Goal: Information Seeking & Learning: Learn about a topic

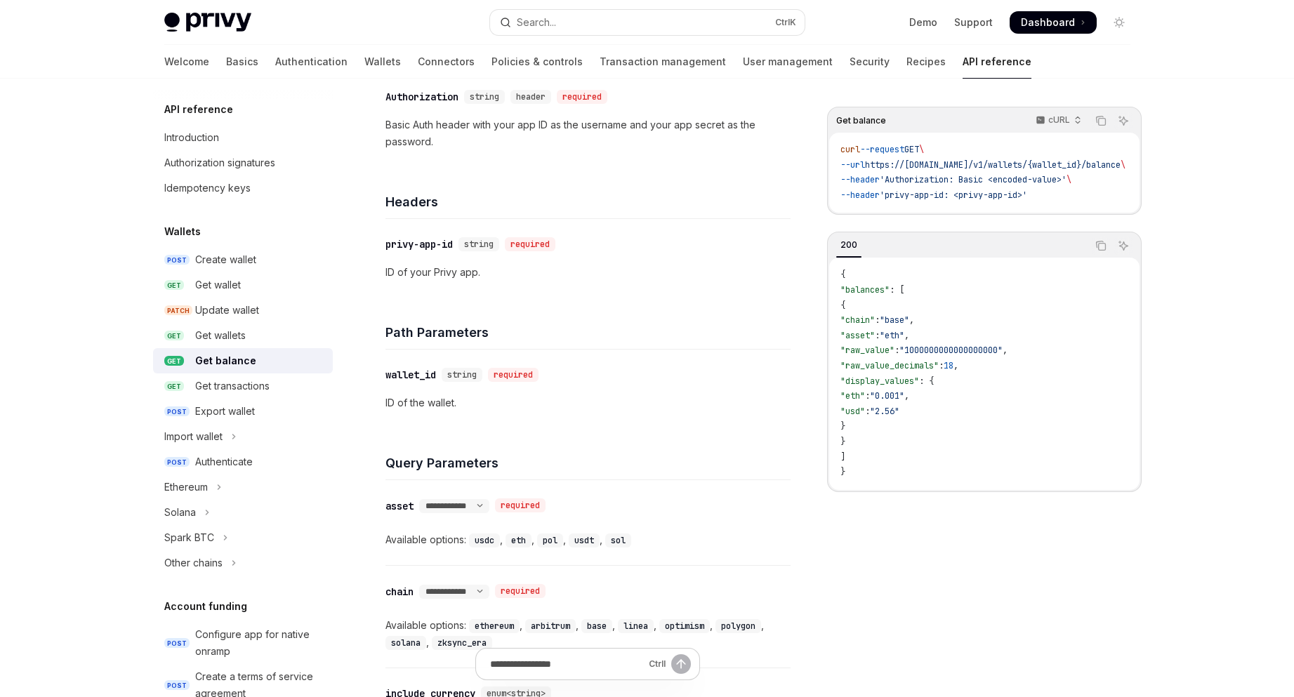
scroll to position [328, 0]
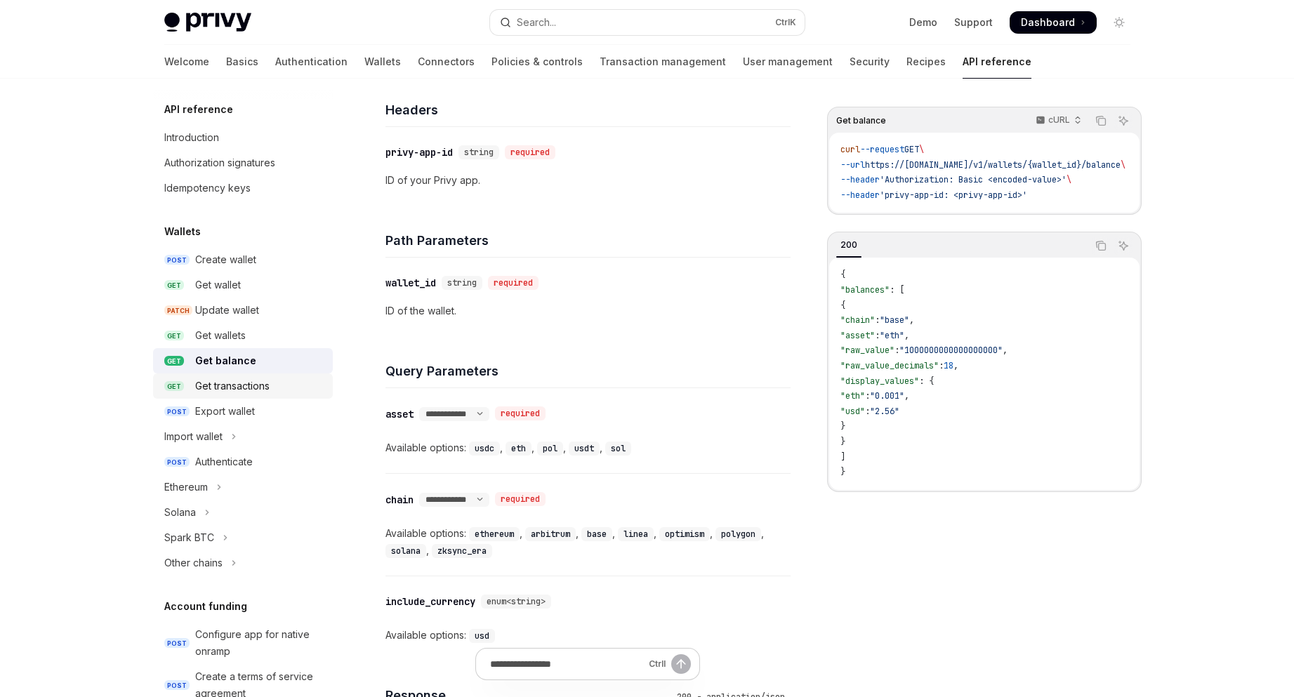
click at [277, 393] on div "Get transactions" at bounding box center [259, 386] width 129 height 17
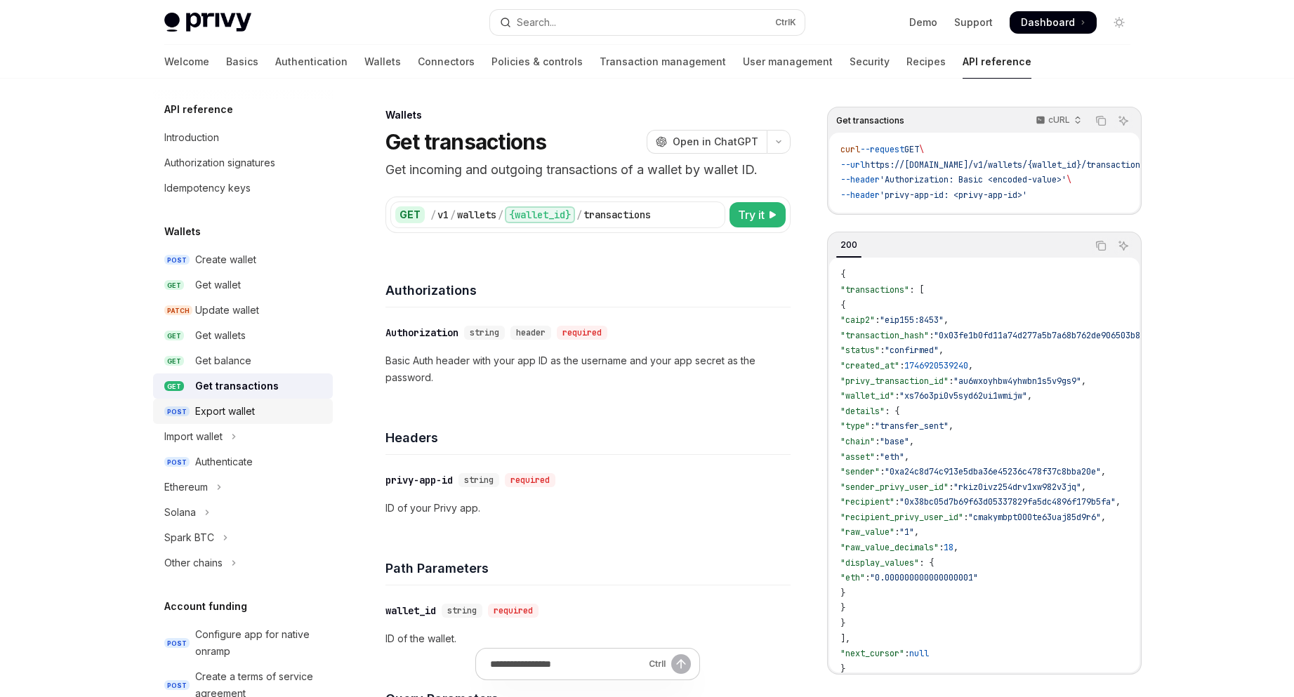
click at [284, 402] on link "POST Export wallet" at bounding box center [243, 411] width 180 height 25
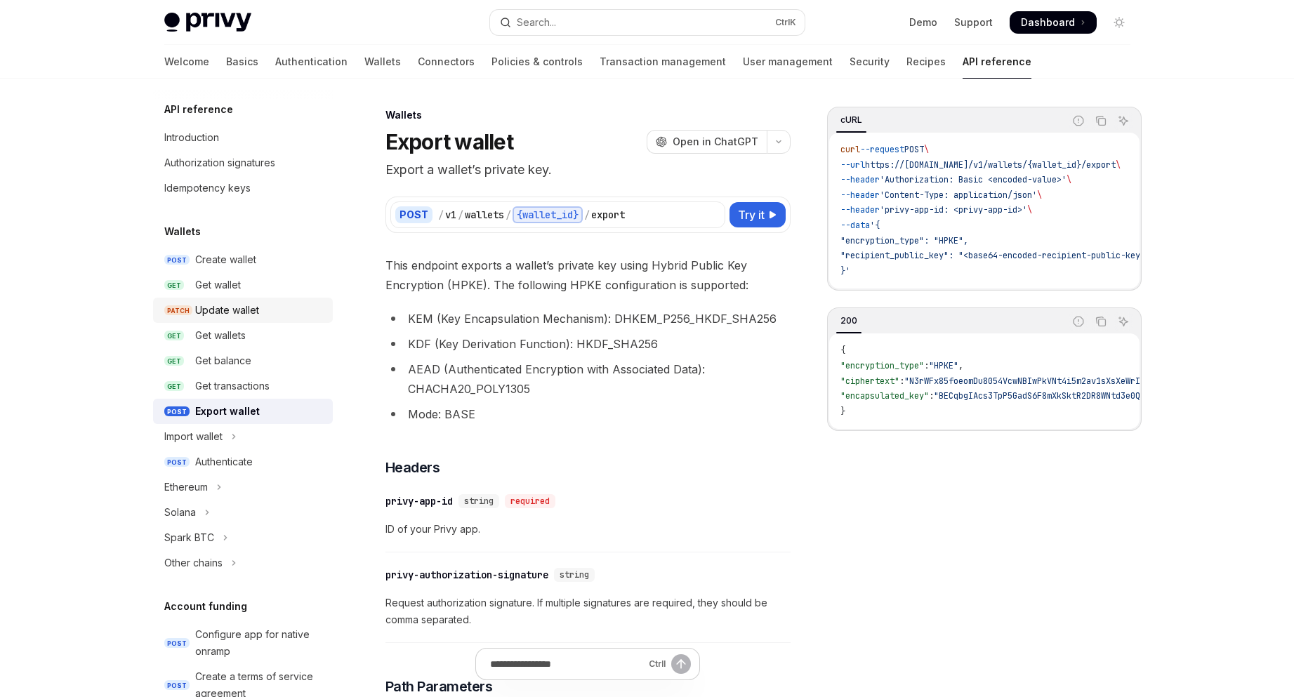
click at [270, 301] on link "PATCH Update wallet" at bounding box center [243, 310] width 180 height 25
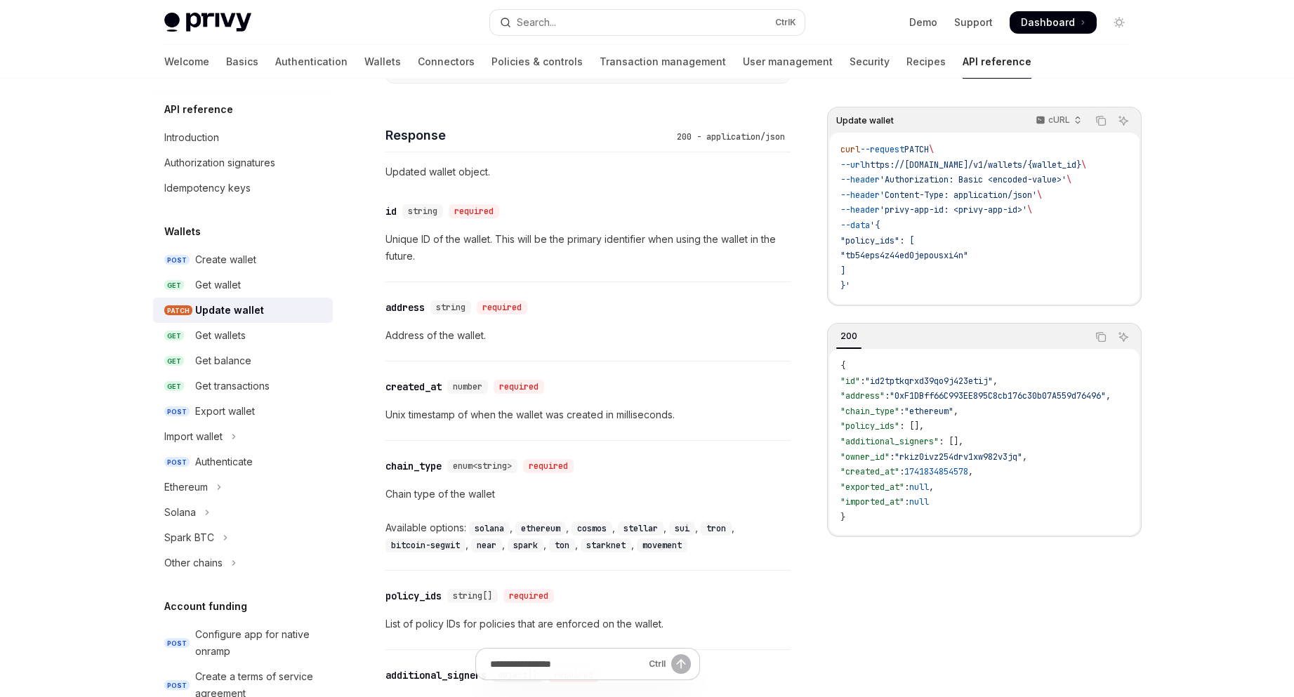
scroll to position [1264, 0]
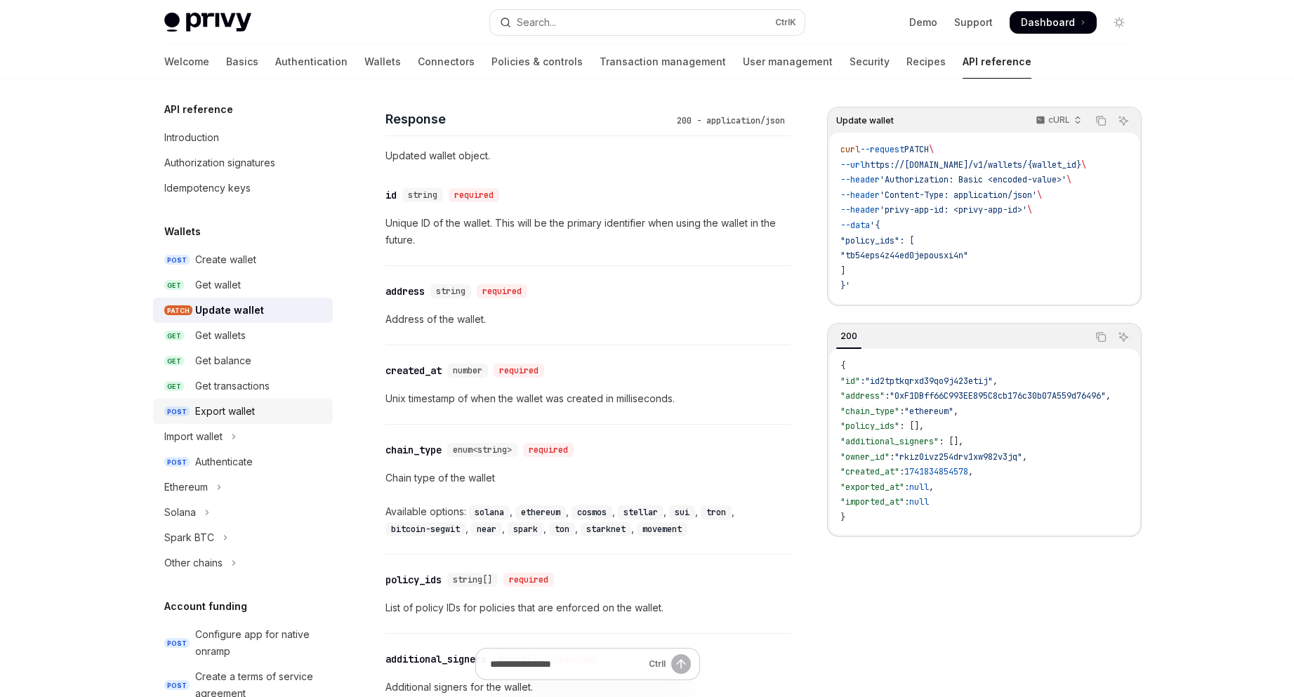
click at [254, 405] on div "Export wallet" at bounding box center [225, 411] width 60 height 17
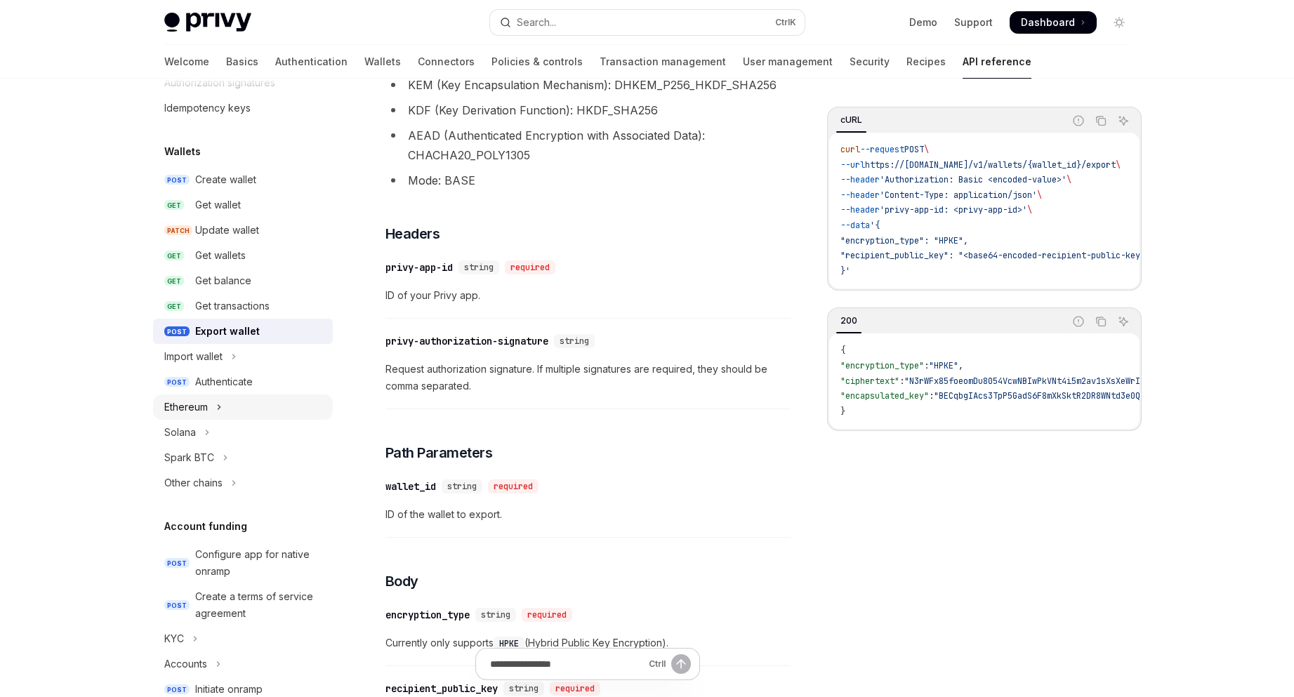
scroll to position [93, 0]
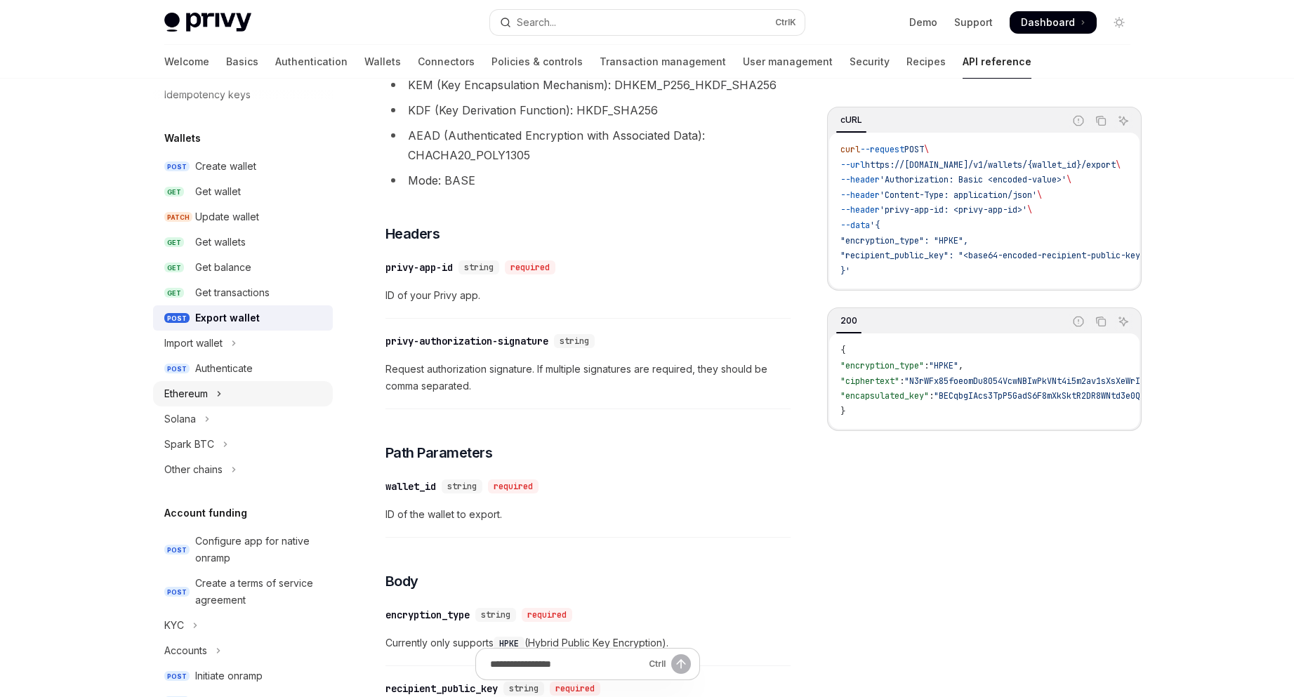
click at [280, 404] on button "Ethereum" at bounding box center [243, 393] width 180 height 25
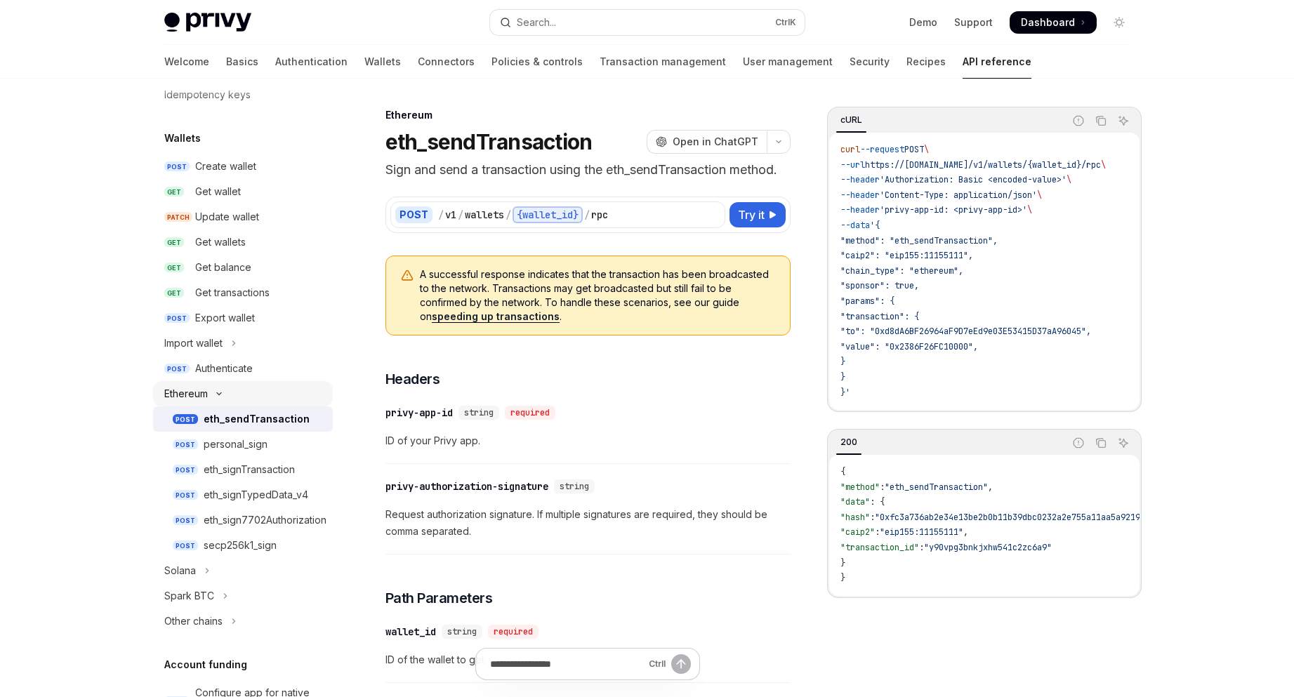
click at [298, 396] on button "Ethereum" at bounding box center [243, 393] width 180 height 25
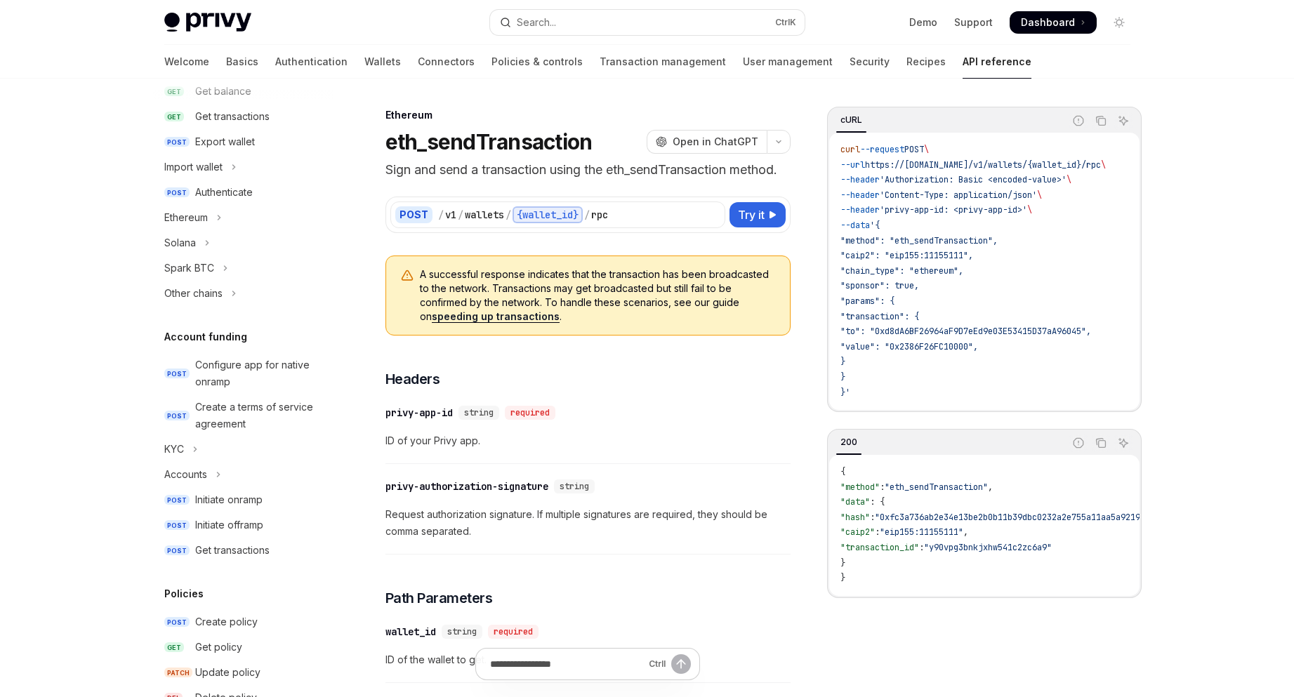
scroll to position [234, 0]
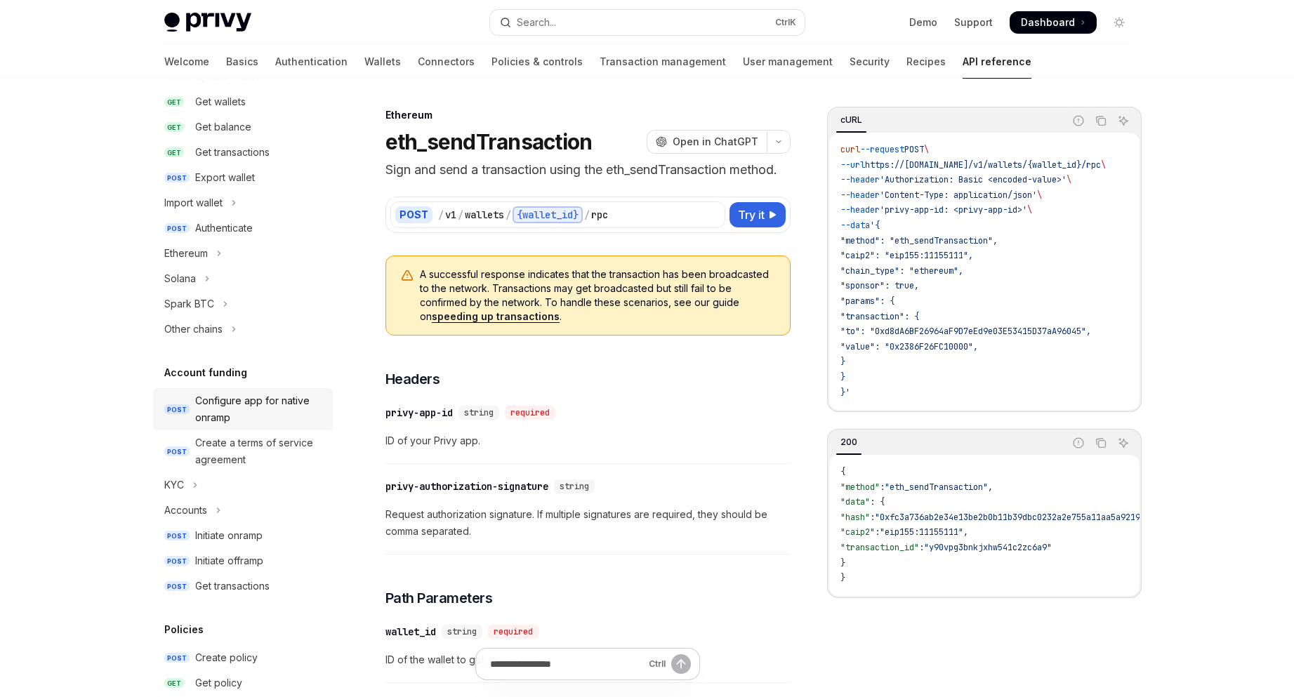
click at [320, 414] on link "POST Configure app for native onramp" at bounding box center [243, 409] width 180 height 42
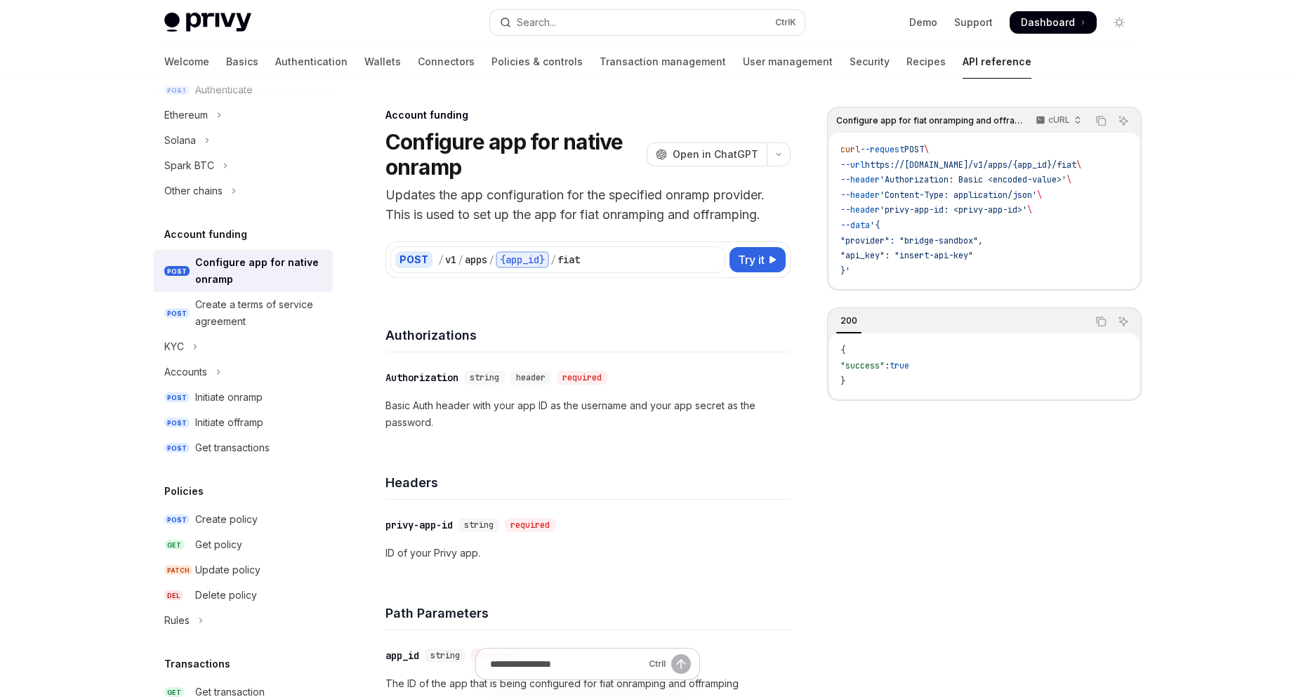
scroll to position [421, 0]
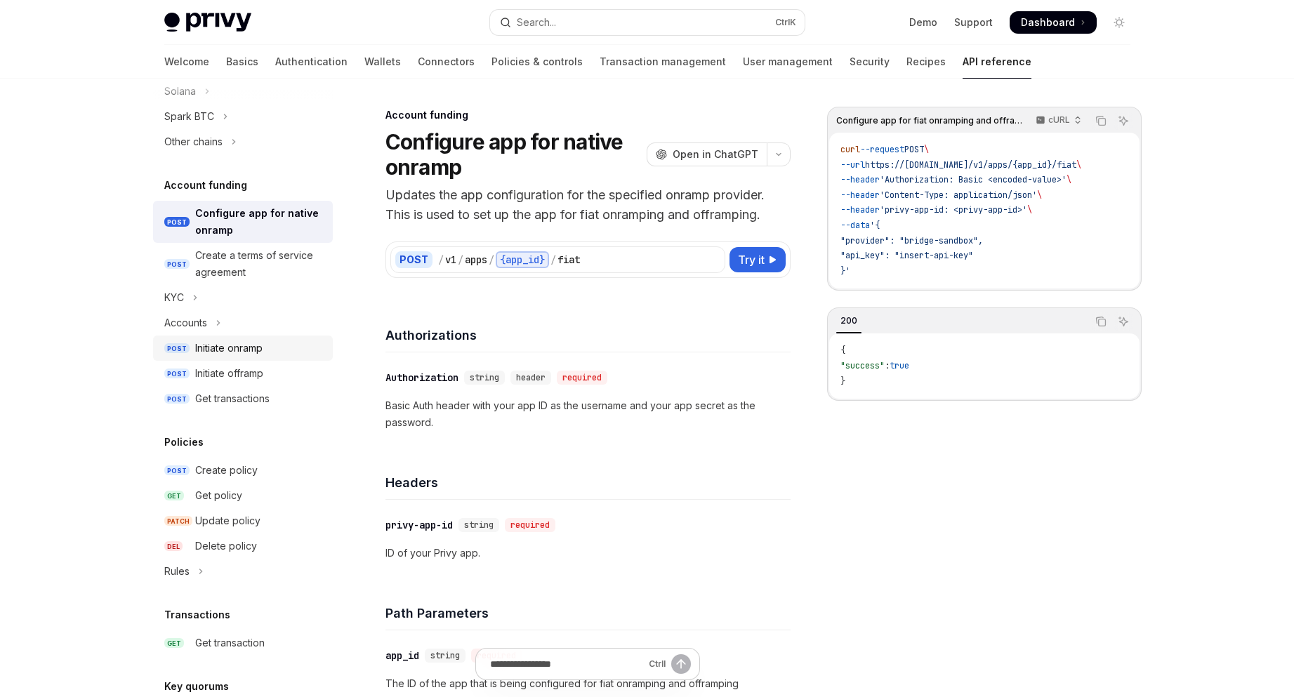
click at [303, 350] on div "Initiate onramp" at bounding box center [259, 348] width 129 height 17
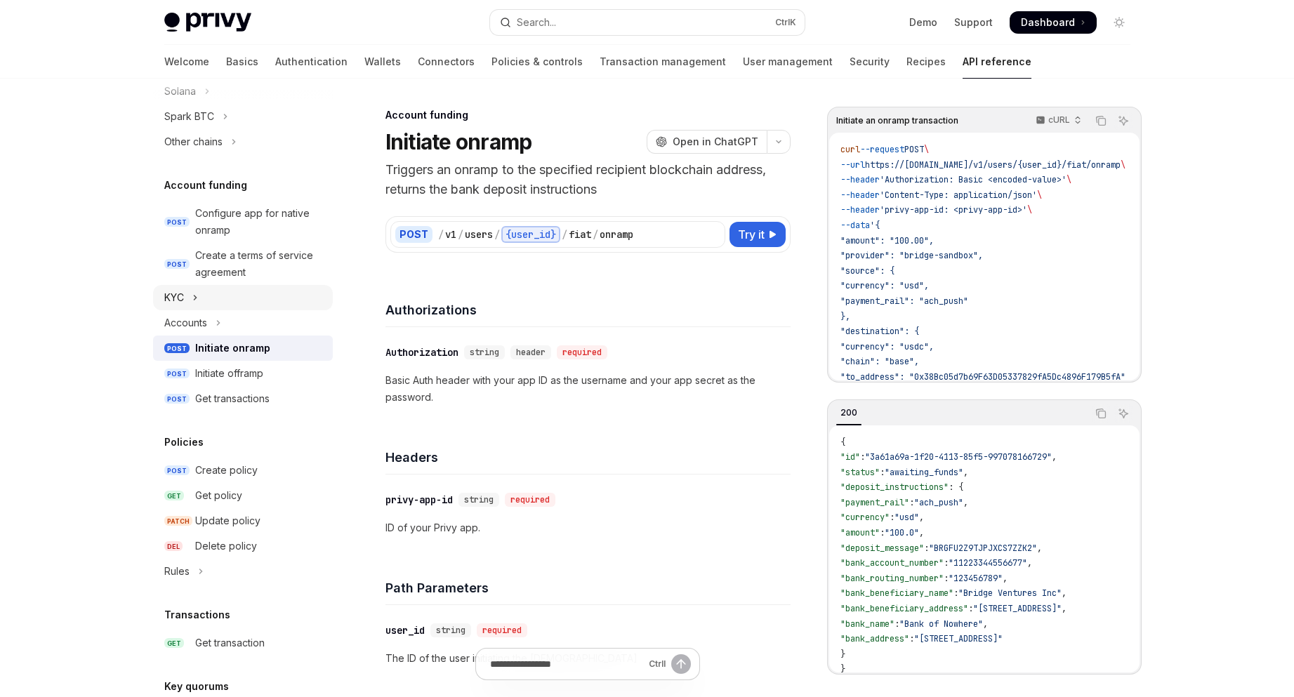
click at [215, 303] on button "KYC" at bounding box center [243, 297] width 180 height 25
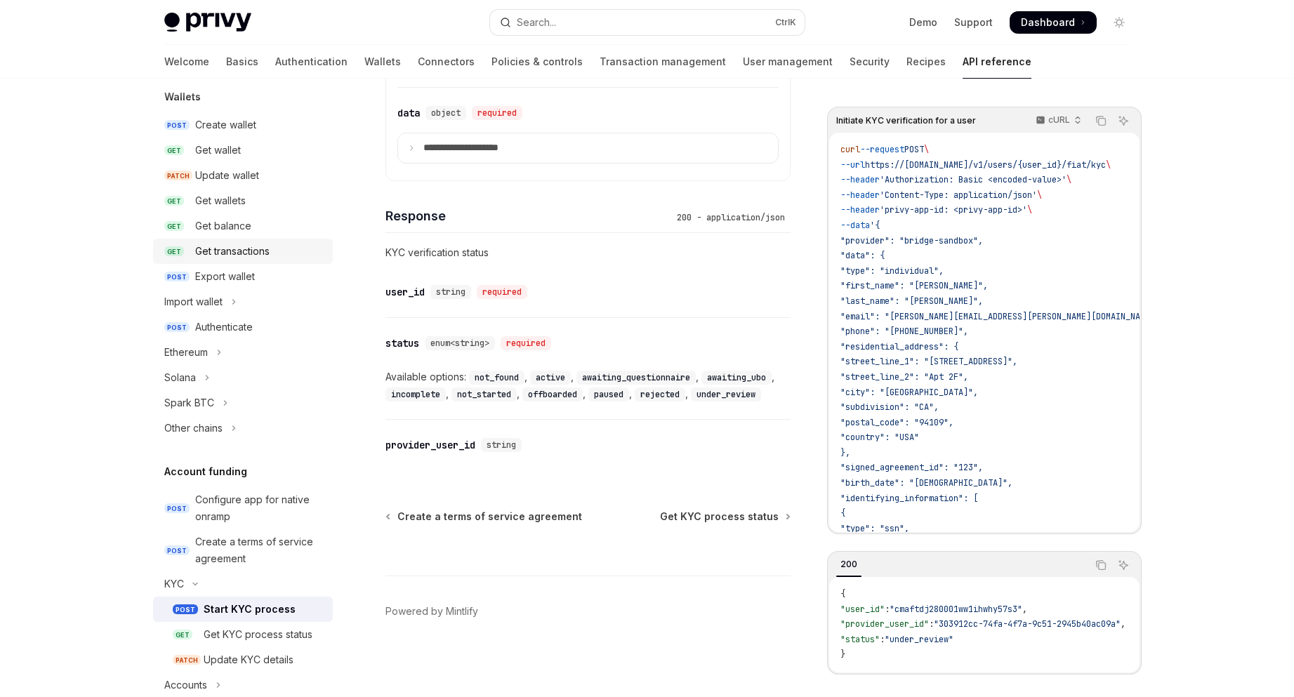
scroll to position [140, 0]
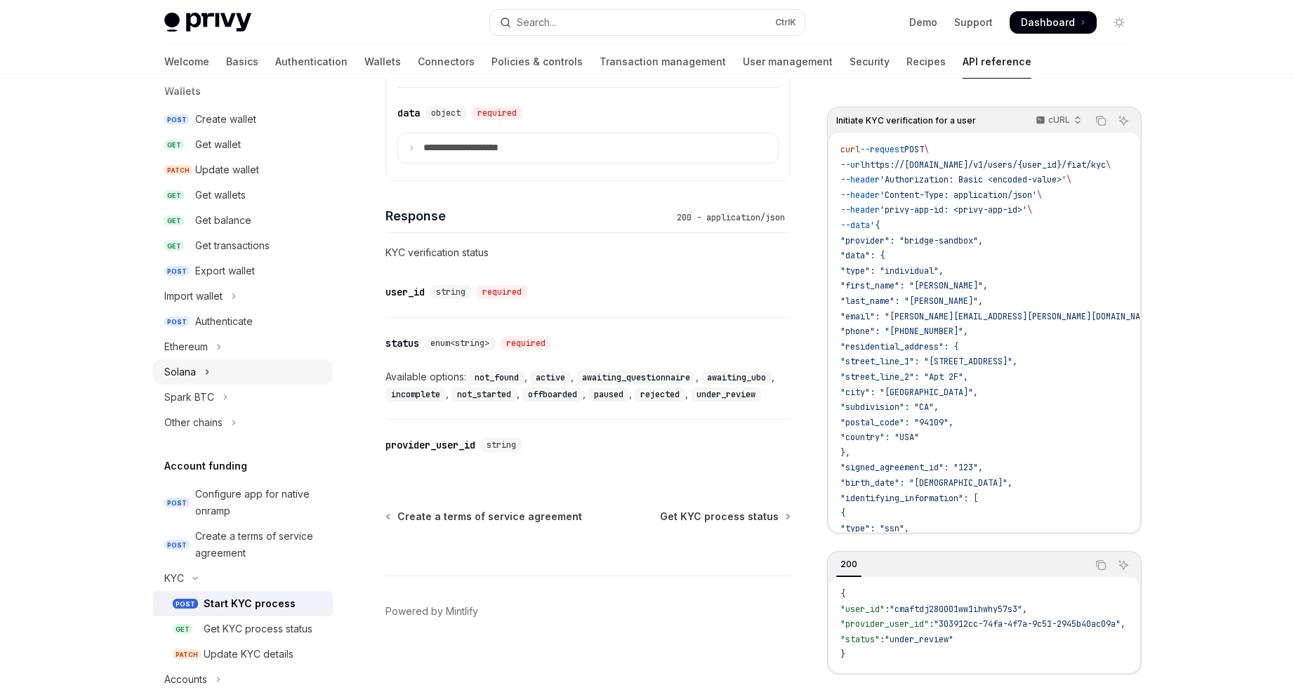
click at [255, 376] on button "Solana" at bounding box center [243, 372] width 180 height 25
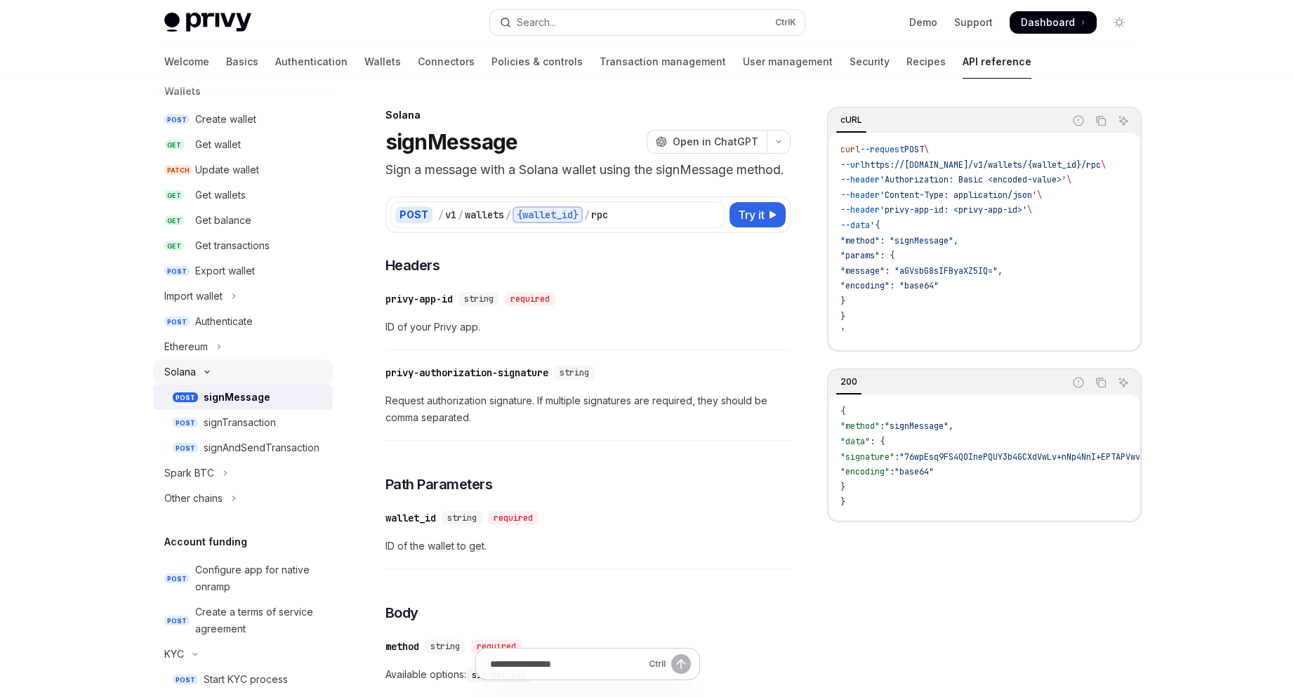
click at [254, 376] on button "Solana" at bounding box center [243, 372] width 180 height 25
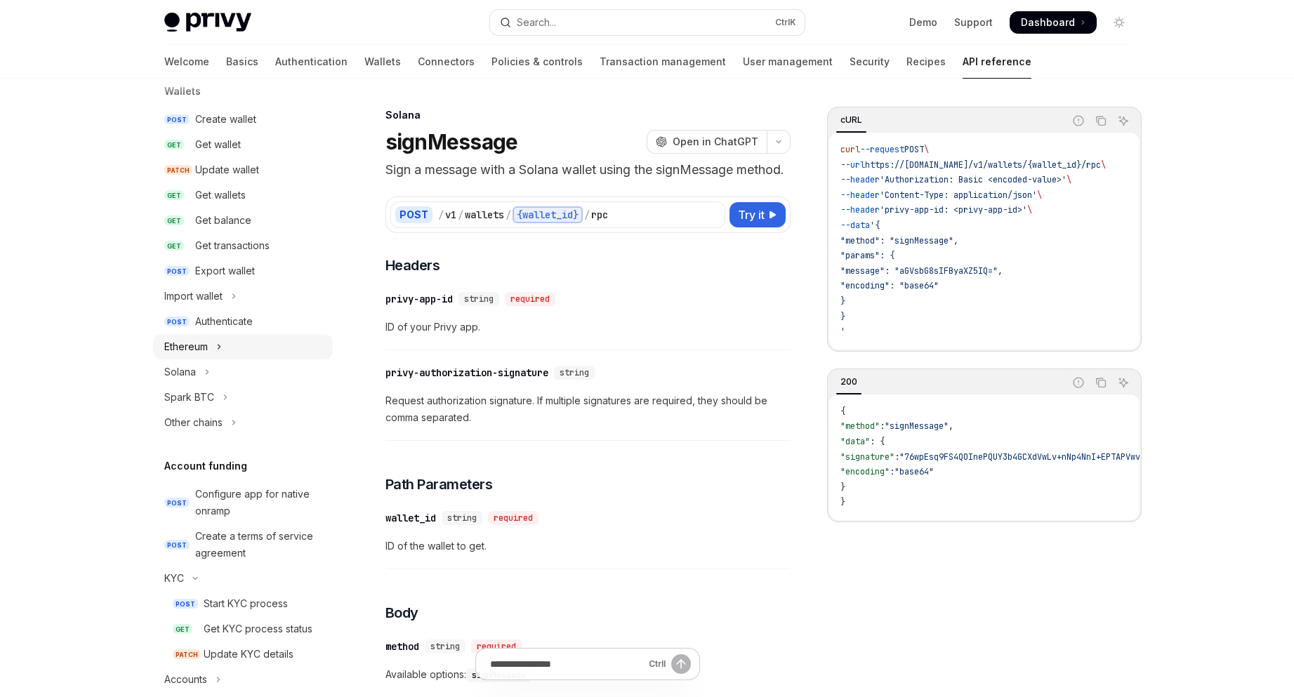
click at [250, 353] on button "Ethereum" at bounding box center [243, 346] width 180 height 25
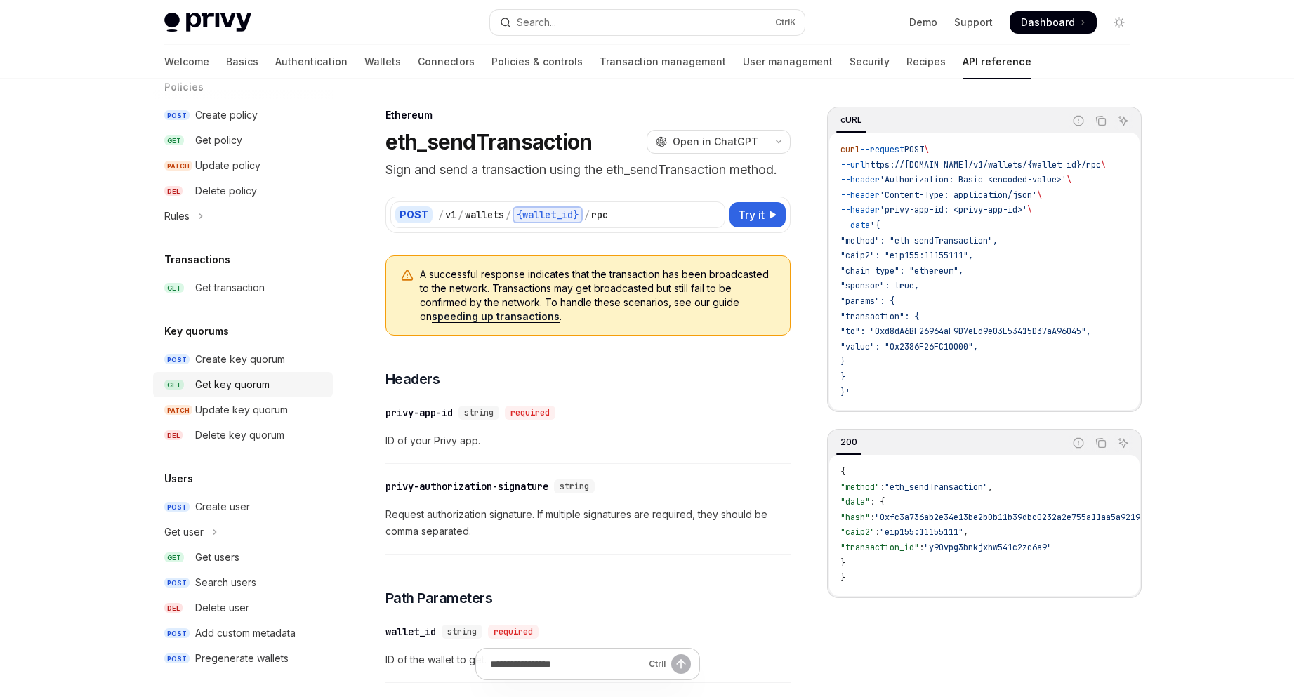
scroll to position [1006, 0]
click at [272, 511] on div "Create user" at bounding box center [259, 505] width 129 height 17
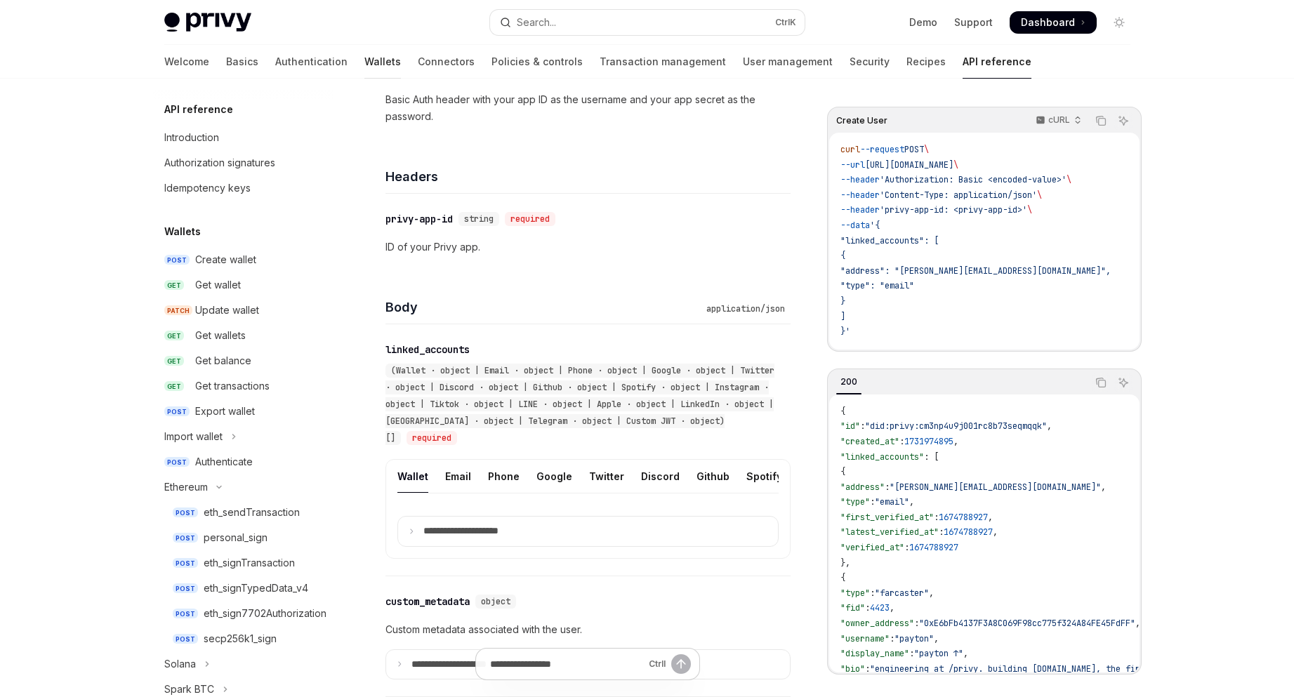
click at [365, 67] on link "Wallets" at bounding box center [383, 62] width 37 height 34
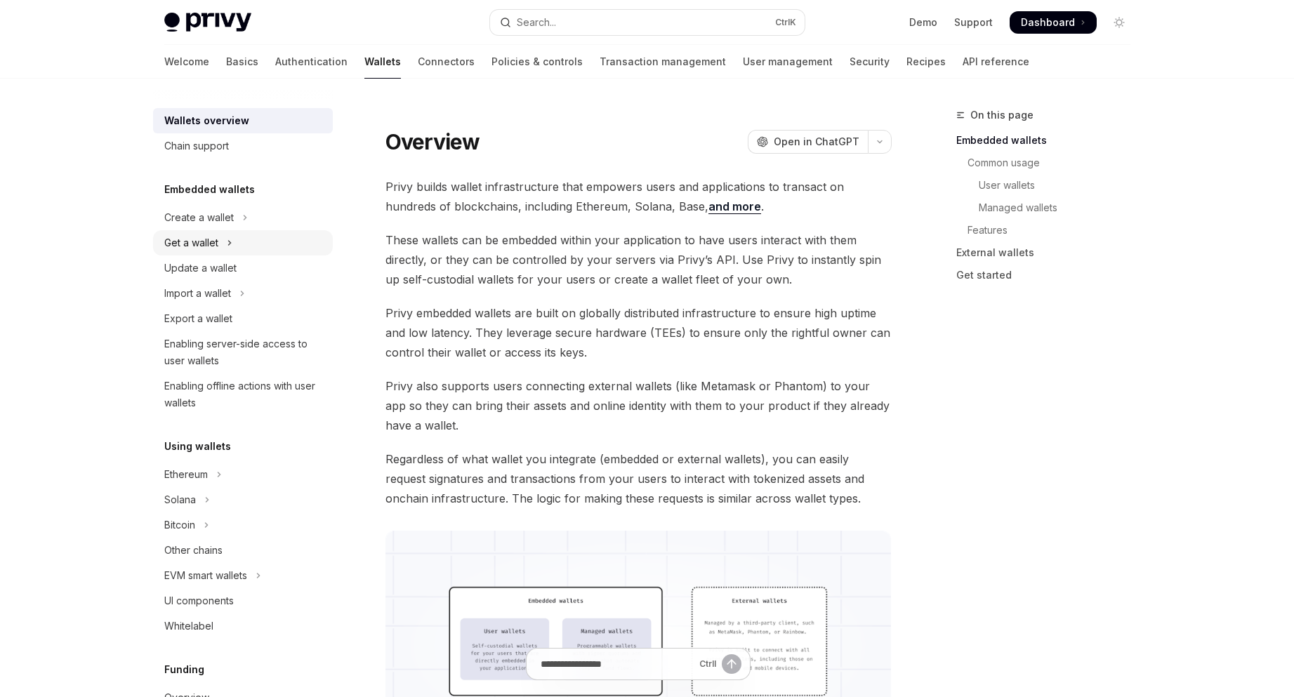
click at [282, 249] on button "Get a wallet" at bounding box center [243, 242] width 180 height 25
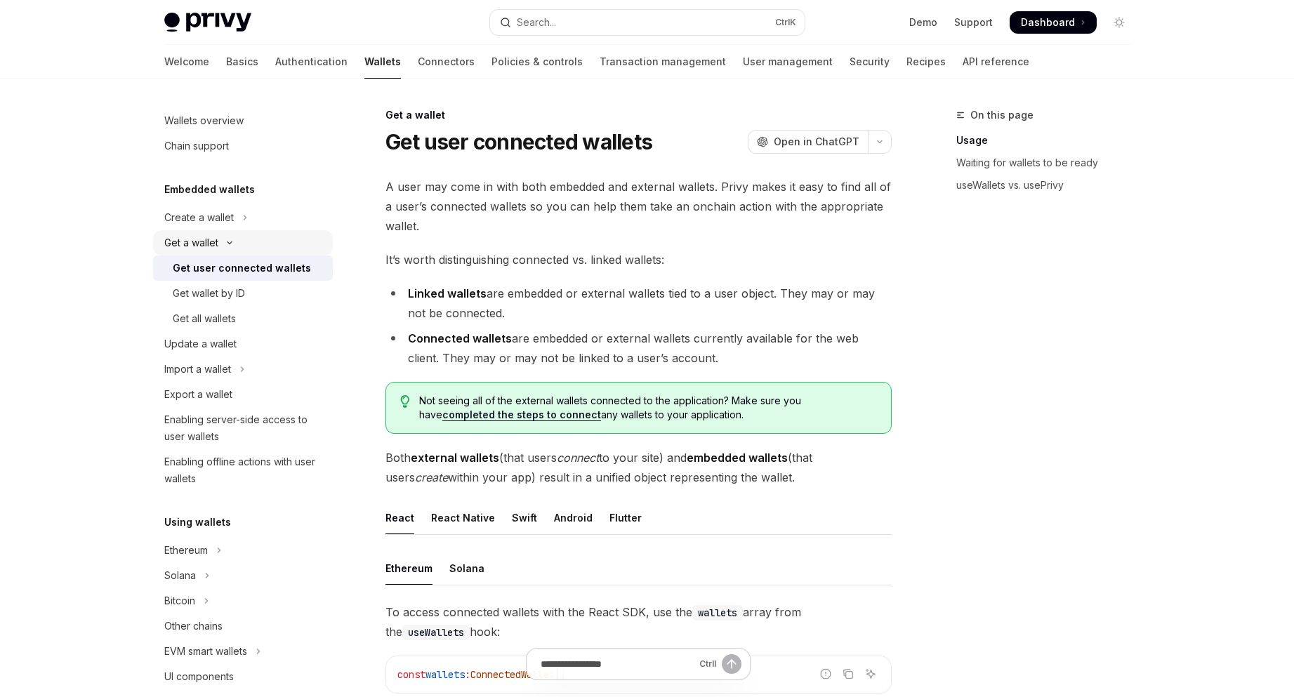
click at [280, 242] on button "Get a wallet" at bounding box center [243, 242] width 180 height 25
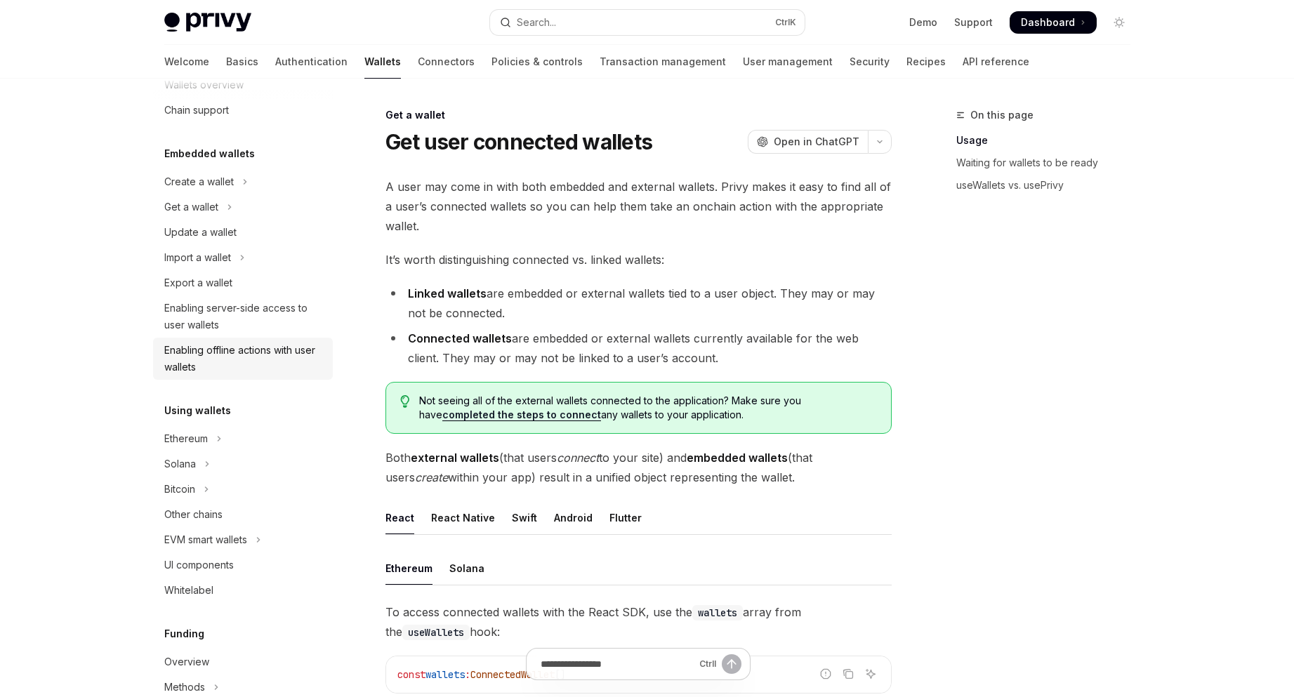
scroll to position [140, 0]
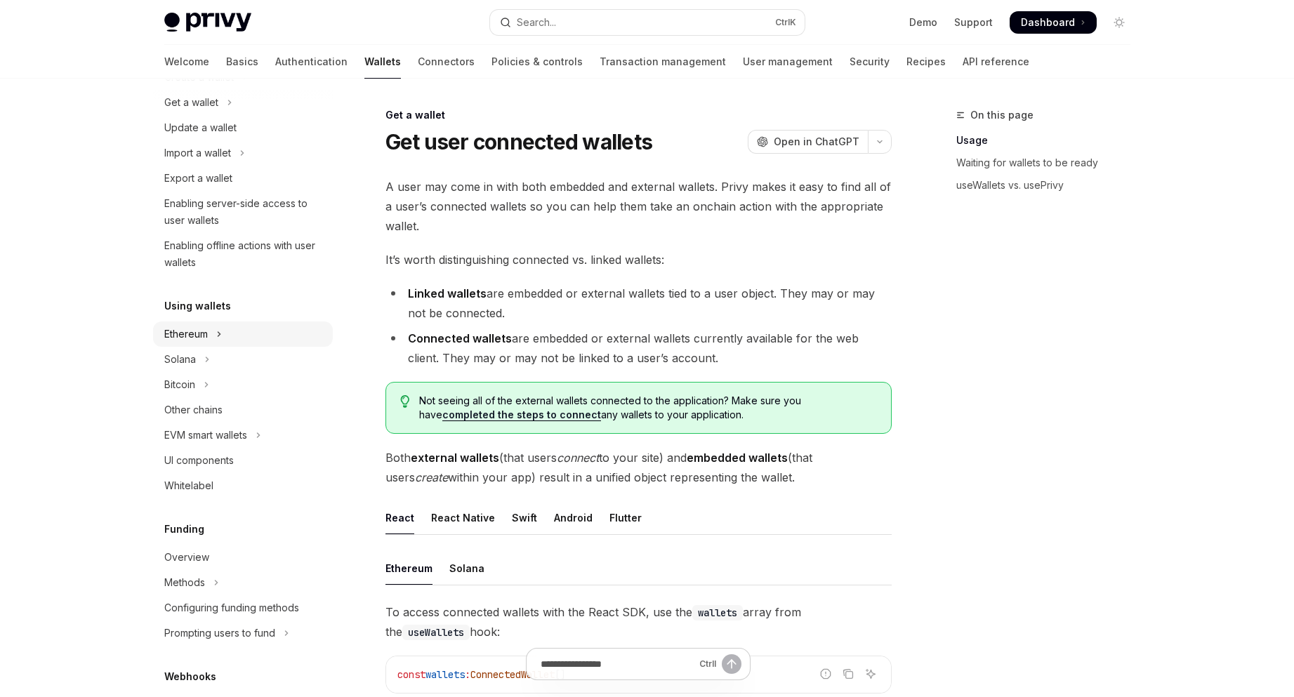
click at [282, 329] on button "Ethereum" at bounding box center [243, 334] width 180 height 25
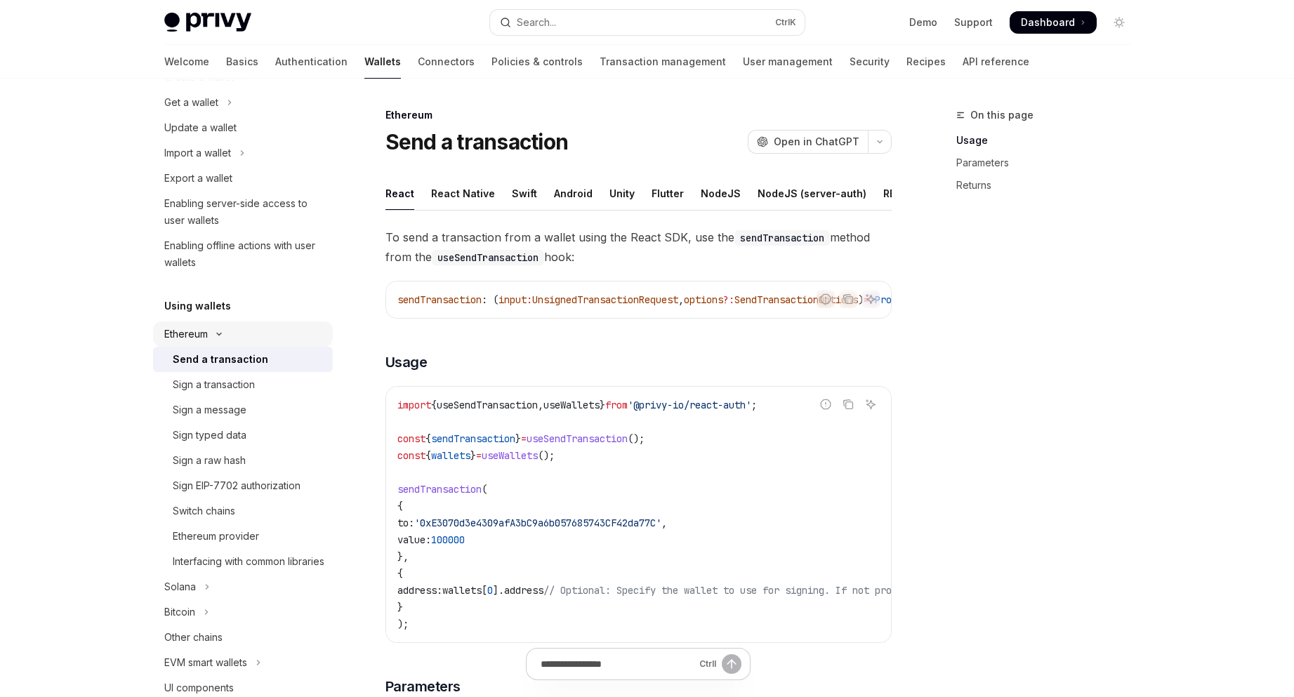
click at [282, 329] on button "Ethereum" at bounding box center [243, 334] width 180 height 25
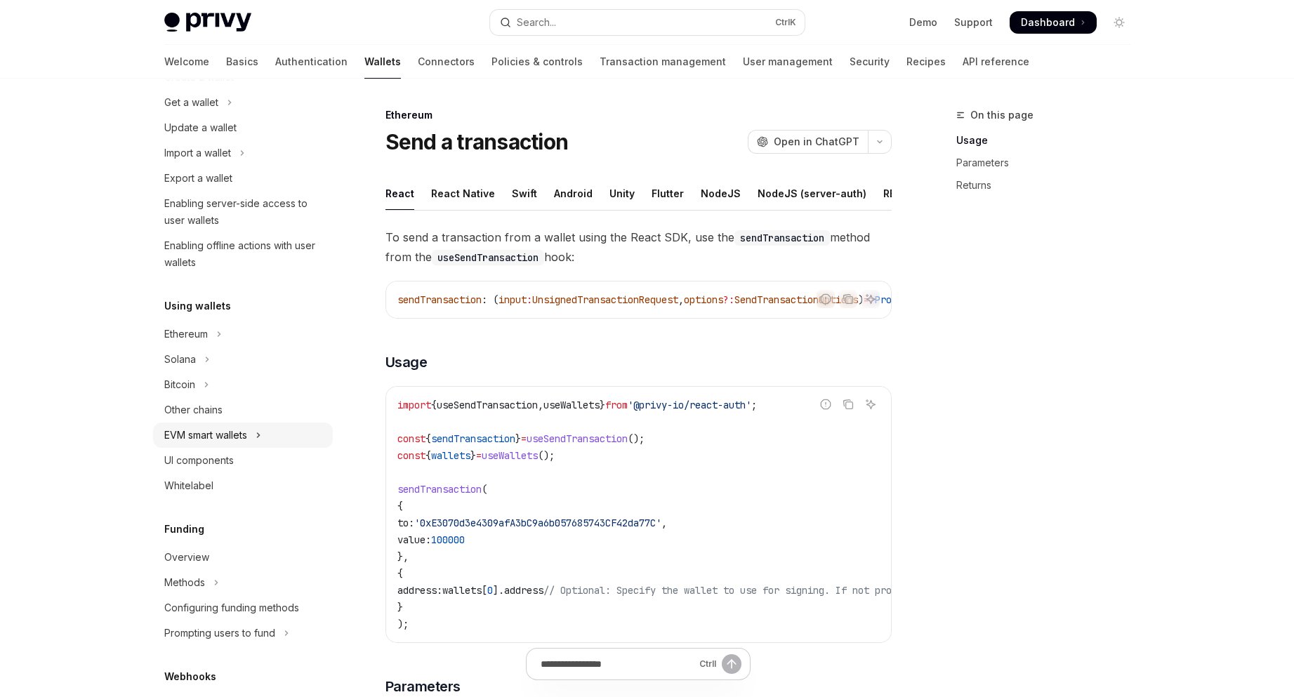
click at [242, 438] on div "EVM smart wallets" at bounding box center [205, 435] width 83 height 17
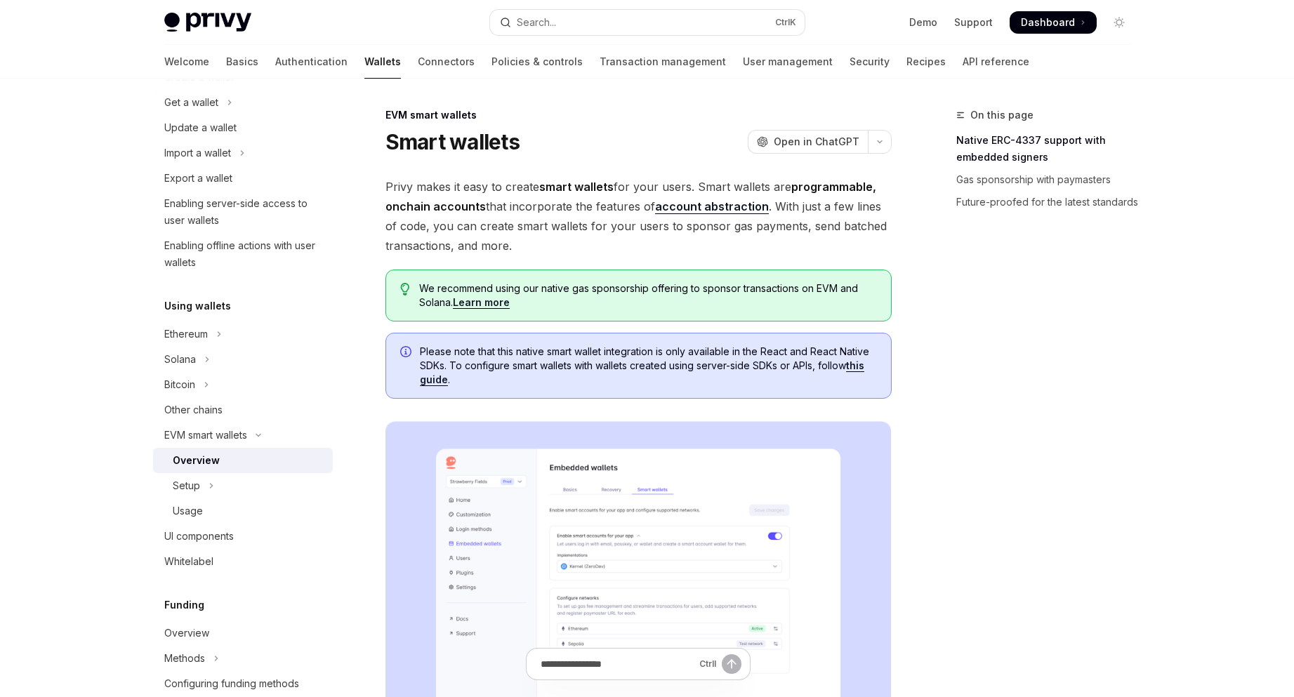
click at [180, 472] on link "Overview" at bounding box center [243, 460] width 180 height 25
click at [185, 485] on div "Setup" at bounding box center [186, 486] width 27 height 17
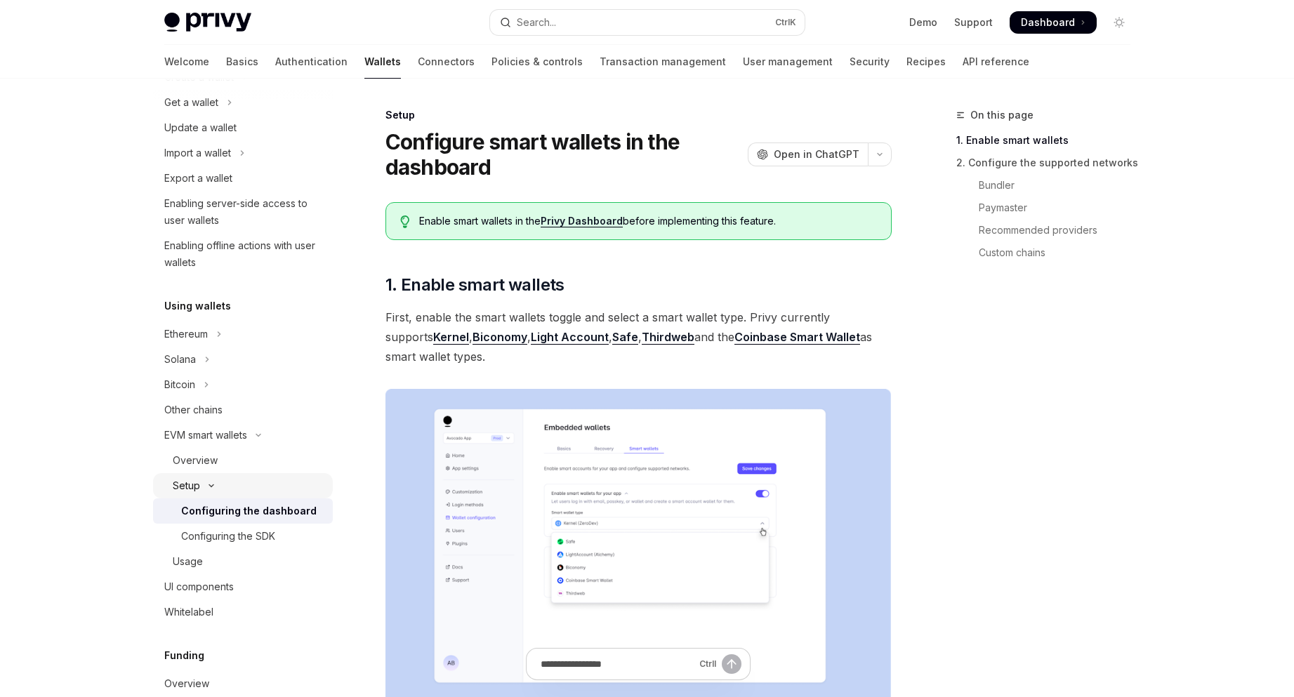
click at [221, 496] on button "Setup" at bounding box center [243, 485] width 180 height 25
click at [225, 485] on button "Setup" at bounding box center [243, 485] width 180 height 25
click at [232, 468] on div "Overview" at bounding box center [249, 460] width 152 height 17
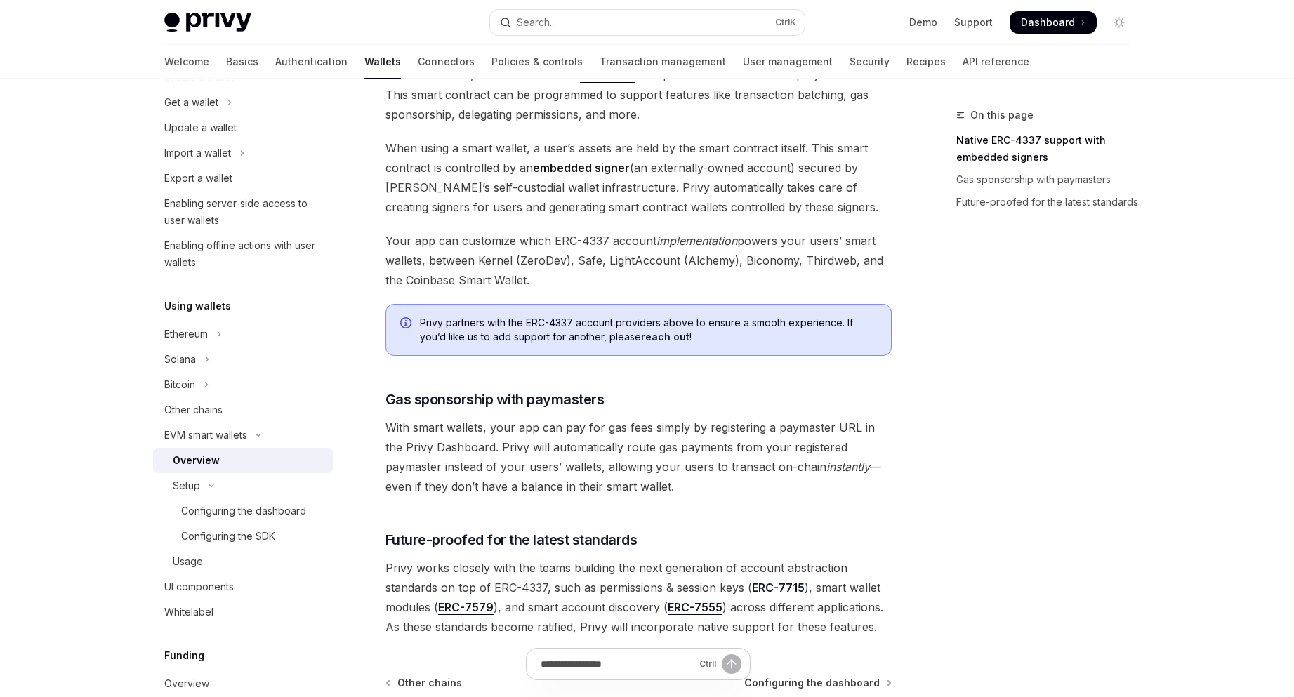
scroll to position [983, 0]
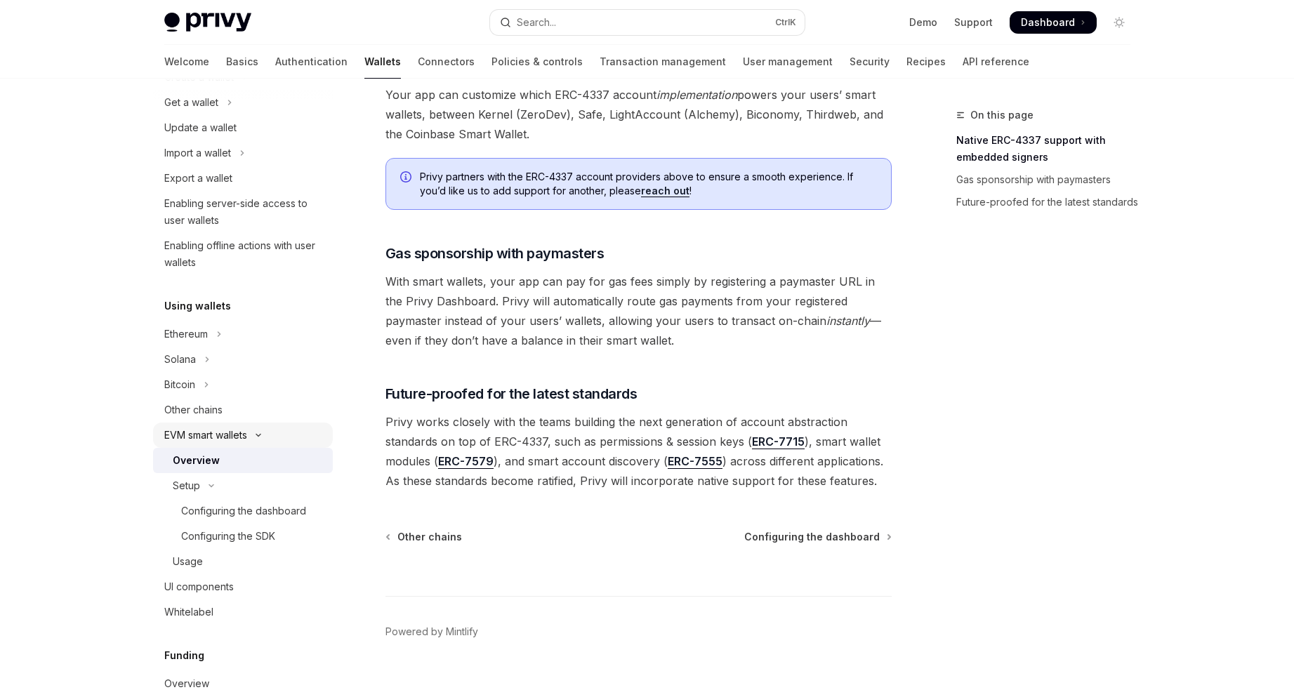
click at [316, 424] on button "EVM smart wallets" at bounding box center [243, 435] width 180 height 25
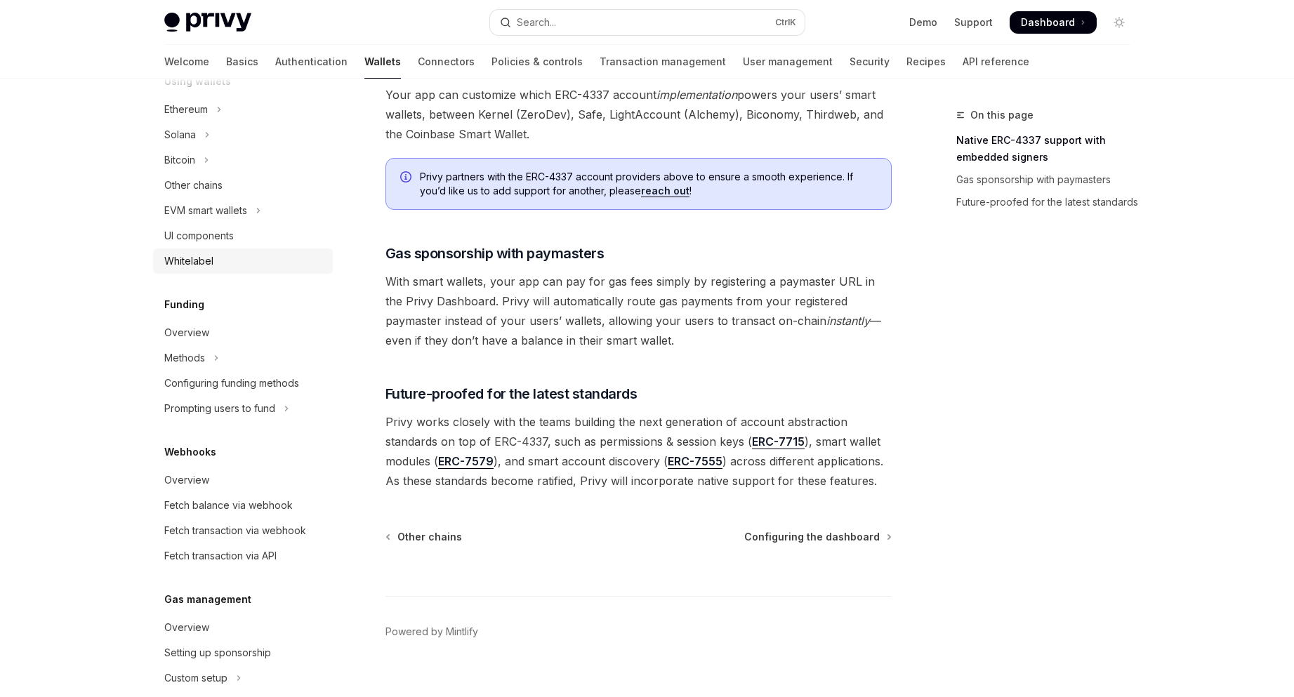
scroll to position [374, 0]
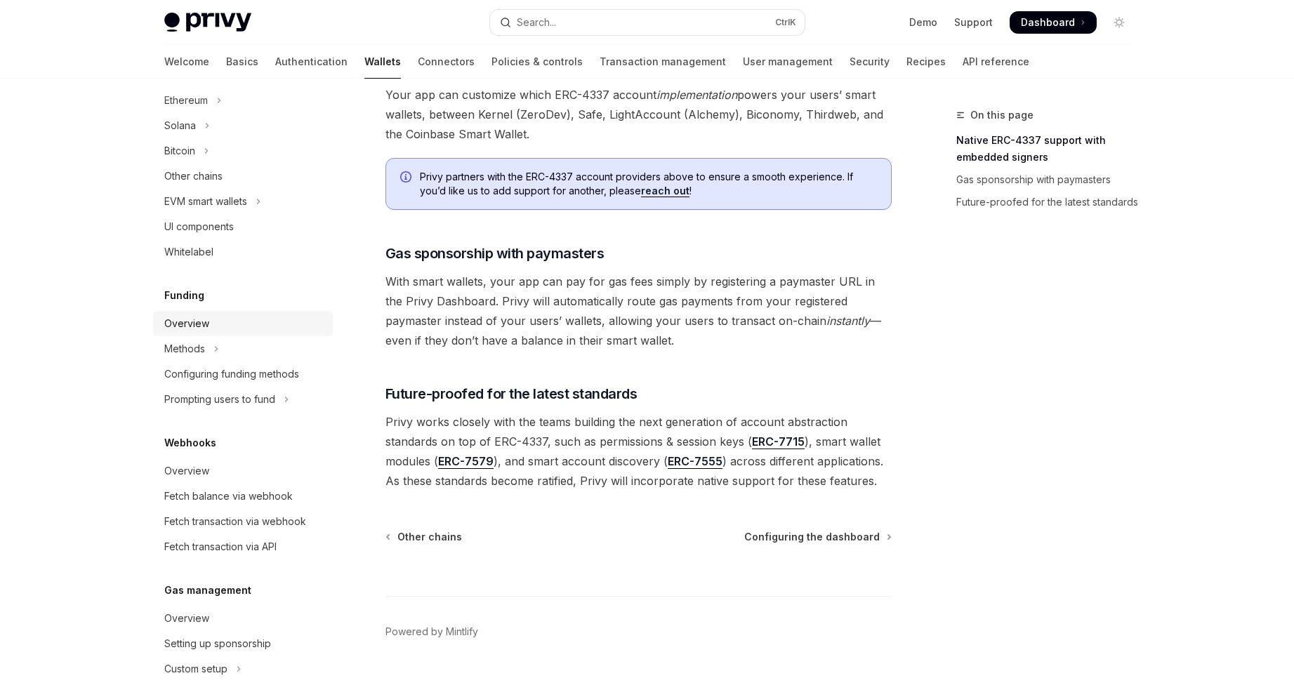
click at [258, 334] on link "Overview" at bounding box center [243, 323] width 180 height 25
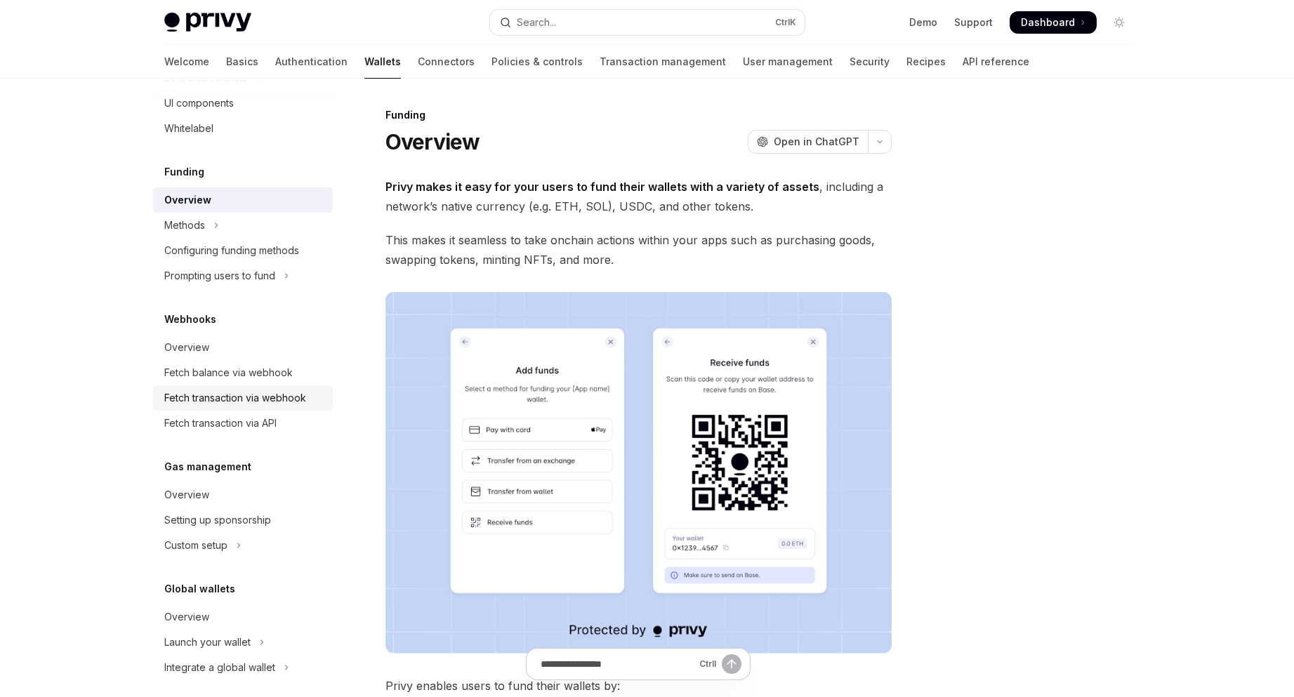
scroll to position [509, 0]
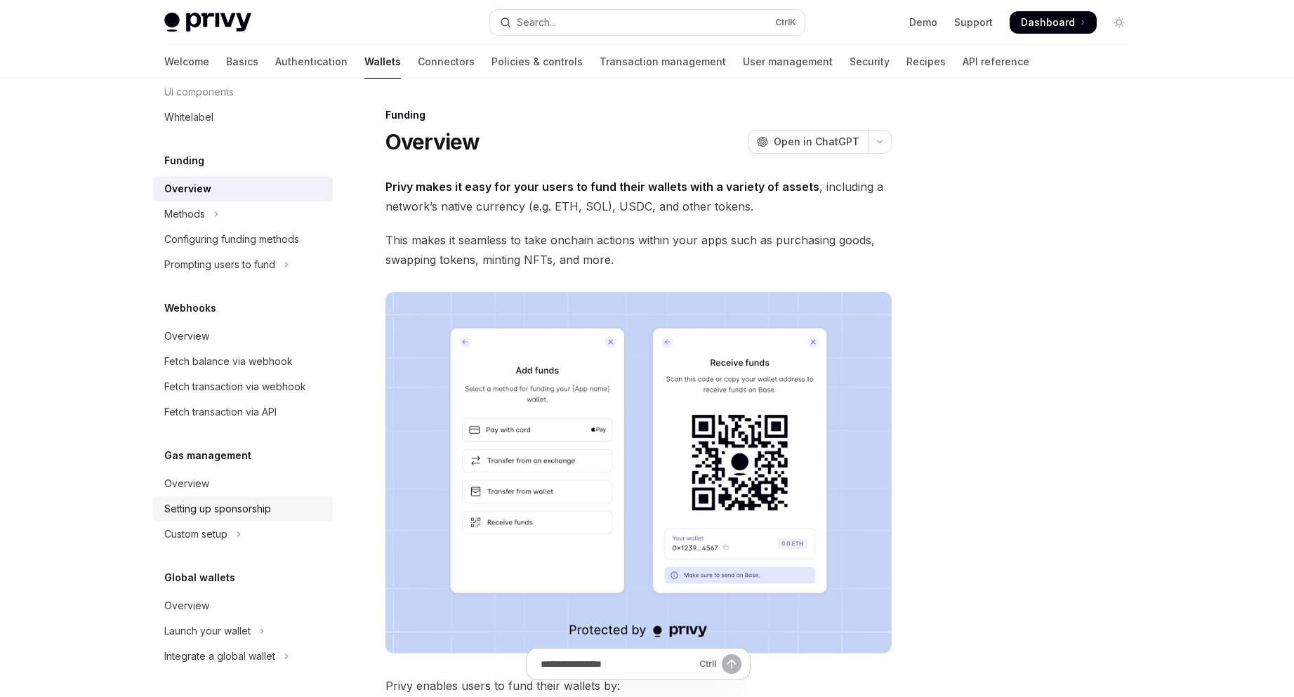
click at [195, 504] on div "Setting up sponsorship" at bounding box center [217, 509] width 107 height 17
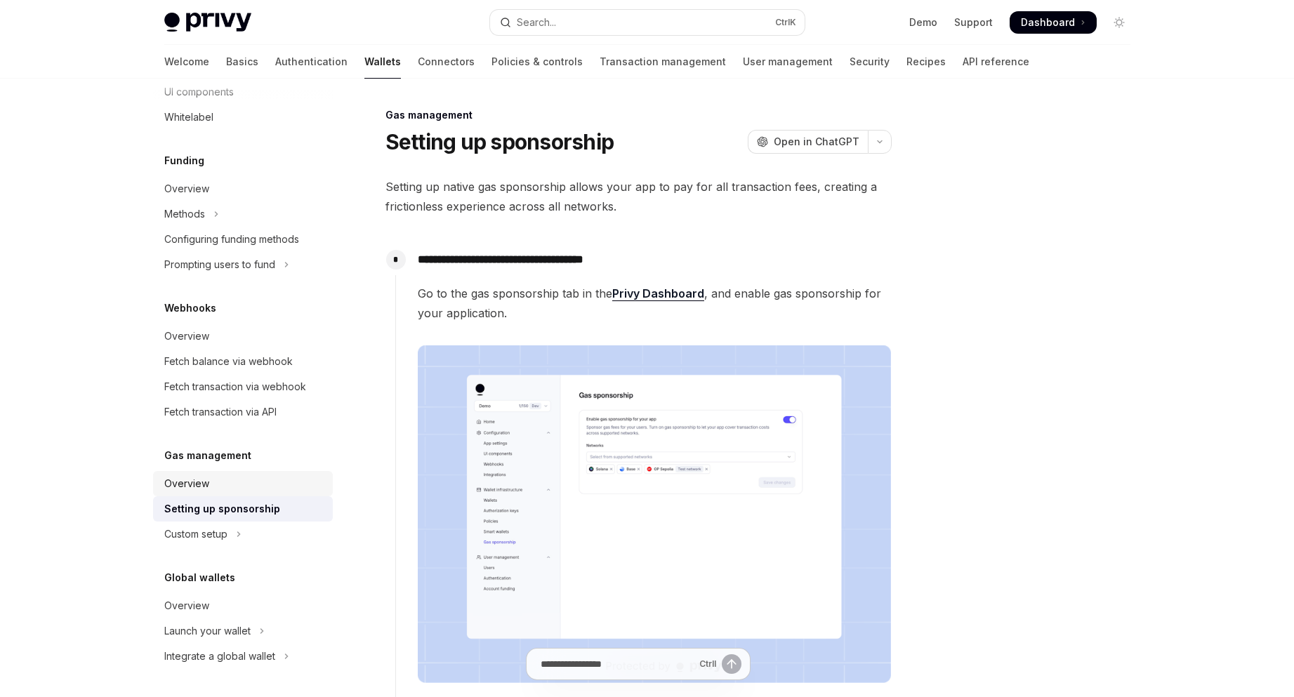
click at [256, 473] on link "Overview" at bounding box center [243, 483] width 180 height 25
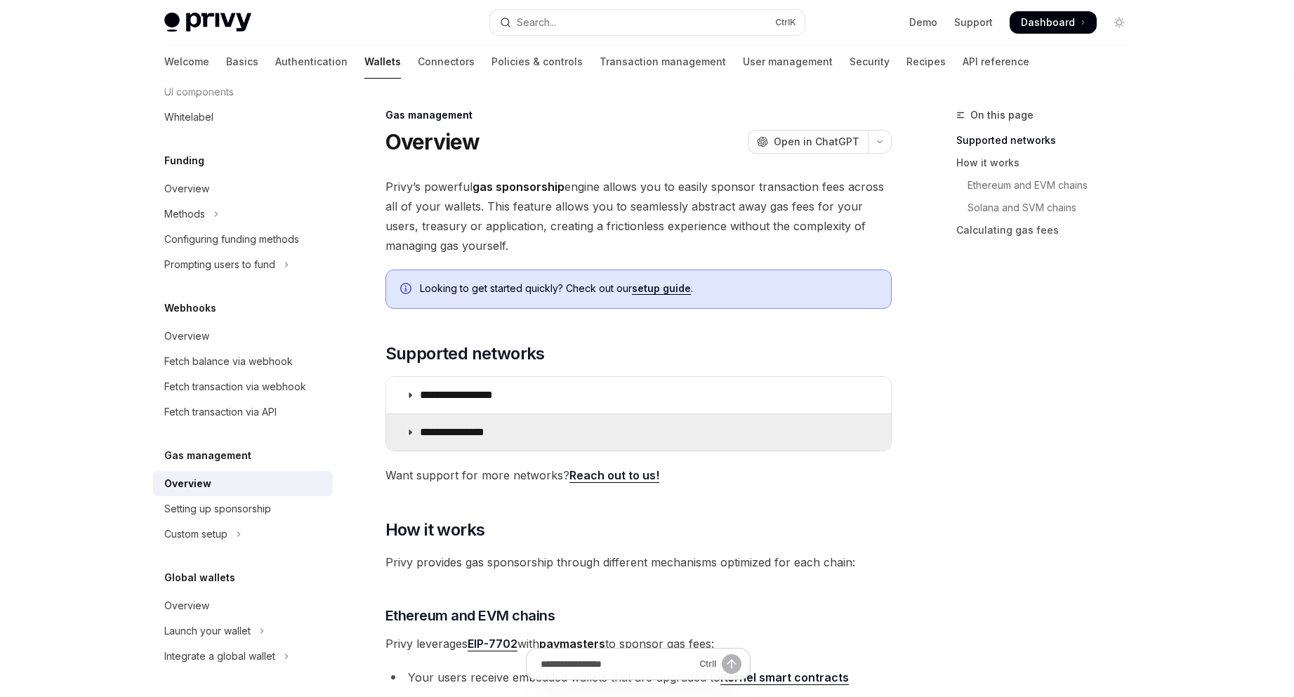
click at [722, 414] on summary "**********" at bounding box center [638, 432] width 505 height 37
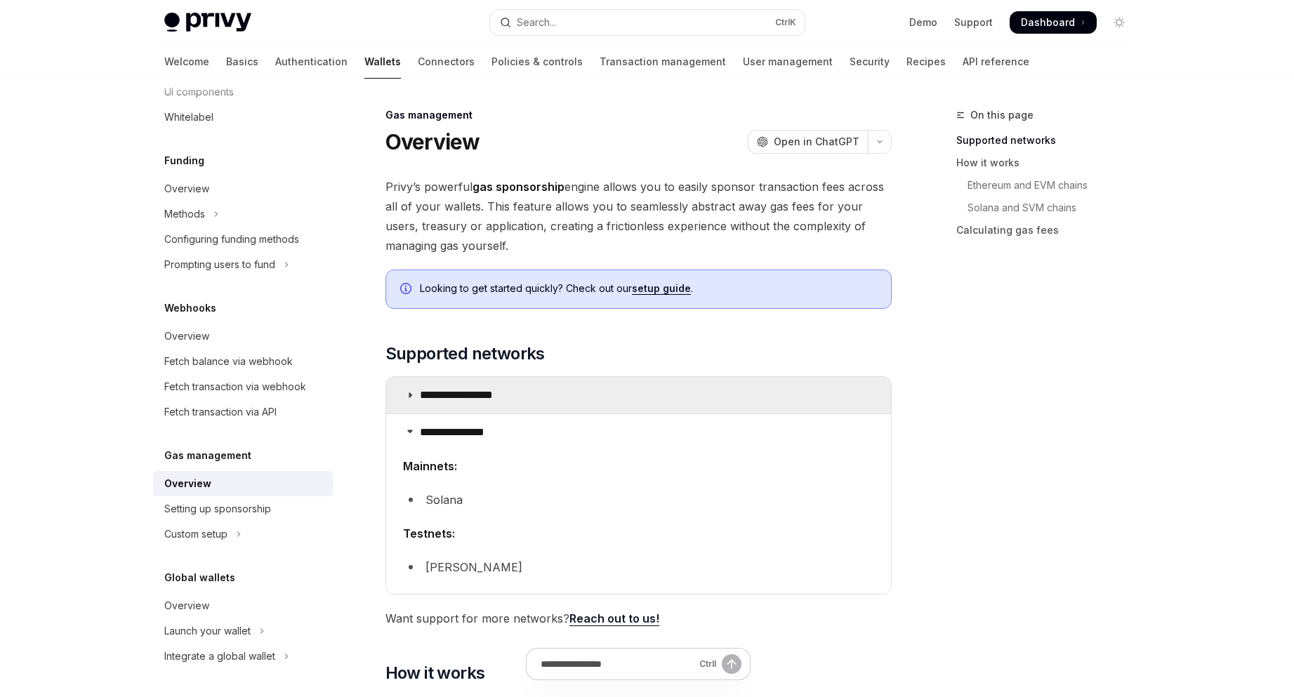
click at [721, 399] on summary "**********" at bounding box center [638, 395] width 505 height 37
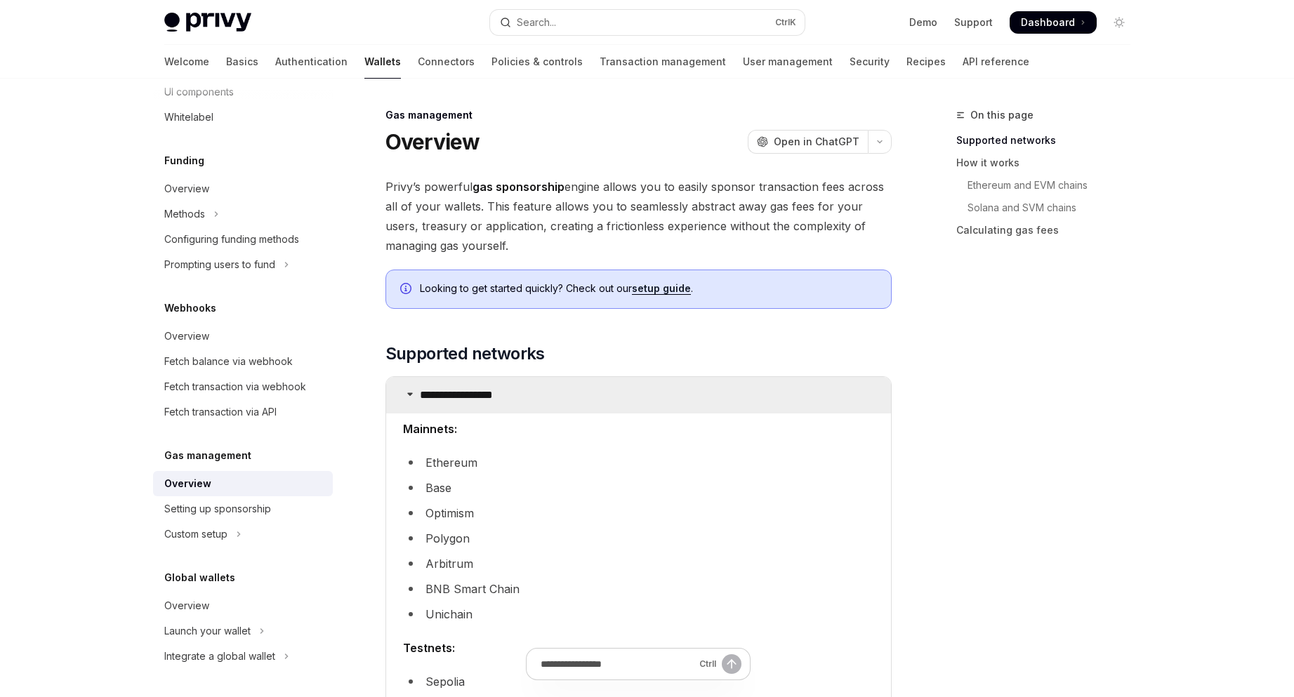
click at [671, 408] on summary "**********" at bounding box center [638, 395] width 505 height 37
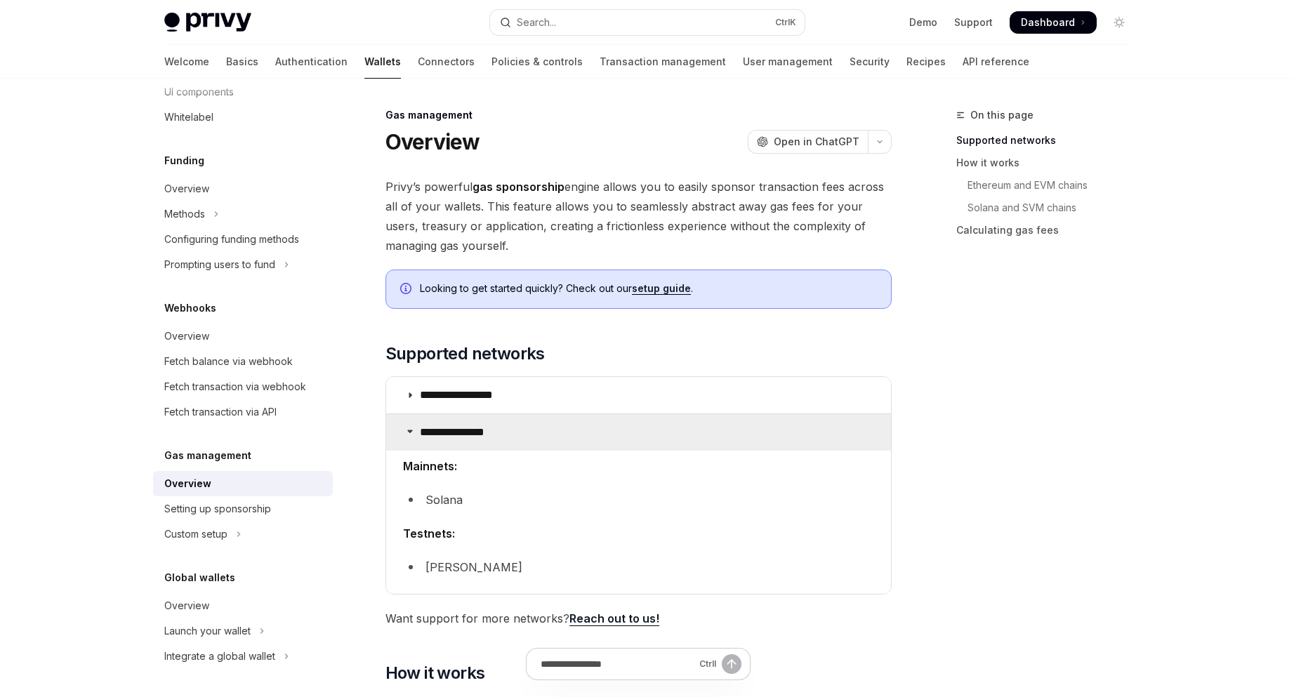
click at [643, 442] on summary "**********" at bounding box center [638, 432] width 505 height 37
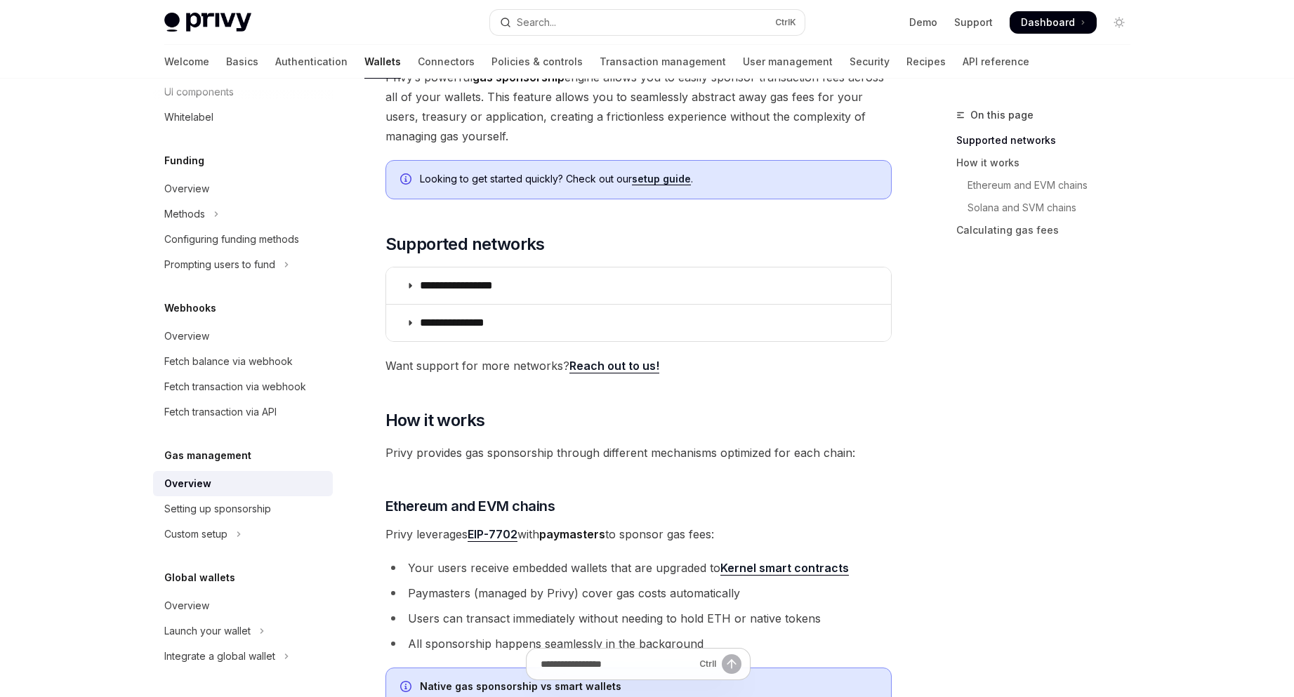
scroll to position [93, 0]
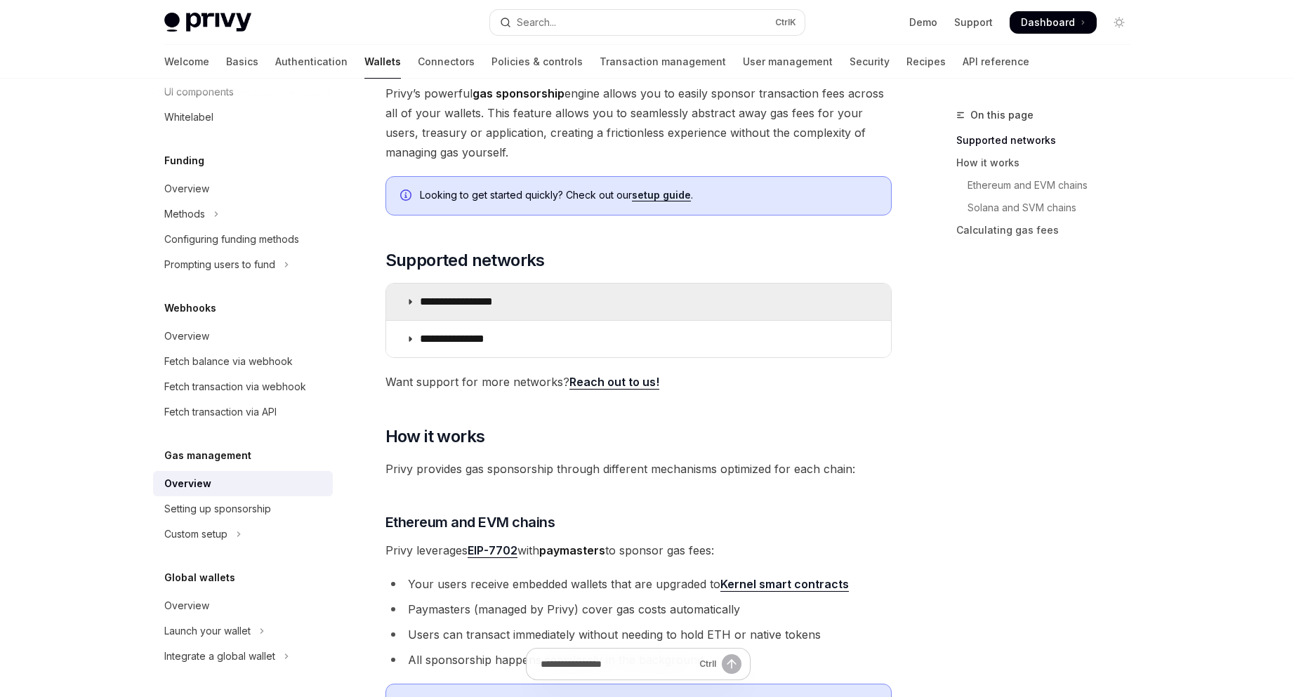
click at [550, 287] on summary "**********" at bounding box center [638, 302] width 505 height 37
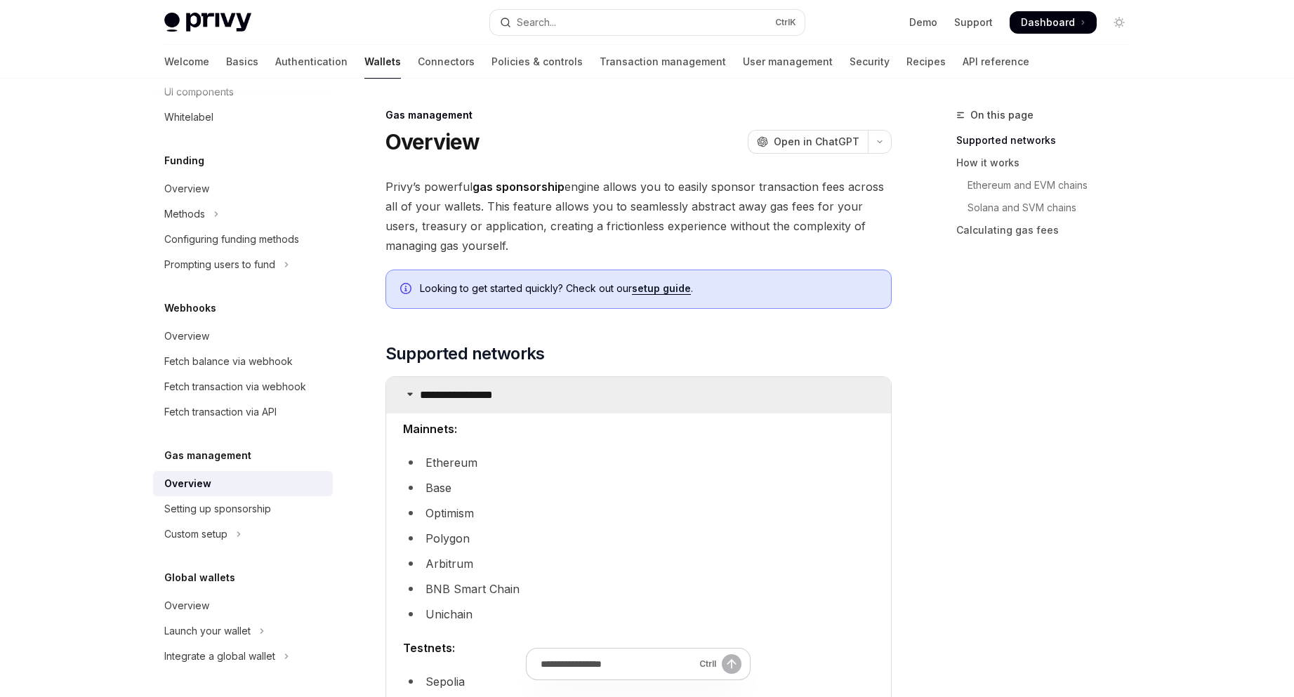
click at [530, 397] on summary "**********" at bounding box center [638, 395] width 505 height 37
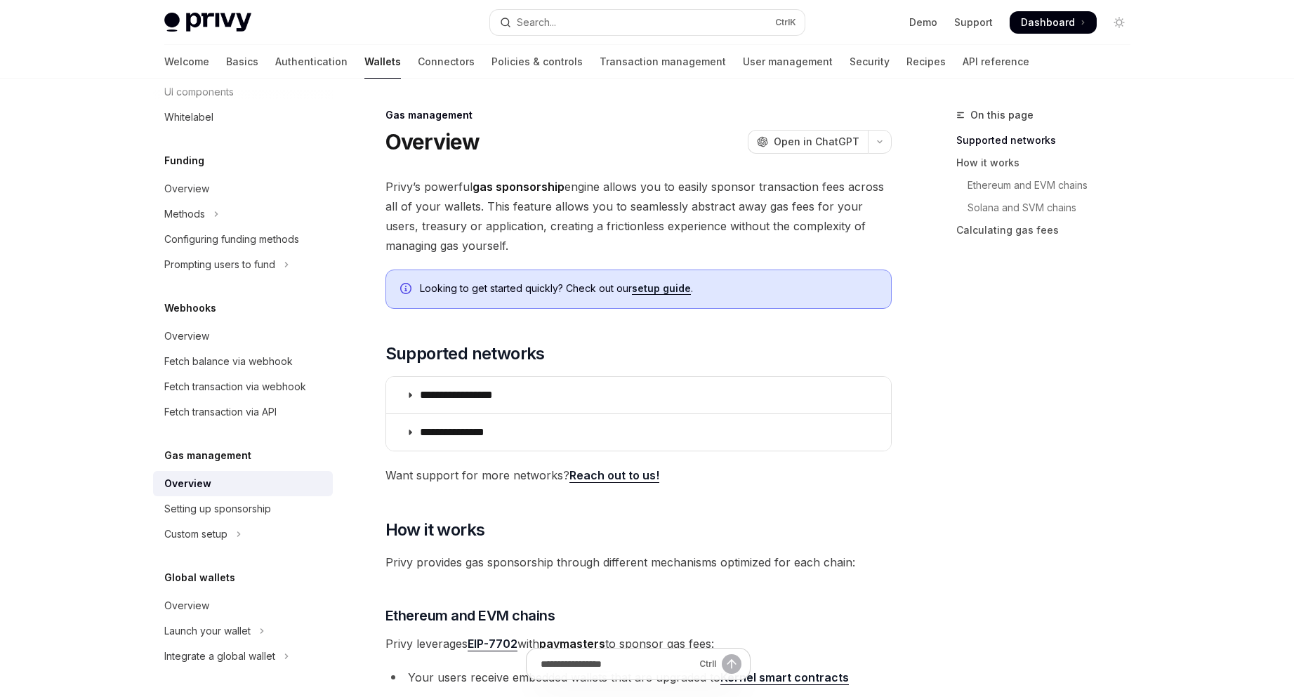
click at [1040, 469] on div "On this page Supported networks How it works Ethereum and EVM chains Solana and…" at bounding box center [1035, 402] width 214 height 591
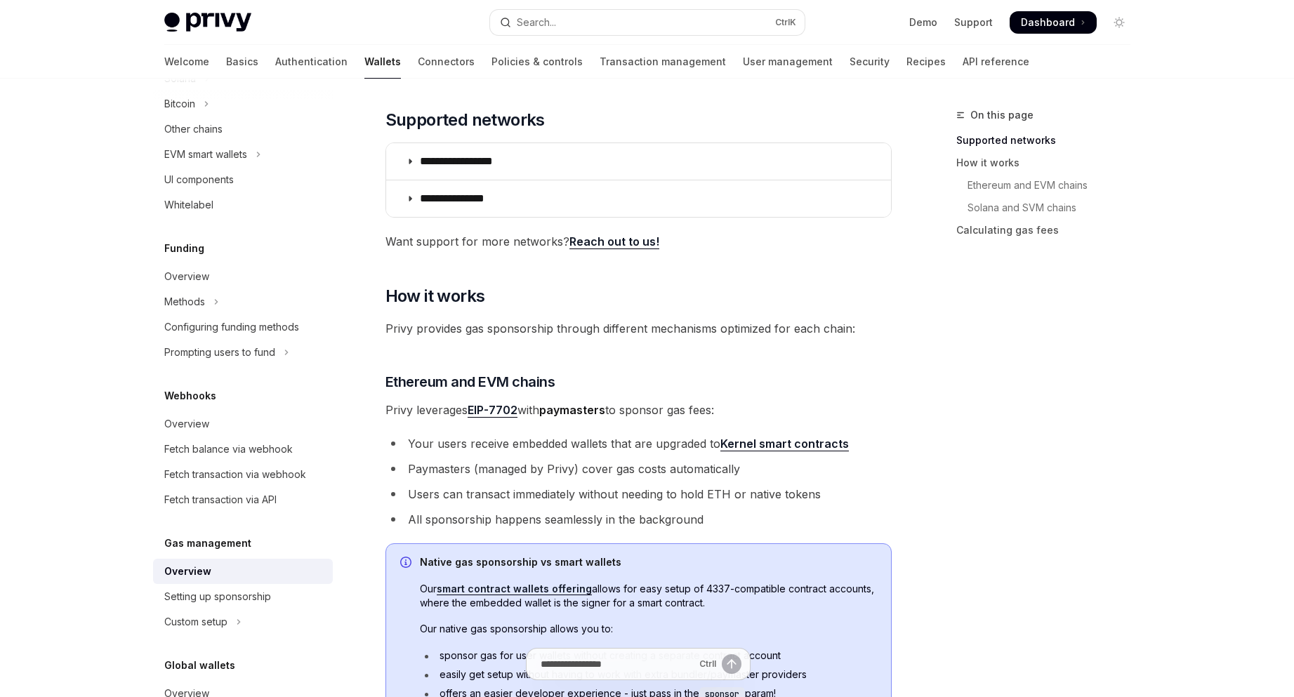
scroll to position [275, 0]
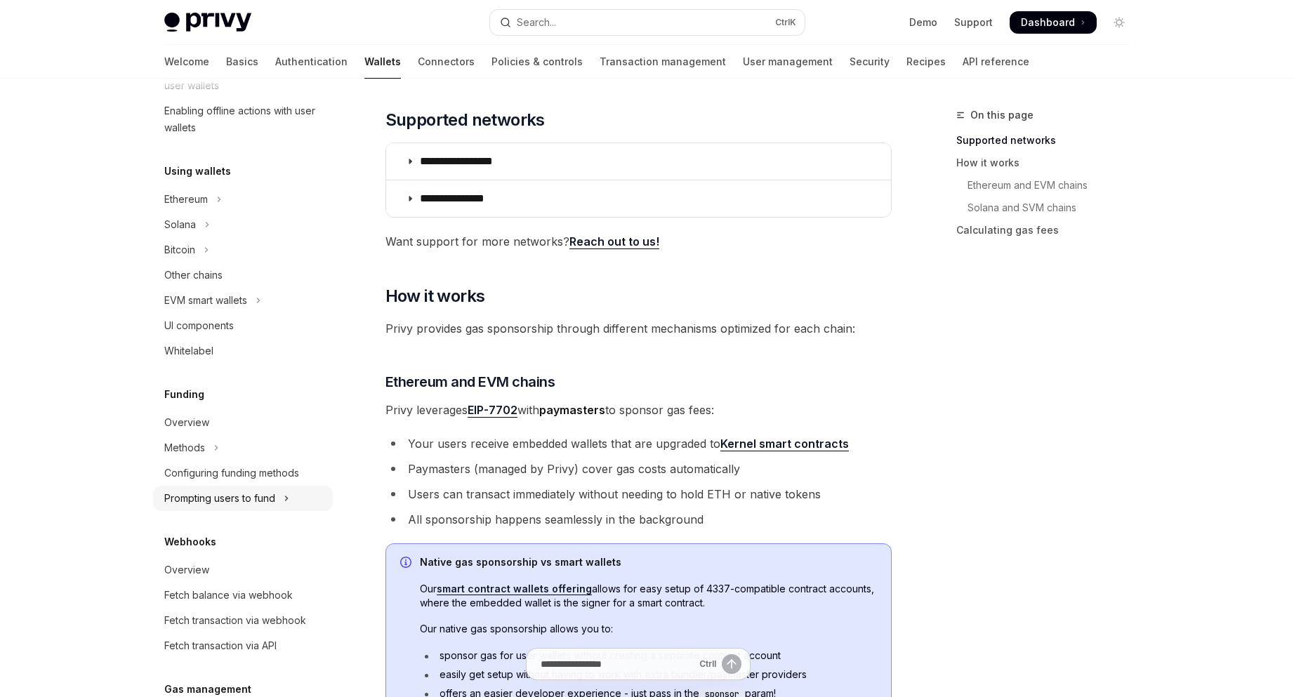
click at [307, 501] on button "Prompting users to fund" at bounding box center [243, 498] width 180 height 25
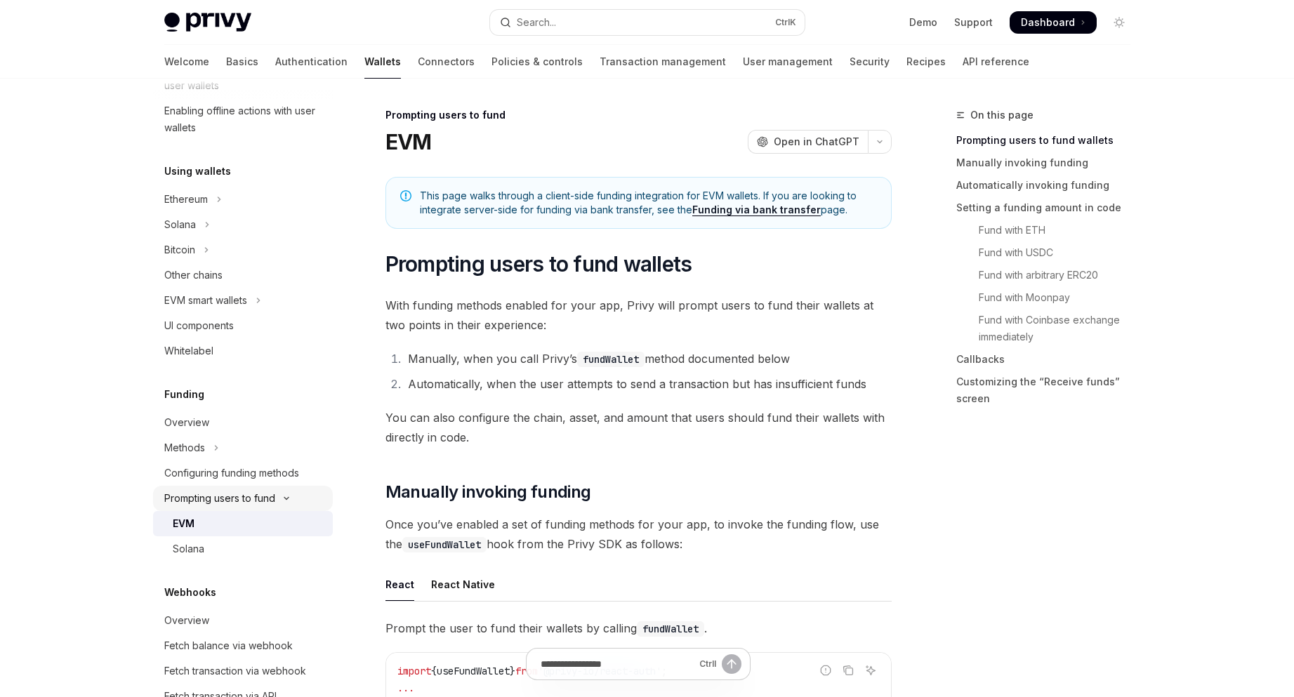
click at [294, 497] on icon "Toggle Prompting users to fund section" at bounding box center [286, 499] width 17 height 6
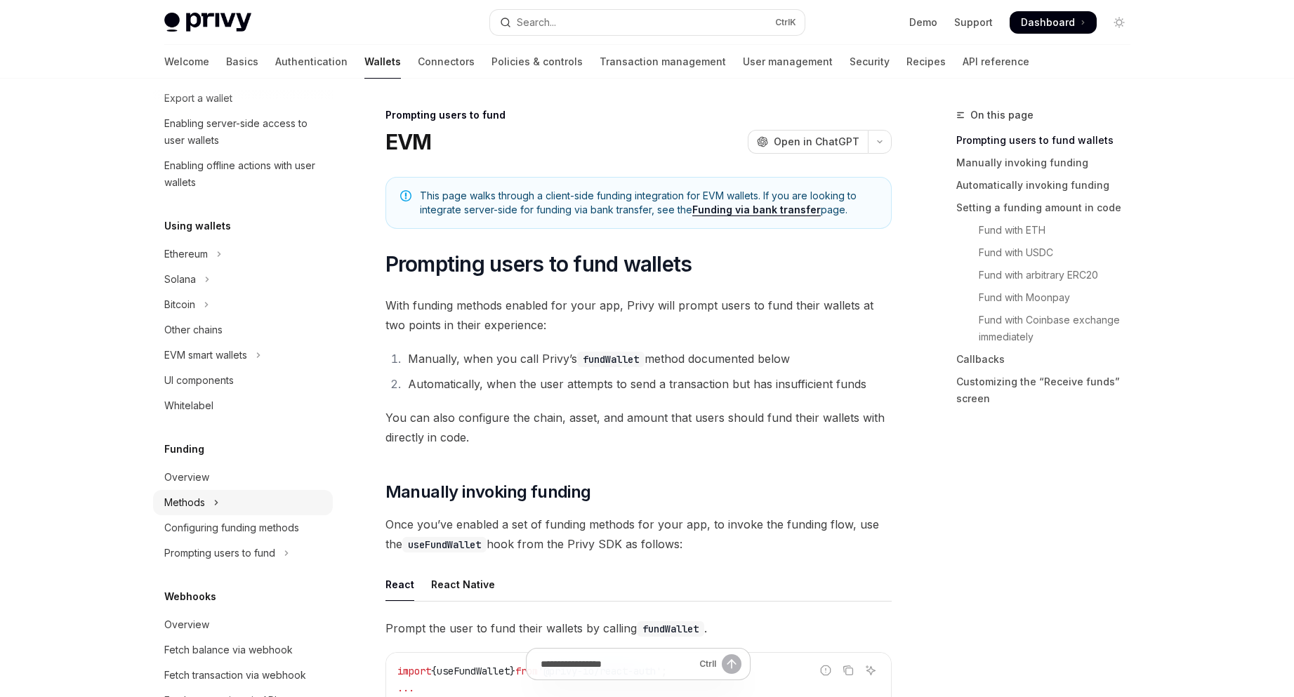
scroll to position [234, 0]
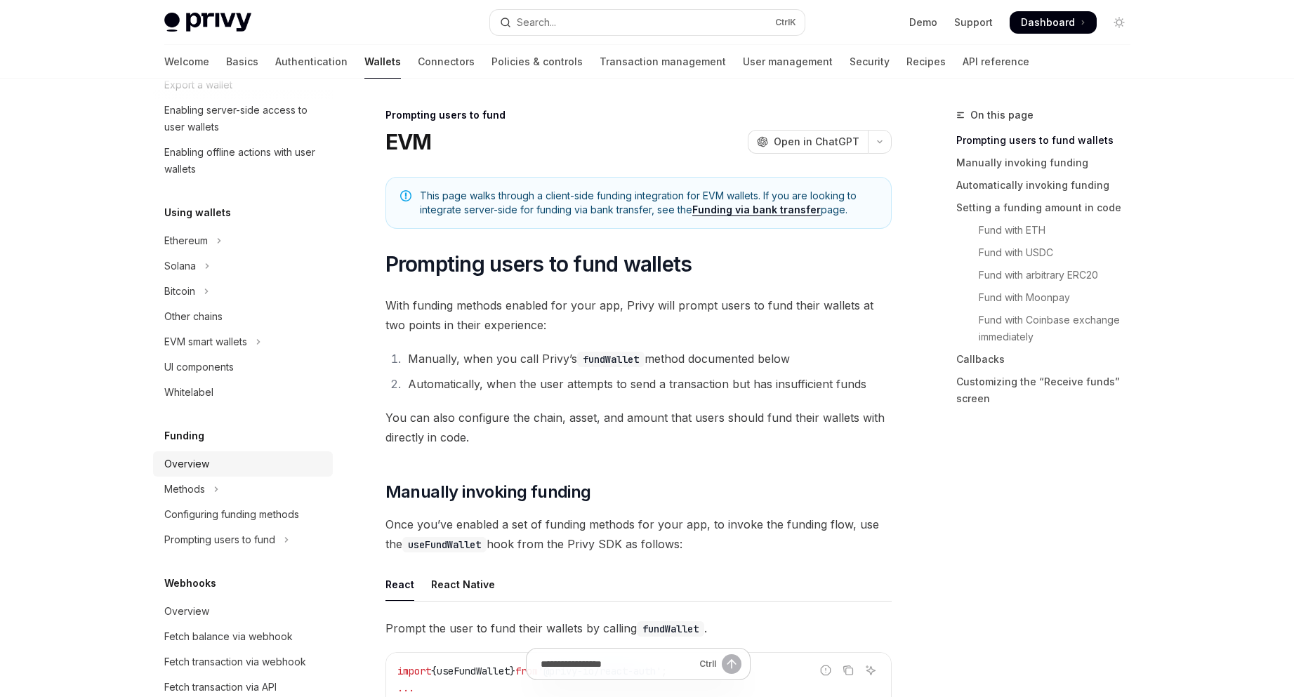
click at [264, 457] on div "Overview" at bounding box center [244, 464] width 160 height 17
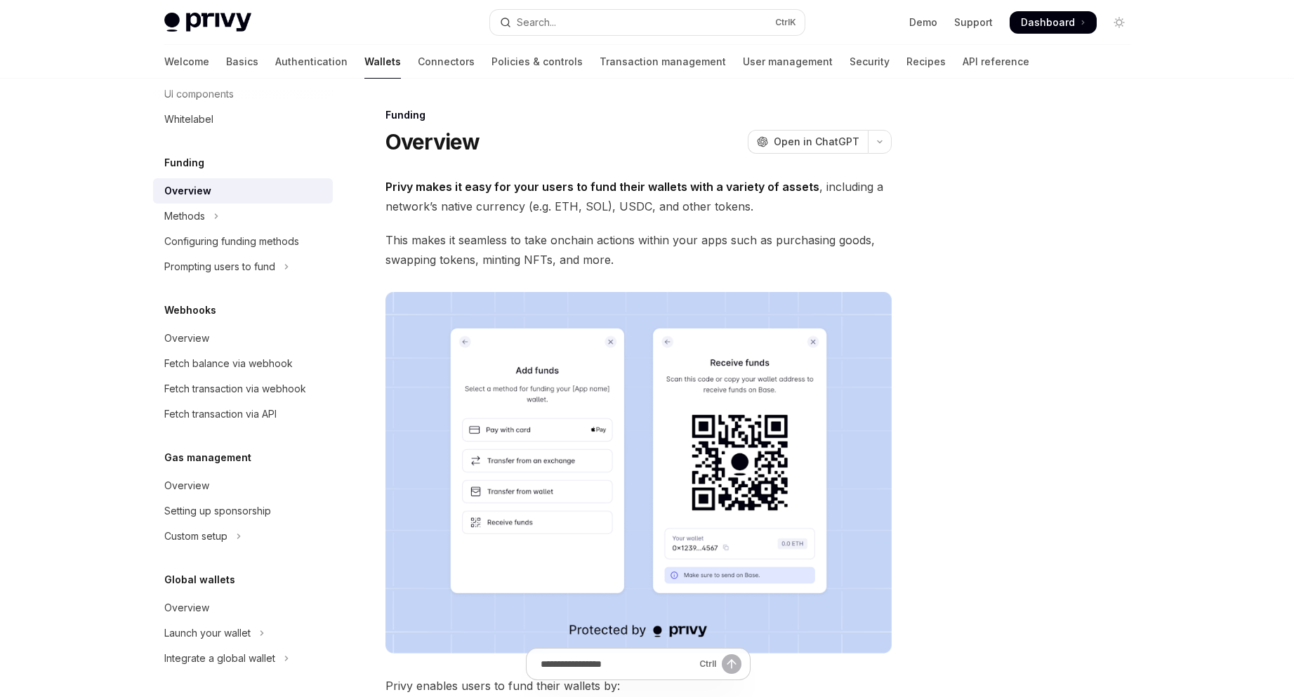
scroll to position [509, 0]
click at [285, 471] on link "Overview" at bounding box center [243, 483] width 180 height 25
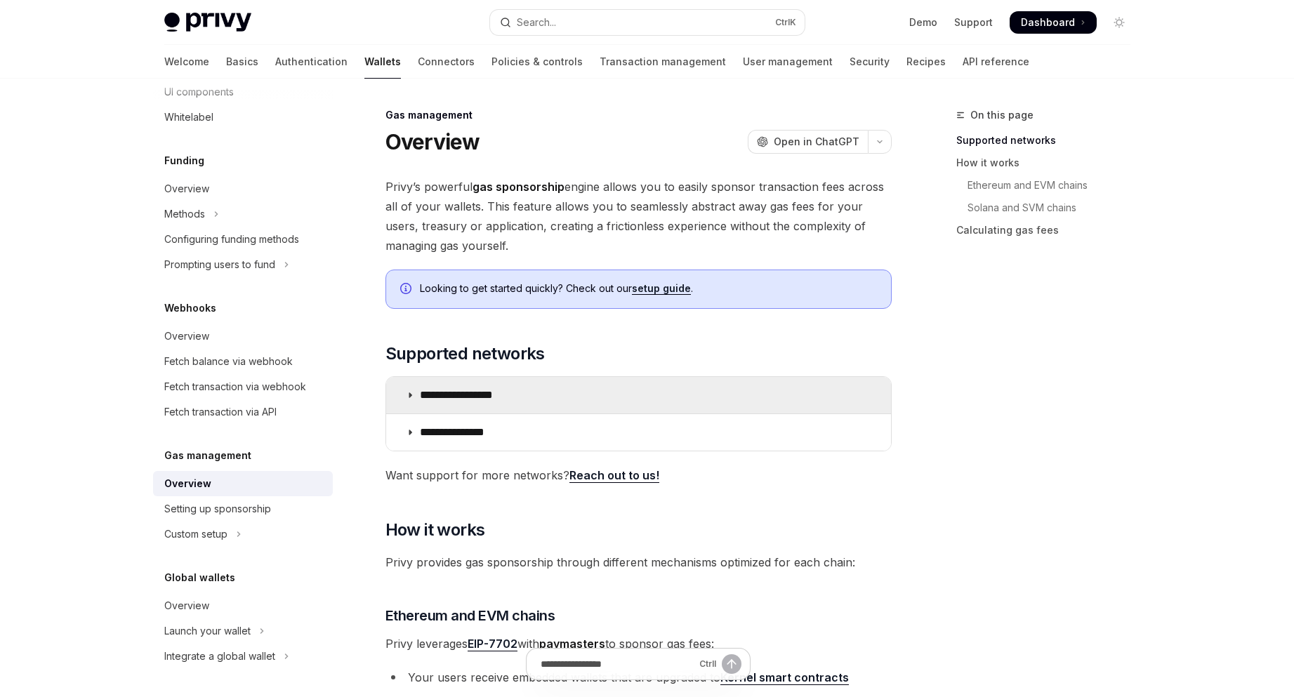
click at [668, 383] on summary "**********" at bounding box center [638, 395] width 505 height 37
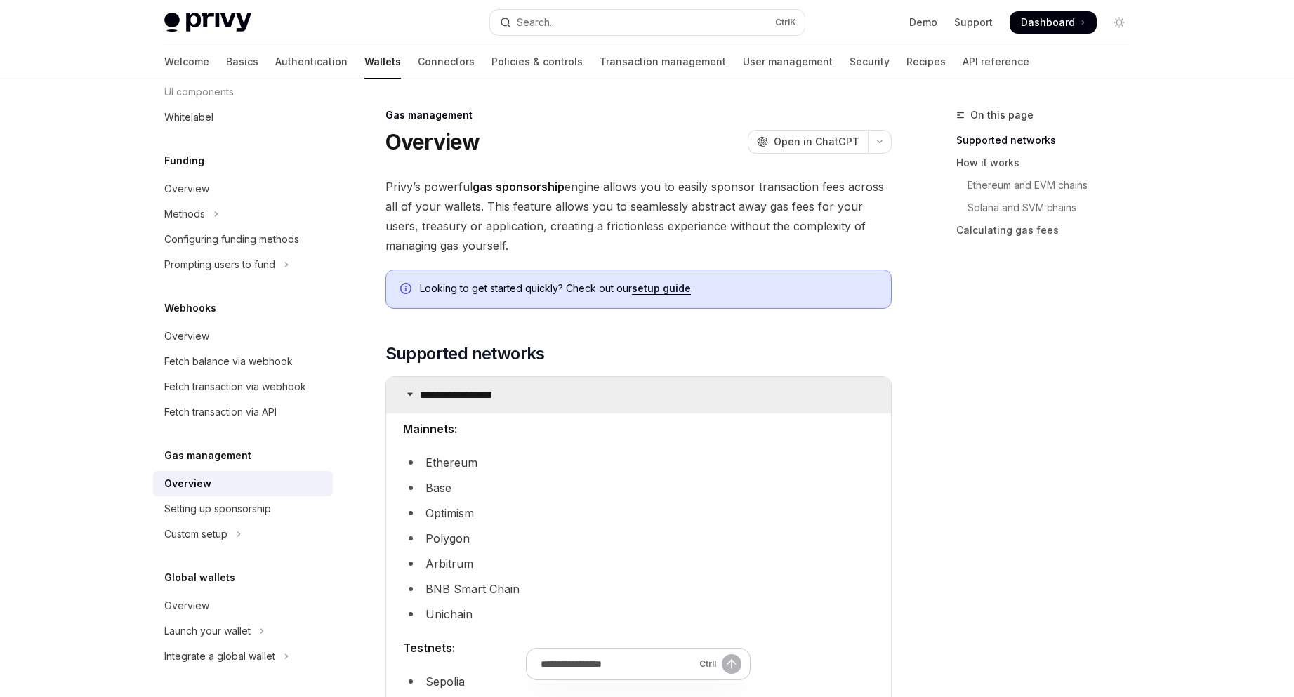
click at [668, 383] on summary "**********" at bounding box center [638, 395] width 505 height 37
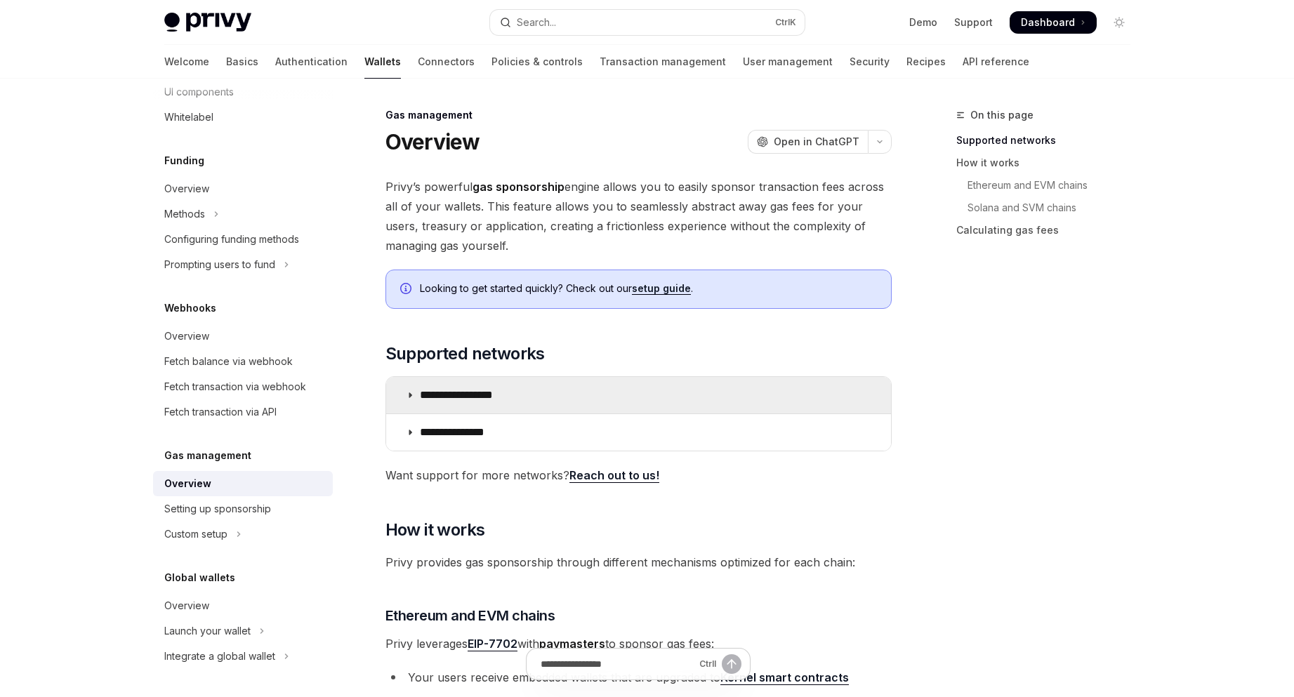
click at [668, 383] on summary "**********" at bounding box center [638, 395] width 505 height 37
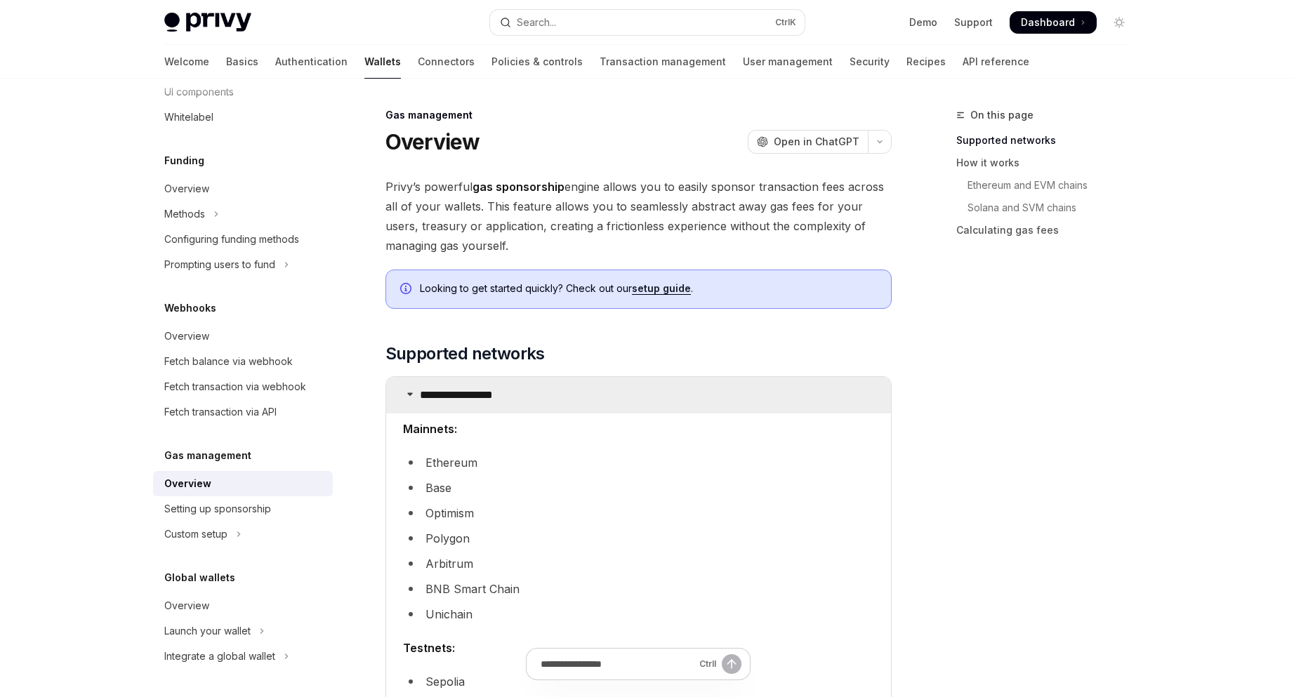
click at [668, 383] on summary "**********" at bounding box center [638, 395] width 505 height 37
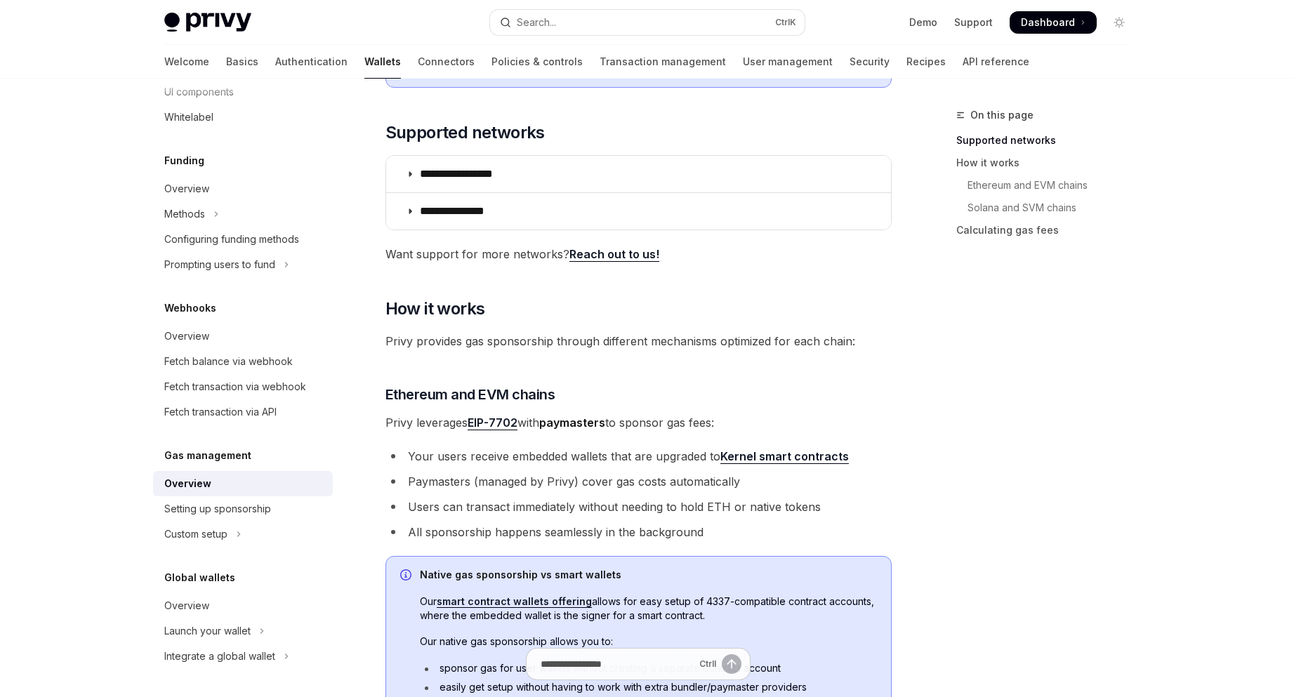
scroll to position [234, 0]
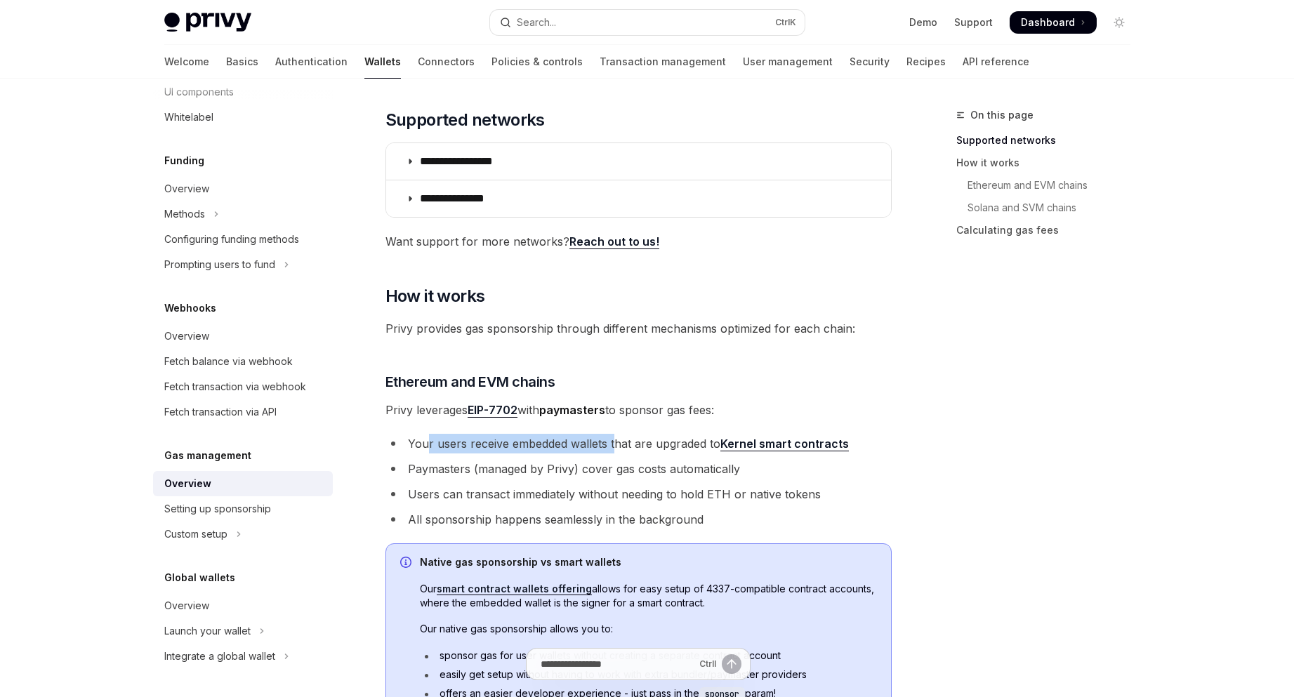
drag, startPoint x: 427, startPoint y: 446, endPoint x: 615, endPoint y: 445, distance: 188.2
click at [615, 445] on li "Your users receive embedded wallets that are upgraded to Kernel smart contracts" at bounding box center [639, 444] width 506 height 20
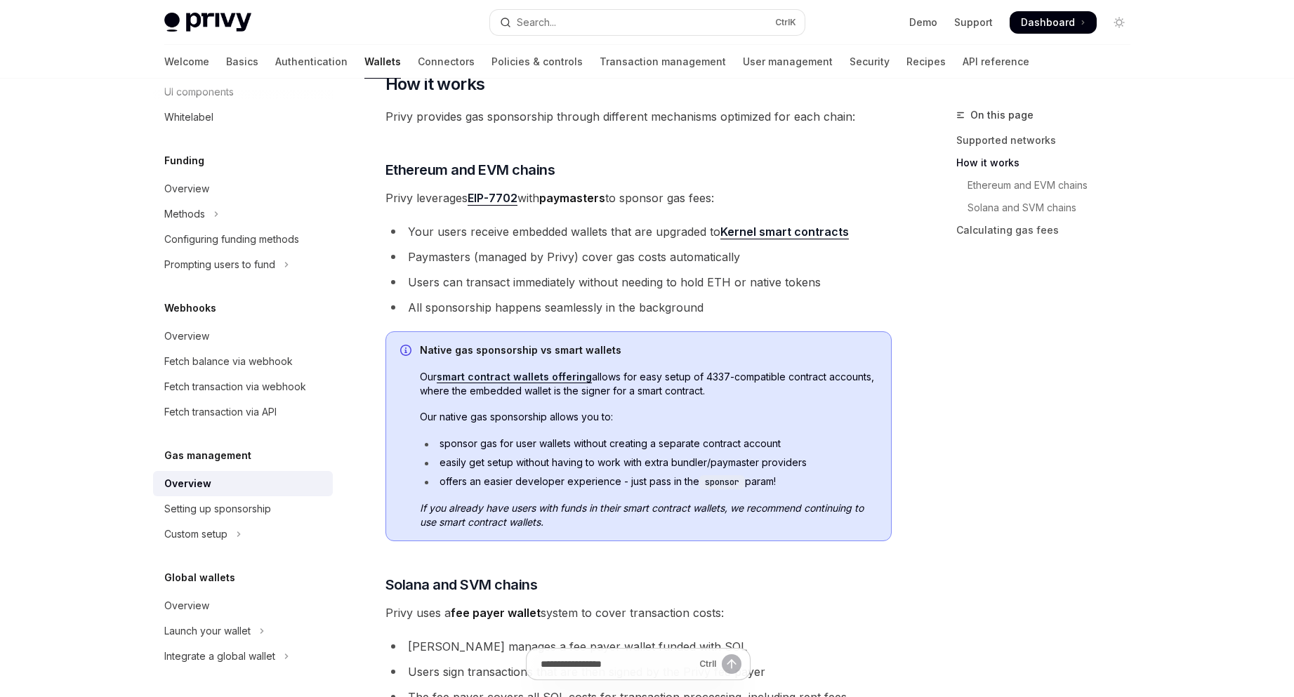
scroll to position [421, 0]
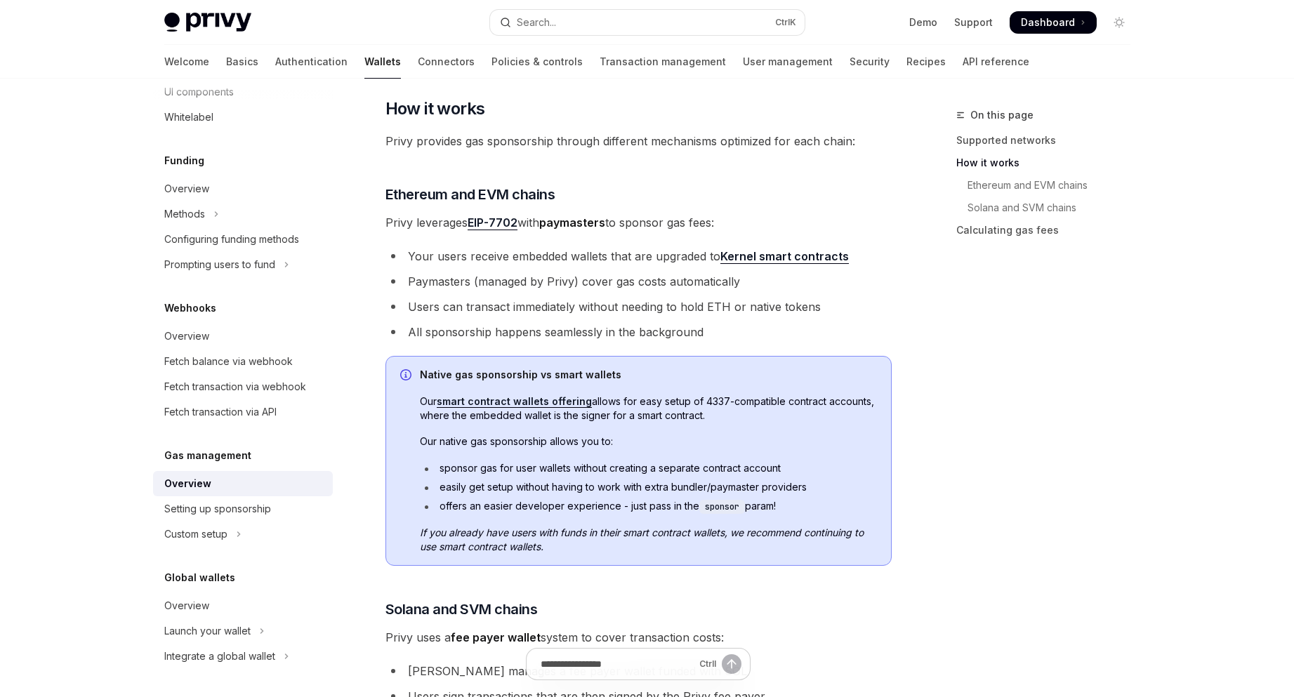
click at [1021, 398] on div "On this page Supported networks How it works Ethereum and EVM chains Solana and…" at bounding box center [1035, 402] width 214 height 591
click at [1032, 404] on div "On this page Supported networks How it works Ethereum and EVM chains Solana and…" at bounding box center [1035, 402] width 214 height 591
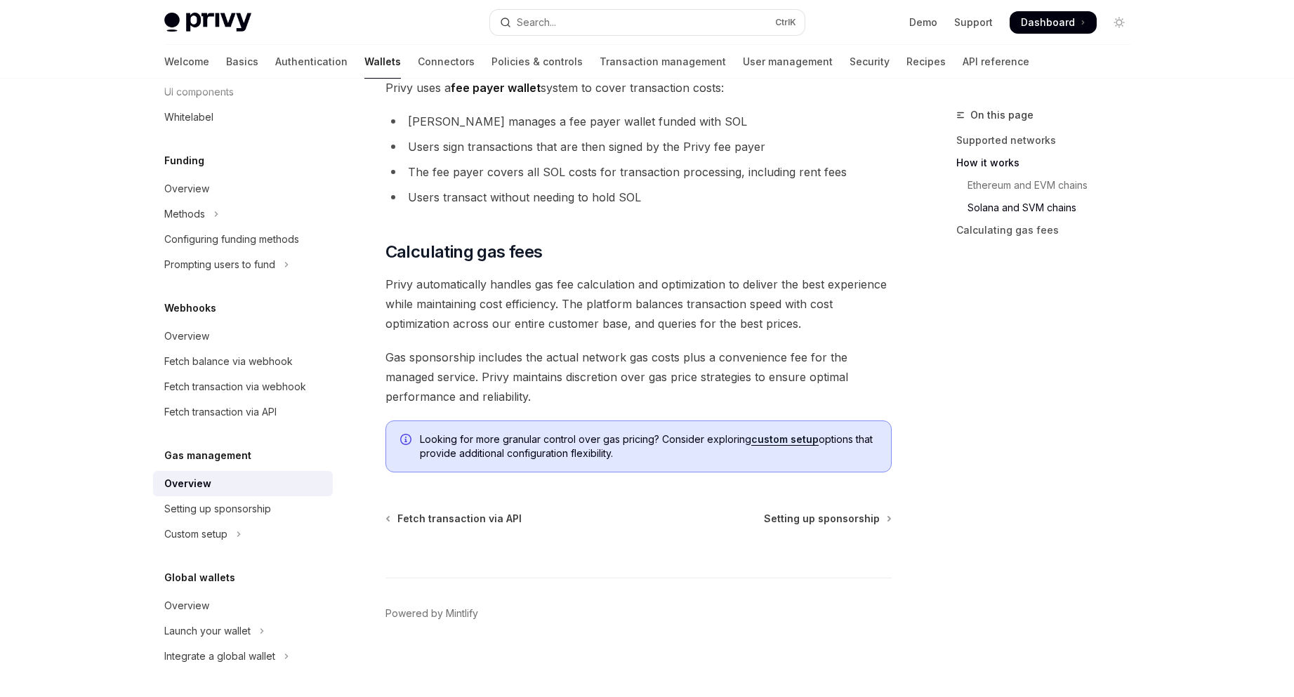
scroll to position [973, 0]
click at [858, 522] on span "Setting up sponsorship" at bounding box center [822, 517] width 116 height 14
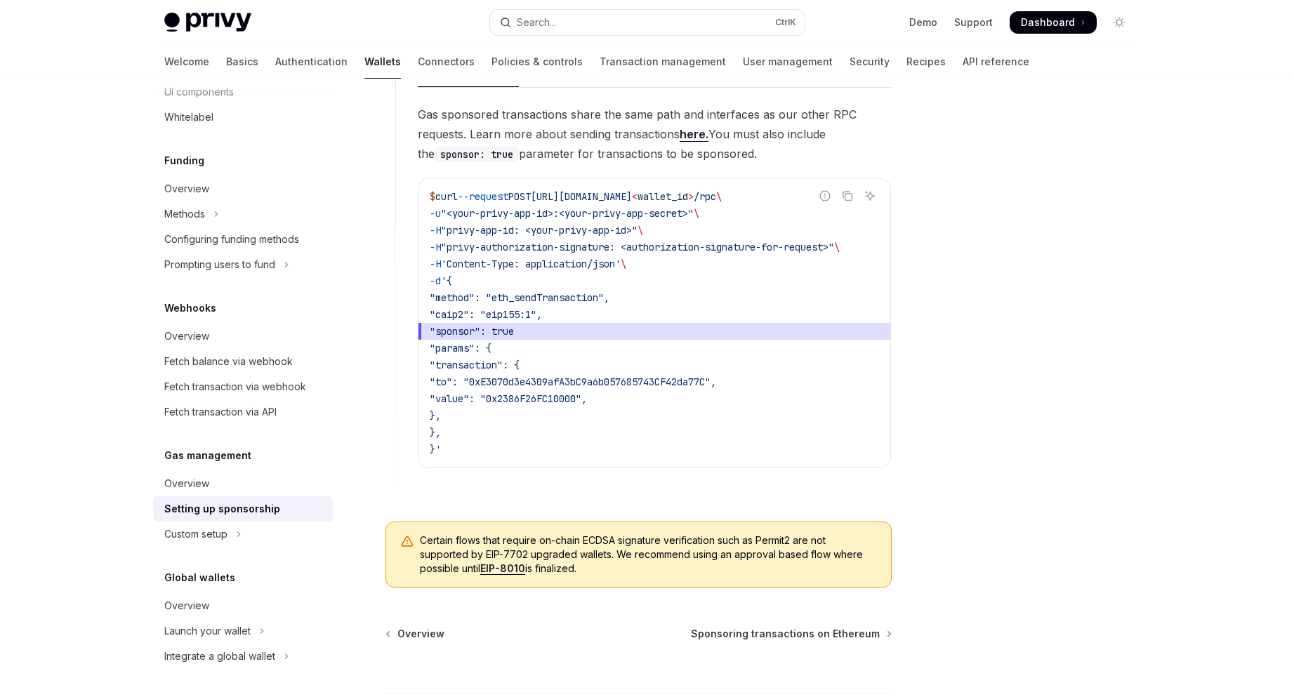
scroll to position [936, 0]
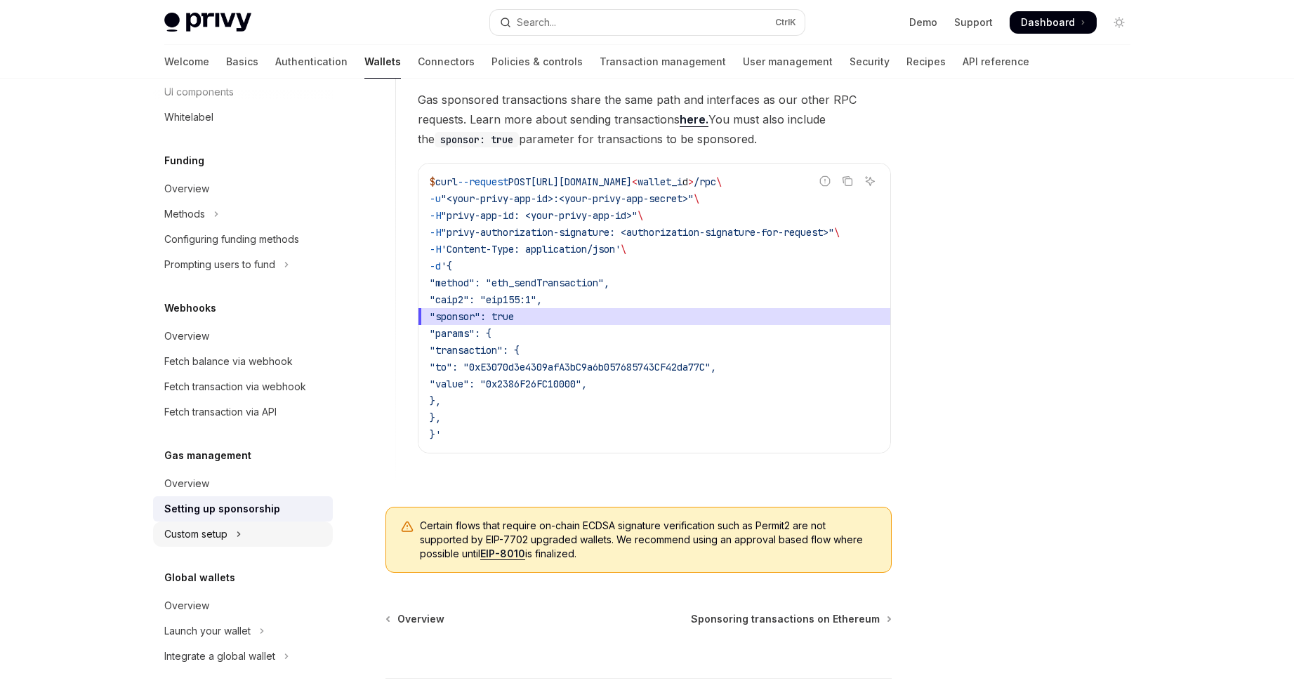
click at [255, 528] on button "Custom setup" at bounding box center [243, 534] width 180 height 25
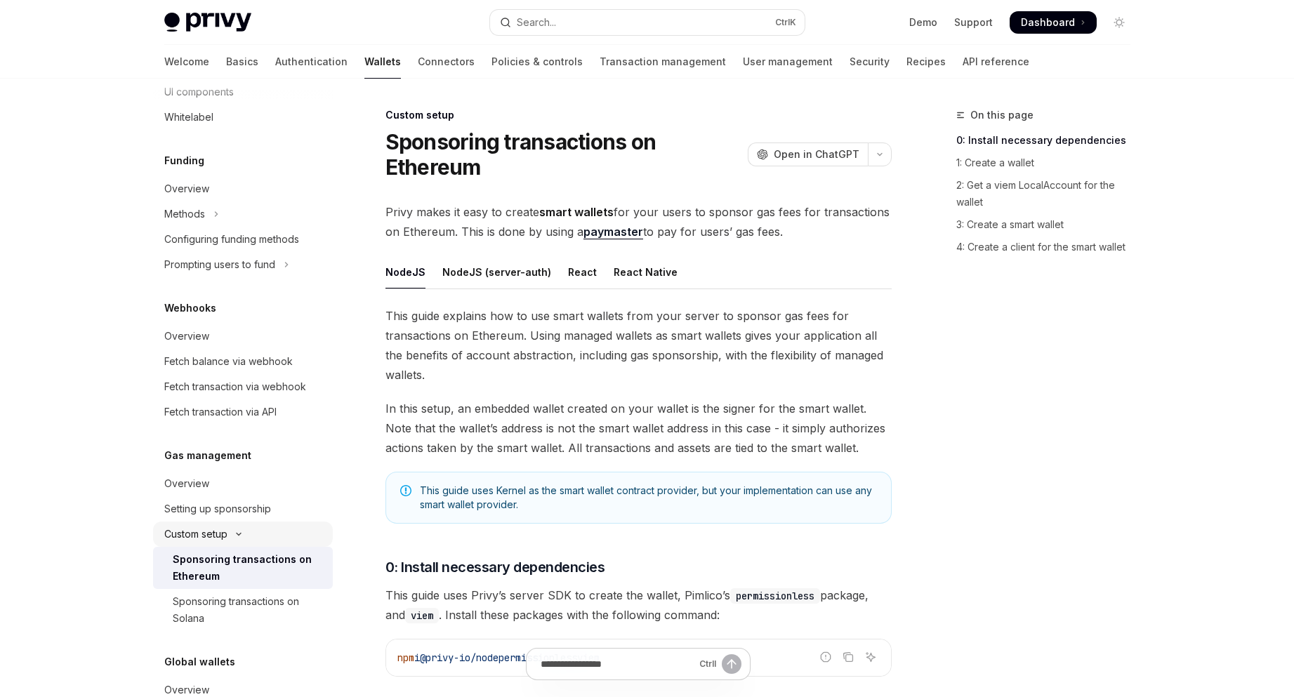
click at [256, 535] on button "Custom setup" at bounding box center [243, 534] width 180 height 25
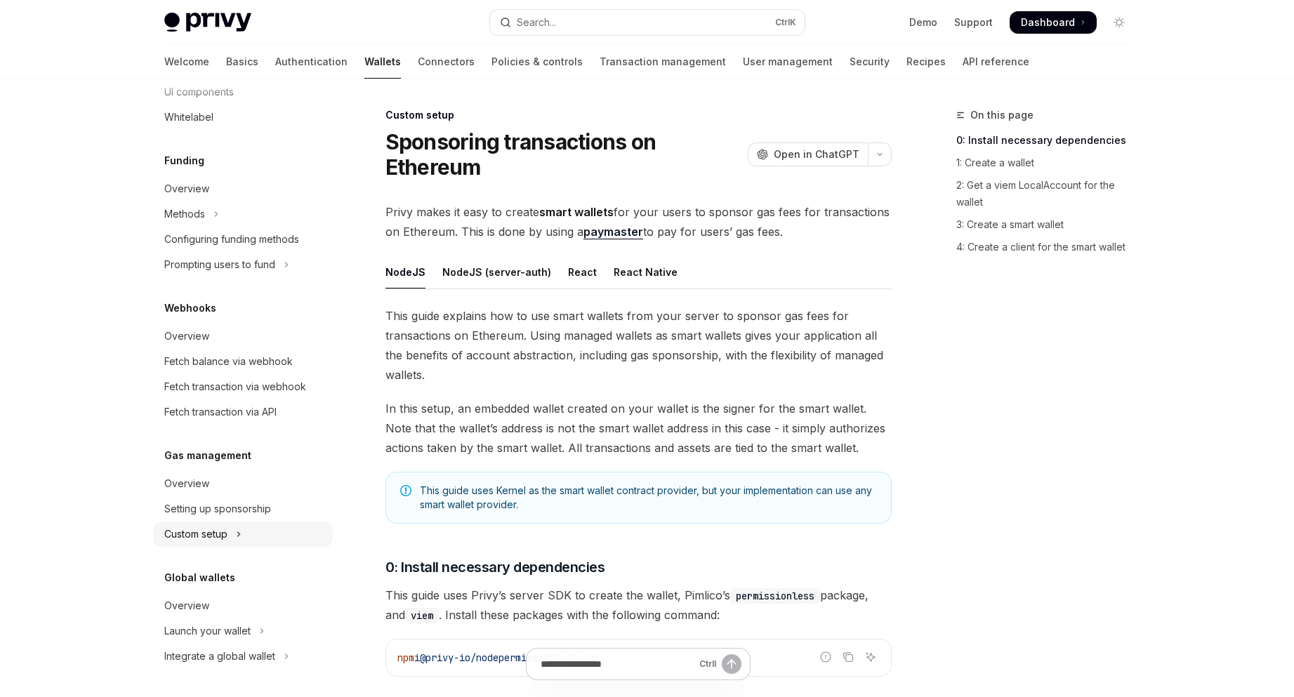
click at [256, 535] on button "Custom setup" at bounding box center [243, 534] width 180 height 25
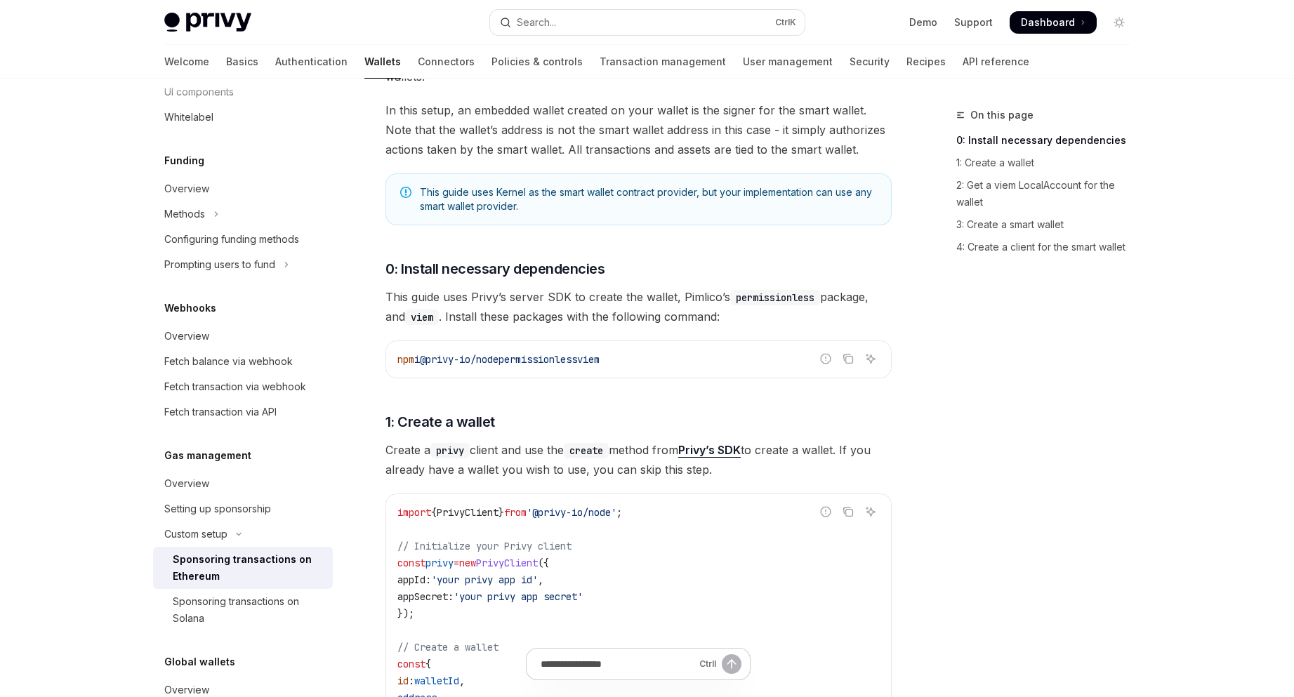
scroll to position [328, 0]
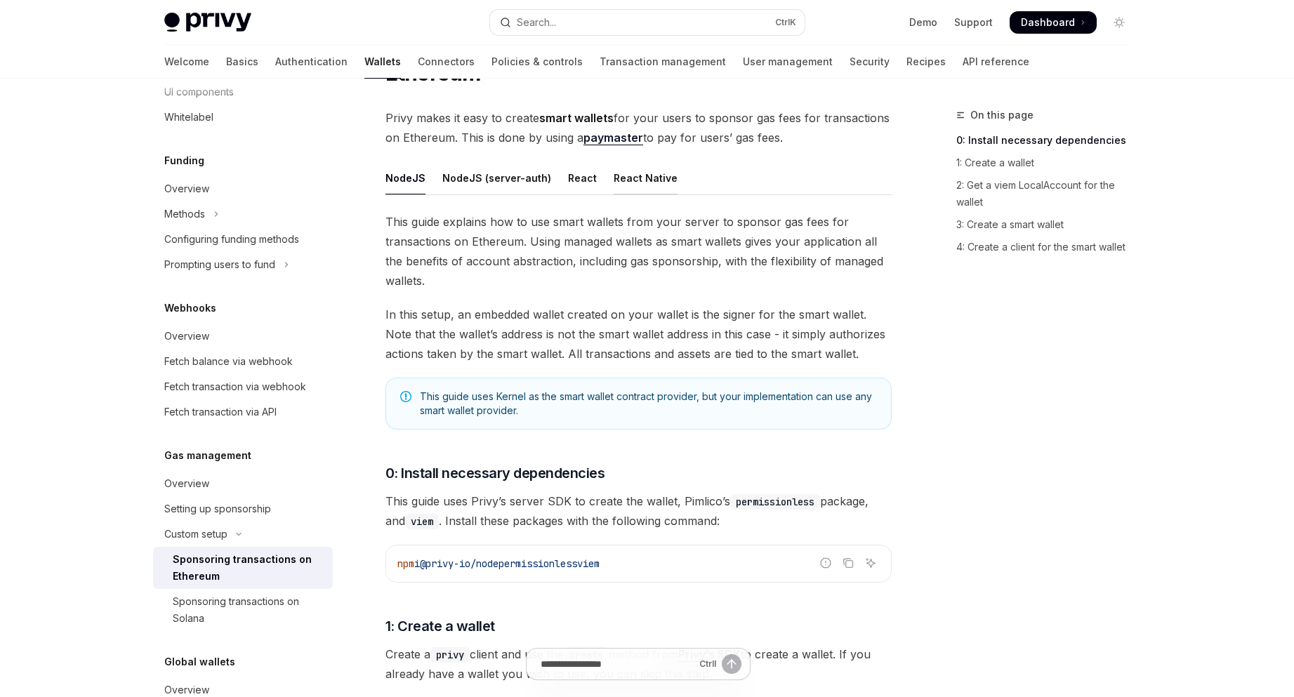
click at [636, 189] on div "React Native" at bounding box center [646, 178] width 64 height 33
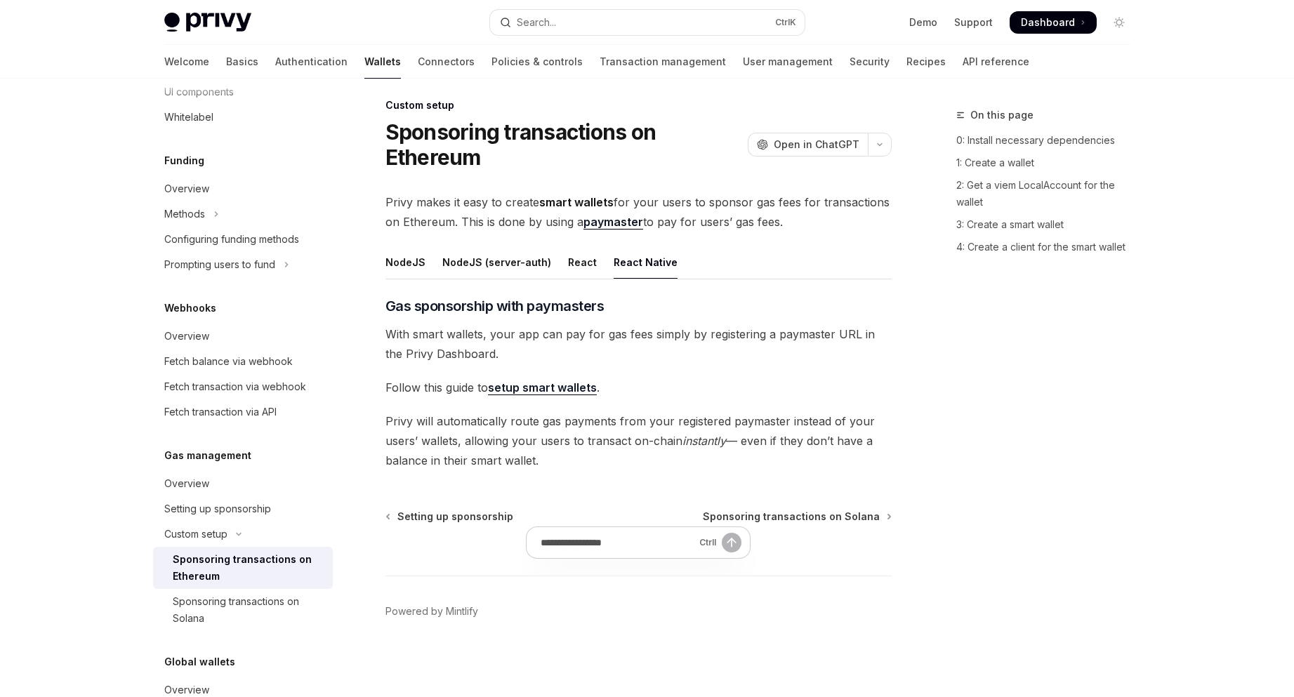
scroll to position [10, 0]
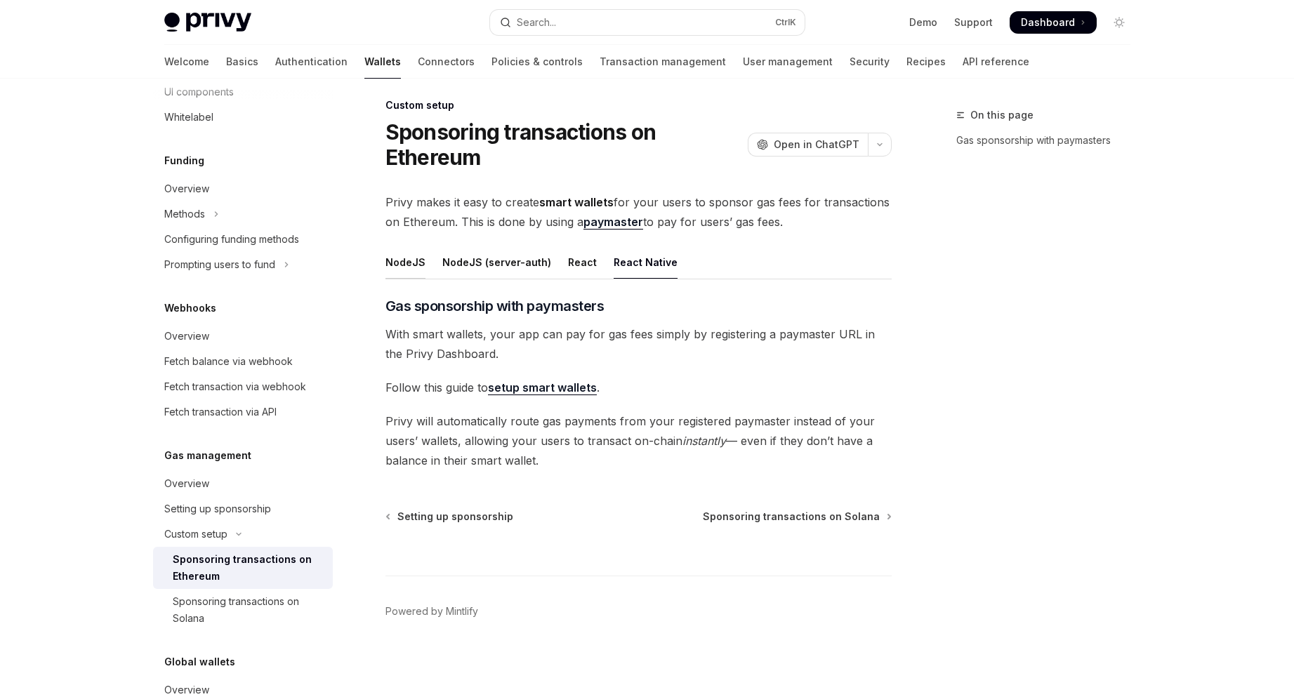
click at [400, 263] on div "NodeJS" at bounding box center [406, 262] width 40 height 33
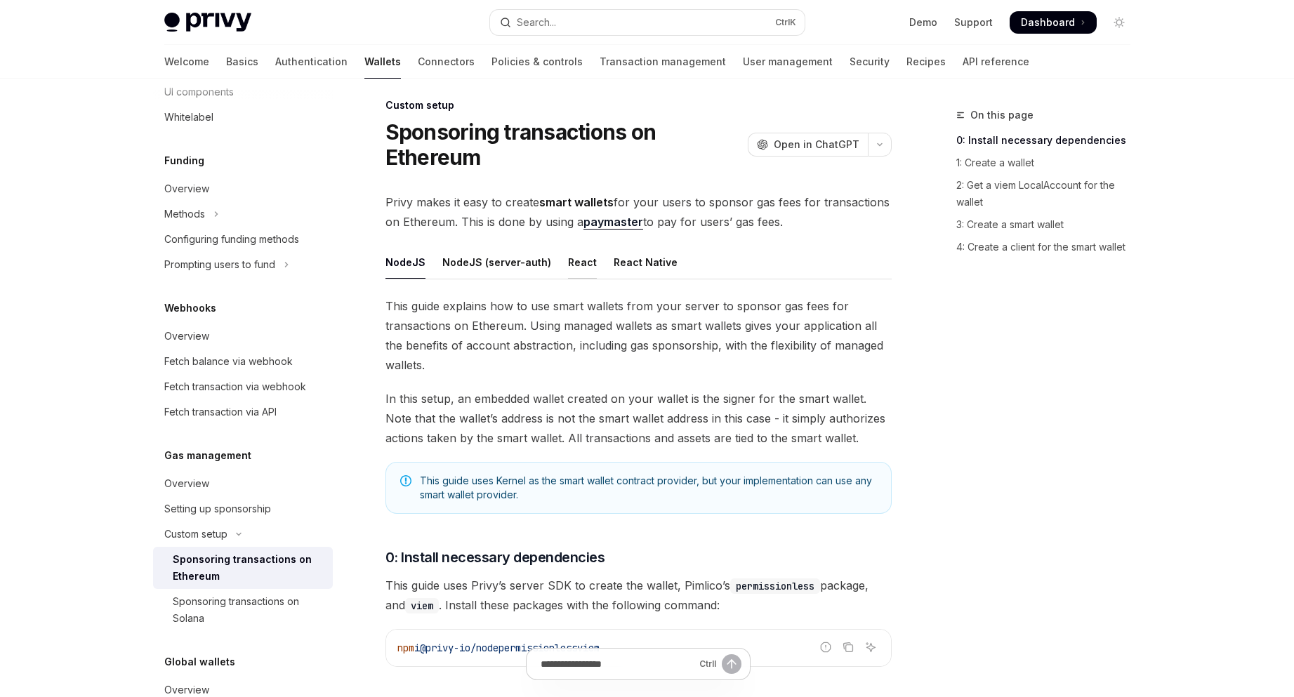
click at [577, 254] on div "React" at bounding box center [582, 262] width 29 height 33
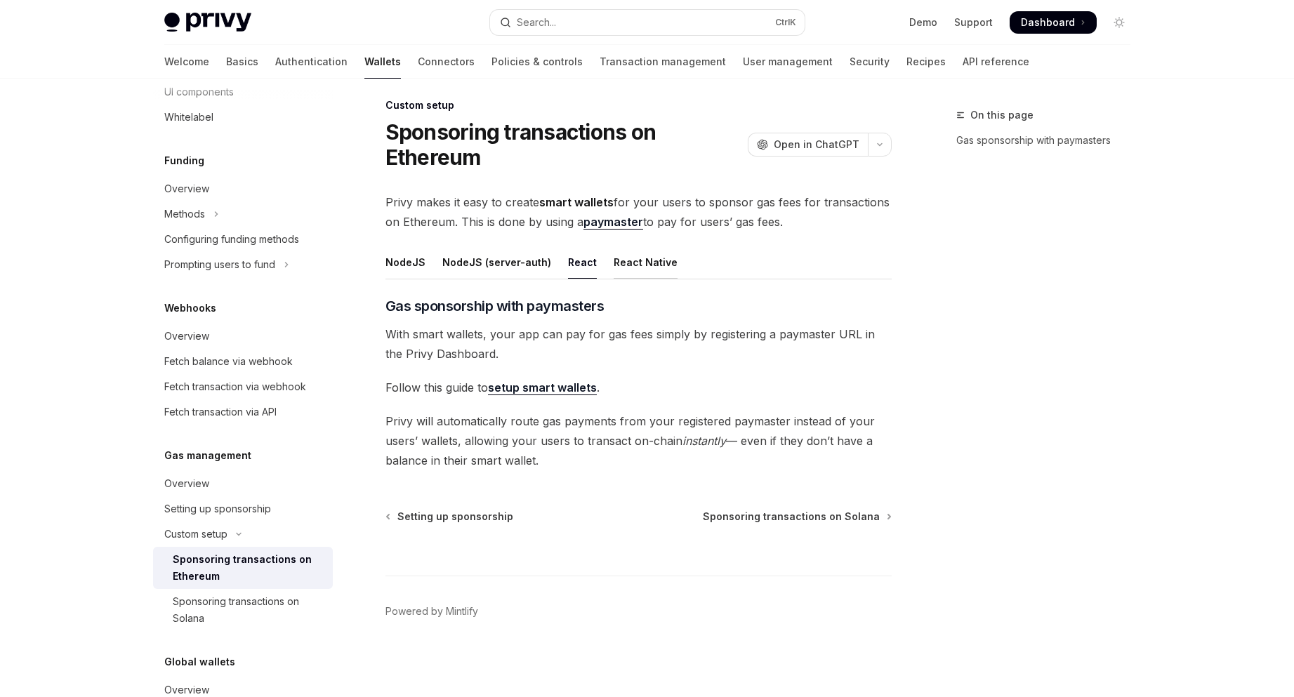
click at [637, 263] on div "React Native" at bounding box center [646, 262] width 64 height 33
click at [581, 385] on link "setup smart wallets" at bounding box center [542, 388] width 109 height 15
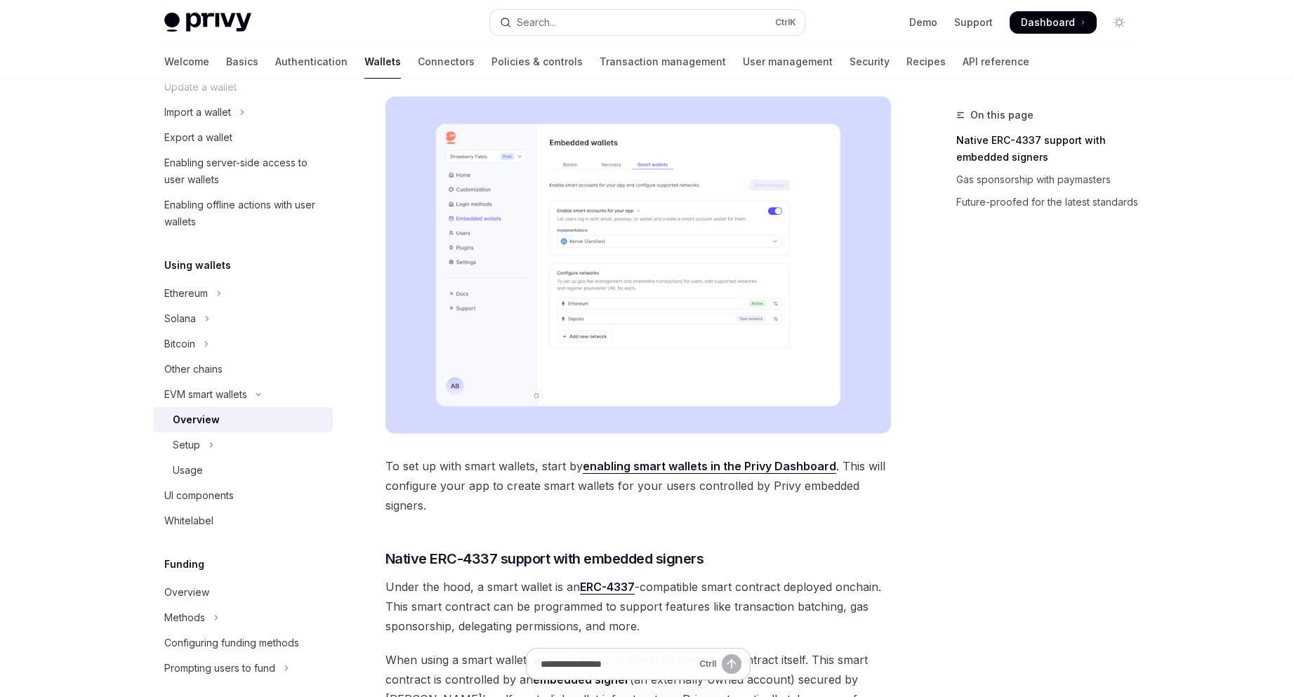
scroll to position [291, 0]
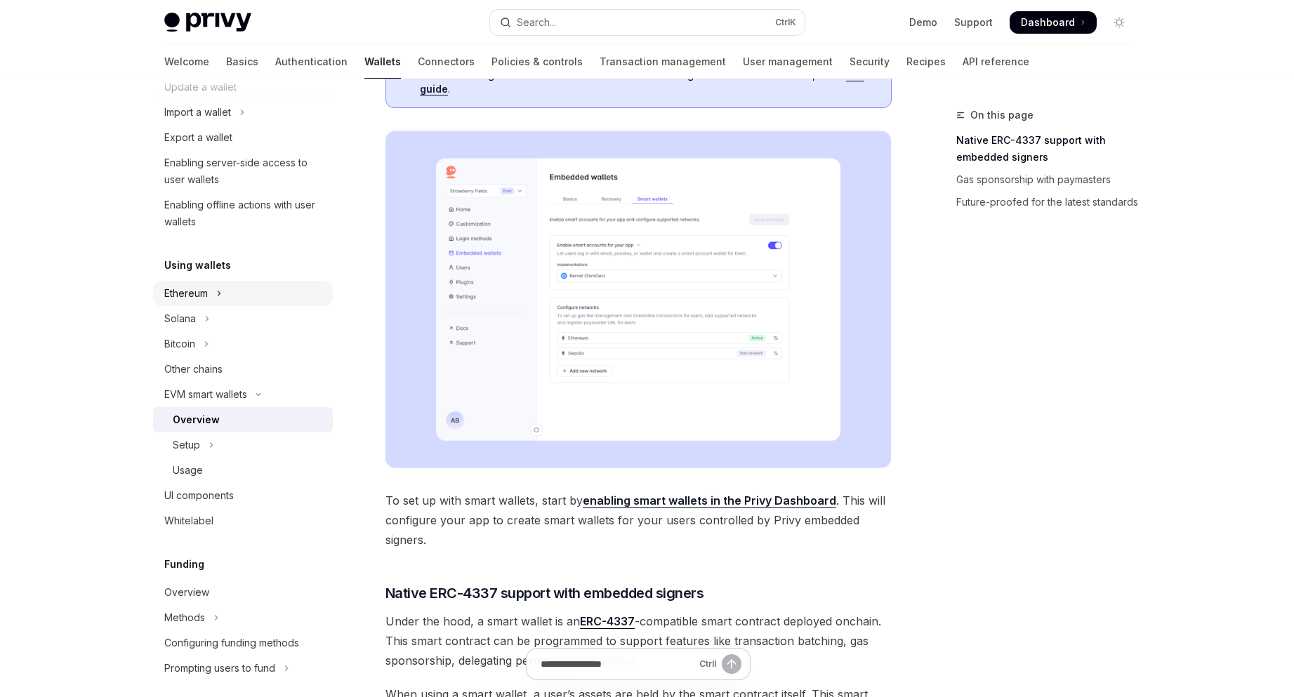
click at [201, 286] on div "Ethereum" at bounding box center [186, 293] width 44 height 17
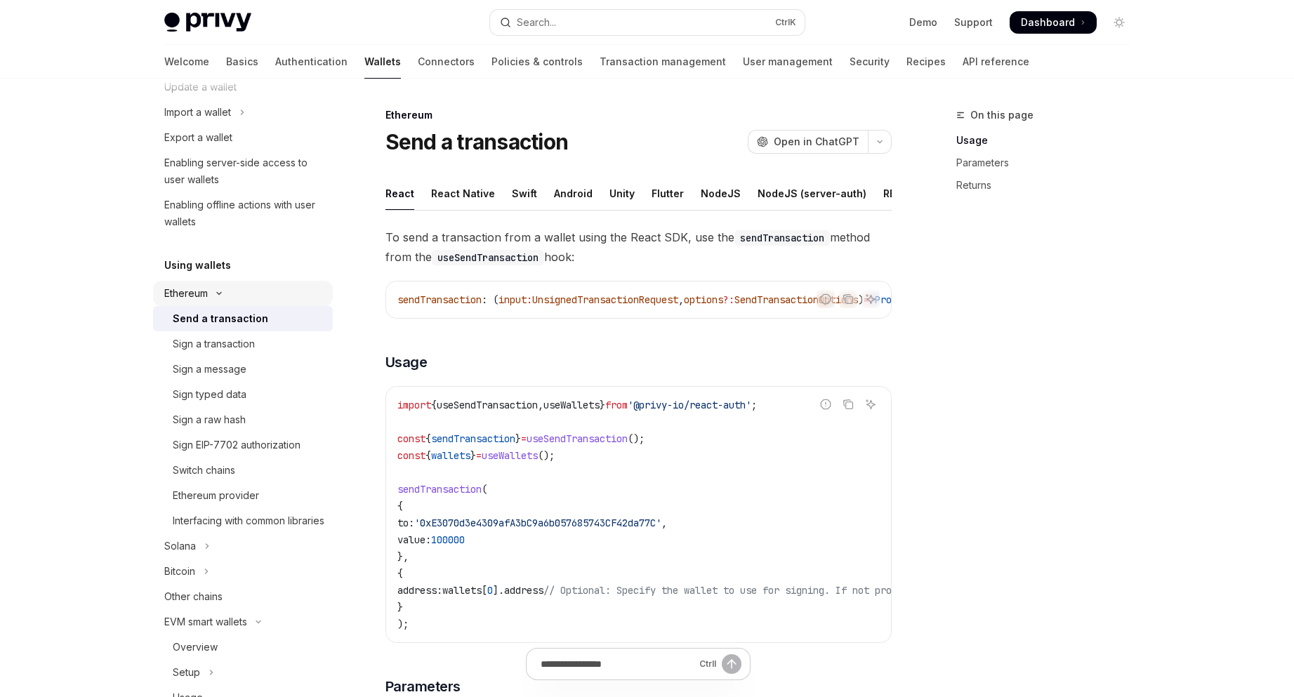
click at [230, 293] on button "Ethereum" at bounding box center [243, 293] width 180 height 25
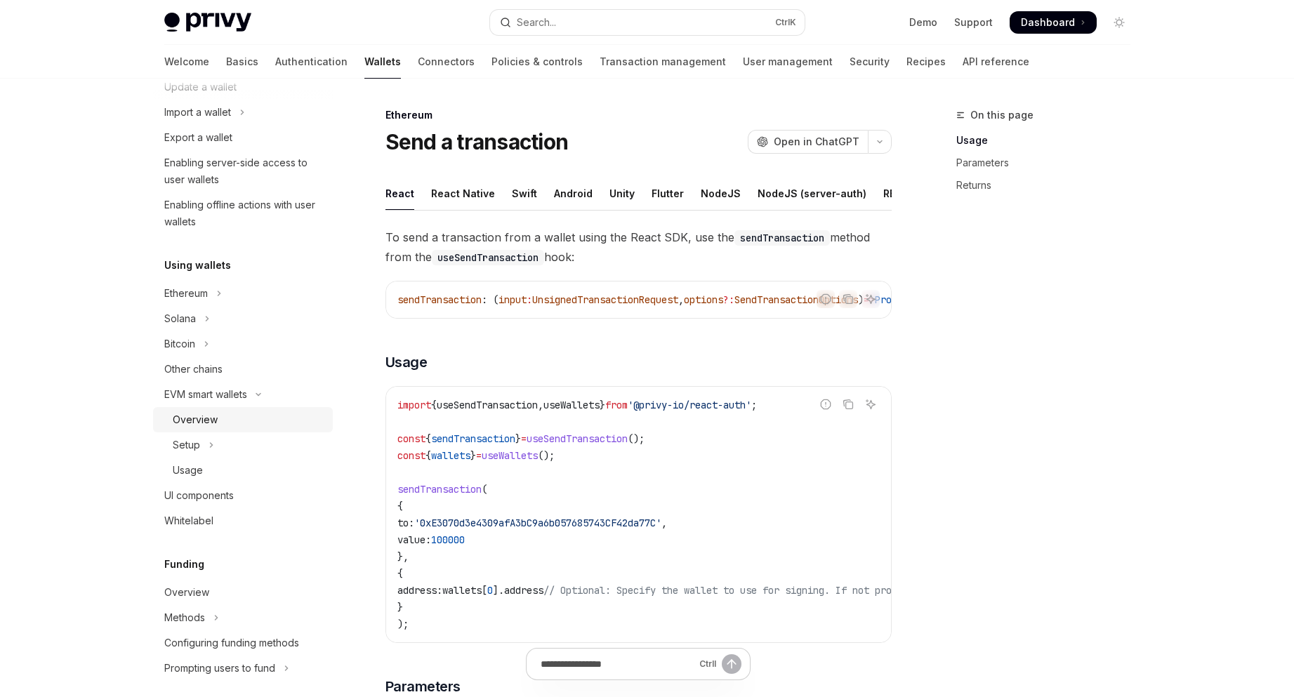
click at [256, 421] on div "Overview" at bounding box center [249, 420] width 152 height 17
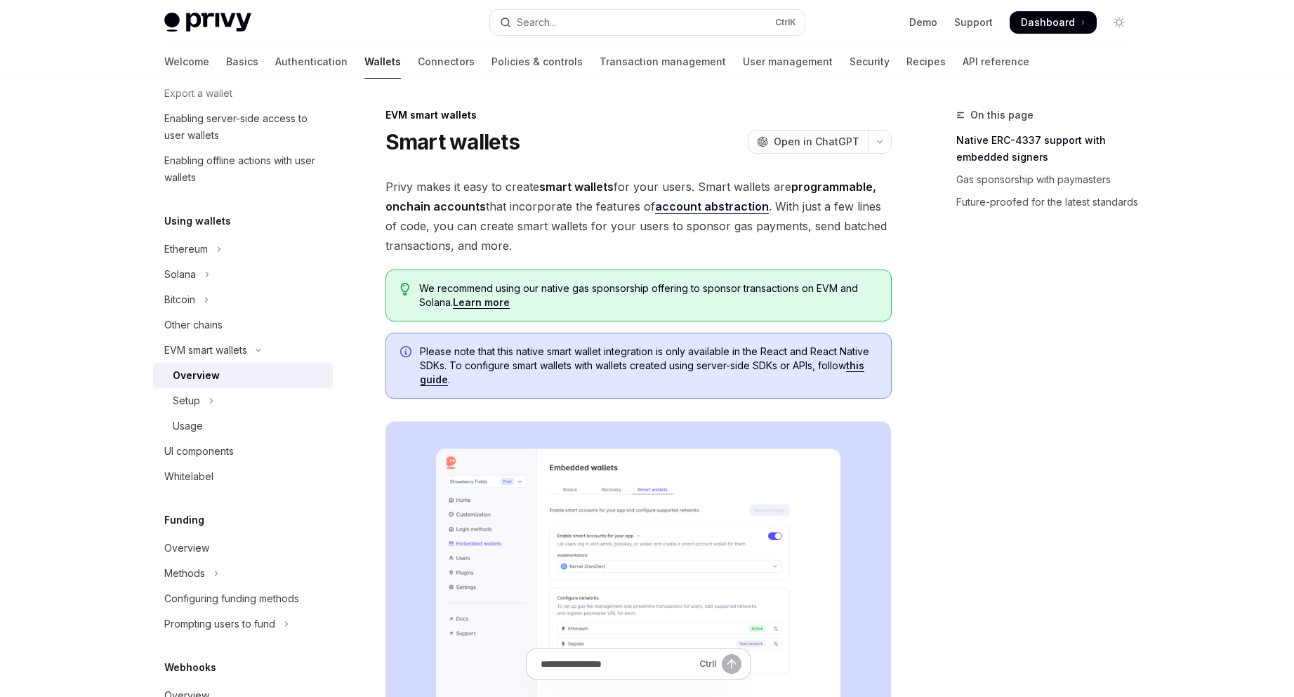
scroll to position [650, 0]
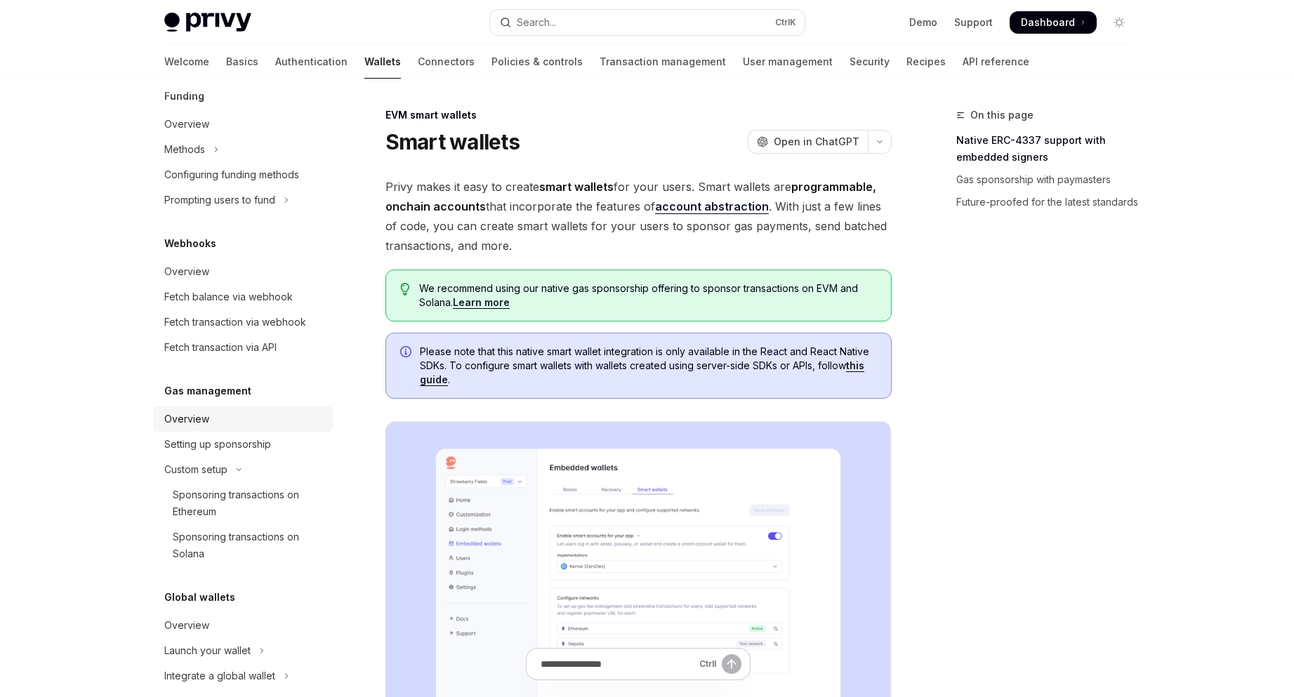
click at [271, 419] on div "Overview" at bounding box center [244, 419] width 160 height 17
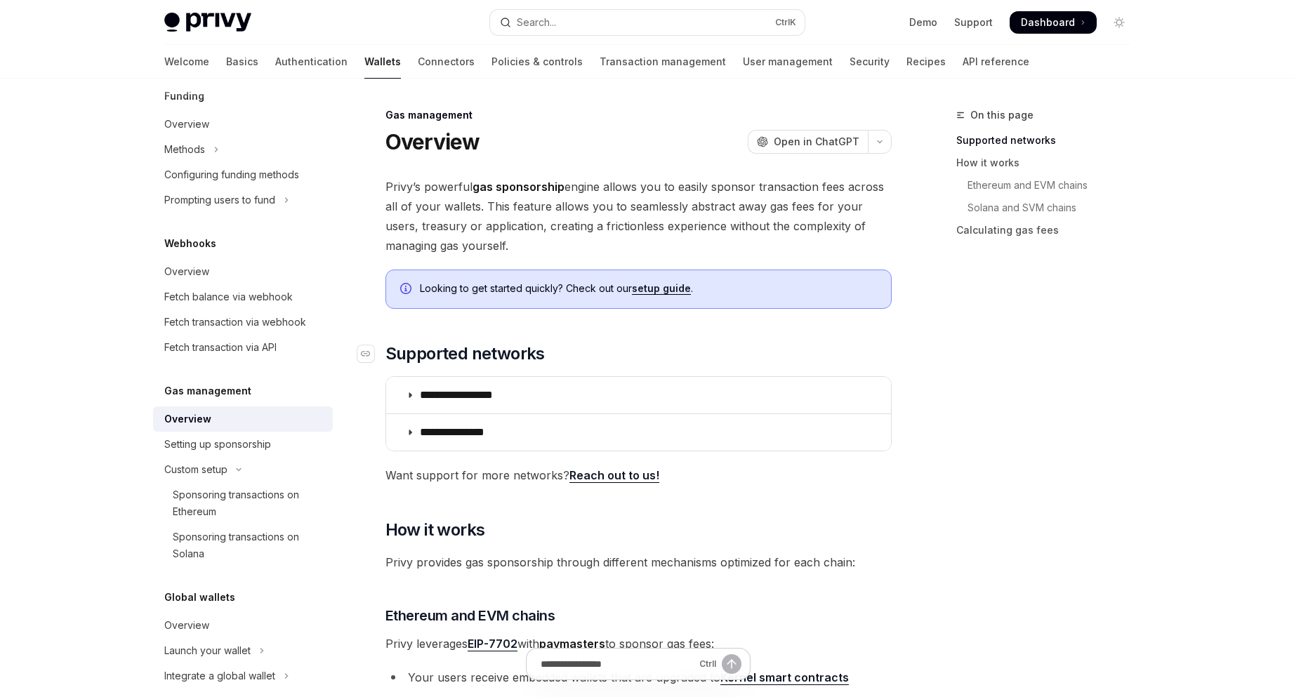
click at [739, 358] on h2 "​ Supported networks" at bounding box center [639, 354] width 506 height 22
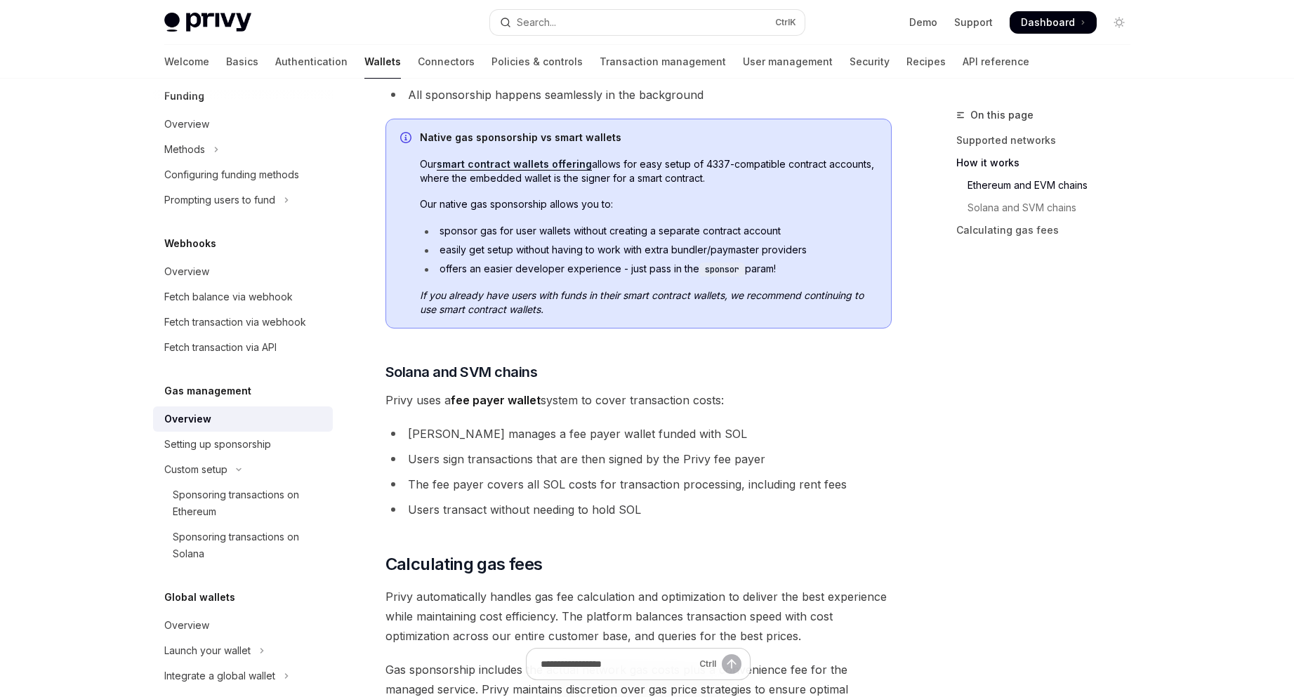
scroll to position [645, 0]
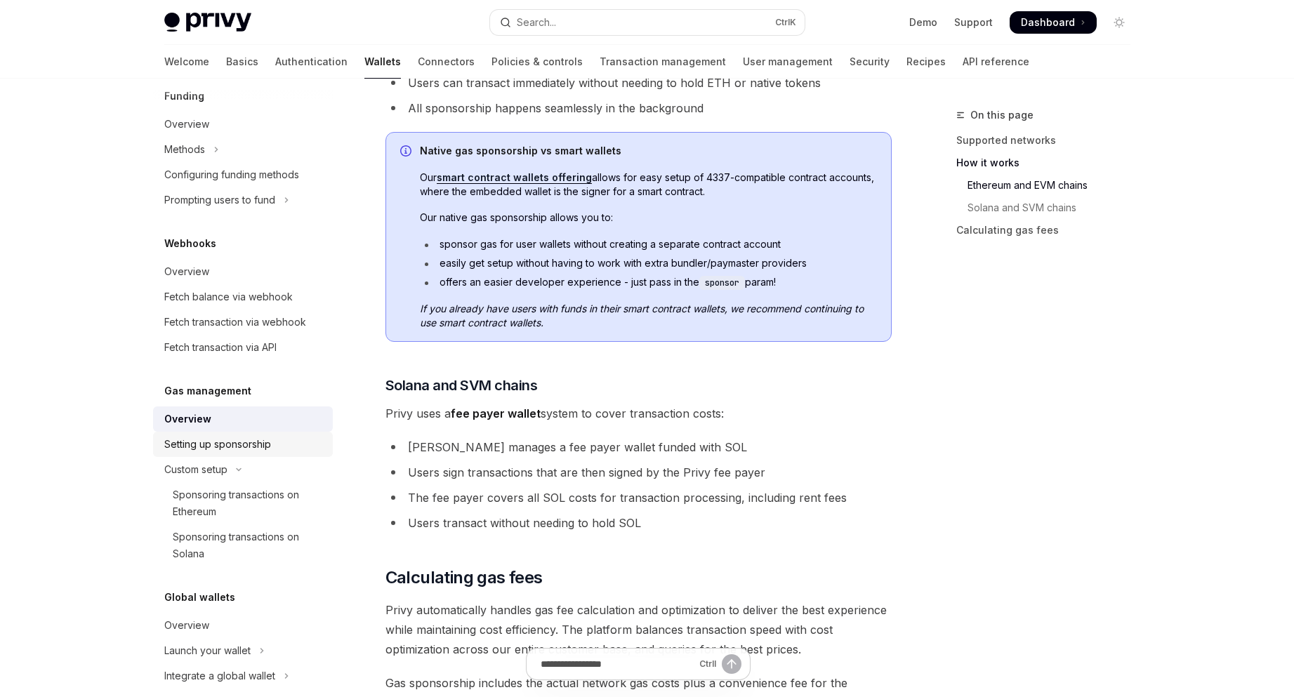
click at [290, 438] on div "Setting up sponsorship" at bounding box center [244, 444] width 160 height 17
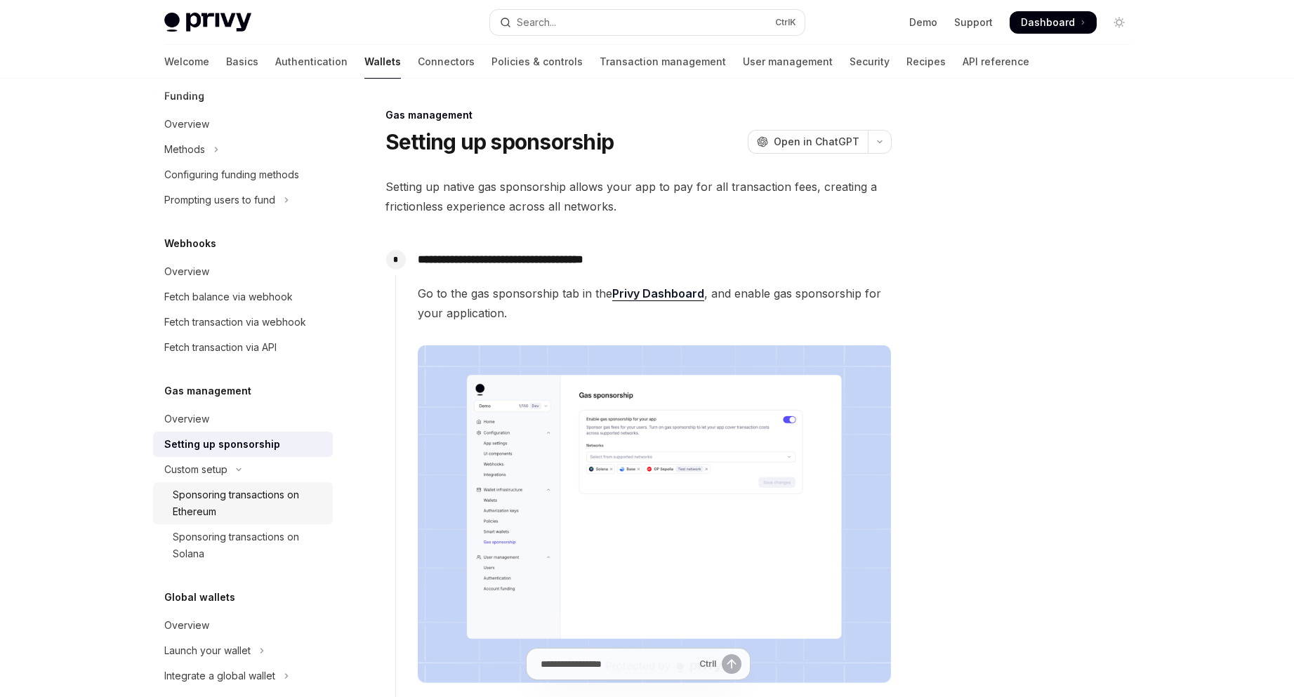
click at [275, 492] on div "Sponsoring transactions on Ethereum" at bounding box center [249, 504] width 152 height 34
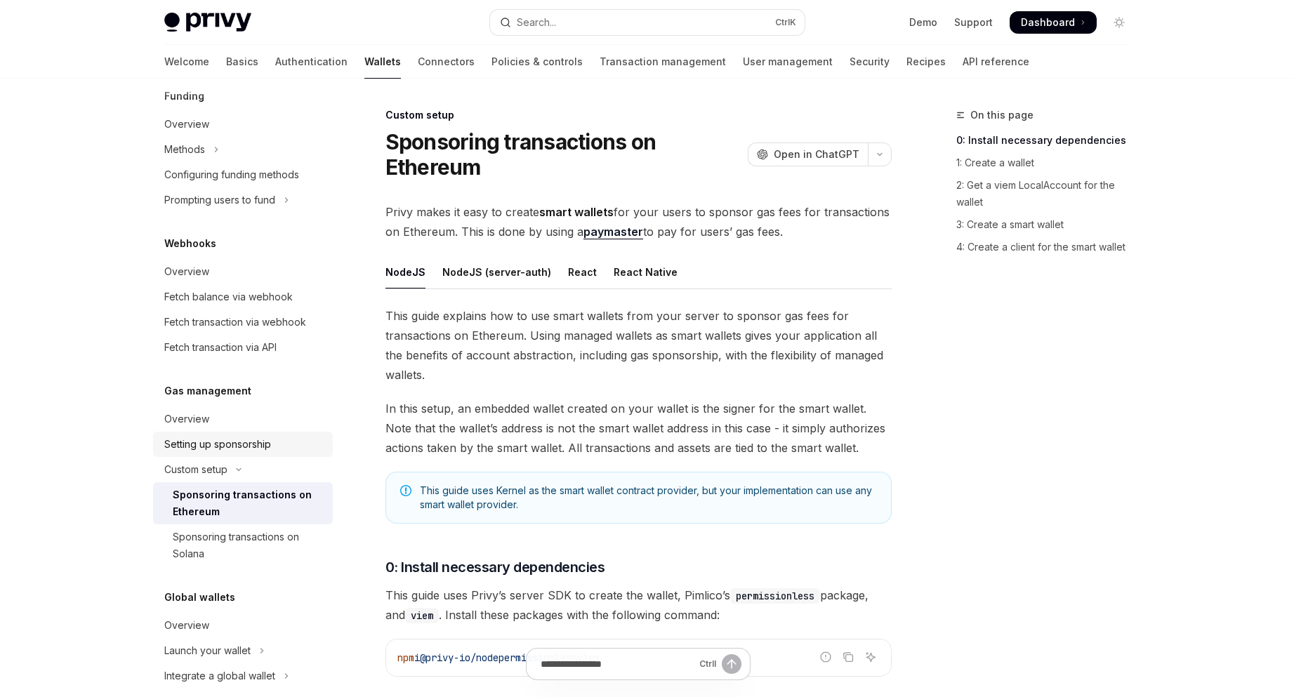
click at [277, 456] on link "Setting up sponsorship" at bounding box center [243, 444] width 180 height 25
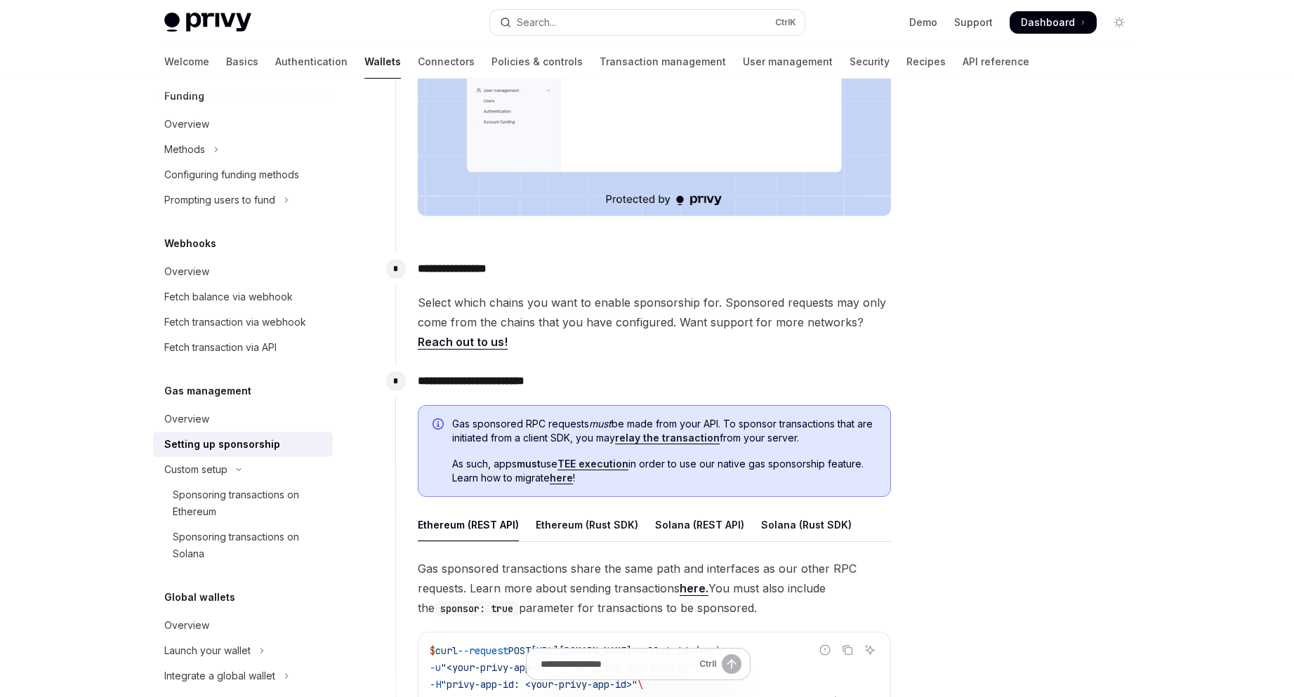
scroll to position [468, 0]
click at [624, 466] on link "TEE execution" at bounding box center [593, 463] width 71 height 13
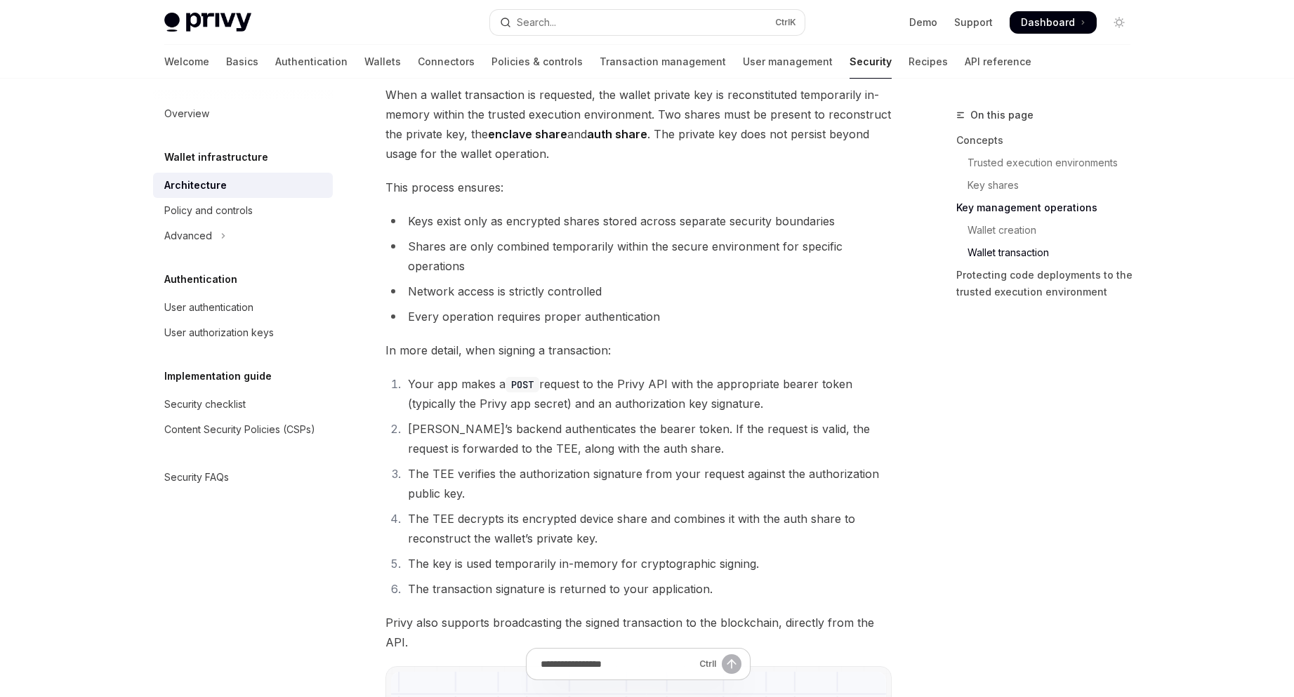
scroll to position [1962, 0]
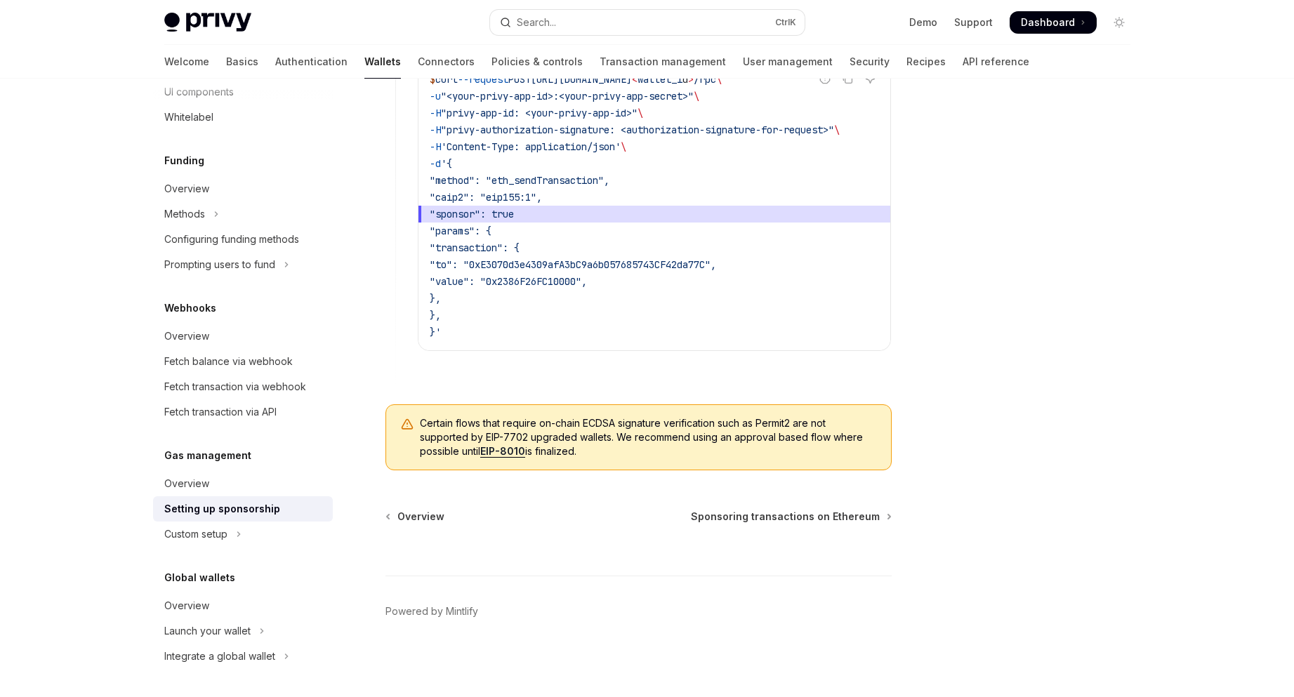
scroll to position [1044, 0]
click at [265, 539] on button "Custom setup" at bounding box center [243, 534] width 180 height 25
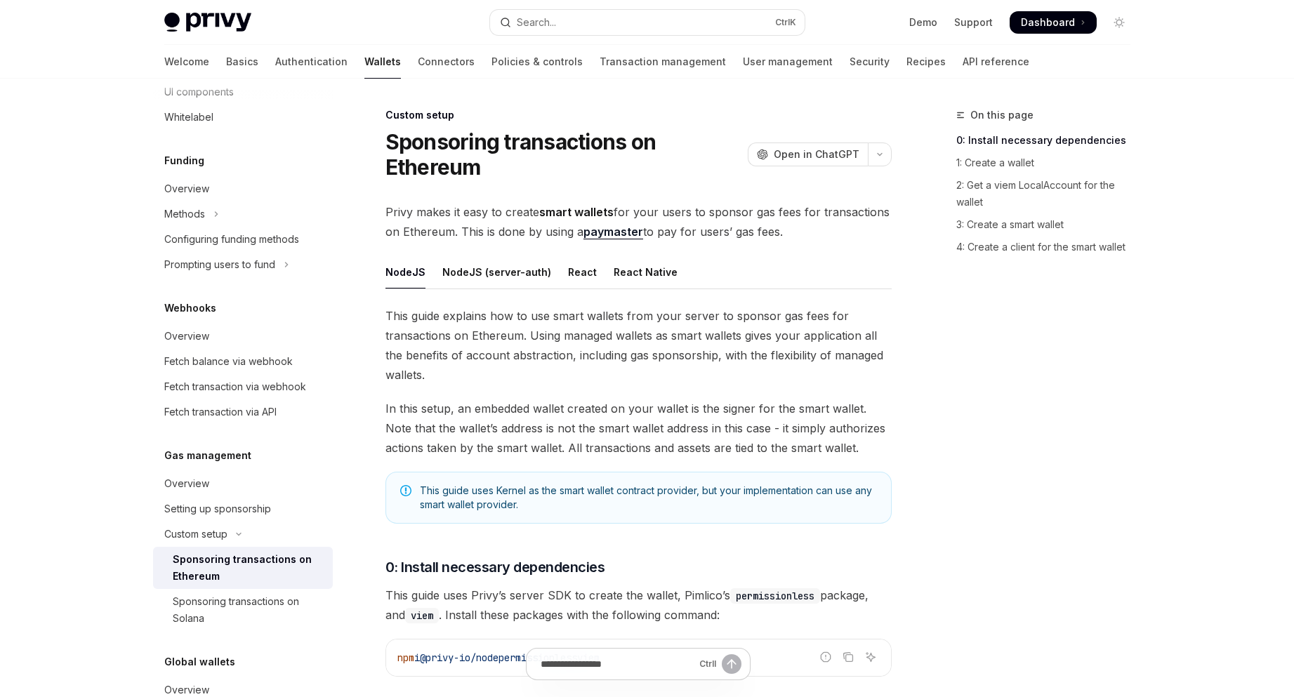
click at [592, 275] on ul "NodeJS NodeJS (server-auth) React React Native" at bounding box center [639, 273] width 506 height 34
click at [575, 273] on div "React" at bounding box center [582, 272] width 29 height 33
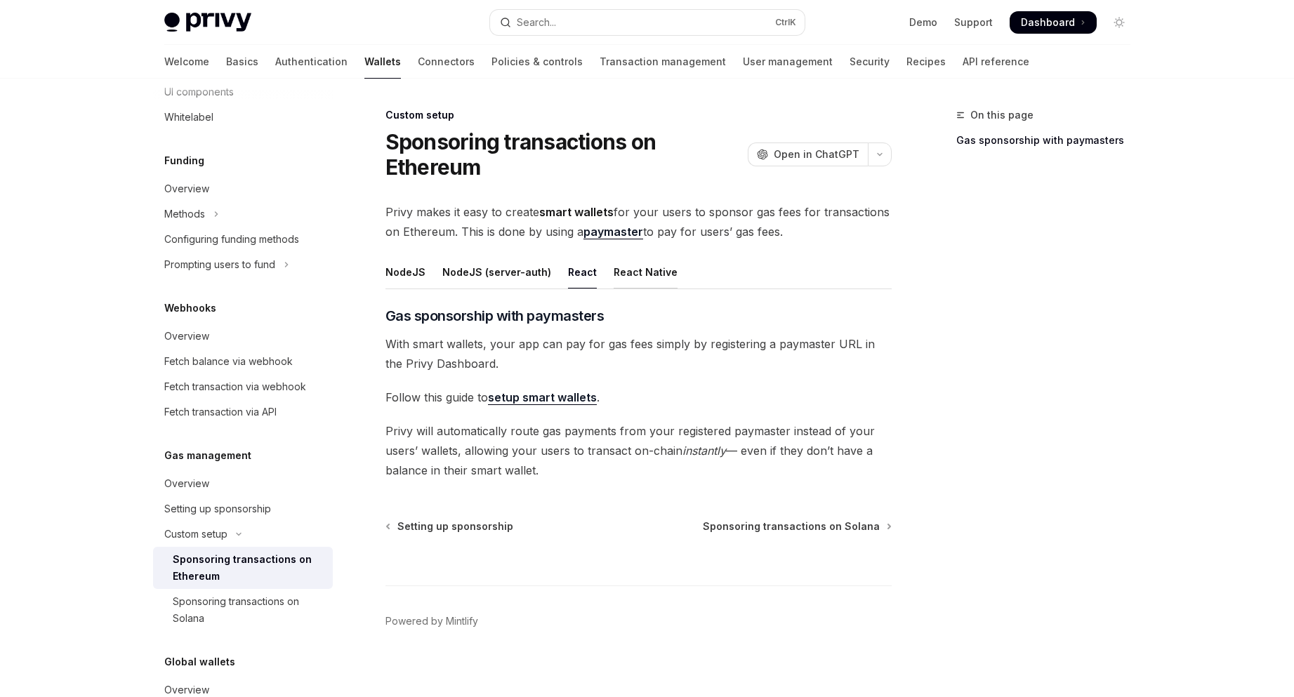
click at [643, 270] on div "React Native" at bounding box center [646, 272] width 64 height 33
click at [254, 485] on div "Overview" at bounding box center [244, 483] width 160 height 17
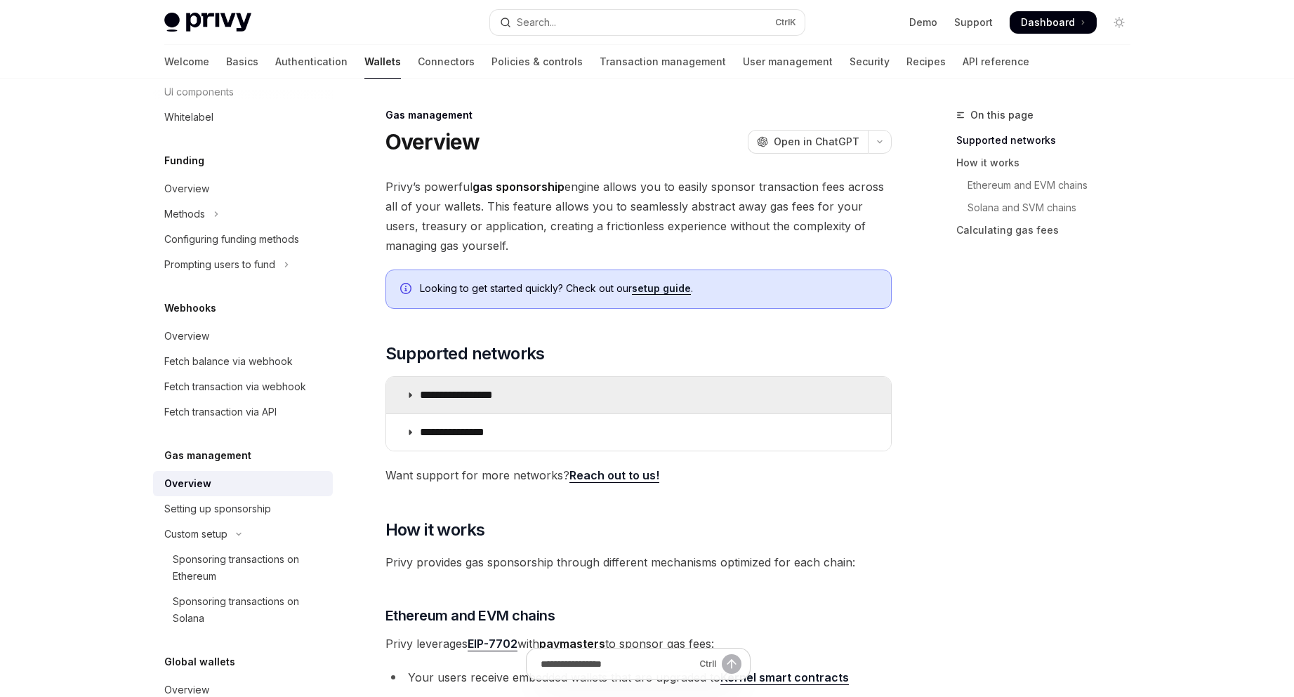
click at [785, 384] on summary "**********" at bounding box center [638, 395] width 505 height 37
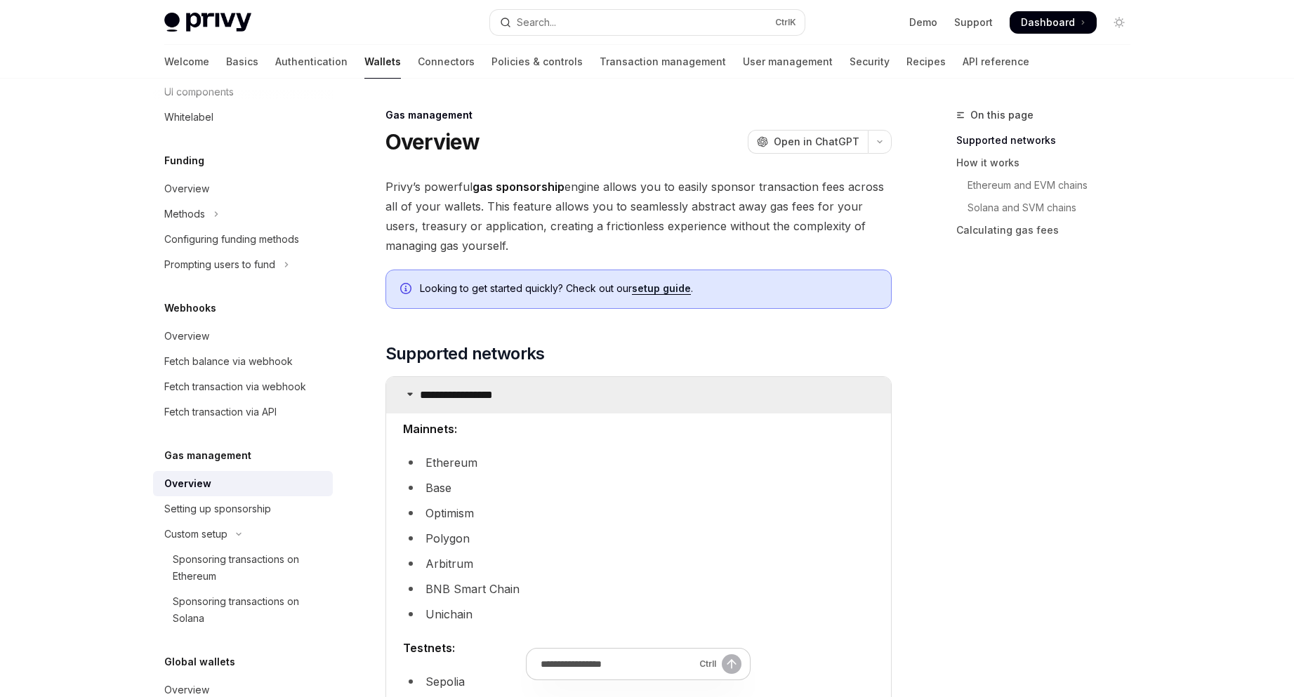
click at [785, 384] on summary "**********" at bounding box center [638, 395] width 505 height 37
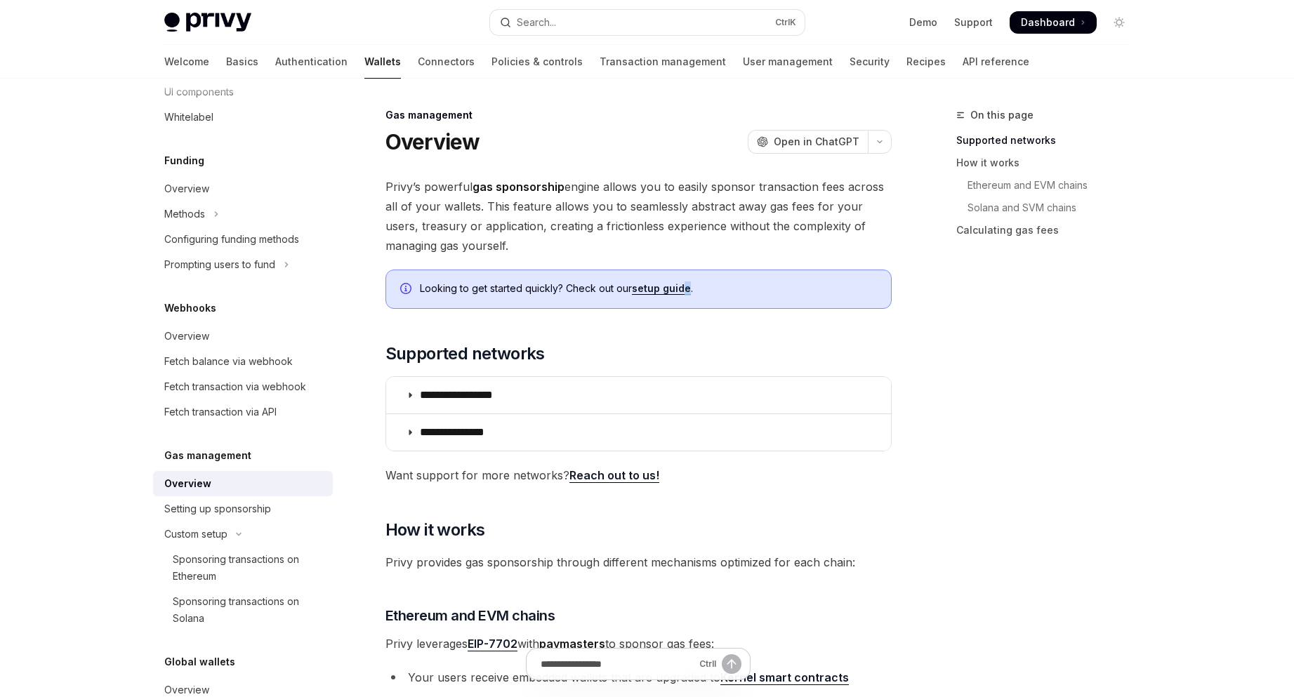
click at [687, 296] on div "Looking to get started quickly? Check out our setup guide ." at bounding box center [648, 289] width 457 height 15
click at [683, 295] on span "Looking to get started quickly? Check out our setup guide ." at bounding box center [648, 289] width 457 height 14
click at [680, 293] on link "setup guide" at bounding box center [661, 288] width 59 height 13
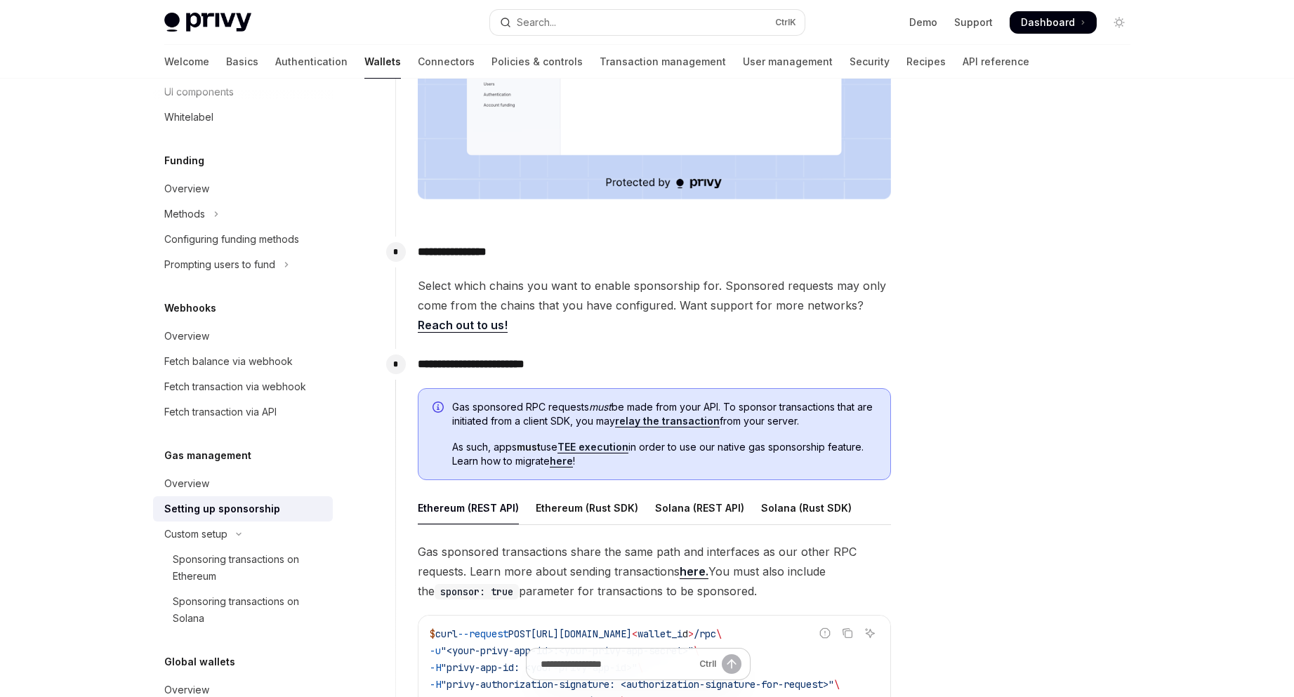
scroll to position [655, 0]
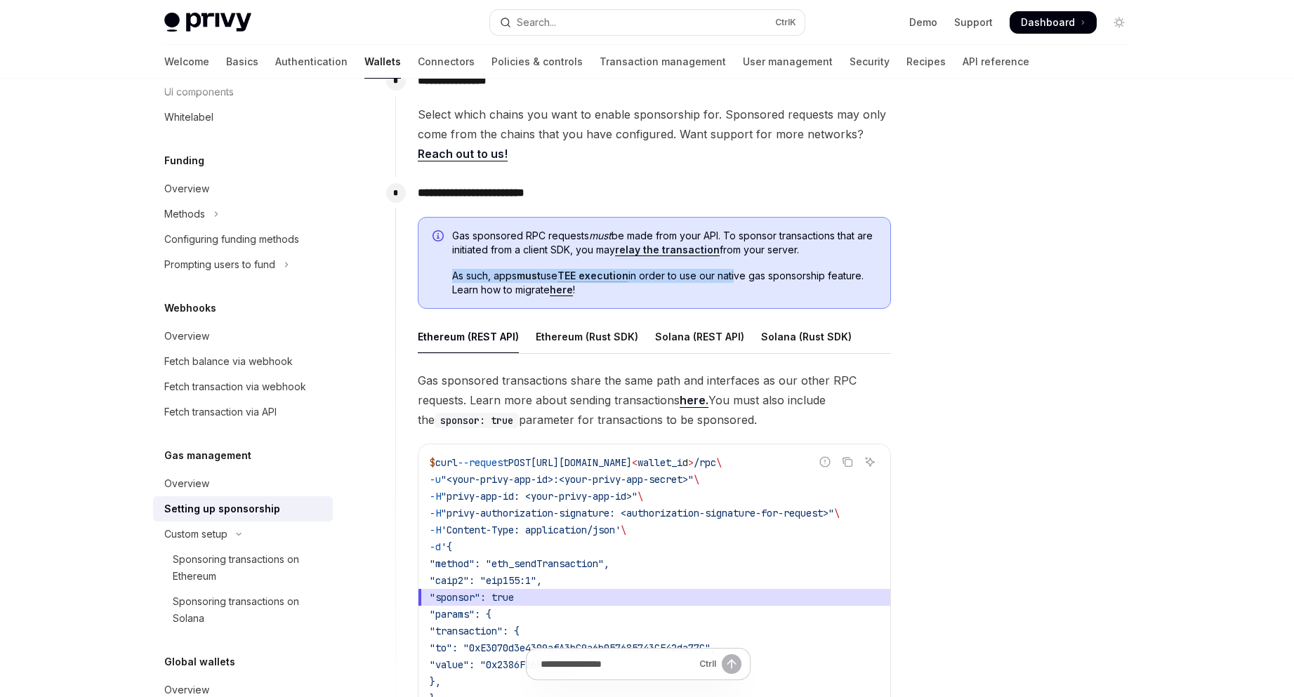
drag, startPoint x: 461, startPoint y: 276, endPoint x: 739, endPoint y: 278, distance: 277.4
click at [739, 278] on div "Gas sponsored RPC requests must be made from your API. To sponsor transactions …" at bounding box center [654, 263] width 473 height 93
click at [739, 278] on span "As such, apps must use TEE execution in order to use our native gas sponsorship…" at bounding box center [664, 283] width 424 height 28
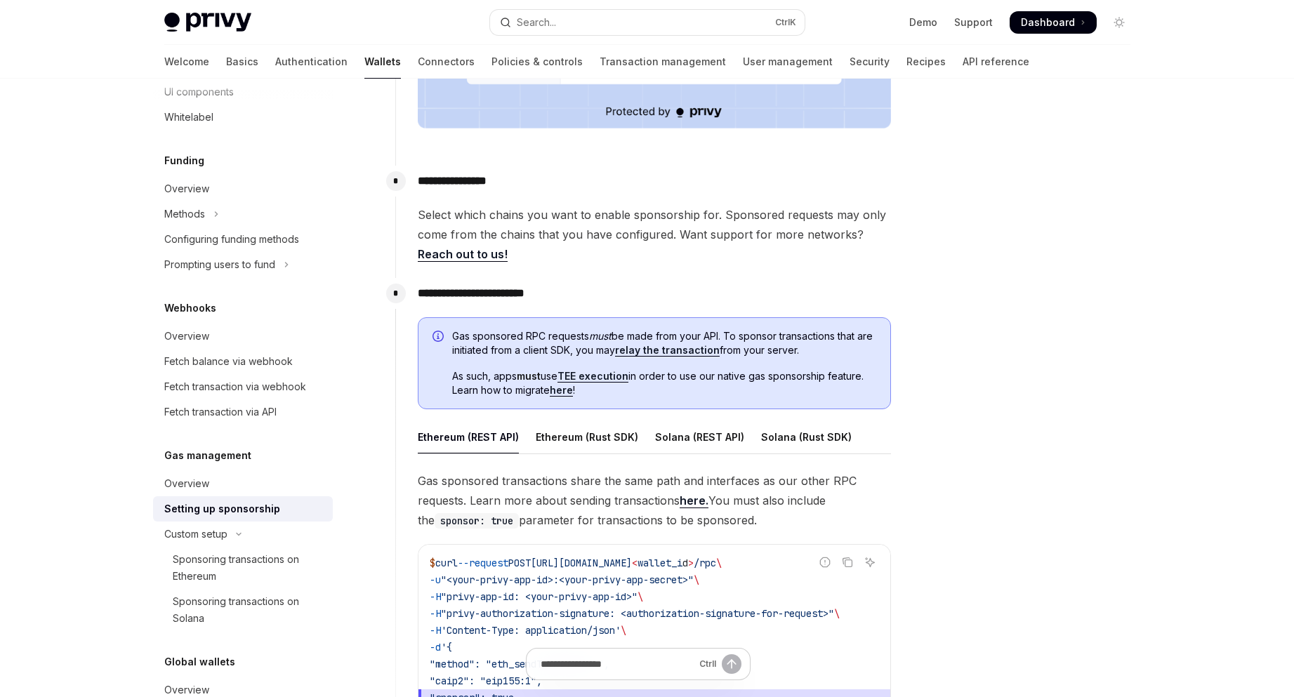
scroll to position [562, 0]
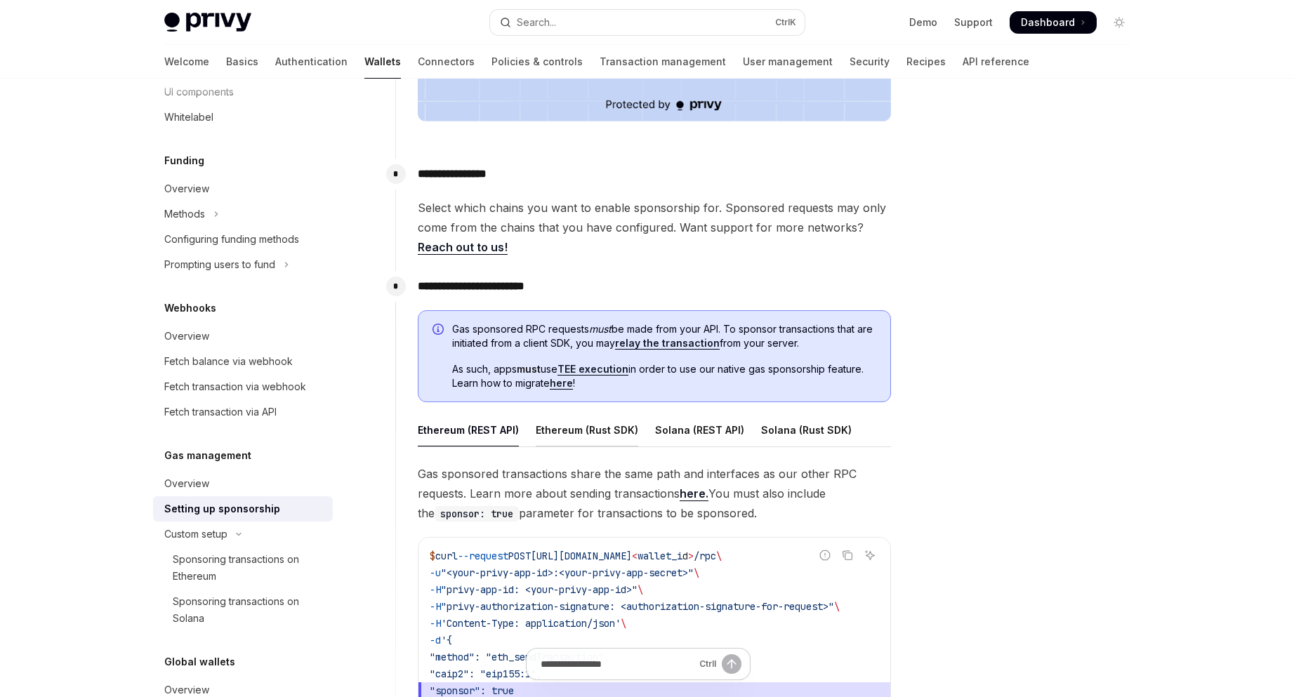
click at [608, 442] on div "Ethereum (Rust SDK)" at bounding box center [587, 430] width 103 height 33
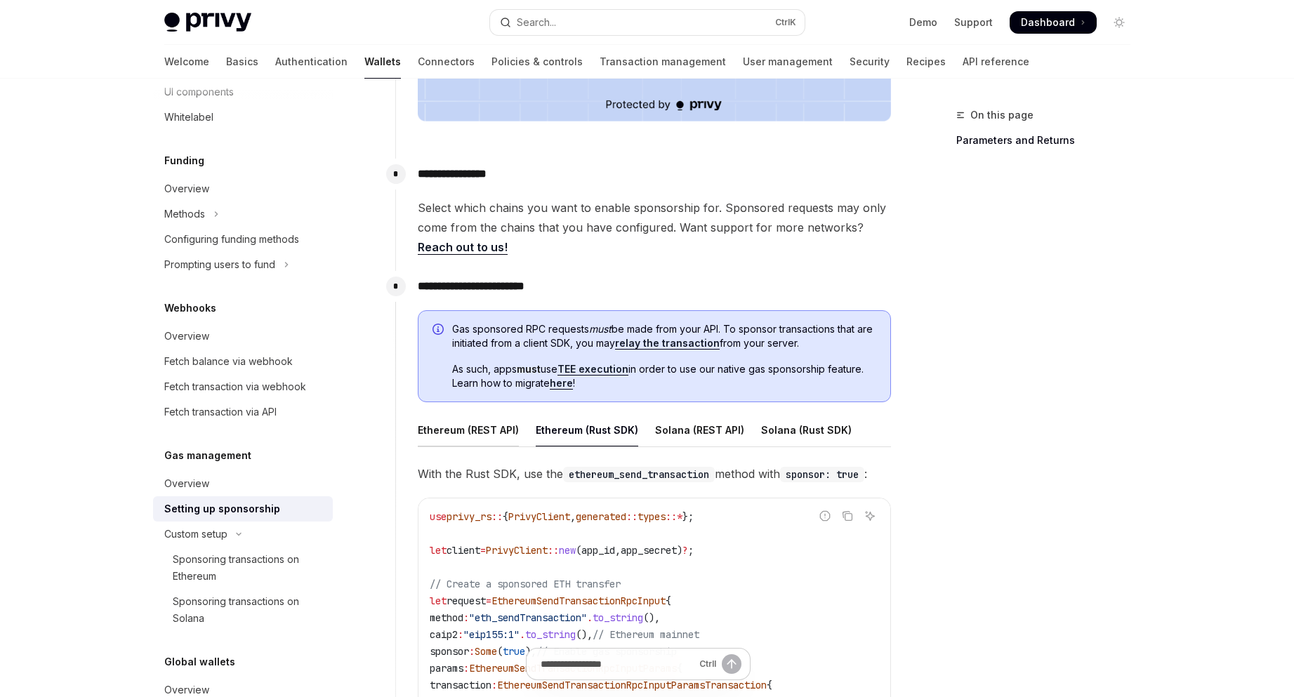
click at [471, 426] on div "Ethereum (REST API)" at bounding box center [468, 430] width 101 height 33
type textarea "*"
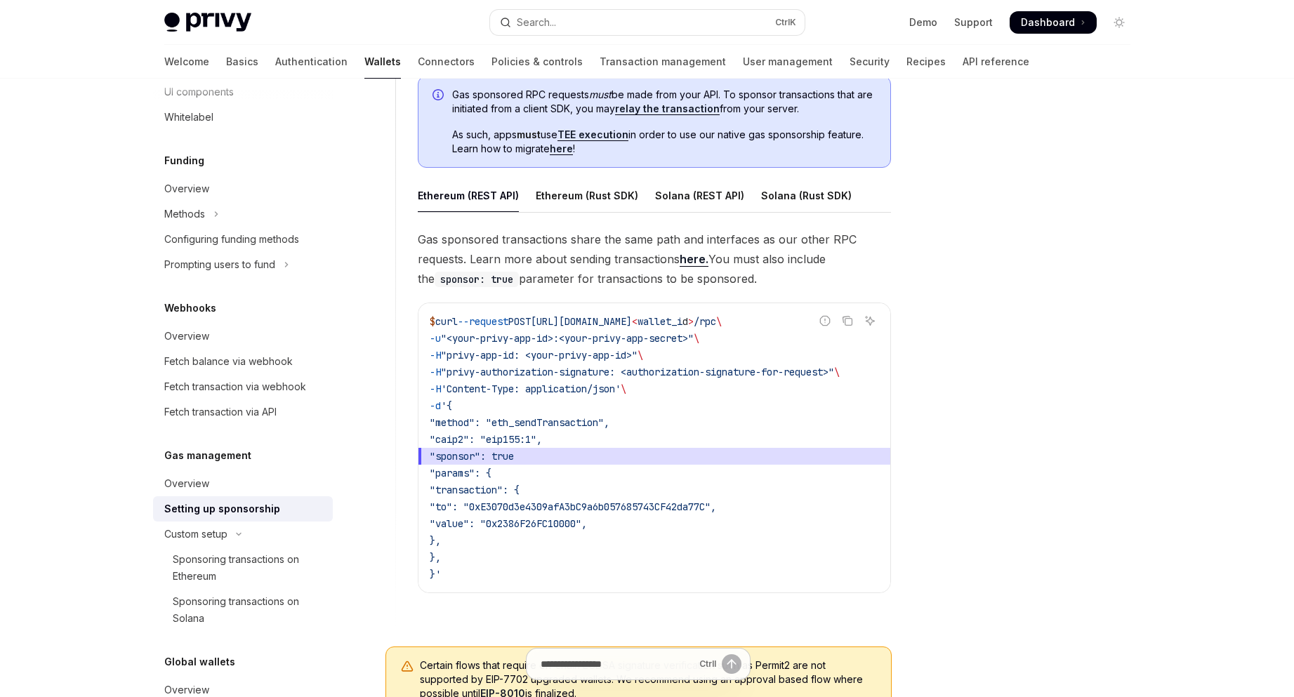
scroll to position [796, 0]
drag, startPoint x: 697, startPoint y: 590, endPoint x: 766, endPoint y: 589, distance: 69.5
click at [766, 590] on div "$ curl --request POST https://api.privy.io/v1/wallets/ < wallet_i d > /rpc \ -u…" at bounding box center [655, 448] width 472 height 289
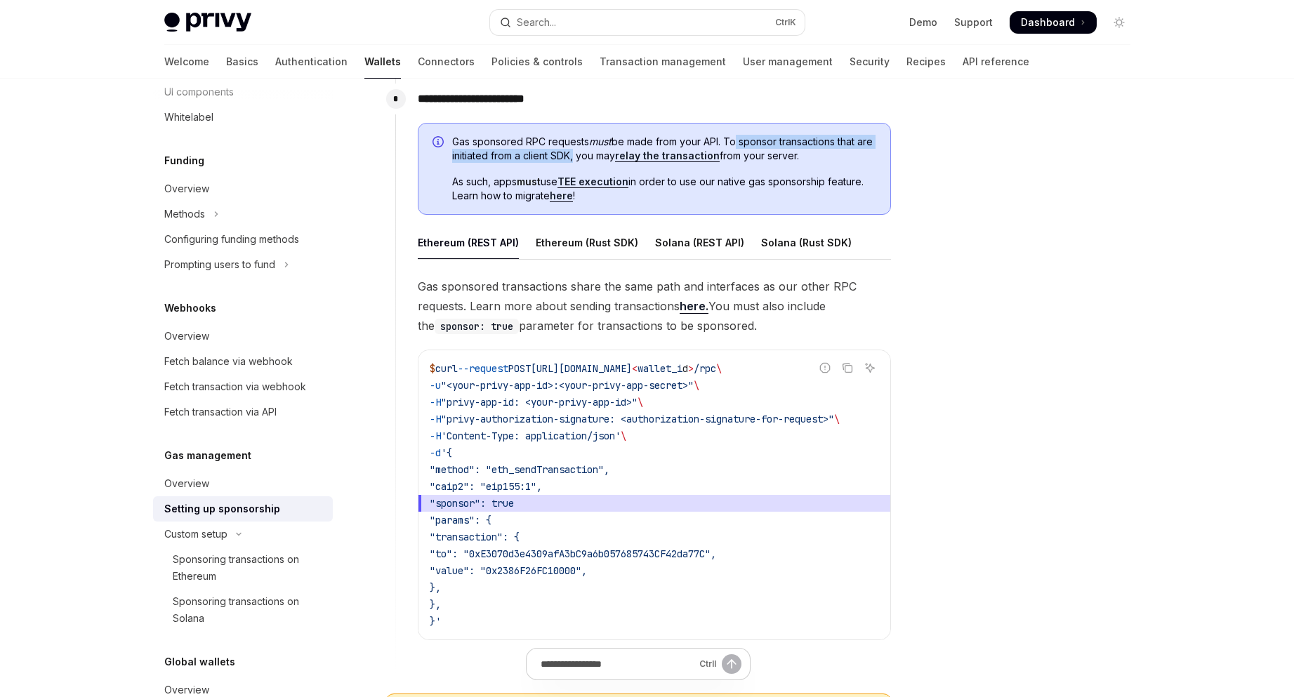
drag, startPoint x: 733, startPoint y: 139, endPoint x: 591, endPoint y: 160, distance: 143.4
click at [591, 160] on span "Gas sponsored RPC requests must be made from your API. To sponsor transactions …" at bounding box center [664, 149] width 424 height 28
drag, startPoint x: 593, startPoint y: 156, endPoint x: 852, endPoint y: 160, distance: 259.2
click at [852, 160] on span "Gas sponsored RPC requests must be made from your API. To sponsor transactions …" at bounding box center [664, 149] width 424 height 28
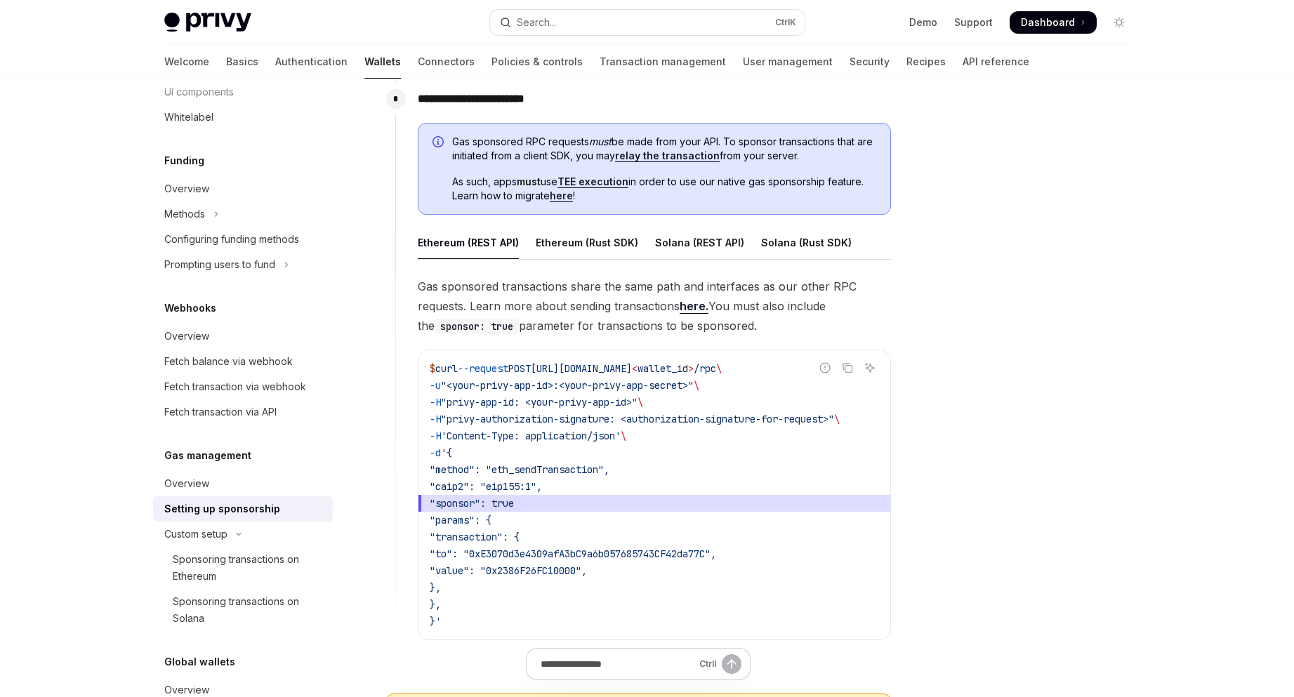
click at [852, 160] on span "Gas sponsored RPC requests must be made from your API. To sponsor transactions …" at bounding box center [664, 149] width 424 height 28
click at [602, 671] on input "Ask a question..." at bounding box center [617, 664] width 221 height 31
type input "**********"
type textarea "*"
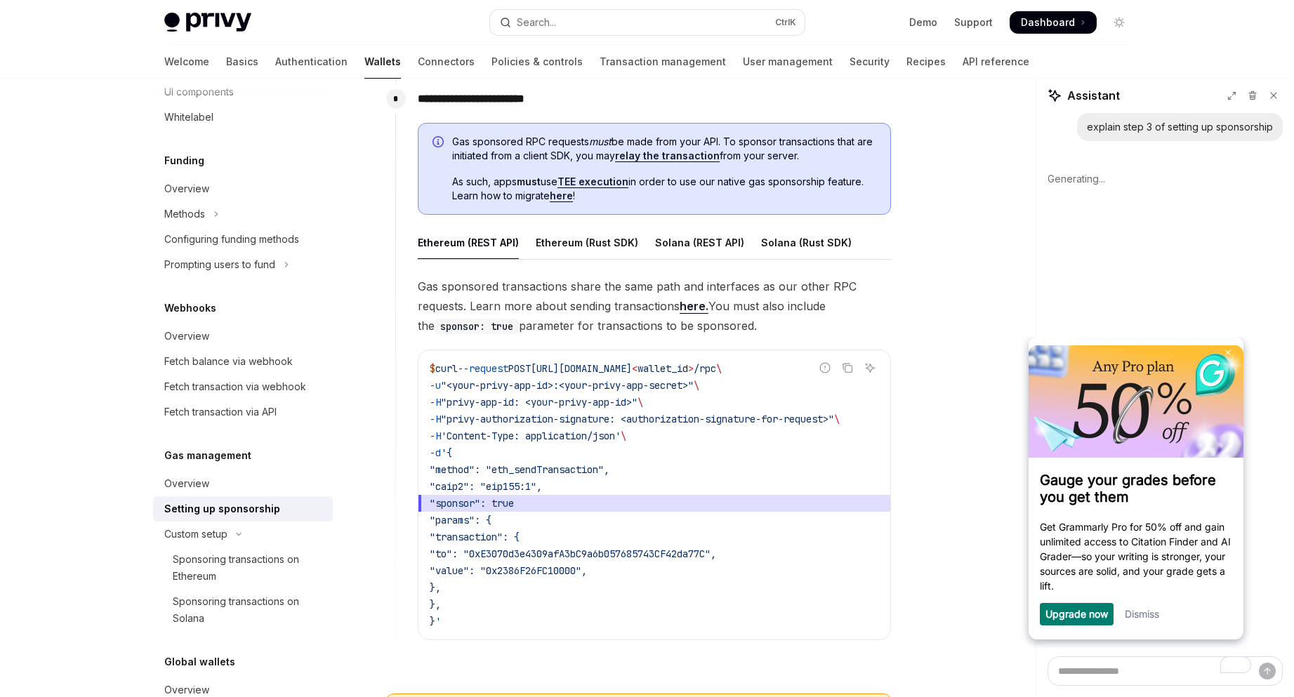
click at [1138, 616] on link "Dismiss" at bounding box center [1142, 614] width 34 height 12
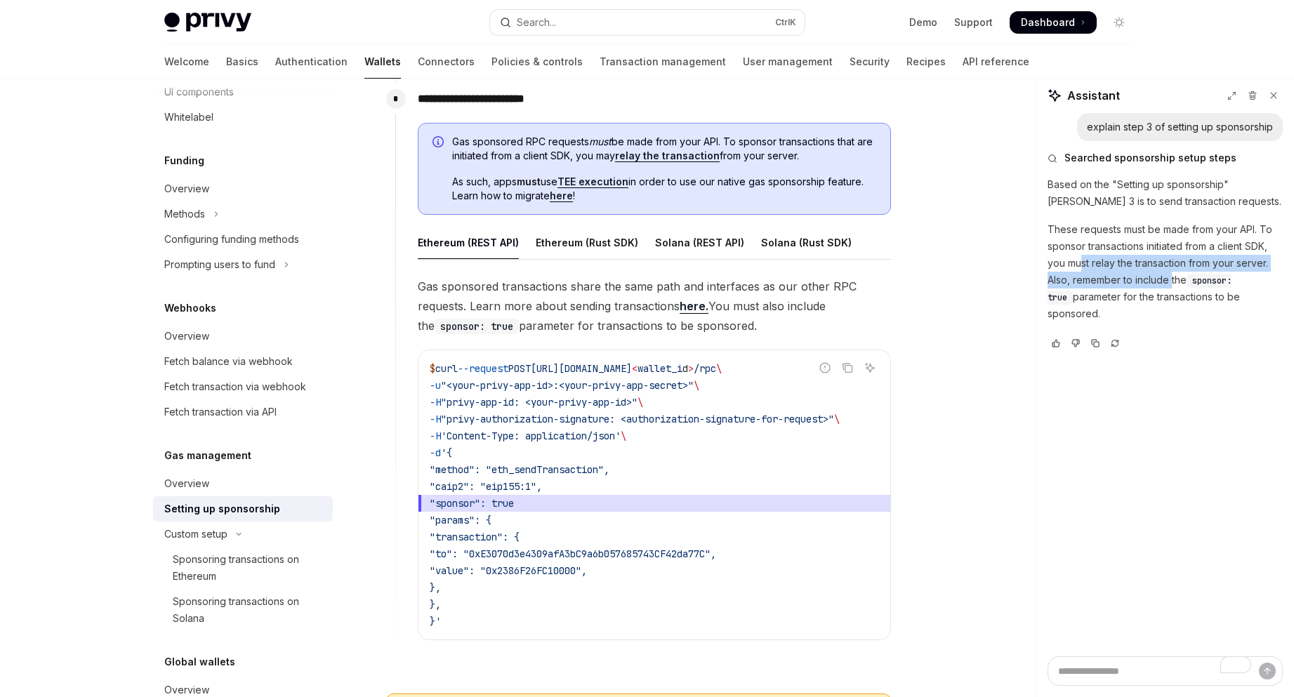
drag, startPoint x: 1079, startPoint y: 263, endPoint x: 1171, endPoint y: 282, distance: 93.9
click at [1171, 282] on p "These requests must be made from your API. To sponsor transactions initiated fr…" at bounding box center [1165, 271] width 235 height 101
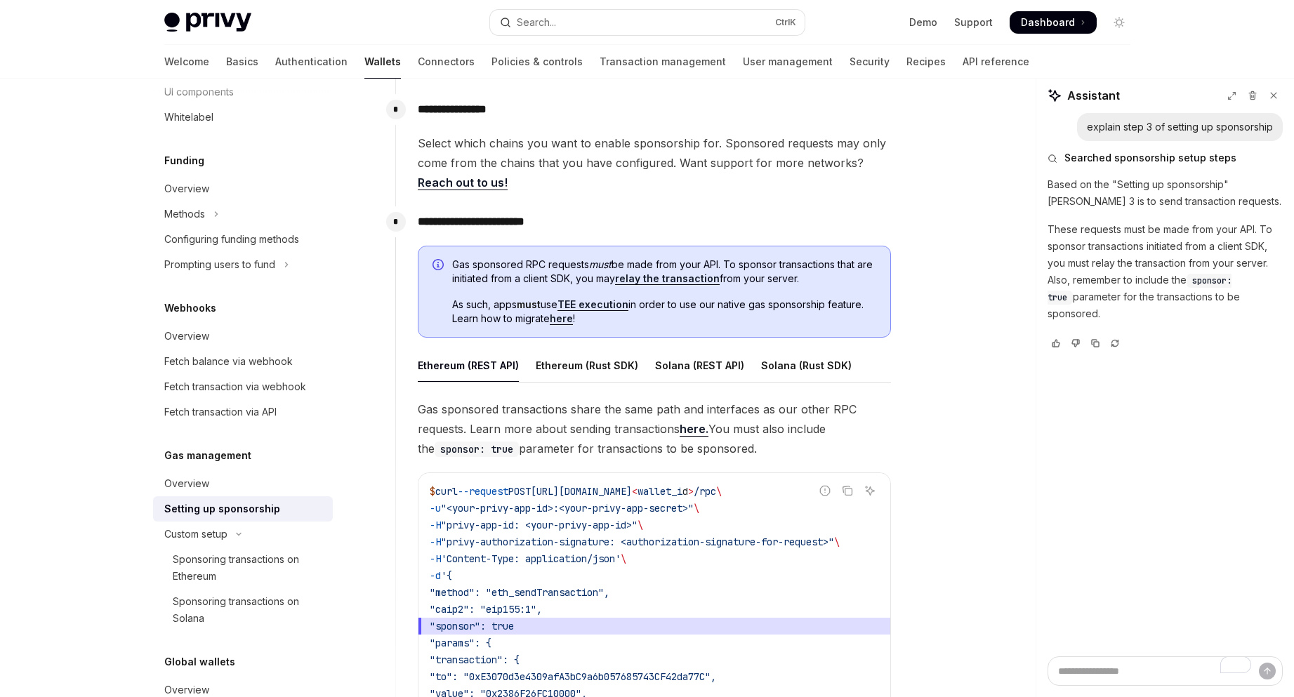
scroll to position [623, 0]
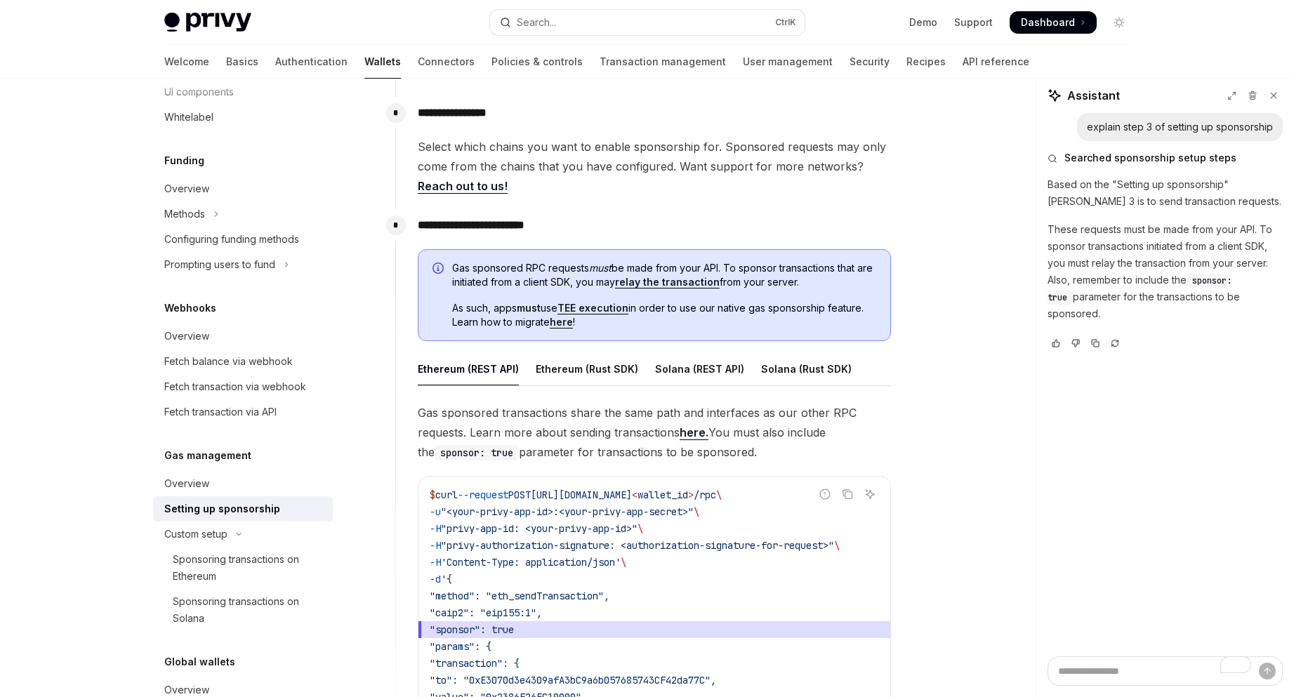
click at [284, 469] on div "Gas management Overview Setting up sponsorship Custom setup Sponsoring transact…" at bounding box center [243, 539] width 180 height 184
click at [282, 473] on link "Overview" at bounding box center [243, 483] width 180 height 25
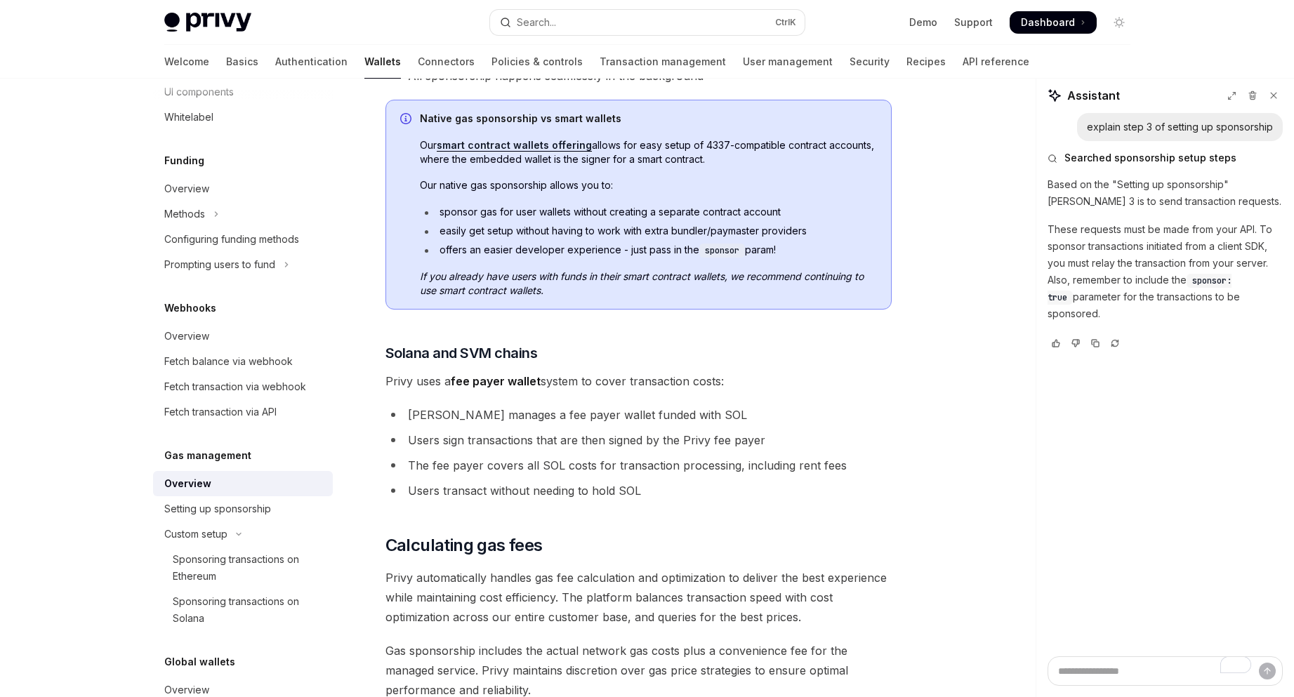
scroll to position [655, 0]
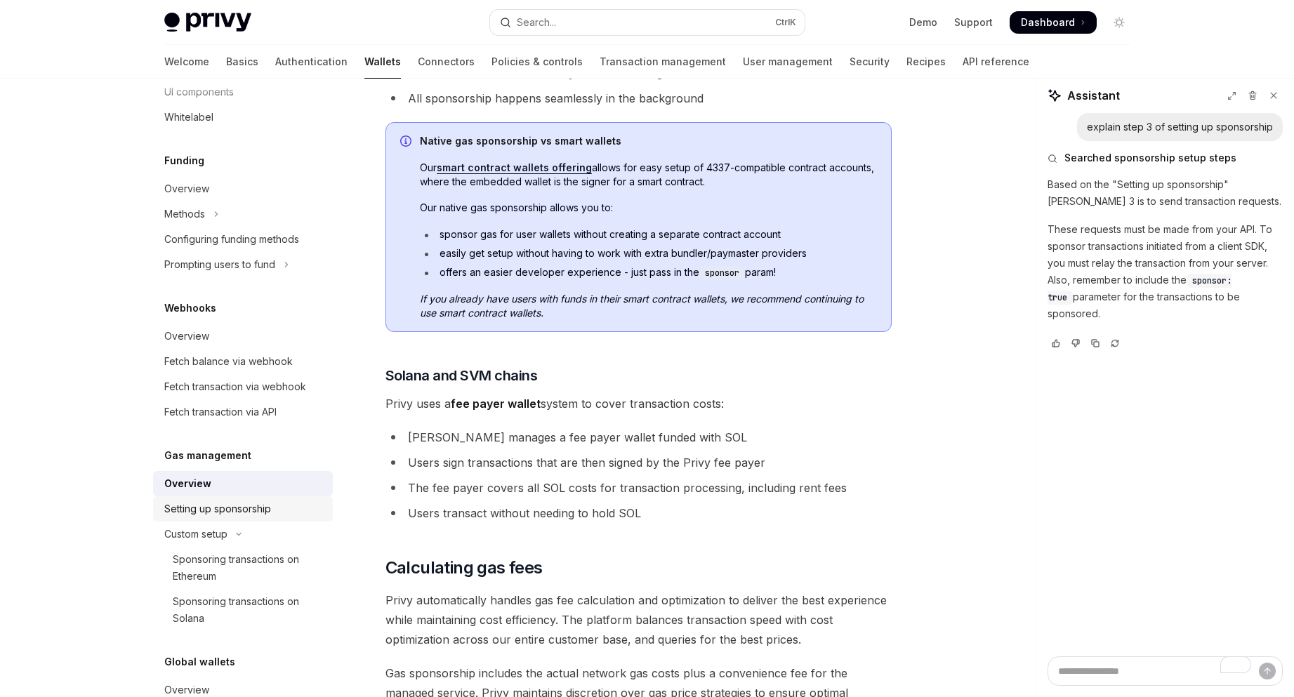
click at [258, 507] on div "Setting up sponsorship" at bounding box center [217, 509] width 107 height 17
type textarea "*"
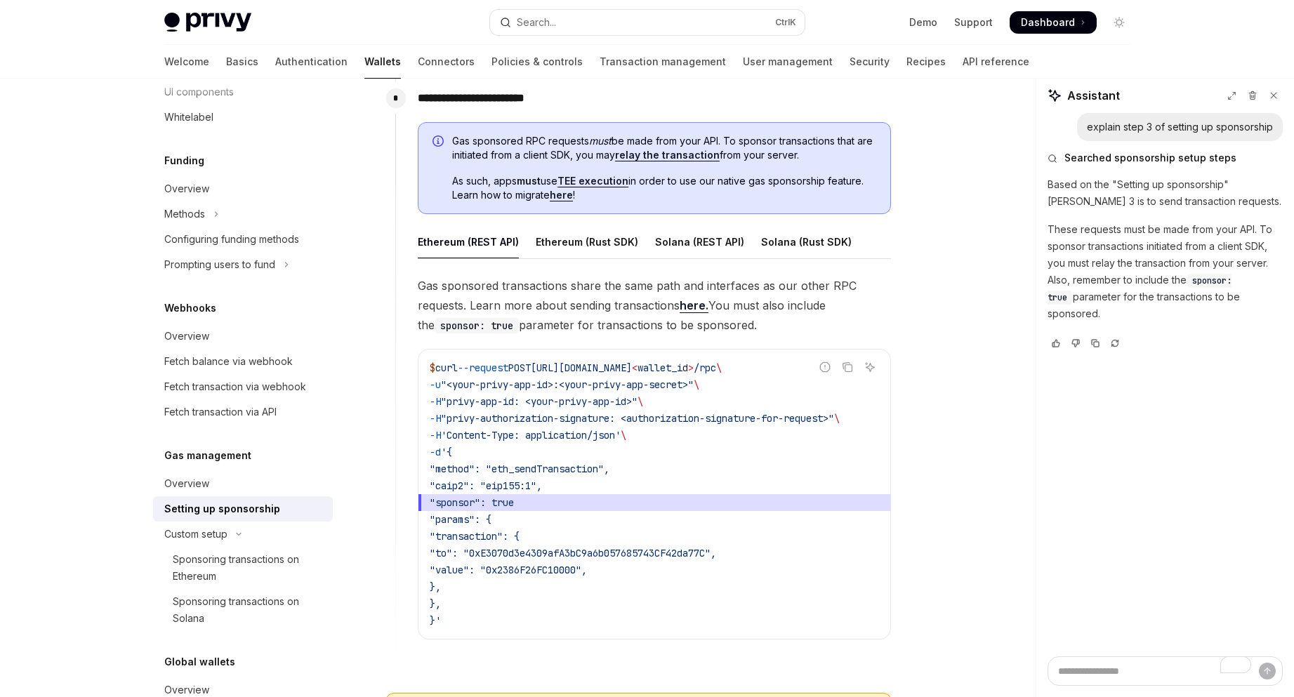
scroll to position [749, 0]
drag, startPoint x: 707, startPoint y: 636, endPoint x: 801, endPoint y: 636, distance: 94.1
click at [800, 636] on div "$ curl --request POST https://api.privy.io/v1/wallets/ < wallet_i d > /rpc \ -u…" at bounding box center [655, 494] width 472 height 289
click at [707, 527] on code "$ curl --request POST https://api.privy.io/v1/wallets/ < wallet_i d > /rpc \ -u…" at bounding box center [654, 495] width 449 height 270
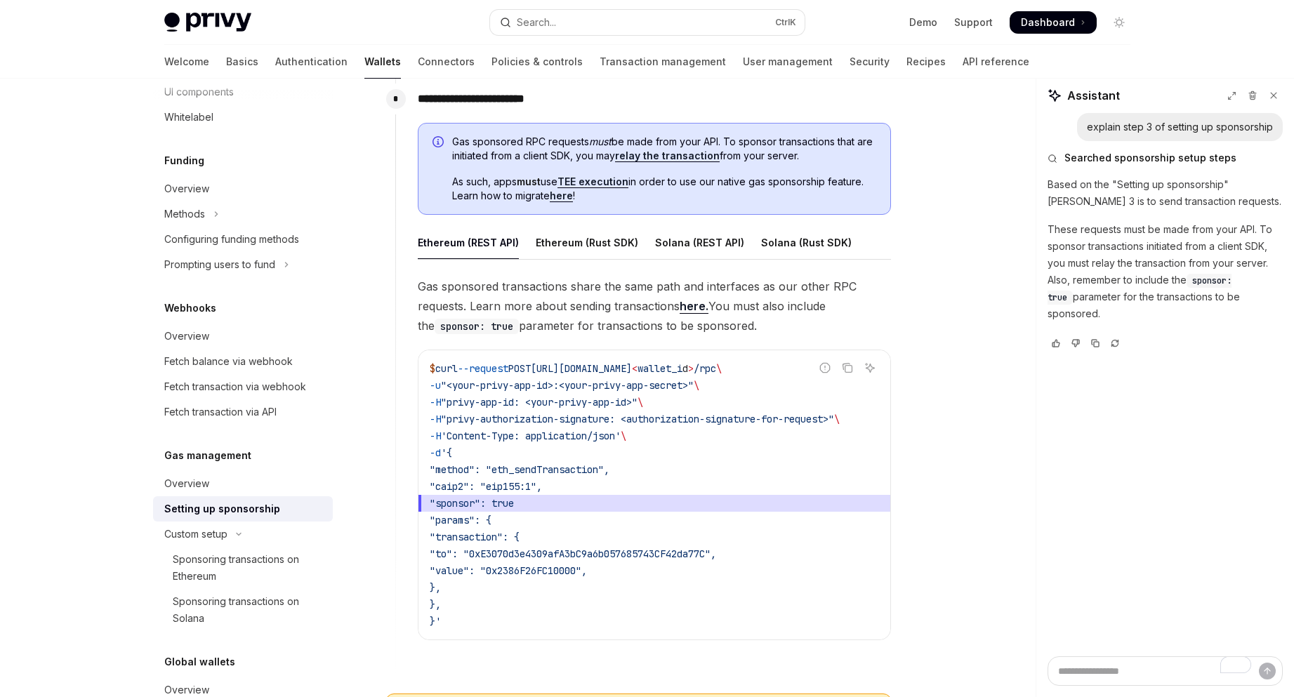
click at [752, 383] on code "$ curl --request POST https://api.privy.io/v1/wallets/ < wallet_i d > /rpc \ -u…" at bounding box center [654, 495] width 449 height 270
click at [966, 404] on div "**********" at bounding box center [647, 158] width 989 height 1658
click at [1097, 668] on textarea "To enrich screen reader interactions, please activate Accessibility in Grammarl…" at bounding box center [1165, 671] width 235 height 29
click at [671, 452] on code "$ curl --request POST https://api.privy.io/v1/wallets/ < wallet_i d > /rpc \ -u…" at bounding box center [654, 495] width 449 height 270
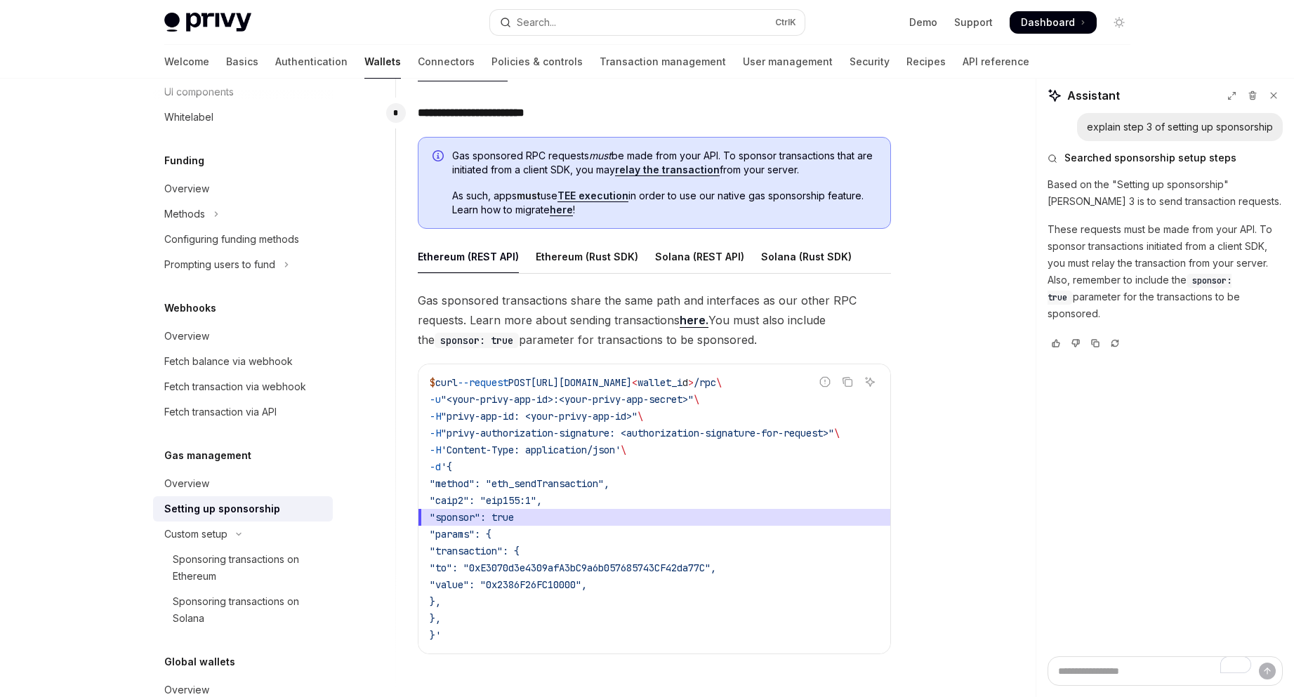
scroll to position [749, 0]
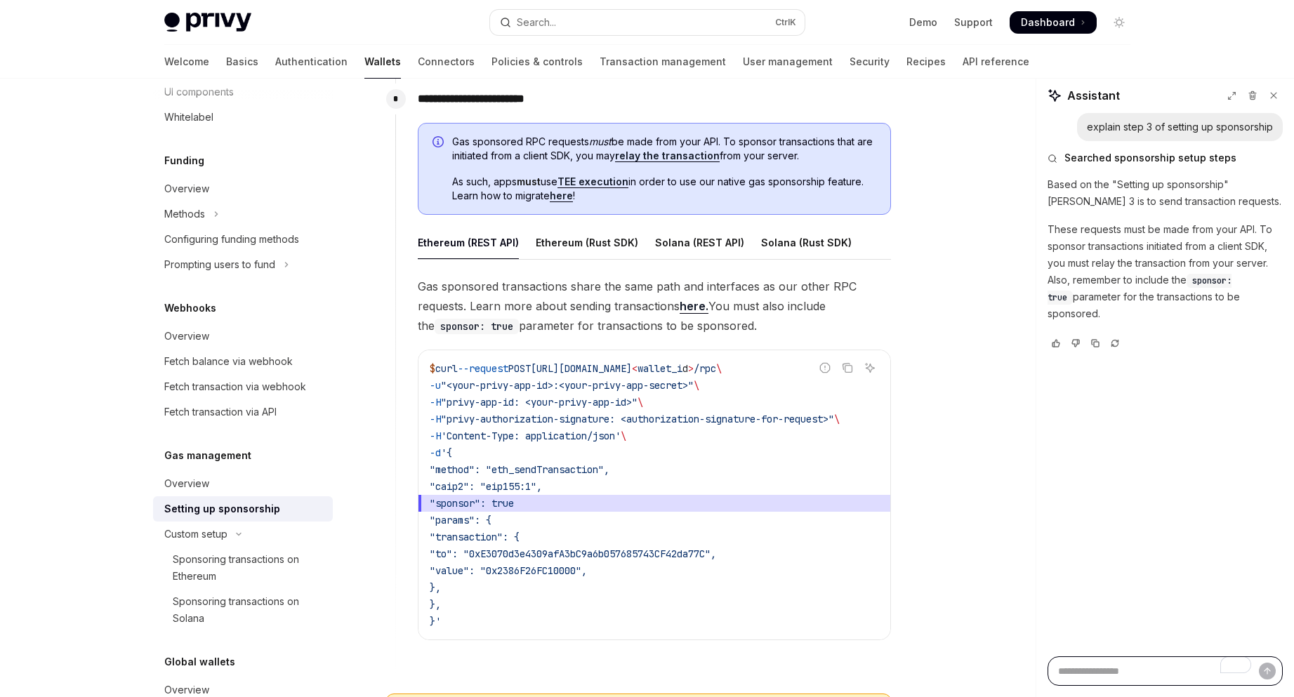
click at [1157, 670] on textarea "To enrich screen reader interactions, please activate Accessibility in Grammarl…" at bounding box center [1165, 671] width 235 height 29
type textarea "*"
type textarea "**"
type textarea "*"
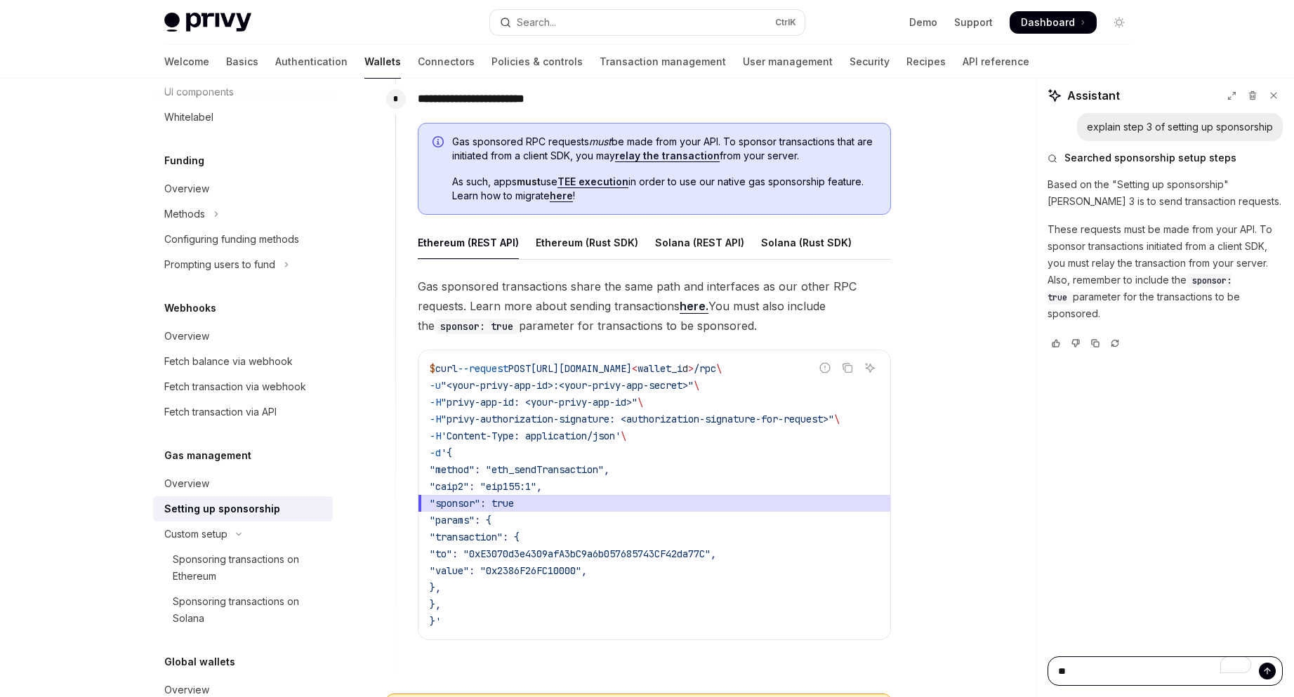
type textarea "**"
type textarea "*"
type textarea "****"
type textarea "*"
type textarea "*****"
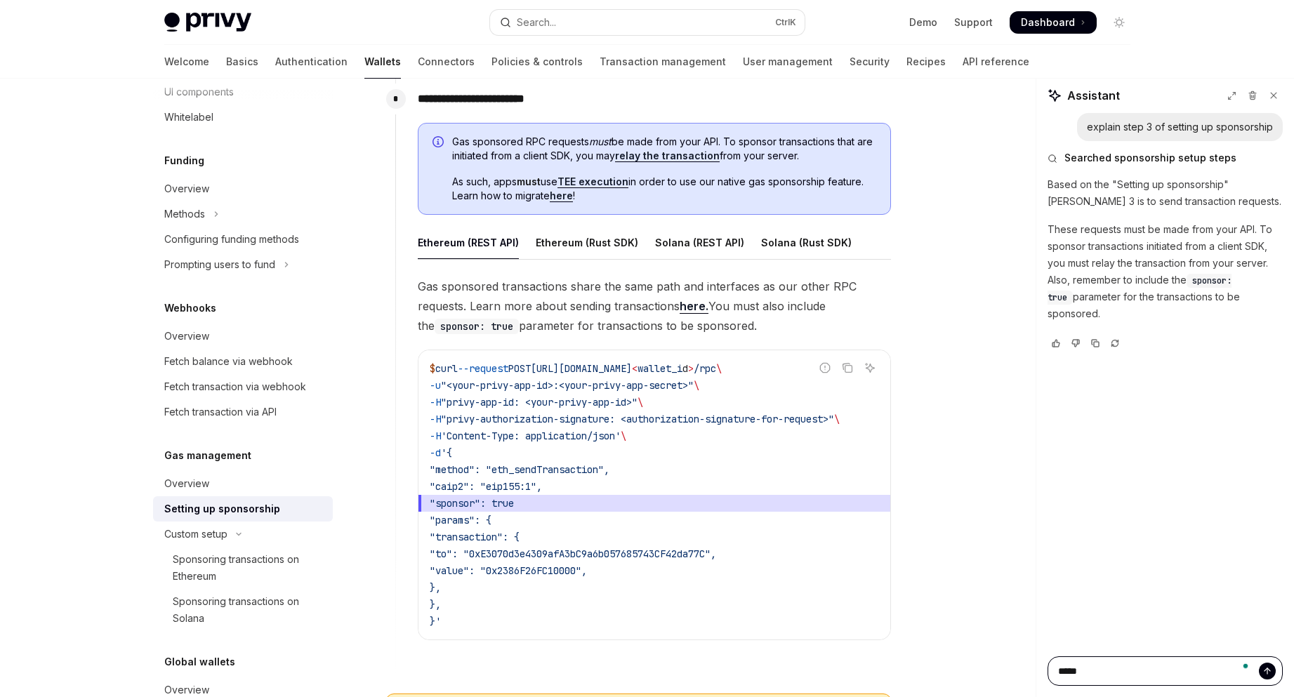
type textarea "*"
type textarea "******"
type textarea "*"
type textarea "******"
type textarea "*"
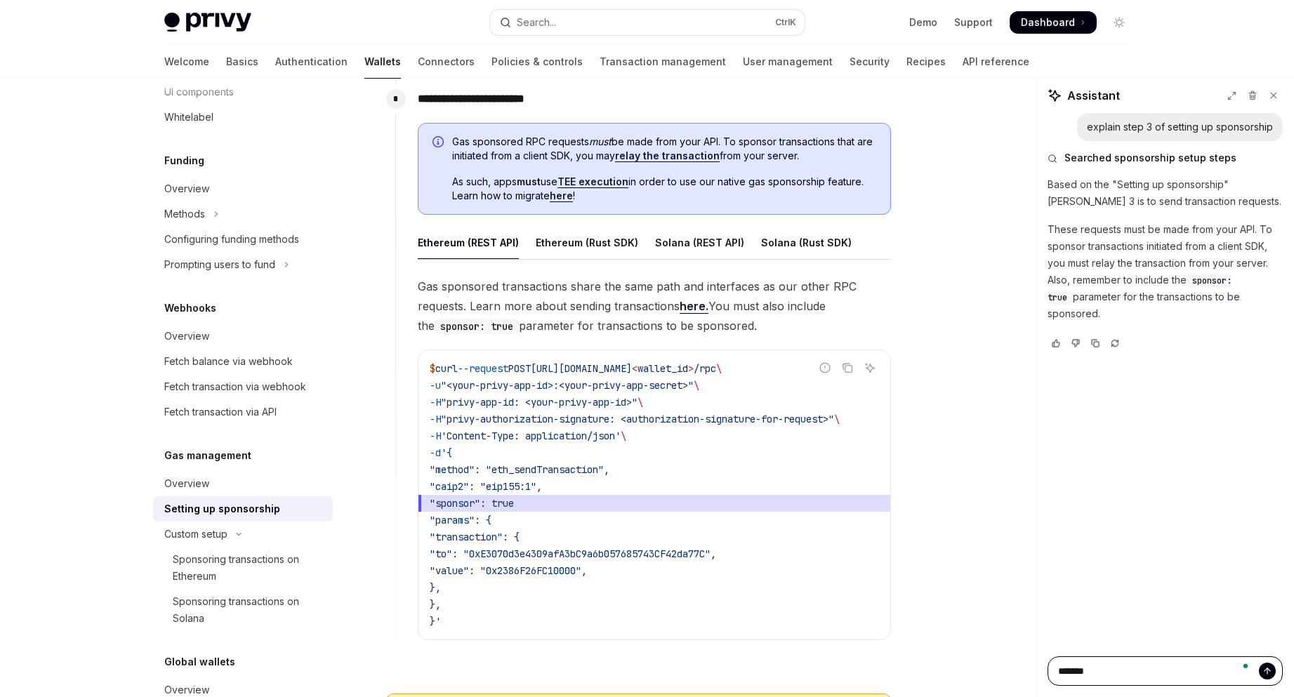
type textarea "********"
type textarea "*"
type textarea "*********"
type textarea "*"
type textarea "**********"
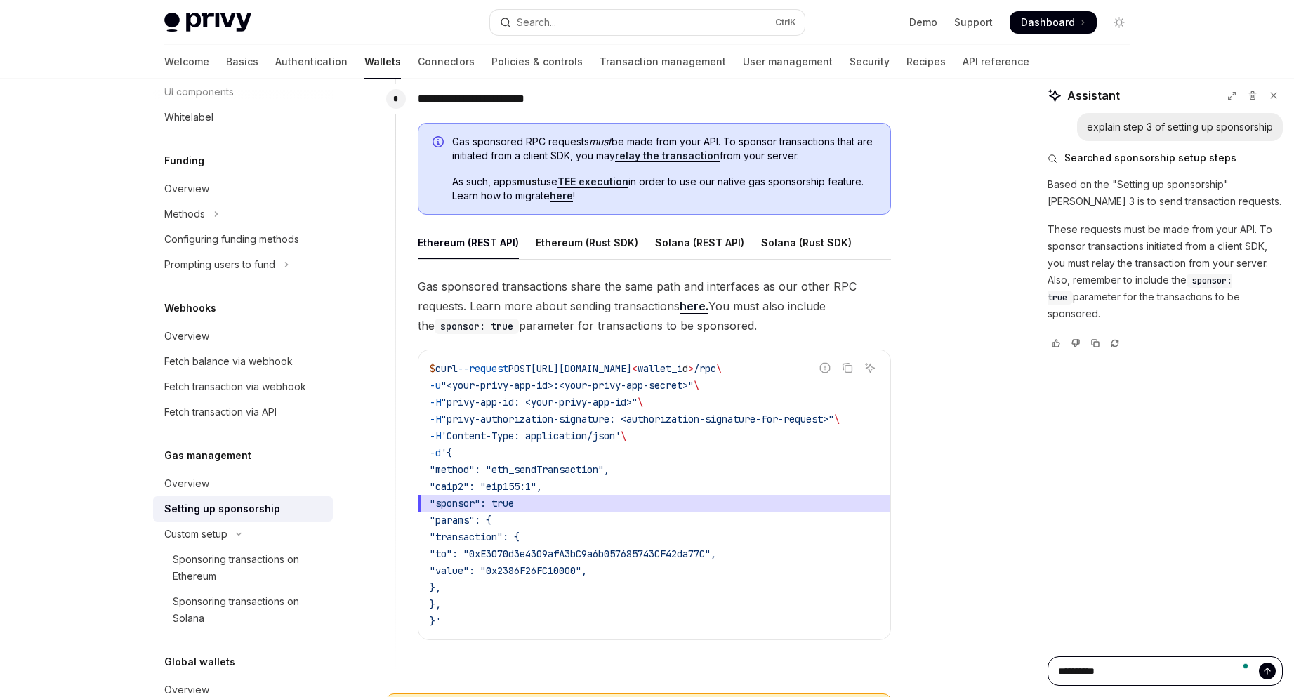
type textarea "*"
type textarea "**********"
type textarea "*"
type textarea "**********"
type textarea "*"
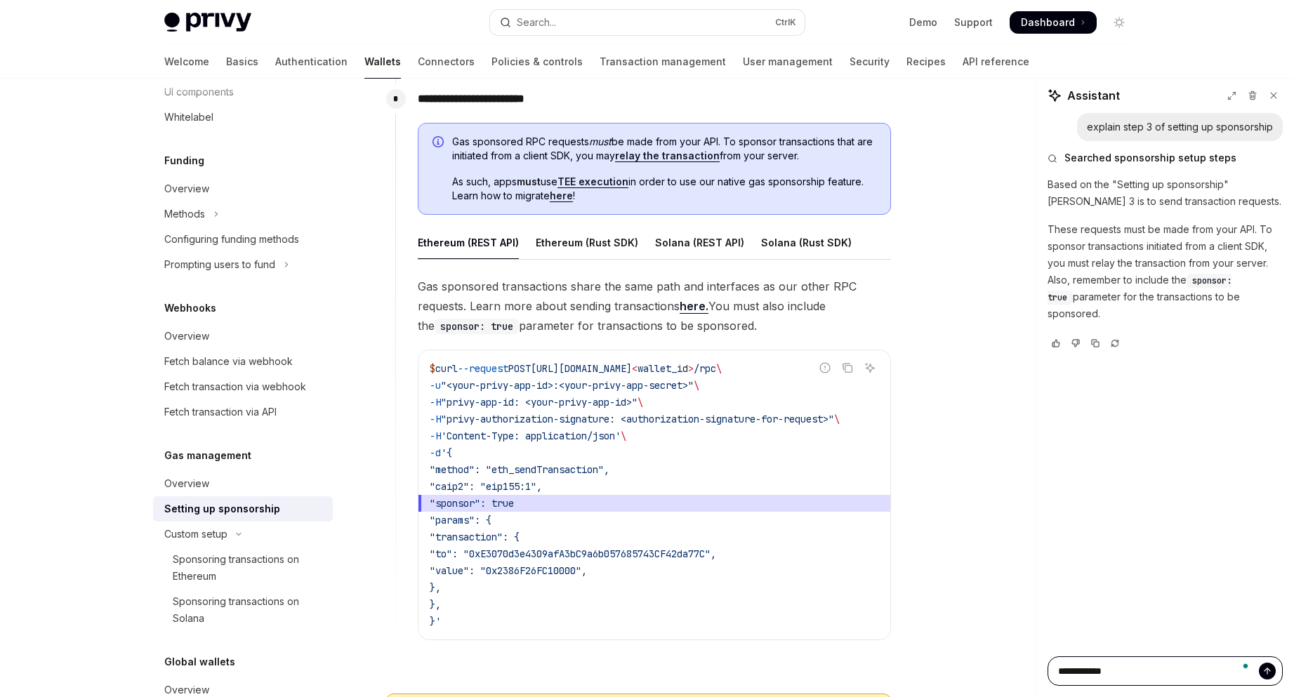
type textarea "**********"
type textarea "*"
type textarea "**********"
type textarea "*"
type textarea "**********"
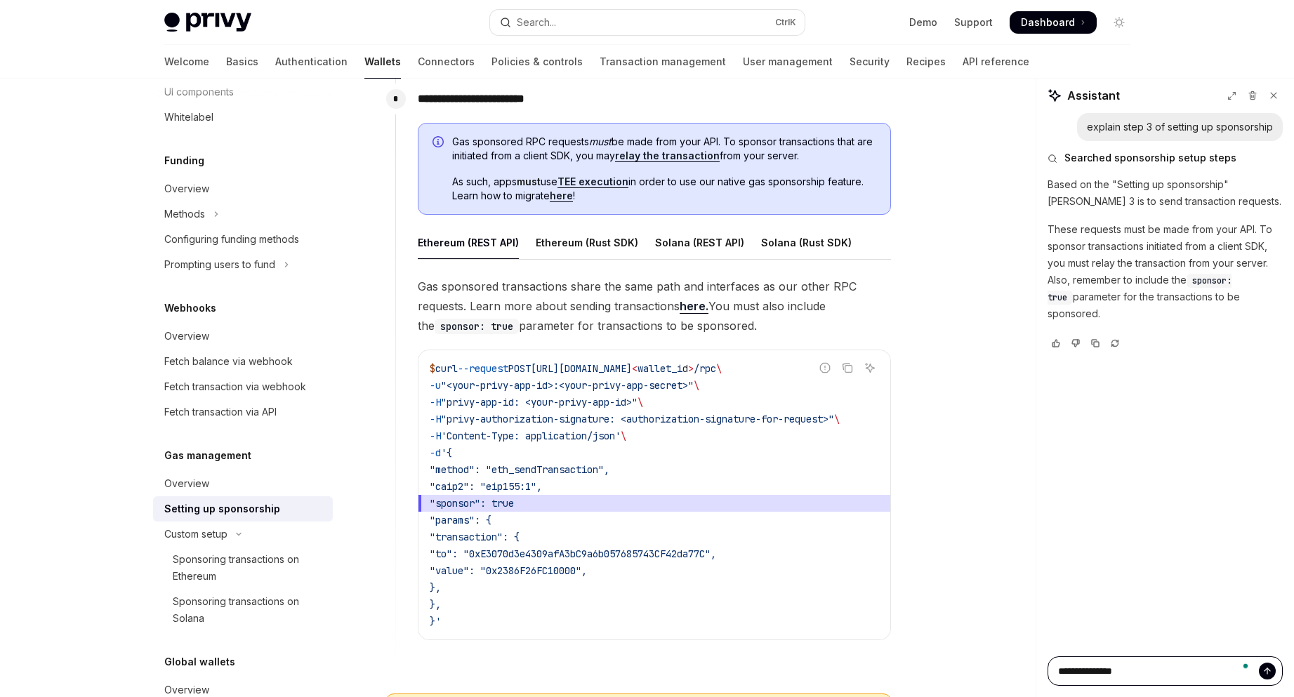
type textarea "*"
type textarea "**********"
type textarea "*"
type textarea "**********"
type textarea "*"
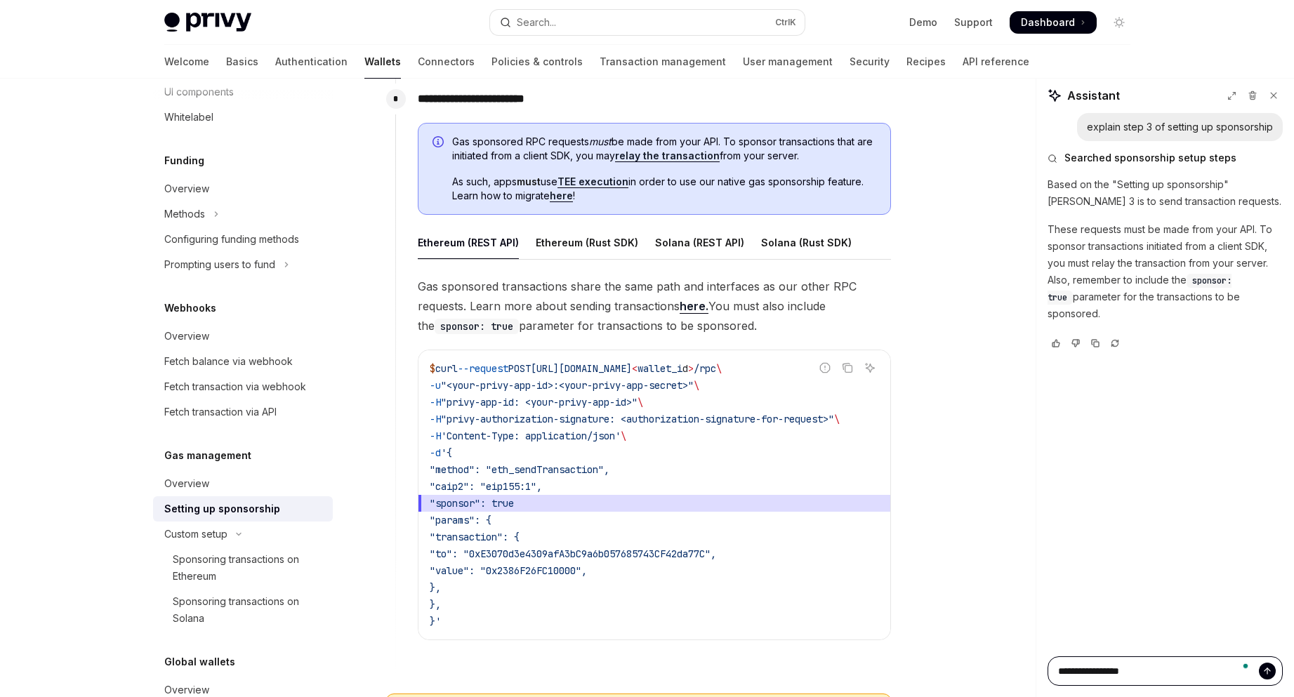
type textarea "**********"
type textarea "*"
type textarea "**********"
type textarea "*"
type textarea "**********"
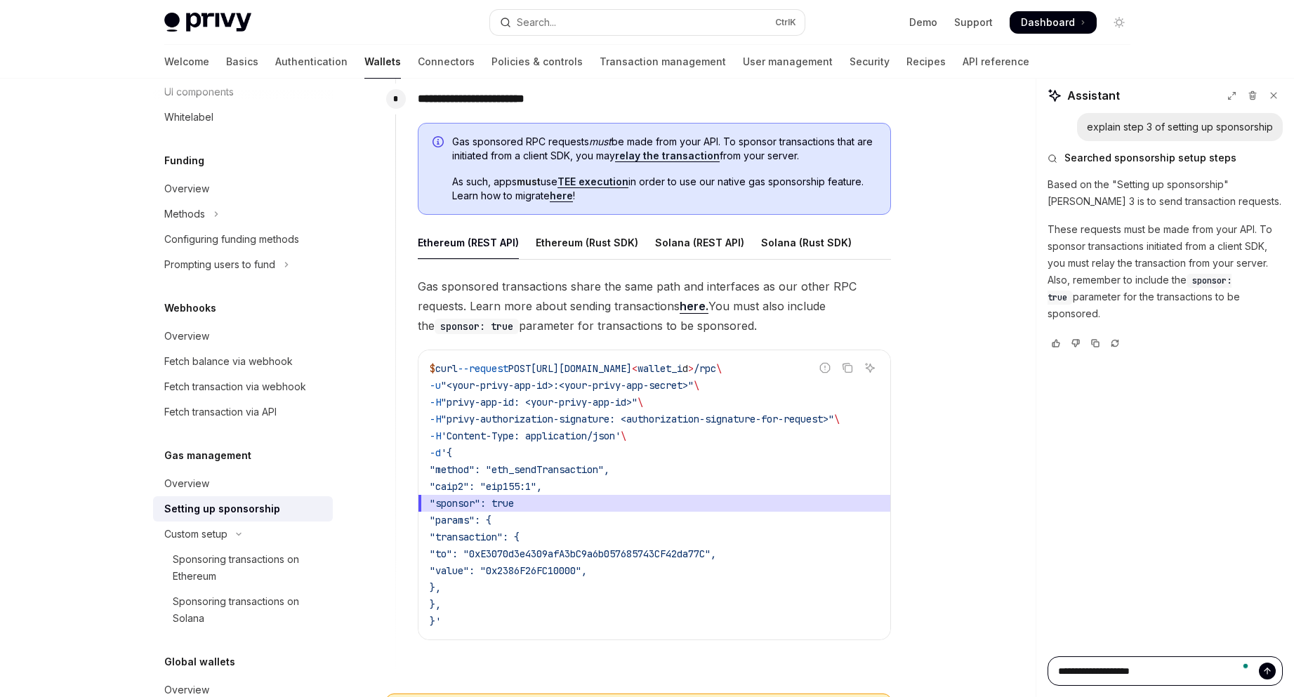
type textarea "*"
type textarea "**********"
type textarea "*"
type textarea "**********"
type textarea "*"
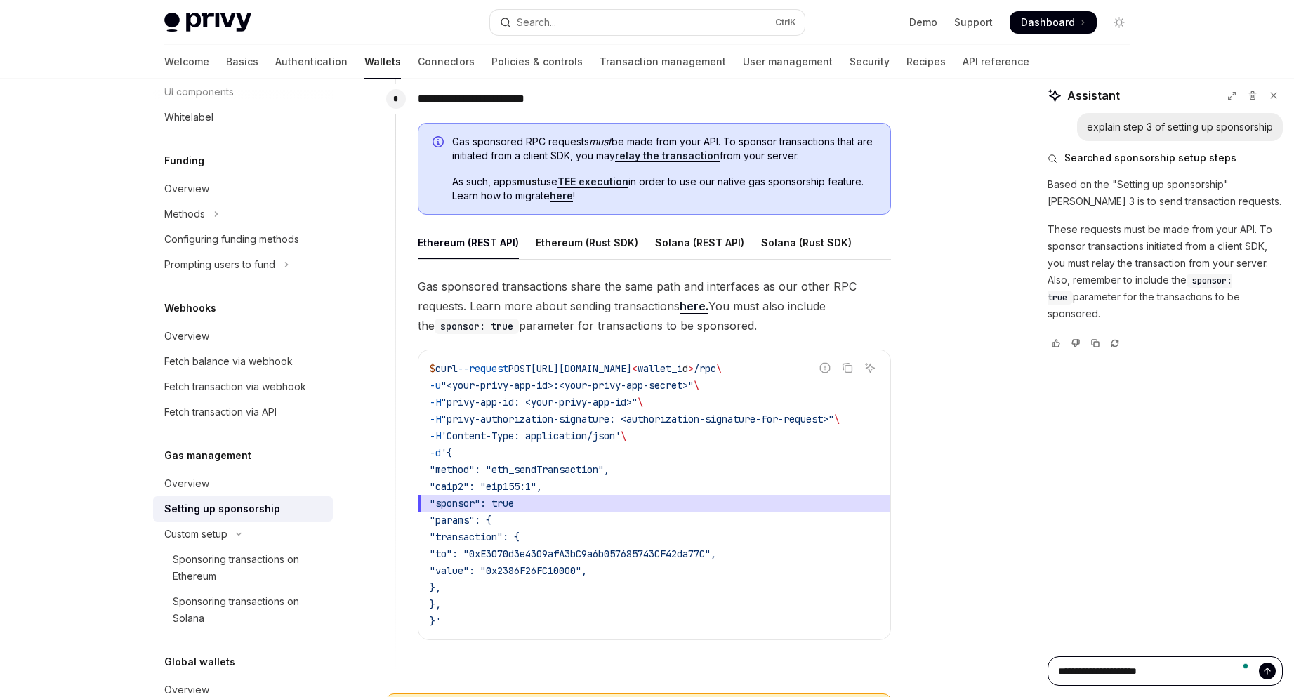
type textarea "**********"
type textarea "*"
type textarea "**********"
type textarea "*"
type textarea "**********"
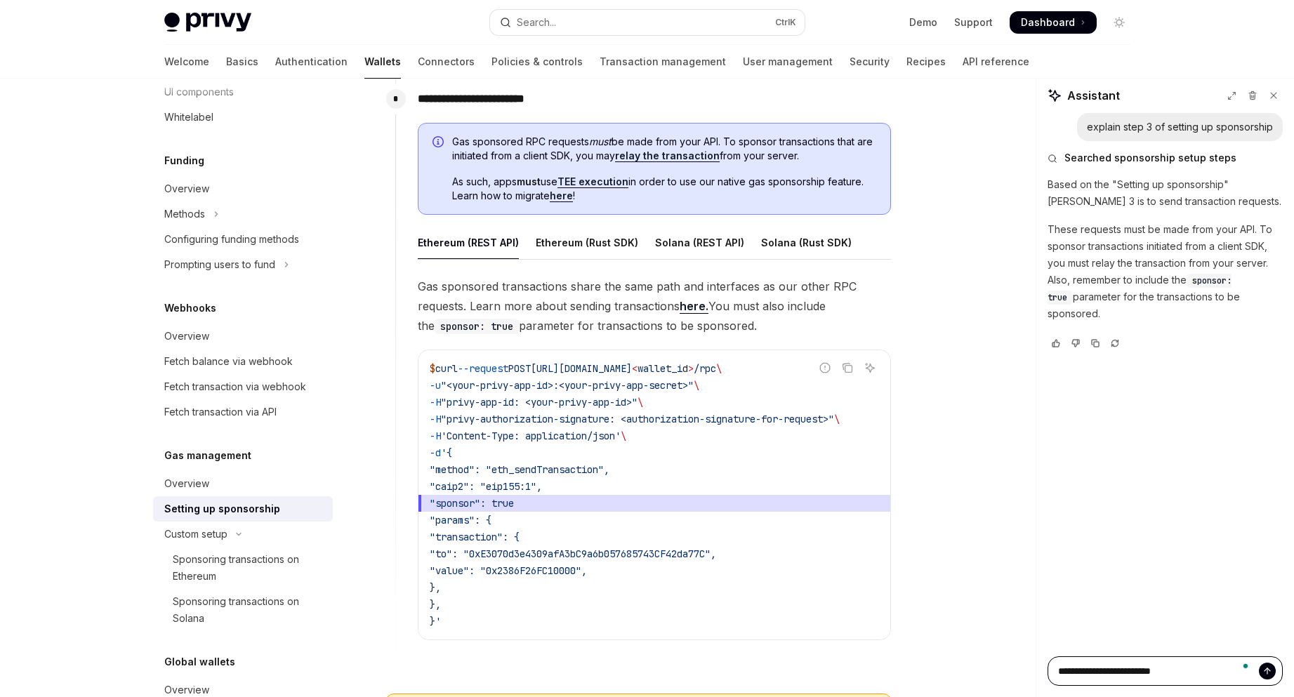
type textarea "*"
type textarea "**********"
type textarea "*"
type textarea "**********"
type textarea "*"
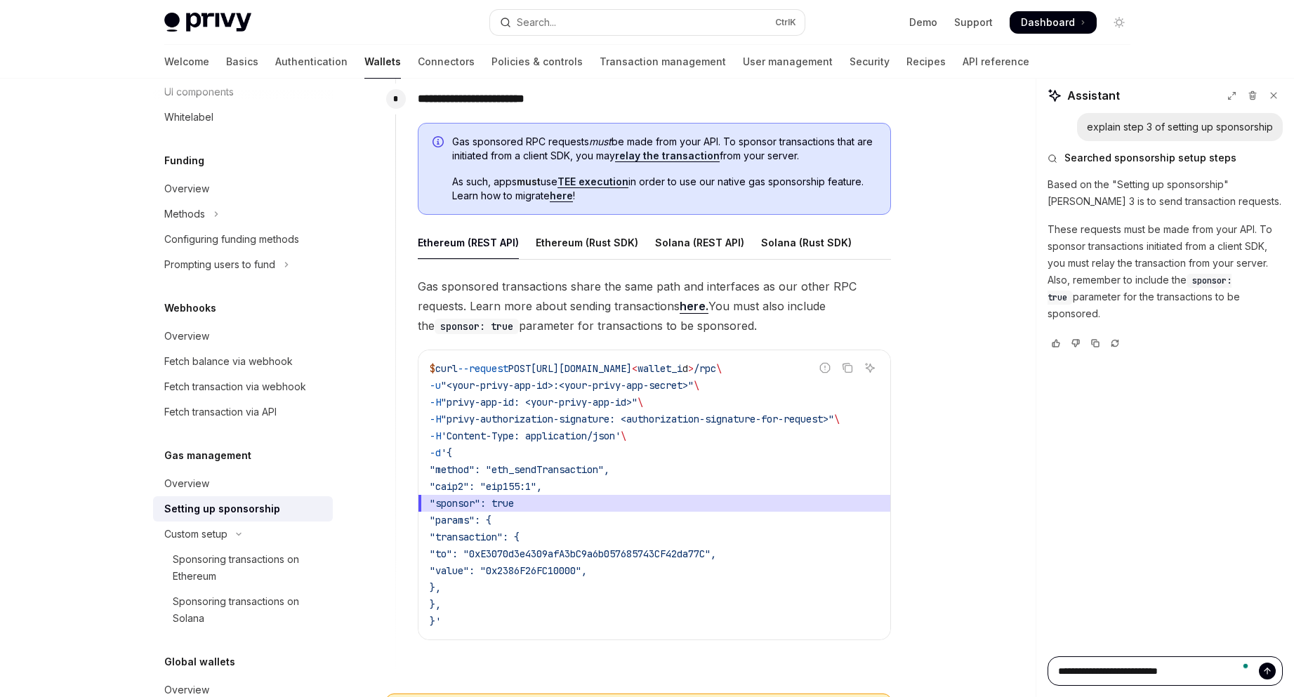
type textarea "**********"
type textarea "*"
type textarea "**********"
type textarea "*"
type textarea "**********"
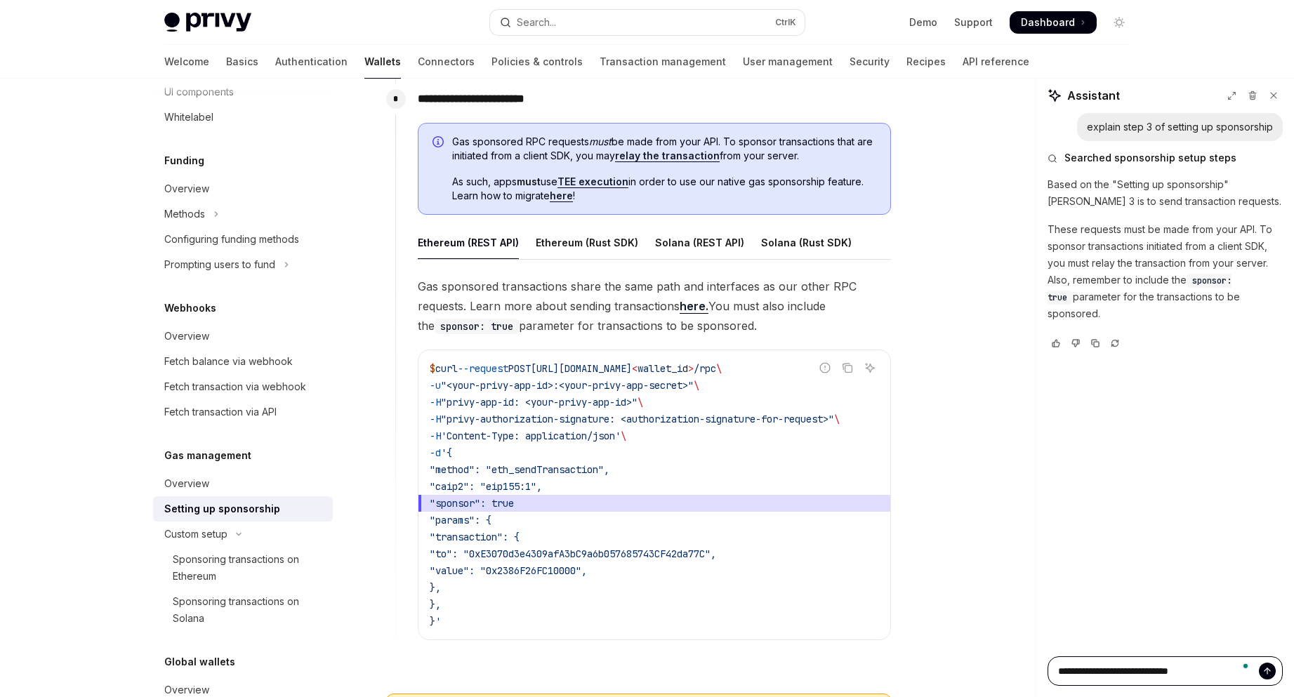
type textarea "*"
type textarea "**********"
type textarea "*"
type textarea "**********"
type textarea "*"
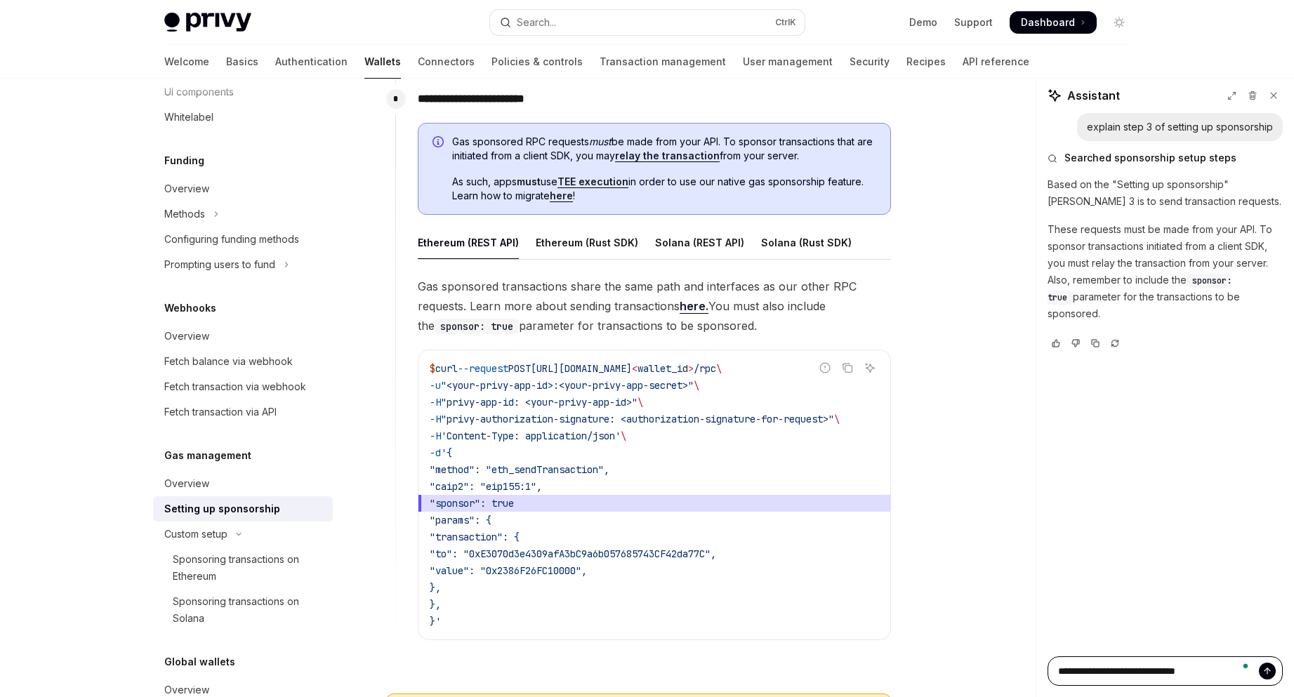
type textarea "**********"
type textarea "*"
type textarea "**********"
type textarea "*"
type textarea "**********"
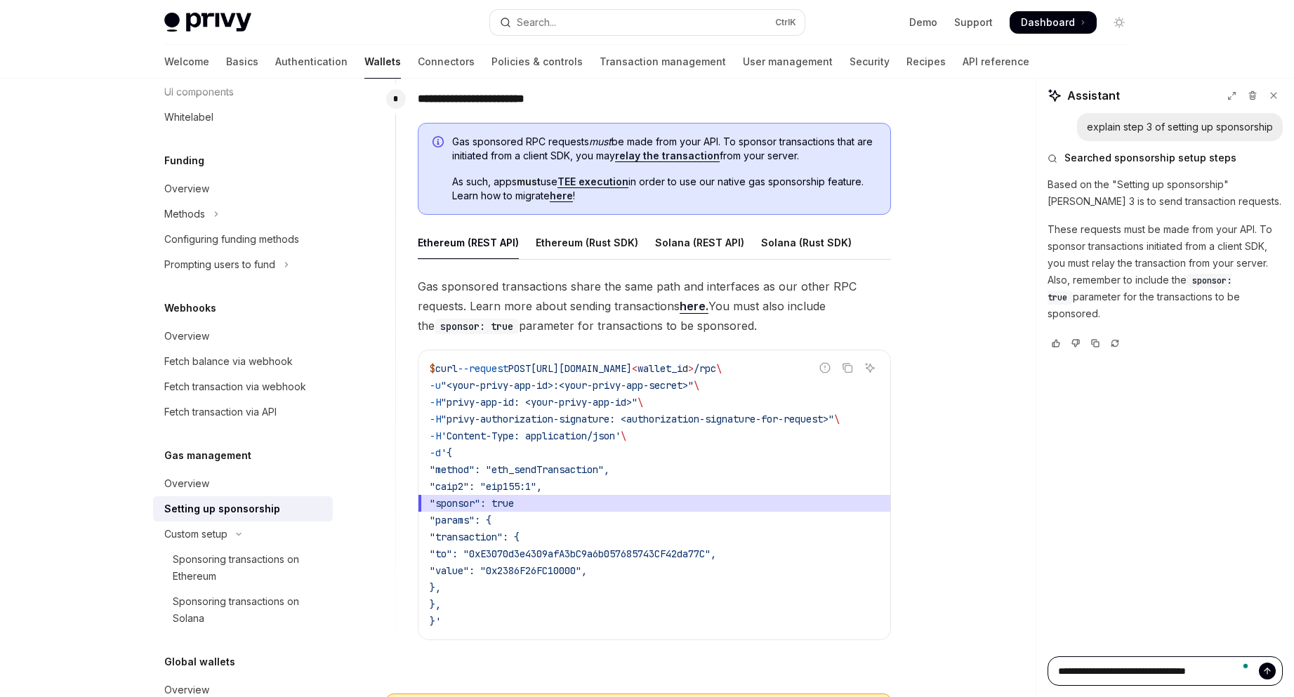
type textarea "*"
type textarea "**********"
type textarea "*"
type textarea "**********"
type textarea "*"
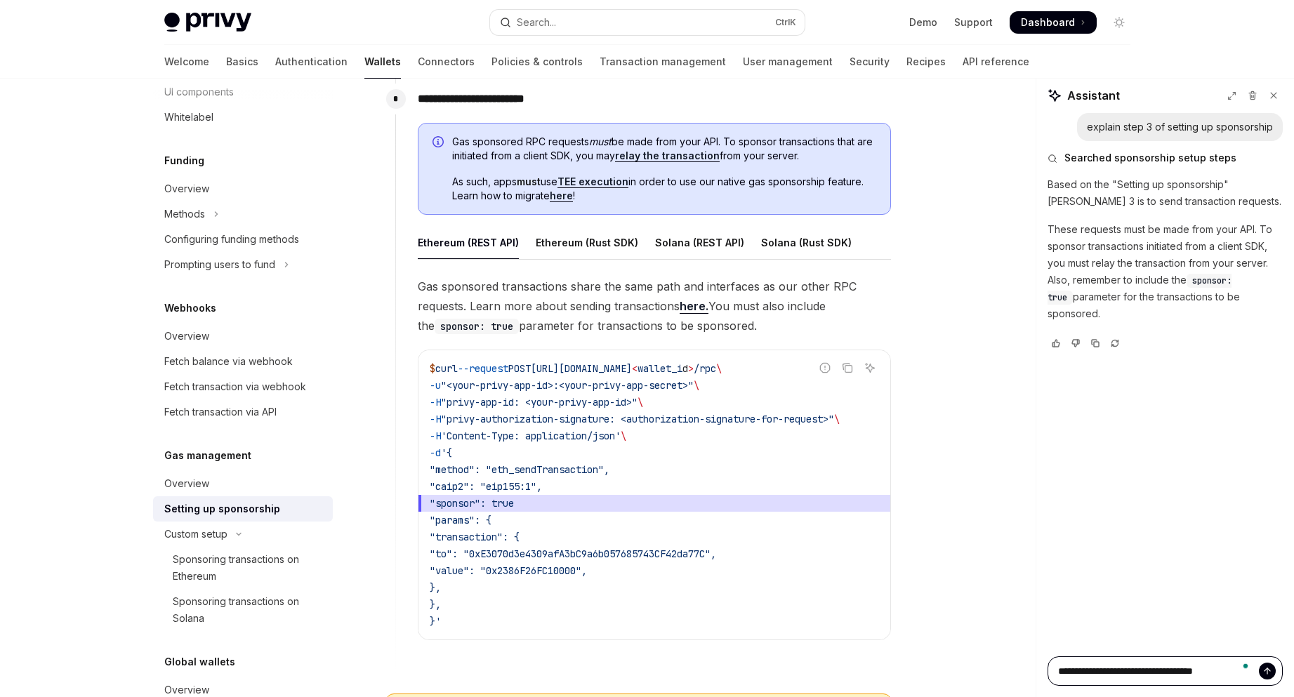
type textarea "**********"
type textarea "*"
type textarea "**********"
type textarea "*"
type textarea "**********"
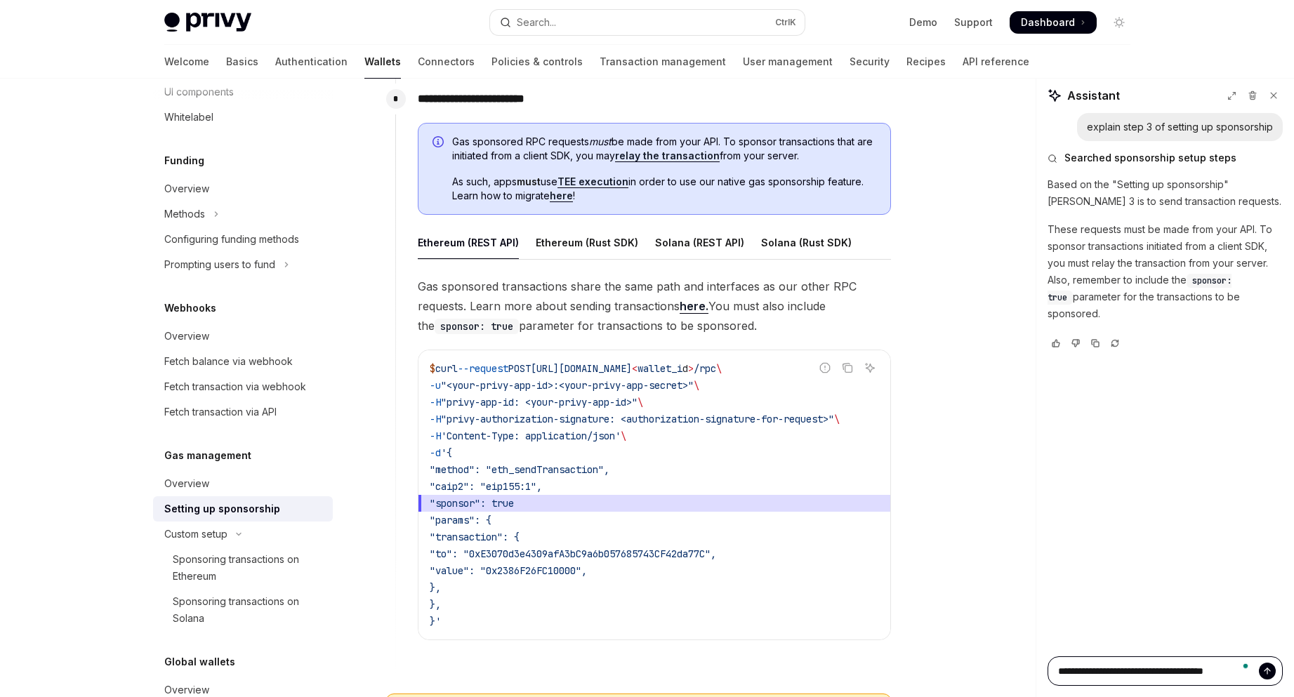
type textarea "*"
type textarea "**********"
type textarea "*"
type textarea "**********"
type textarea "*"
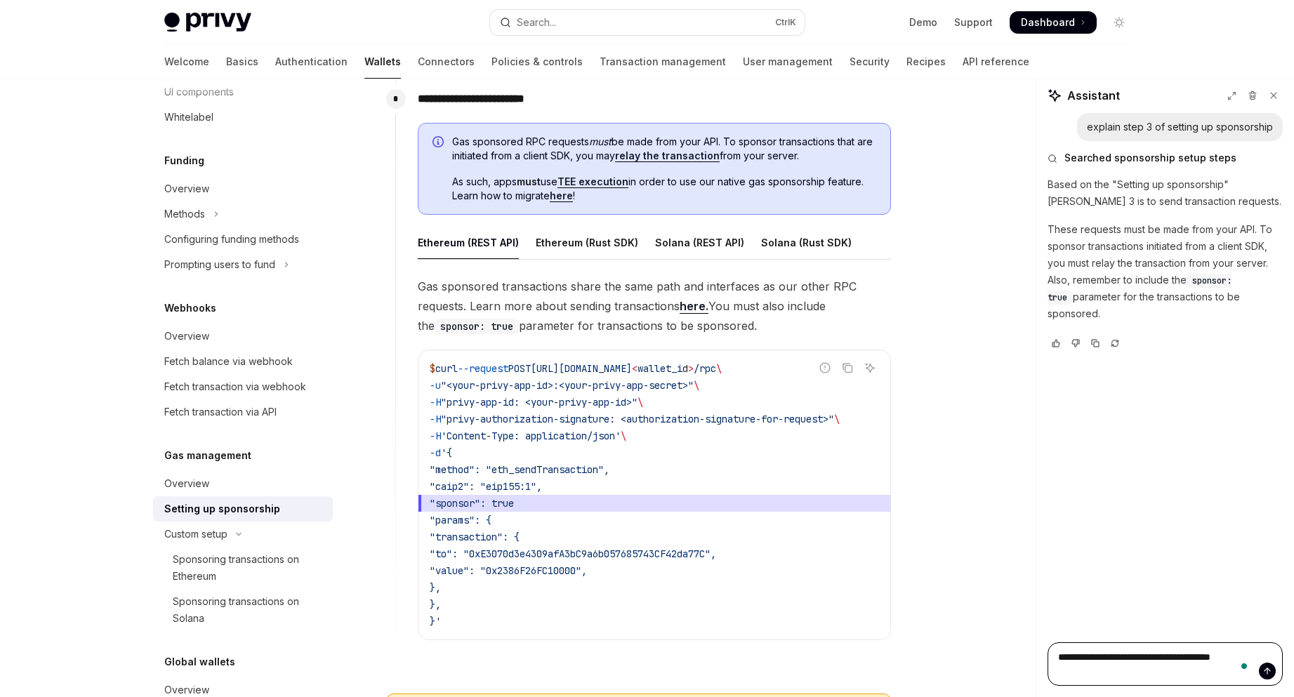
type textarea "**********"
type textarea "*"
type textarea "**********"
type textarea "*"
type textarea "**********"
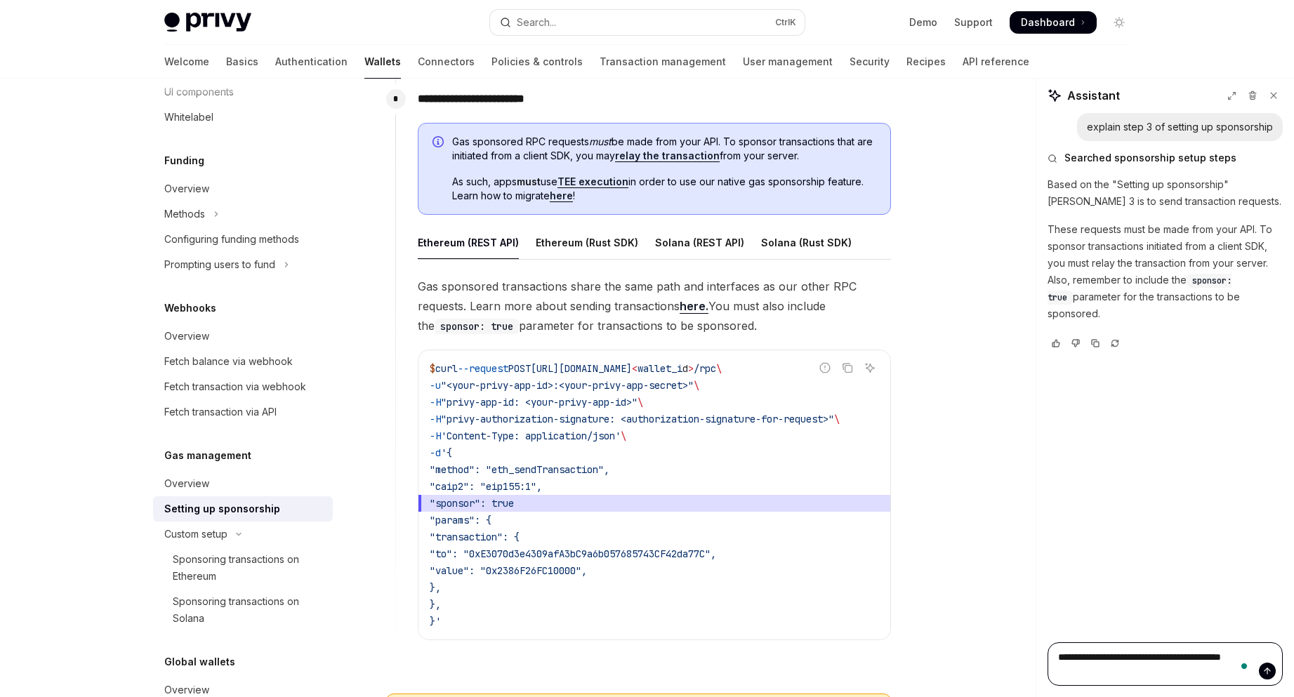
type textarea "*"
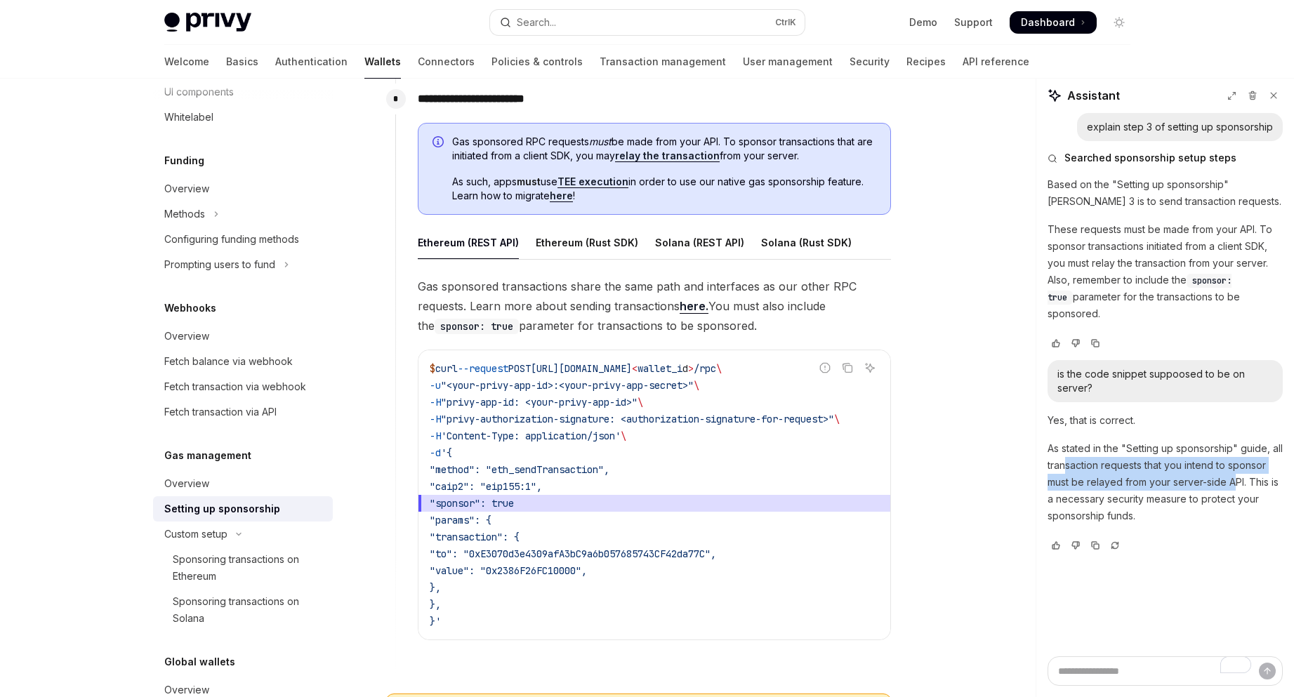
drag, startPoint x: 1080, startPoint y: 452, endPoint x: 1233, endPoint y: 465, distance: 153.0
click at [1233, 465] on p "As stated in the "Setting up sponsorship" guide, all transaction requests that …" at bounding box center [1165, 482] width 235 height 84
drag, startPoint x: 601, startPoint y: 183, endPoint x: 609, endPoint y: 191, distance: 10.9
click at [609, 190] on span "As such, apps must use TEE execution in order to use our native gas sponsorship…" at bounding box center [664, 189] width 424 height 28
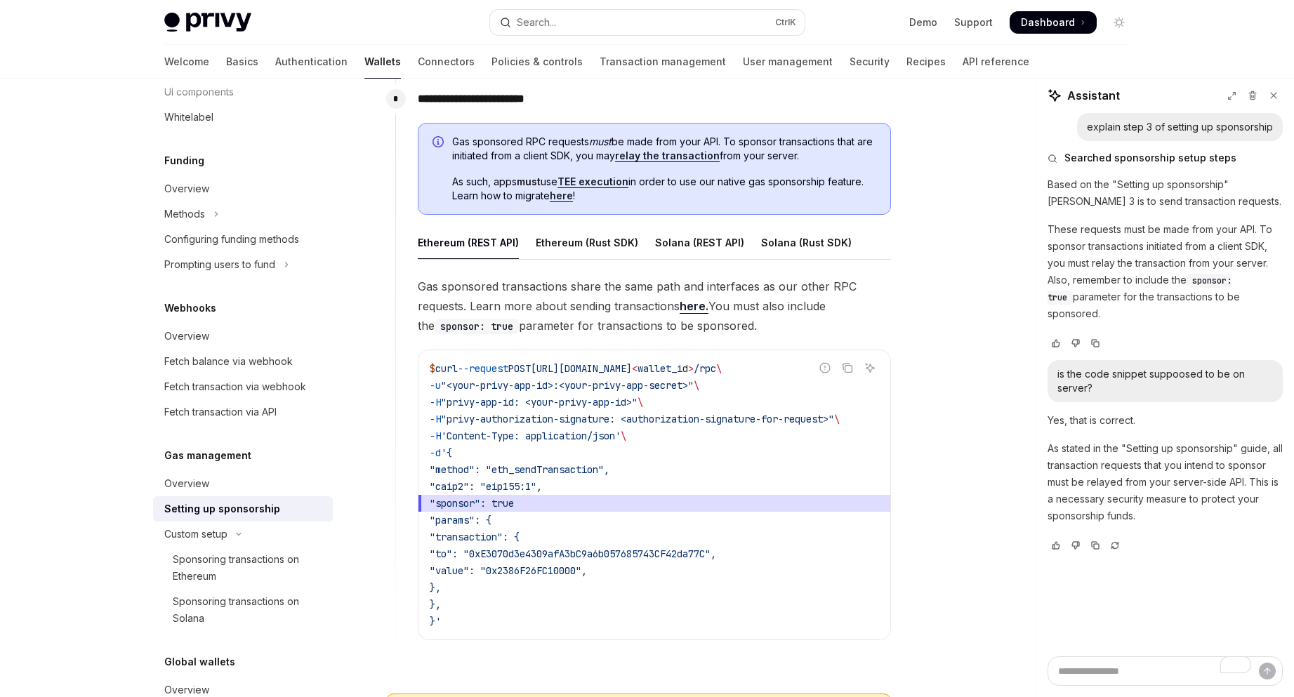
click at [620, 183] on link "TEE execution" at bounding box center [593, 182] width 71 height 13
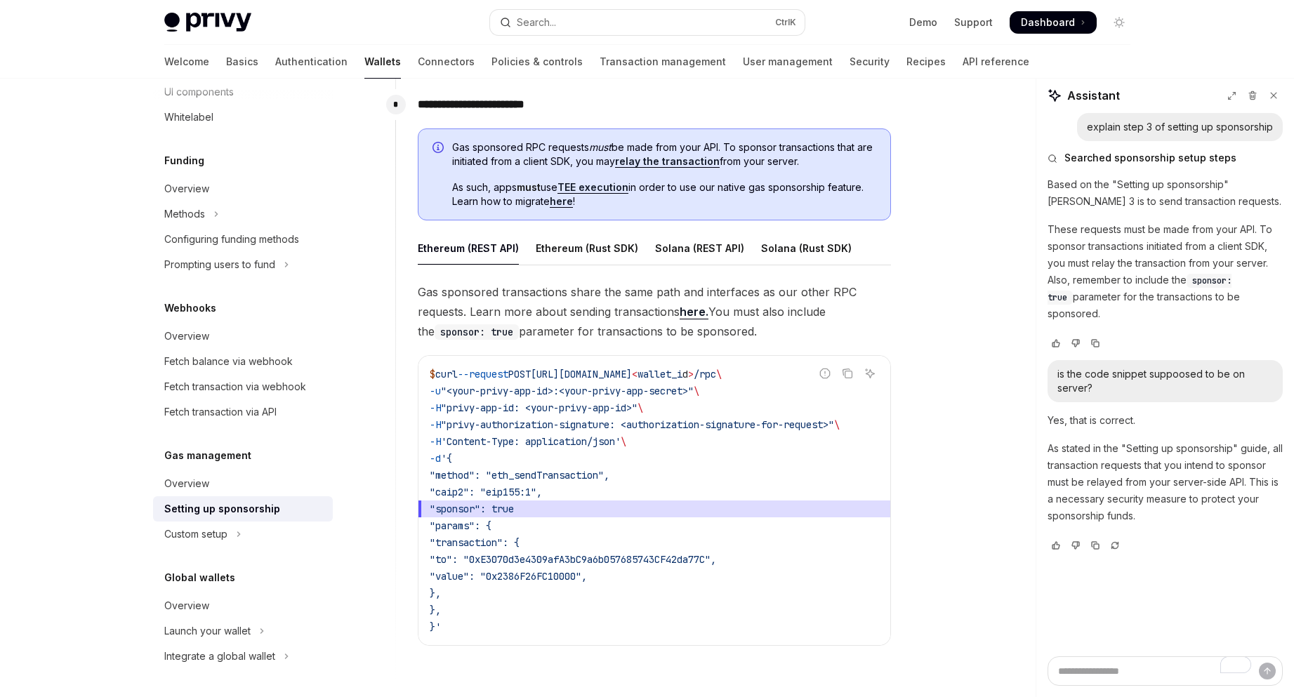
scroll to position [749, 0]
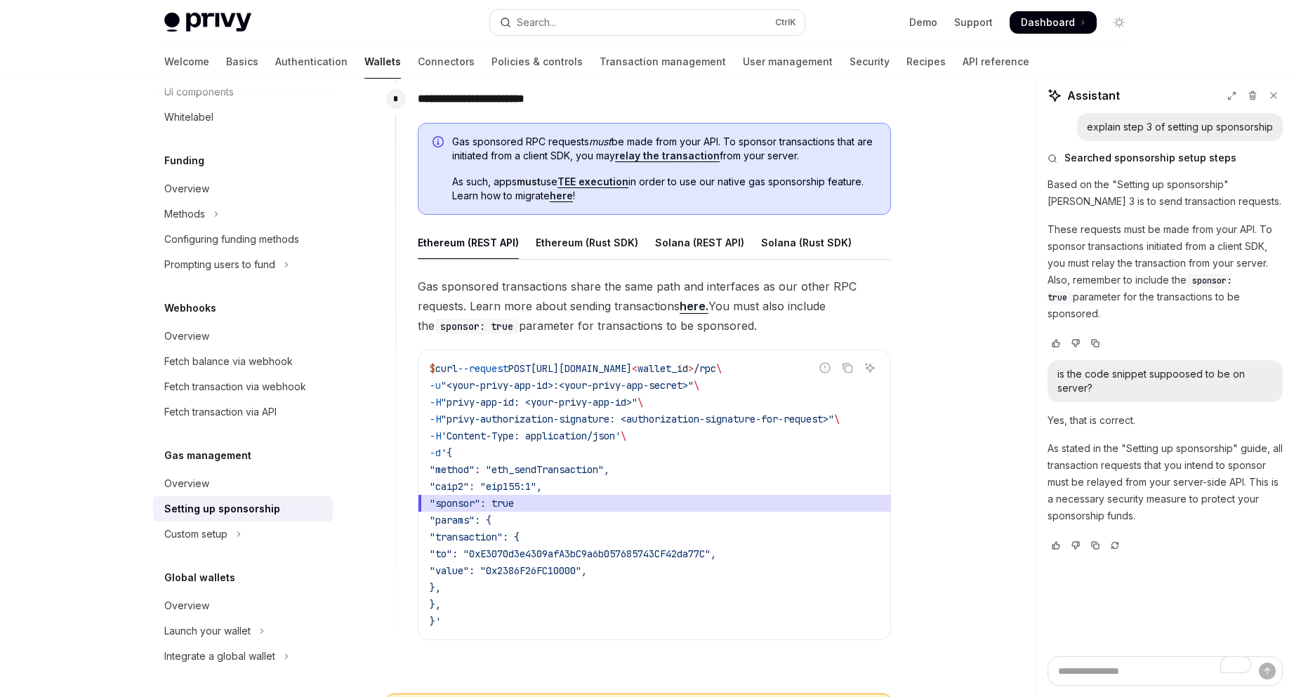
click at [923, 418] on div "**********" at bounding box center [647, 158] width 989 height 1658
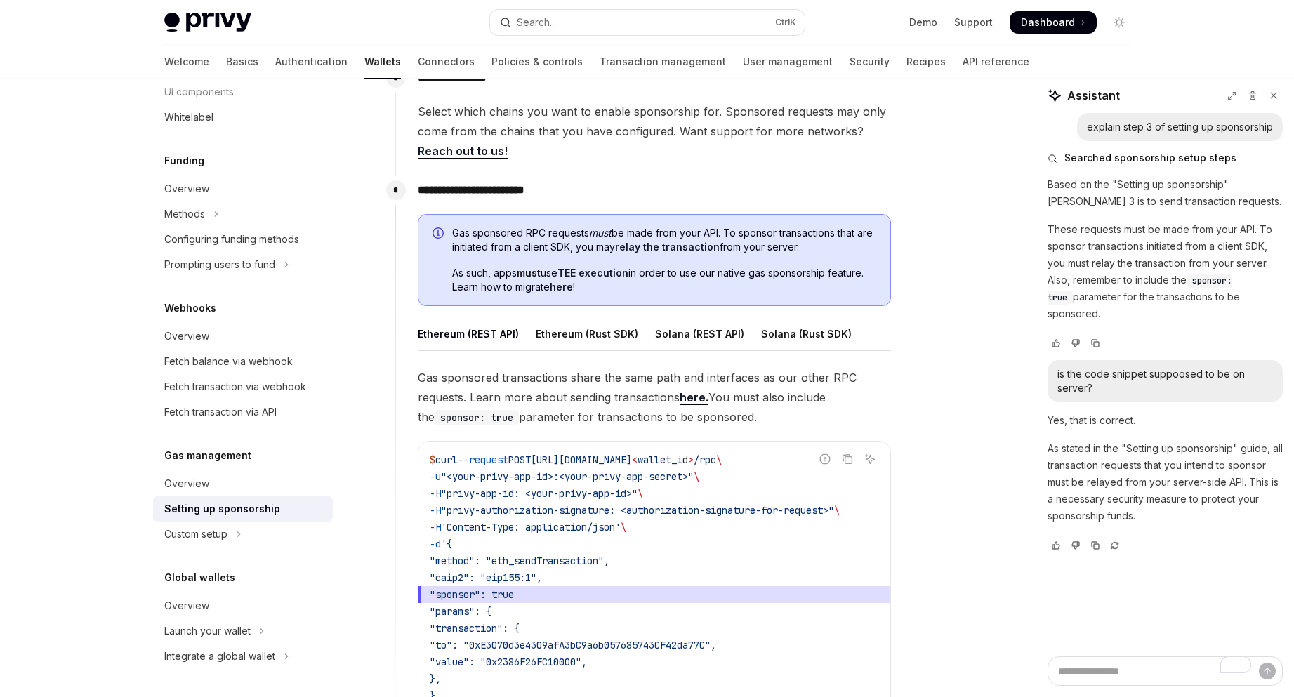
scroll to position [656, 0]
click at [923, 416] on div "**********" at bounding box center [647, 252] width 989 height 1658
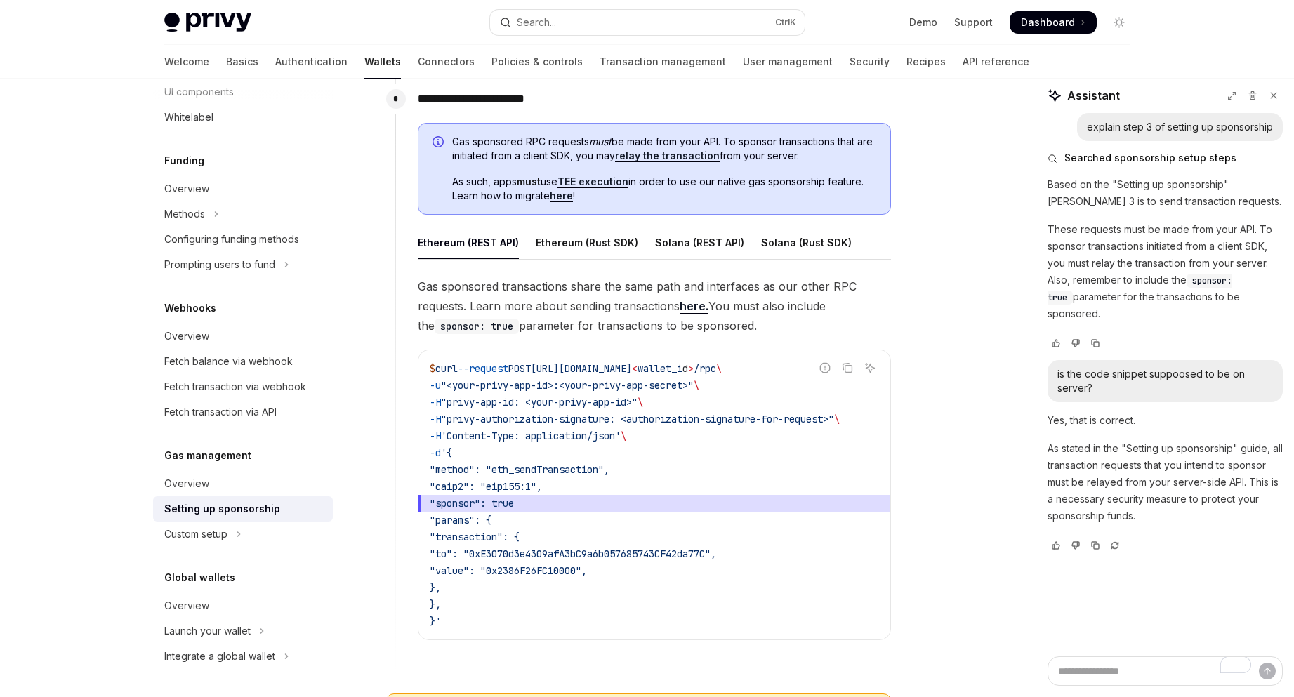
scroll to position [0, 0]
click at [921, 298] on div "**********" at bounding box center [647, 158] width 989 height 1658
click at [923, 442] on div "**********" at bounding box center [647, 158] width 989 height 1658
click at [226, 65] on link "Basics" at bounding box center [242, 62] width 32 height 34
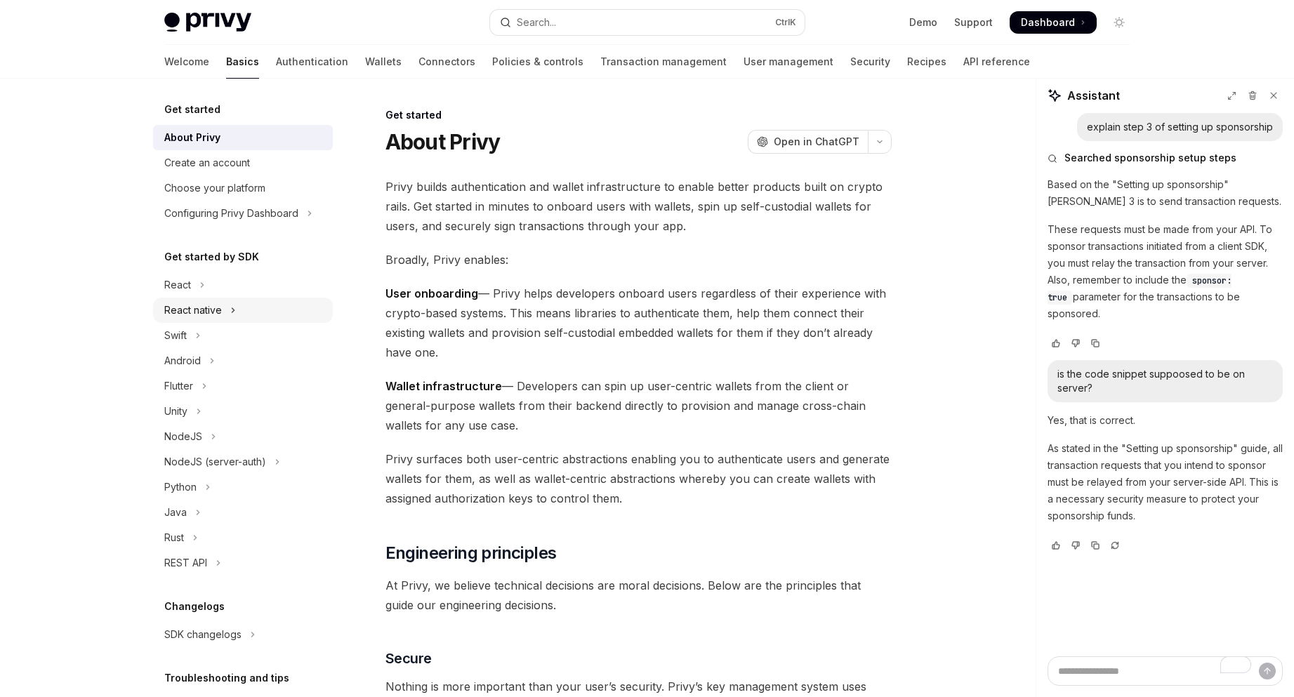
click at [255, 313] on button "React native" at bounding box center [243, 310] width 180 height 25
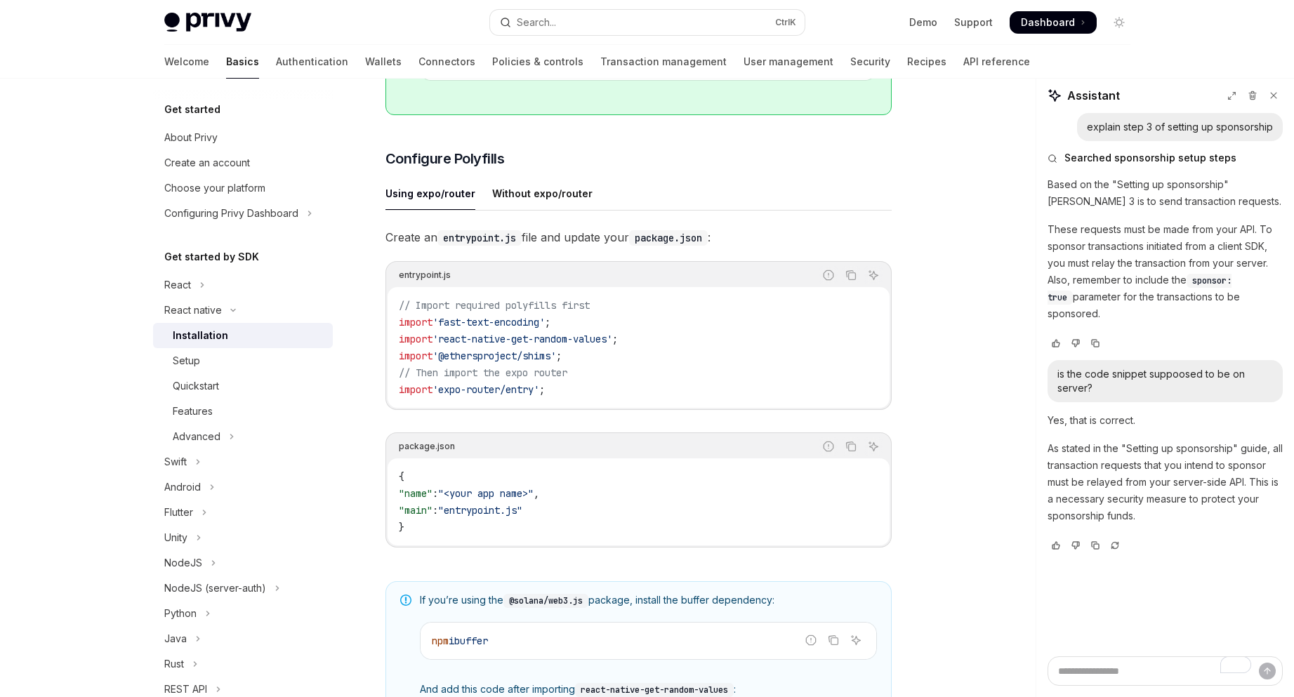
scroll to position [609, 0]
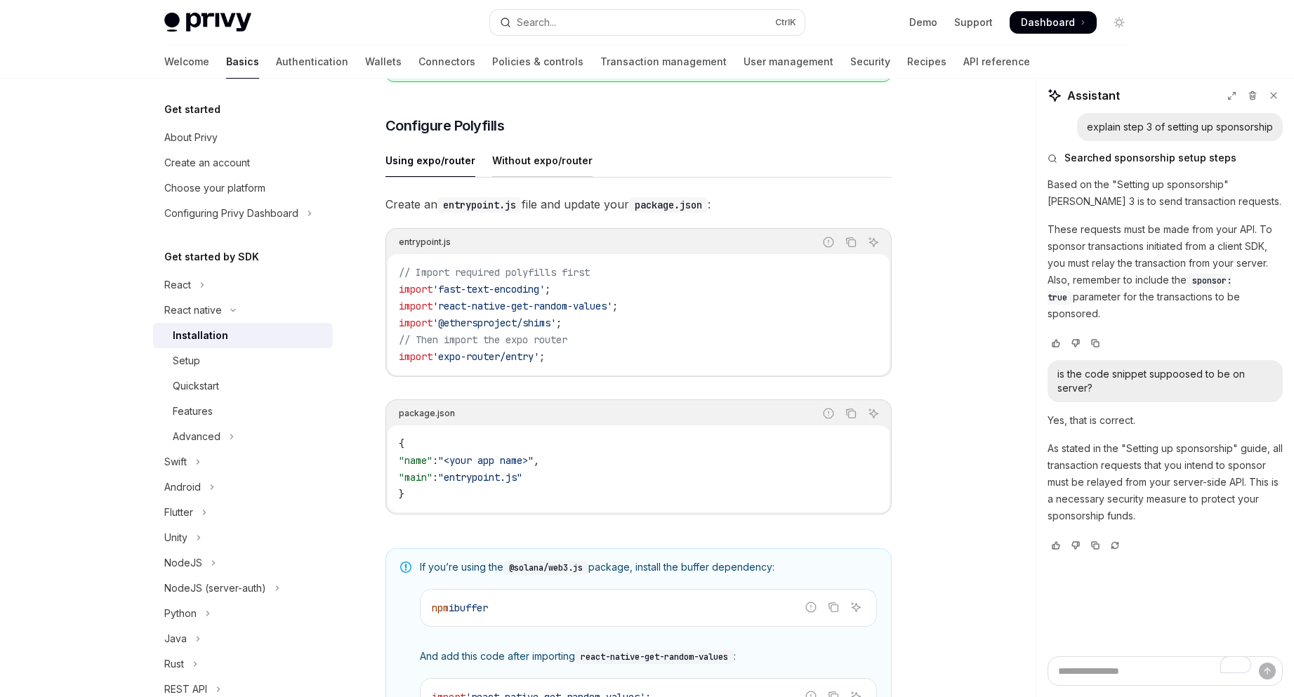
click at [572, 166] on div "Without expo/router" at bounding box center [542, 160] width 100 height 33
type textarea "*"
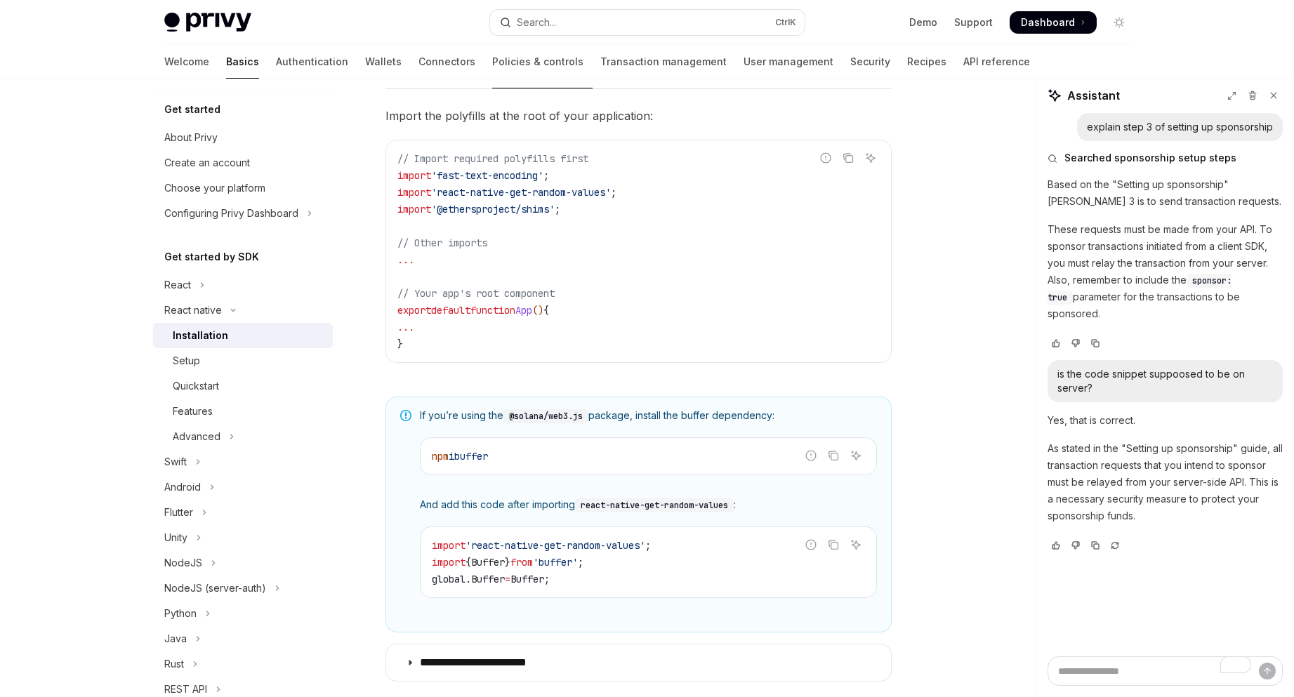
scroll to position [914, 0]
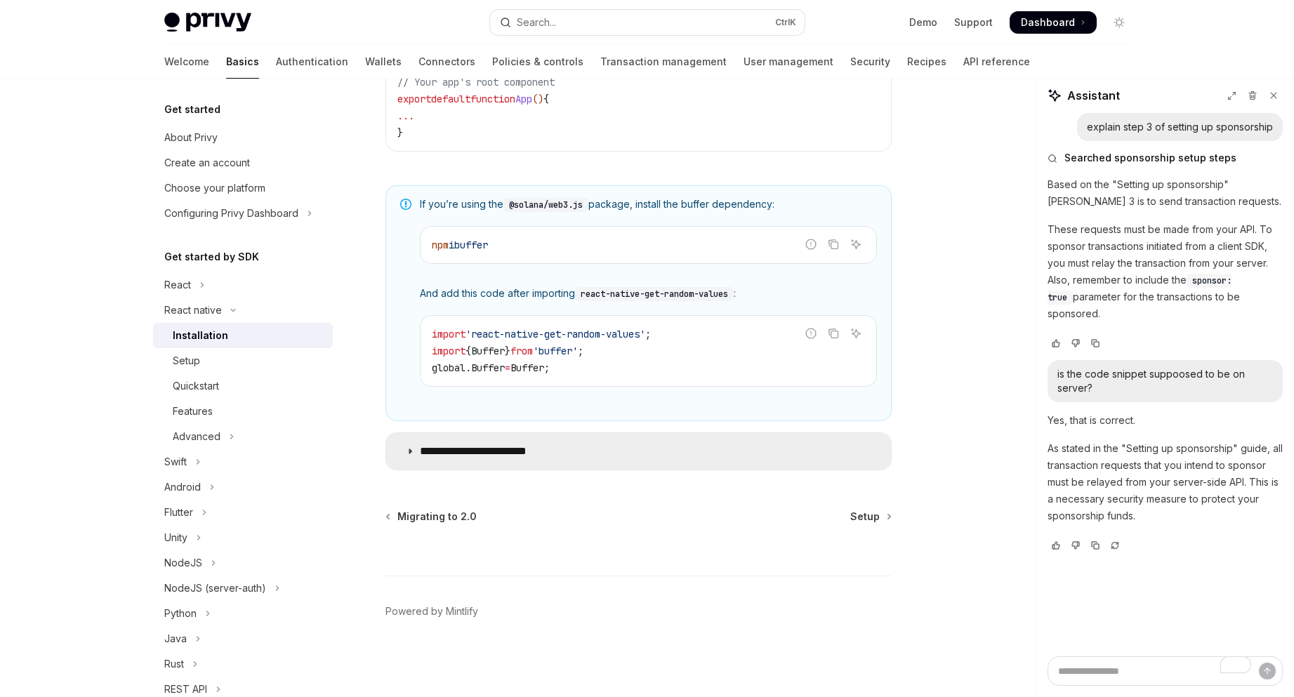
click at [656, 454] on summary "**********" at bounding box center [638, 451] width 505 height 37
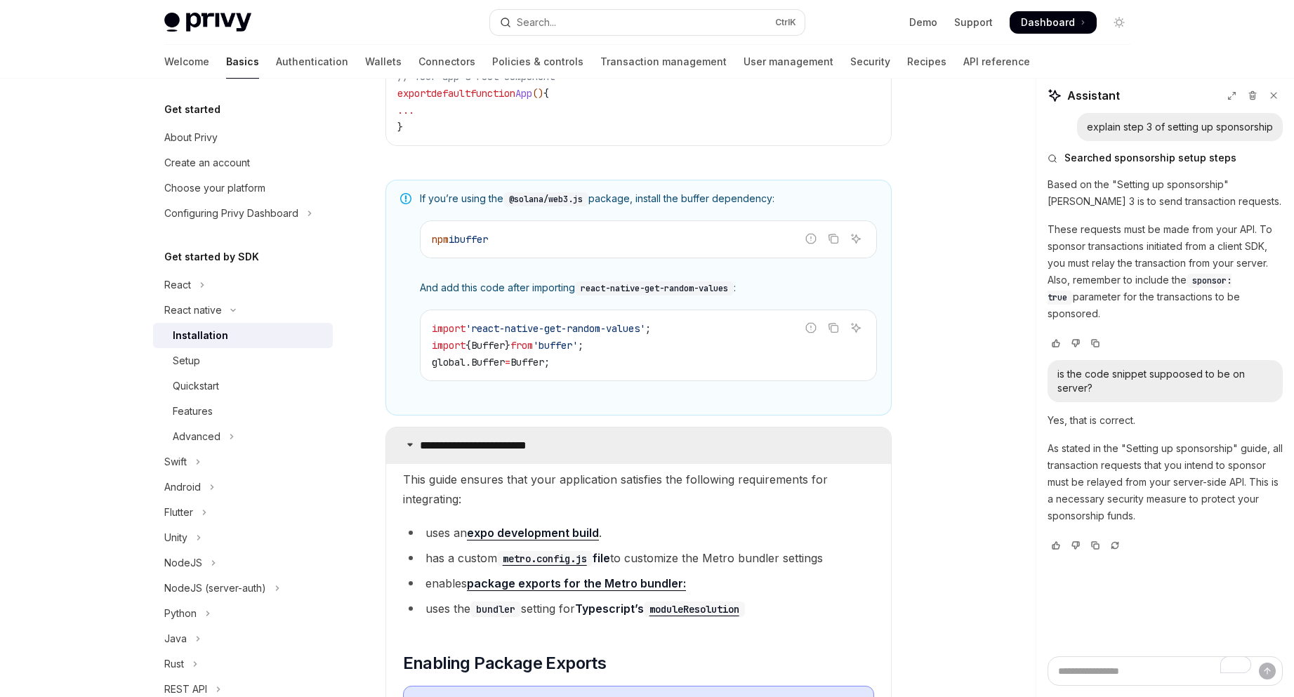
drag, startPoint x: 655, startPoint y: 454, endPoint x: 535, endPoint y: 454, distance: 120.1
click at [655, 454] on summary "**********" at bounding box center [638, 446] width 505 height 37
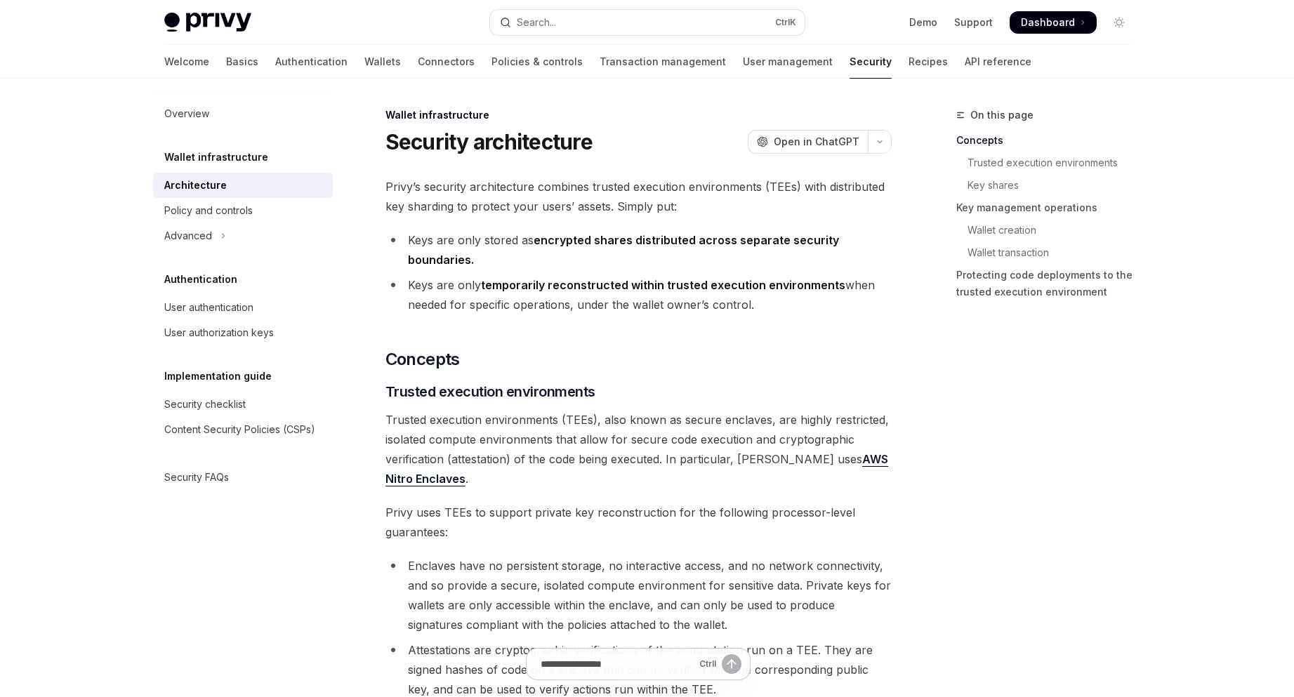
drag, startPoint x: 442, startPoint y: 238, endPoint x: 780, endPoint y: 311, distance: 345.6
click at [780, 311] on ul "Keys are only stored as encrypted shares distributed across separate security b…" at bounding box center [639, 272] width 506 height 84
click at [780, 311] on li "Keys are only temporarily reconstructed within trusted execution environments w…" at bounding box center [639, 294] width 506 height 39
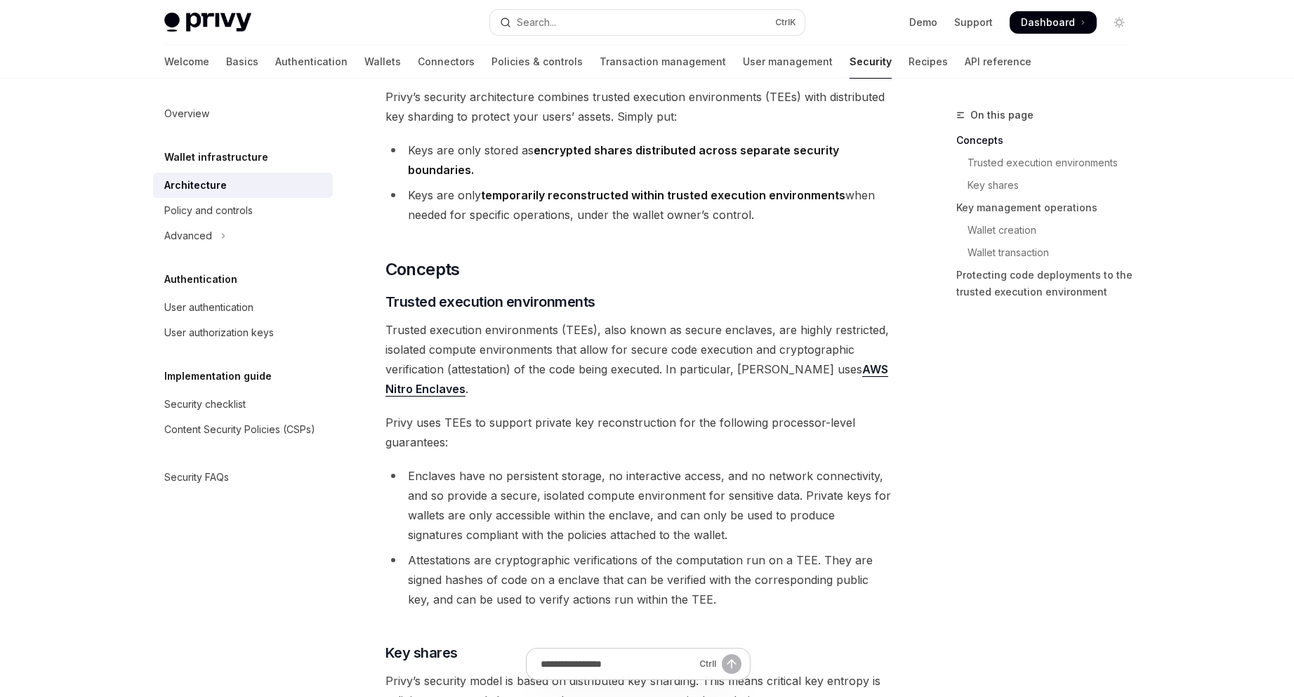
scroll to position [93, 0]
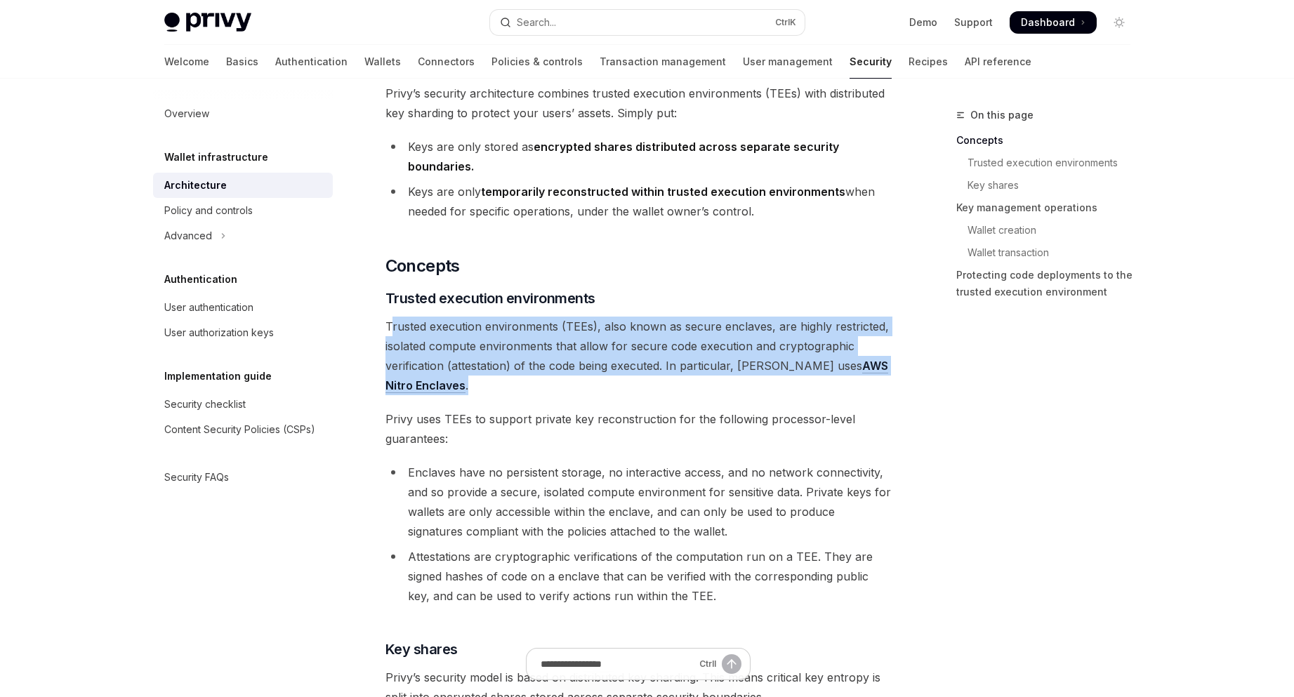
drag, startPoint x: 466, startPoint y: 326, endPoint x: 634, endPoint y: 389, distance: 179.4
click at [634, 389] on span "Trusted execution environments (TEEs), also known as secure enclaves, are highl…" at bounding box center [639, 356] width 506 height 79
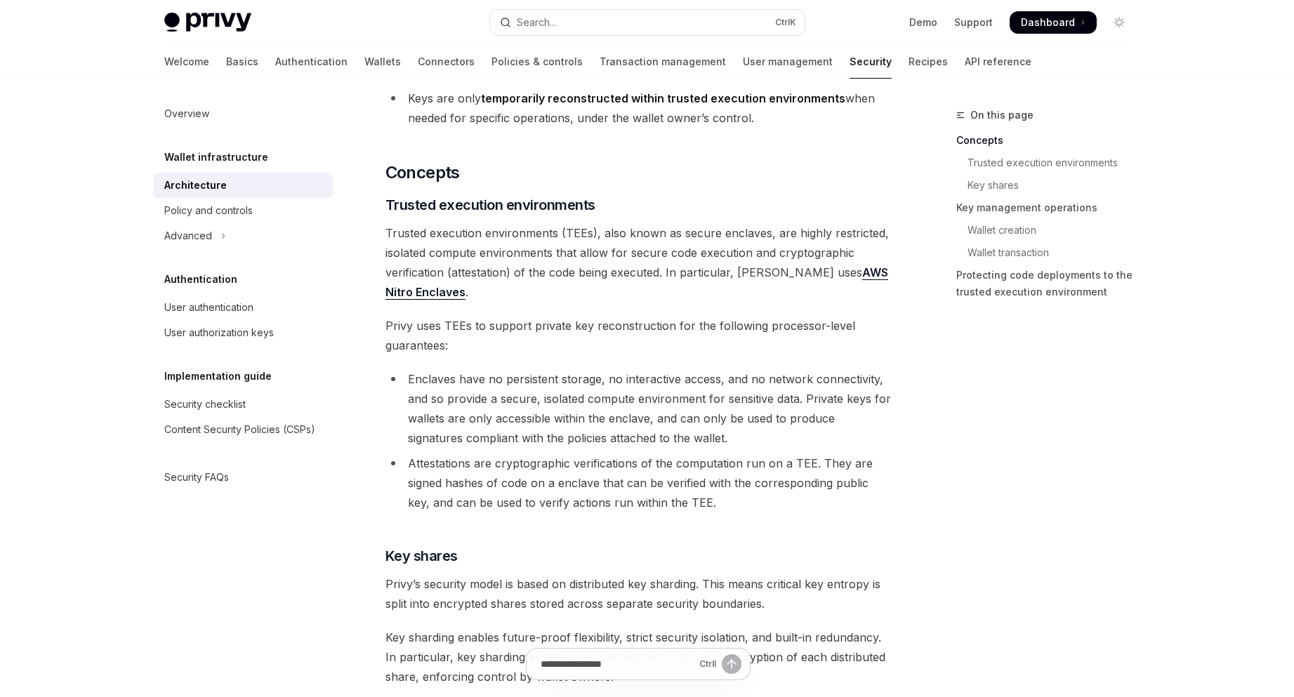
scroll to position [188, 0]
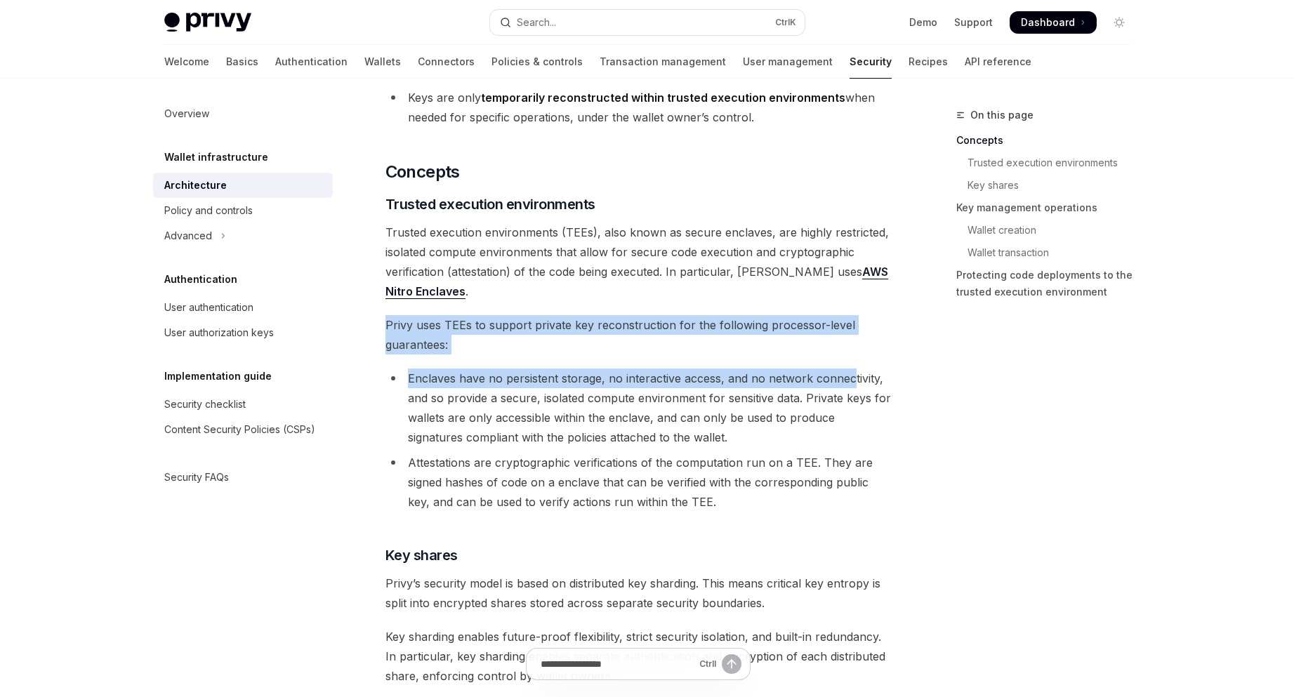
drag, startPoint x: 383, startPoint y: 327, endPoint x: 850, endPoint y: 358, distance: 468.1
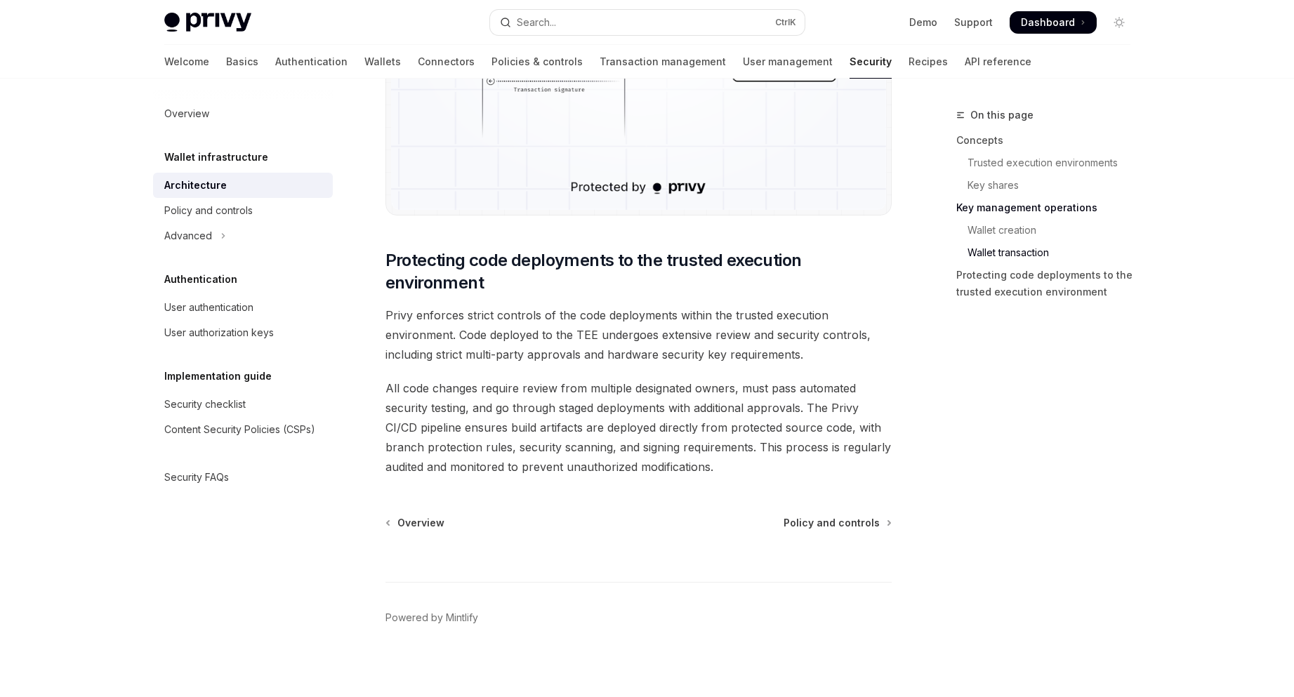
scroll to position [2863, 0]
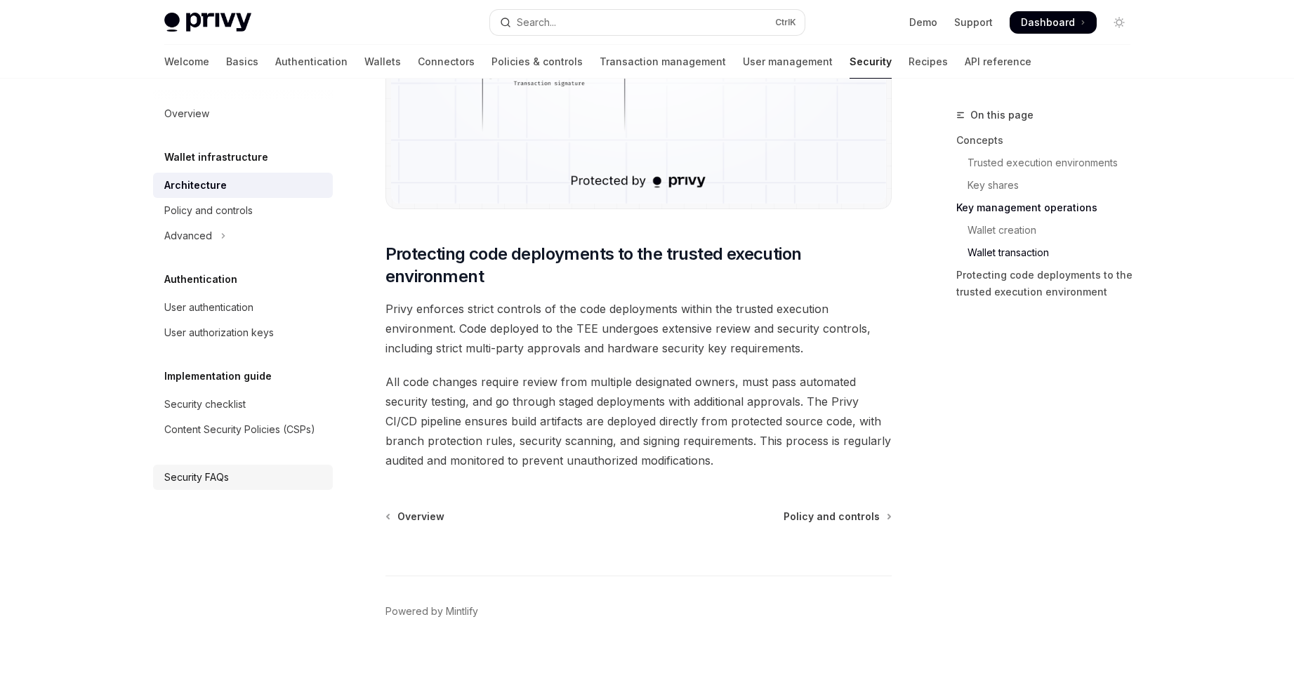
click at [183, 483] on div "Security FAQs" at bounding box center [196, 477] width 65 height 17
type textarea "*"
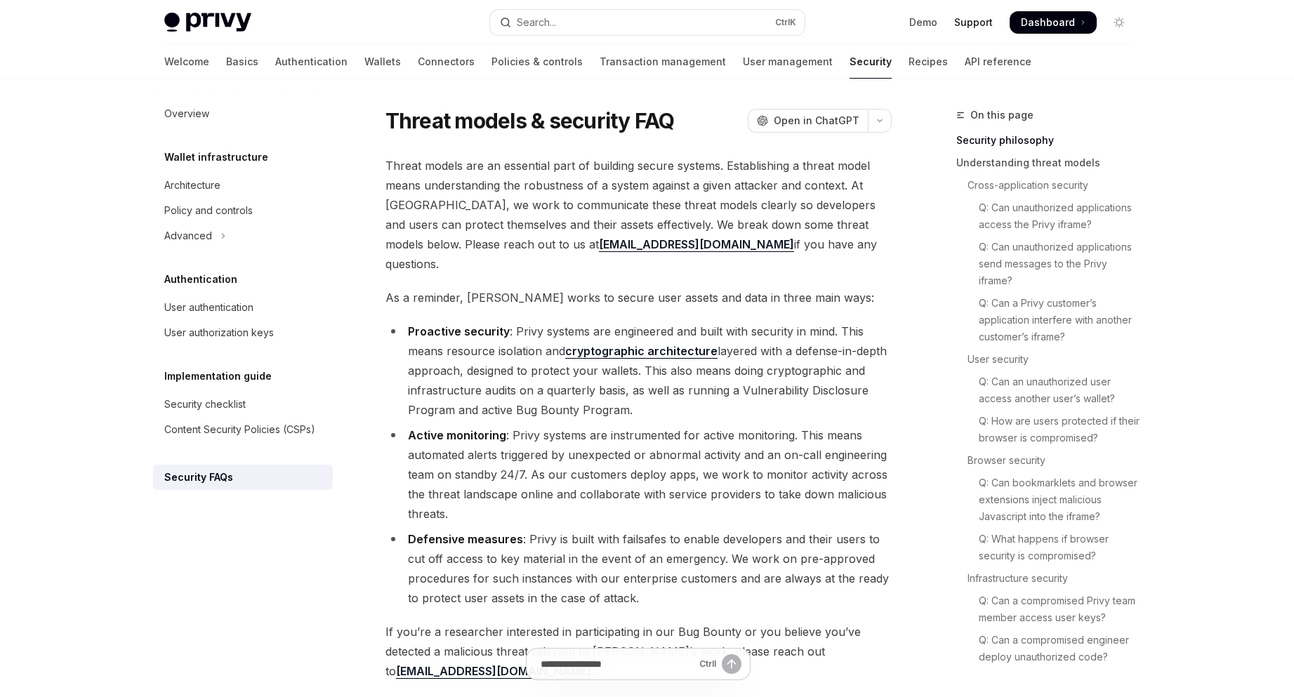
click at [989, 21] on link "Support" at bounding box center [973, 22] width 39 height 14
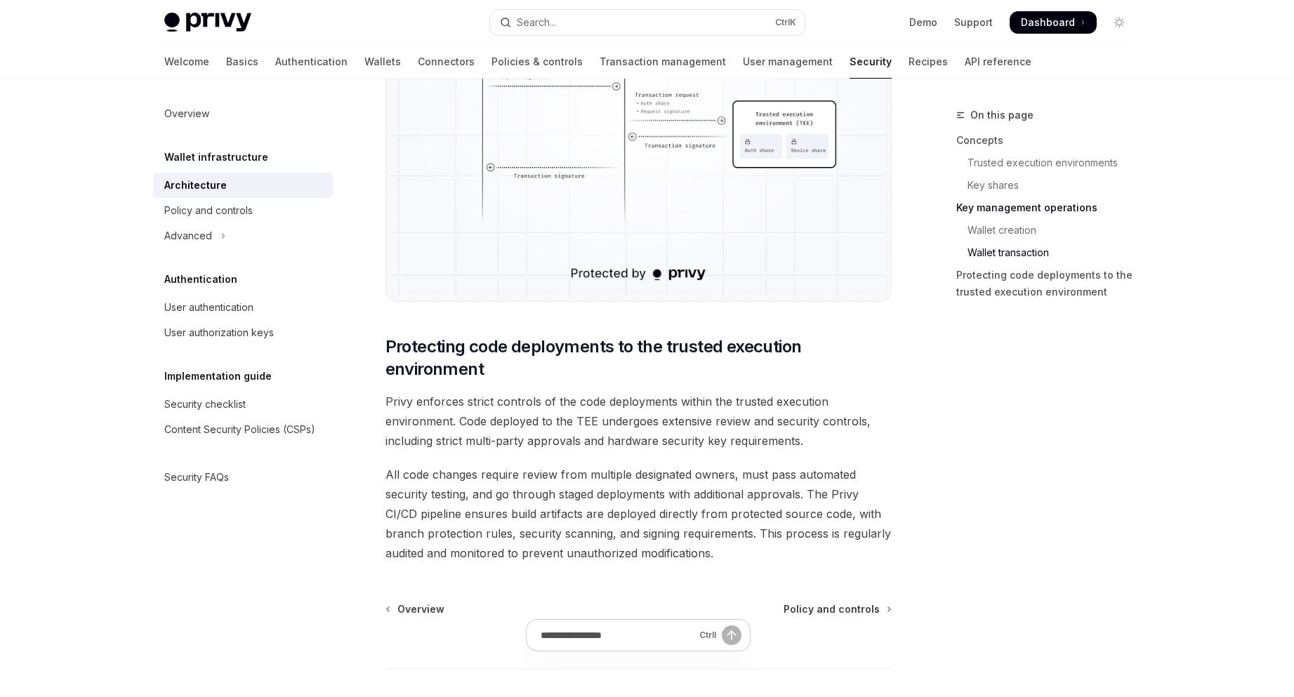
scroll to position [2777, 0]
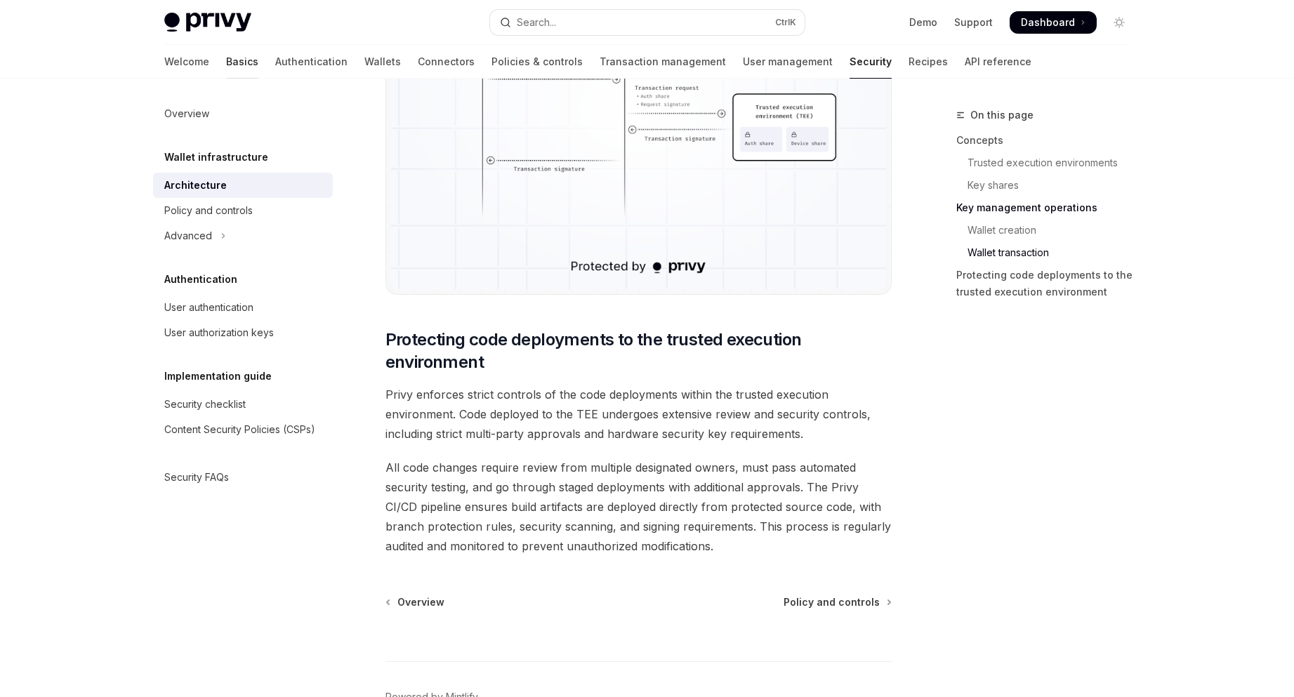
click at [226, 56] on link "Basics" at bounding box center [242, 62] width 32 height 34
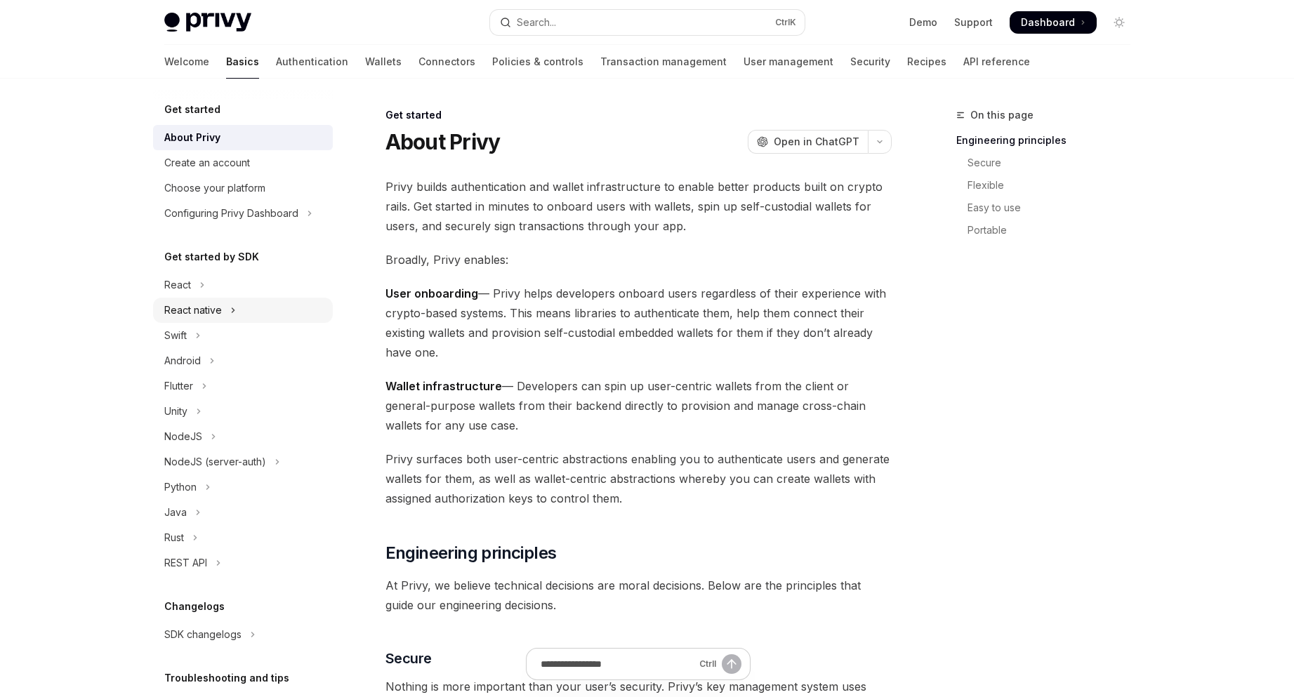
click at [231, 322] on button "React native" at bounding box center [243, 310] width 180 height 25
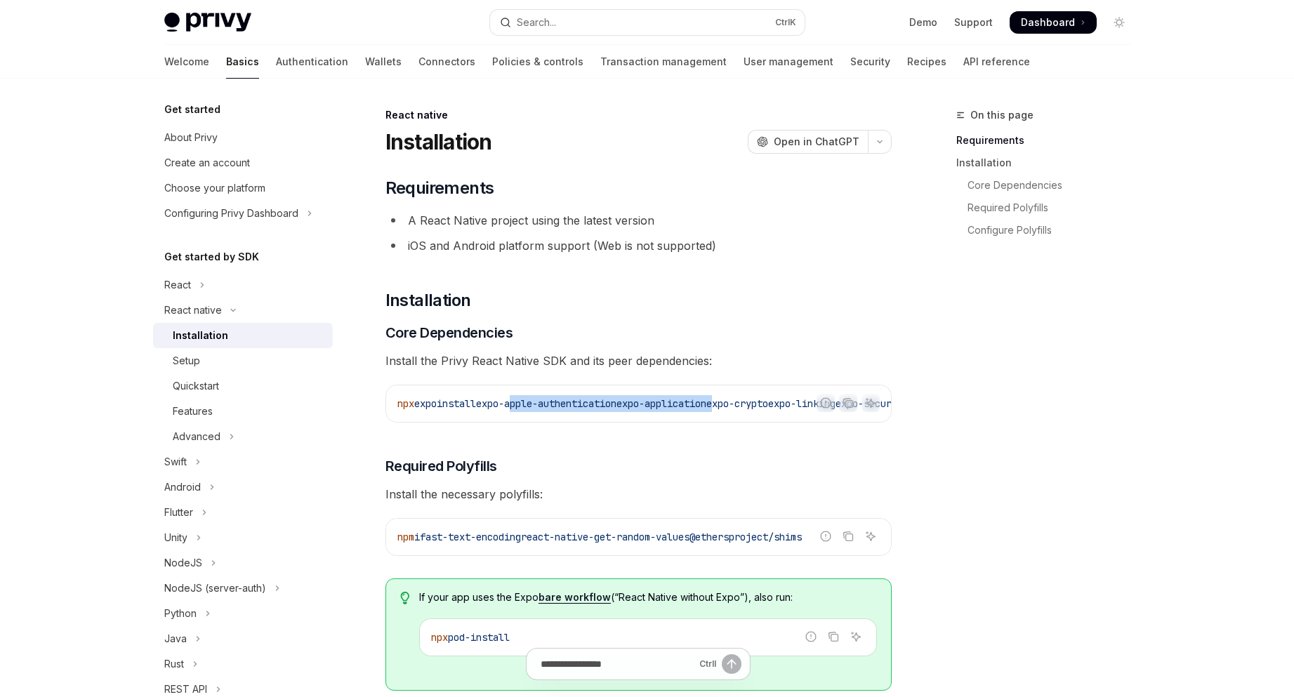
drag, startPoint x: 527, startPoint y: 419, endPoint x: 749, endPoint y: 419, distance: 221.9
click at [749, 419] on div "npx expo install expo-apple-authentication expo-application expo-crypto expo-li…" at bounding box center [638, 404] width 505 height 37
click at [1009, 429] on div "On this page Requirements Installation Core Dependencies Required Polyfills Con…" at bounding box center [1035, 402] width 214 height 591
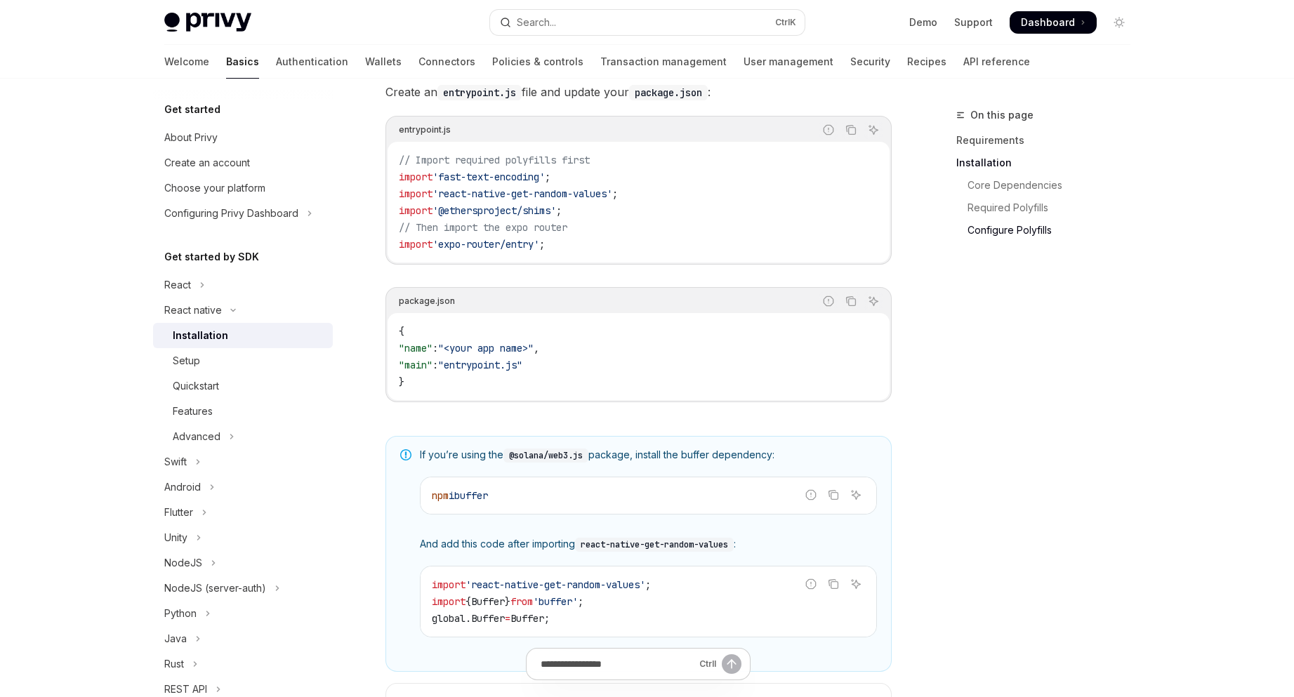
scroll to position [978, 0]
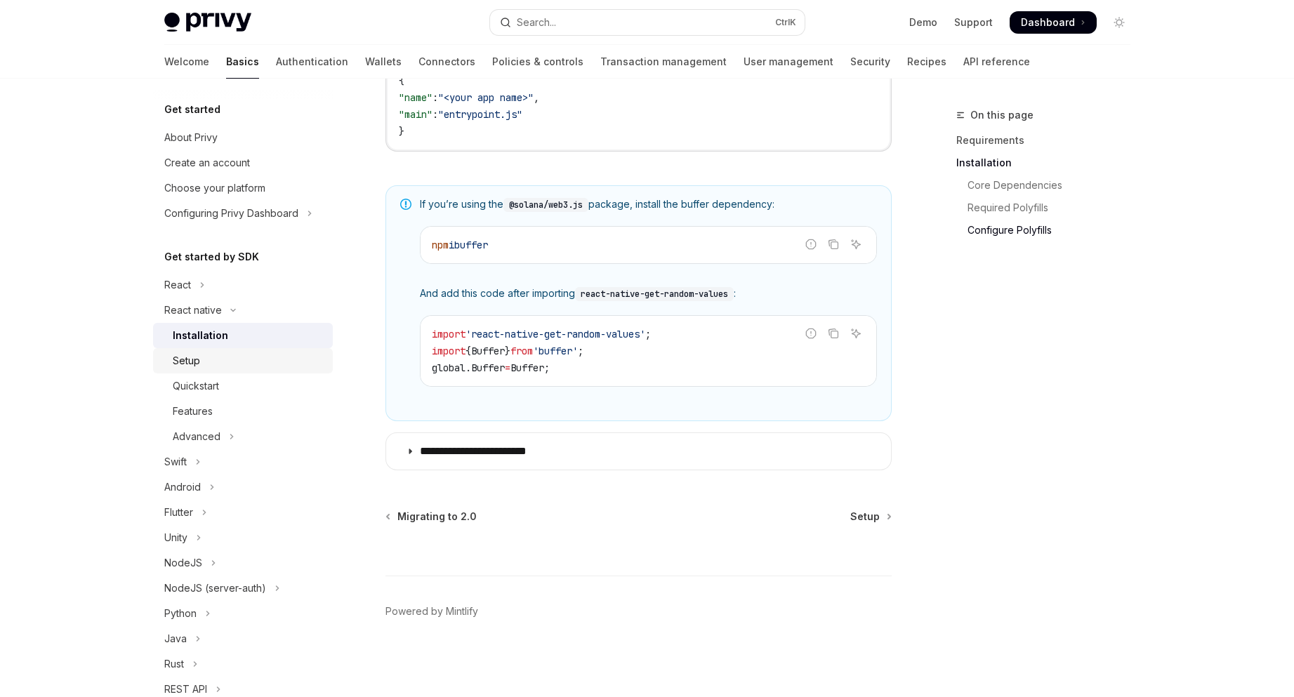
click at [220, 360] on div "Setup" at bounding box center [249, 361] width 152 height 17
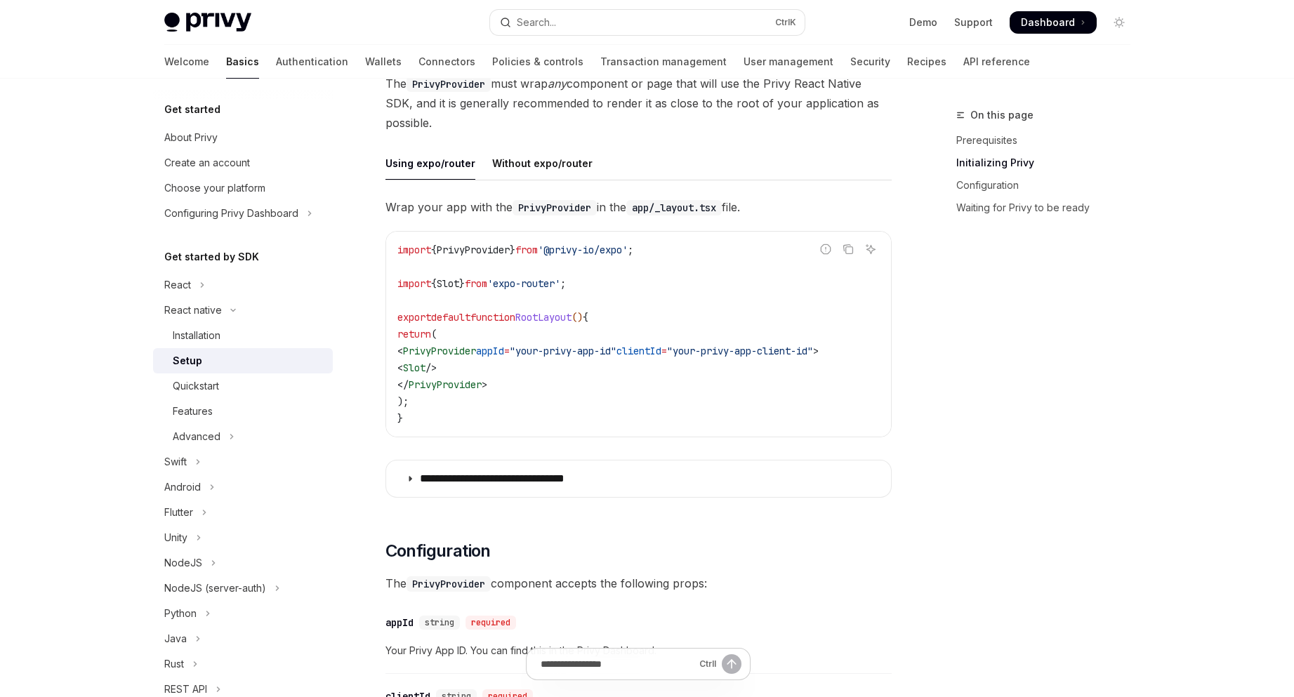
scroll to position [562, 0]
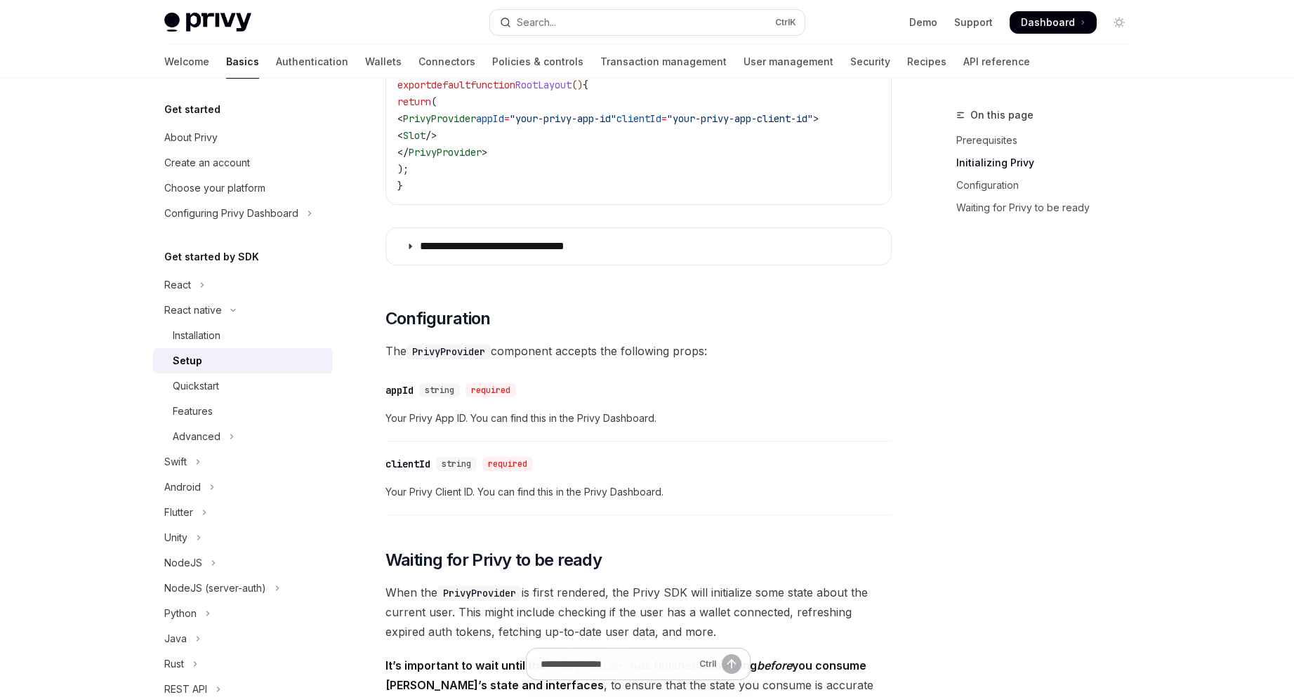
drag, startPoint x: 1268, startPoint y: 305, endPoint x: 1294, endPoint y: 409, distance: 107.1
click at [1294, 409] on div "Skip to main content Privy Docs home page Search... Ctrl K Demo Support Dashboa…" at bounding box center [647, 416] width 1294 height 1957
click at [1002, 198] on link "Waiting for Privy to be ready" at bounding box center [1049, 208] width 185 height 22
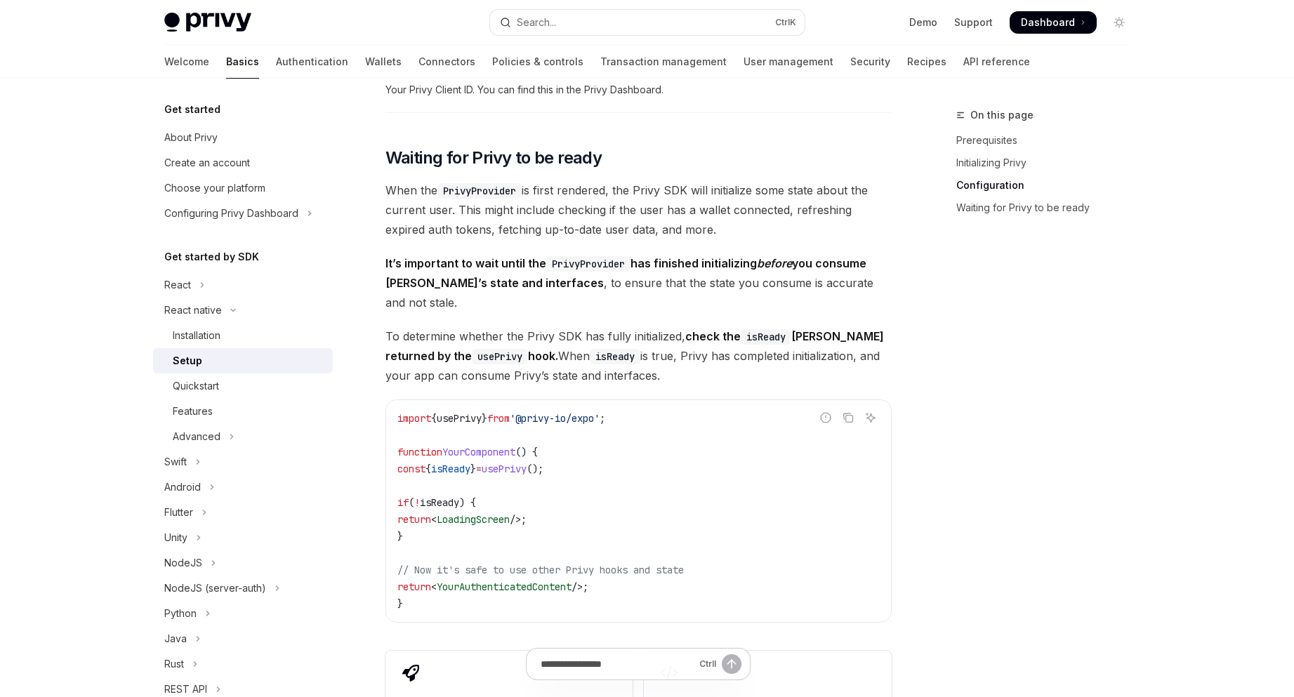
scroll to position [1010, 0]
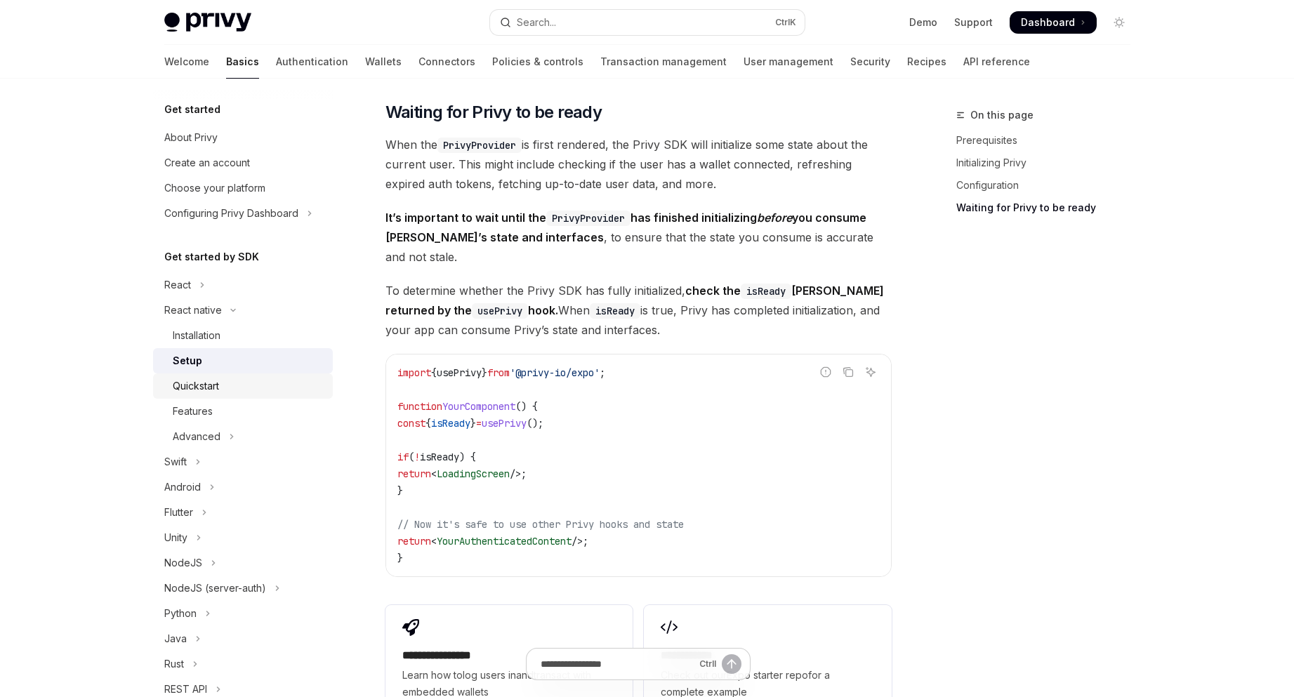
drag, startPoint x: 231, startPoint y: 404, endPoint x: 232, endPoint y: 388, distance: 15.5
click at [231, 402] on link "Features" at bounding box center [243, 411] width 180 height 25
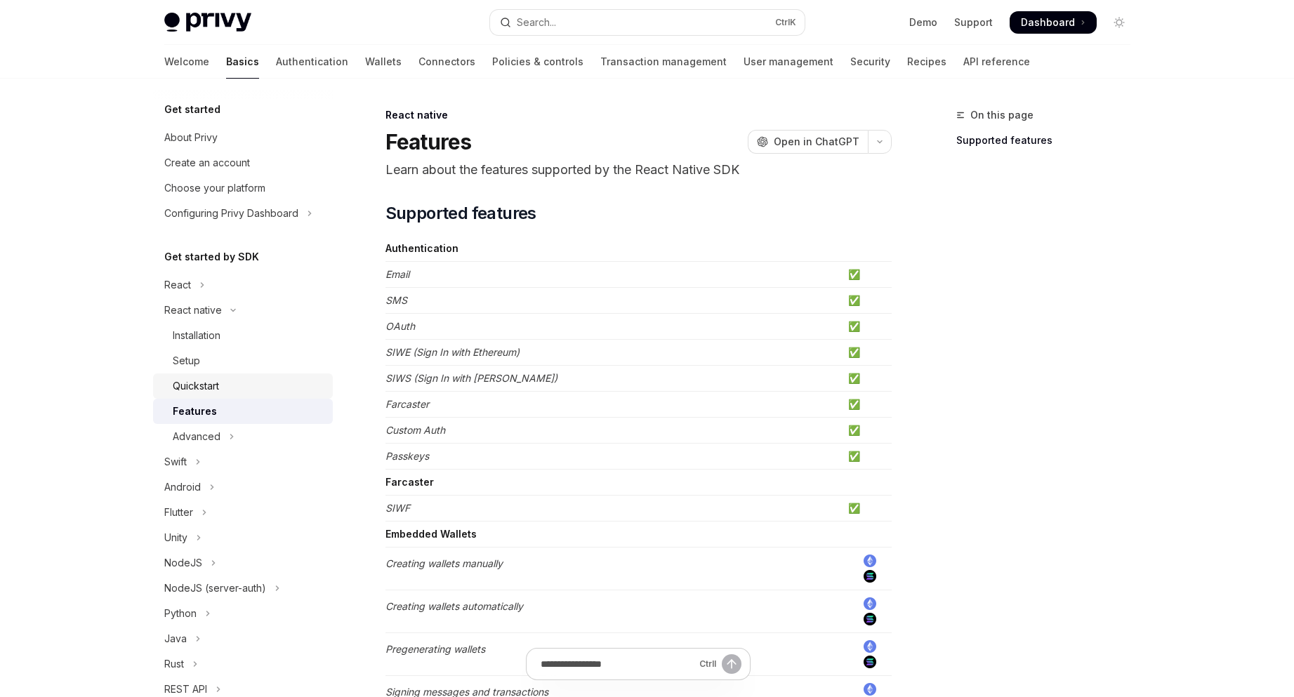
click at [232, 386] on div "Quickstart" at bounding box center [249, 386] width 152 height 17
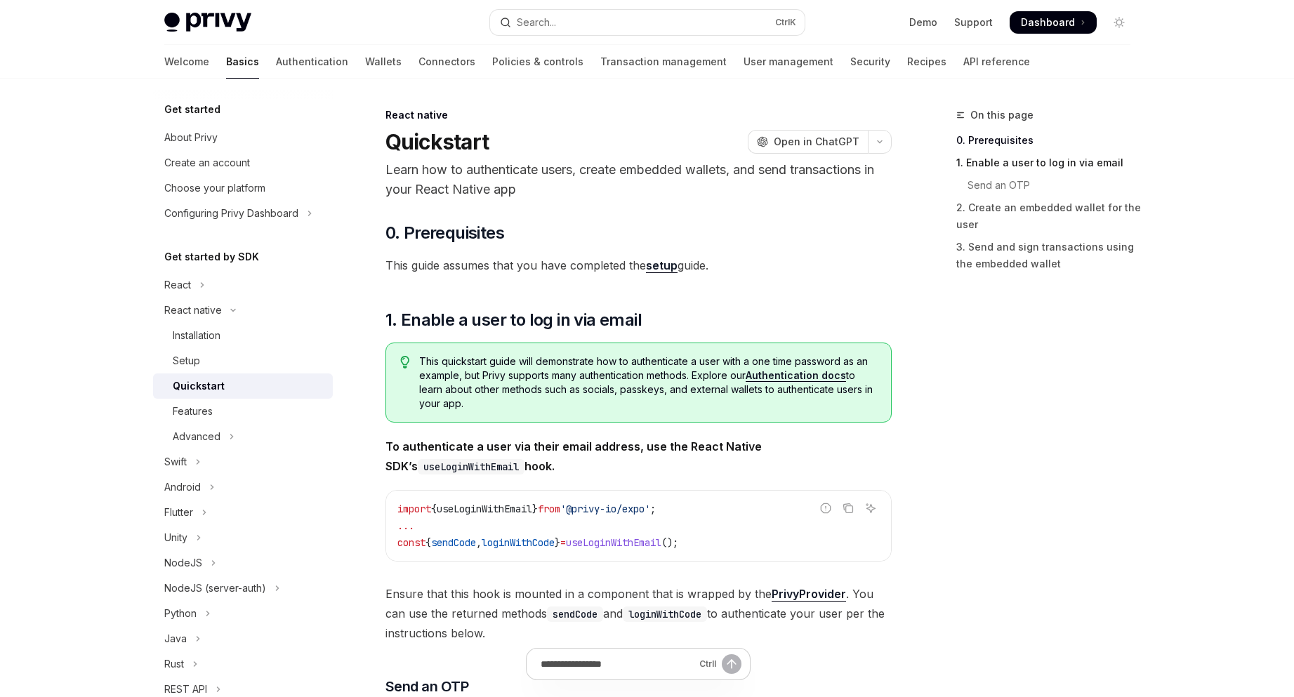
click at [1078, 166] on link "1. Enable a user to log in via email" at bounding box center [1049, 163] width 185 height 22
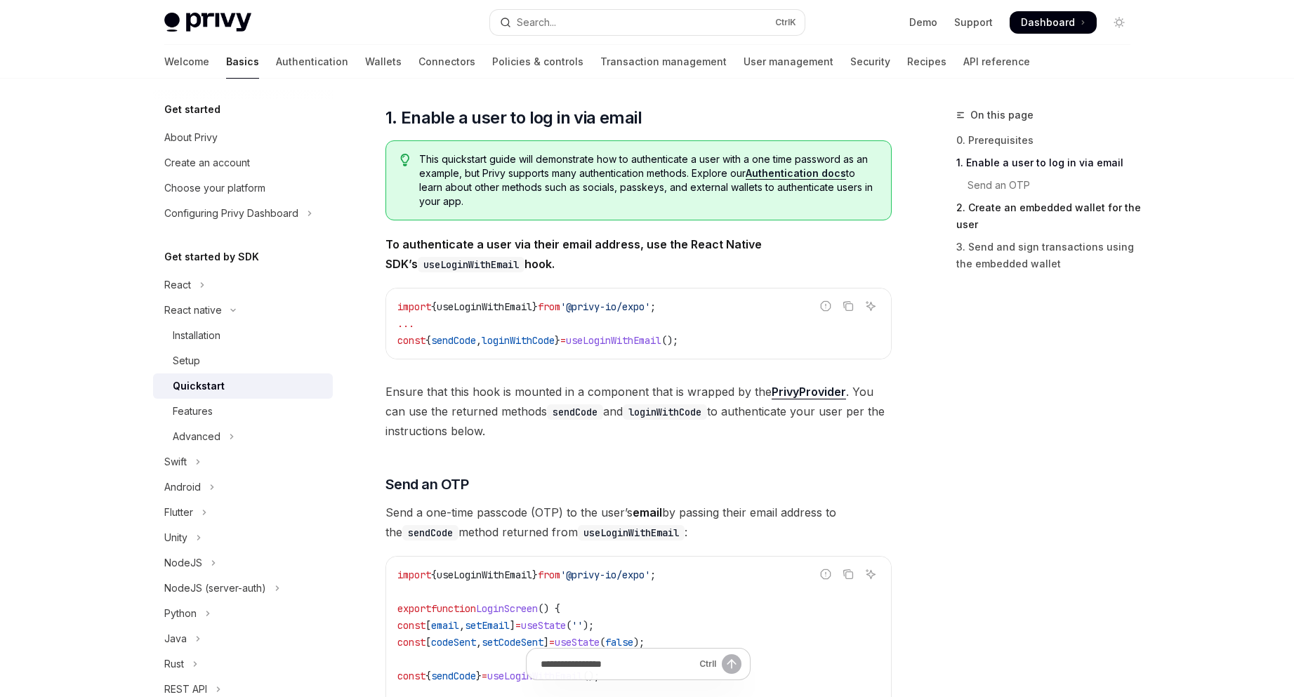
click at [1088, 214] on link "2. Create an embedded wallet for the user" at bounding box center [1049, 216] width 185 height 39
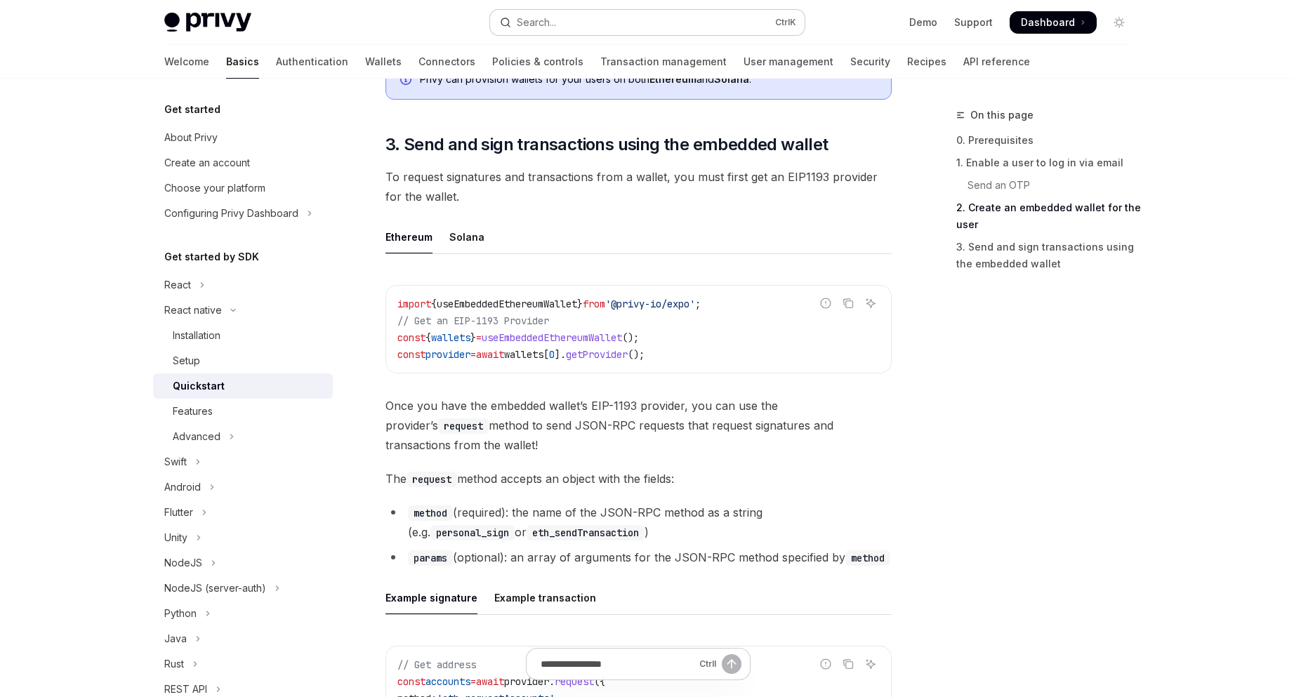
scroll to position [1535, 0]
click at [907, 57] on link "Recipes" at bounding box center [926, 62] width 39 height 34
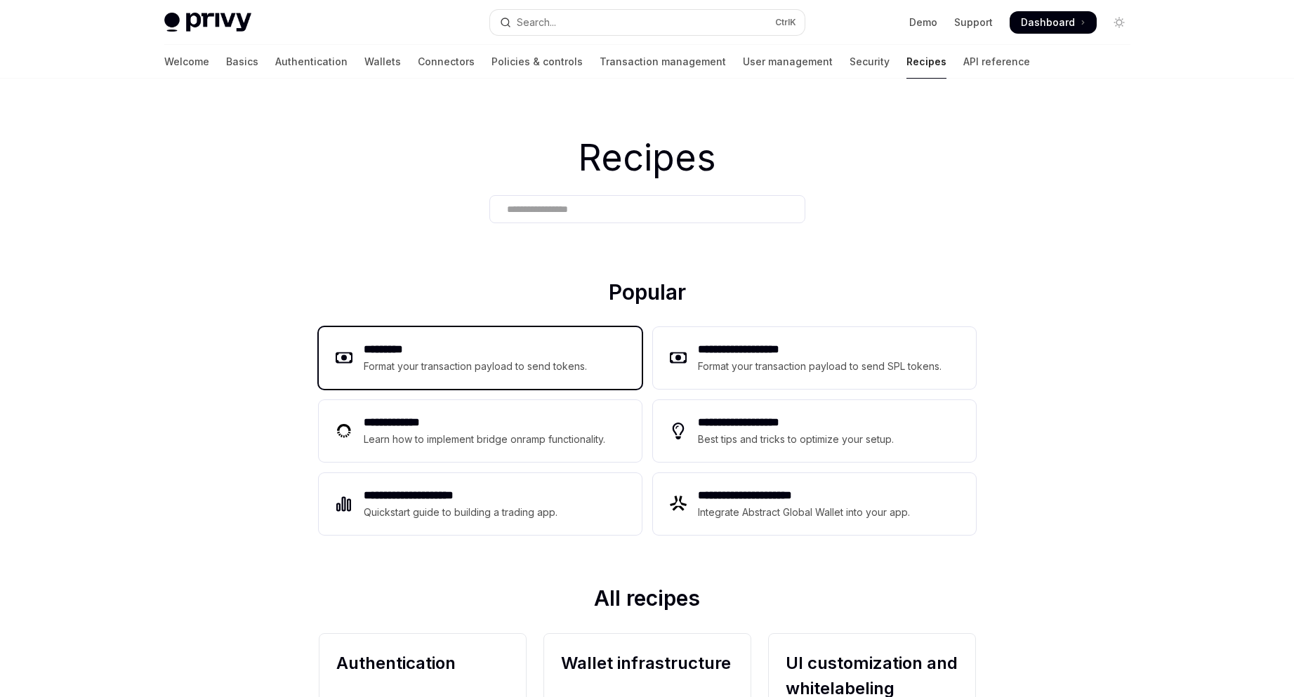
click at [504, 357] on h2 "*********" at bounding box center [476, 349] width 224 height 17
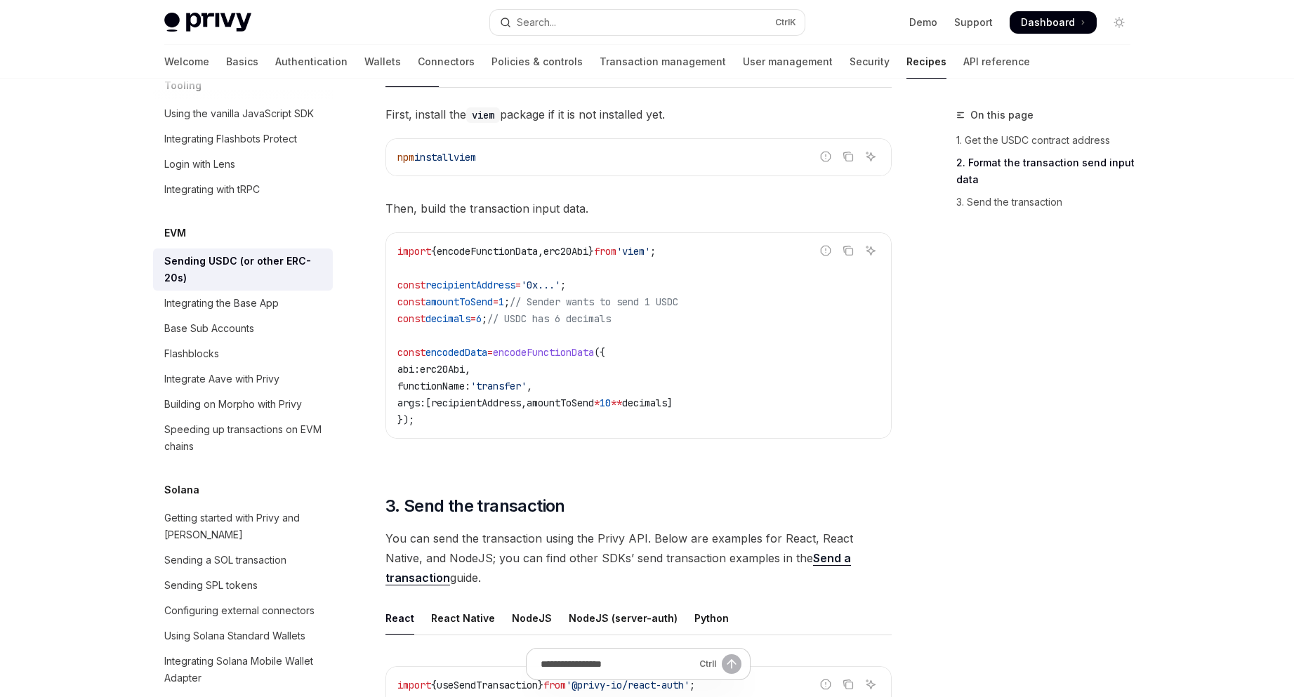
scroll to position [843, 0]
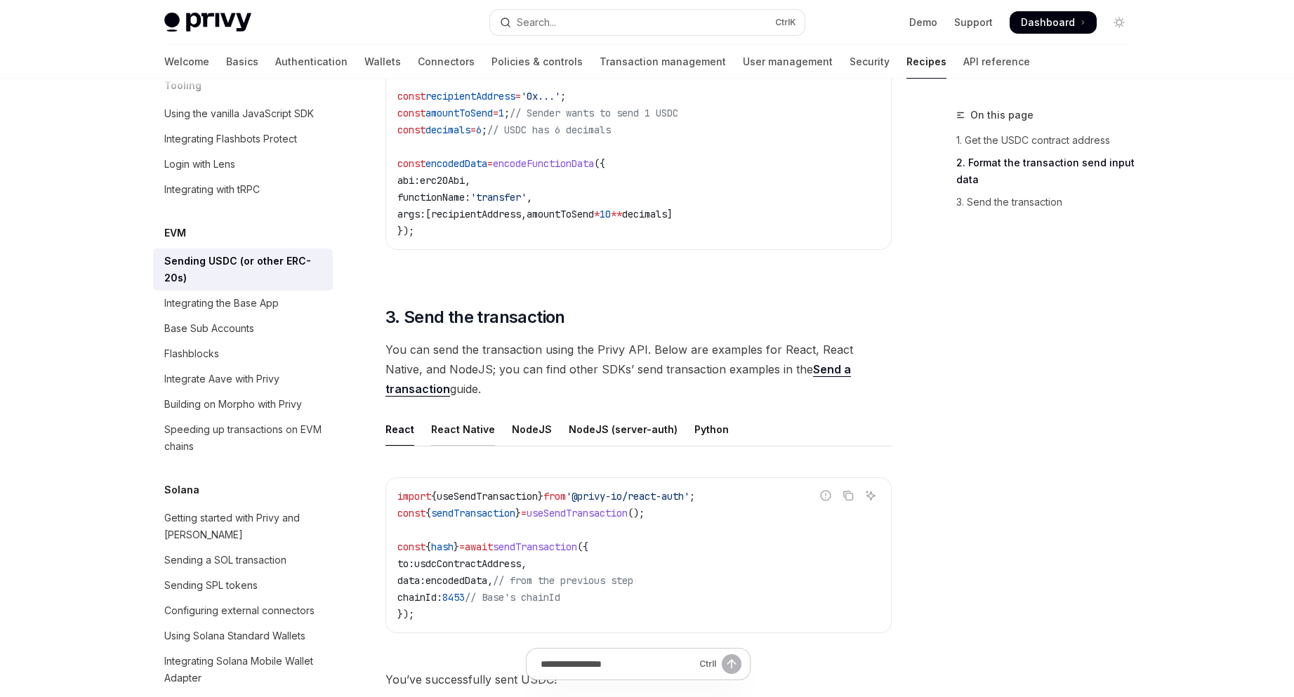
click at [431, 424] on div "React Native" at bounding box center [463, 429] width 64 height 33
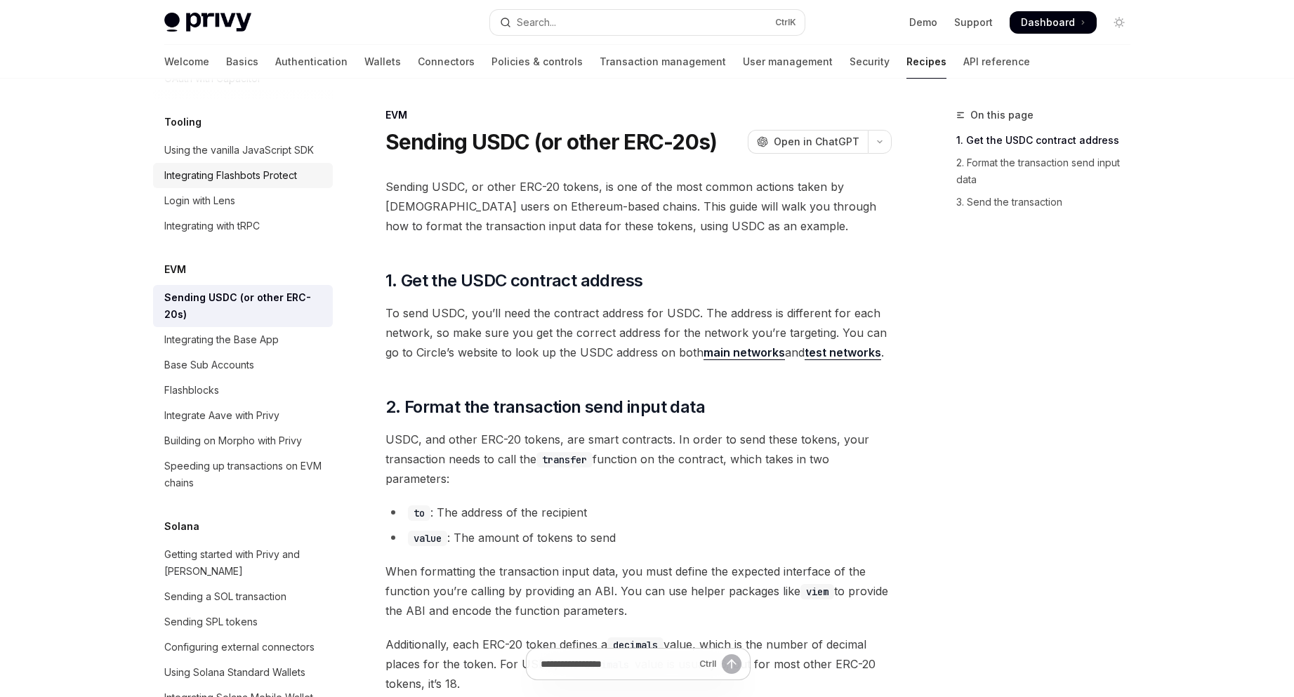
scroll to position [1624, 0]
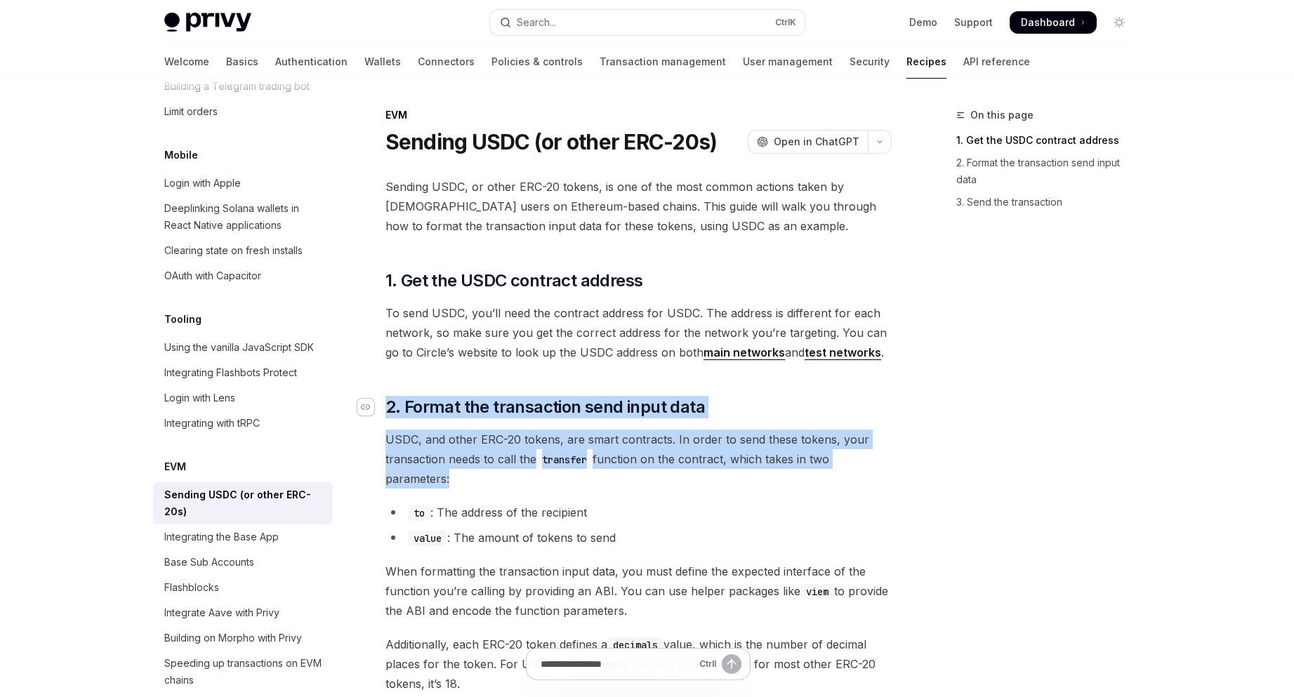
drag, startPoint x: 361, startPoint y: 492, endPoint x: 367, endPoint y: 410, distance: 81.7
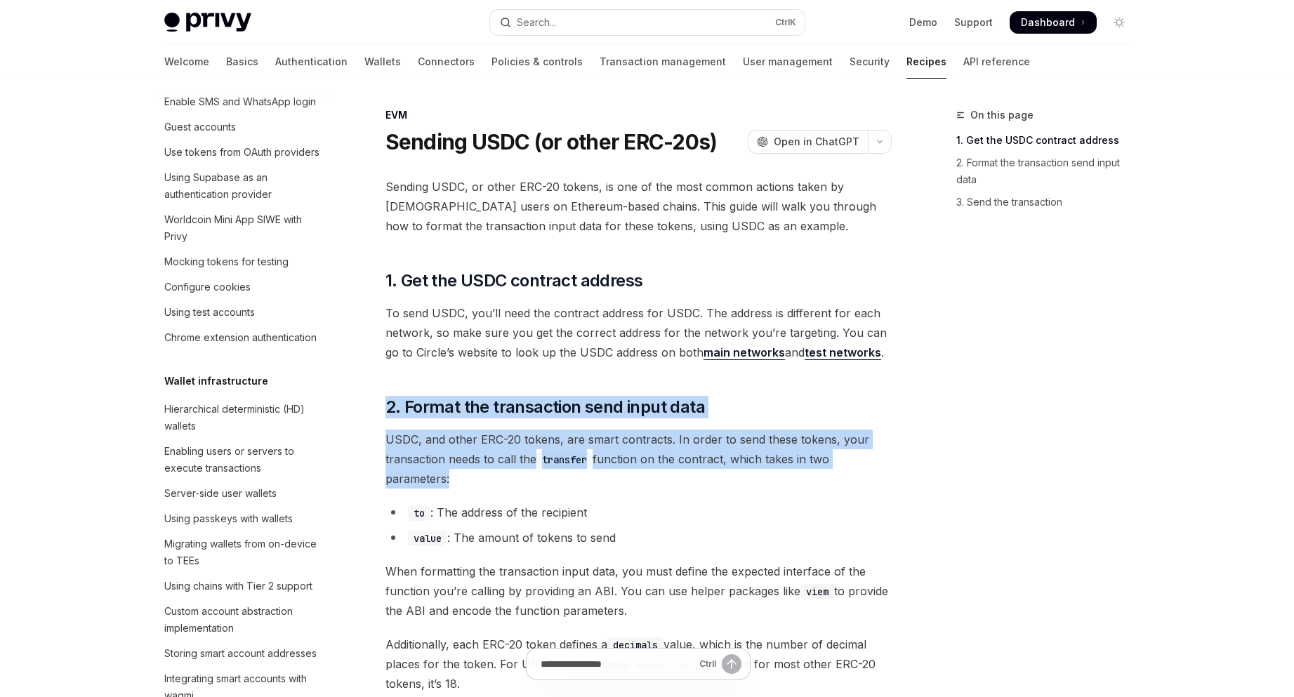
scroll to position [0, 0]
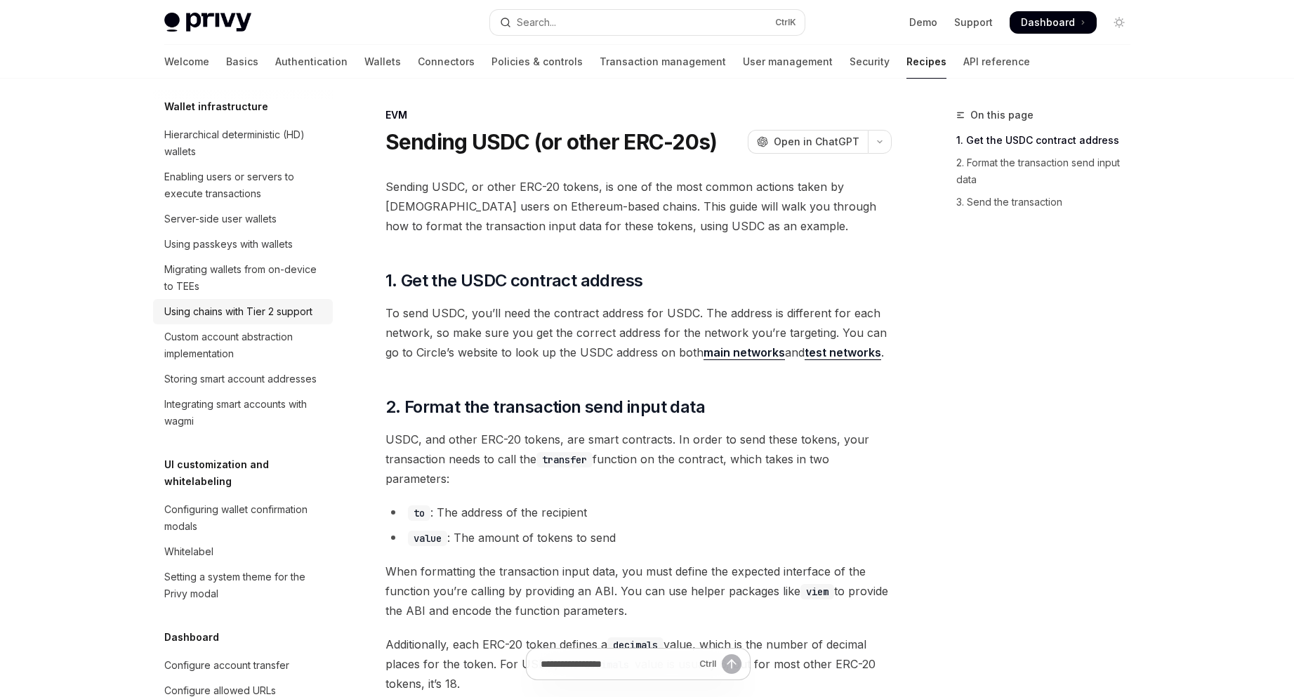
scroll to position [374, 0]
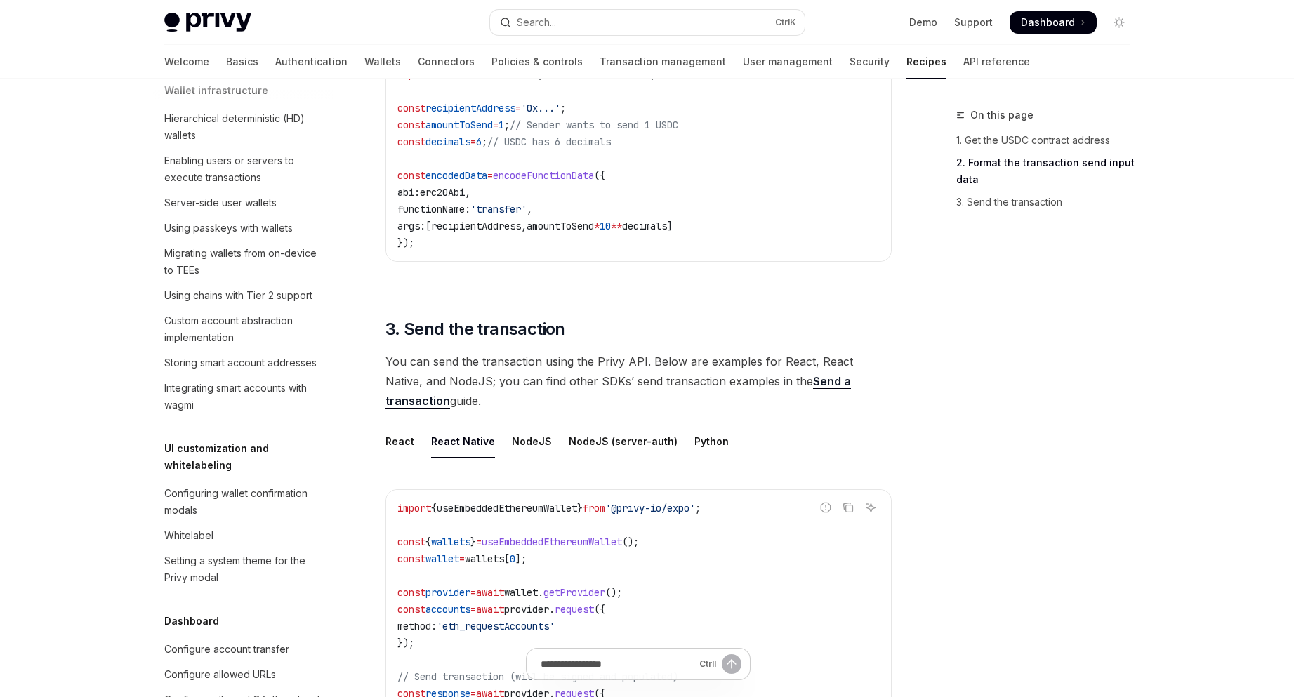
scroll to position [843, 0]
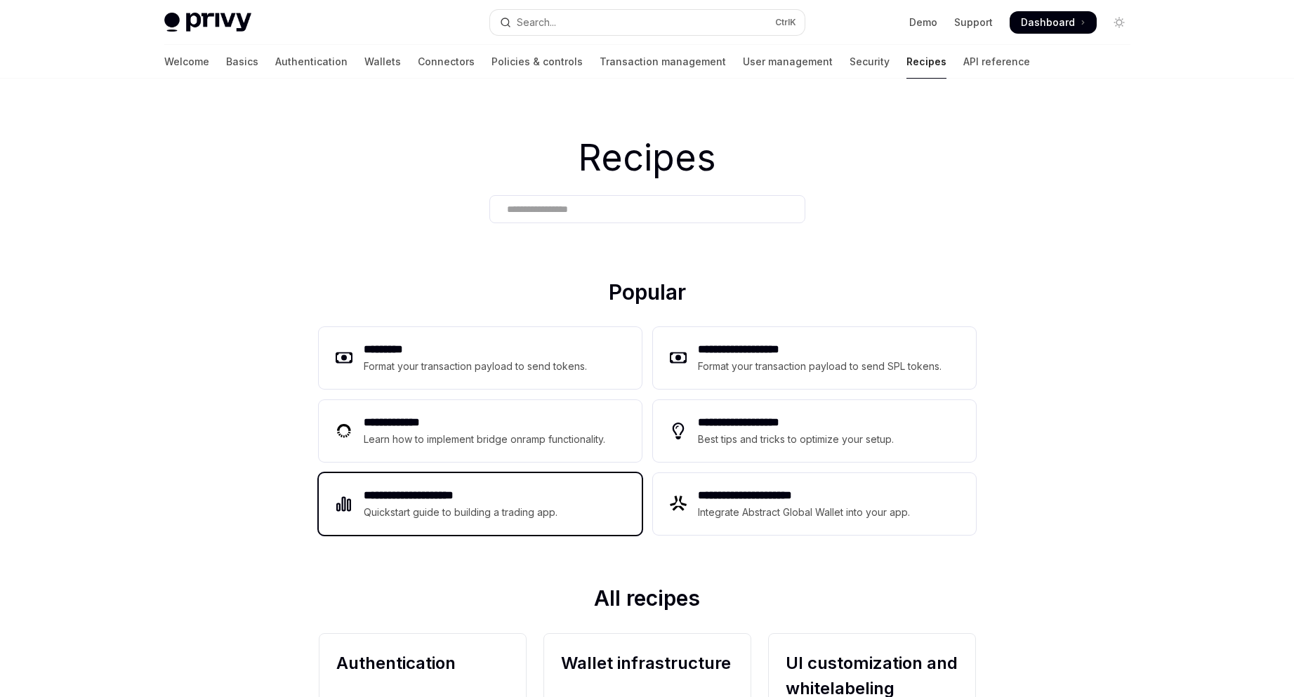
click at [501, 522] on div "**********" at bounding box center [480, 504] width 323 height 62
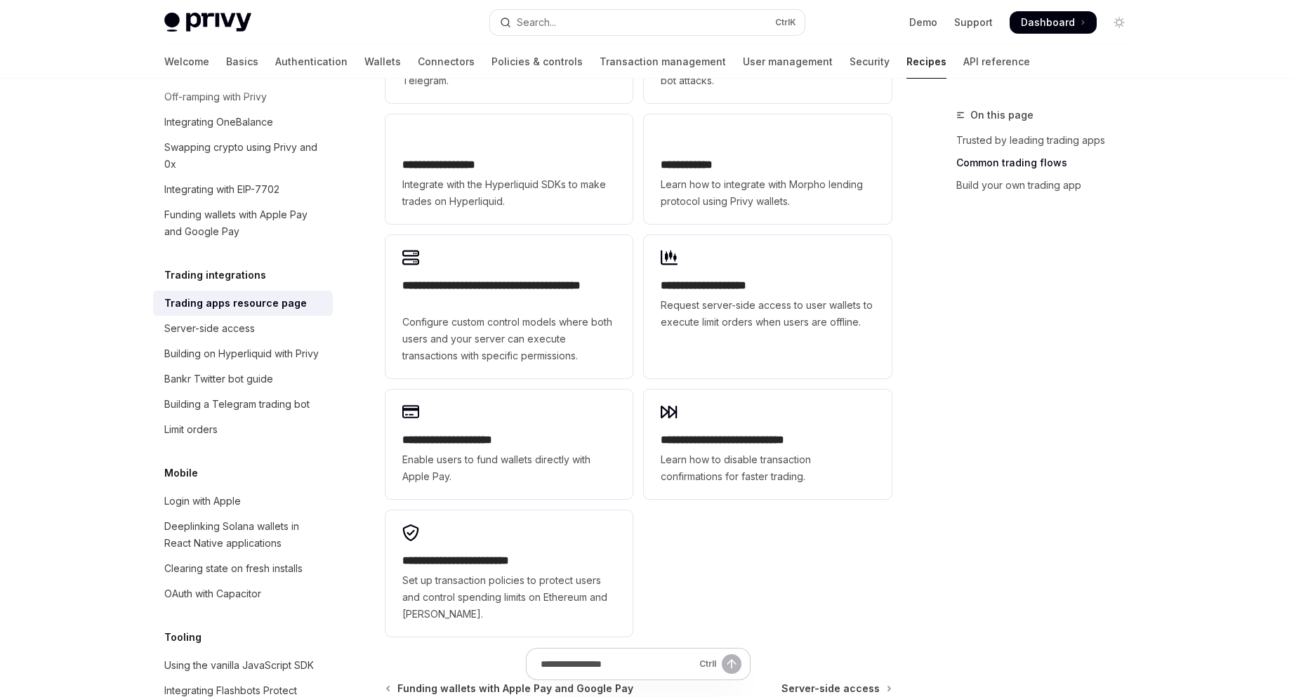
scroll to position [596, 0]
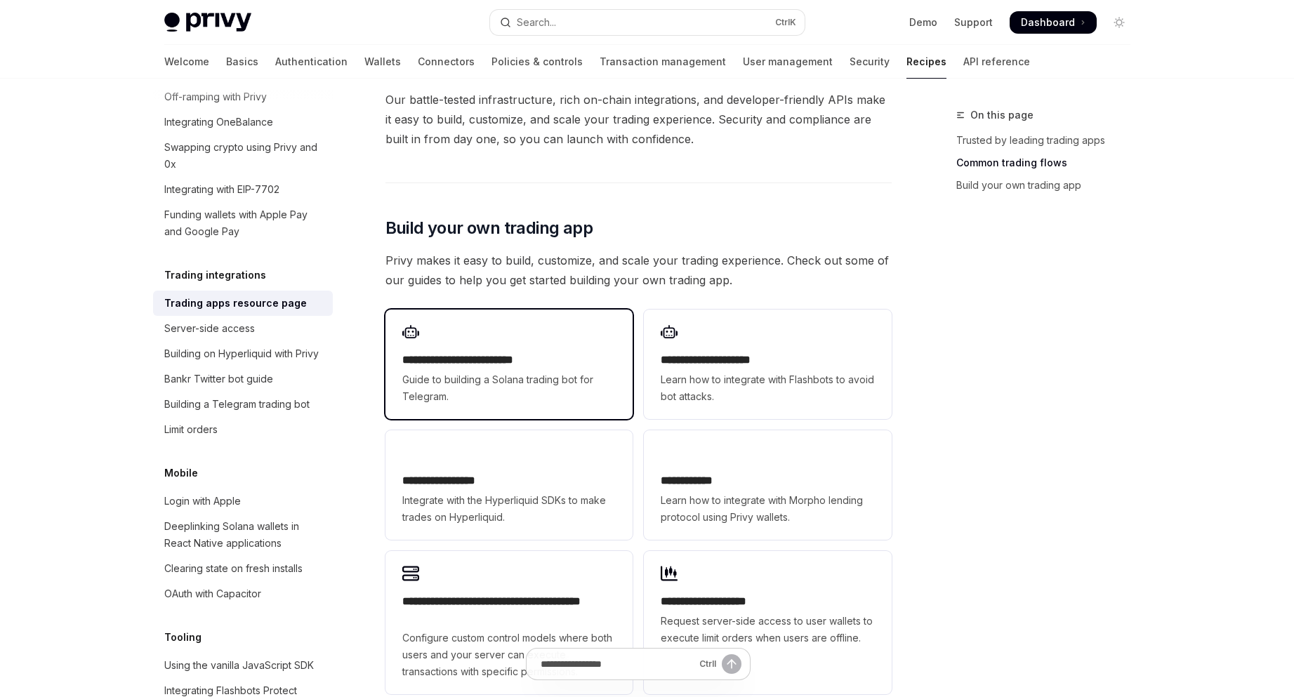
click at [581, 352] on h2 "**********" at bounding box center [509, 360] width 214 height 17
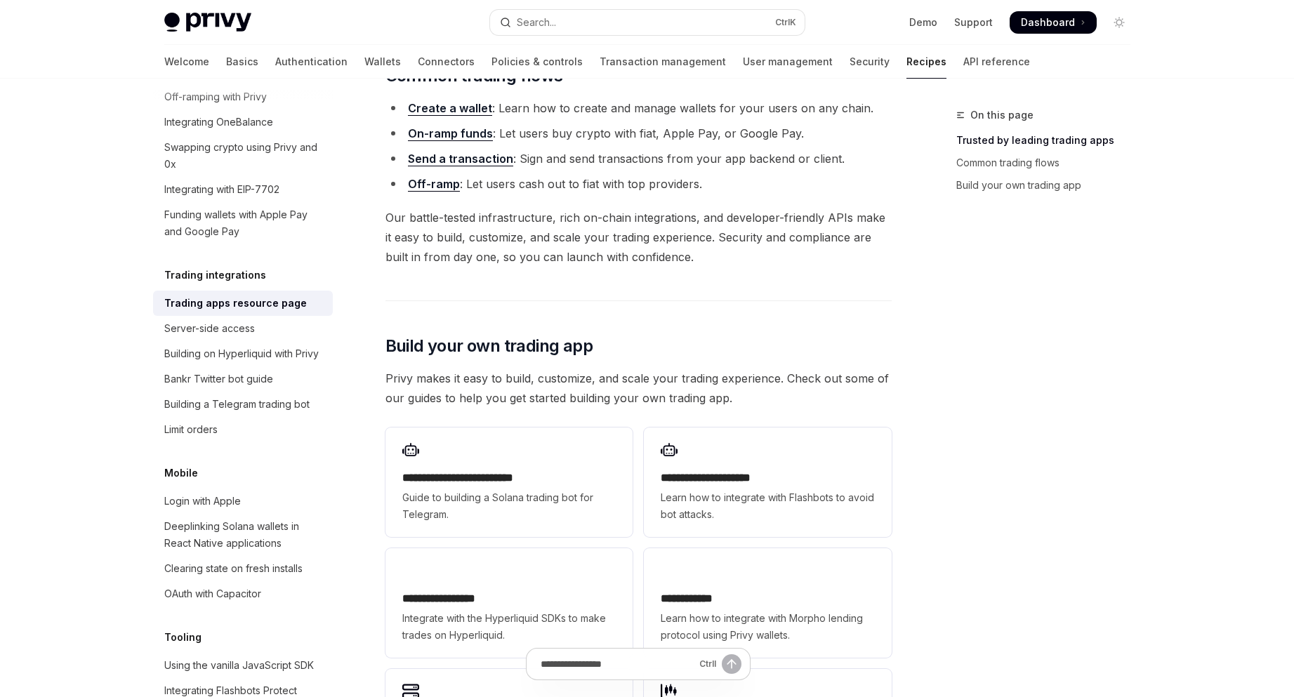
scroll to position [222, 0]
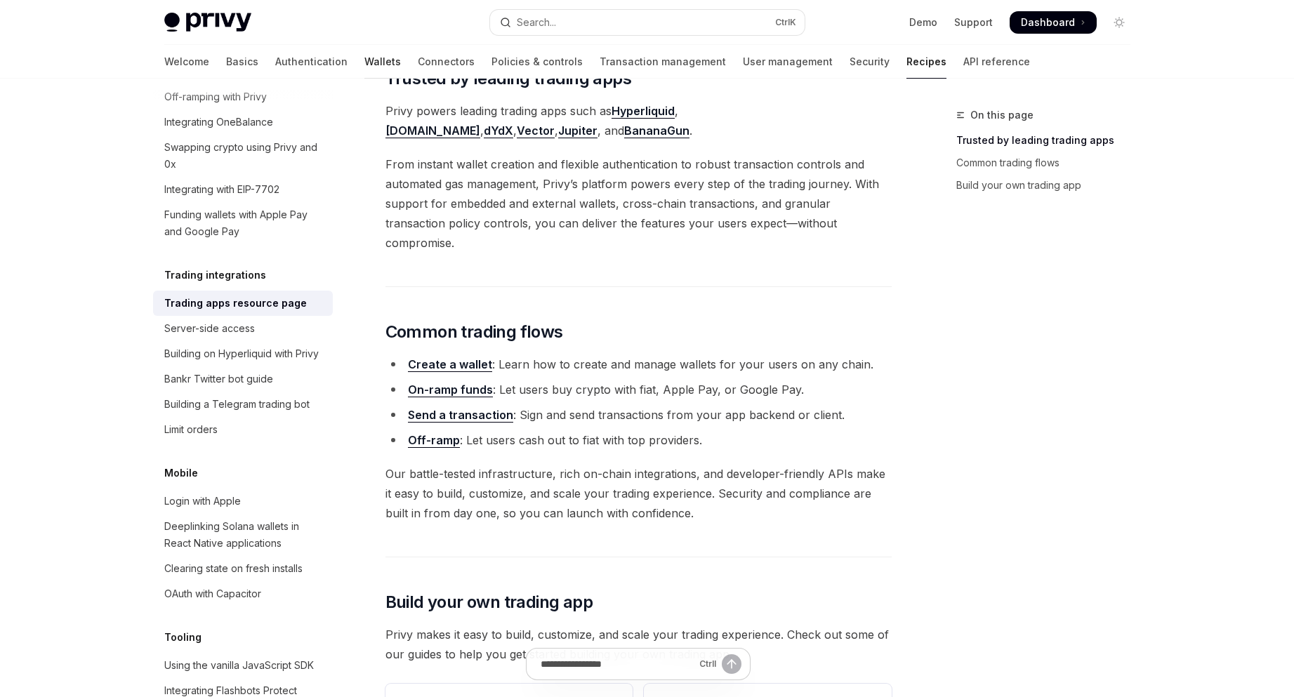
click at [365, 58] on link "Wallets" at bounding box center [383, 62] width 37 height 34
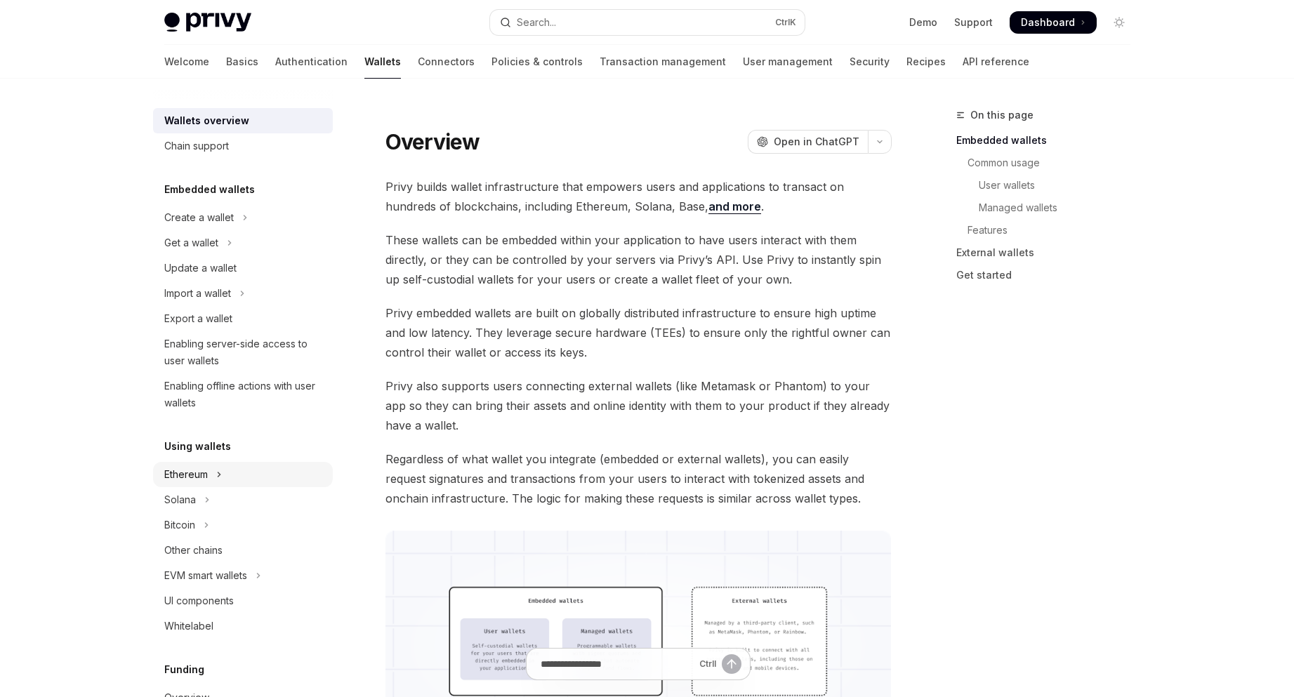
click at [273, 474] on button "Ethereum" at bounding box center [243, 474] width 180 height 25
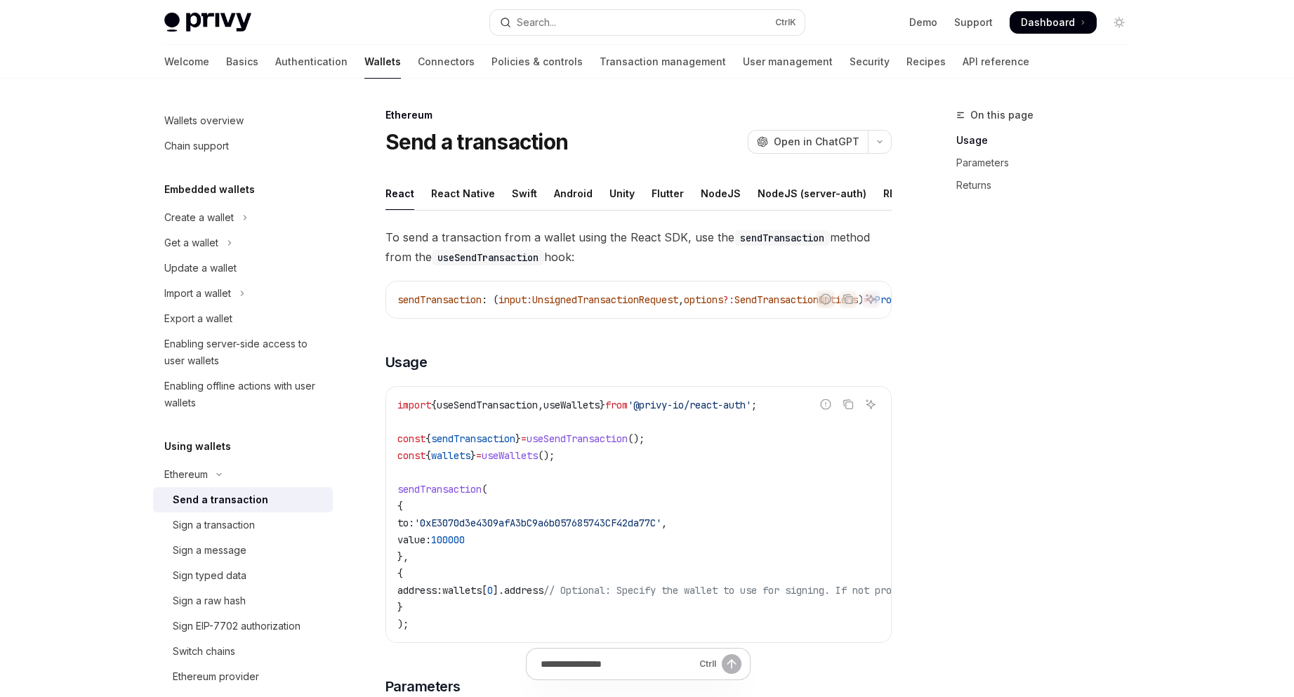
click at [976, 553] on div "On this page Usage Parameters Returns" at bounding box center [1035, 402] width 214 height 591
click at [600, 58] on link "Transaction management" at bounding box center [663, 62] width 126 height 34
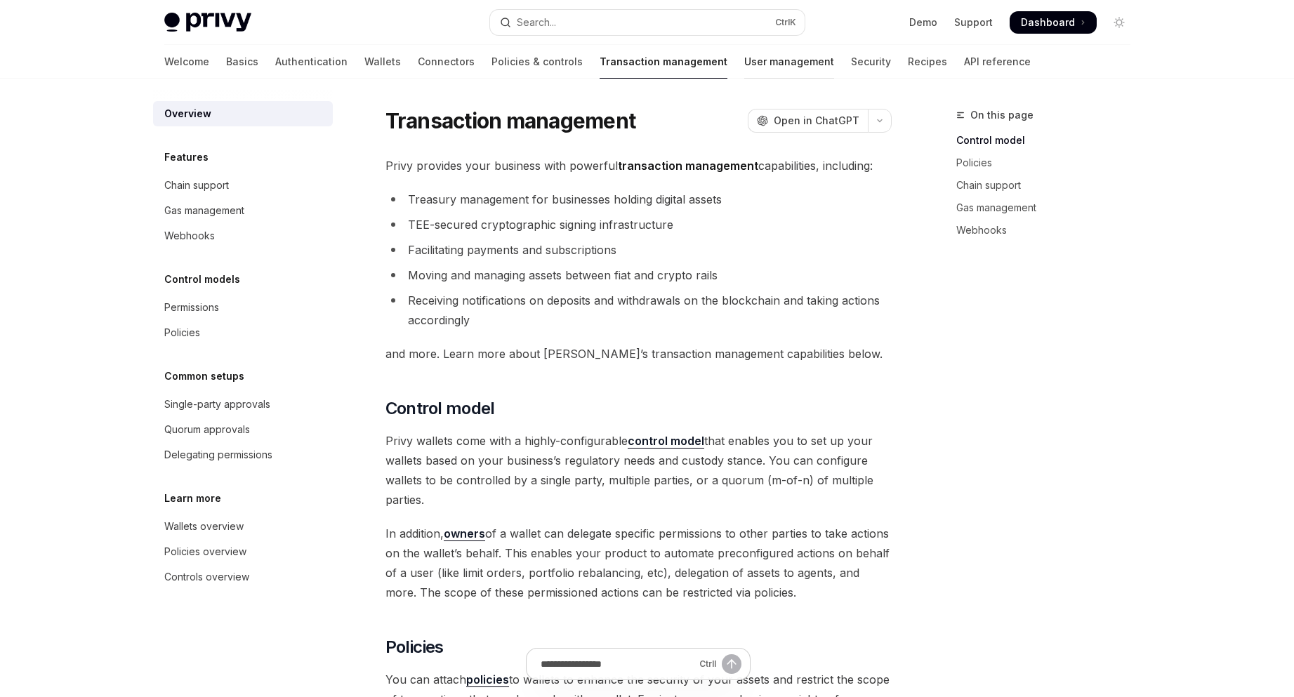
click at [747, 67] on link "User management" at bounding box center [789, 62] width 90 height 34
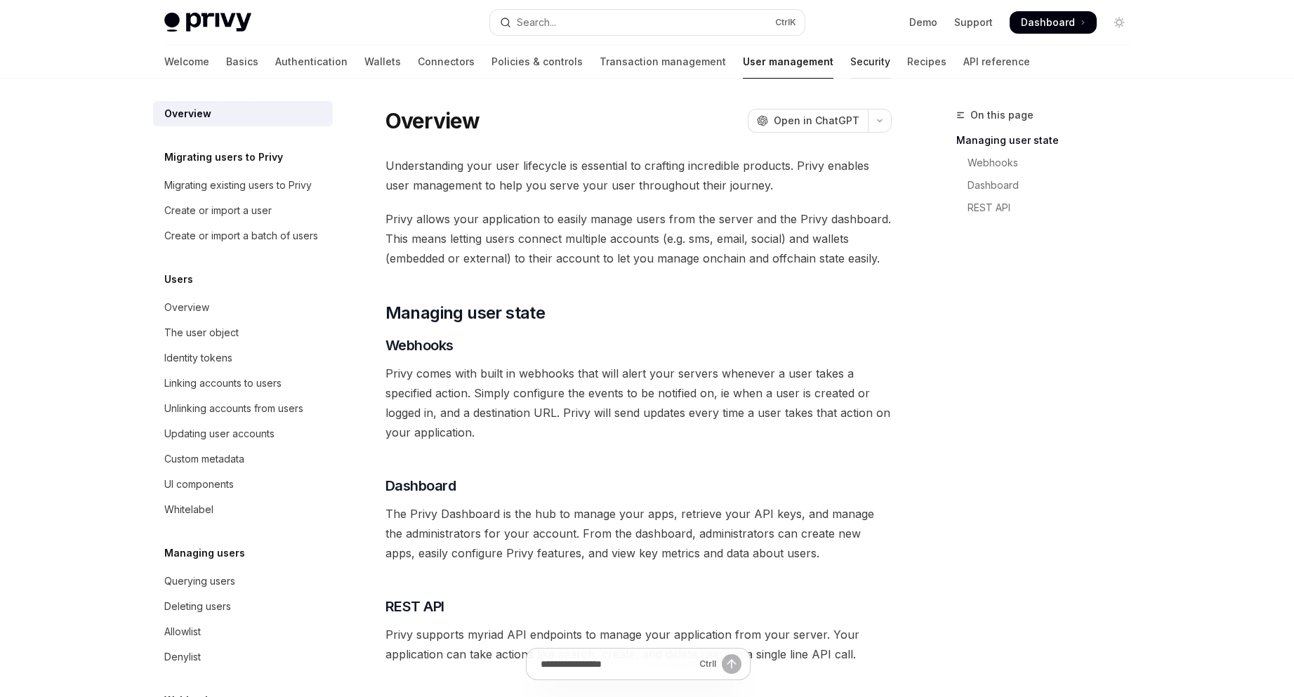
click at [851, 68] on link "Security" at bounding box center [871, 62] width 40 height 34
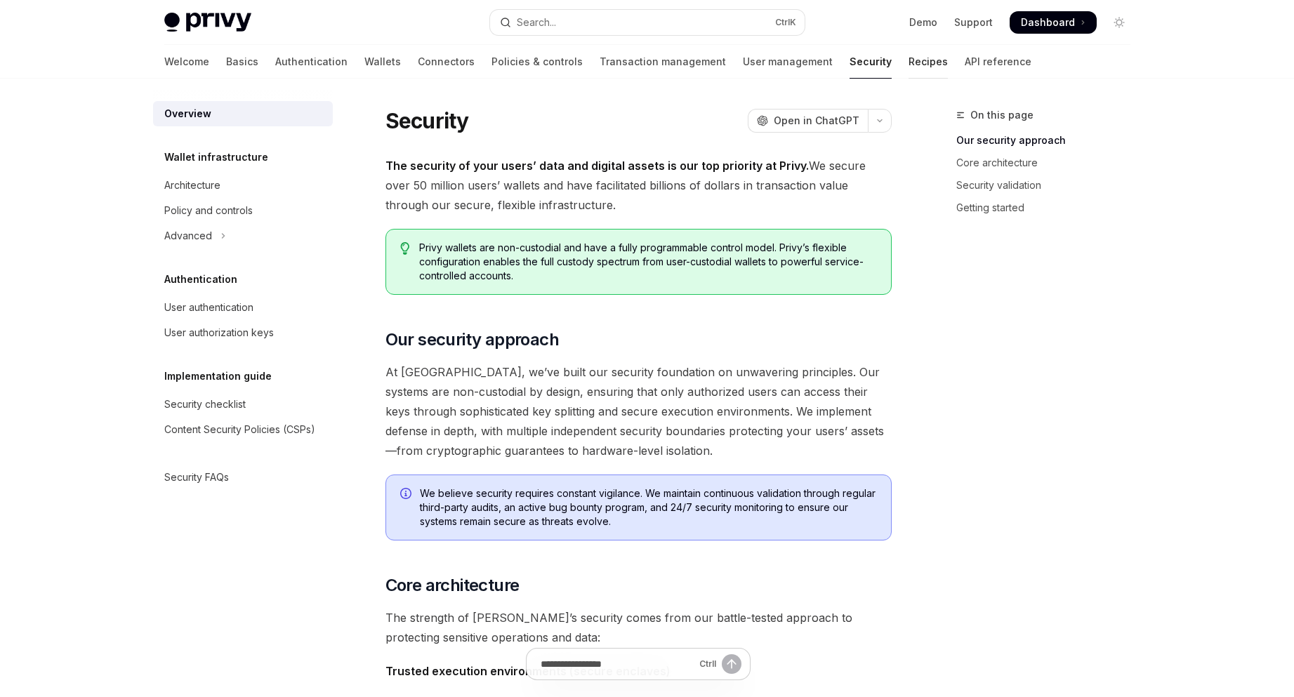
click at [909, 68] on link "Recipes" at bounding box center [928, 62] width 39 height 34
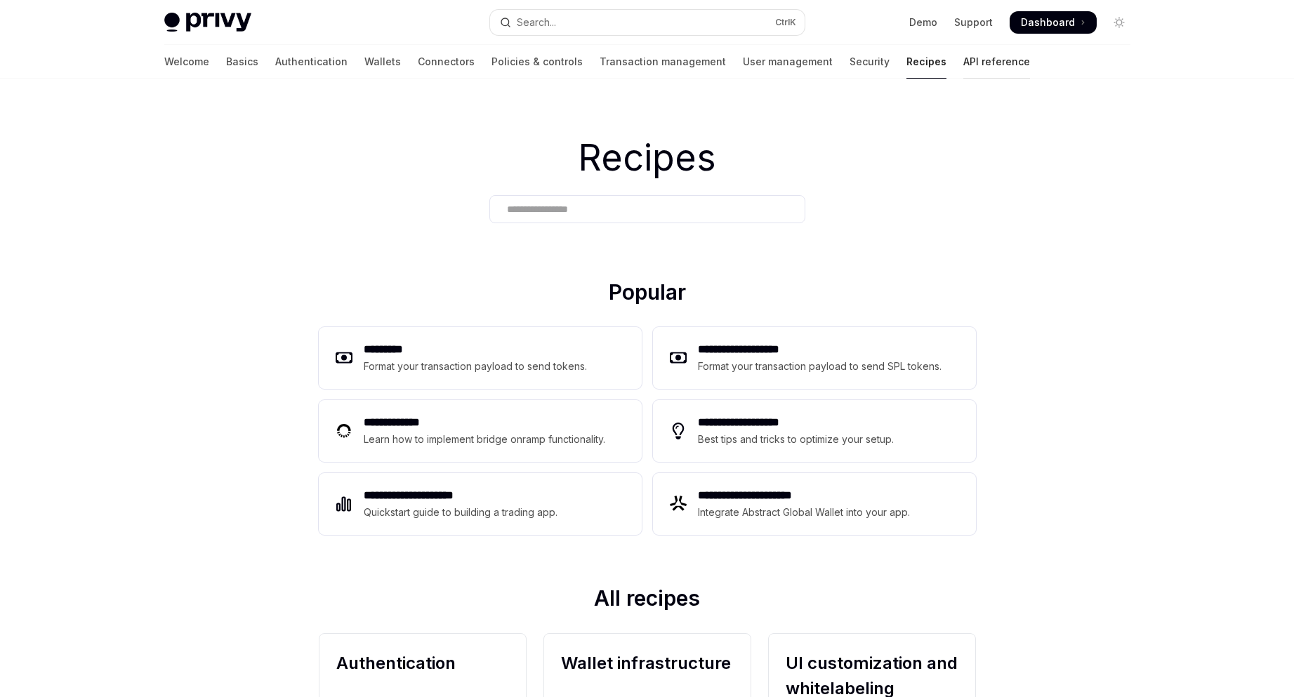
click at [964, 72] on link "API reference" at bounding box center [997, 62] width 67 height 34
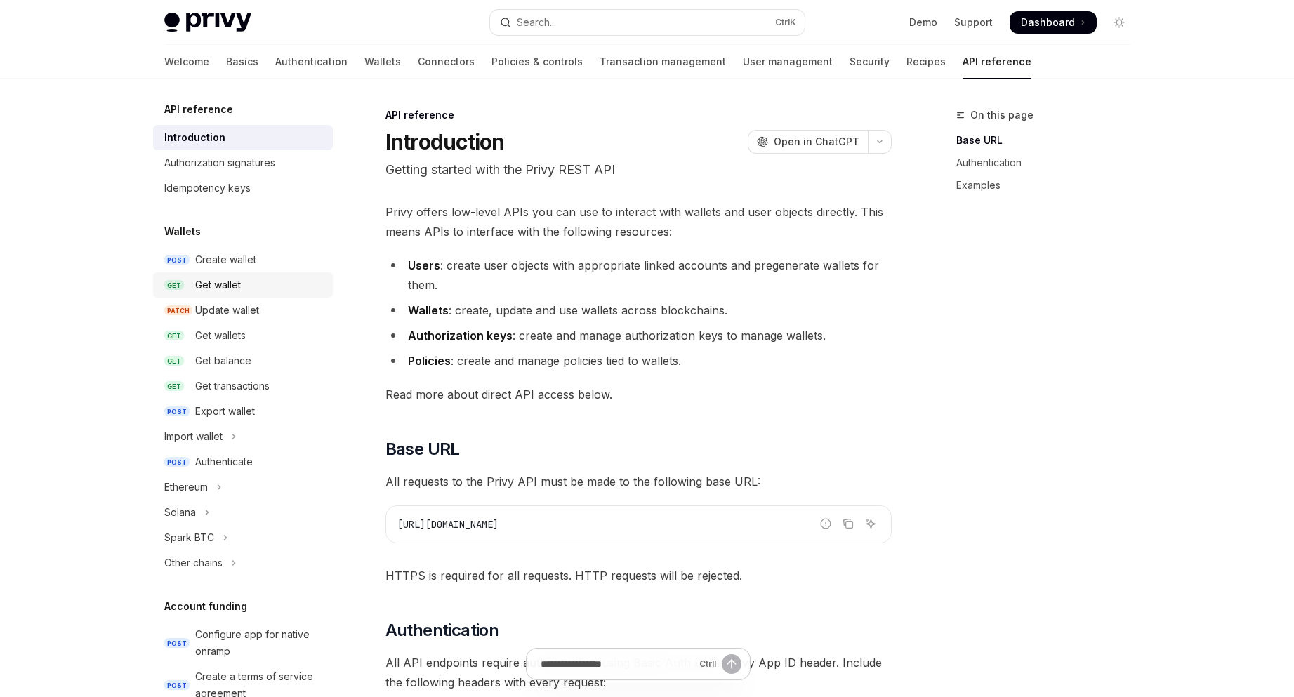
click at [302, 275] on link "GET Get wallet" at bounding box center [243, 285] width 180 height 25
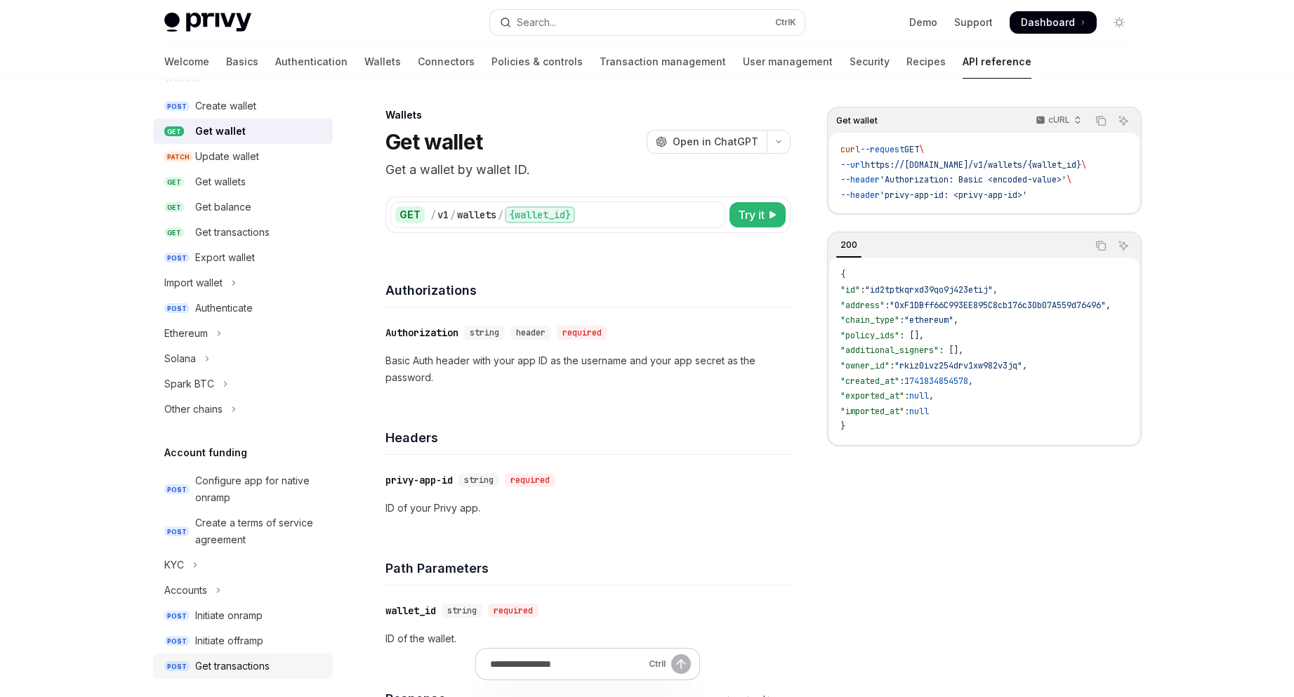
scroll to position [124, 0]
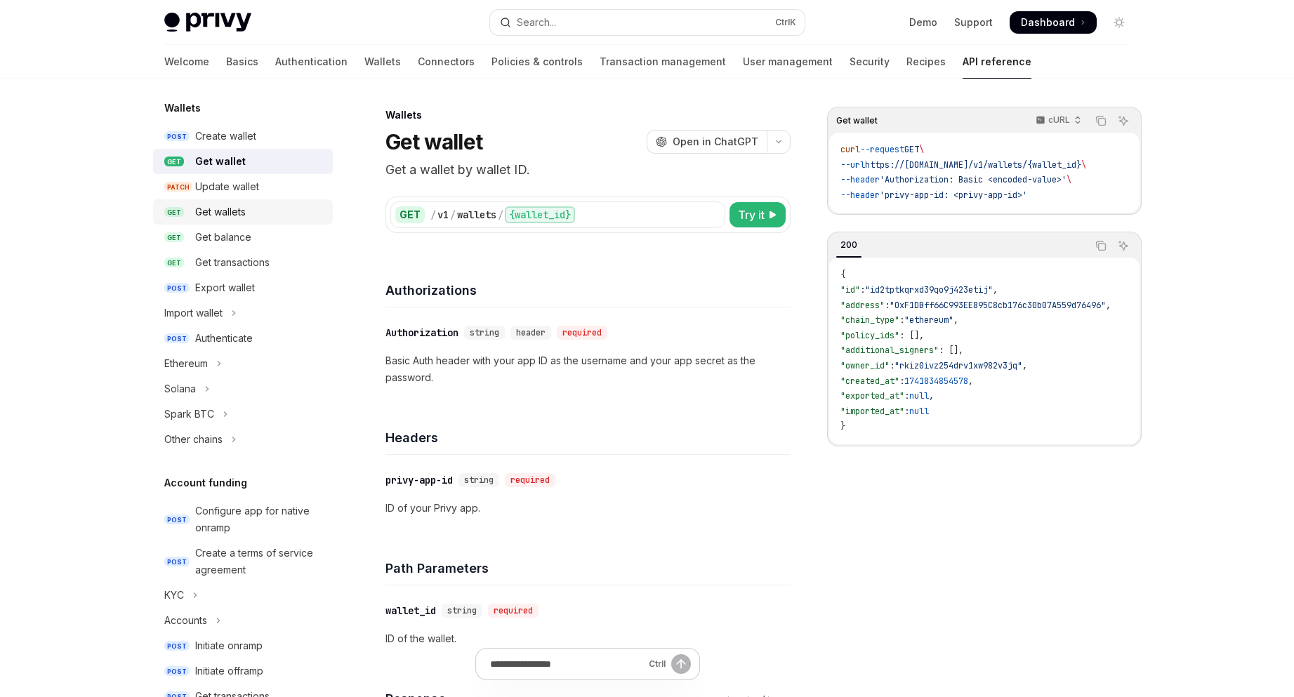
click at [277, 203] on link "GET Get wallets" at bounding box center [243, 211] width 180 height 25
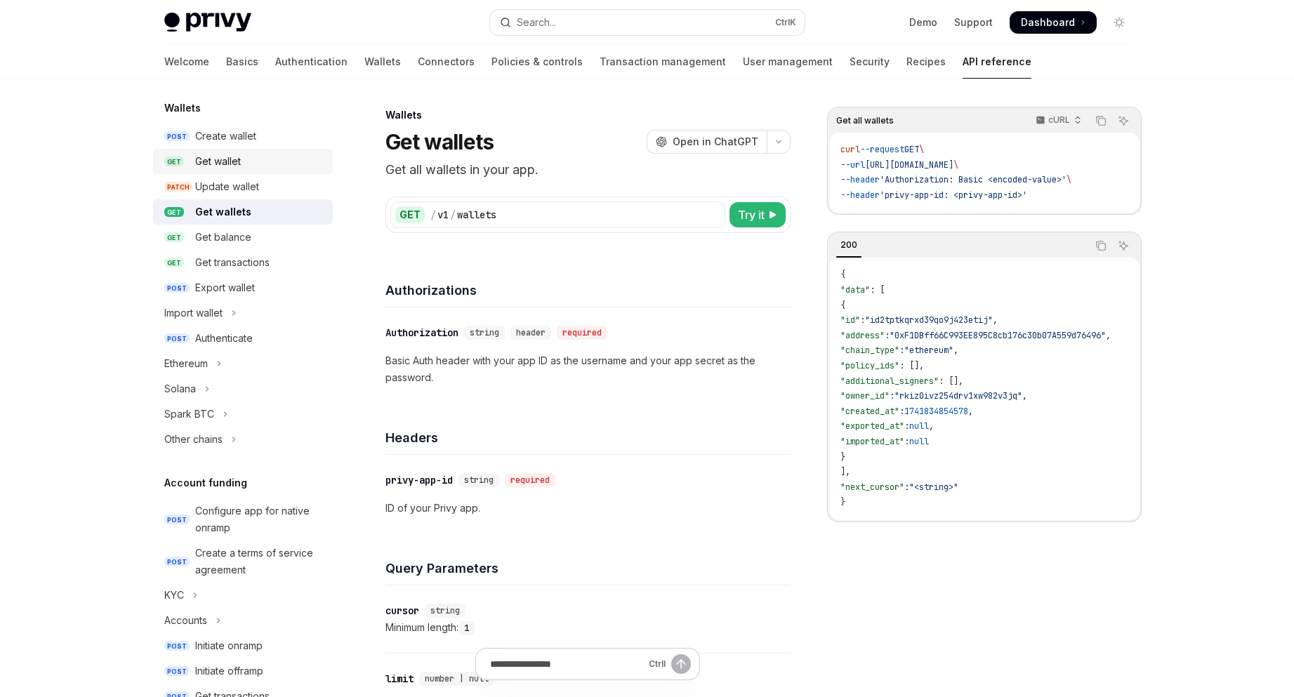
click at [301, 150] on link "GET Get wallet" at bounding box center [243, 161] width 180 height 25
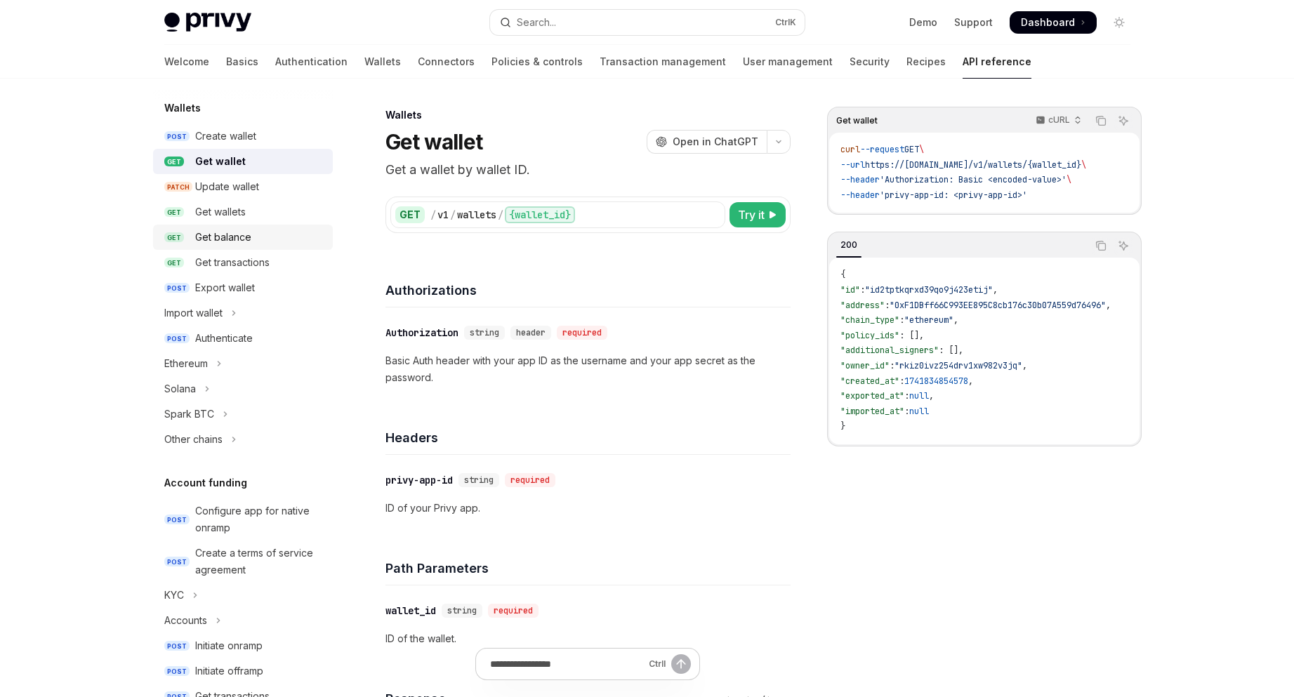
click at [297, 244] on div "Get balance" at bounding box center [259, 237] width 129 height 17
type textarea "*"
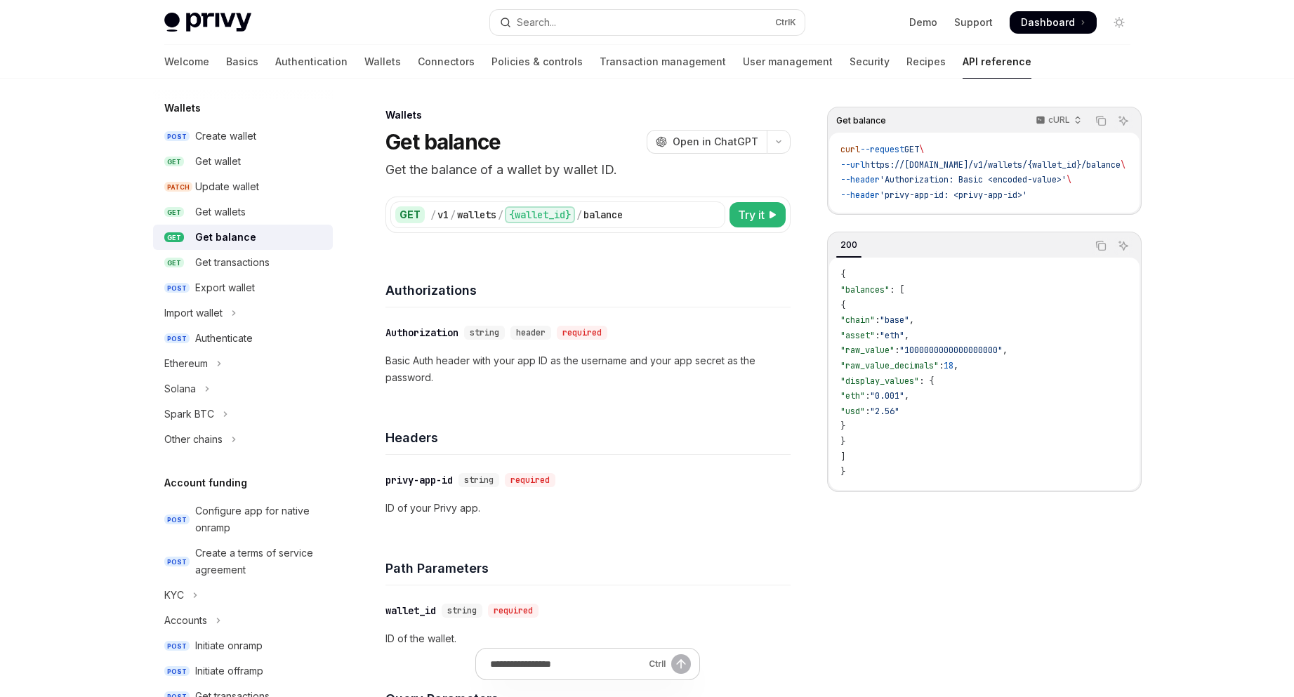
click at [744, 351] on div "​ Authorization string header required Basic Auth header with your app ID as th…" at bounding box center [588, 356] width 405 height 96
click at [688, 134] on button "OpenAI Open in ChatGPT" at bounding box center [707, 142] width 120 height 24
click at [676, 17] on button "Search... Ctrl K" at bounding box center [647, 22] width 315 height 25
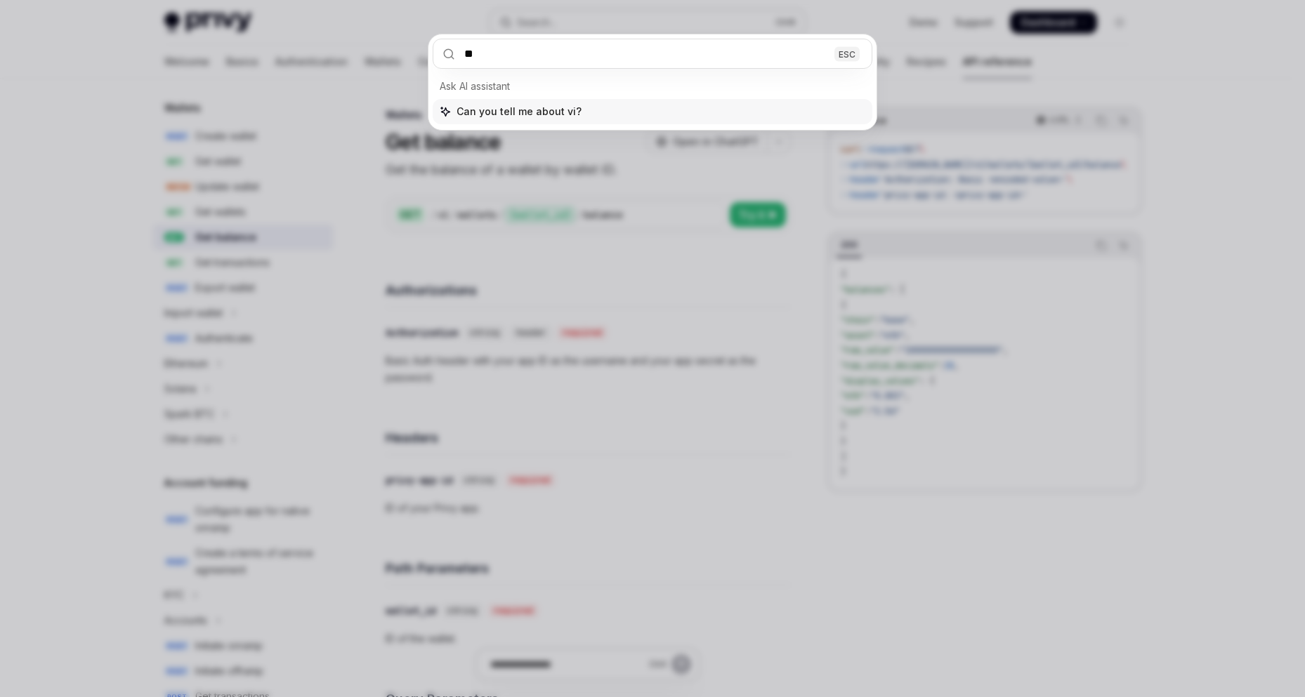
type input "***"
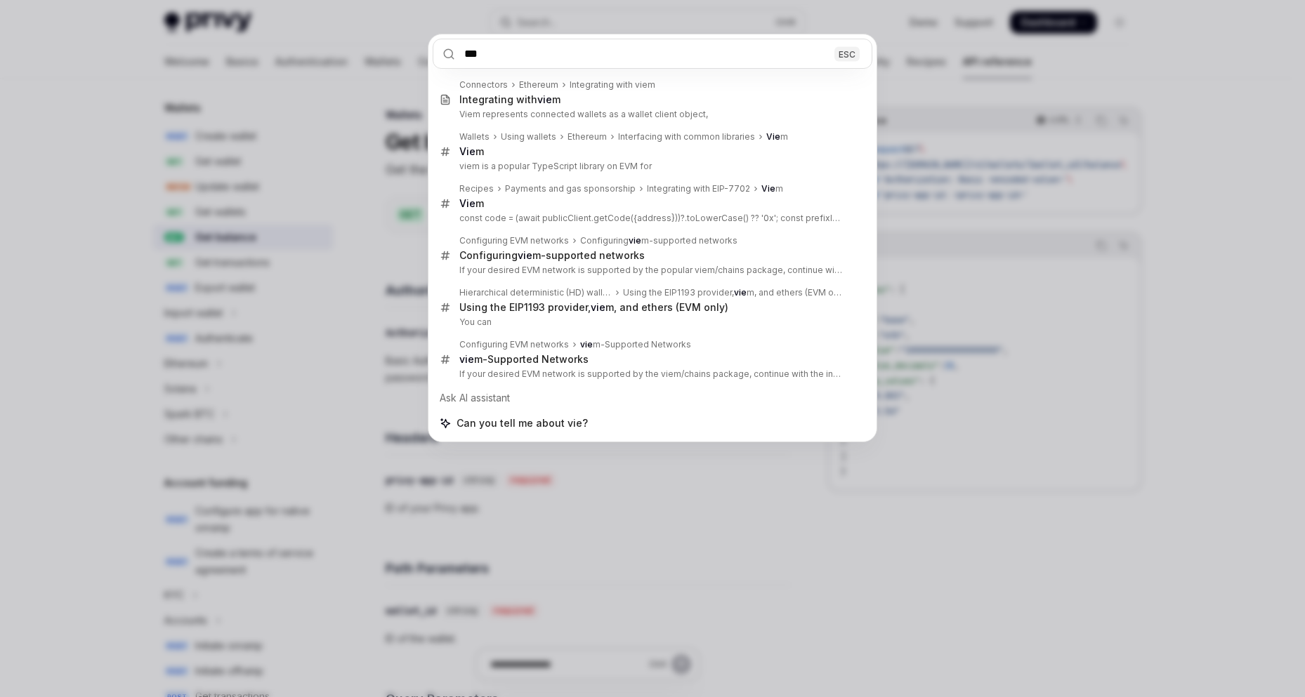
click at [1041, 293] on div "*** ESC Connectors Ethereum Integrating with viem Integrating with vie m Viem r…" at bounding box center [652, 348] width 1305 height 697
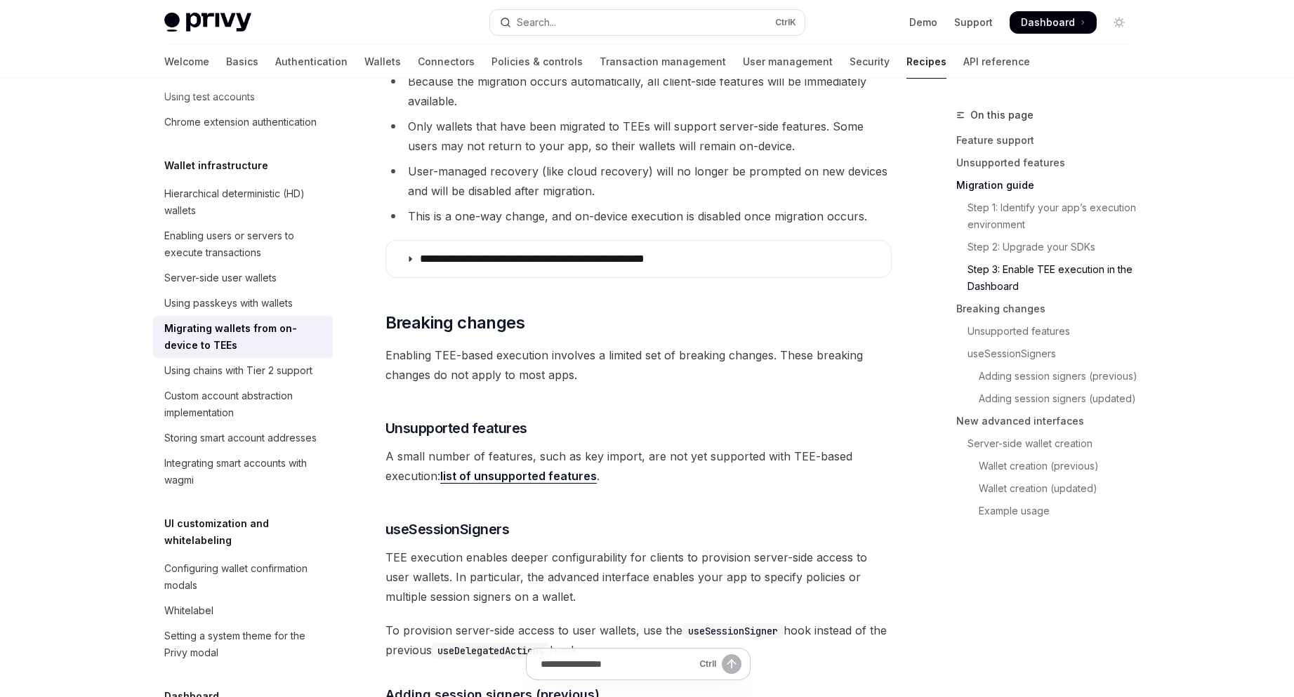
scroll to position [1733, 0]
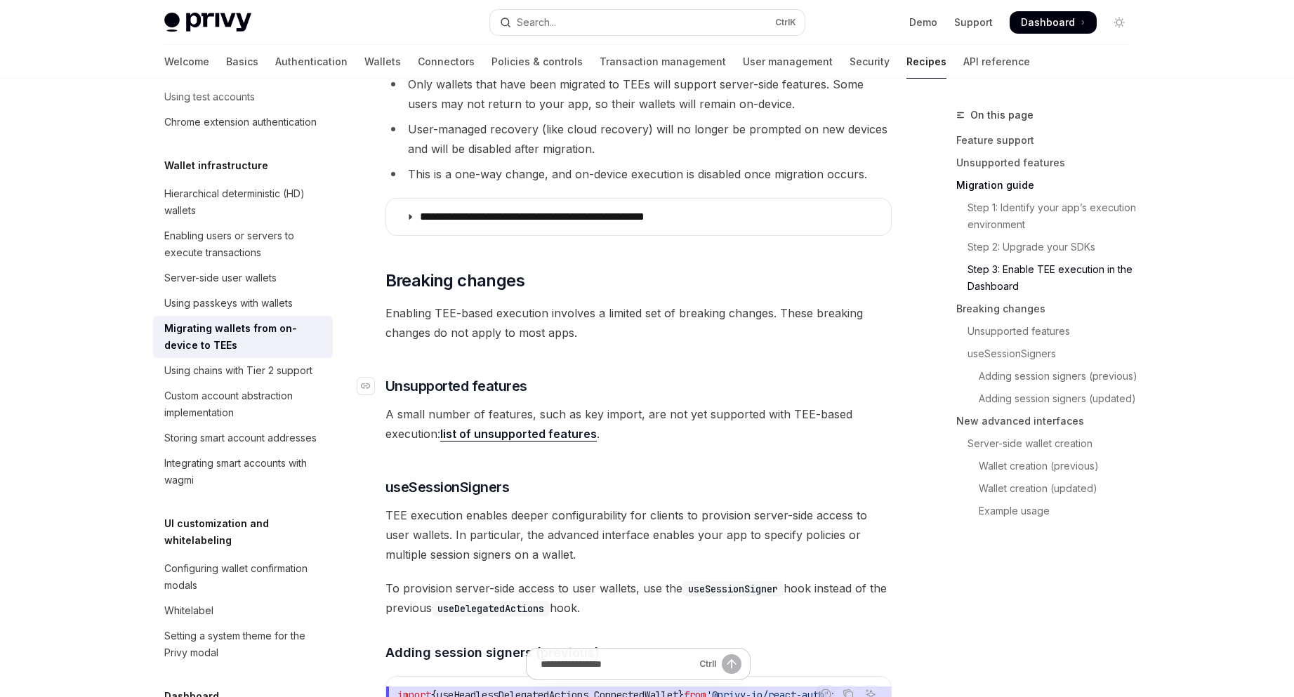
click at [829, 390] on h3 "​ Unsupported features" at bounding box center [639, 386] width 506 height 20
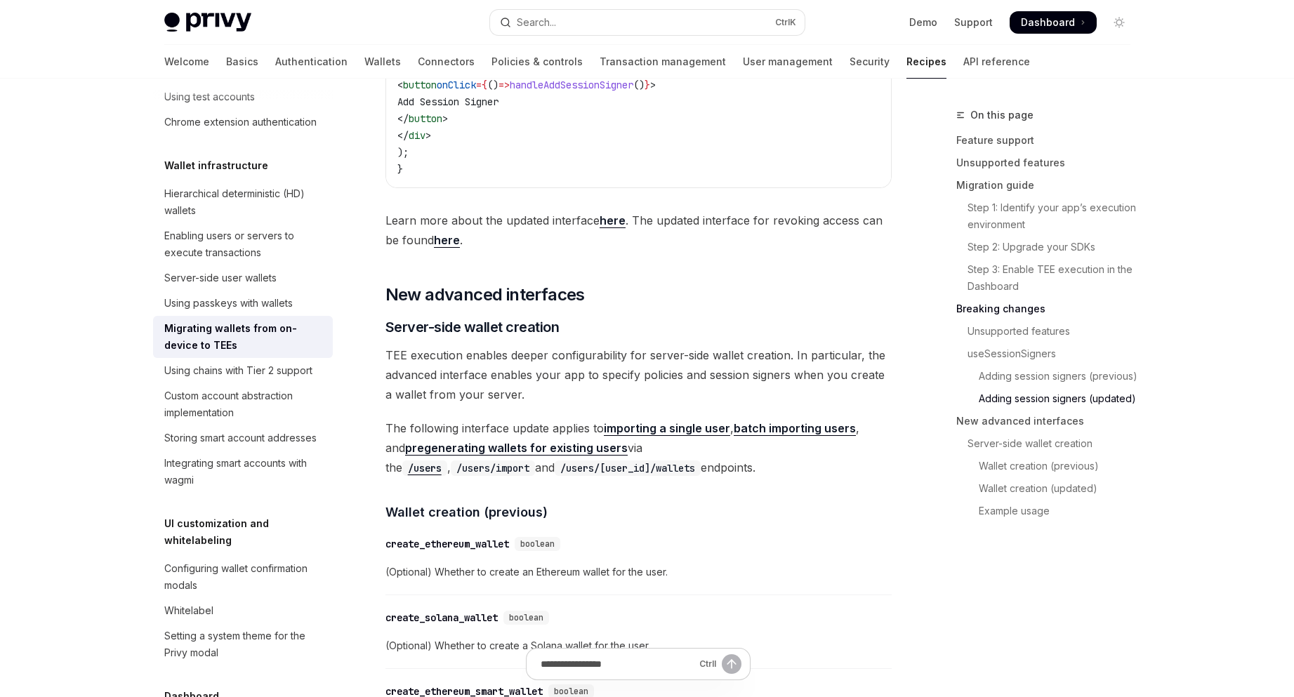
scroll to position [3137, 0]
click at [1046, 422] on link "New advanced interfaces" at bounding box center [1049, 421] width 185 height 22
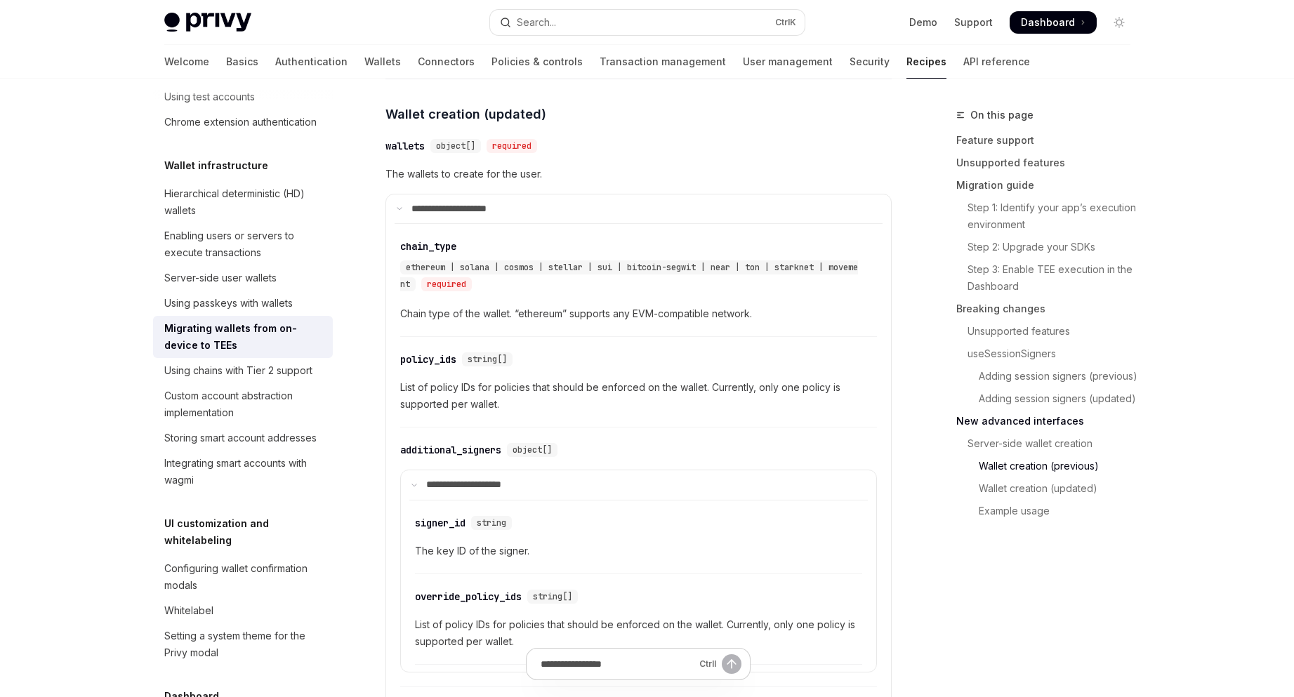
scroll to position [3880, 0]
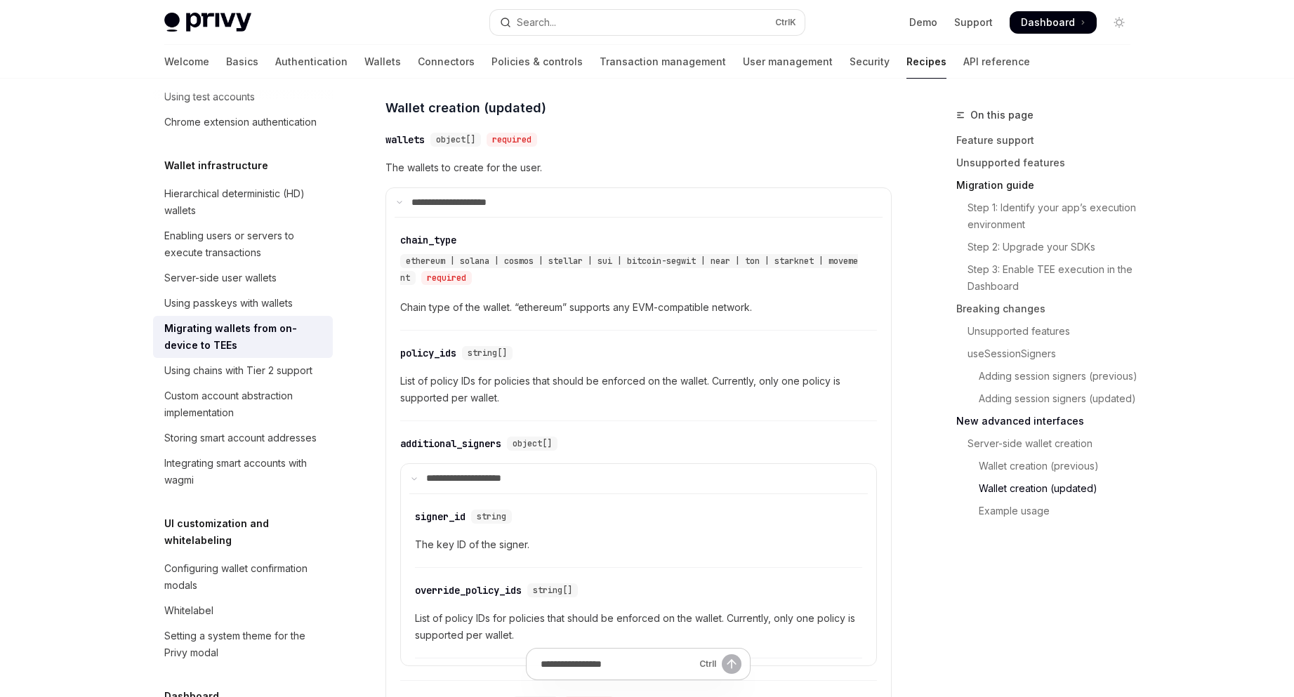
click at [1006, 180] on link "Migration guide" at bounding box center [1049, 185] width 185 height 22
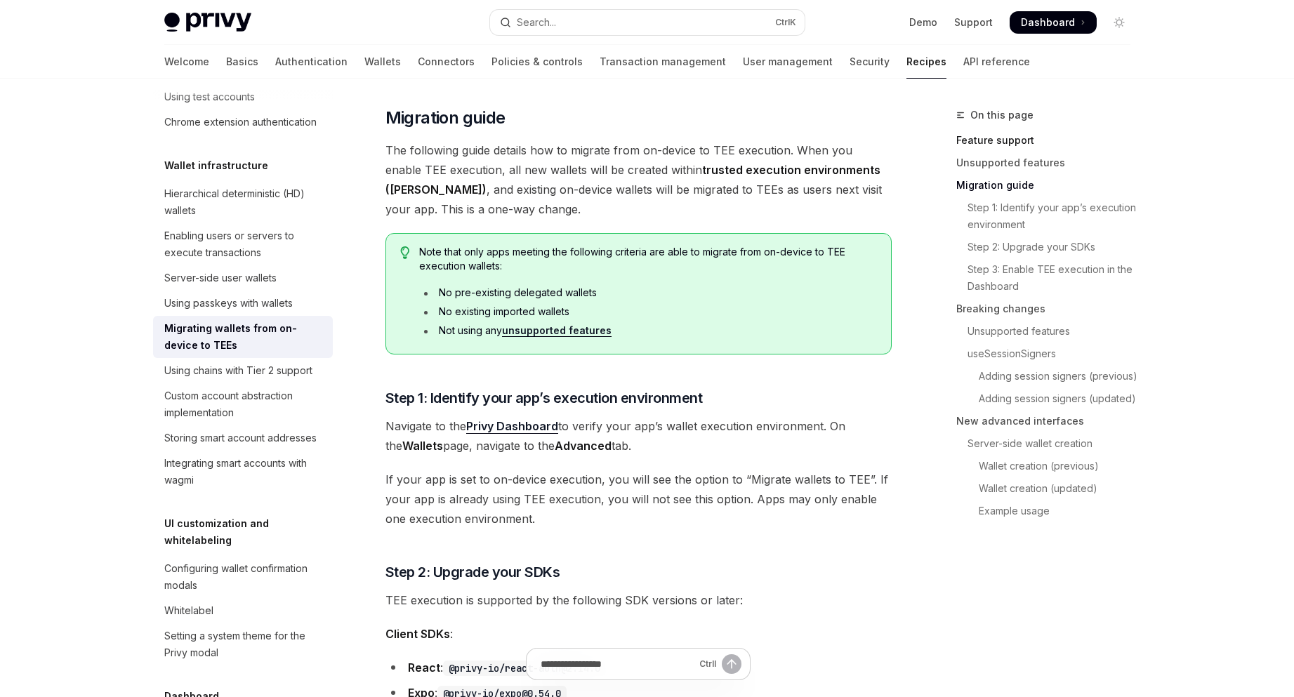
click at [1042, 140] on link "Feature support" at bounding box center [1049, 140] width 185 height 22
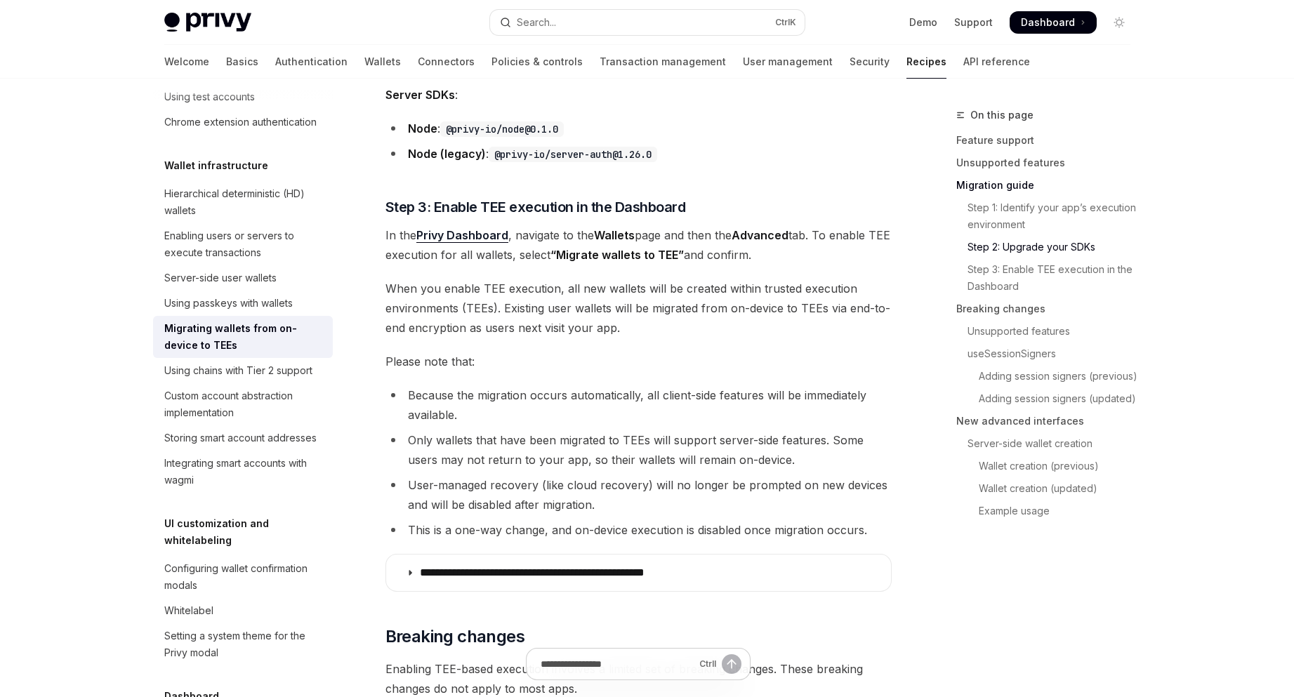
scroll to position [1357, 0]
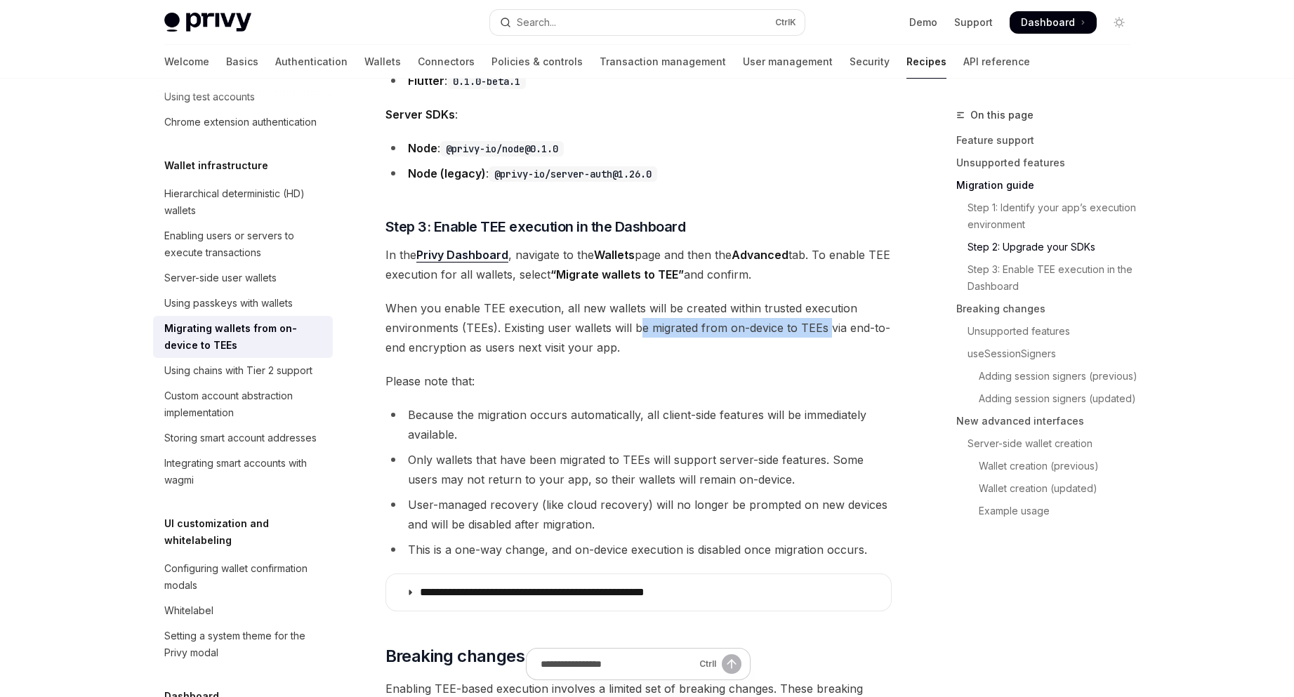
drag, startPoint x: 639, startPoint y: 329, endPoint x: 829, endPoint y: 327, distance: 189.6
click at [829, 327] on span "When you enable TEE execution, all new wallets will be created within trusted e…" at bounding box center [639, 327] width 506 height 59
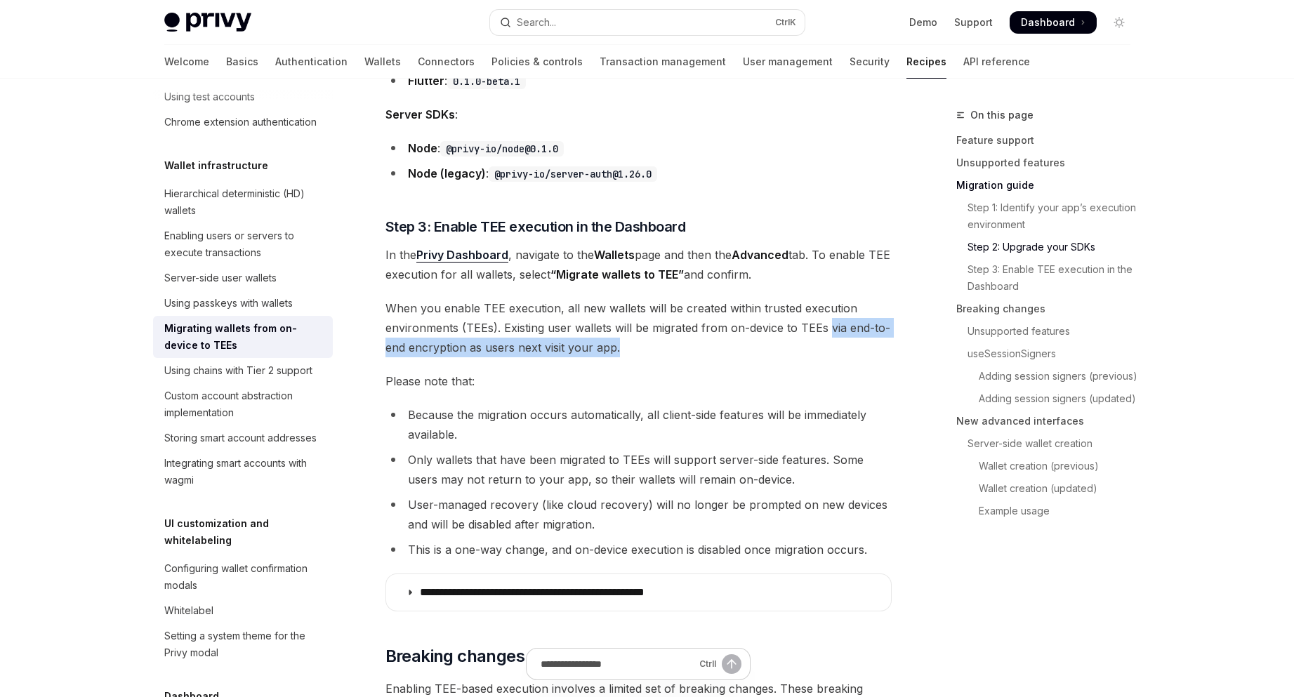
drag, startPoint x: 829, startPoint y: 327, endPoint x: 791, endPoint y: 346, distance: 42.7
click at [791, 346] on span "When you enable TEE execution, all new wallets will be created within trusted e…" at bounding box center [639, 327] width 506 height 59
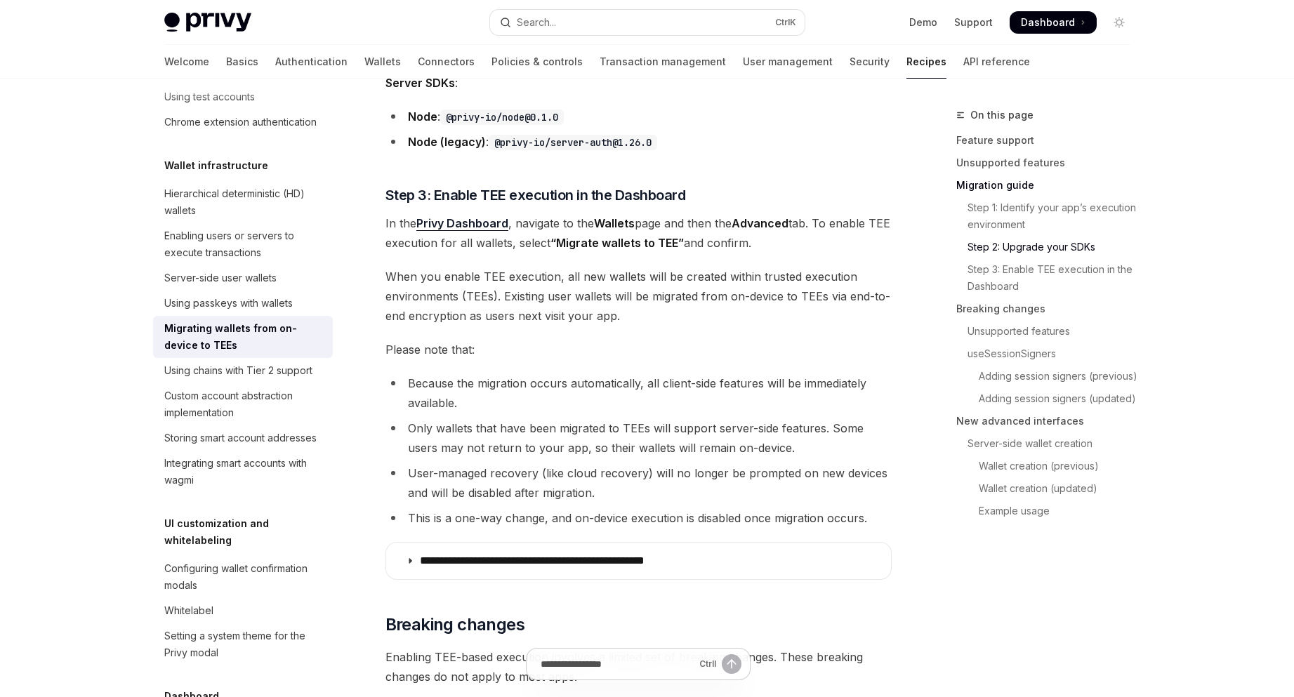
scroll to position [1404, 0]
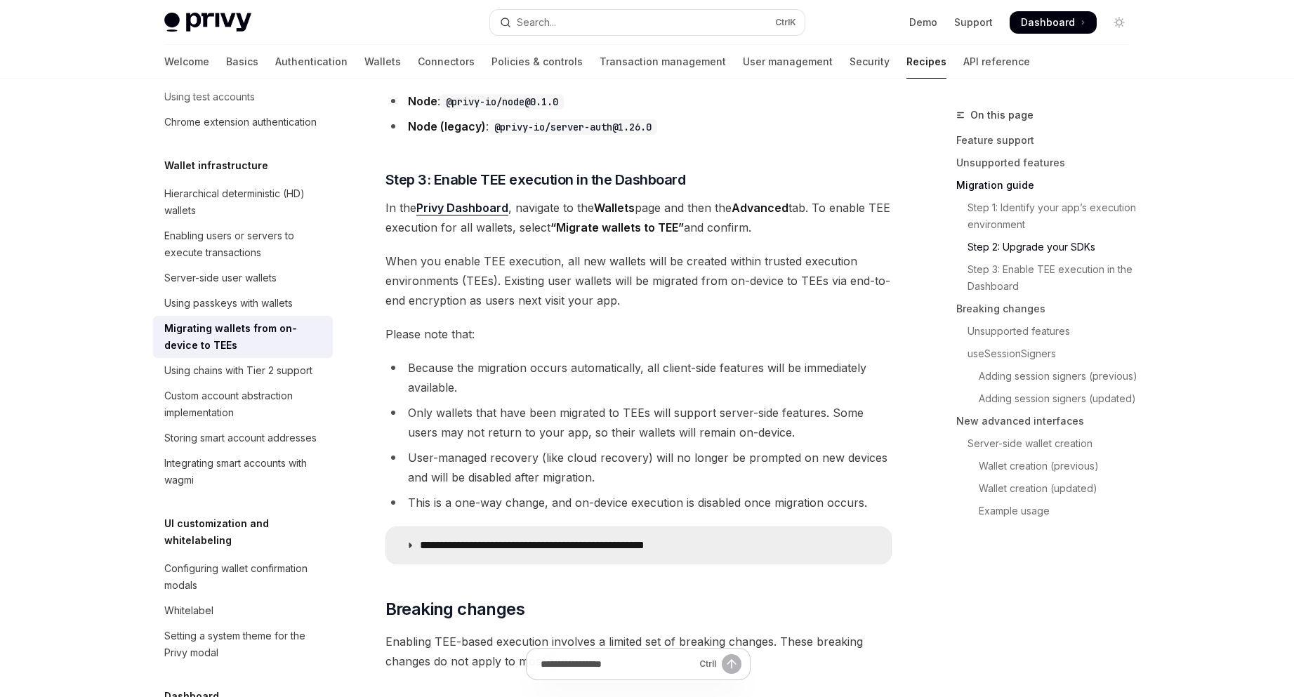
click at [675, 556] on summary "**********" at bounding box center [638, 545] width 505 height 37
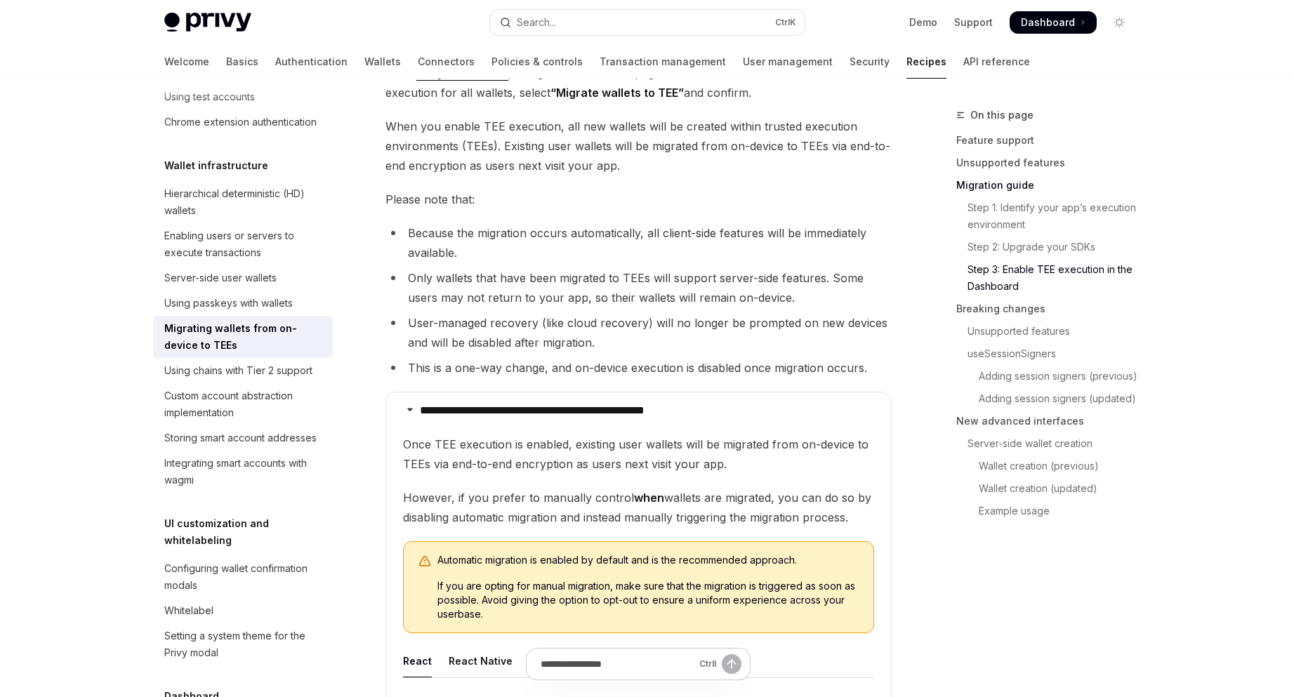
scroll to position [1638, 0]
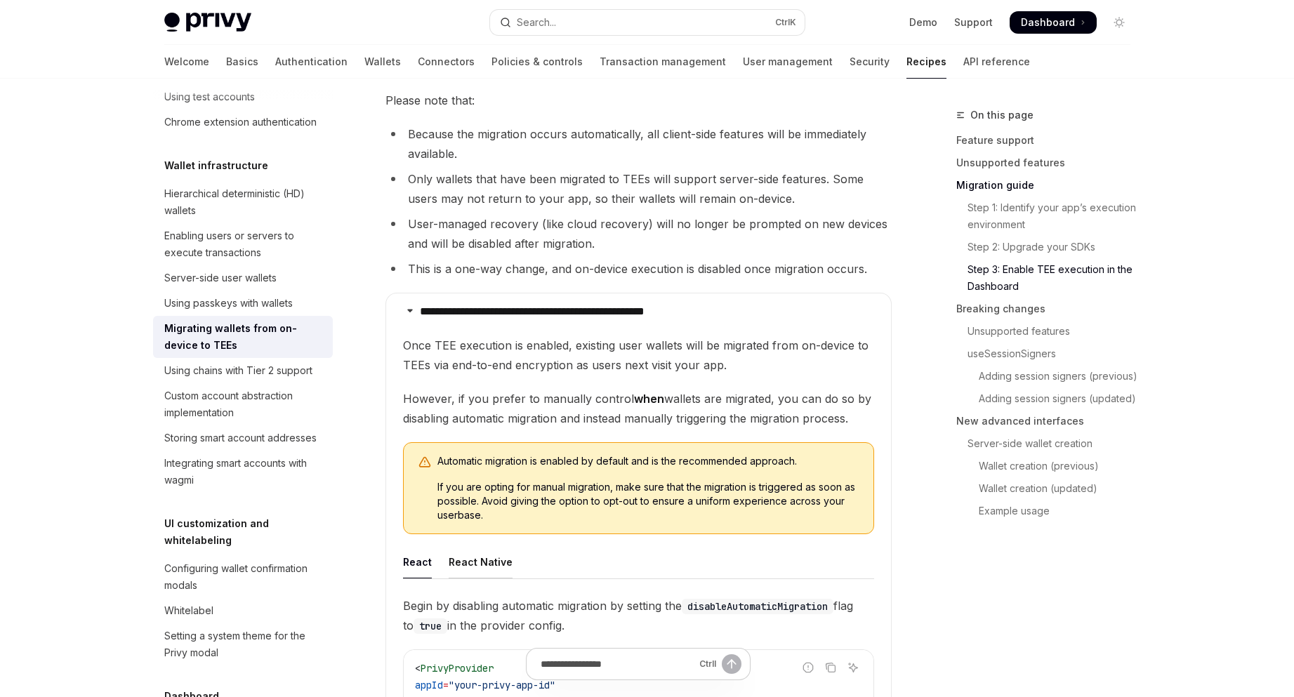
click at [454, 568] on div "React Native" at bounding box center [481, 562] width 64 height 33
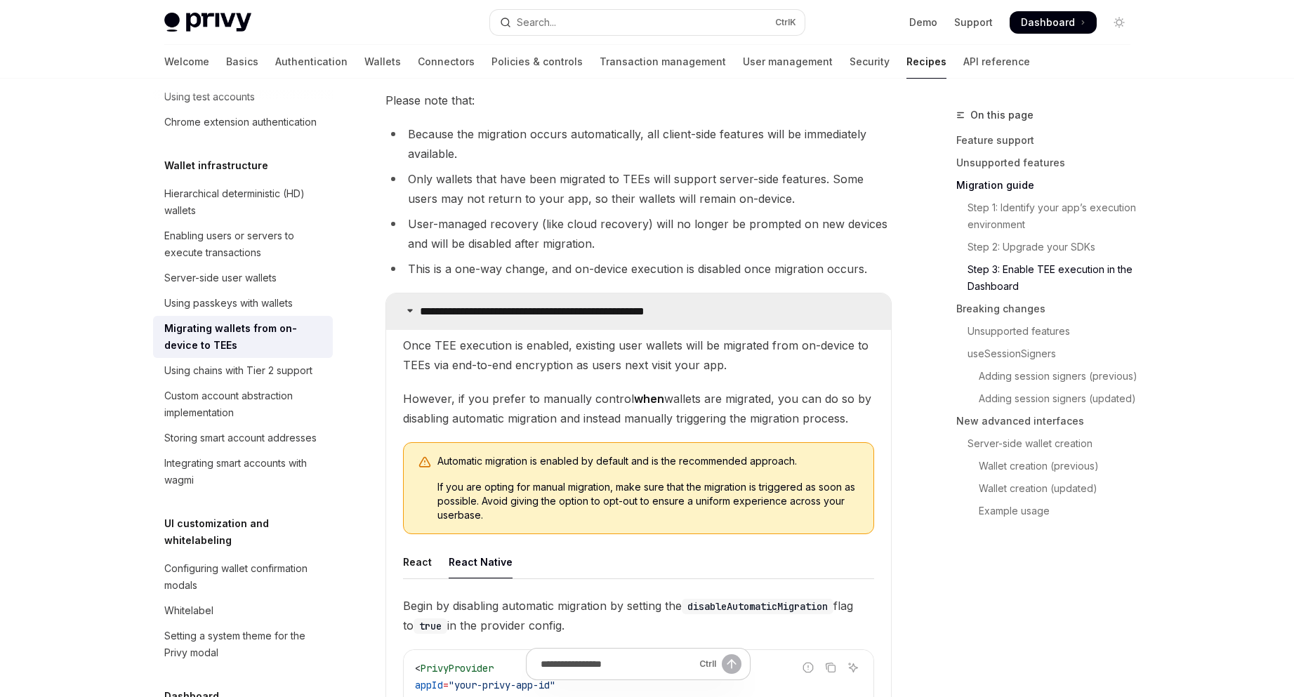
click at [647, 311] on p "**********" at bounding box center [567, 312] width 294 height 14
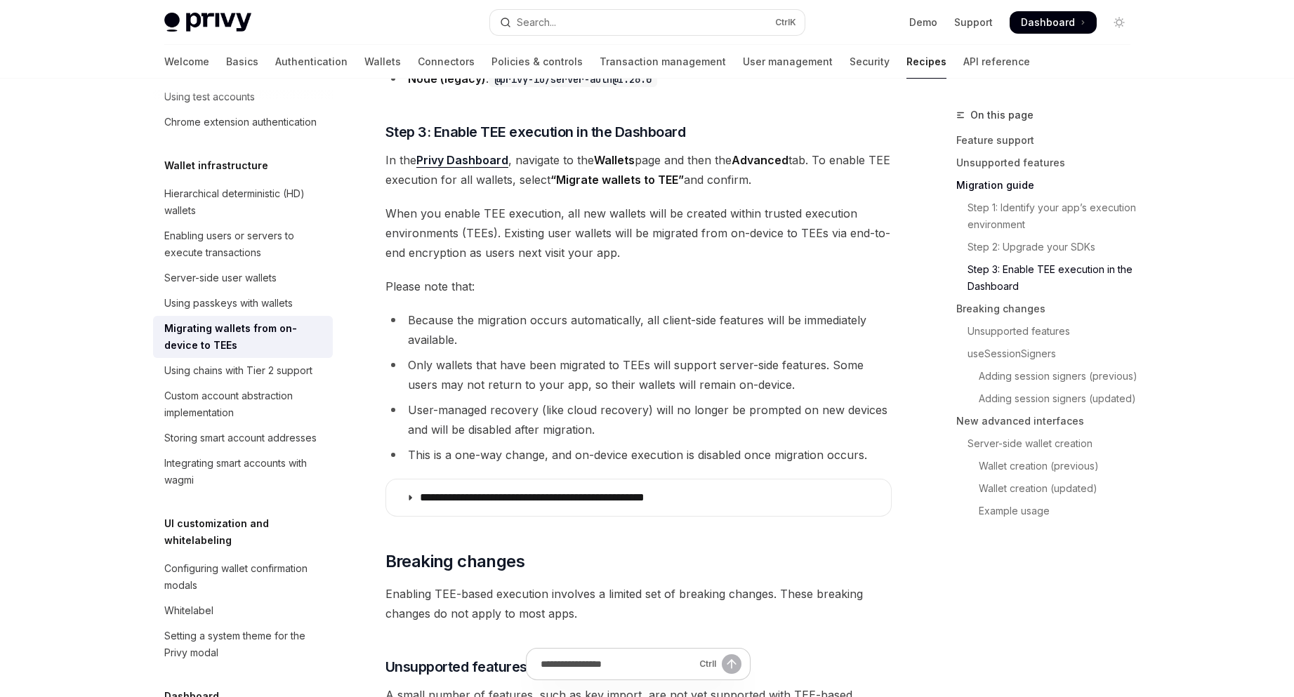
scroll to position [1450, 0]
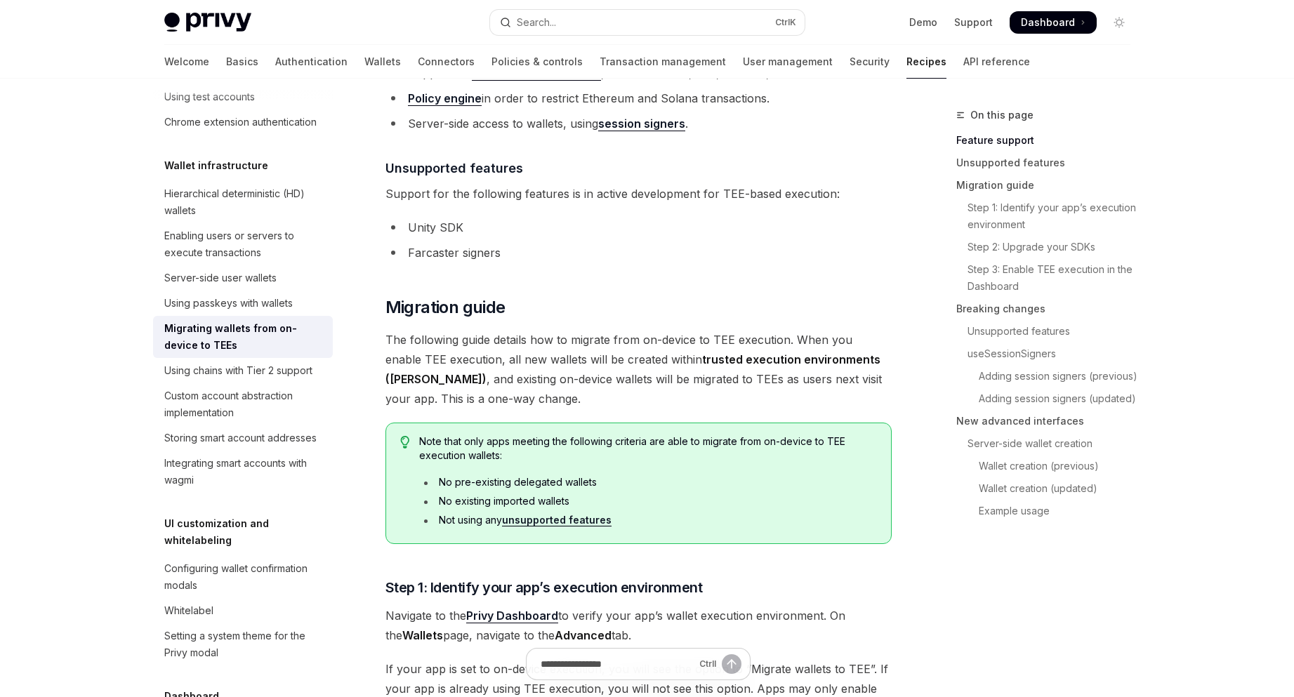
scroll to position [280, 0]
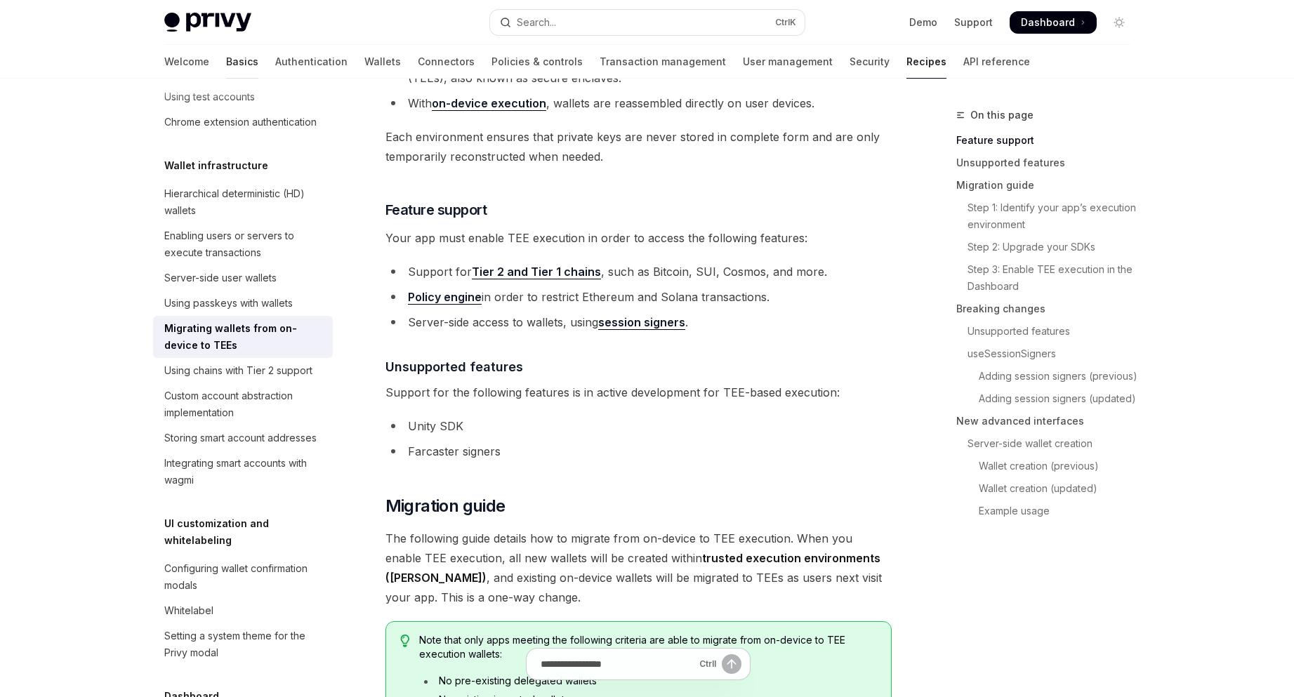
click at [226, 51] on link "Basics" at bounding box center [242, 62] width 32 height 34
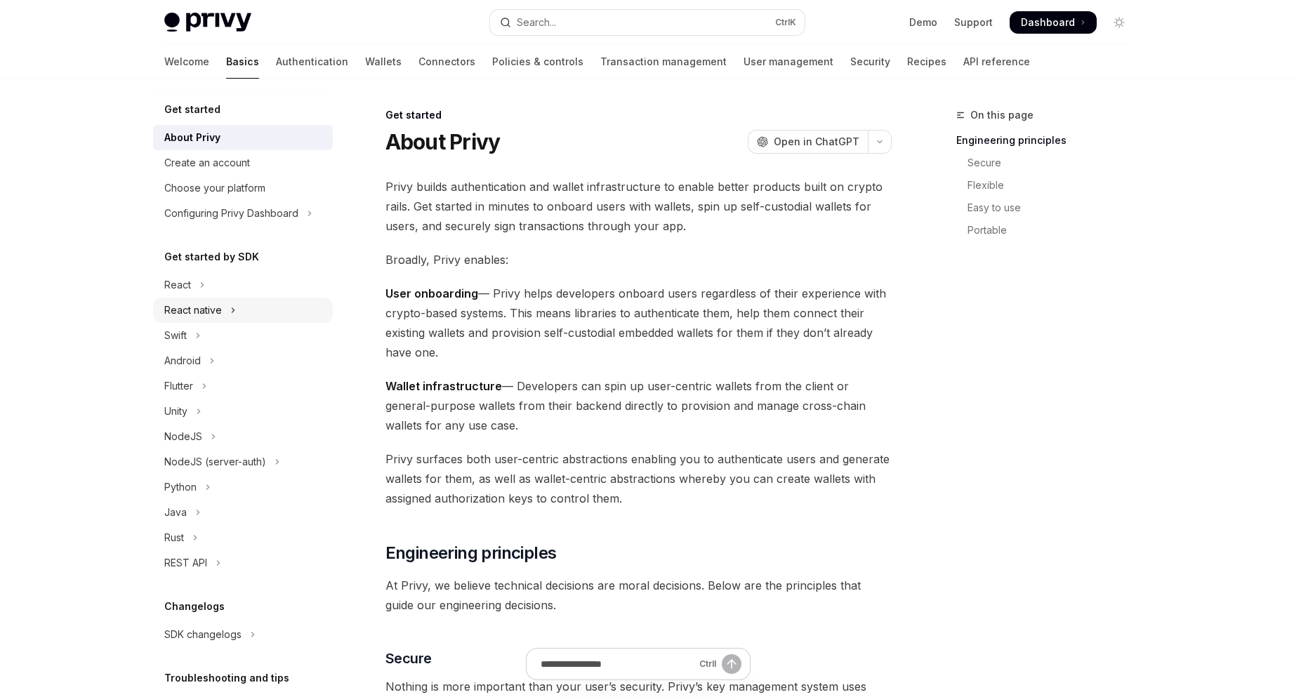
click at [244, 308] on button "React native" at bounding box center [243, 310] width 180 height 25
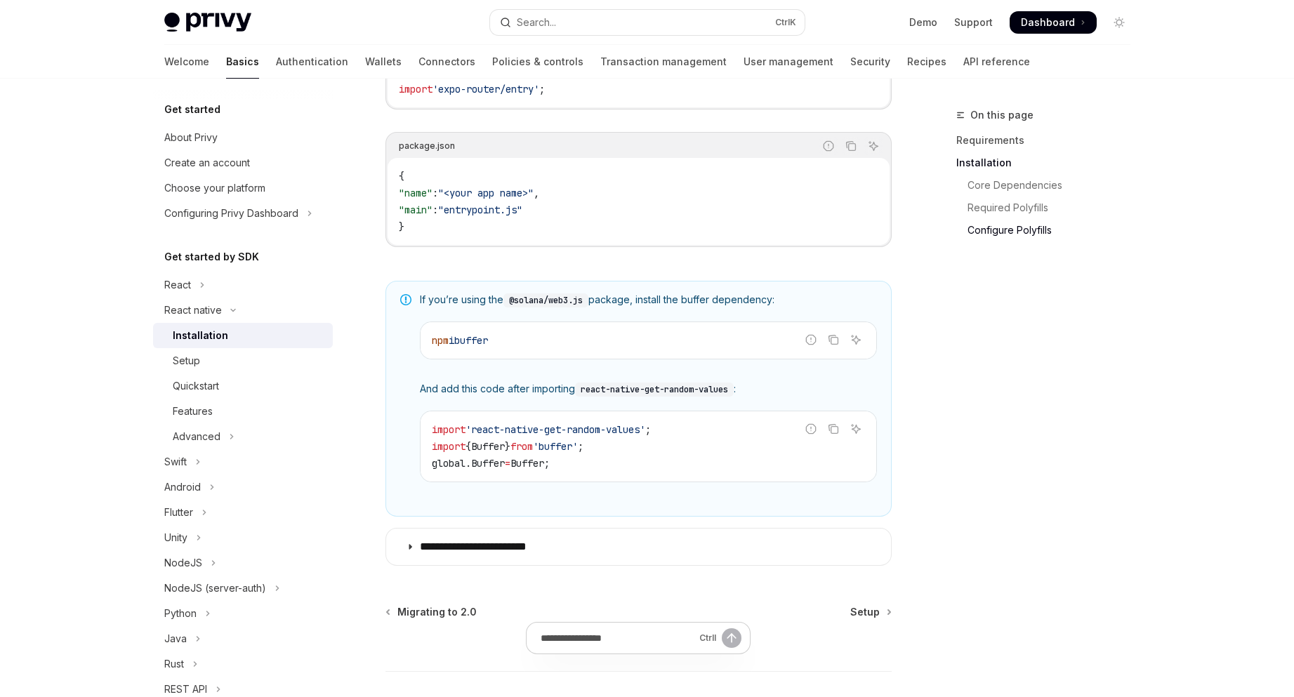
scroll to position [978, 0]
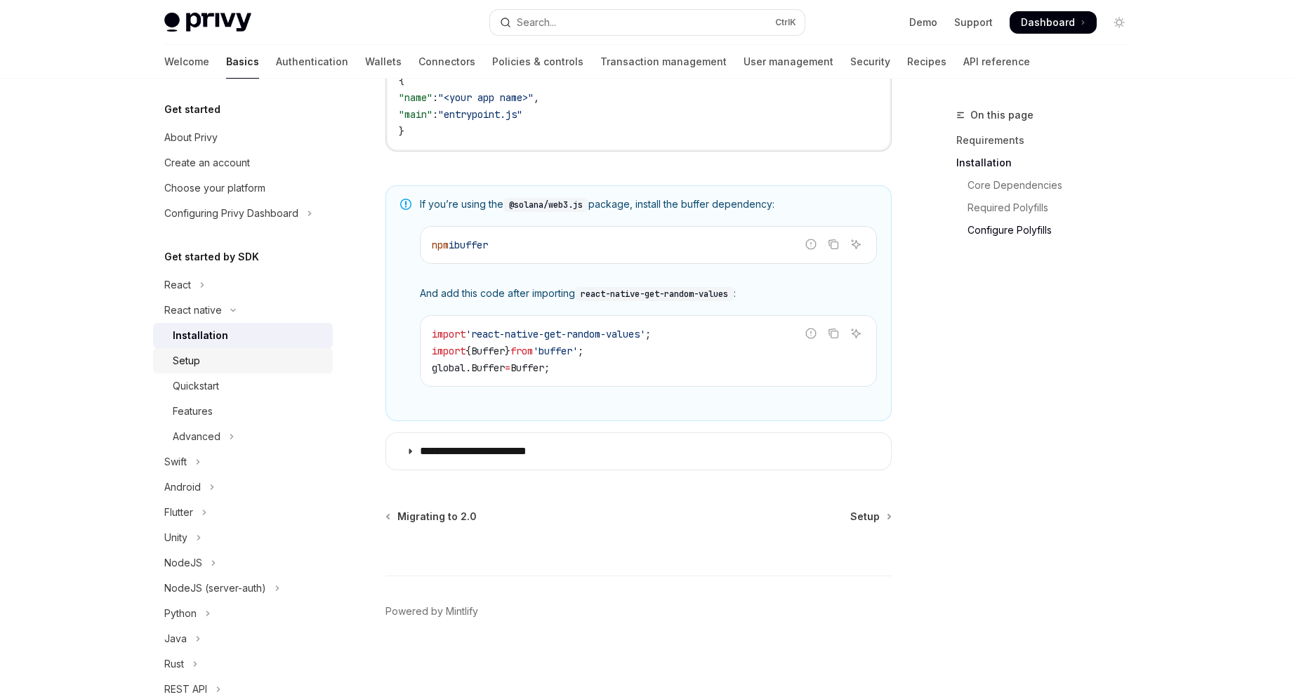
click at [249, 355] on div "Setup" at bounding box center [249, 361] width 152 height 17
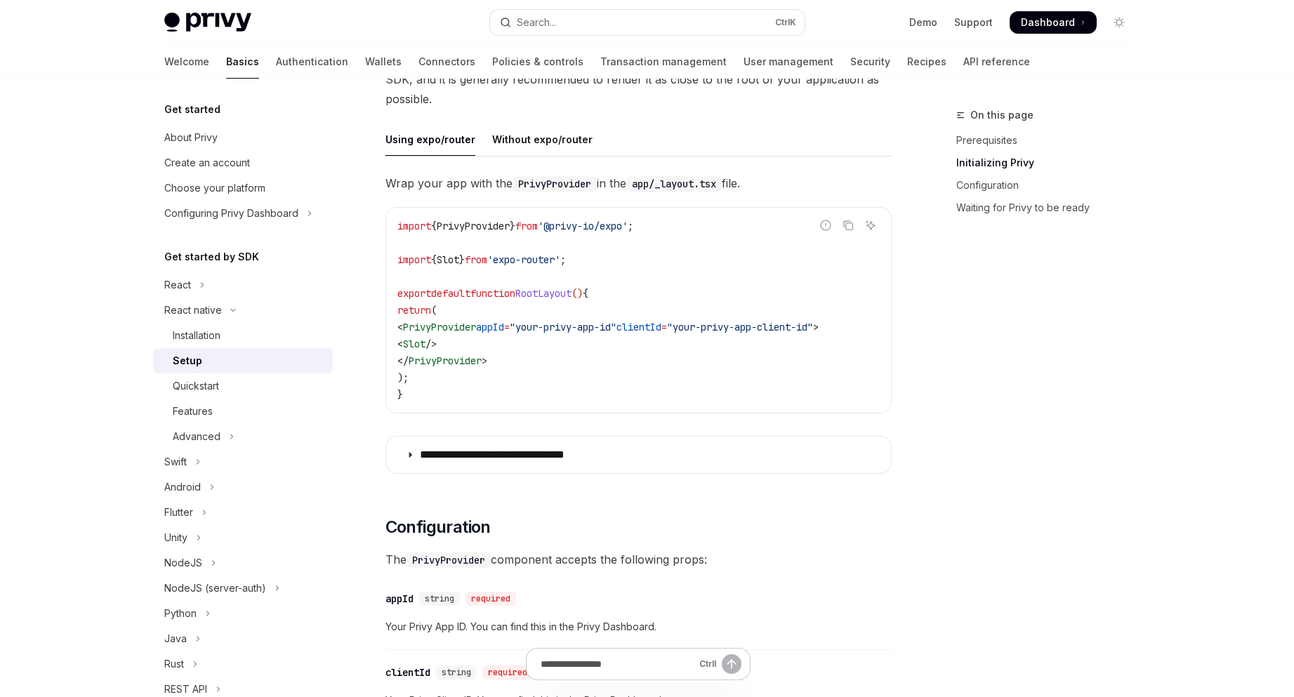
scroll to position [374, 0]
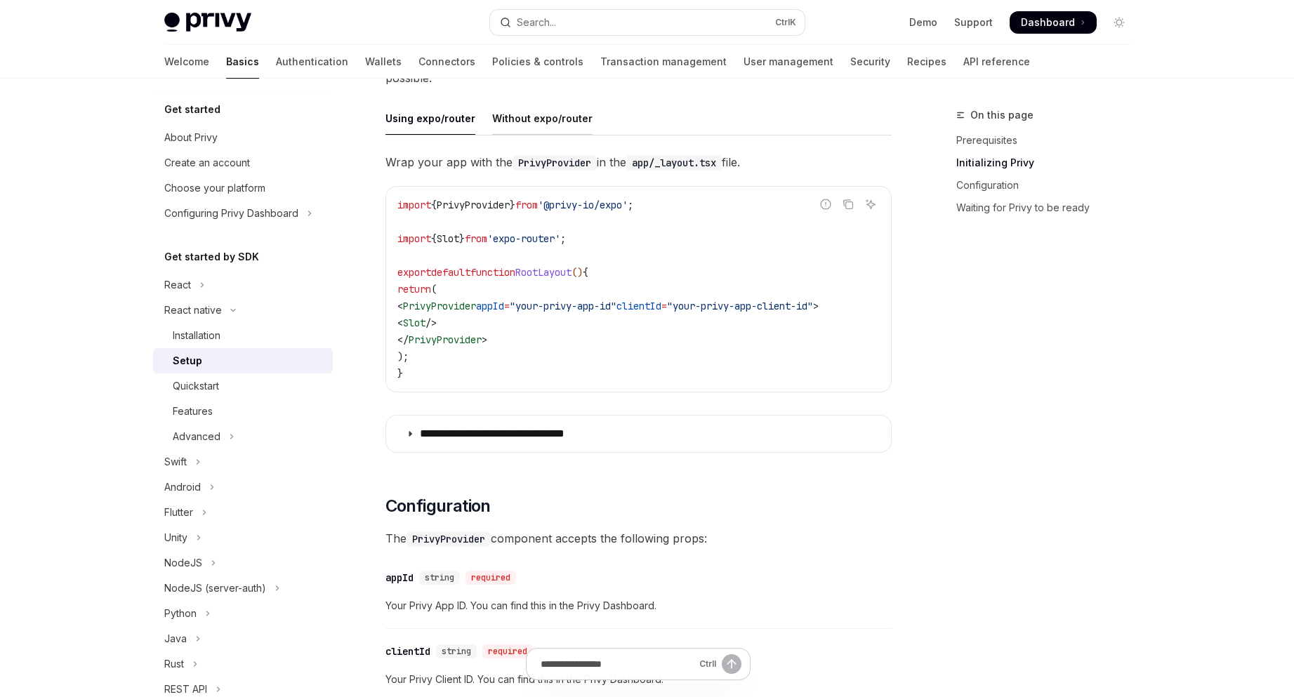
click at [513, 119] on div "Without expo/router" at bounding box center [542, 118] width 100 height 33
type textarea "*"
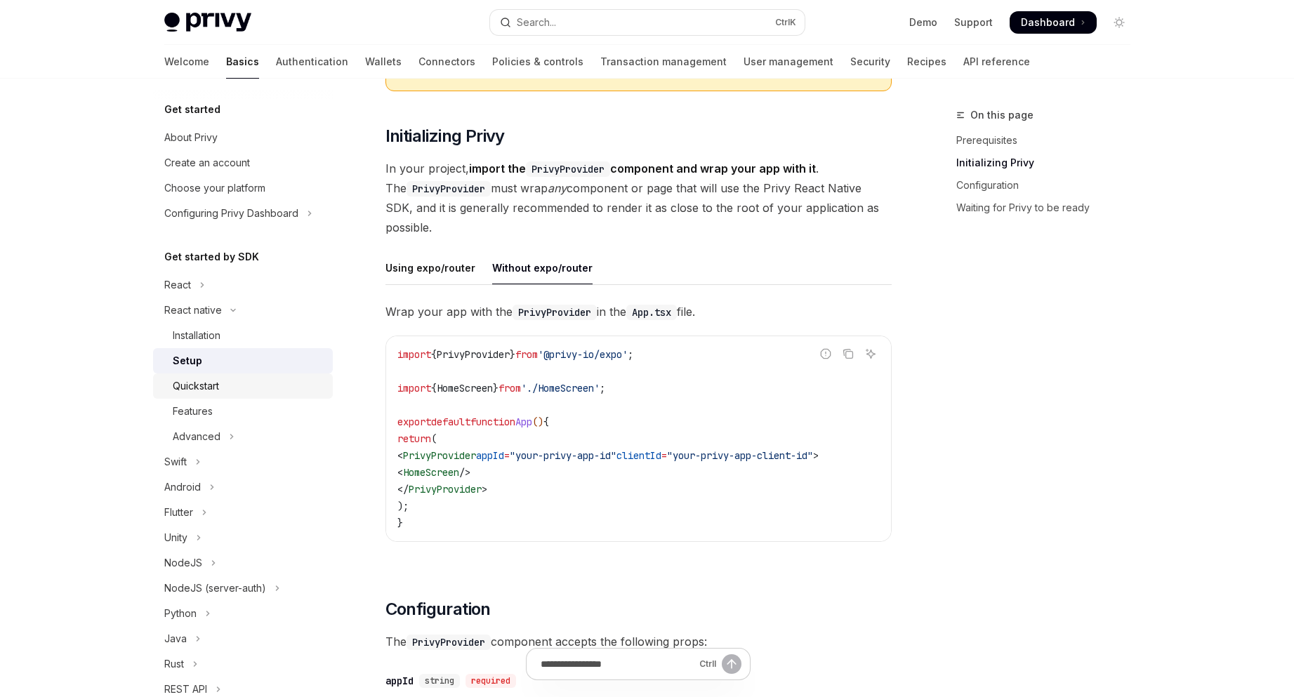
scroll to position [140, 0]
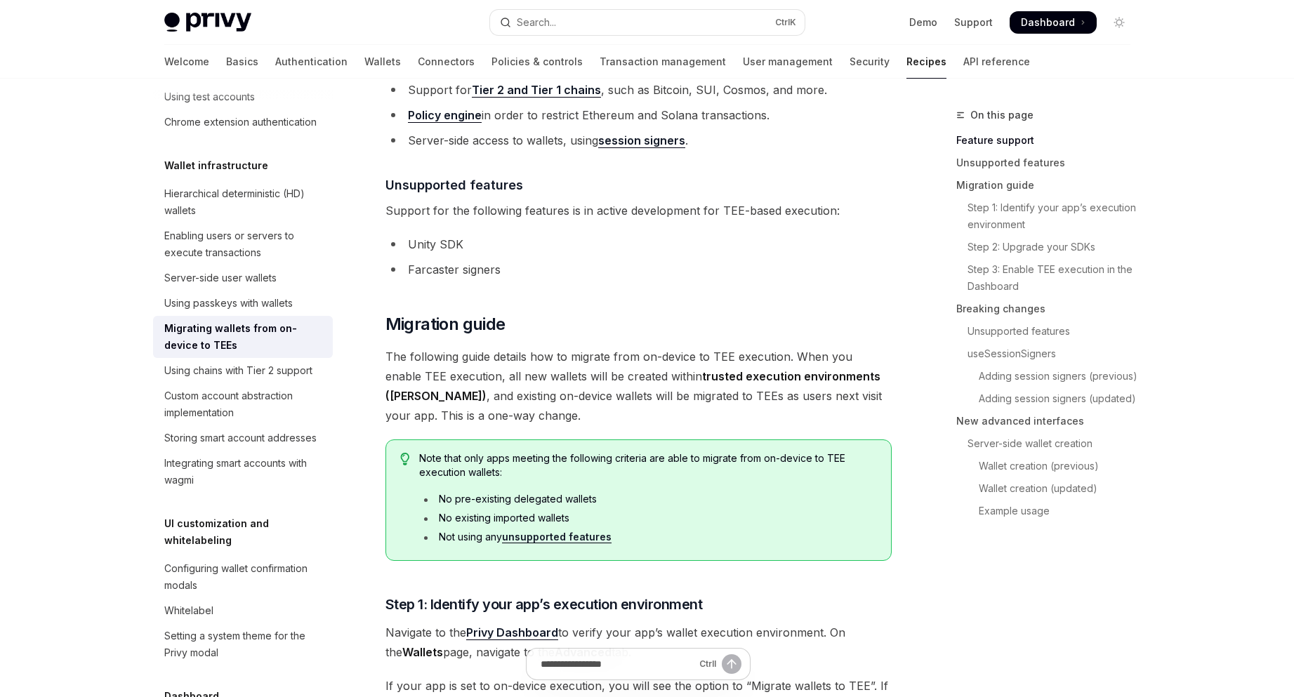
scroll to position [438, 0]
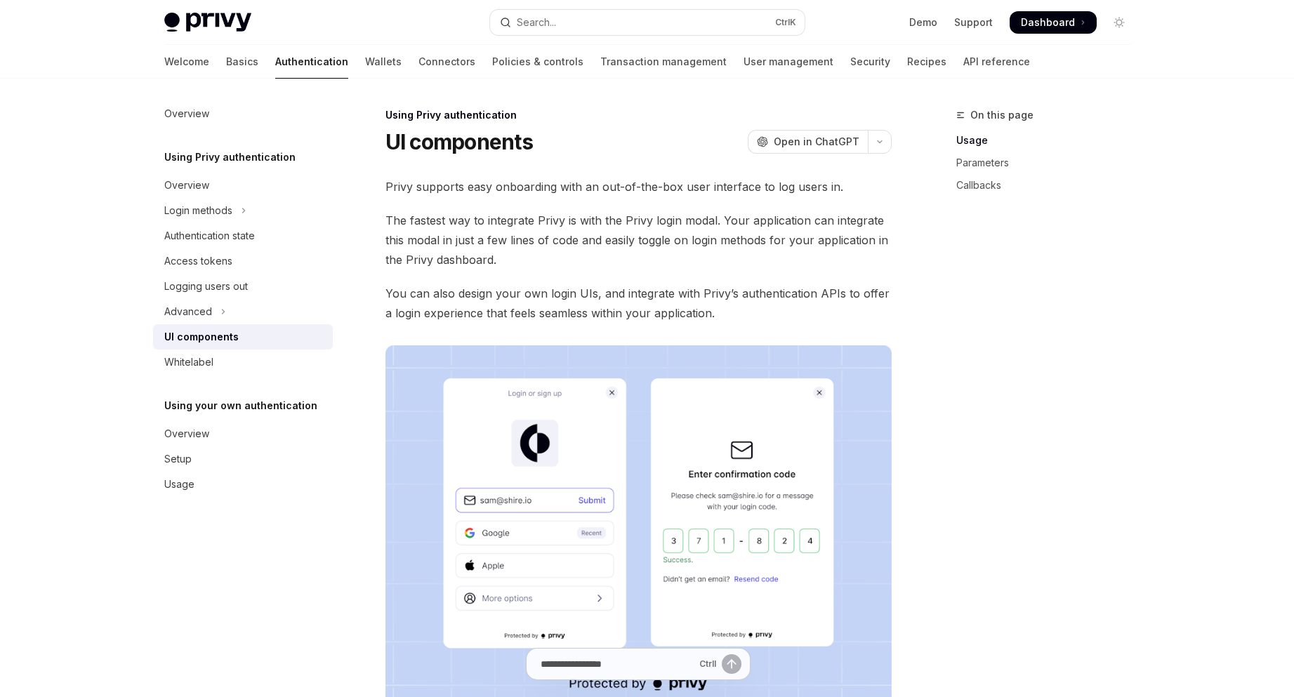
scroll to position [93, 0]
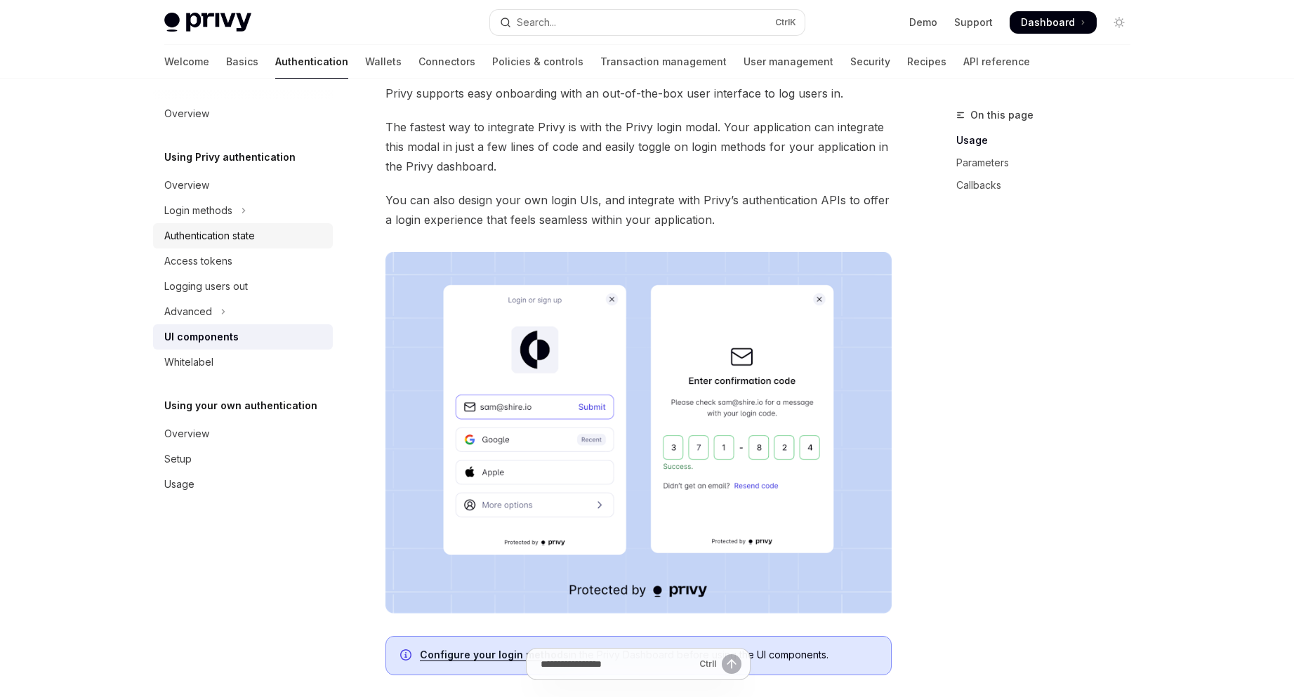
click at [266, 225] on link "Authentication state" at bounding box center [243, 235] width 180 height 25
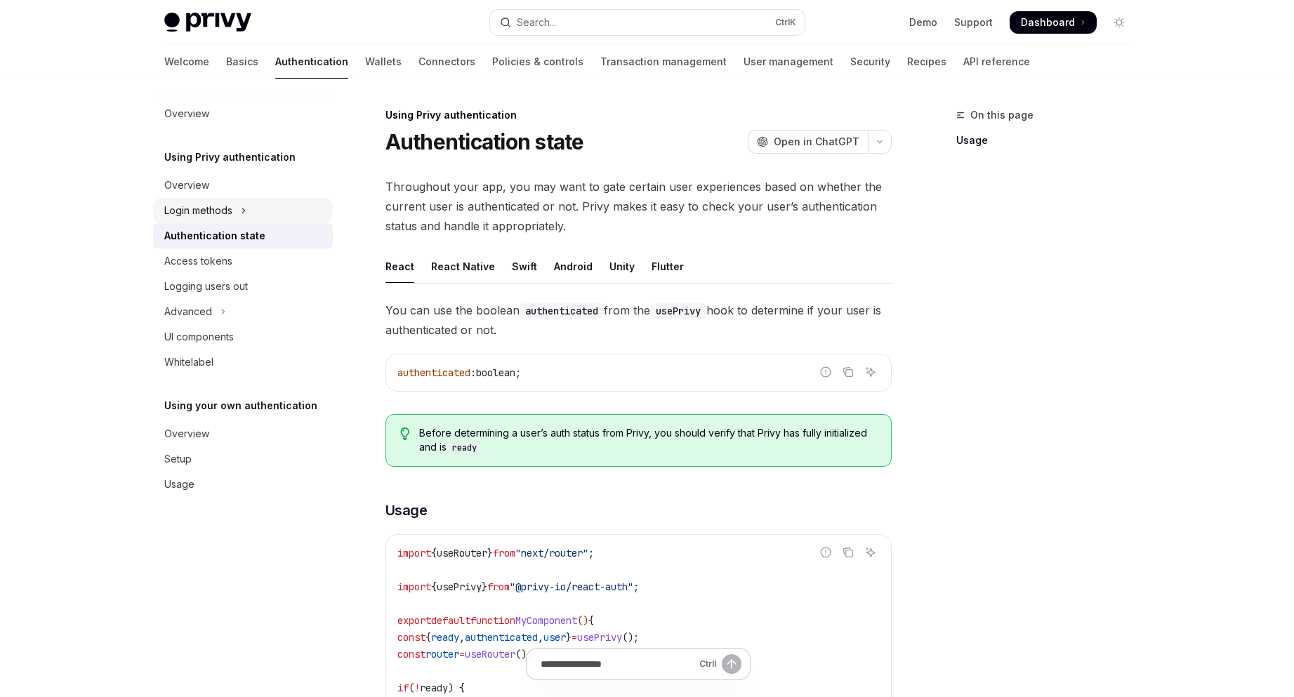
click at [272, 208] on button "Login methods" at bounding box center [243, 210] width 180 height 25
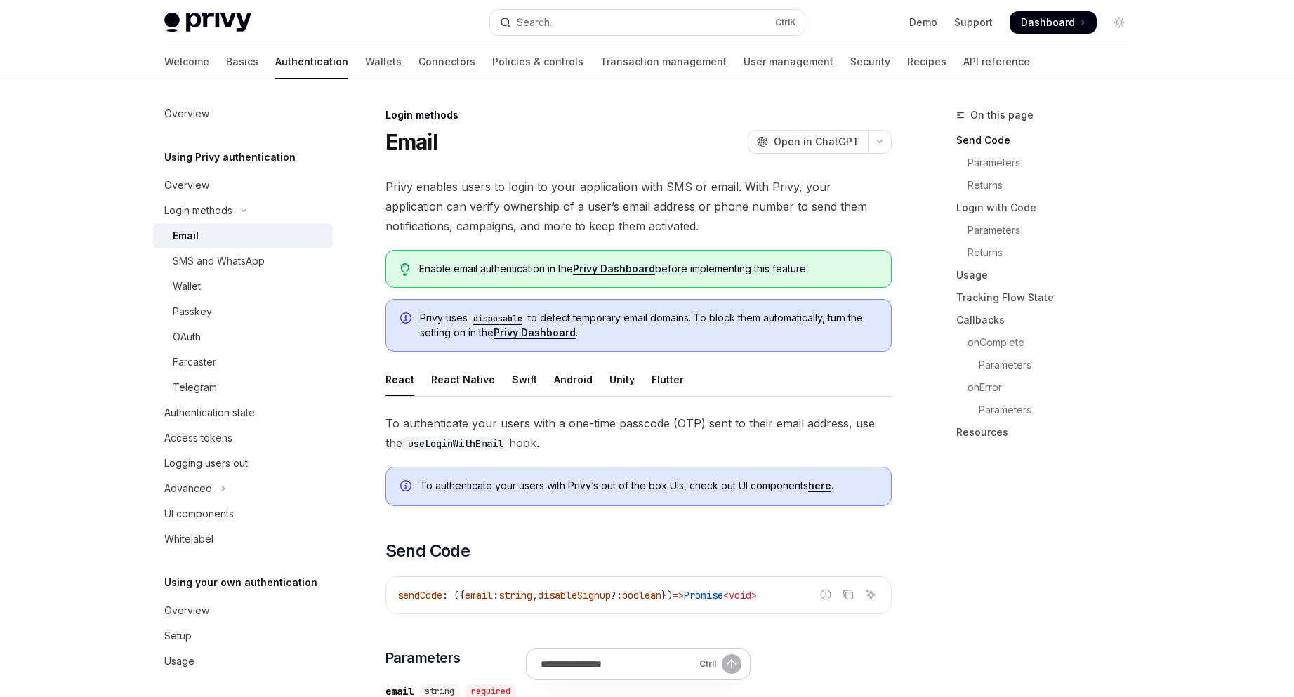
click at [254, 237] on div "Email" at bounding box center [249, 236] width 152 height 17
click at [260, 265] on div "SMS and WhatsApp" at bounding box center [219, 261] width 92 height 17
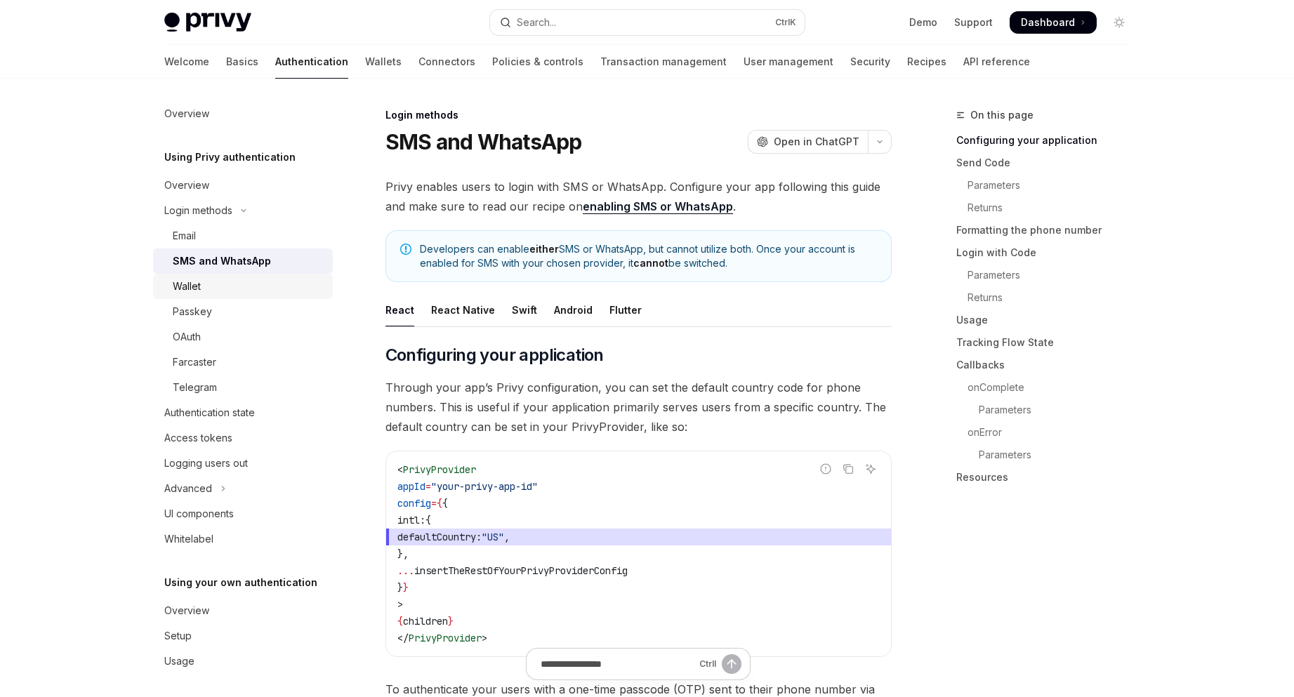
click at [293, 289] on div "Wallet" at bounding box center [249, 286] width 152 height 17
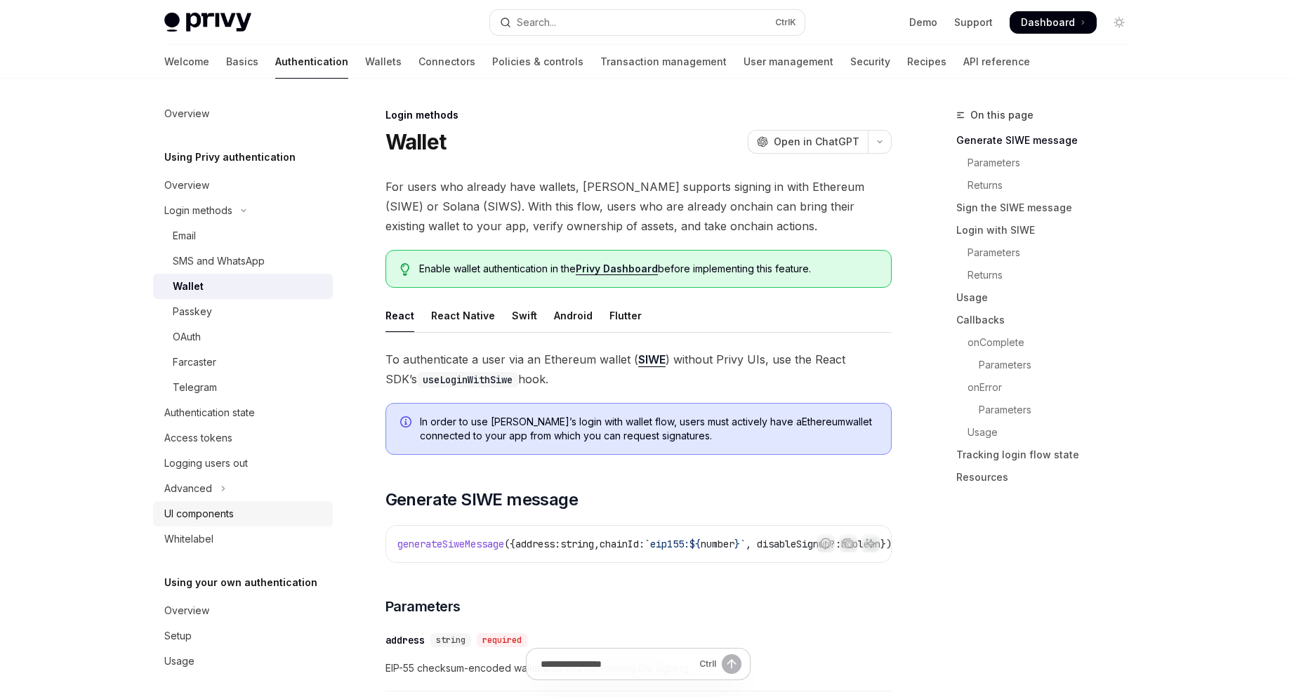
click at [263, 506] on div "UI components" at bounding box center [244, 514] width 160 height 17
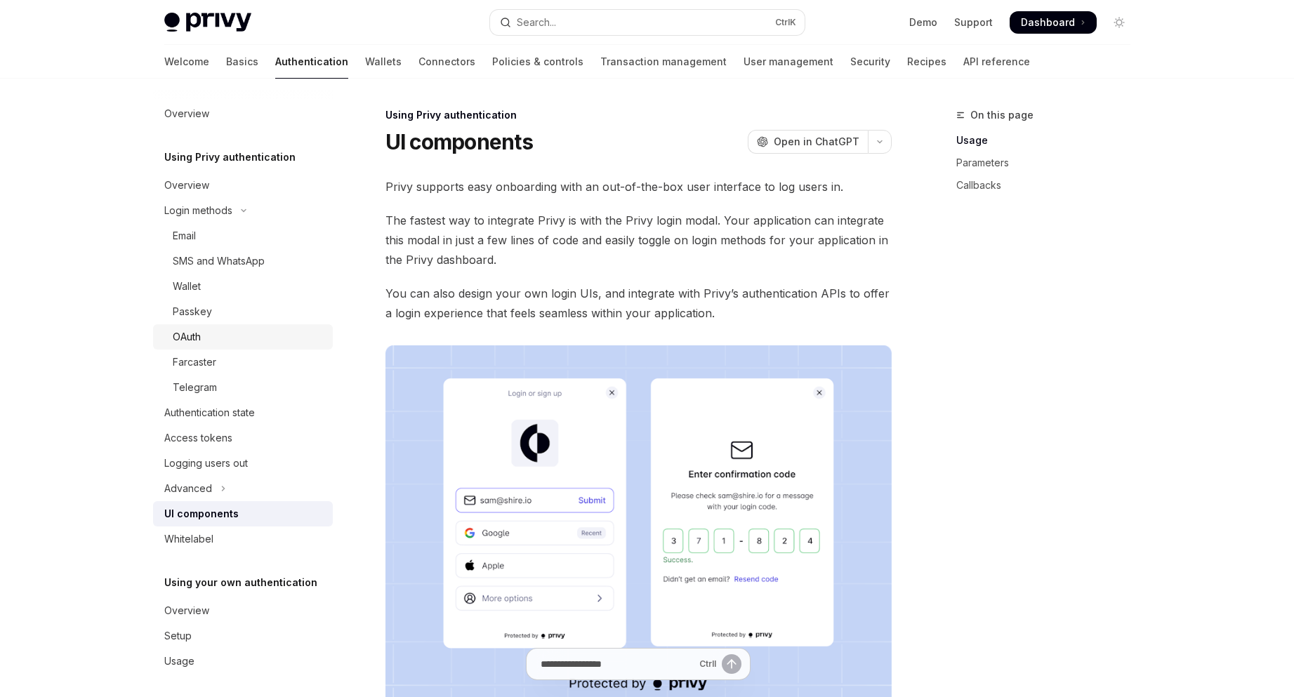
click at [278, 334] on div "OAuth" at bounding box center [249, 337] width 152 height 17
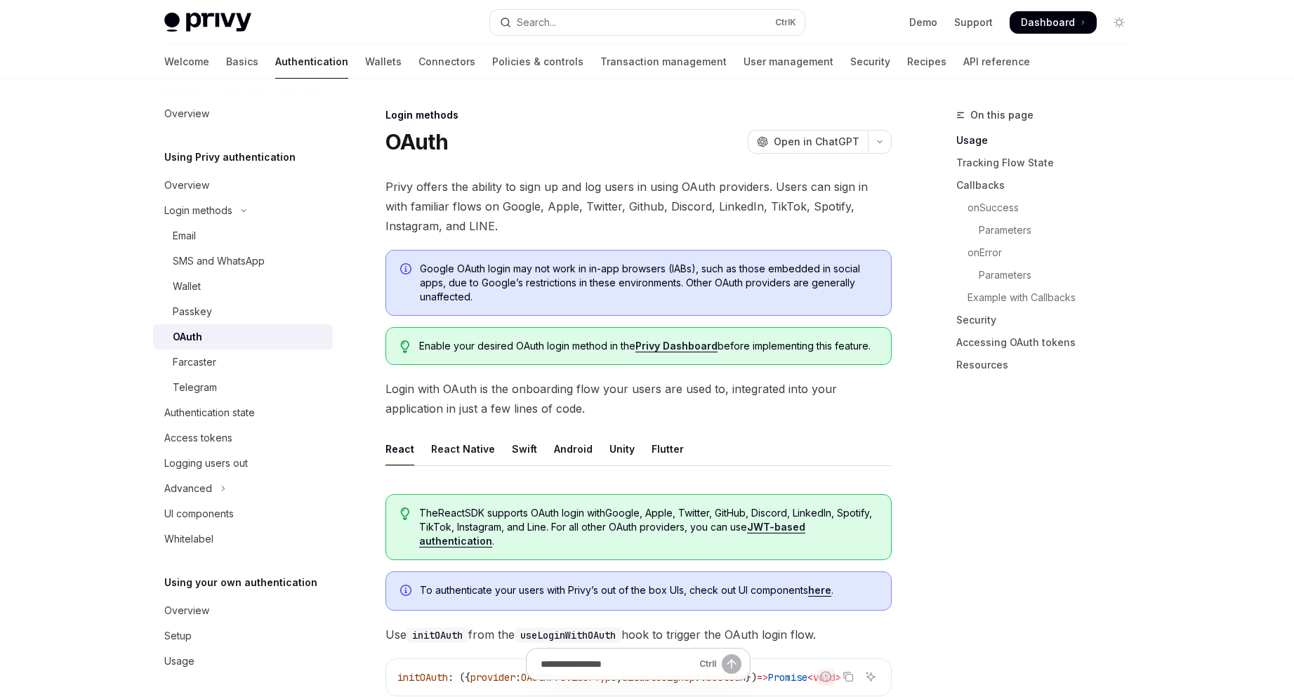
click at [277, 350] on link "Farcaster" at bounding box center [243, 362] width 180 height 25
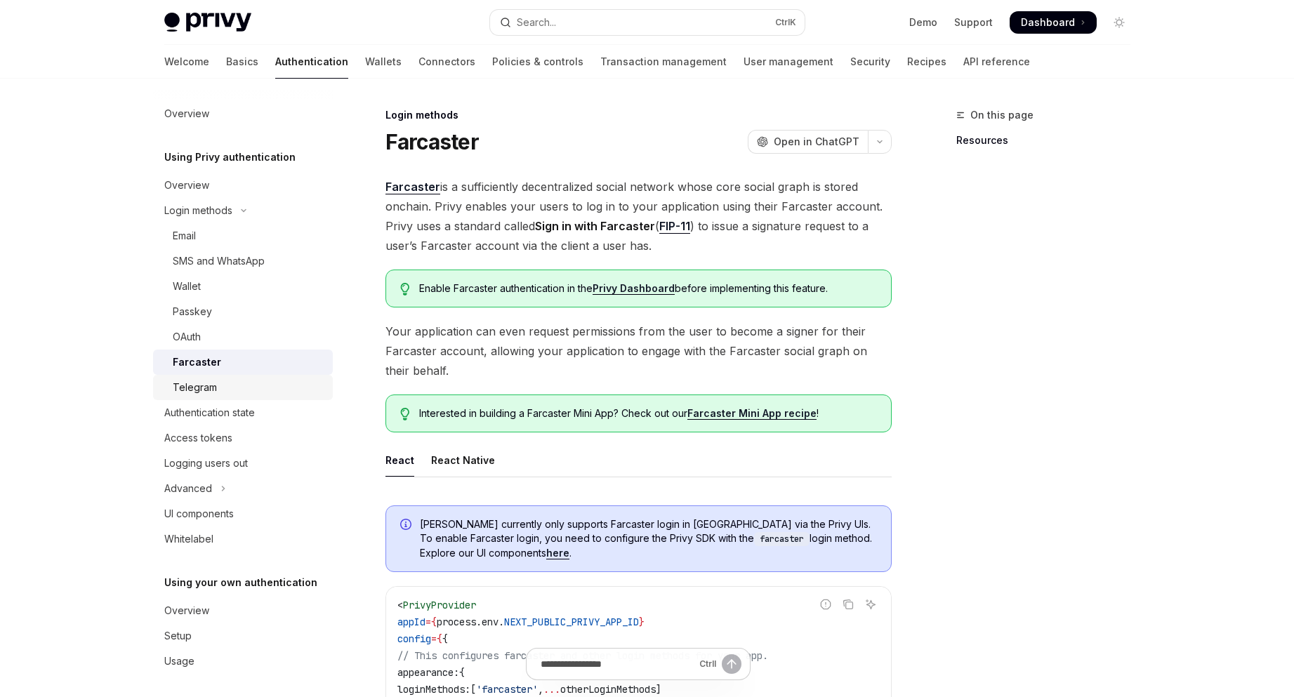
click at [263, 392] on div "Telegram" at bounding box center [249, 387] width 152 height 17
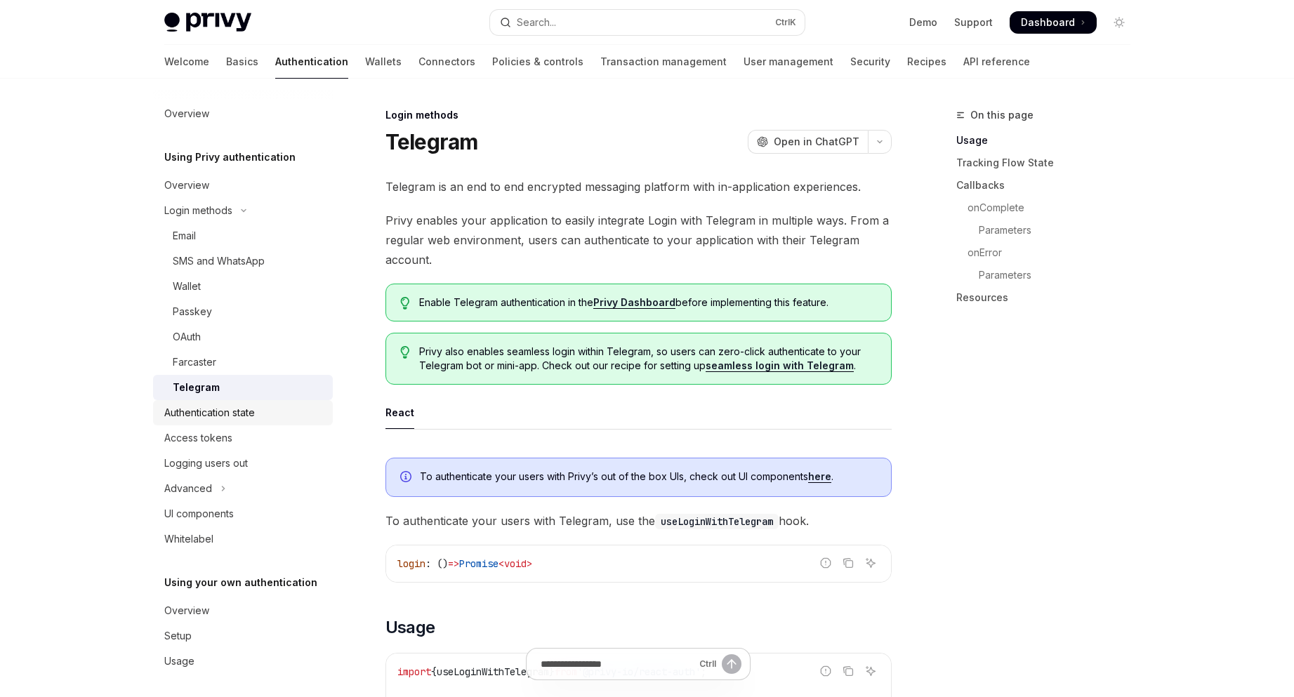
click at [268, 409] on div "Authentication state" at bounding box center [244, 413] width 160 height 17
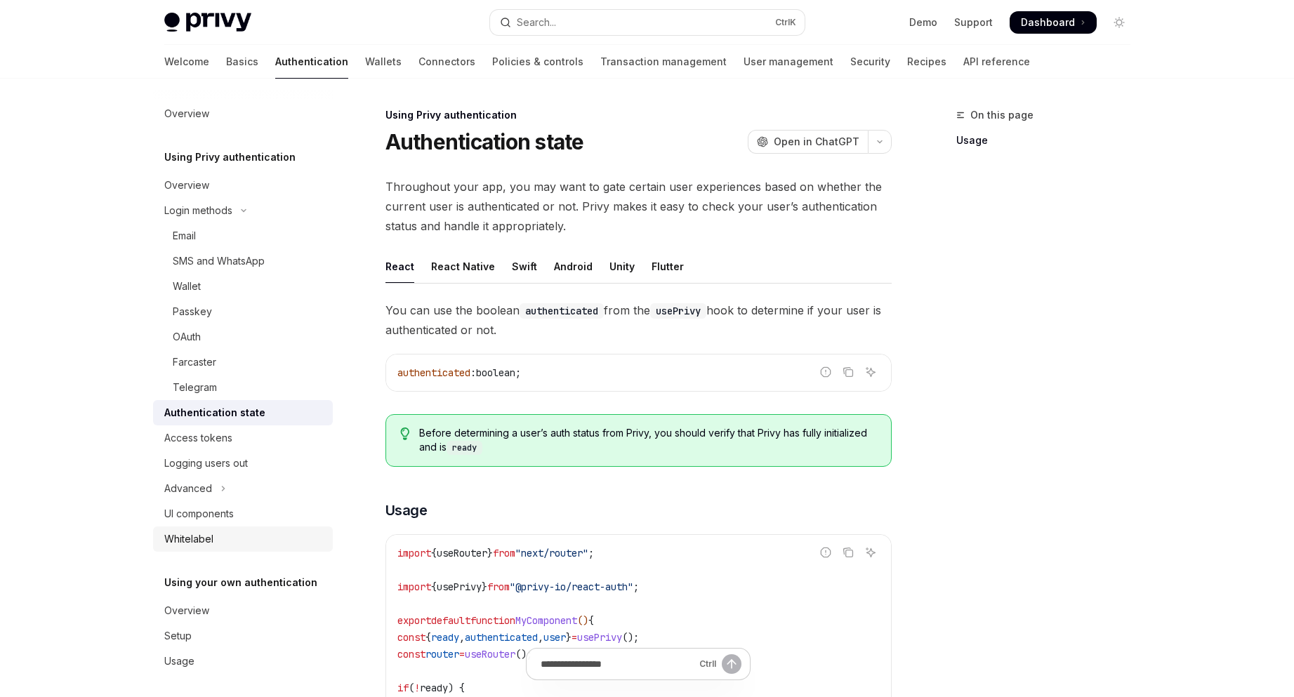
click at [259, 546] on div "Whitelabel" at bounding box center [244, 539] width 160 height 17
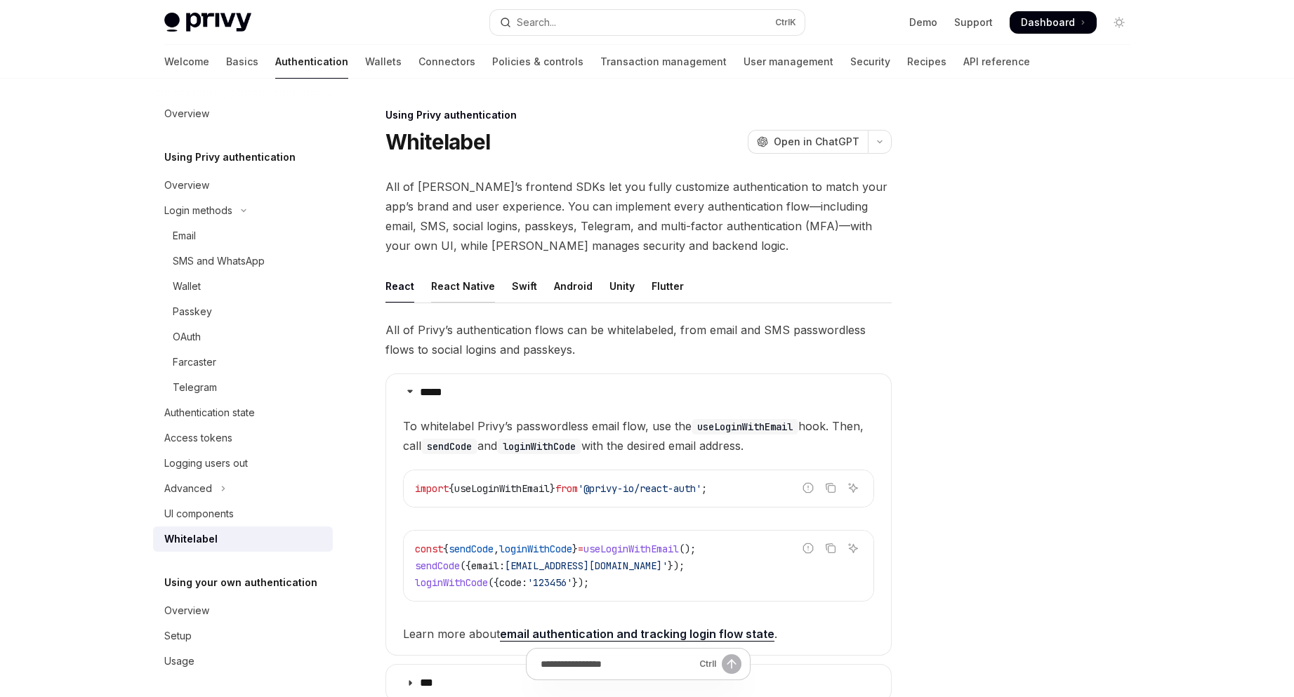
click at [452, 291] on div "React Native" at bounding box center [463, 286] width 64 height 33
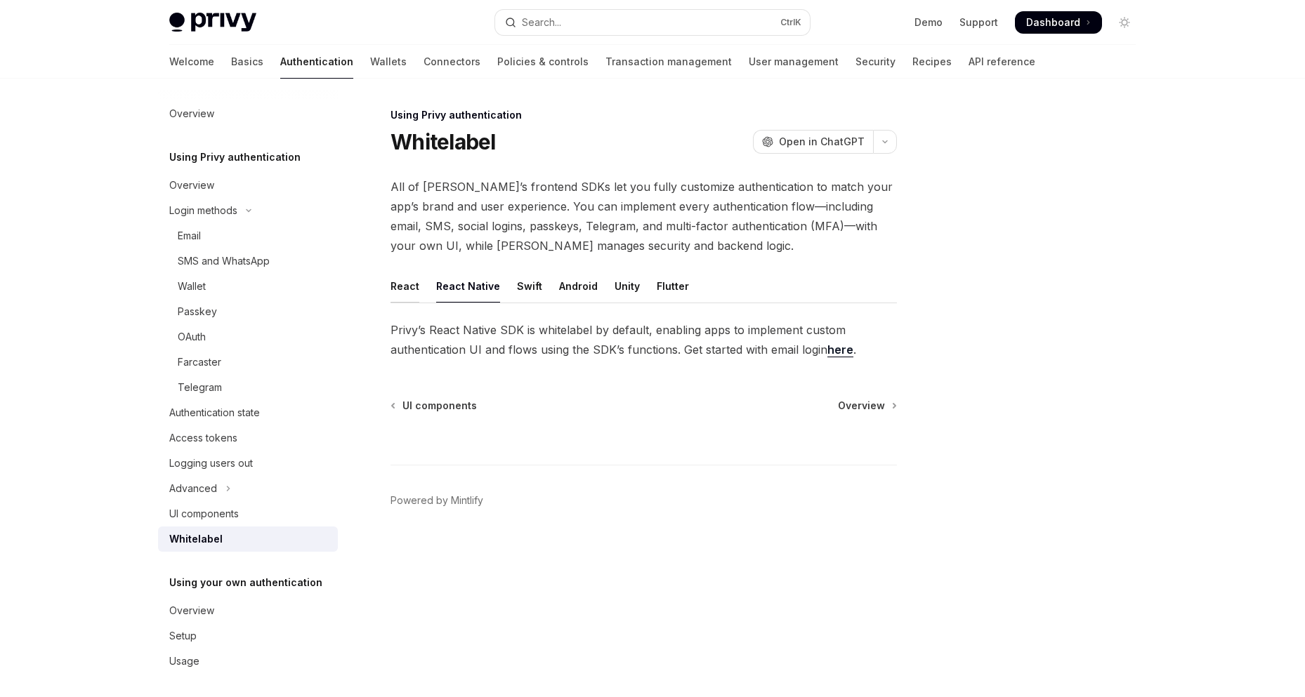
click at [395, 291] on div "React" at bounding box center [404, 286] width 29 height 33
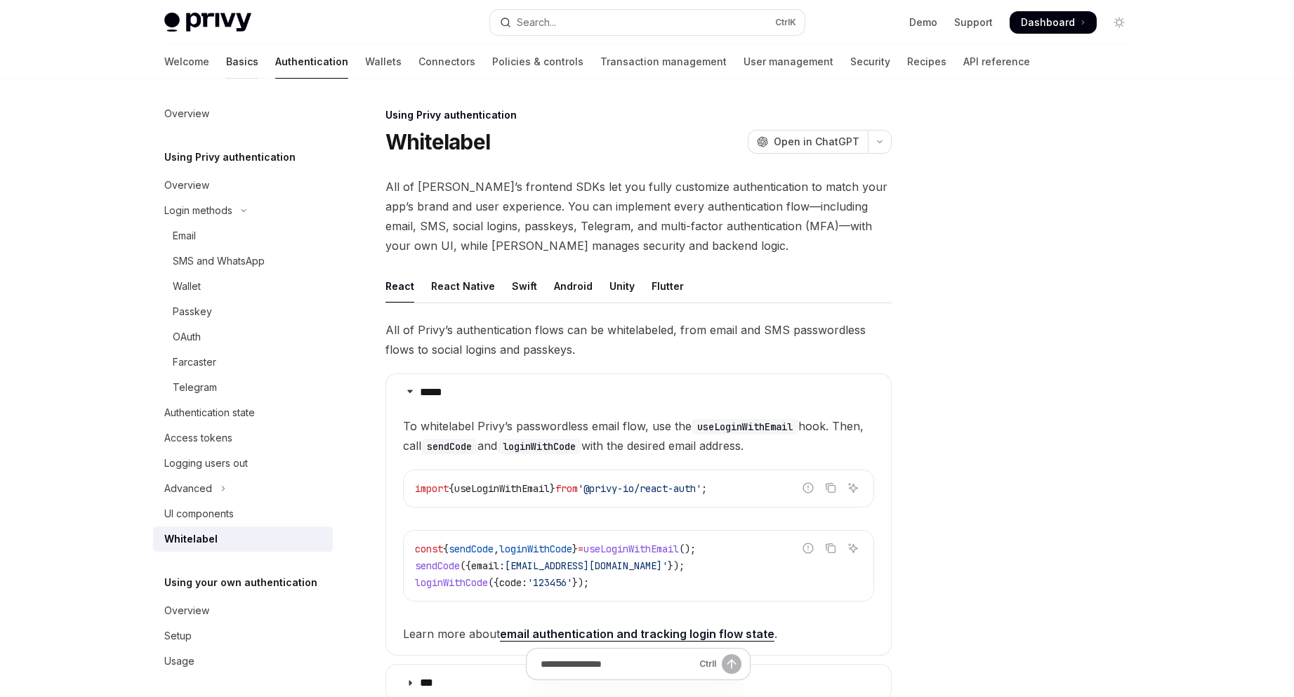
click at [226, 67] on link "Basics" at bounding box center [242, 62] width 32 height 34
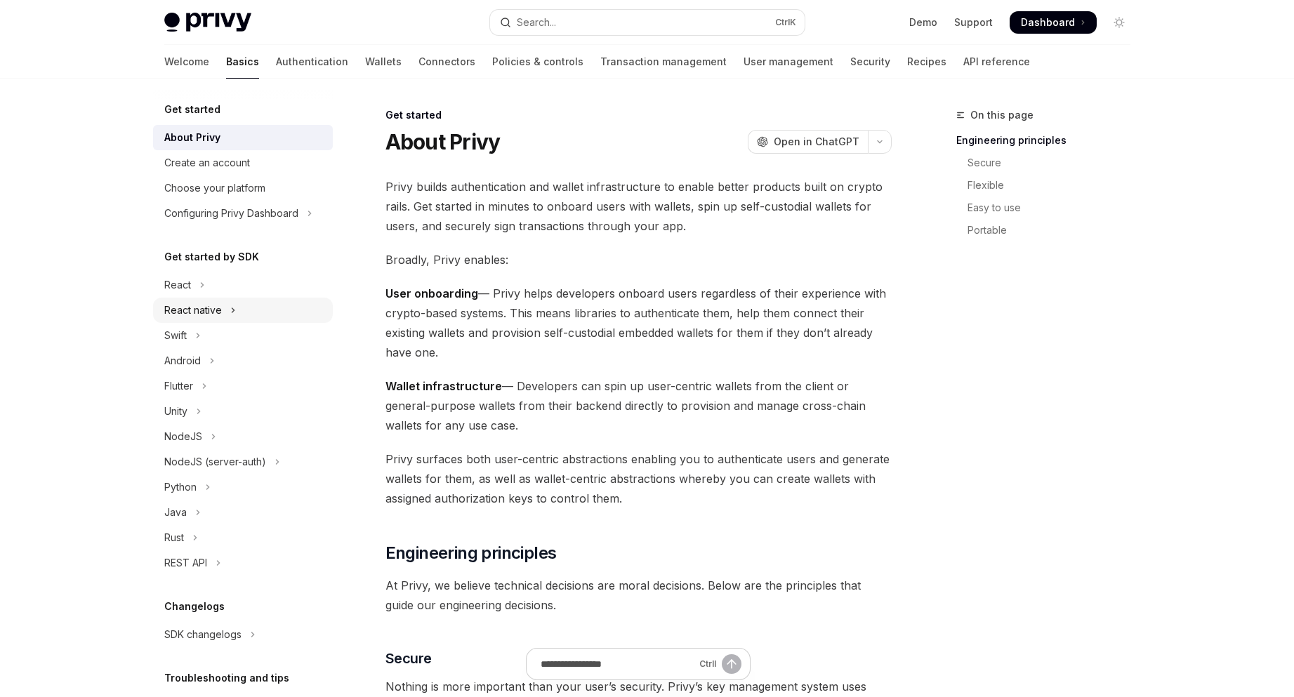
click at [248, 312] on button "React native" at bounding box center [243, 310] width 180 height 25
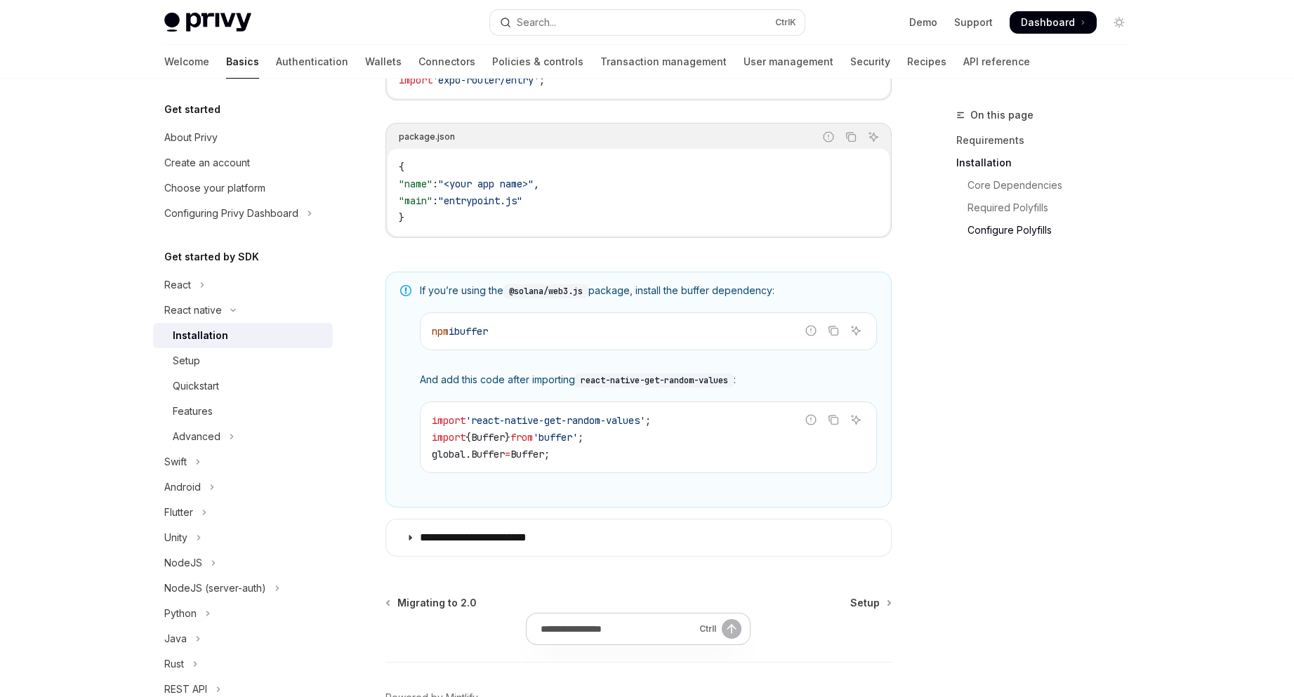
scroll to position [978, 0]
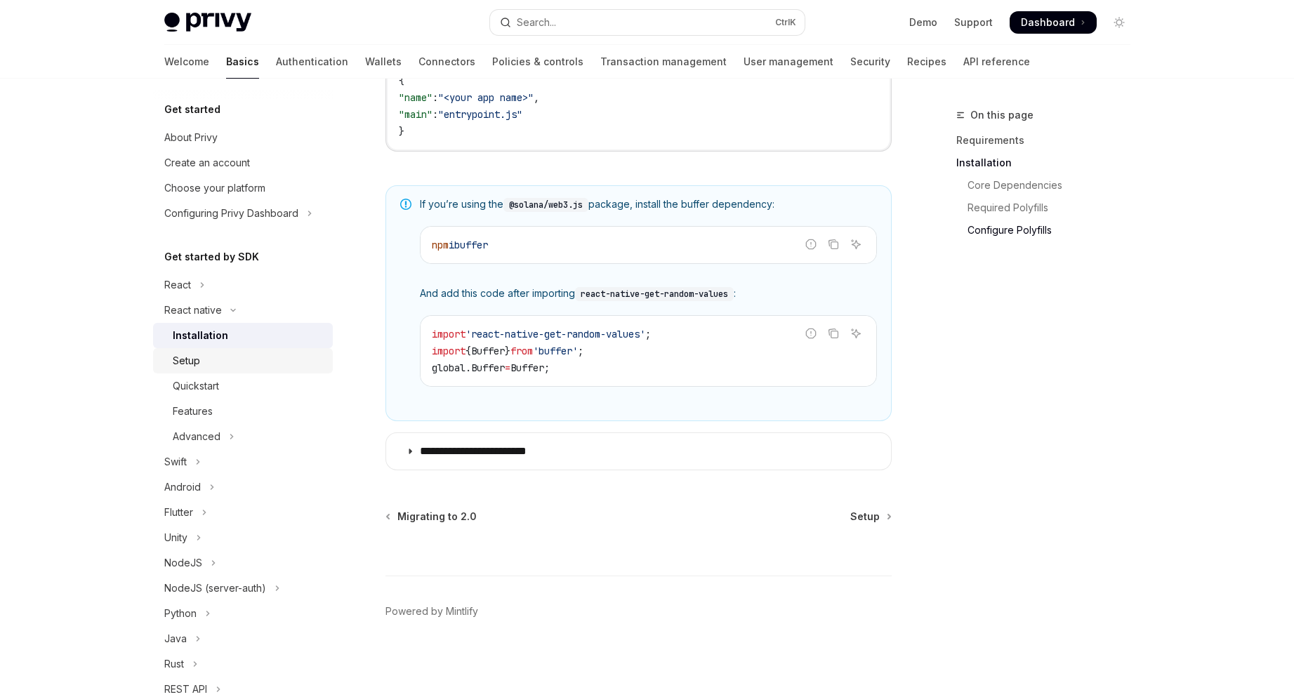
click at [260, 360] on div "Setup" at bounding box center [249, 361] width 152 height 17
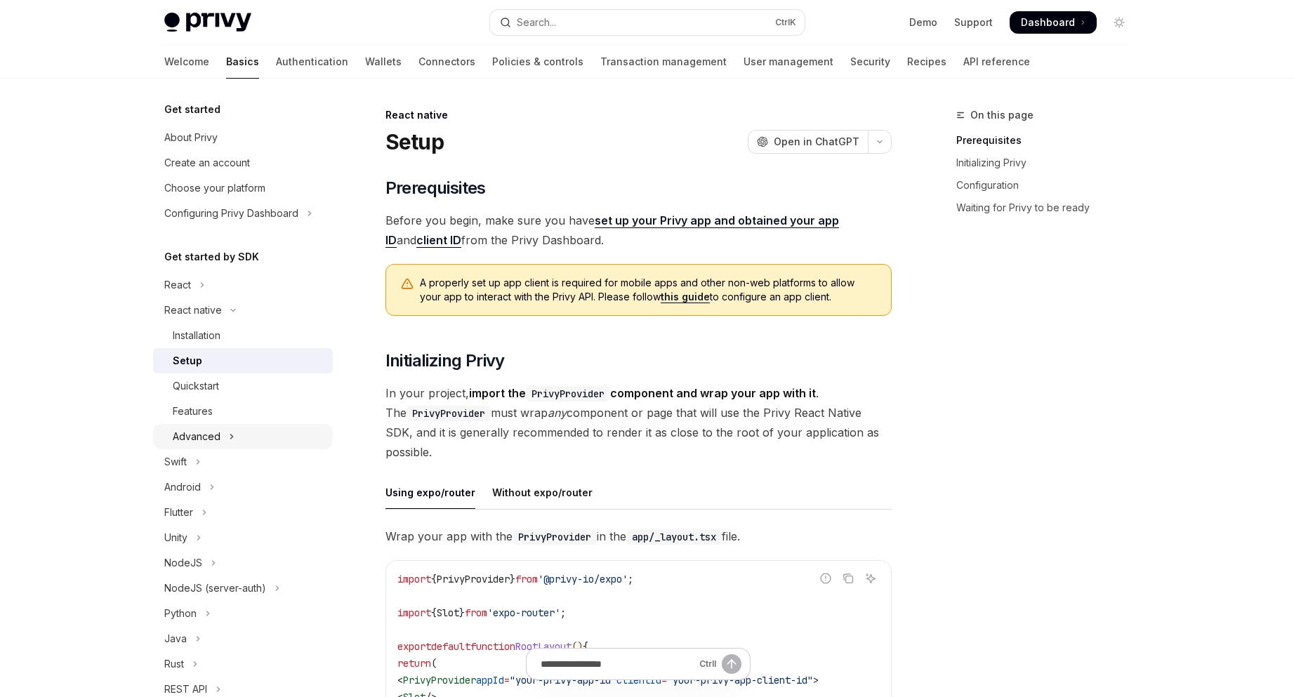
click at [266, 440] on button "Advanced" at bounding box center [243, 436] width 180 height 25
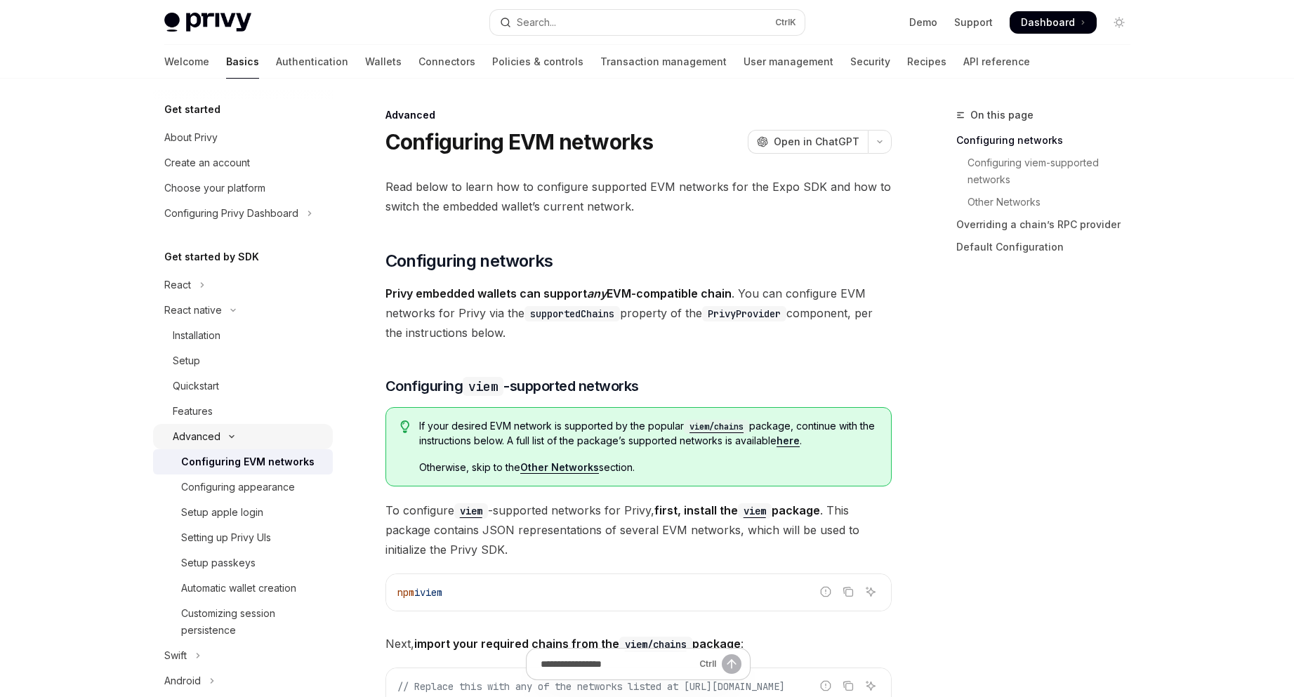
click at [266, 440] on button "Advanced" at bounding box center [243, 436] width 180 height 25
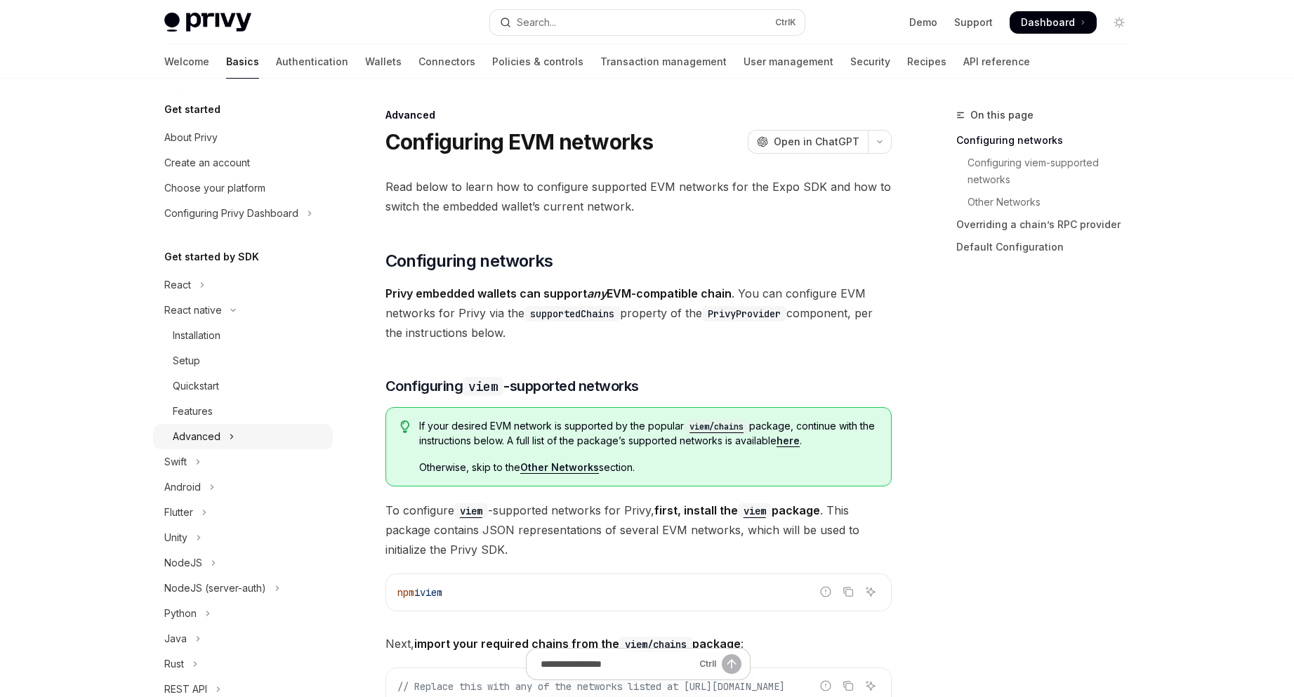
click at [266, 440] on button "Advanced" at bounding box center [243, 436] width 180 height 25
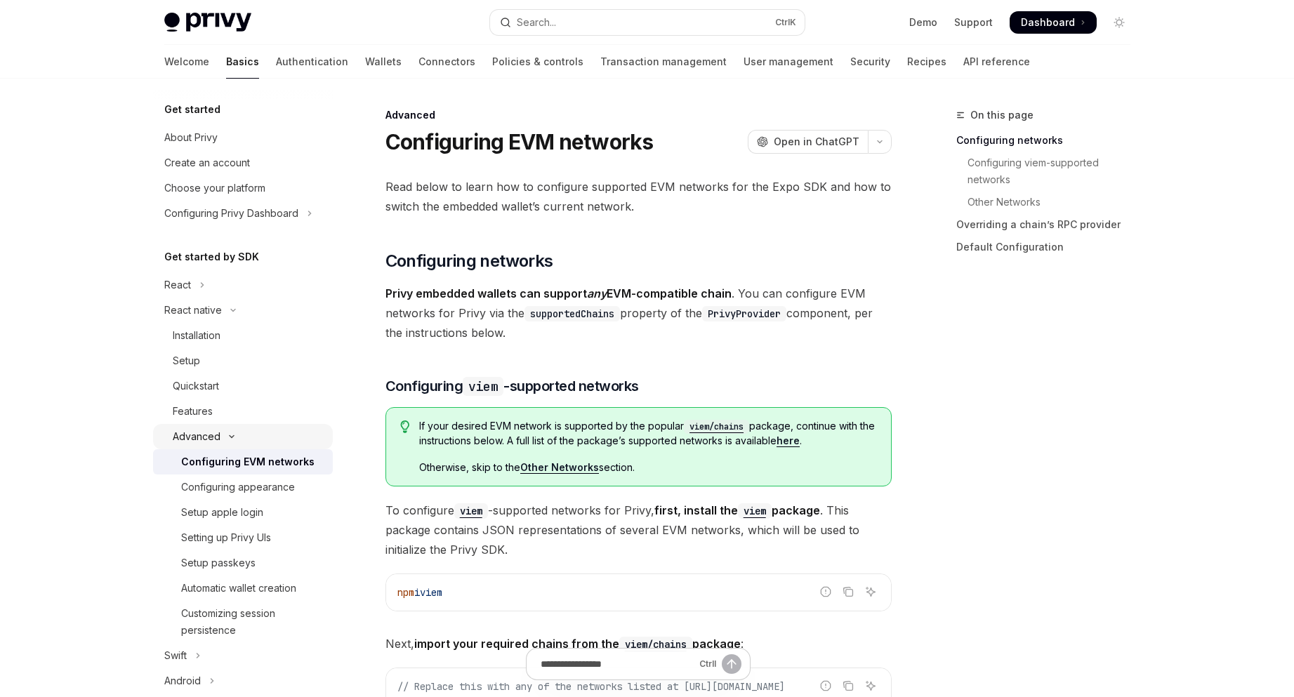
click at [266, 440] on button "Advanced" at bounding box center [243, 436] width 180 height 25
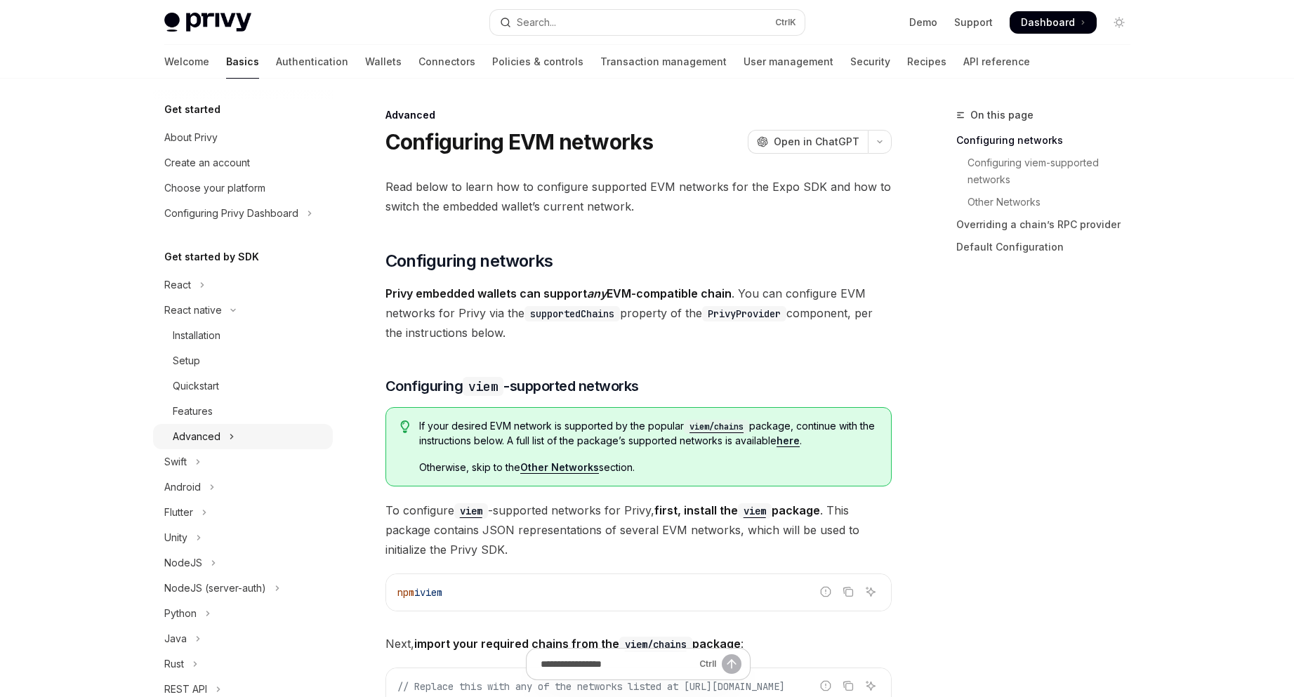
click at [266, 440] on button "Advanced" at bounding box center [243, 436] width 180 height 25
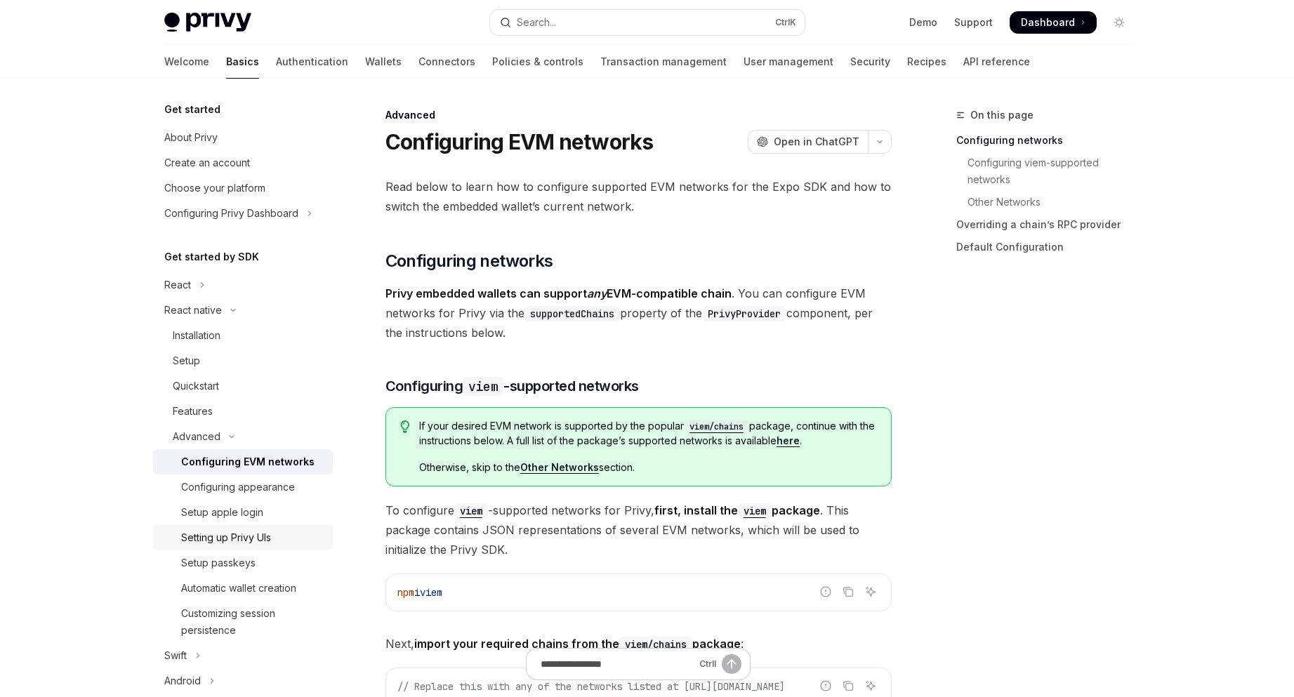
click at [283, 536] on div "Setting up Privy UIs" at bounding box center [252, 538] width 143 height 17
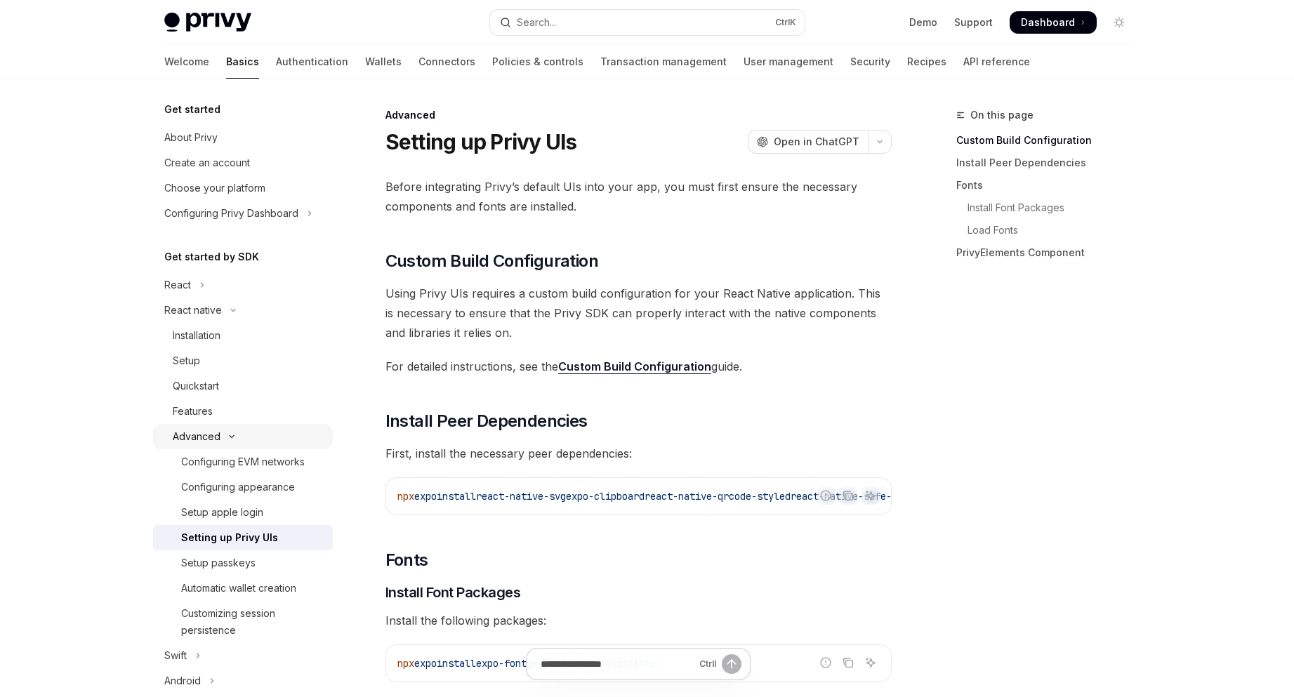
click at [287, 434] on button "Advanced" at bounding box center [243, 436] width 180 height 25
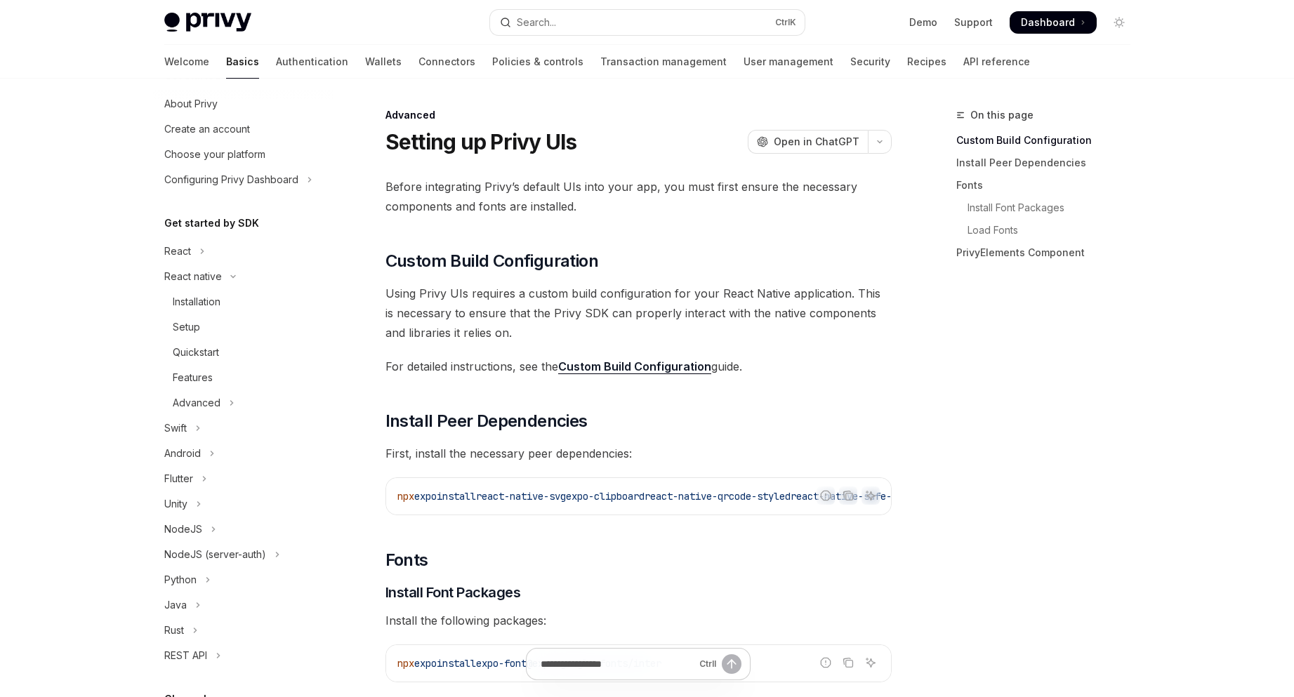
scroll to position [93, 0]
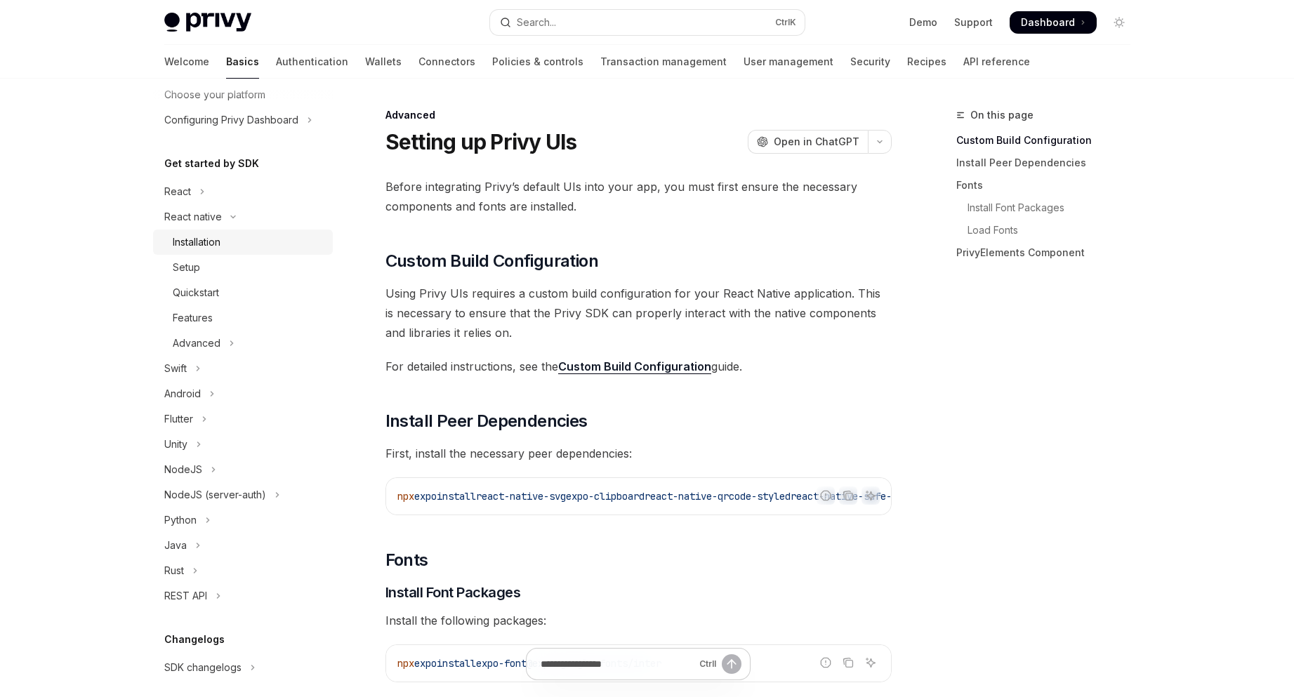
click at [289, 235] on div "Installation" at bounding box center [249, 242] width 152 height 17
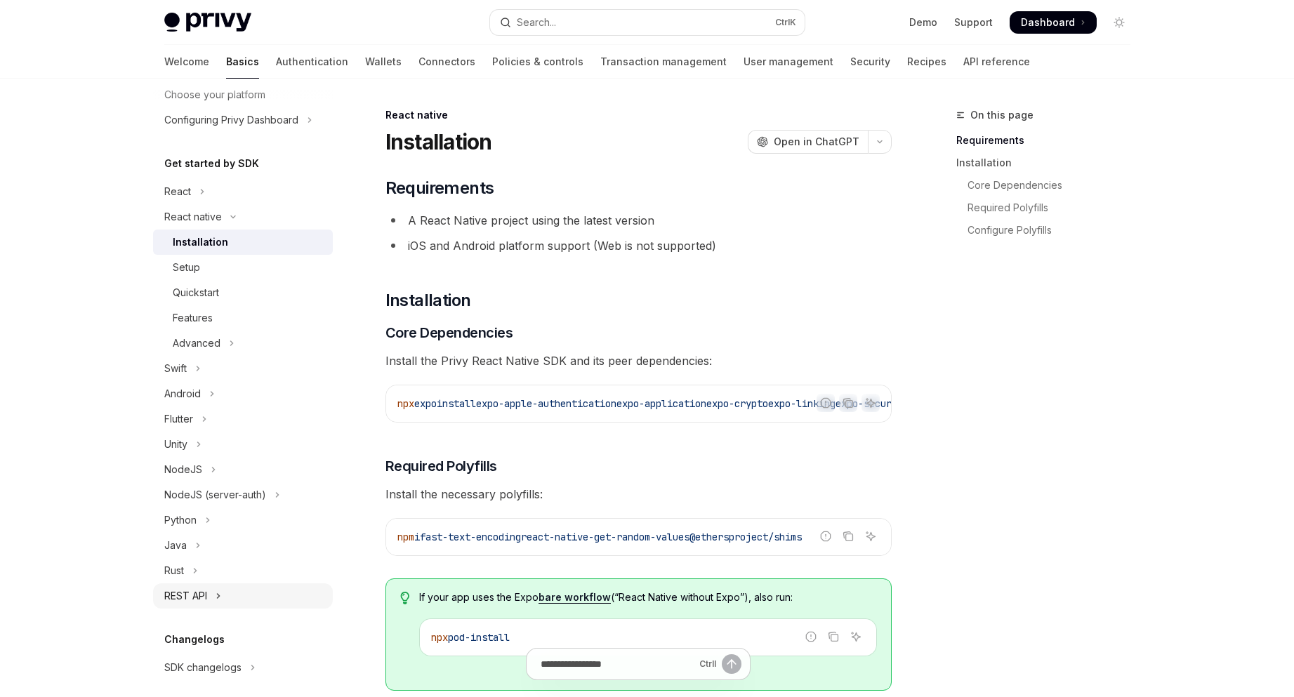
click at [207, 586] on button "REST API" at bounding box center [243, 596] width 180 height 25
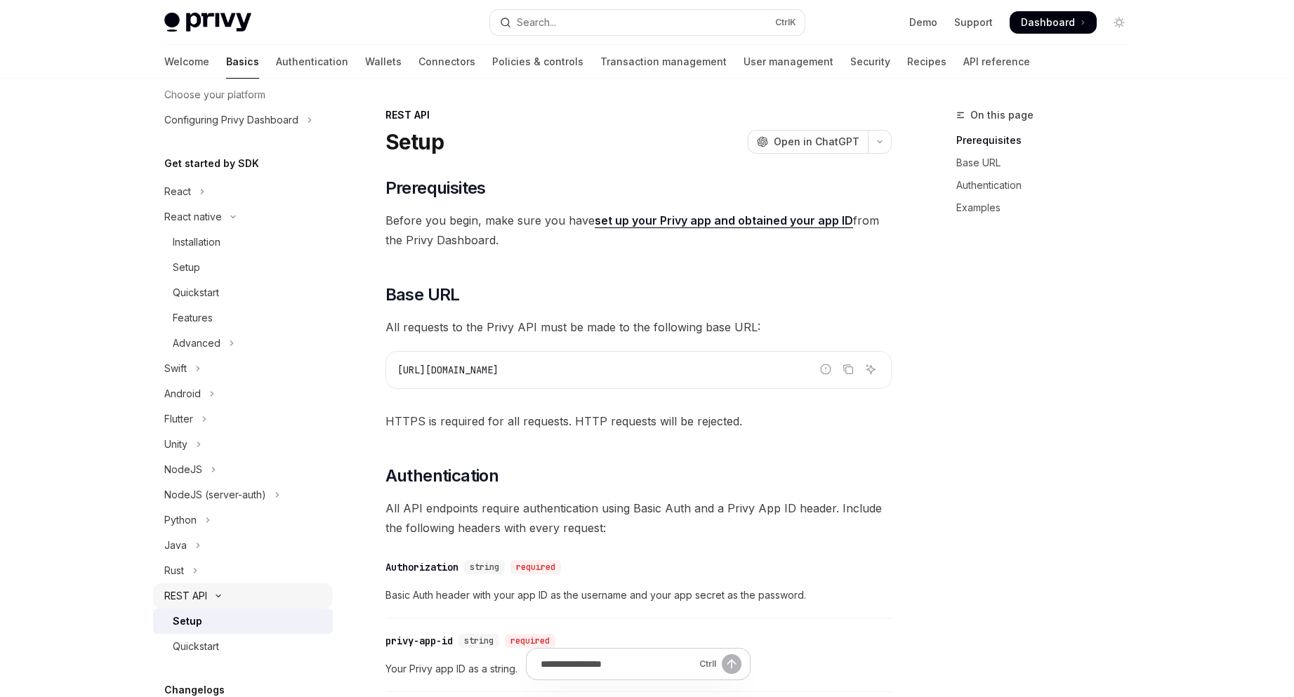
click at [224, 597] on icon "Toggle REST API section" at bounding box center [218, 596] width 17 height 6
click at [244, 242] on div "Installation" at bounding box center [249, 242] width 152 height 17
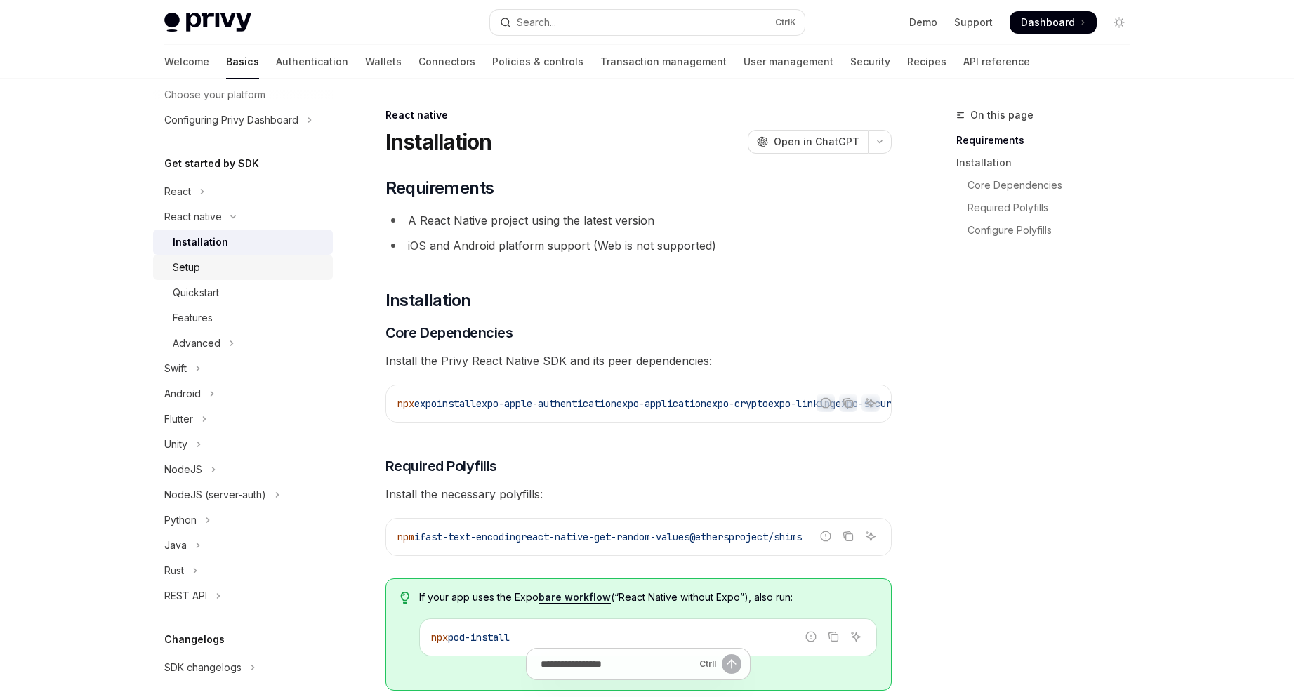
click at [275, 280] on link "Setup" at bounding box center [243, 267] width 180 height 25
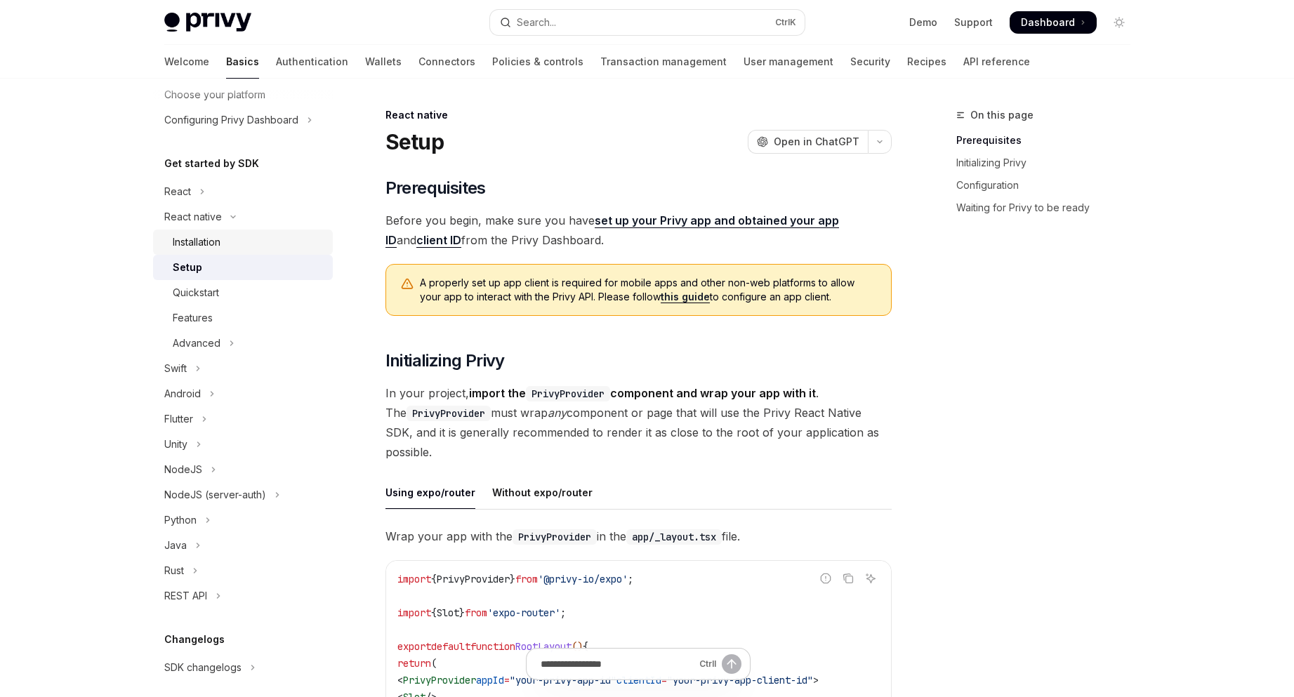
click at [226, 231] on link "Installation" at bounding box center [243, 242] width 180 height 25
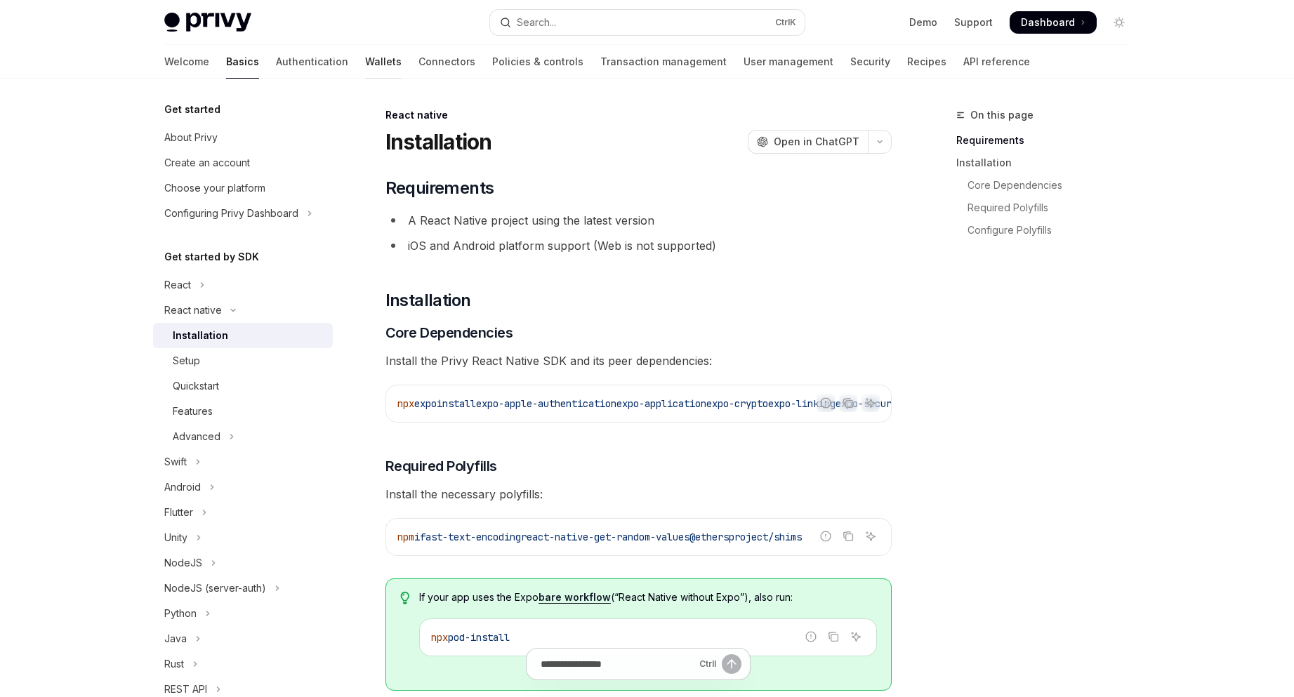
click at [365, 60] on link "Wallets" at bounding box center [383, 62] width 37 height 34
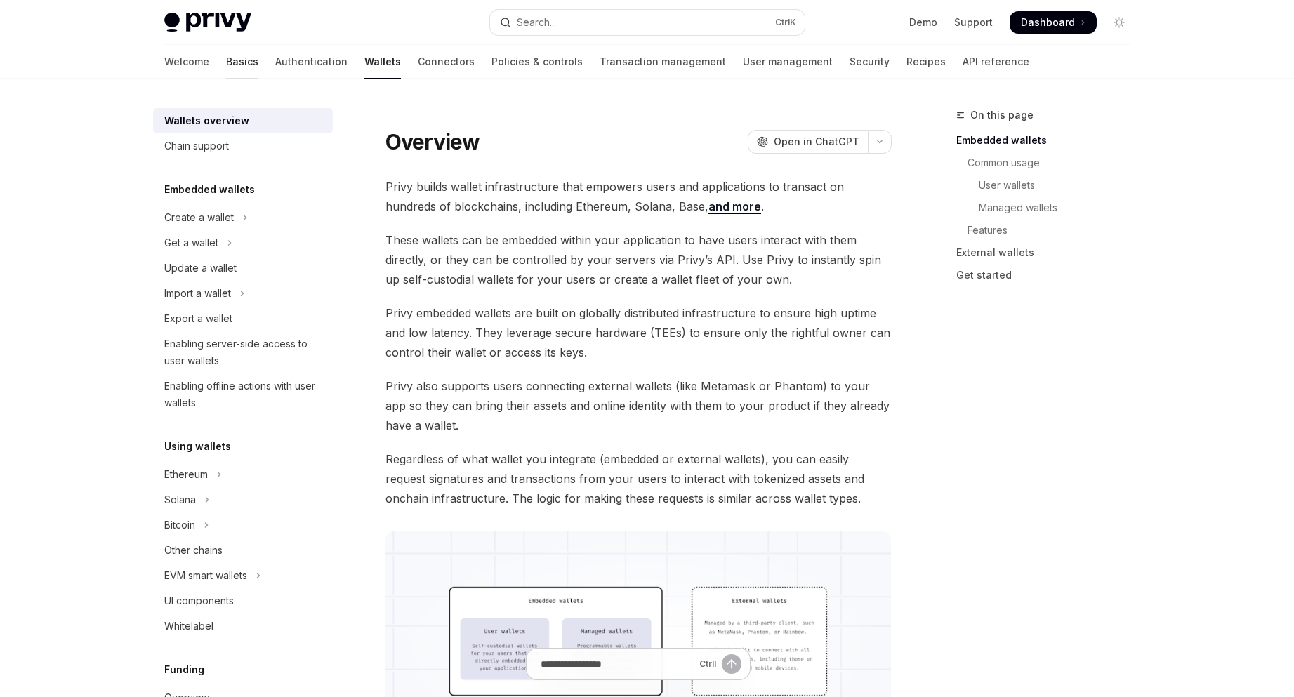
click at [226, 65] on link "Basics" at bounding box center [242, 62] width 32 height 34
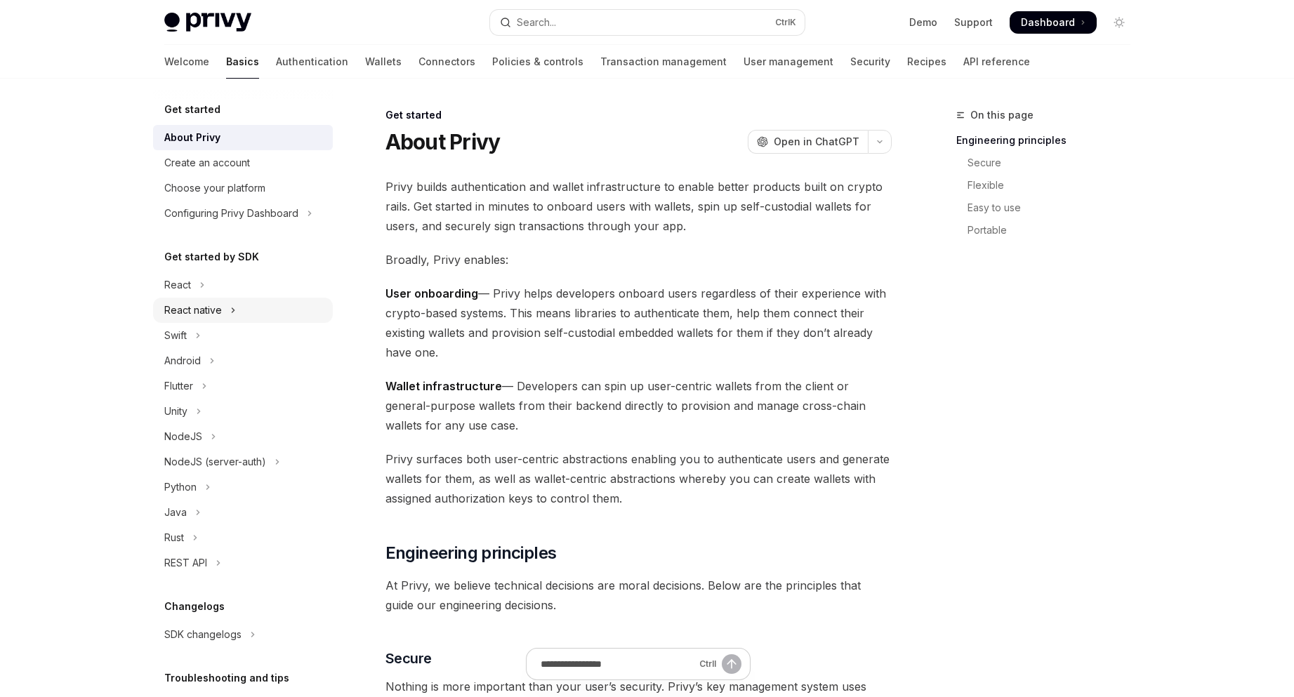
click at [235, 312] on button "React native" at bounding box center [243, 310] width 180 height 25
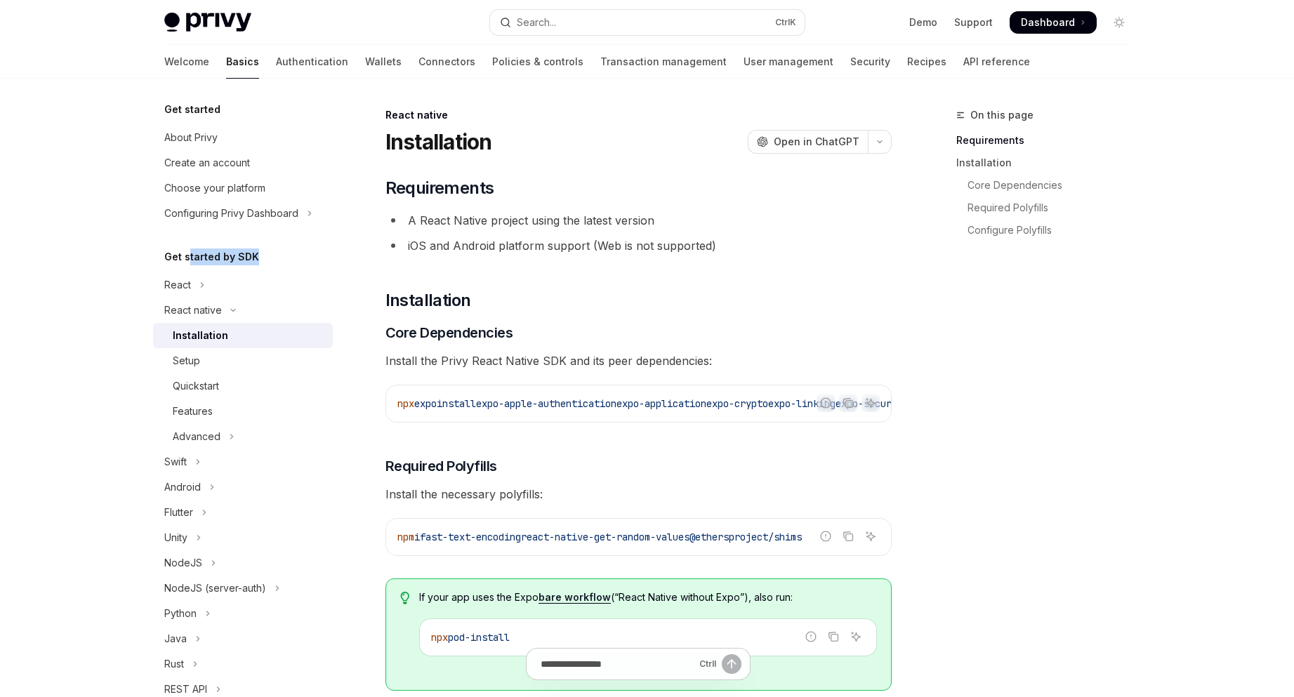
drag, startPoint x: 189, startPoint y: 260, endPoint x: 280, endPoint y: 258, distance: 91.3
click at [280, 258] on div "Get started by SDK" at bounding box center [243, 257] width 180 height 17
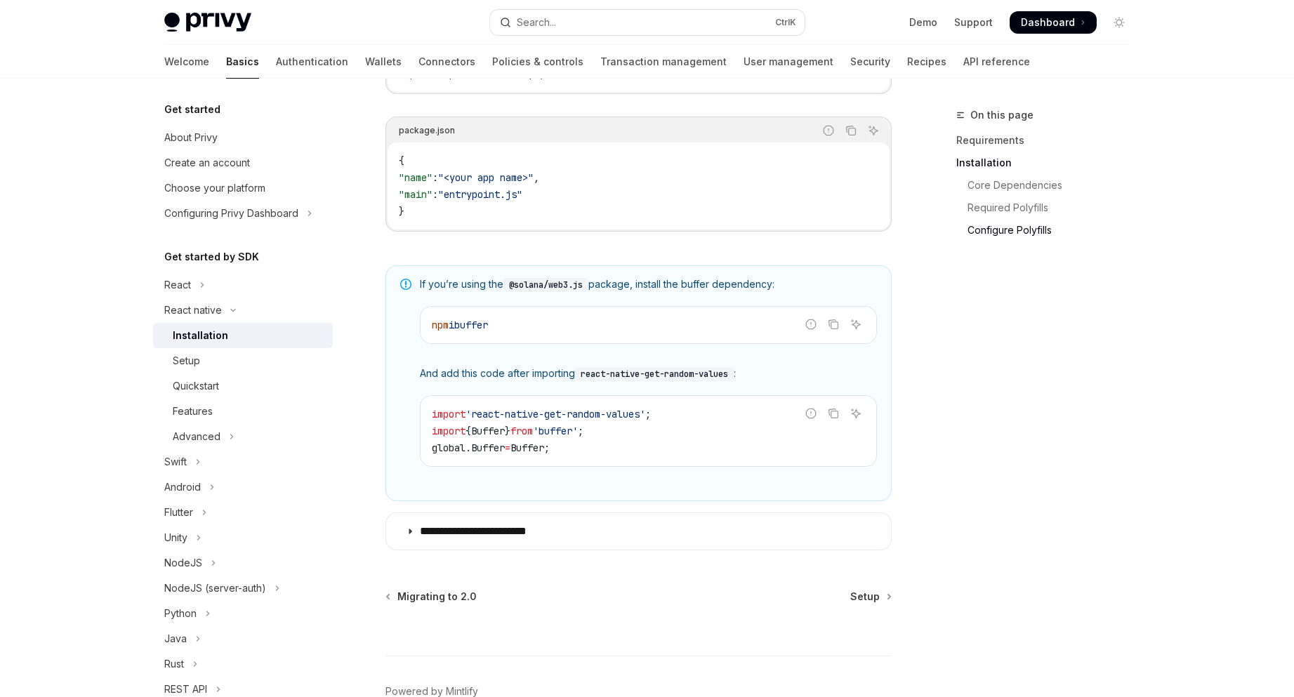
scroll to position [978, 0]
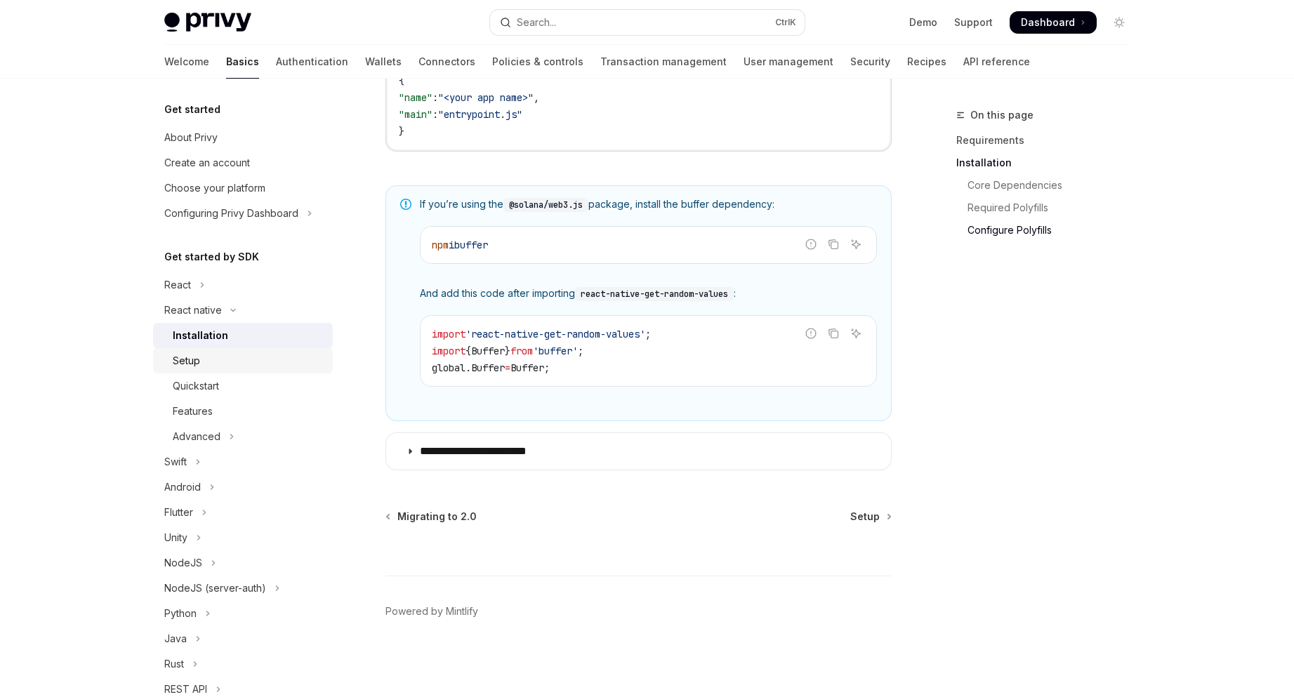
click at [200, 365] on div "Setup" at bounding box center [249, 361] width 152 height 17
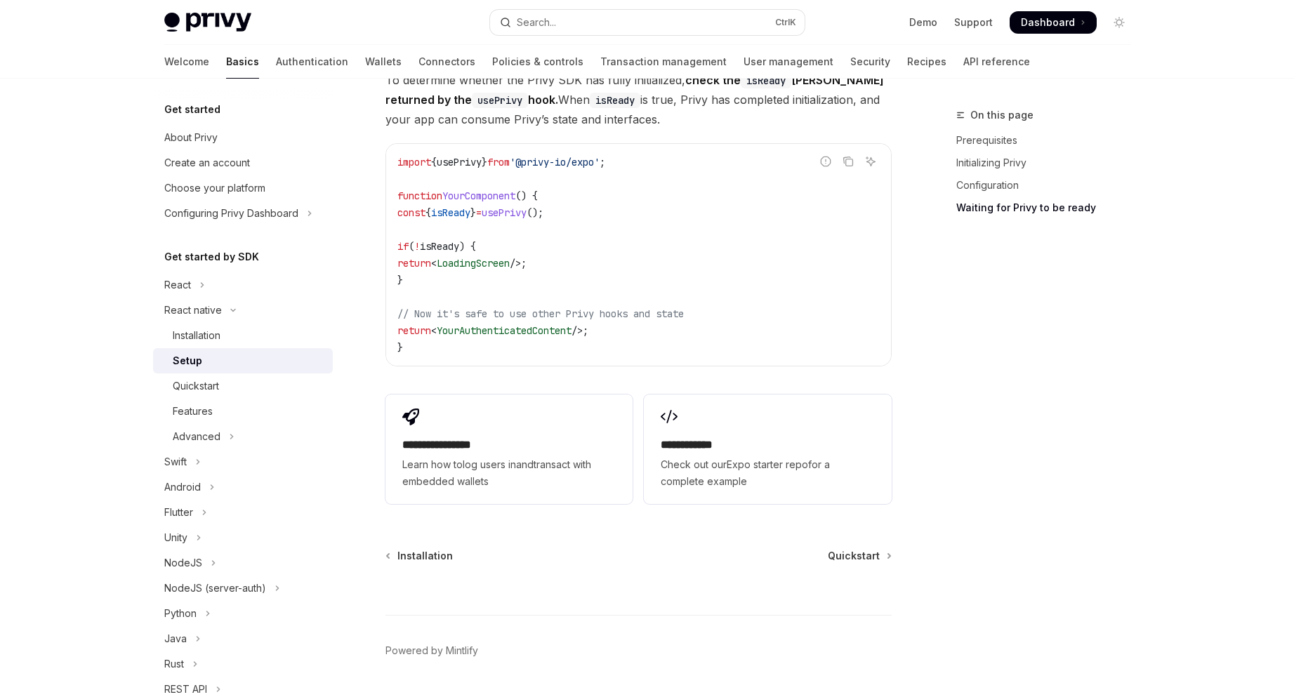
scroll to position [1246, 0]
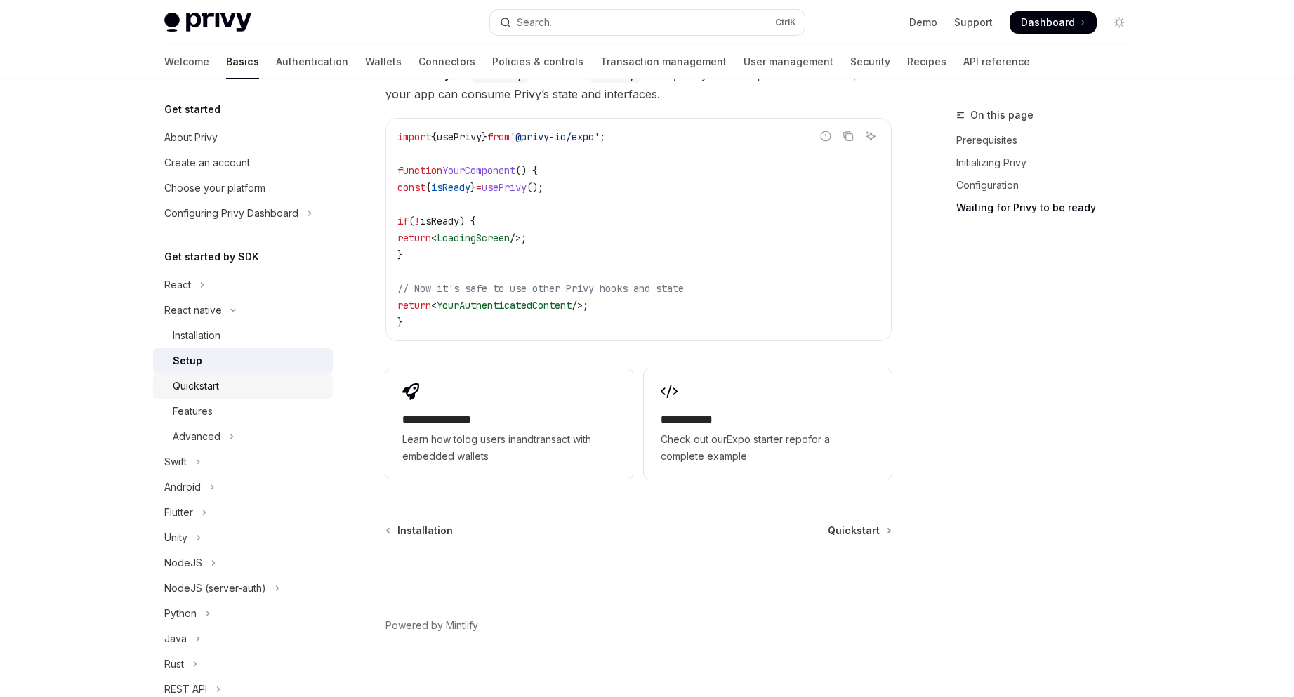
click at [227, 393] on div "Quickstart" at bounding box center [249, 386] width 152 height 17
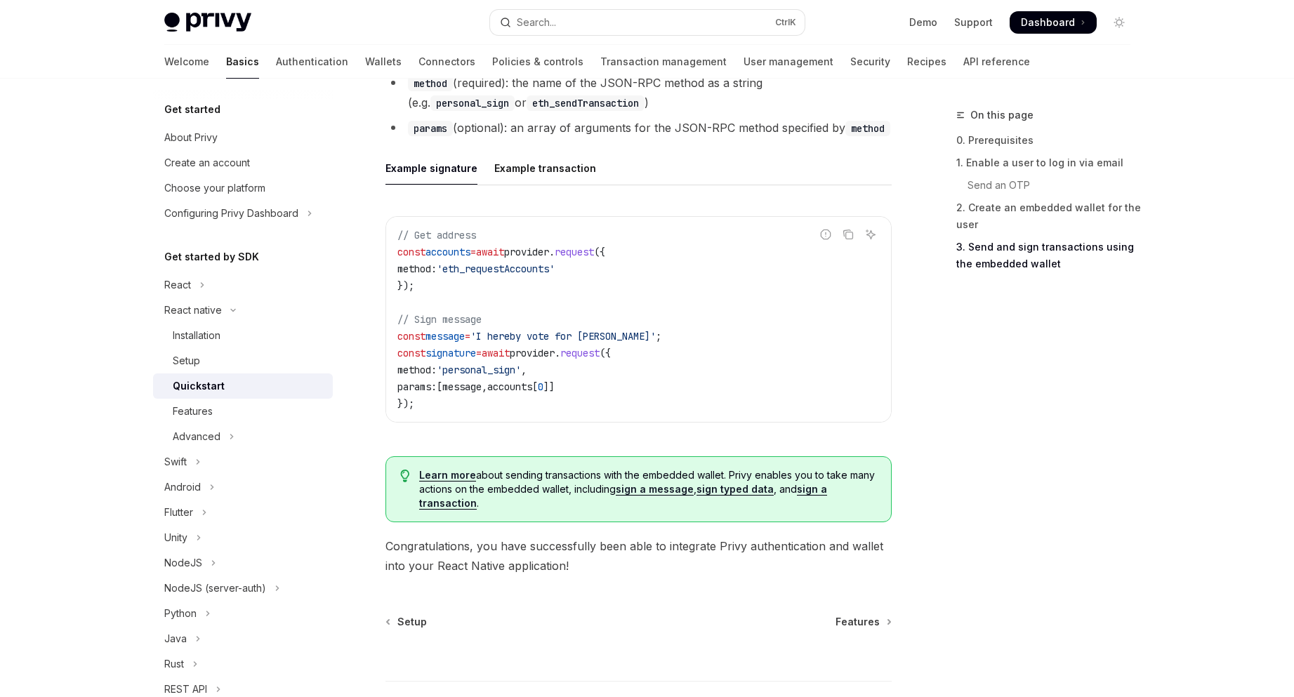
scroll to position [1952, 0]
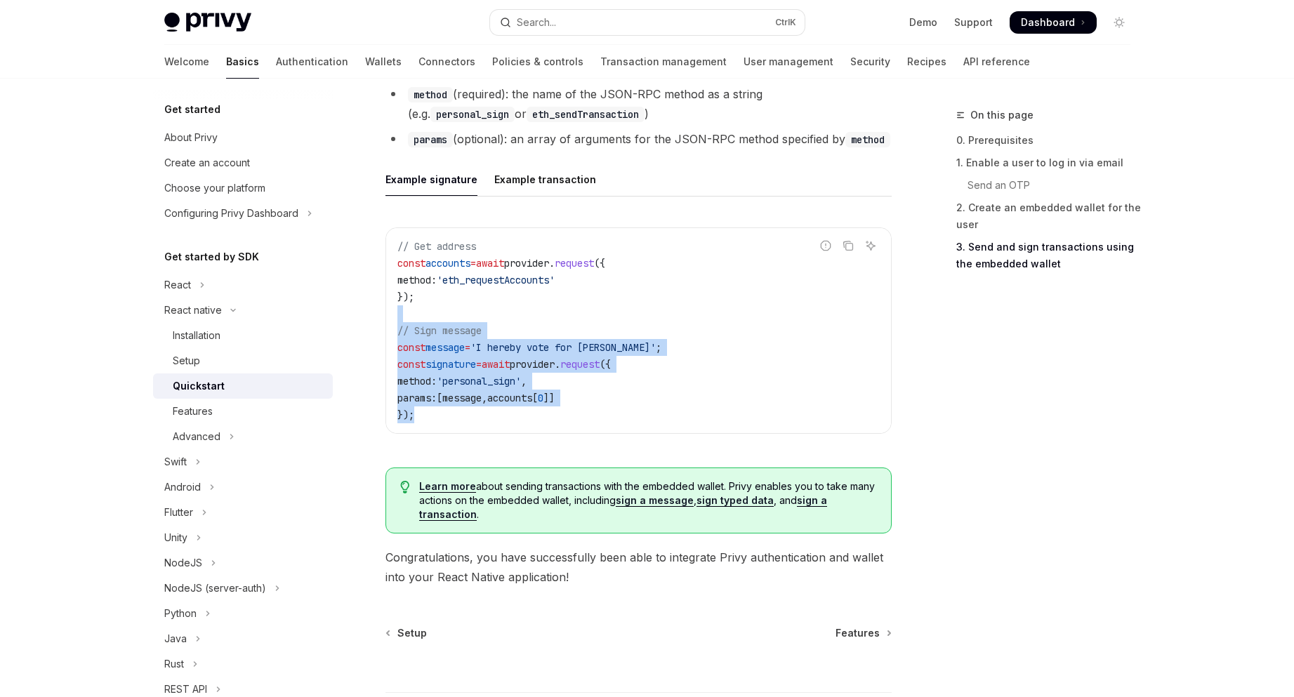
drag, startPoint x: 471, startPoint y: 442, endPoint x: 423, endPoint y: 308, distance: 143.1
click at [423, 308] on div "Report incorrect code Copy Ask AI // Get address const accounts = await provide…" at bounding box center [639, 335] width 506 height 243
click at [423, 308] on code "// Get address const accounts = await provider . request ({ method: 'eth_reques…" at bounding box center [639, 330] width 483 height 185
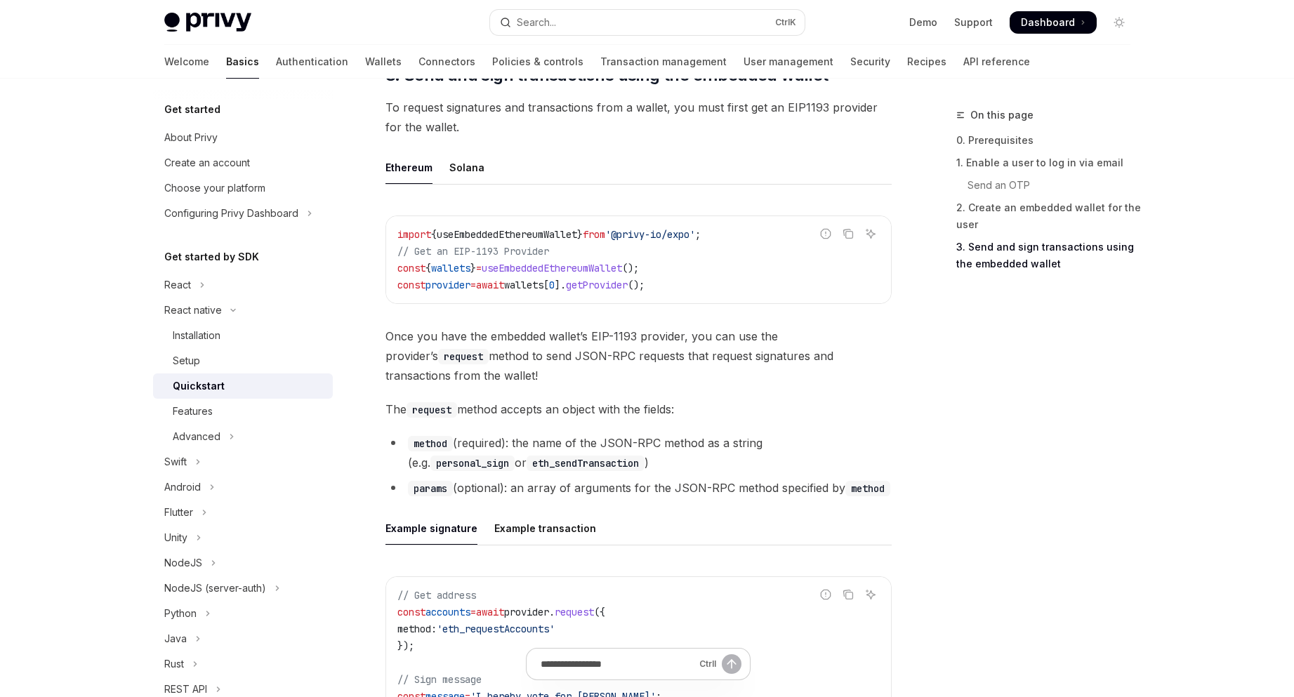
scroll to position [1578, 0]
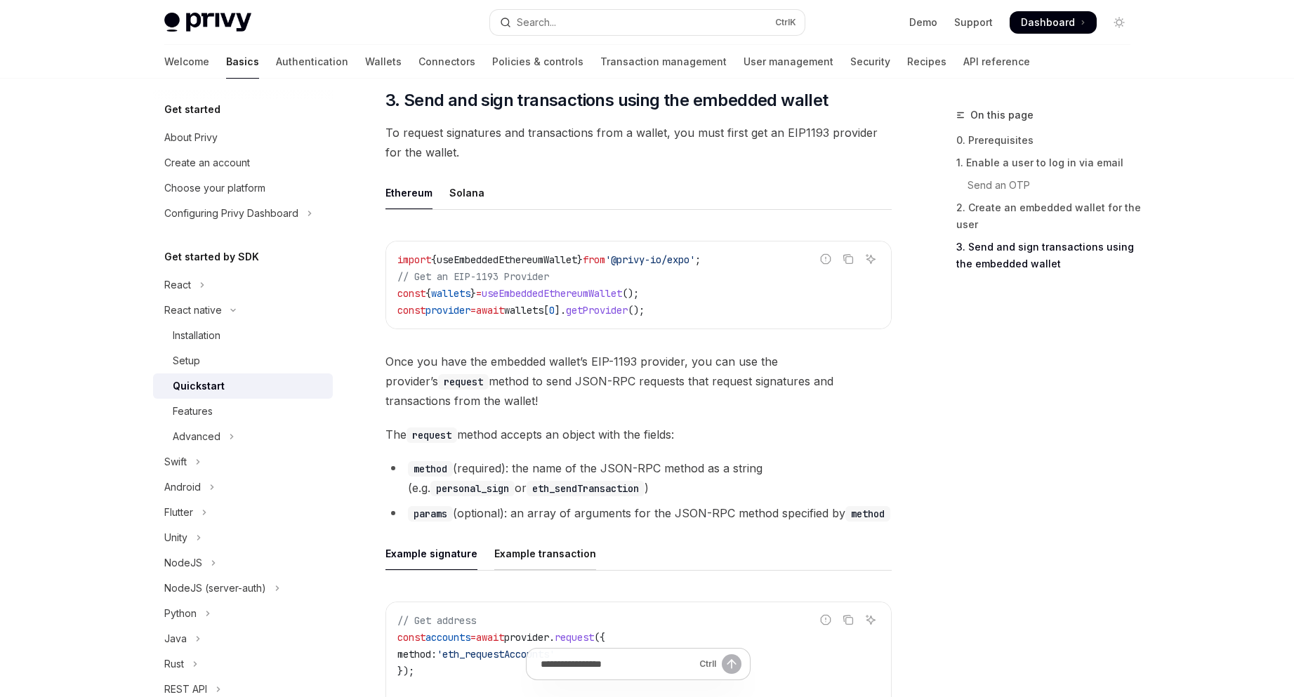
click at [534, 544] on div "Example transaction" at bounding box center [545, 553] width 102 height 33
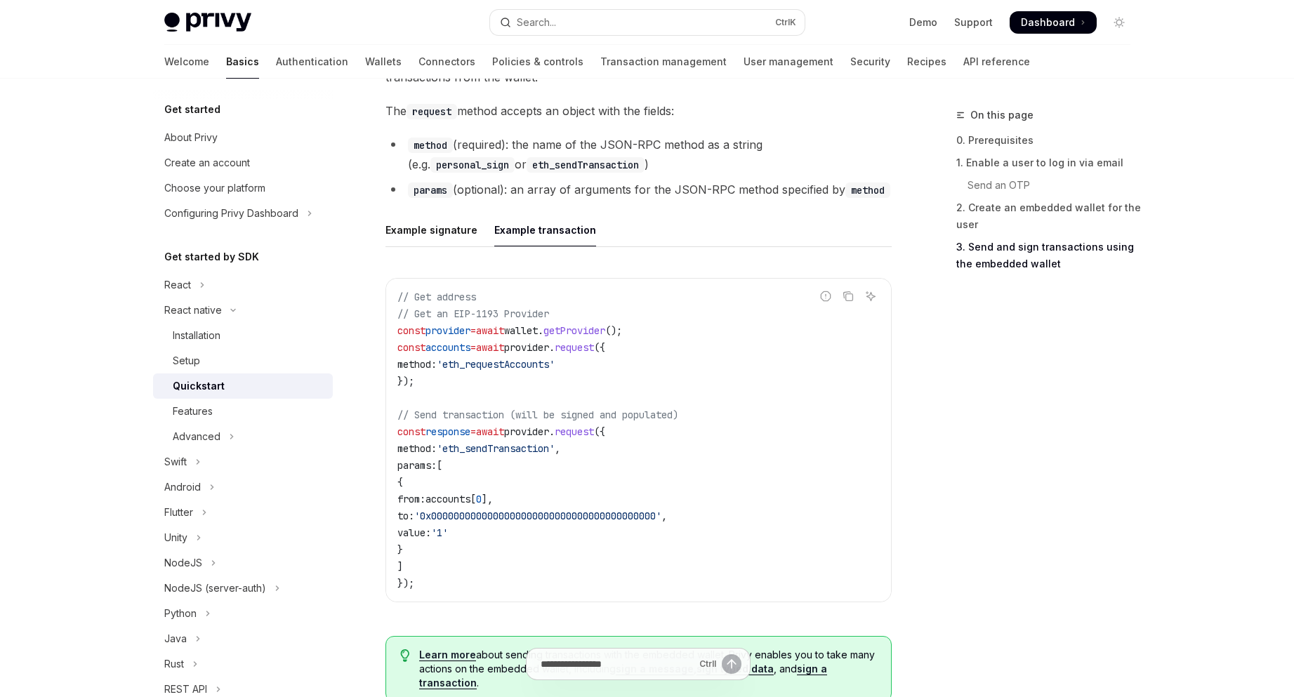
scroll to position [1905, 0]
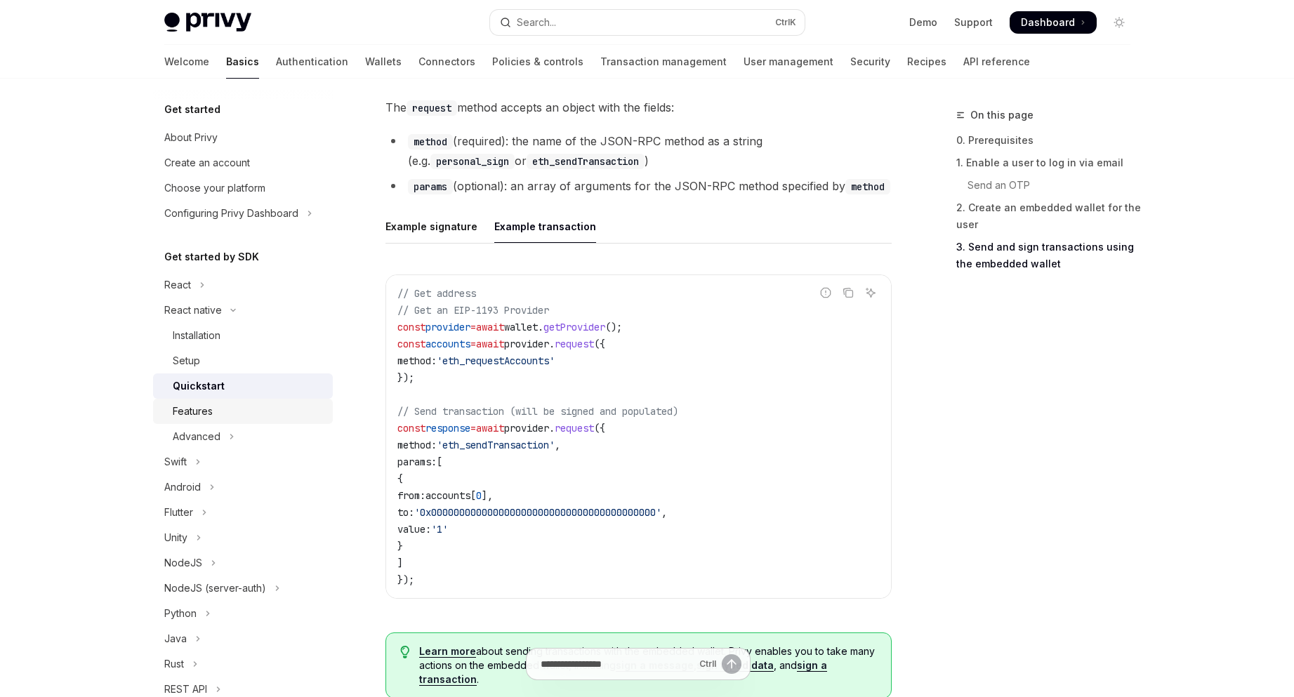
click at [231, 412] on div "Features" at bounding box center [249, 411] width 152 height 17
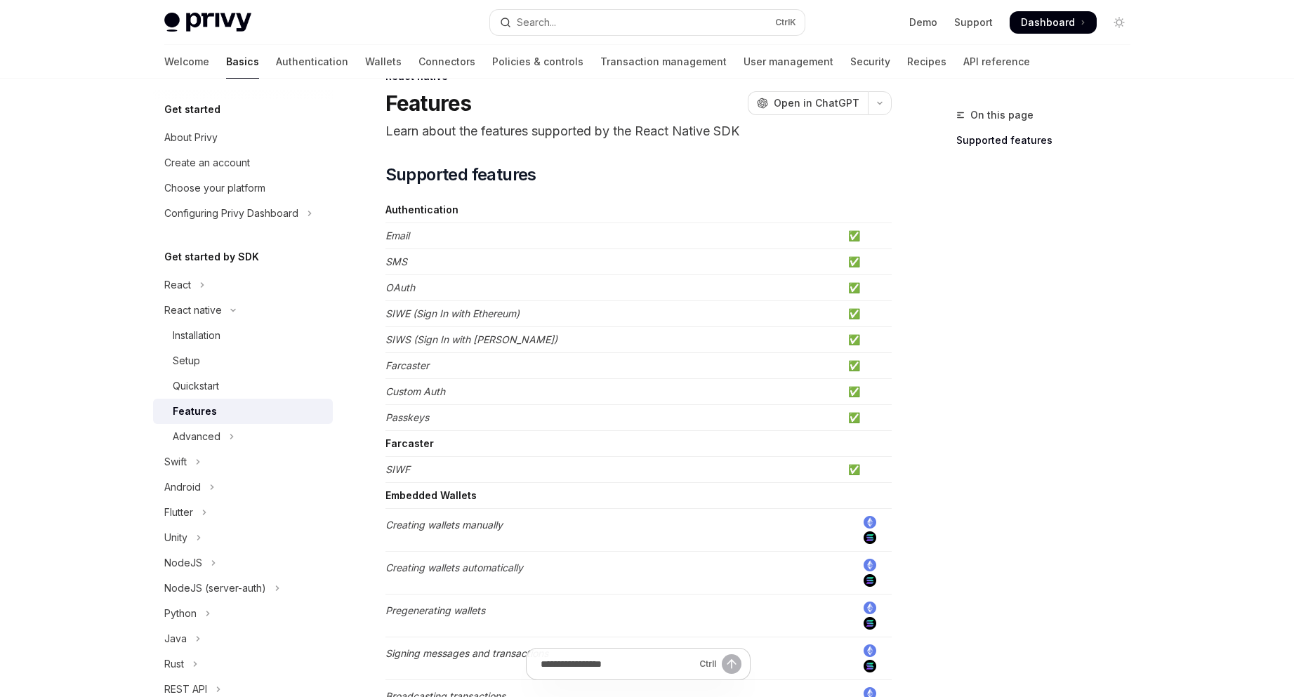
scroll to position [281, 0]
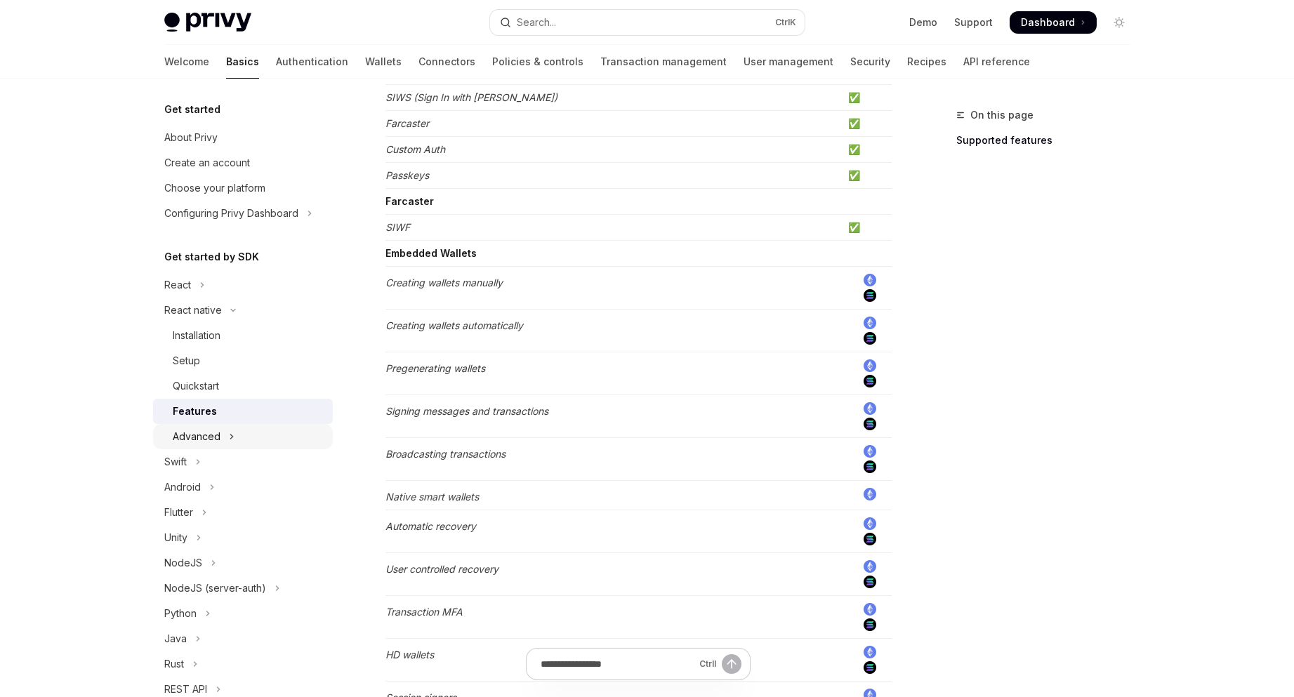
click at [245, 444] on button "Advanced" at bounding box center [243, 436] width 180 height 25
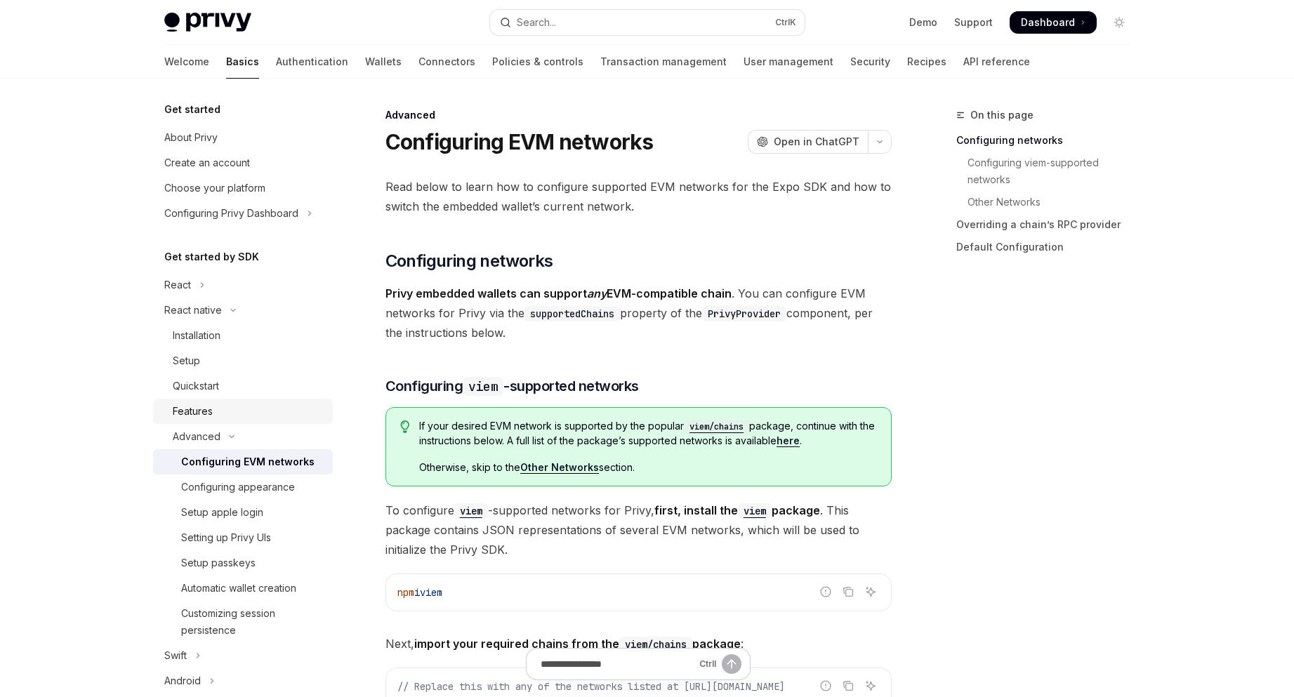
click at [240, 407] on div "Features" at bounding box center [249, 411] width 152 height 17
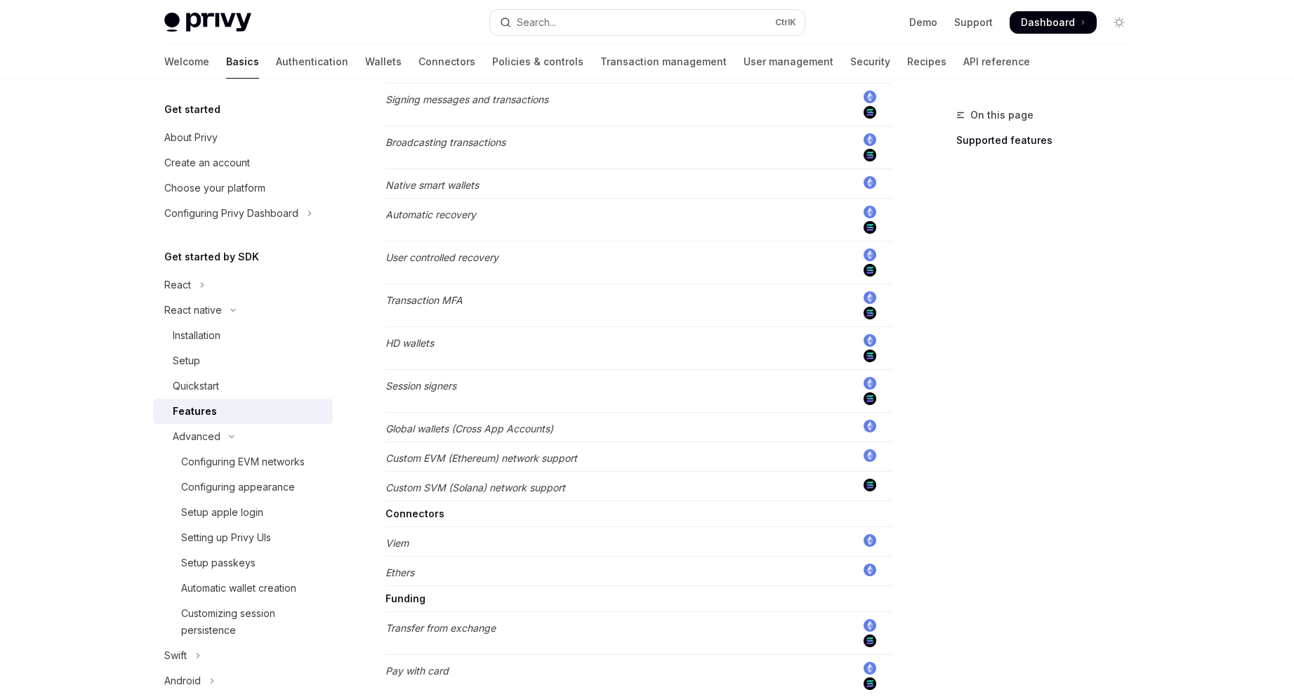
scroll to position [820, 0]
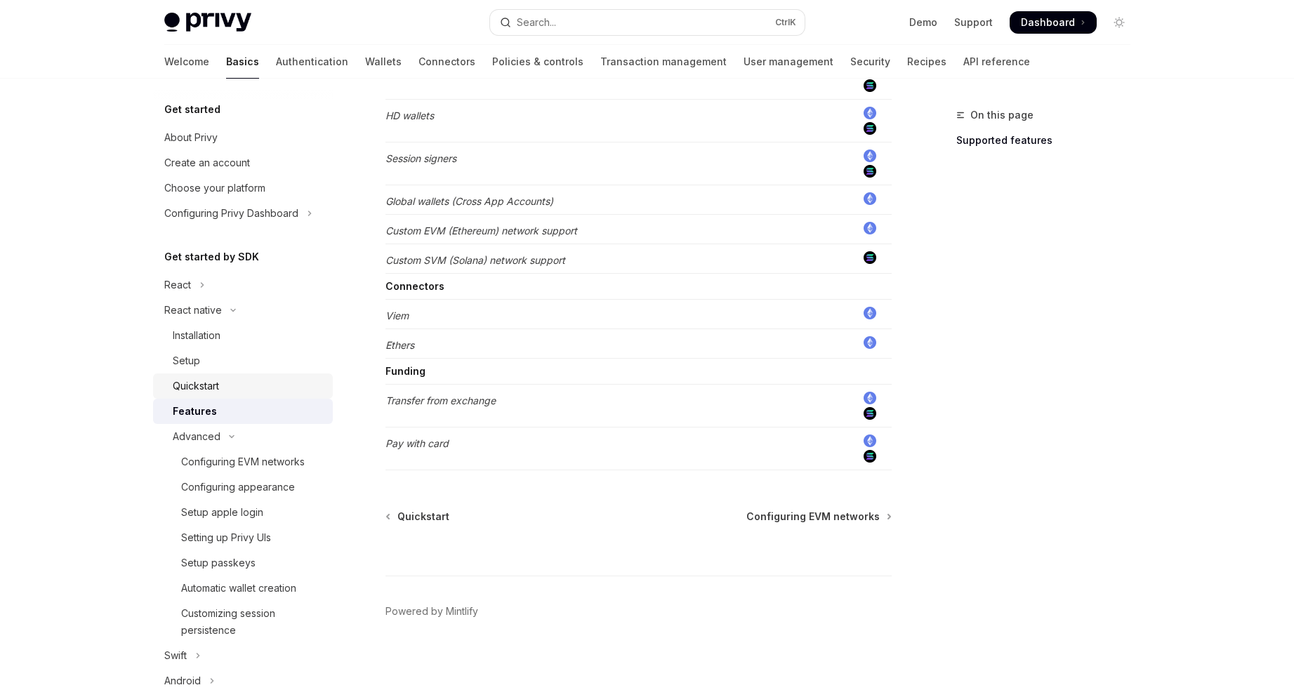
click at [200, 386] on div "Quickstart" at bounding box center [196, 386] width 46 height 17
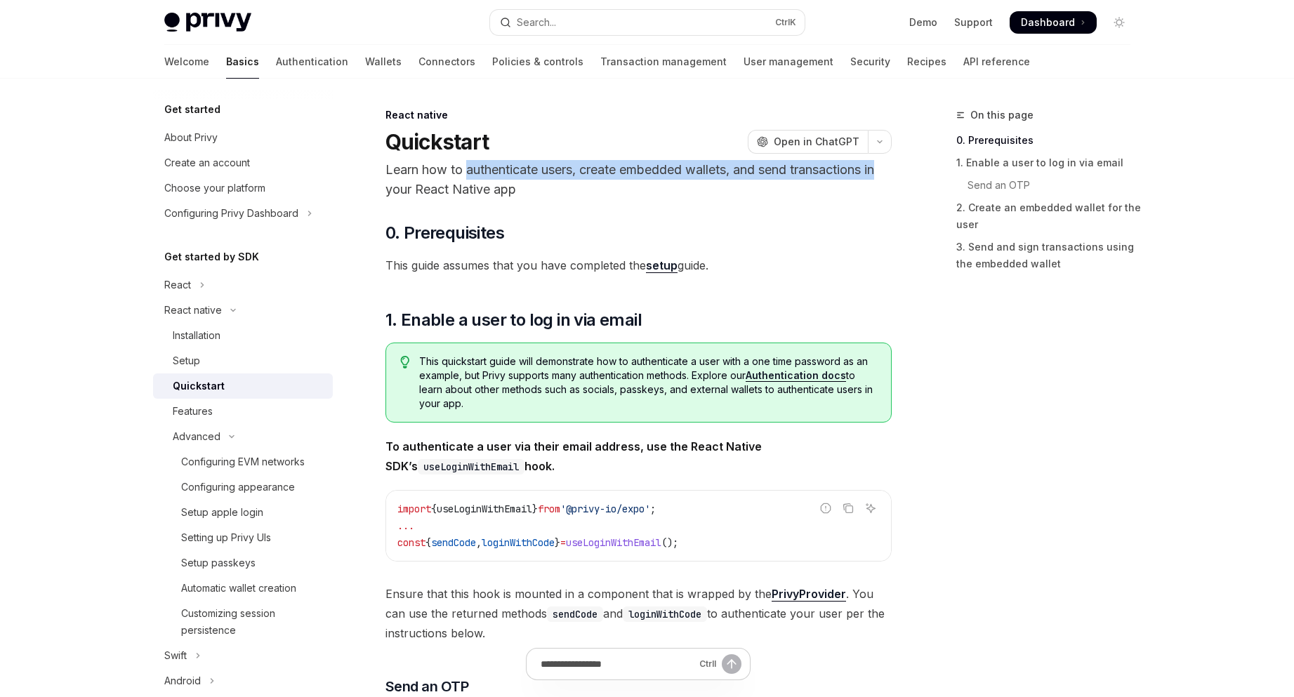
drag, startPoint x: 525, startPoint y: 169, endPoint x: 907, endPoint y: 172, distance: 382.1
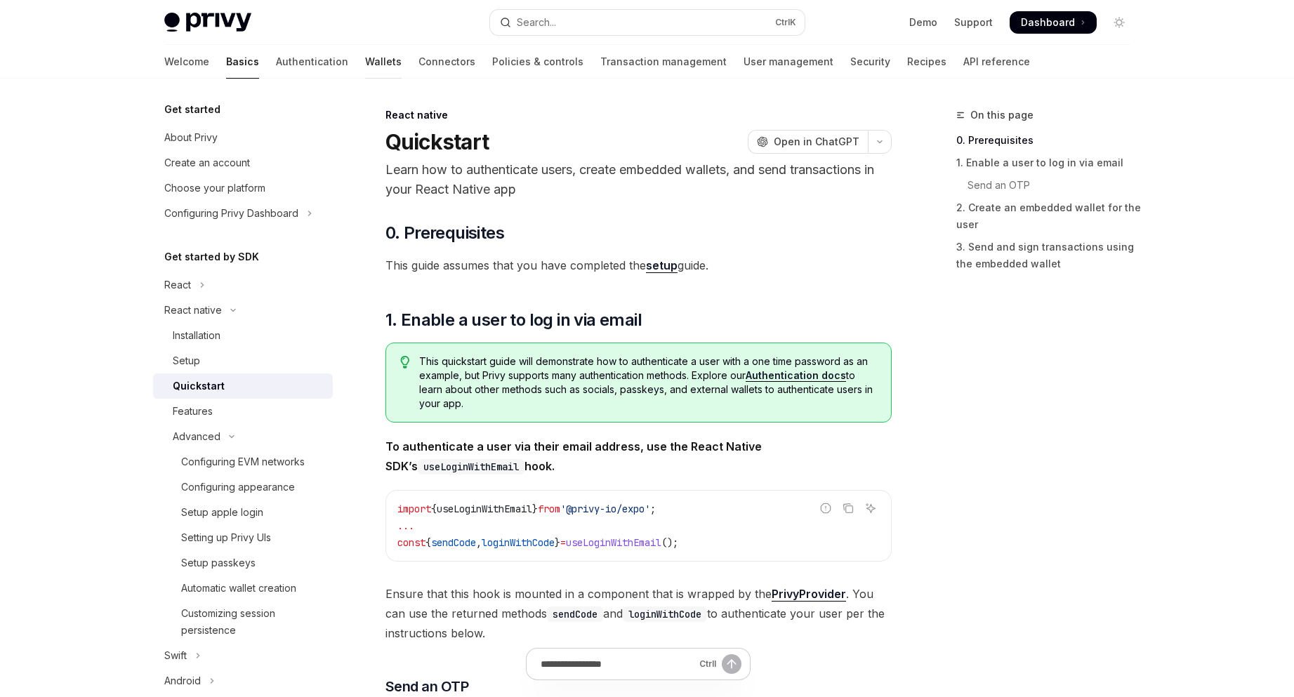
click at [365, 65] on link "Wallets" at bounding box center [383, 62] width 37 height 34
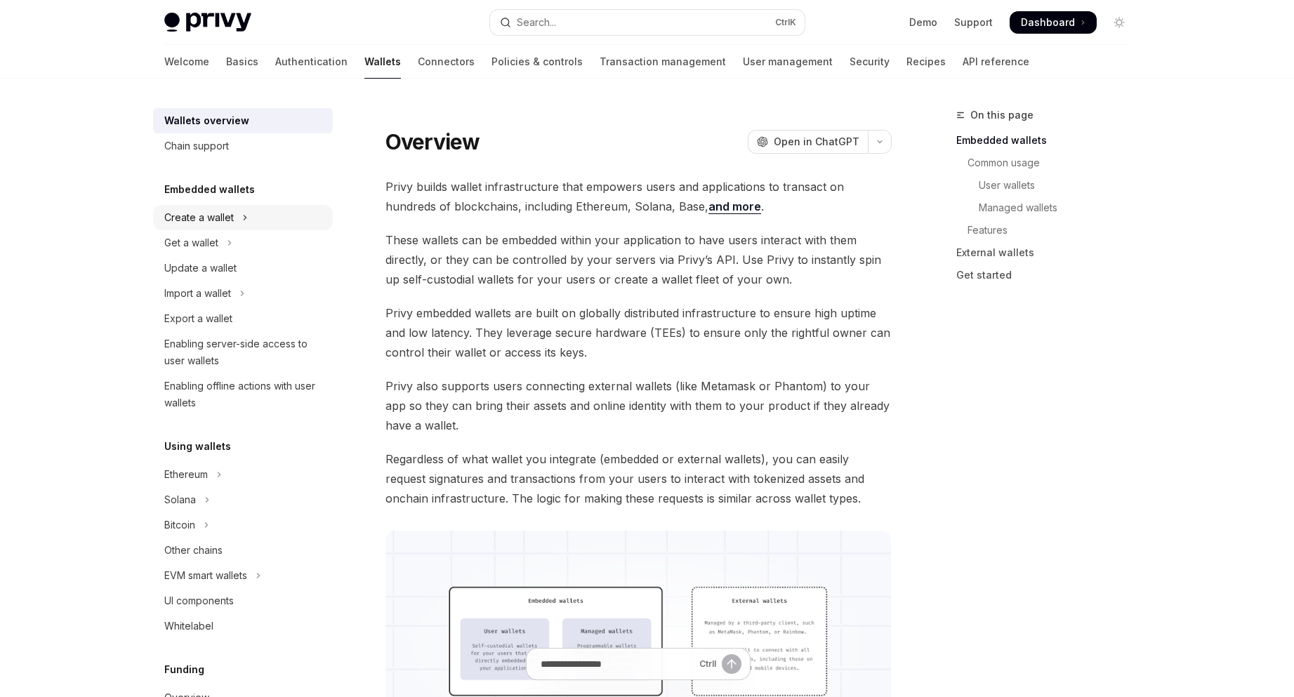
click at [249, 220] on button "Create a wallet" at bounding box center [243, 217] width 180 height 25
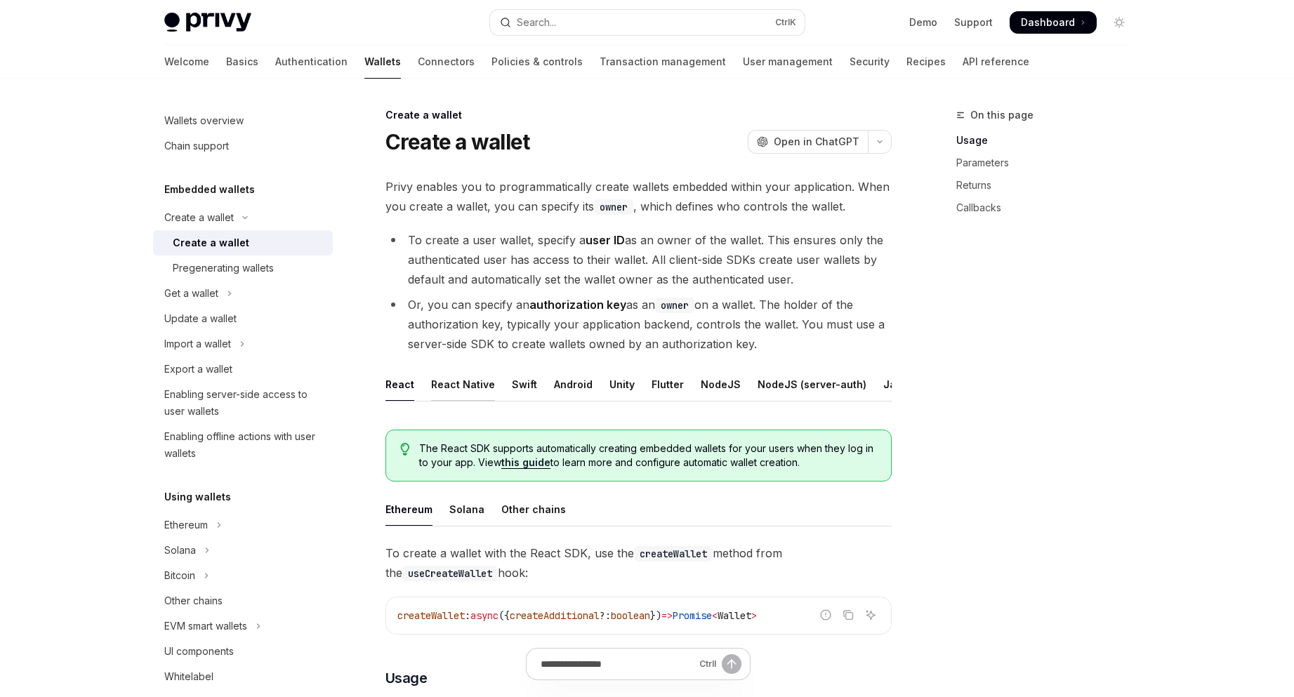
click at [471, 391] on div "React Native" at bounding box center [463, 384] width 64 height 33
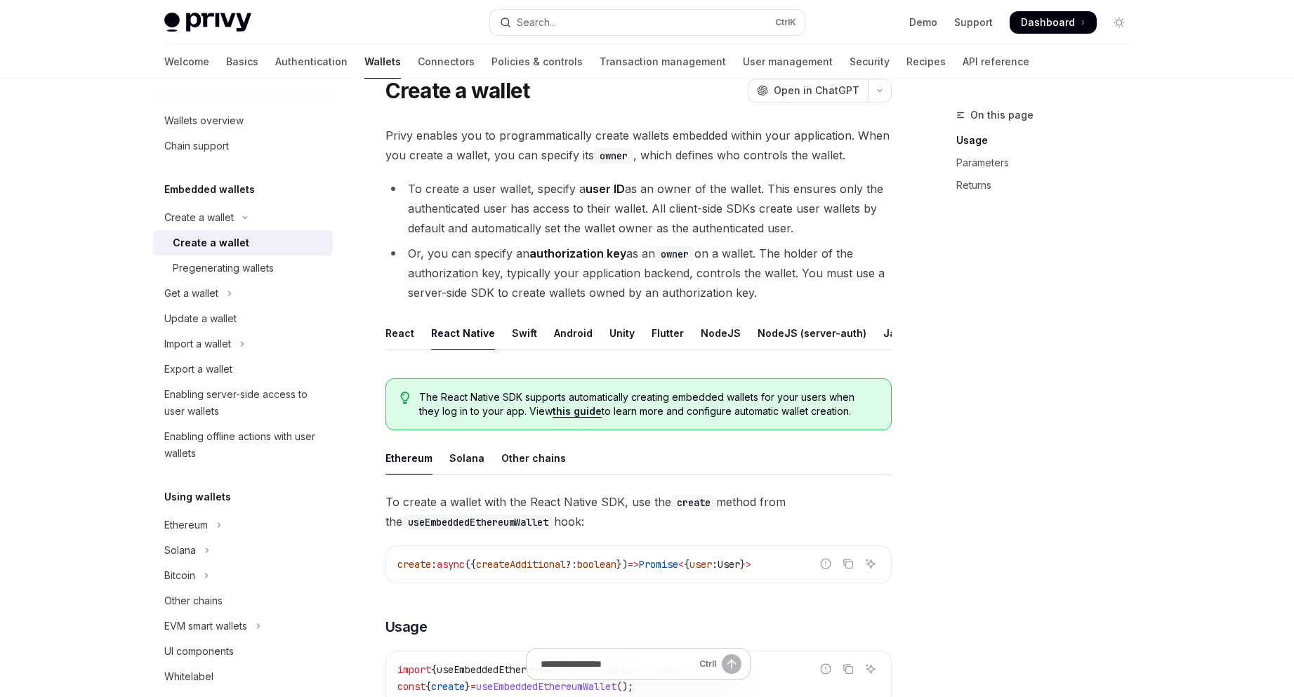
scroll to position [47, 0]
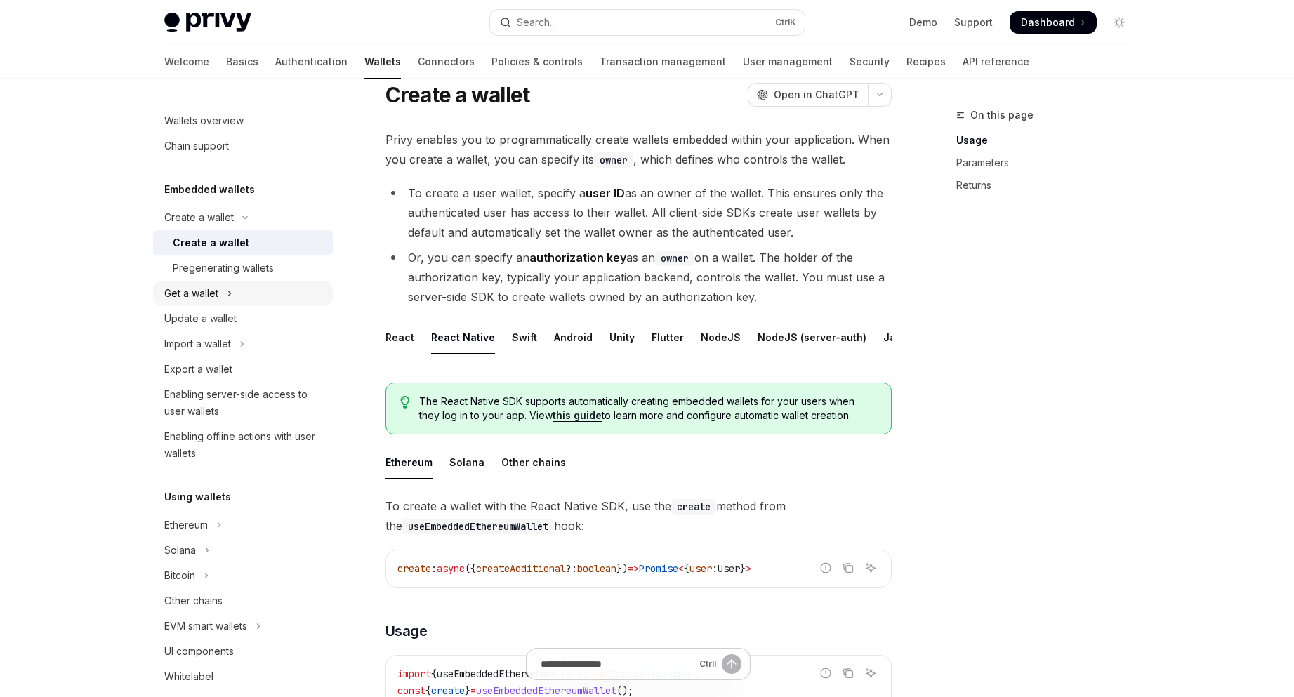
click at [229, 296] on icon "Toggle Get a wallet section" at bounding box center [230, 293] width 6 height 17
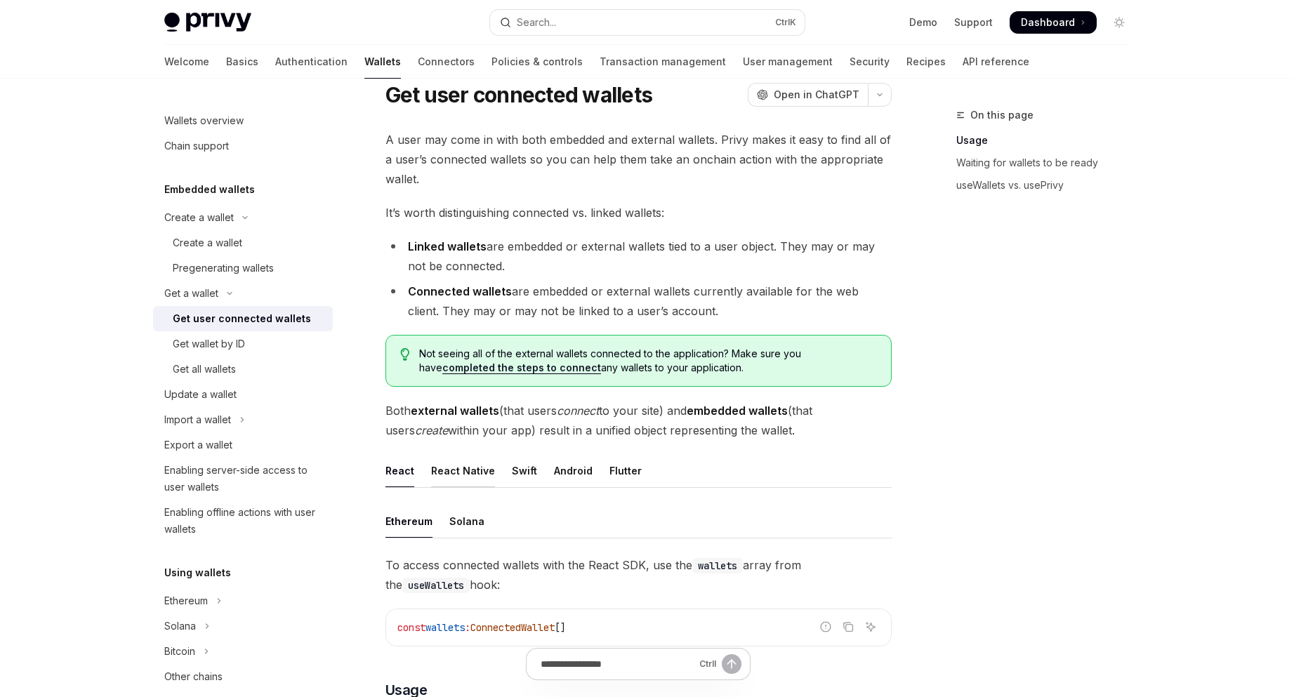
click at [432, 465] on div "React Native" at bounding box center [463, 470] width 64 height 33
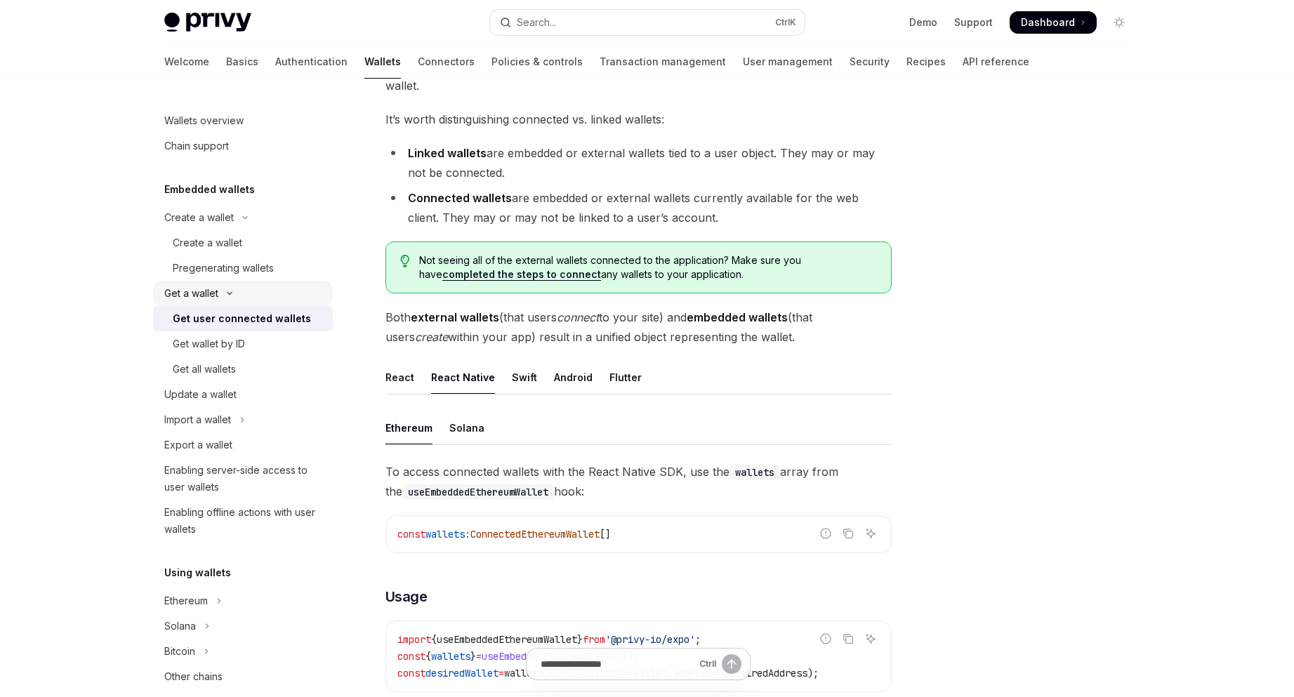
click at [230, 292] on icon "Toggle Get a wallet section" at bounding box center [229, 294] width 17 height 6
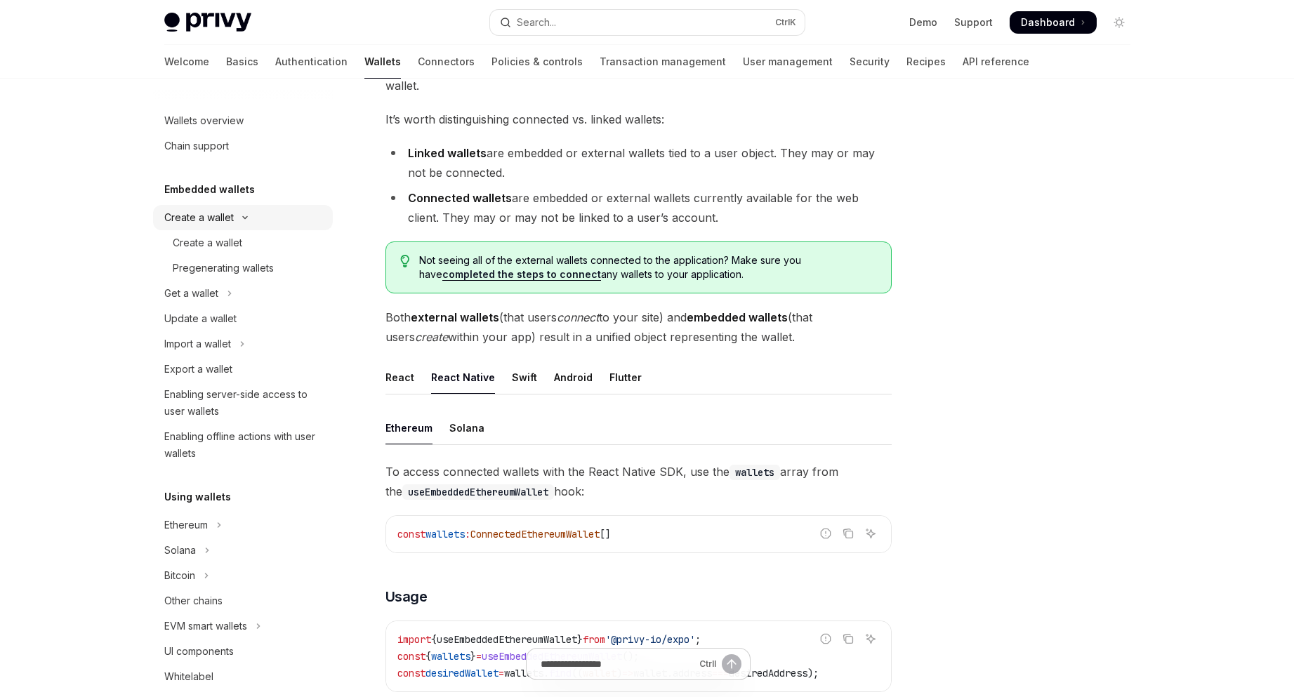
click at [240, 209] on button "Create a wallet" at bounding box center [243, 217] width 180 height 25
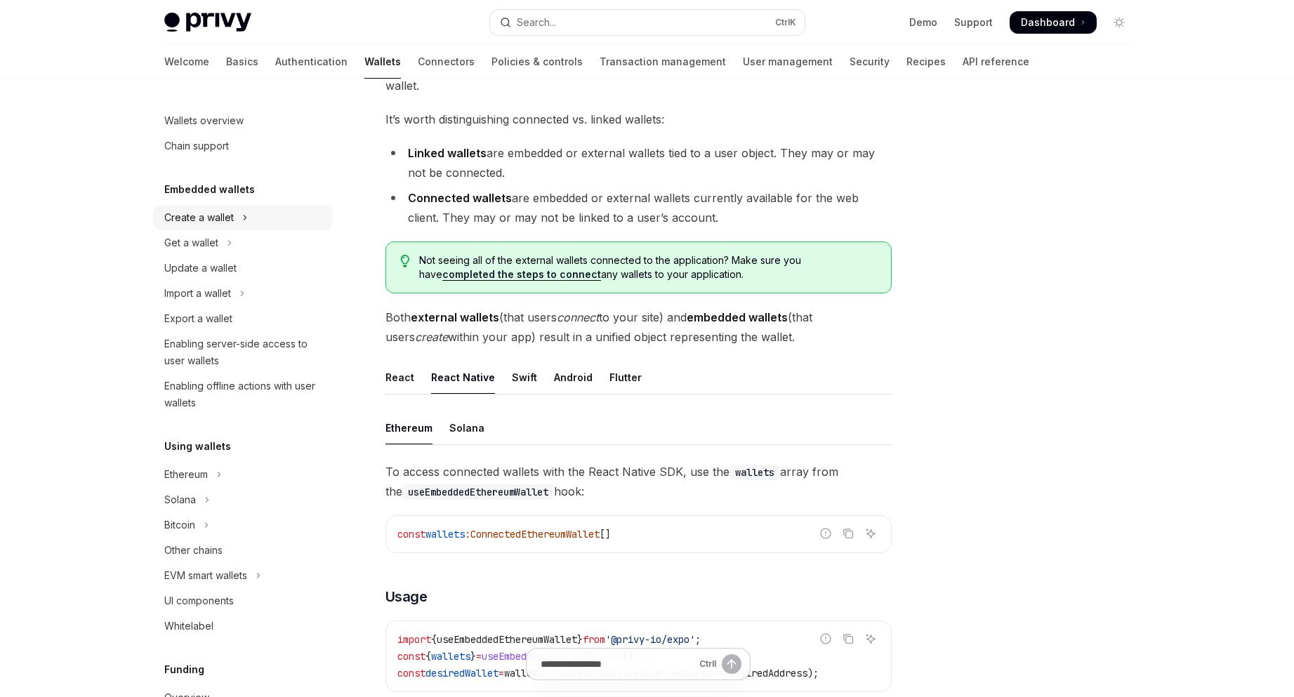
click at [200, 215] on div "Create a wallet" at bounding box center [199, 217] width 70 height 17
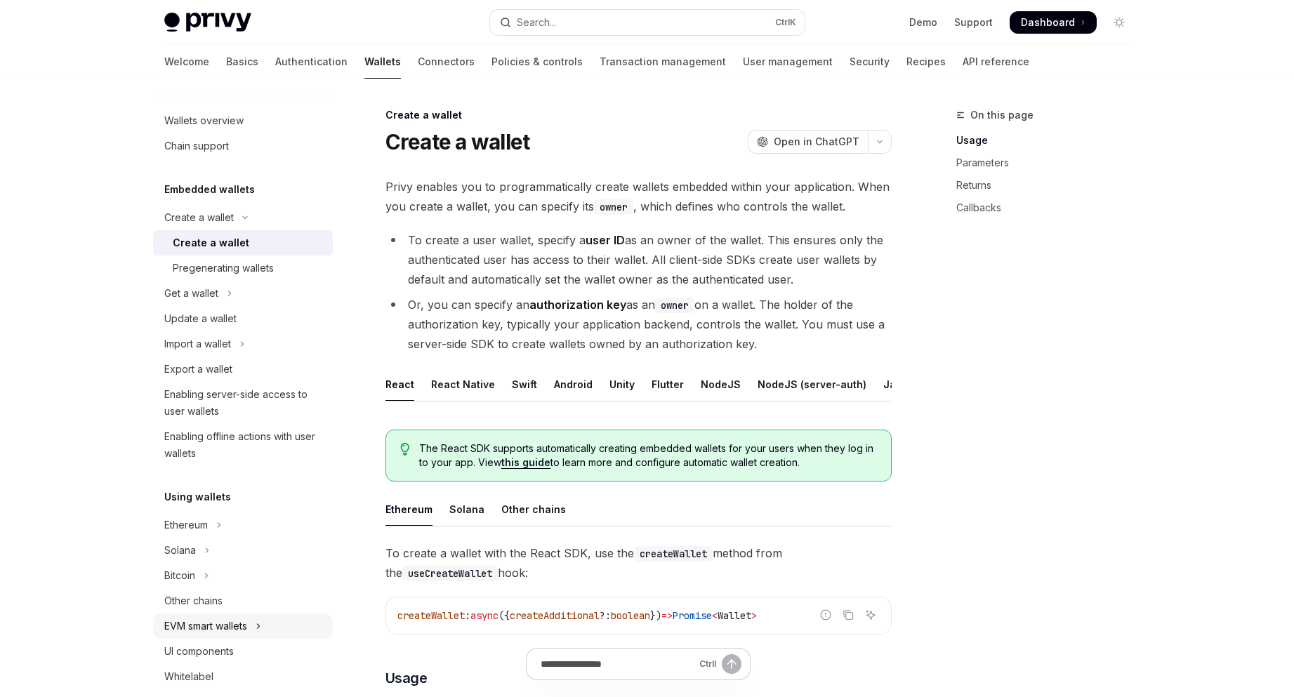
click at [251, 626] on button "EVM smart wallets" at bounding box center [243, 626] width 180 height 25
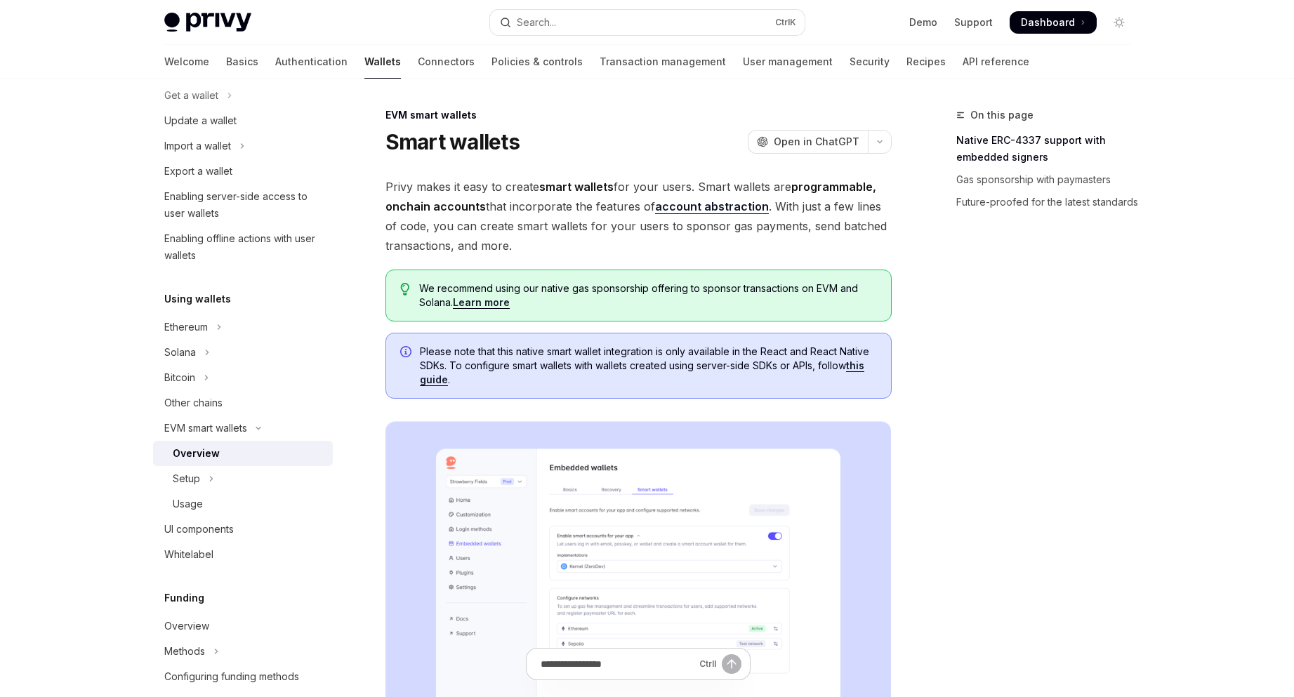
scroll to position [234, 0]
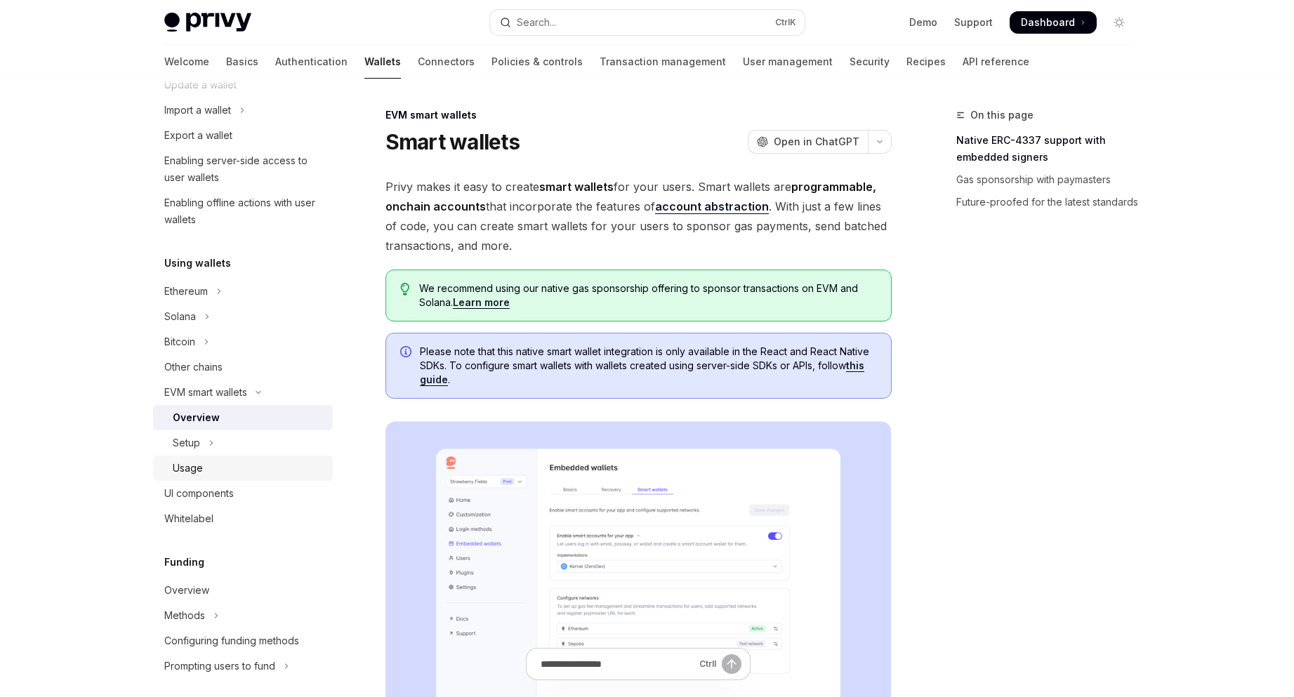
click at [291, 457] on ul "Overview Setup Usage" at bounding box center [243, 443] width 180 height 76
click at [295, 445] on button "Setup" at bounding box center [243, 443] width 180 height 25
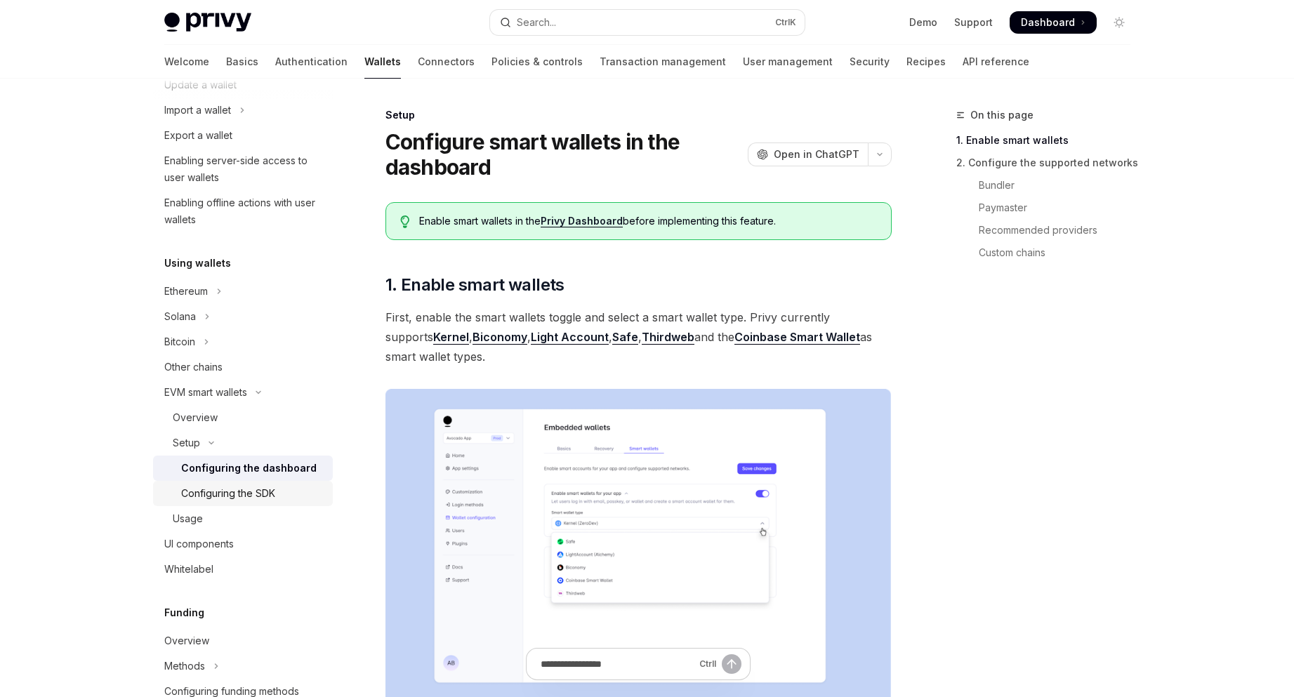
click at [294, 497] on div "Configuring the SDK" at bounding box center [252, 493] width 143 height 17
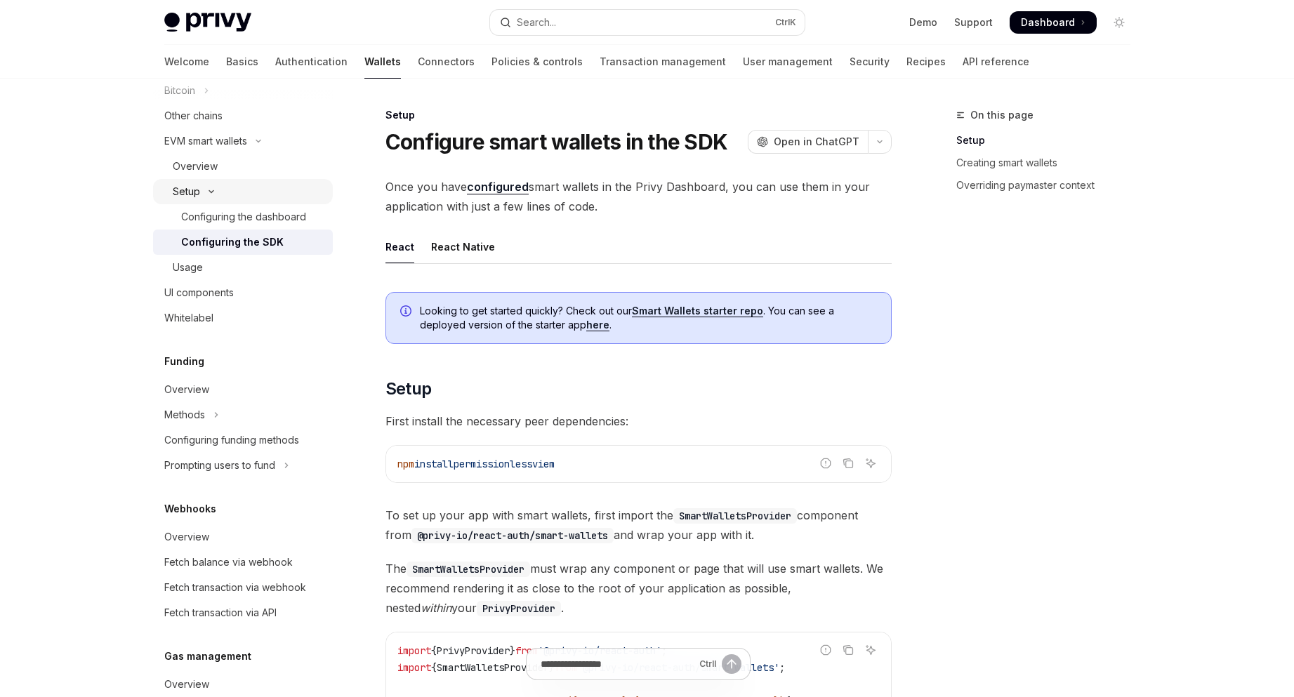
scroll to position [515, 0]
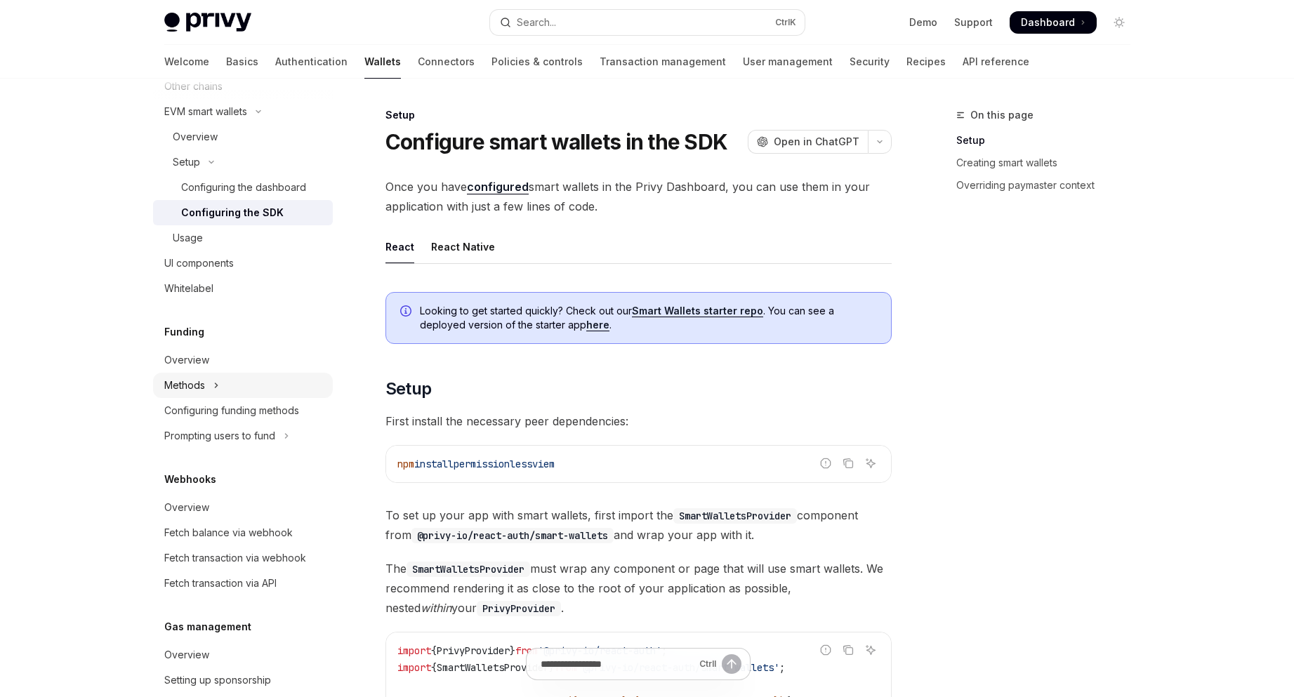
click at [265, 390] on button "Methods" at bounding box center [243, 385] width 180 height 25
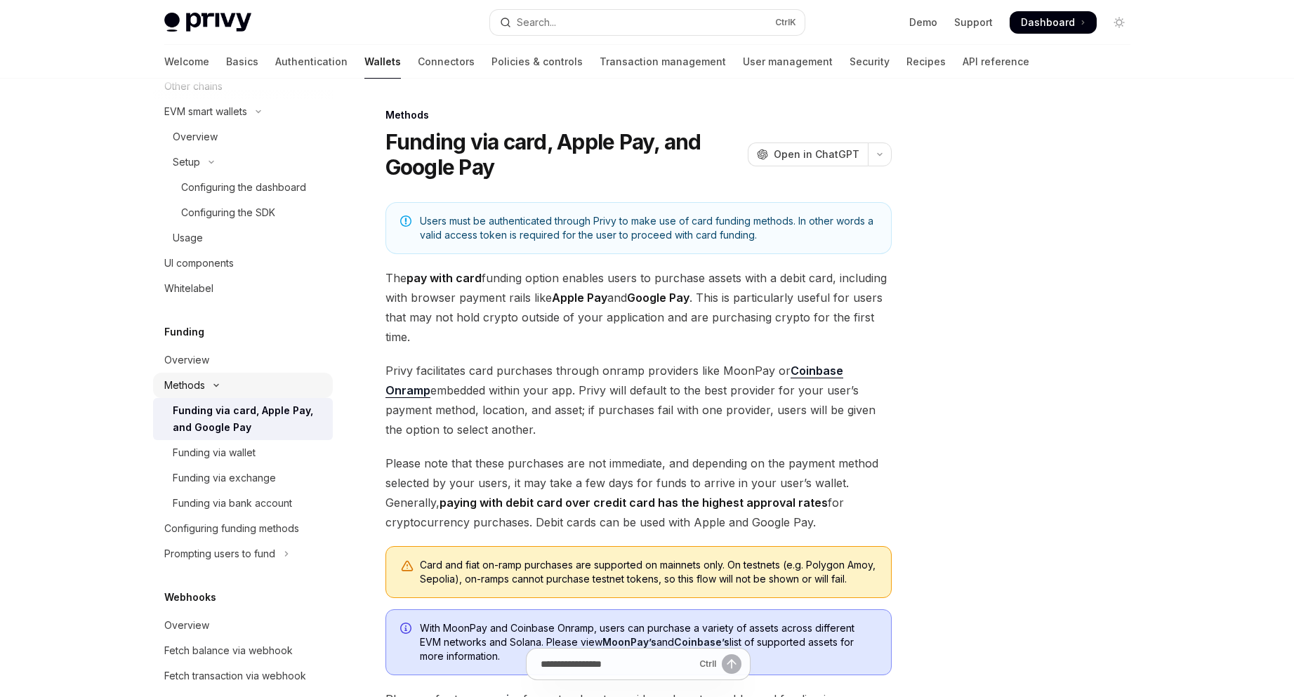
click at [273, 385] on button "Methods" at bounding box center [243, 385] width 180 height 25
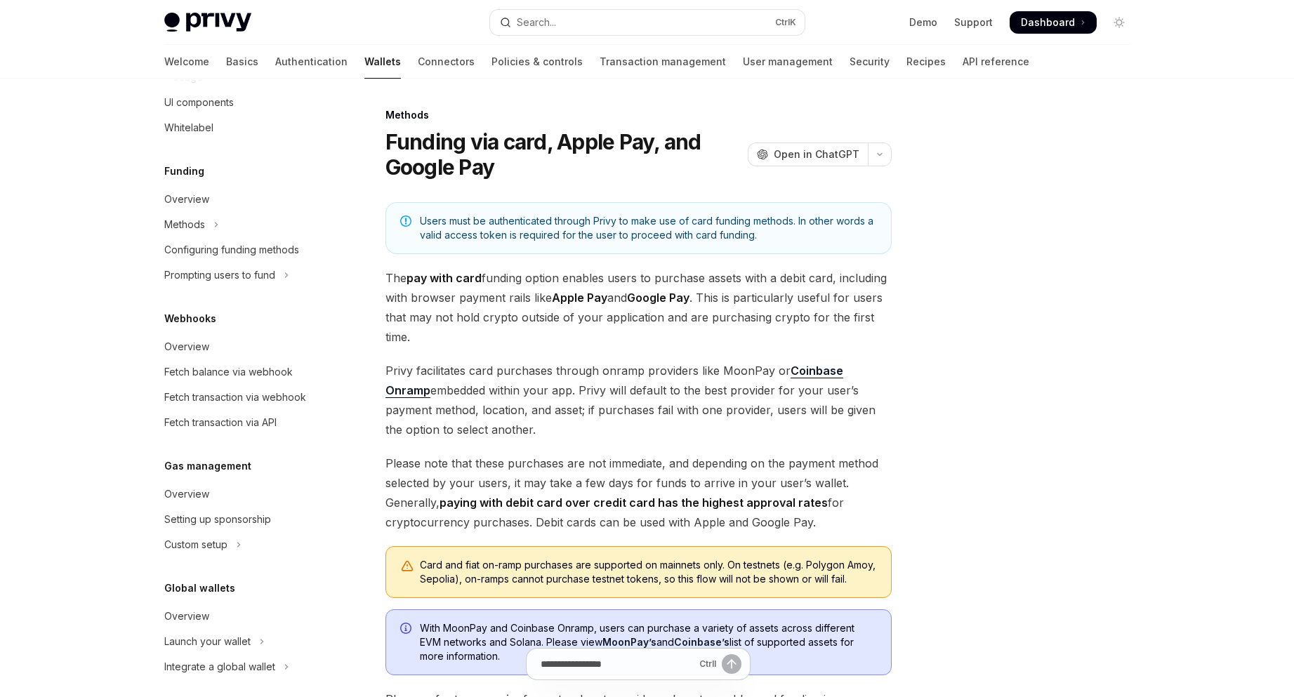
scroll to position [686, 0]
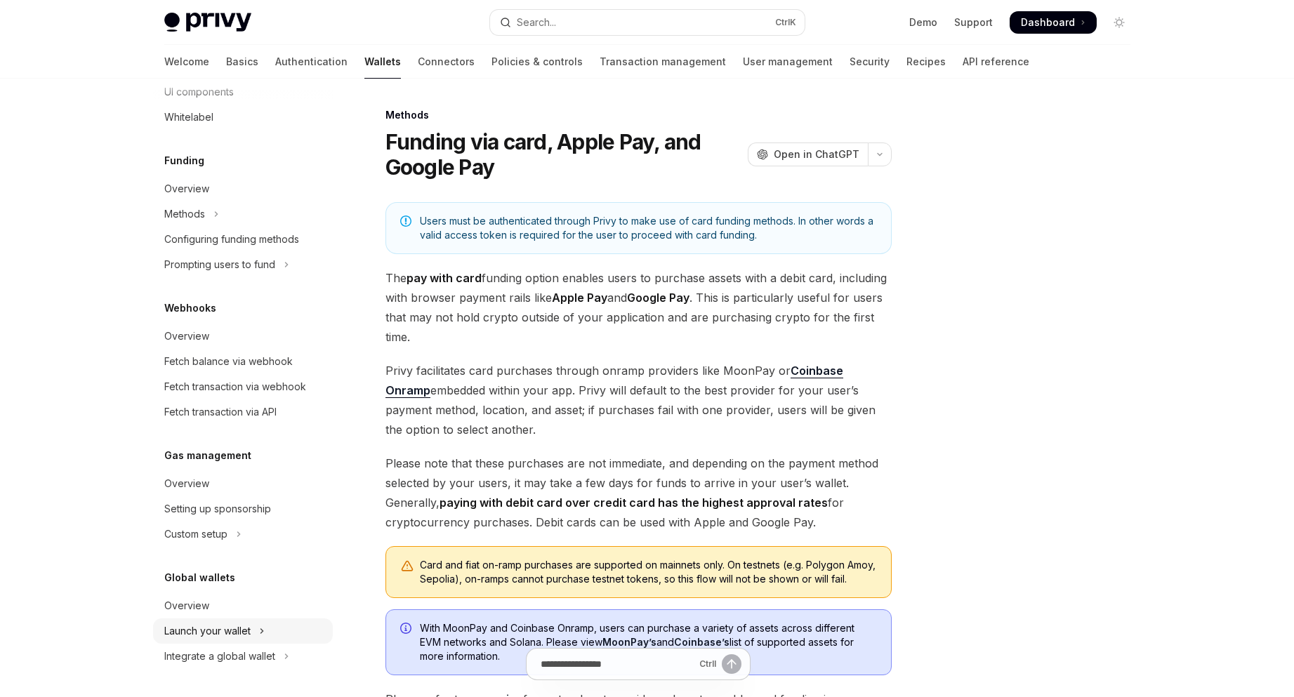
click at [273, 648] on button "Integrate a global wallet" at bounding box center [243, 656] width 180 height 25
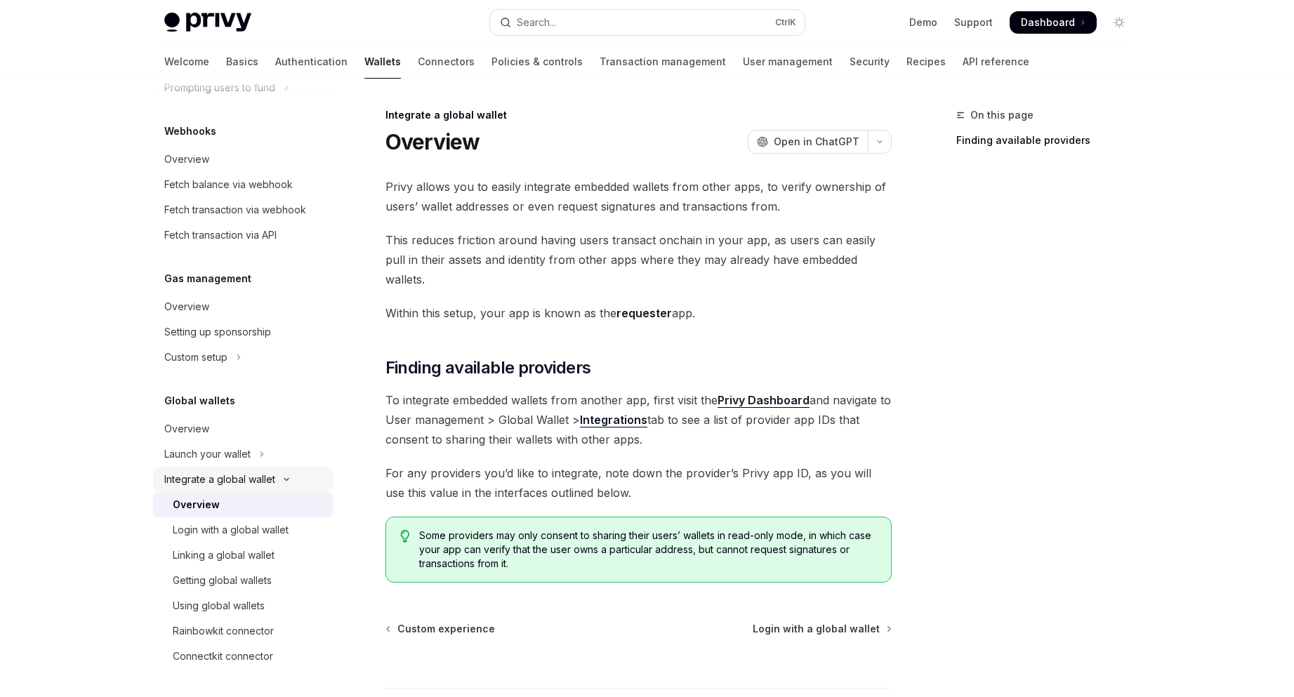
click at [283, 475] on button "Integrate a global wallet" at bounding box center [243, 479] width 180 height 25
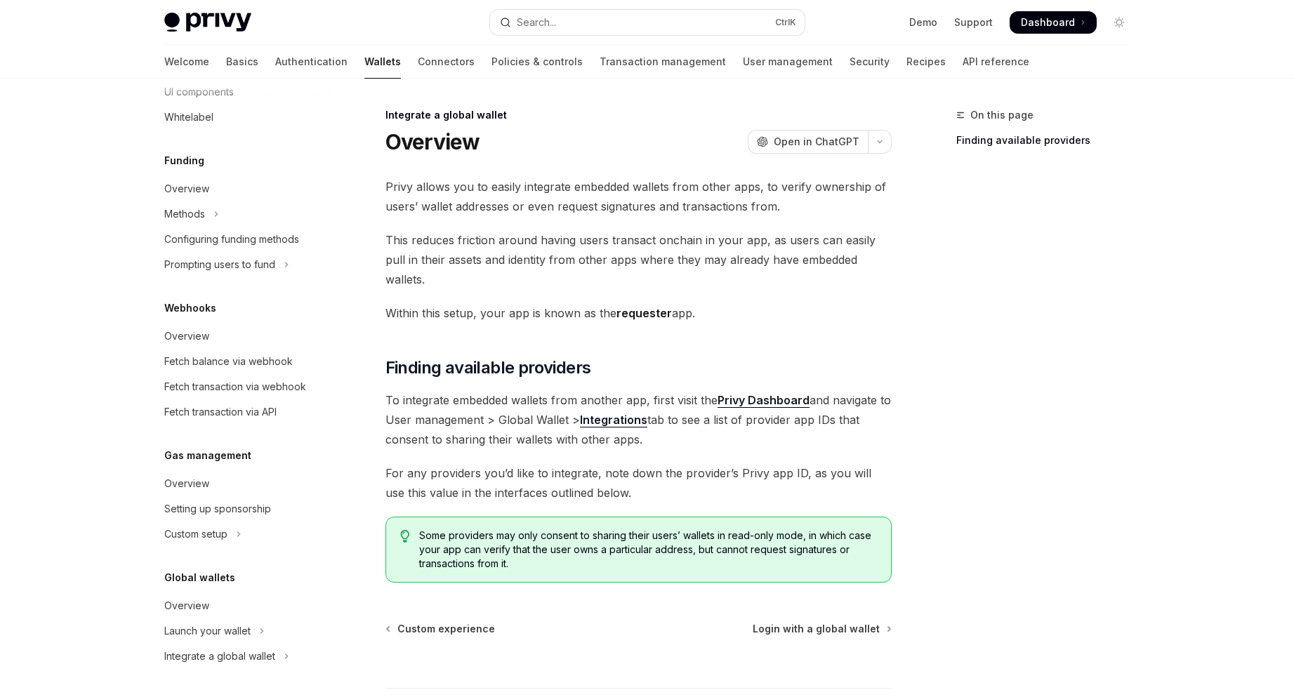
click at [282, 451] on div "Gas management" at bounding box center [243, 455] width 180 height 17
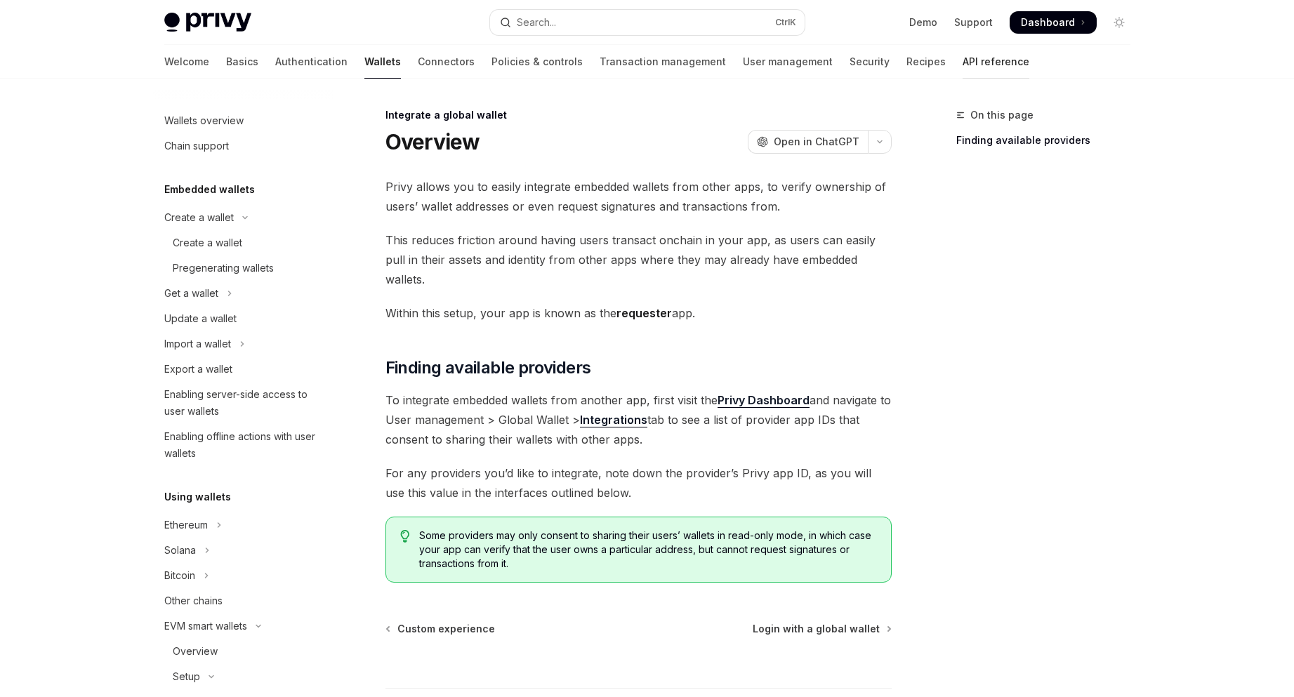
click at [963, 58] on link "API reference" at bounding box center [996, 62] width 67 height 34
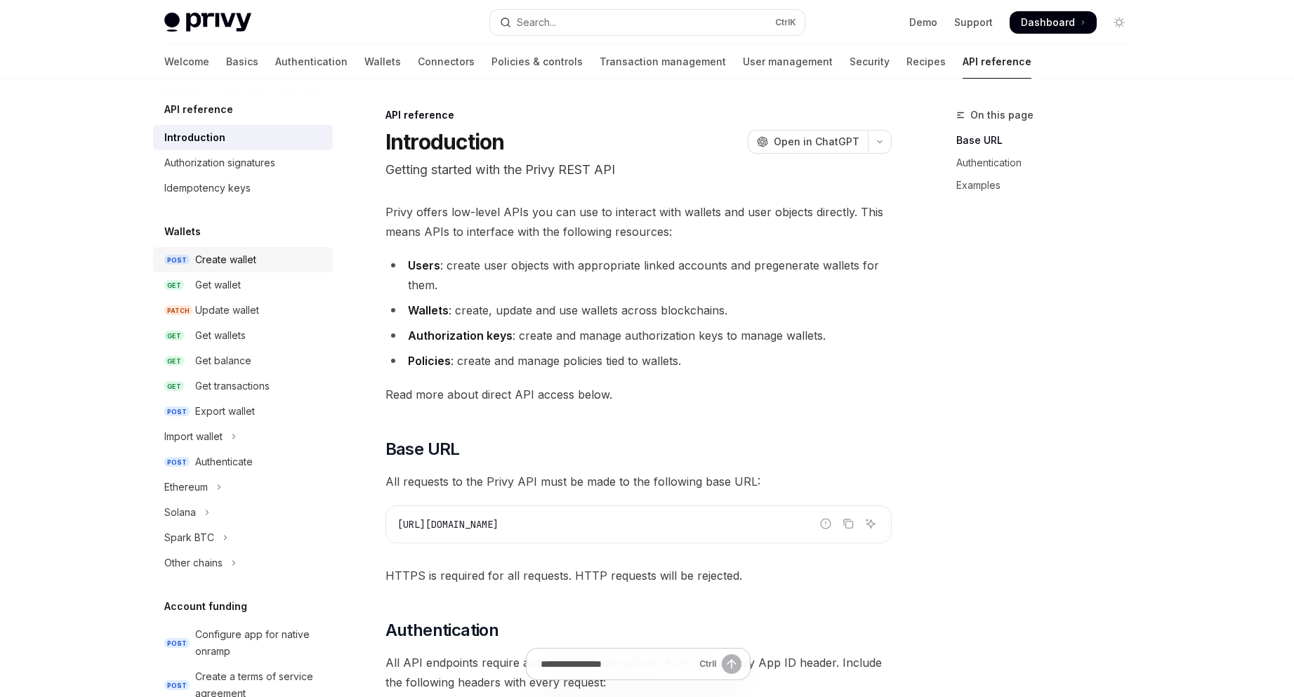
click at [292, 263] on div "Create wallet" at bounding box center [259, 259] width 129 height 17
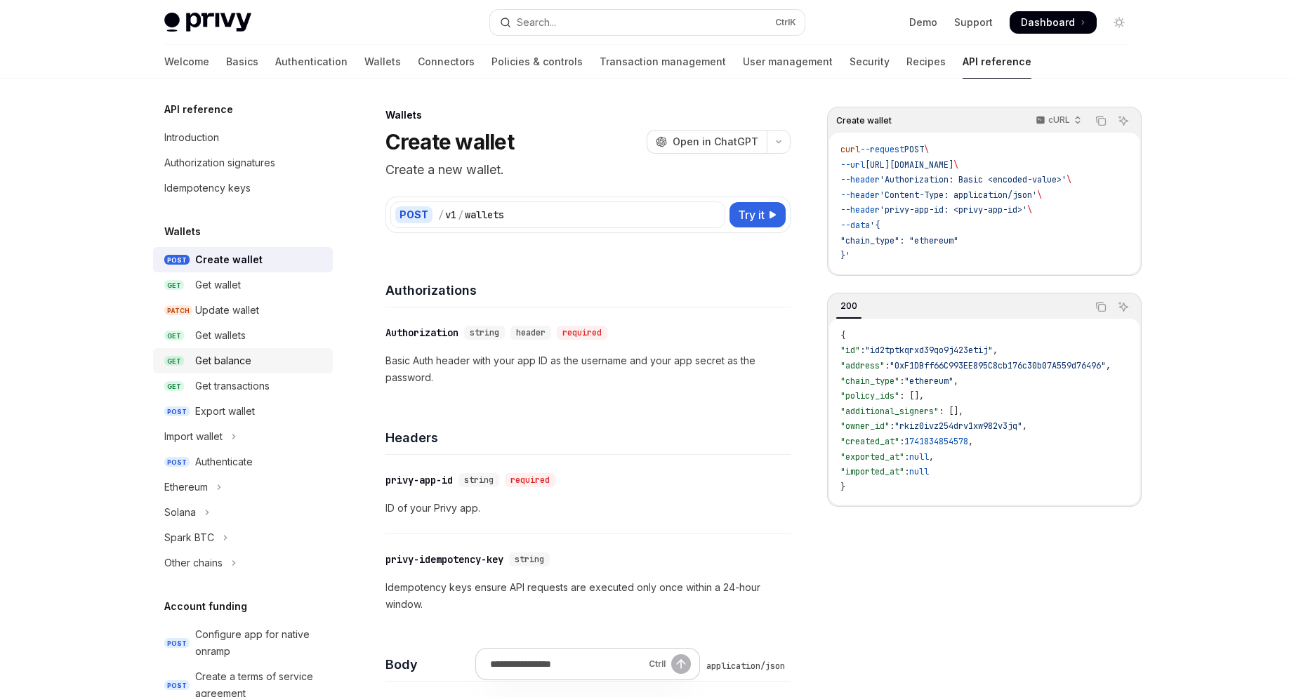
click at [260, 359] on div "Get balance" at bounding box center [259, 361] width 129 height 17
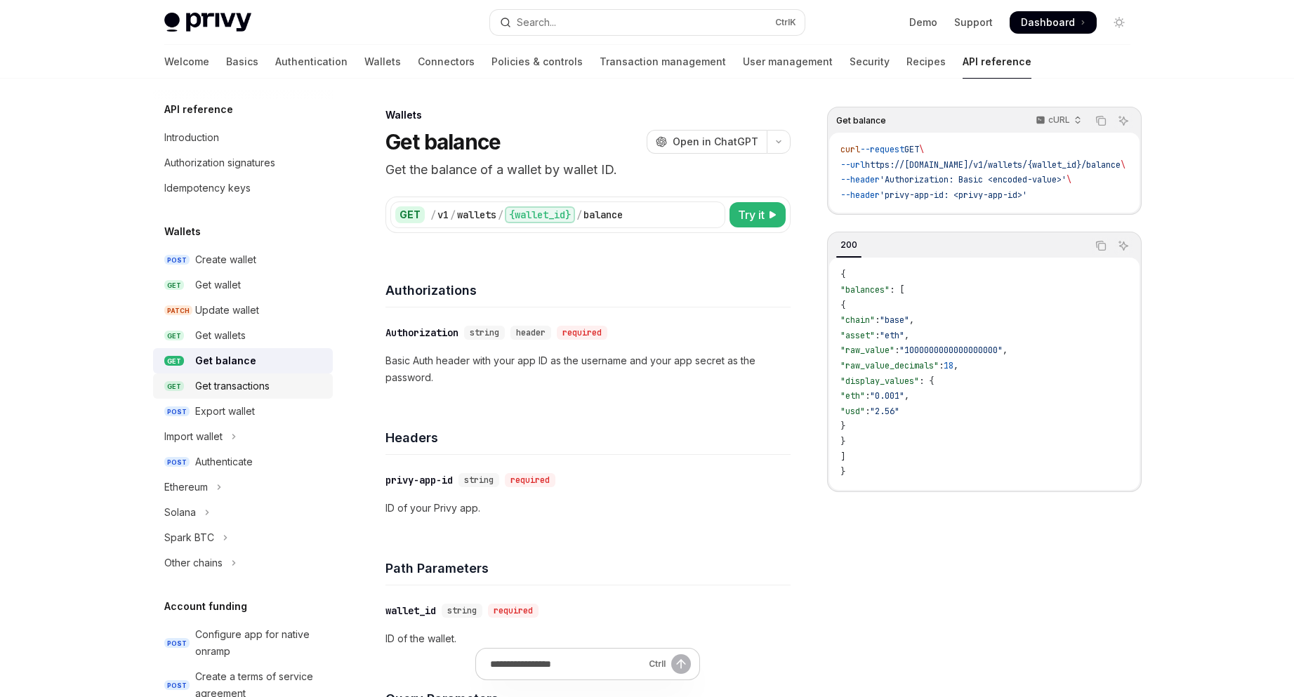
click at [290, 388] on div "Get transactions" at bounding box center [259, 386] width 129 height 17
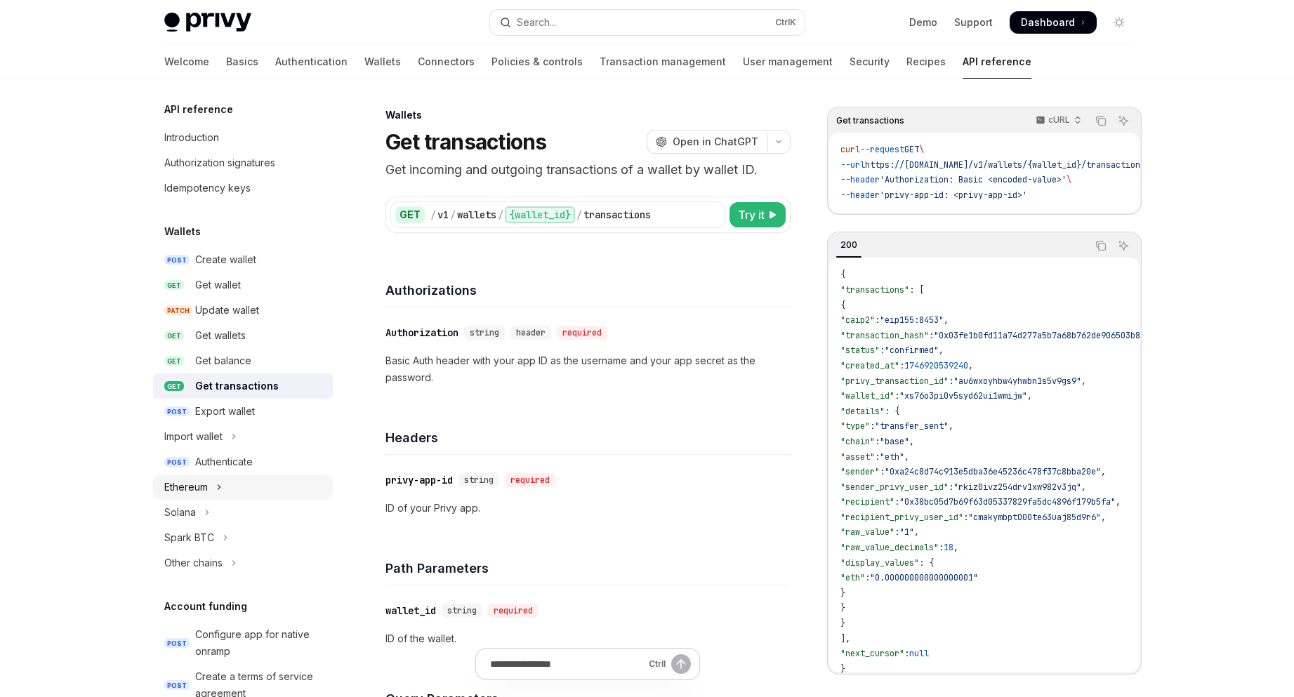
click at [240, 481] on button "Ethereum" at bounding box center [243, 487] width 180 height 25
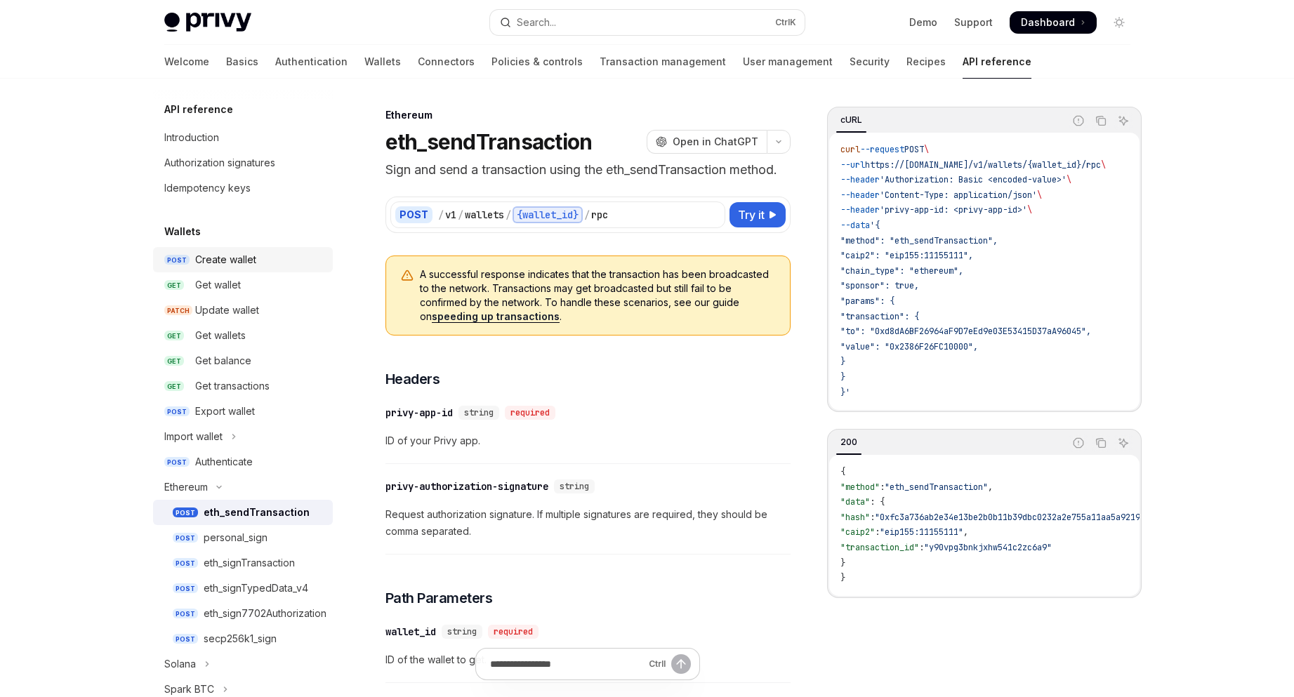
click at [247, 268] on div "Create wallet" at bounding box center [225, 259] width 61 height 17
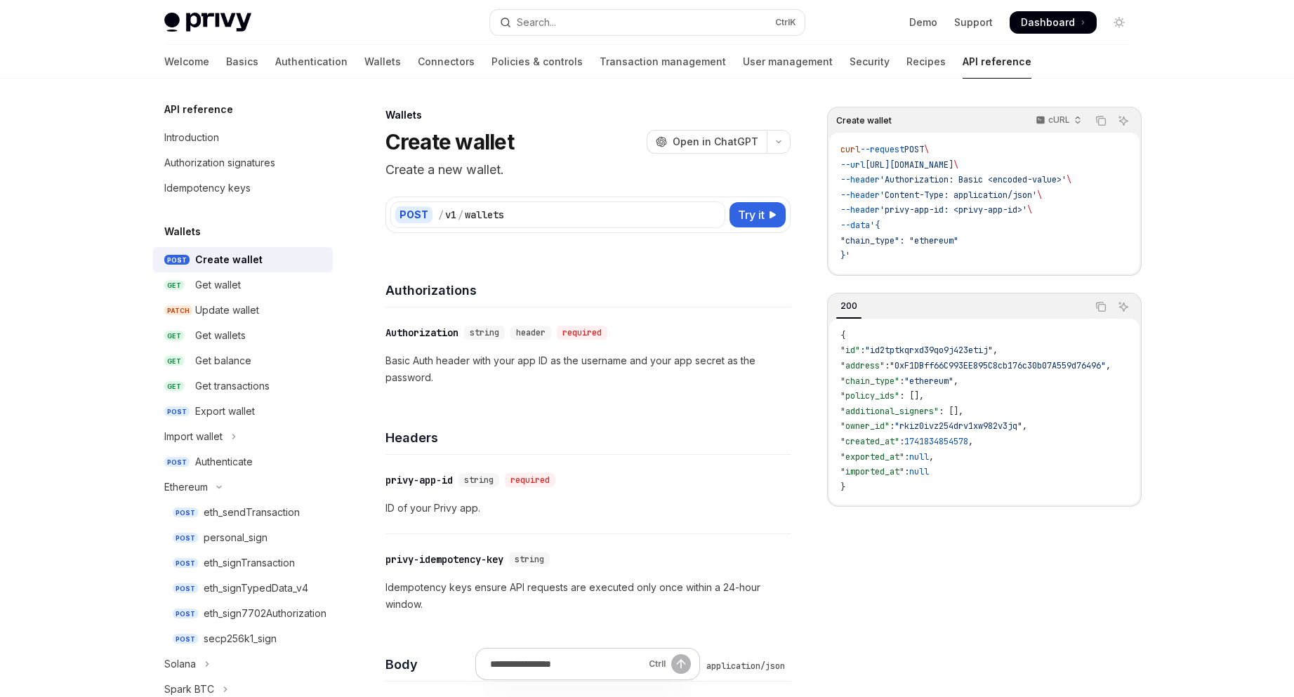
click at [963, 70] on link "API reference" at bounding box center [997, 62] width 69 height 34
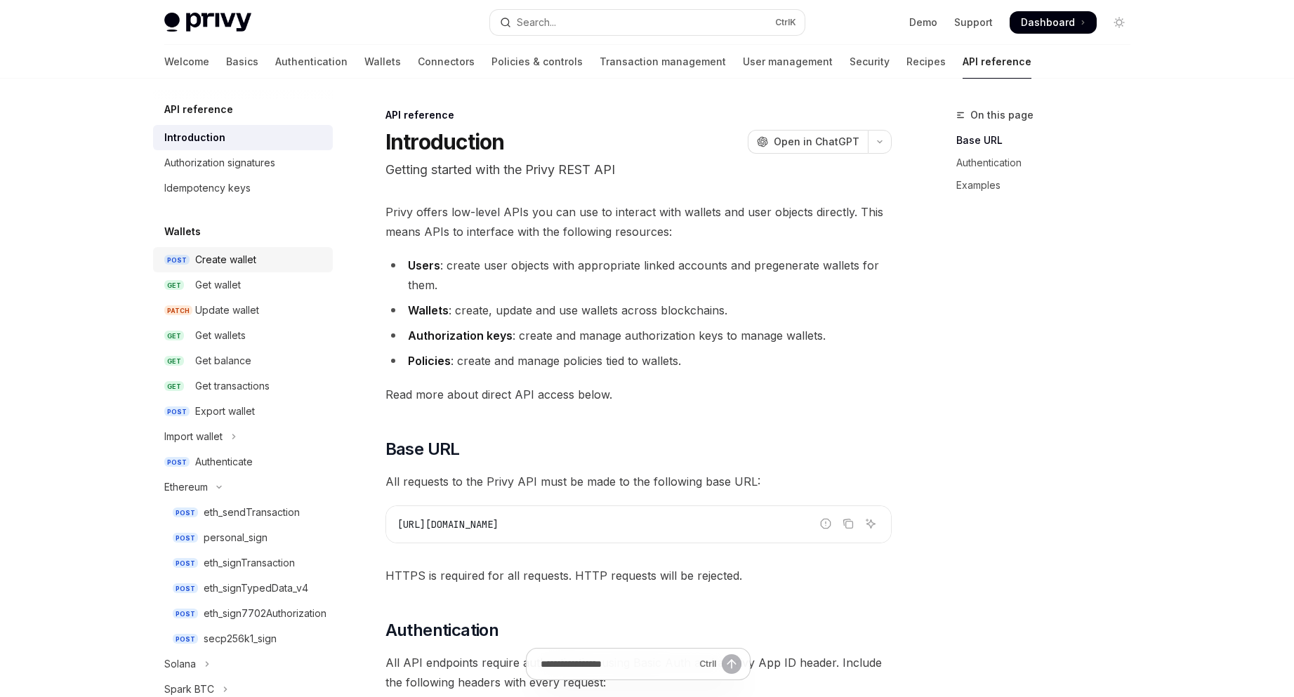
click at [255, 270] on link "POST Create wallet" at bounding box center [243, 259] width 180 height 25
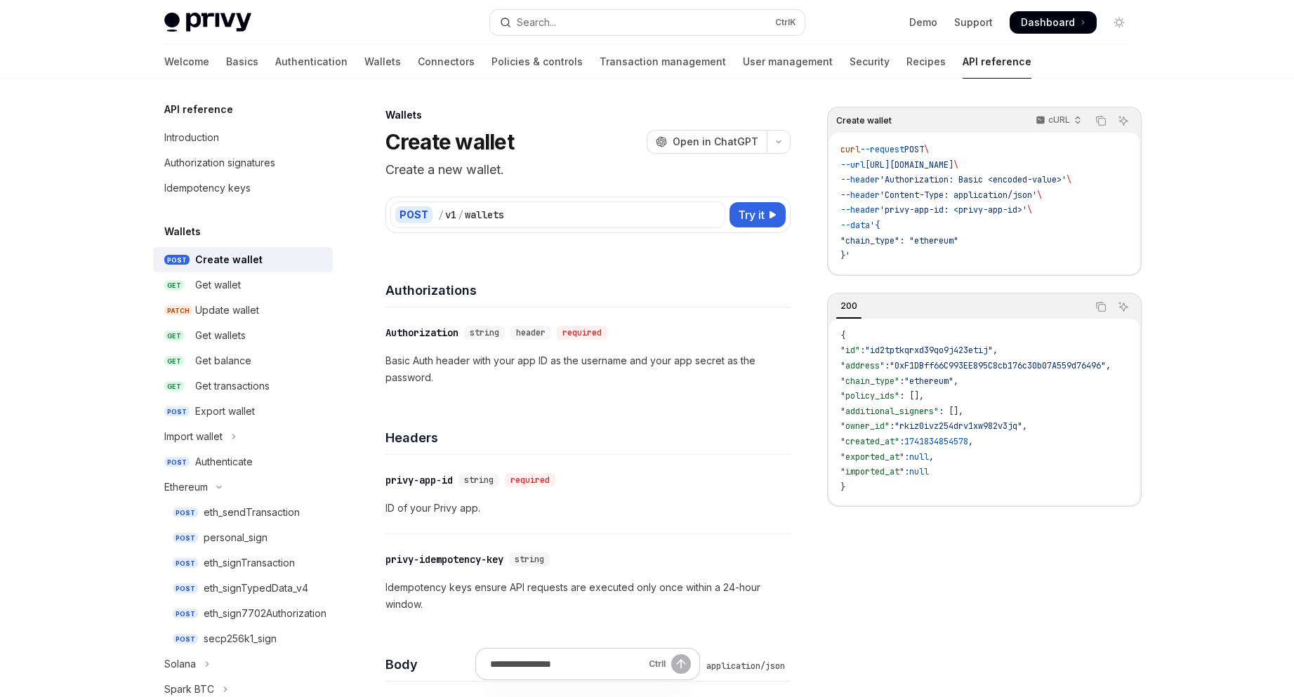
click at [235, 228] on div "Wallets" at bounding box center [243, 231] width 180 height 17
click at [218, 144] on div "Introduction" at bounding box center [191, 137] width 55 height 17
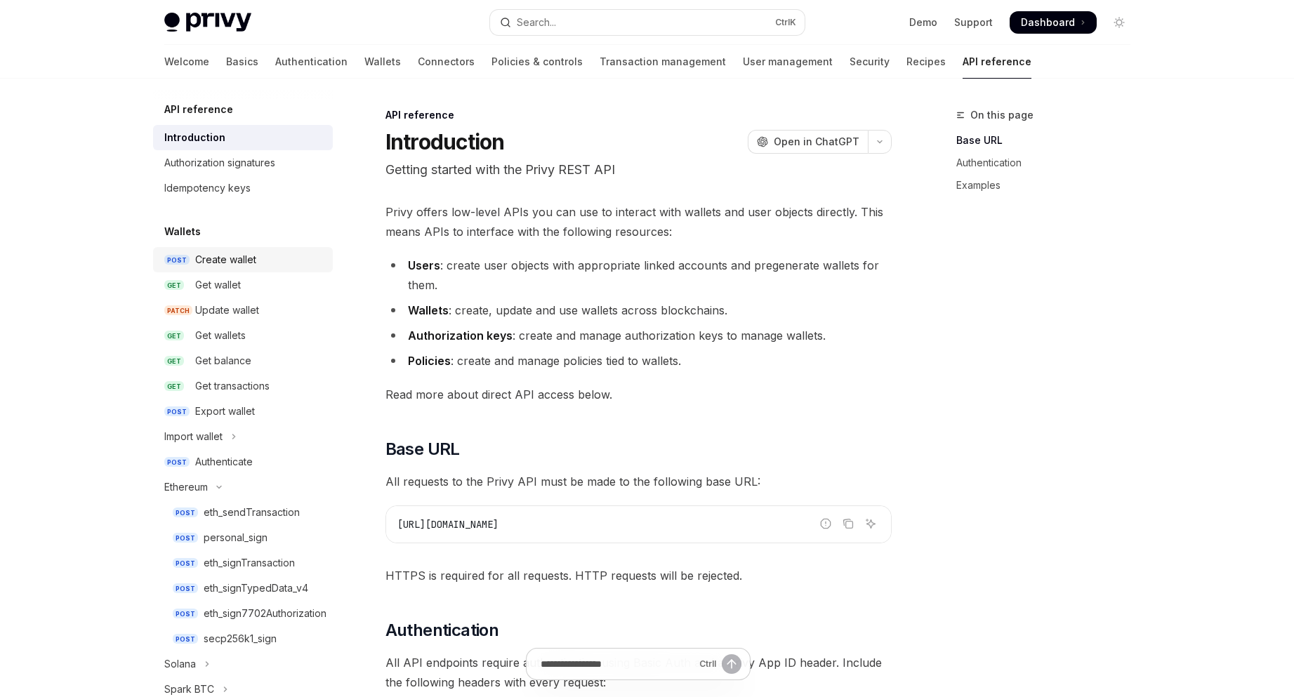
click at [240, 265] on div "Create wallet" at bounding box center [225, 259] width 61 height 17
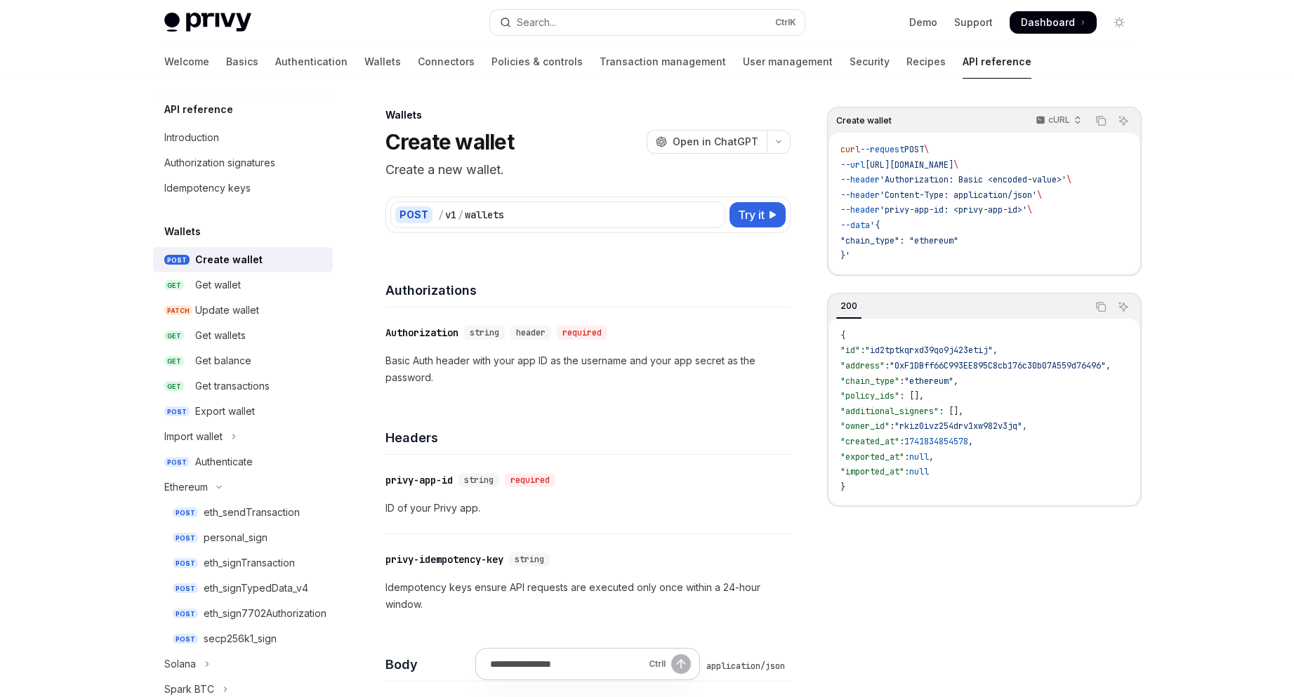
click at [240, 265] on div "Create wallet" at bounding box center [228, 259] width 67 height 17
click at [280, 367] on div "Get balance" at bounding box center [259, 361] width 129 height 17
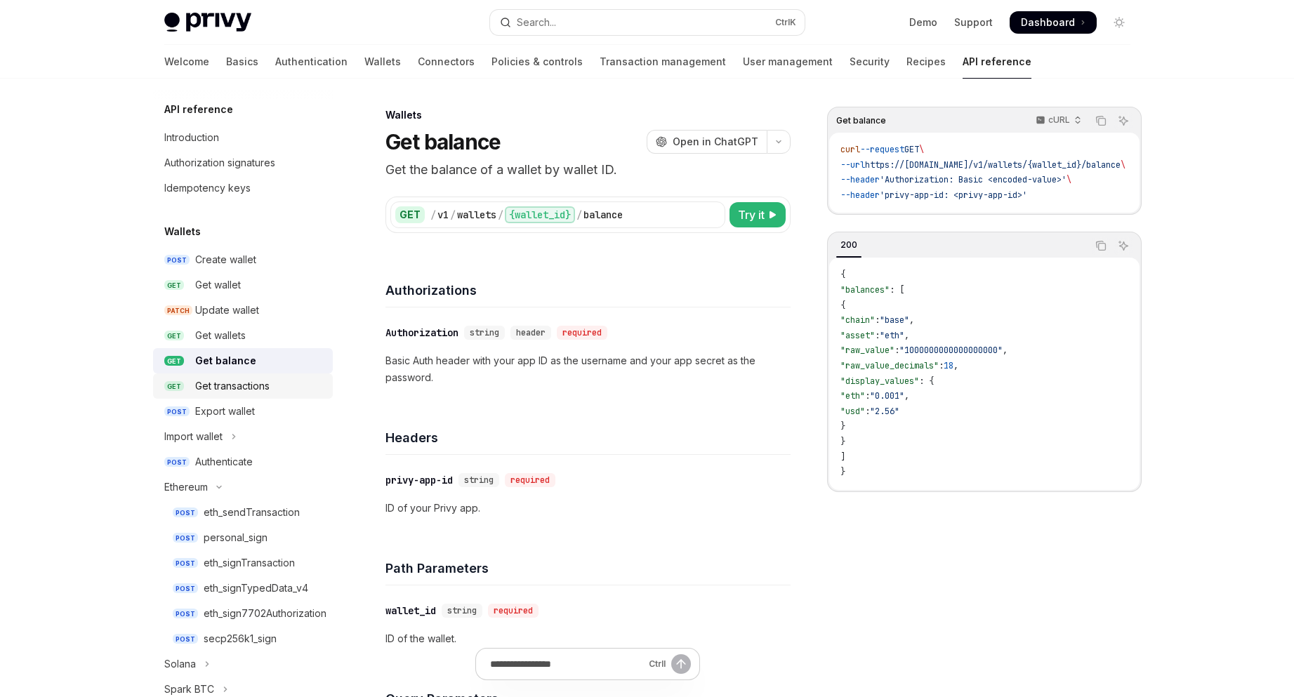
click at [285, 386] on div "Get transactions" at bounding box center [259, 386] width 129 height 17
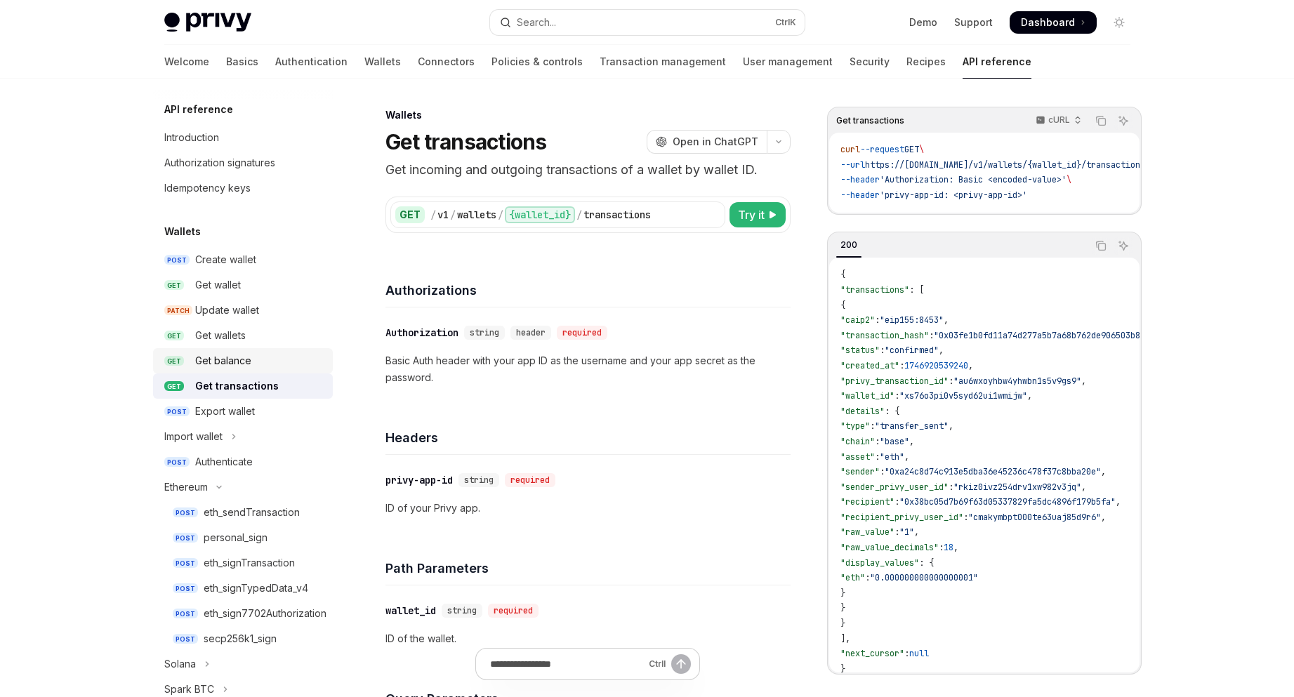
click at [277, 365] on div "Get balance" at bounding box center [259, 361] width 129 height 17
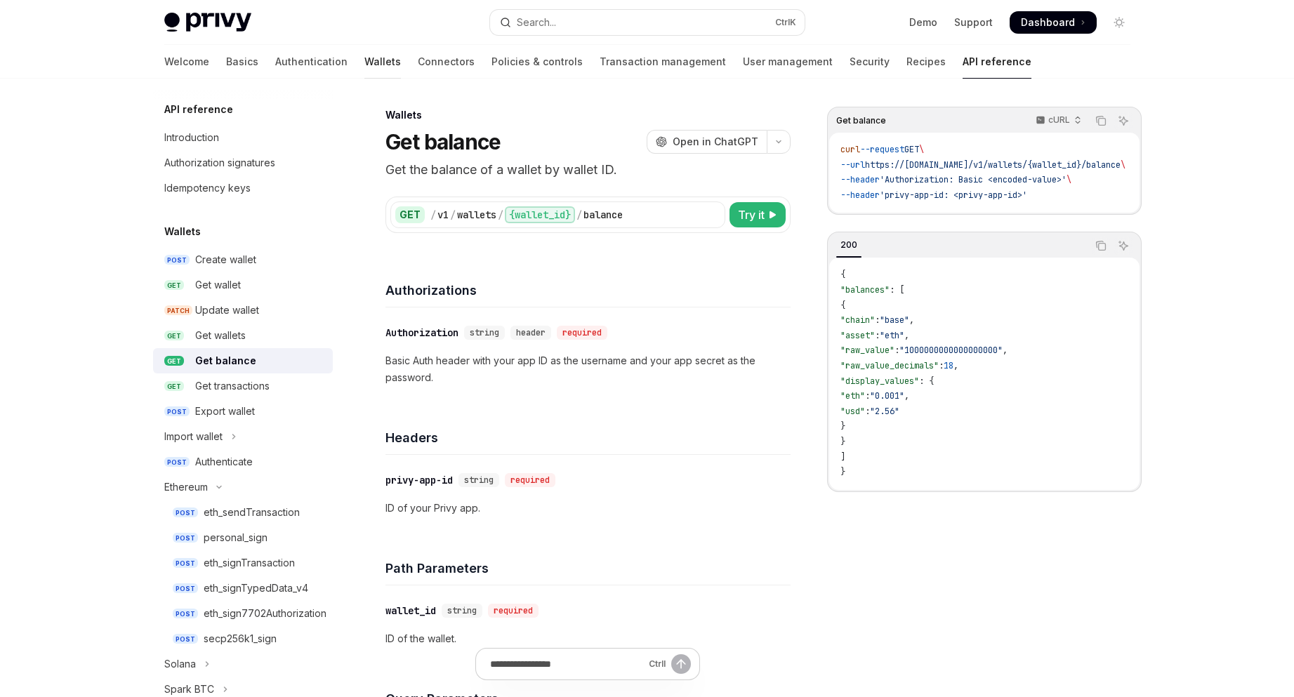
click at [365, 60] on link "Wallets" at bounding box center [383, 62] width 37 height 34
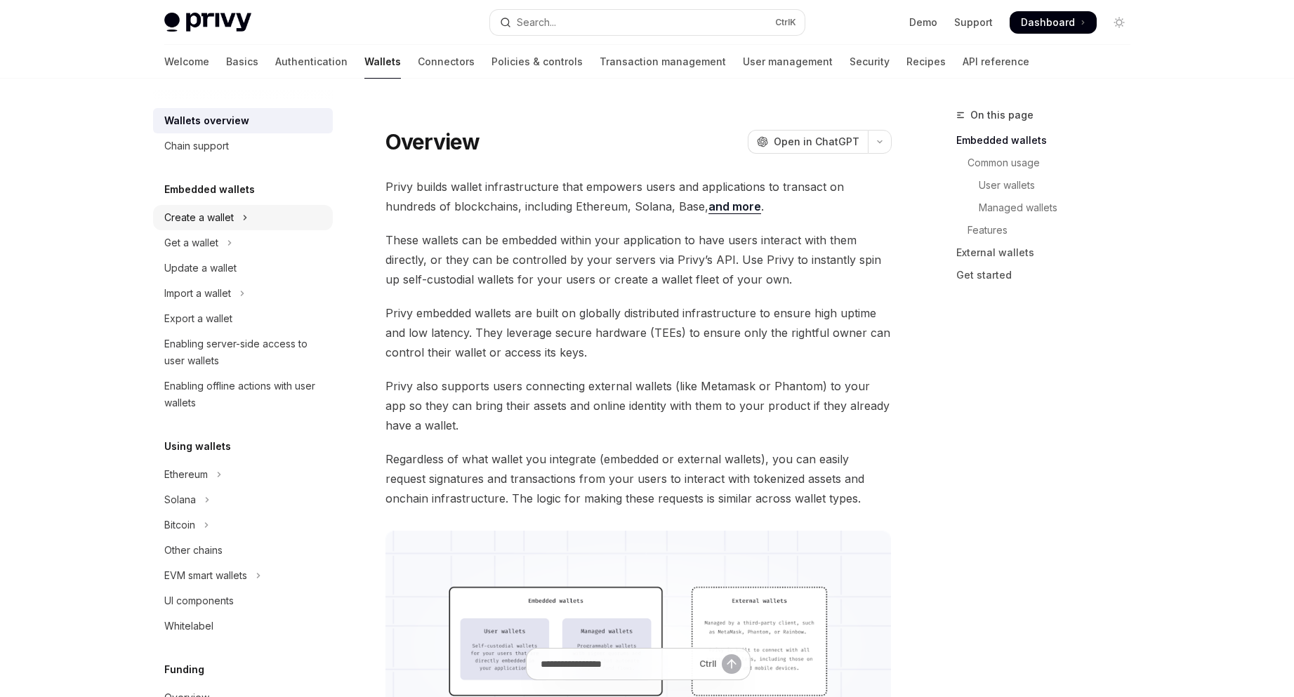
click at [298, 226] on button "Create a wallet" at bounding box center [243, 217] width 180 height 25
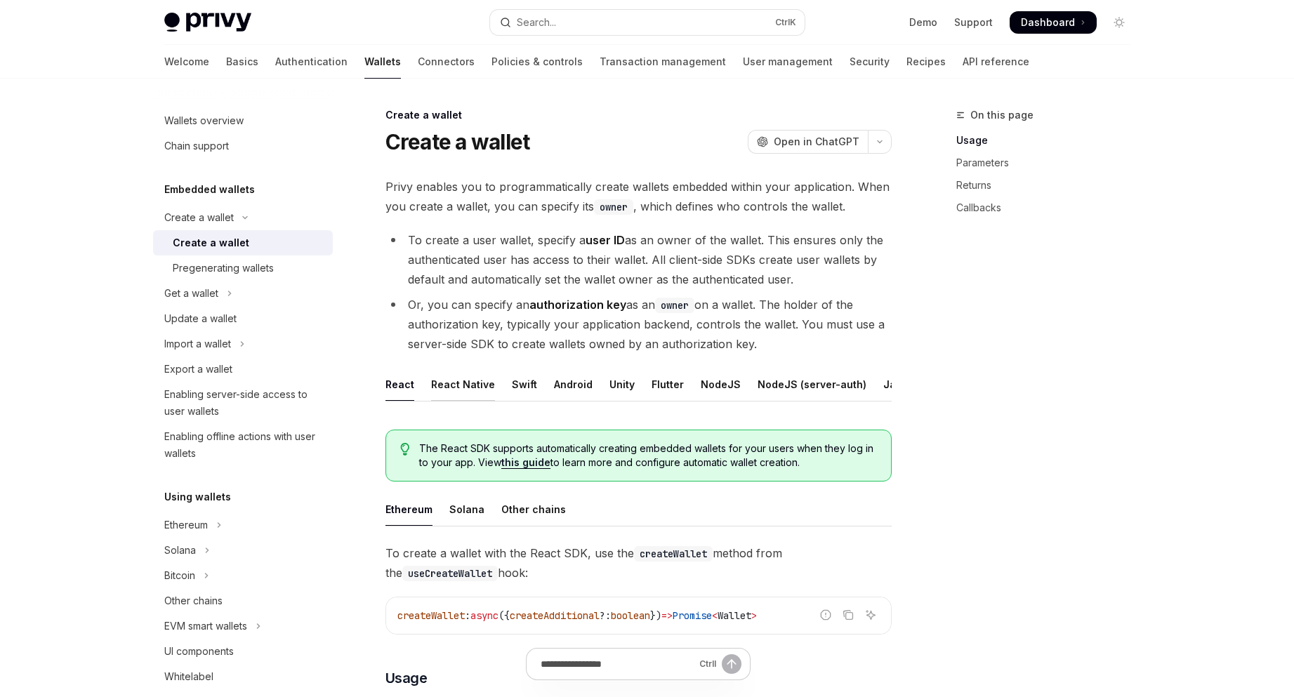
click at [453, 386] on div "React Native" at bounding box center [463, 384] width 64 height 33
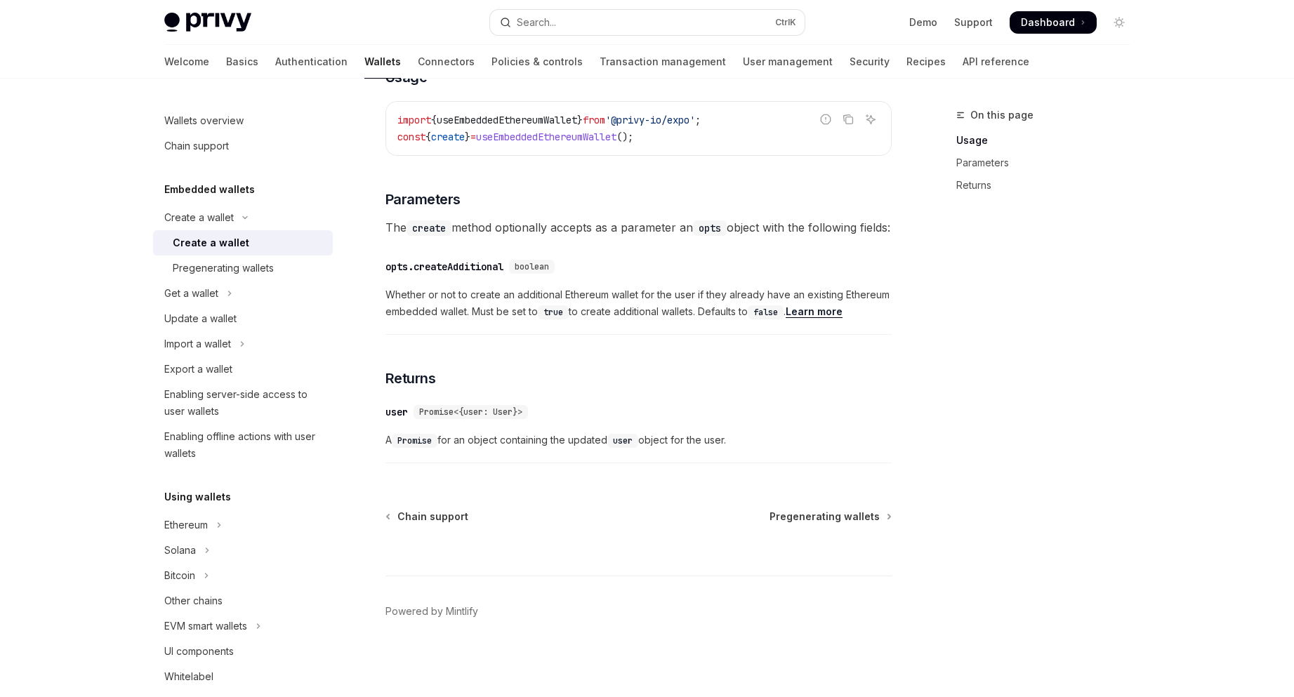
scroll to position [631, 0]
click at [251, 297] on button "Get a wallet" at bounding box center [243, 293] width 180 height 25
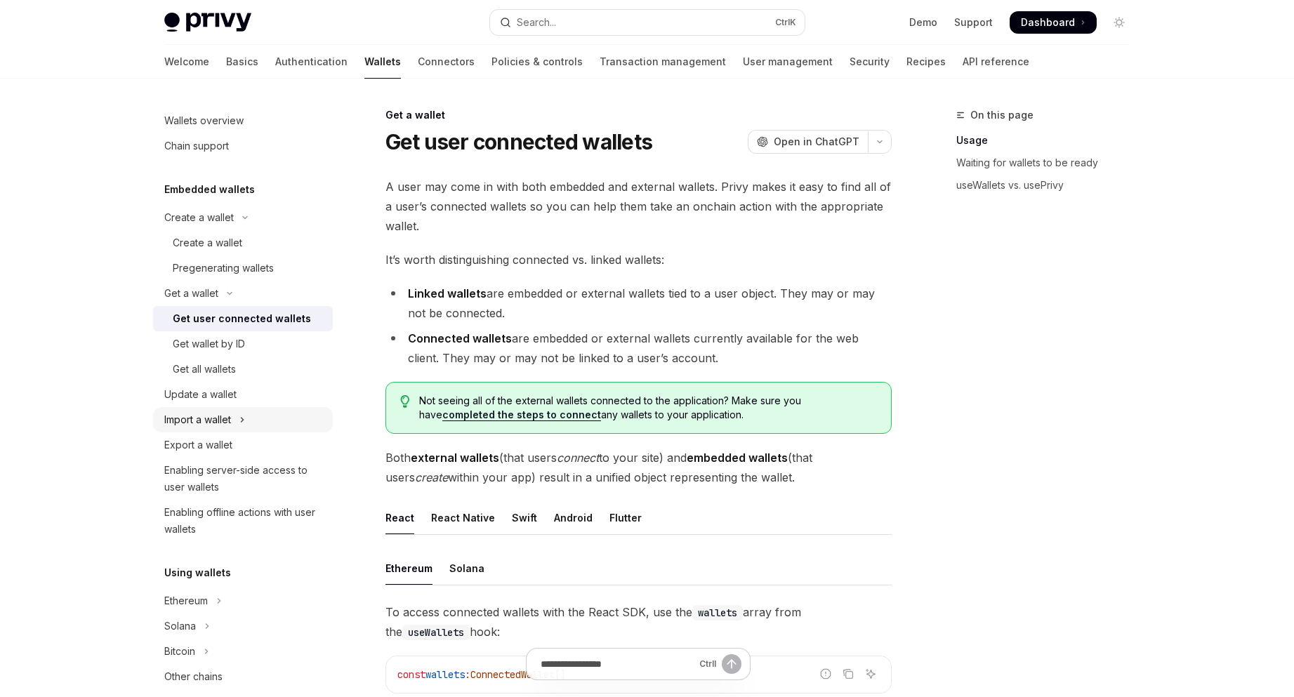
click at [256, 421] on button "Import a wallet" at bounding box center [243, 419] width 180 height 25
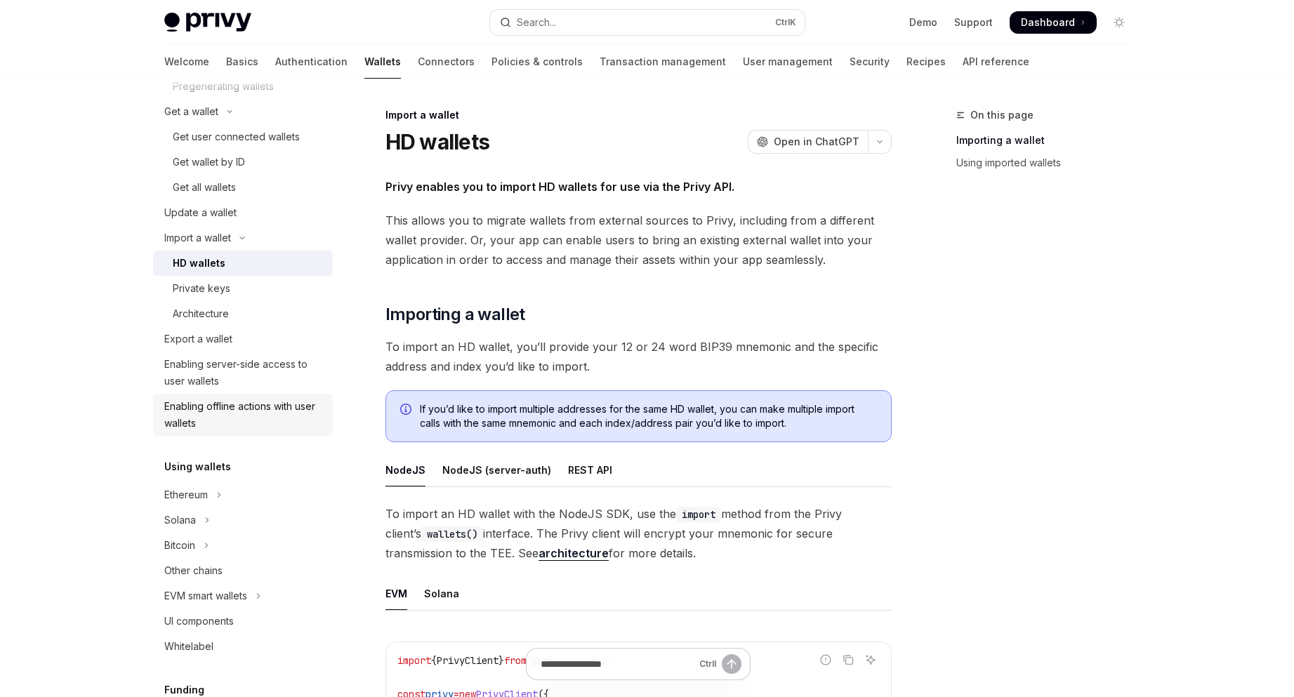
scroll to position [188, 0]
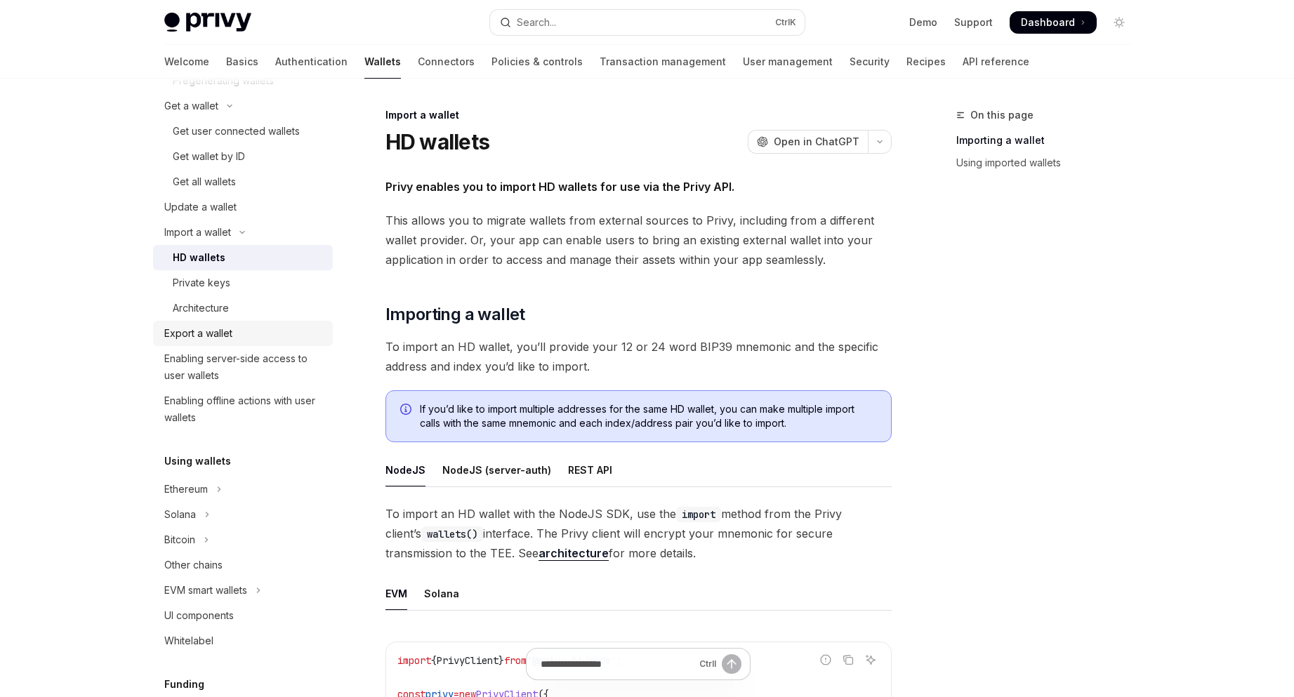
click at [263, 325] on div "Export a wallet" at bounding box center [244, 333] width 160 height 17
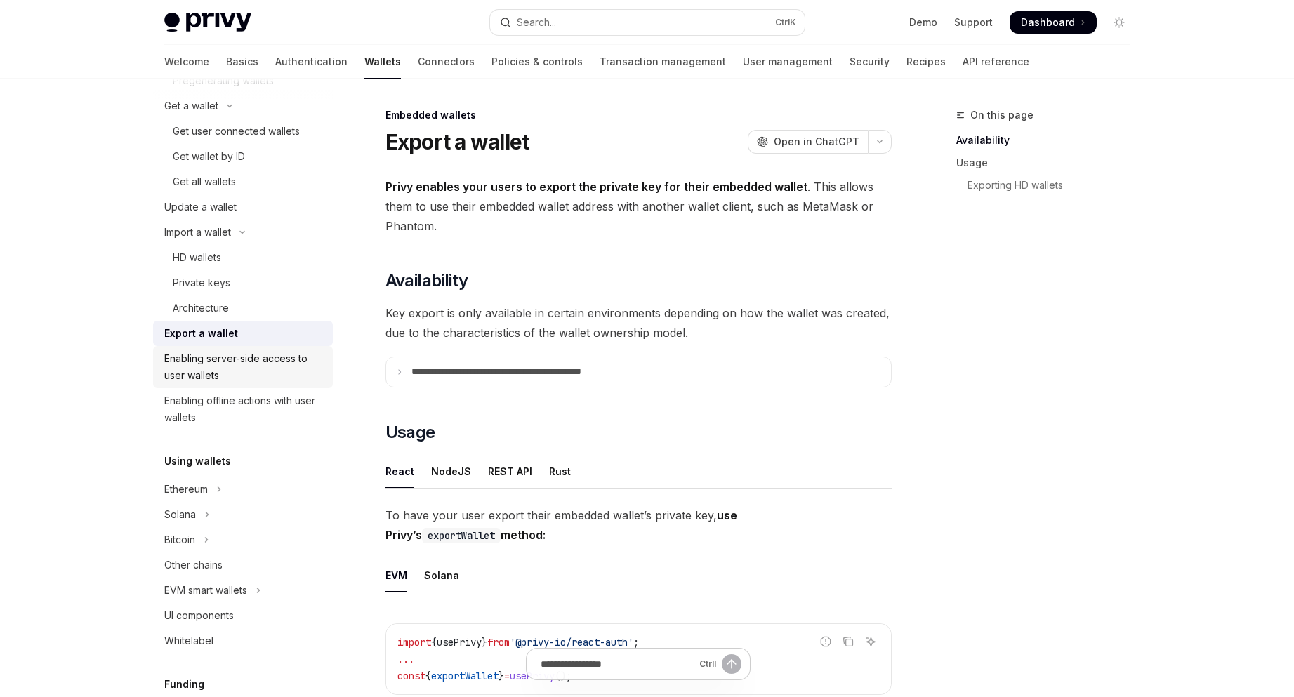
click at [273, 381] on div "Enabling server-side access to user wallets" at bounding box center [244, 367] width 160 height 34
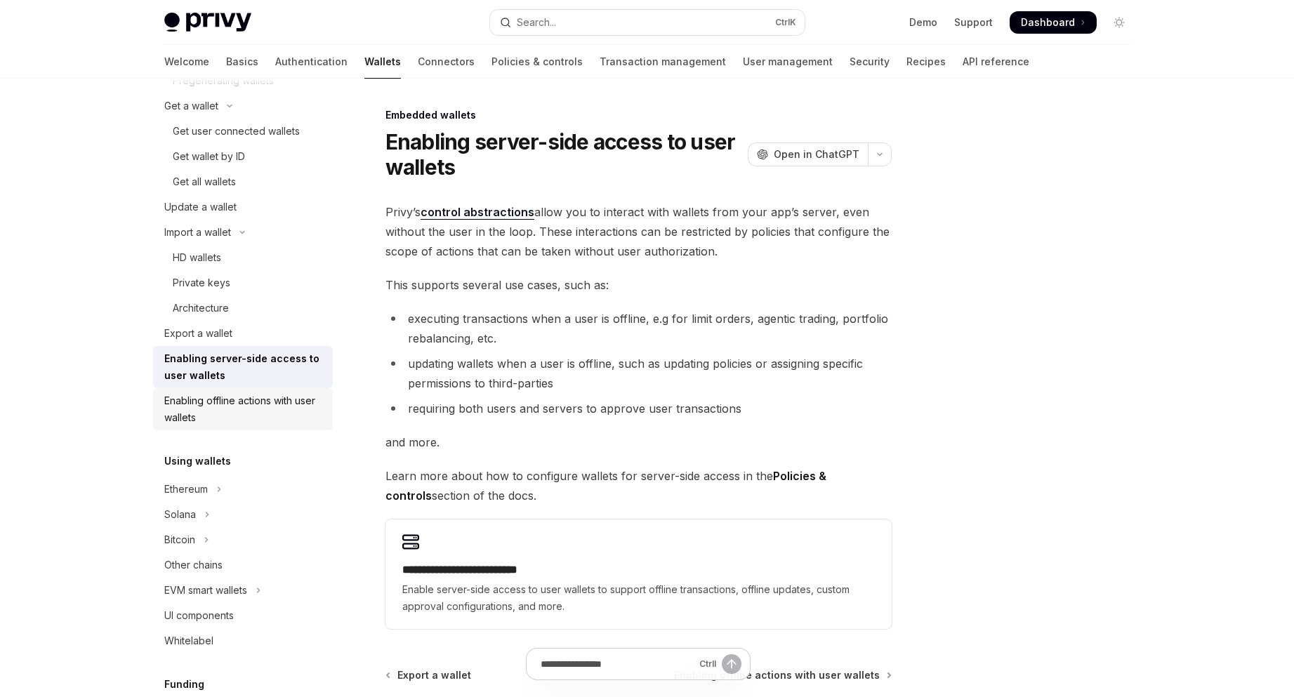
click at [285, 412] on div "Enabling offline actions with user wallets" at bounding box center [244, 410] width 160 height 34
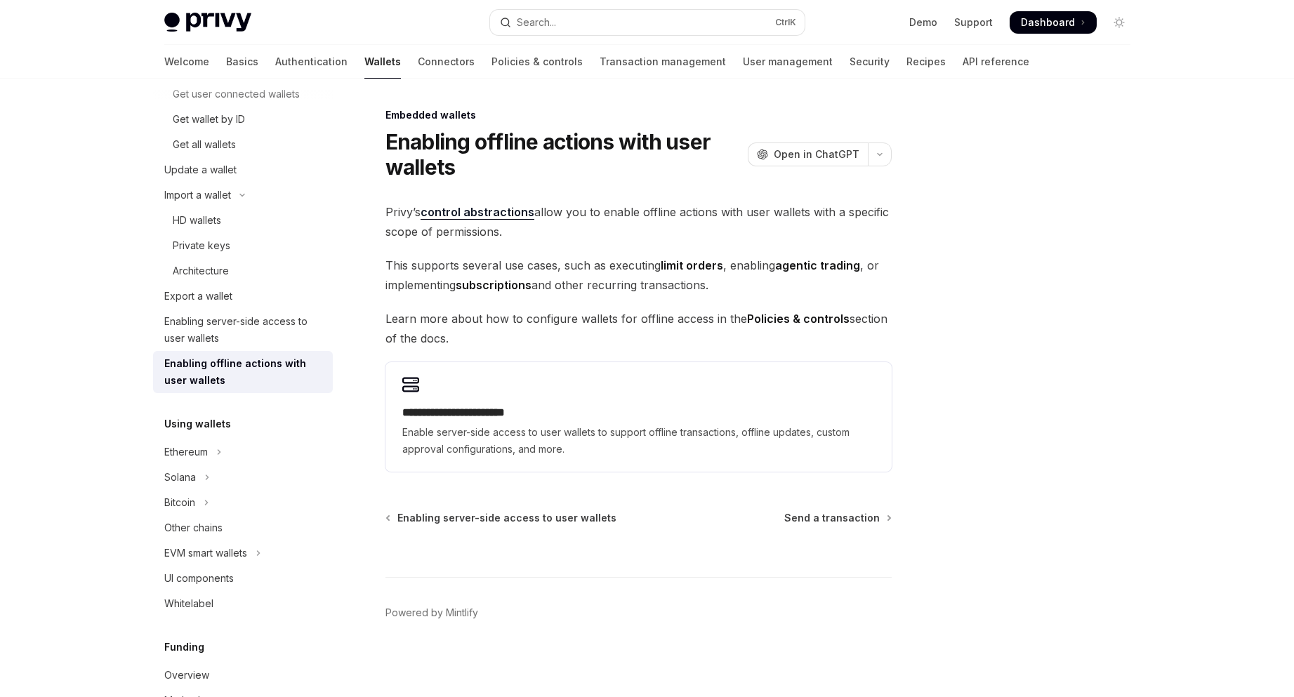
scroll to position [374, 0]
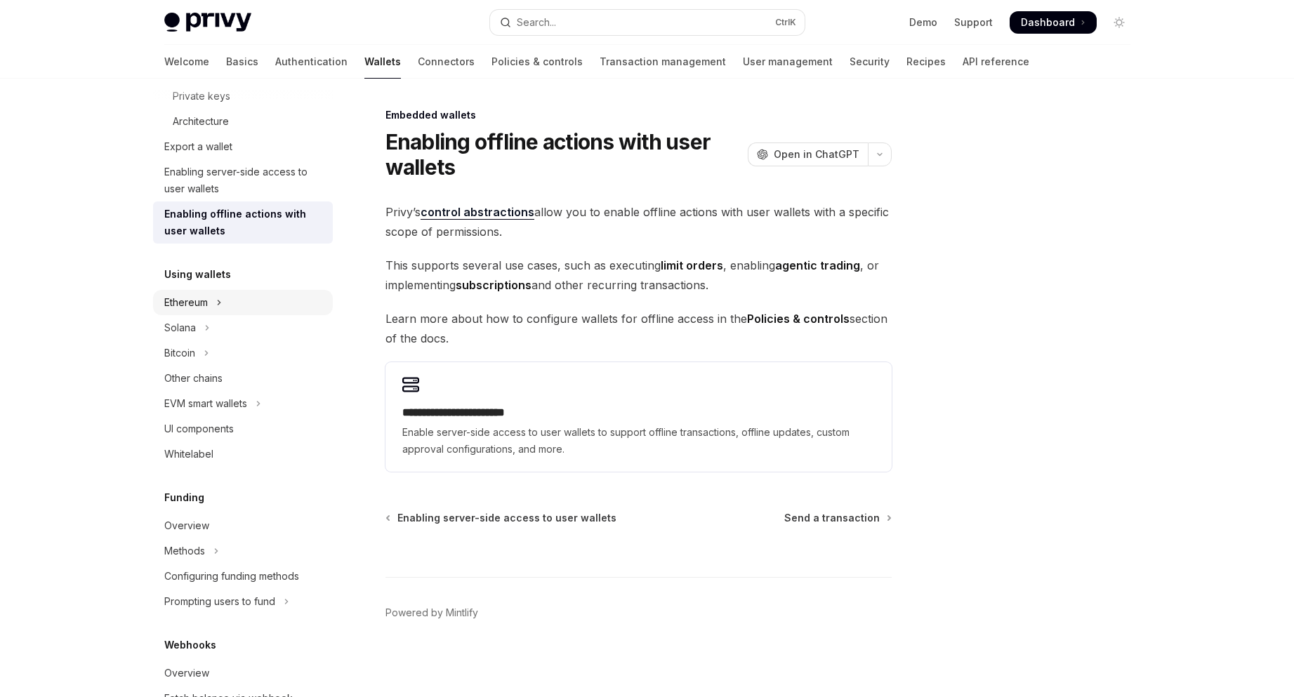
click at [242, 301] on button "Ethereum" at bounding box center [243, 302] width 180 height 25
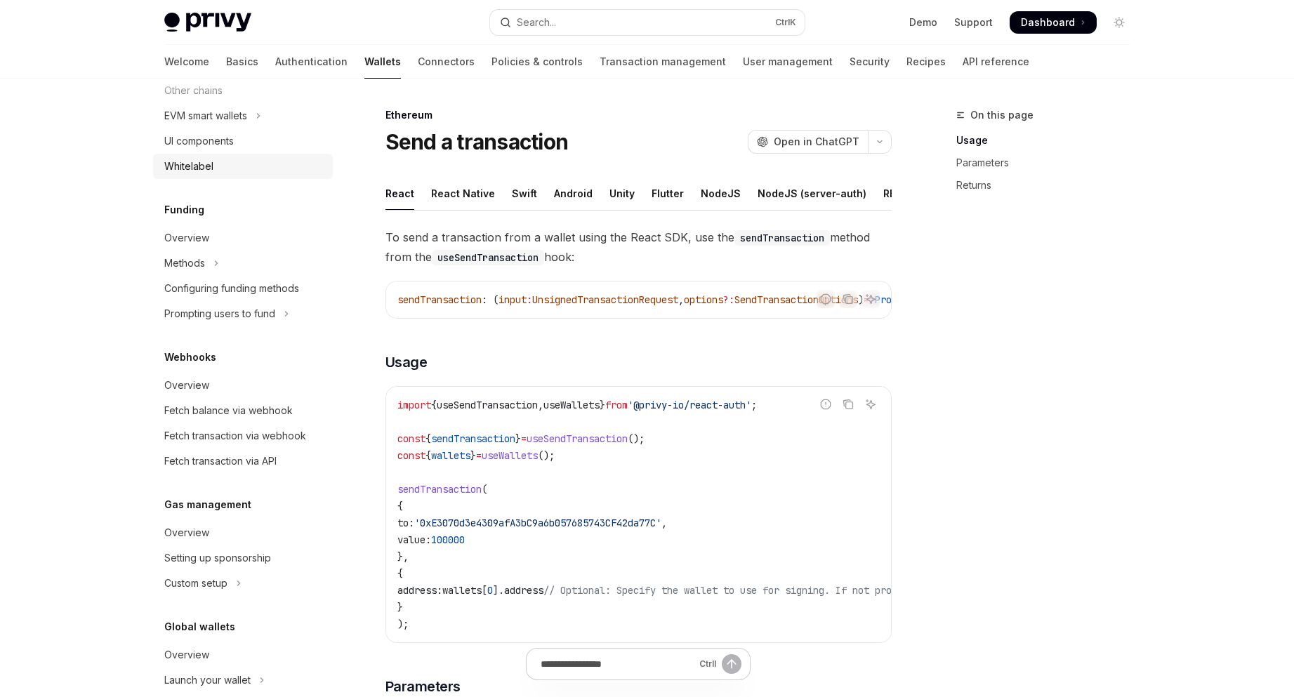
scroll to position [956, 0]
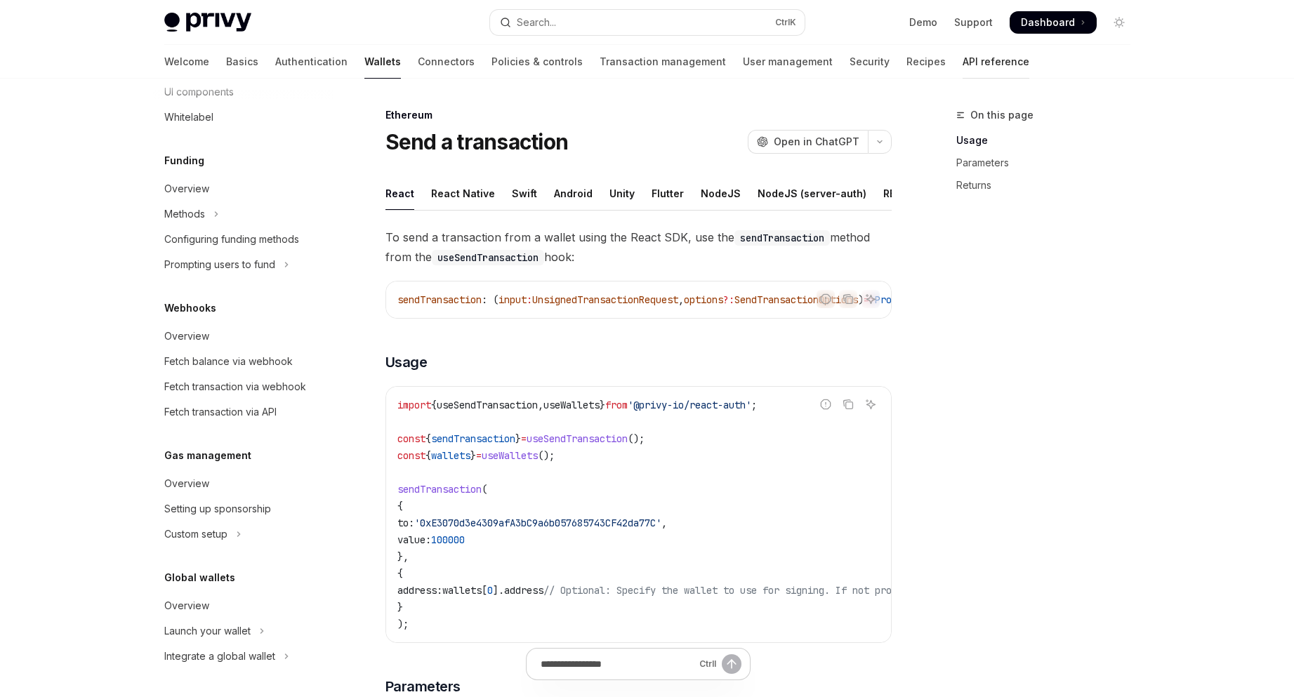
click at [963, 70] on link "API reference" at bounding box center [996, 62] width 67 height 34
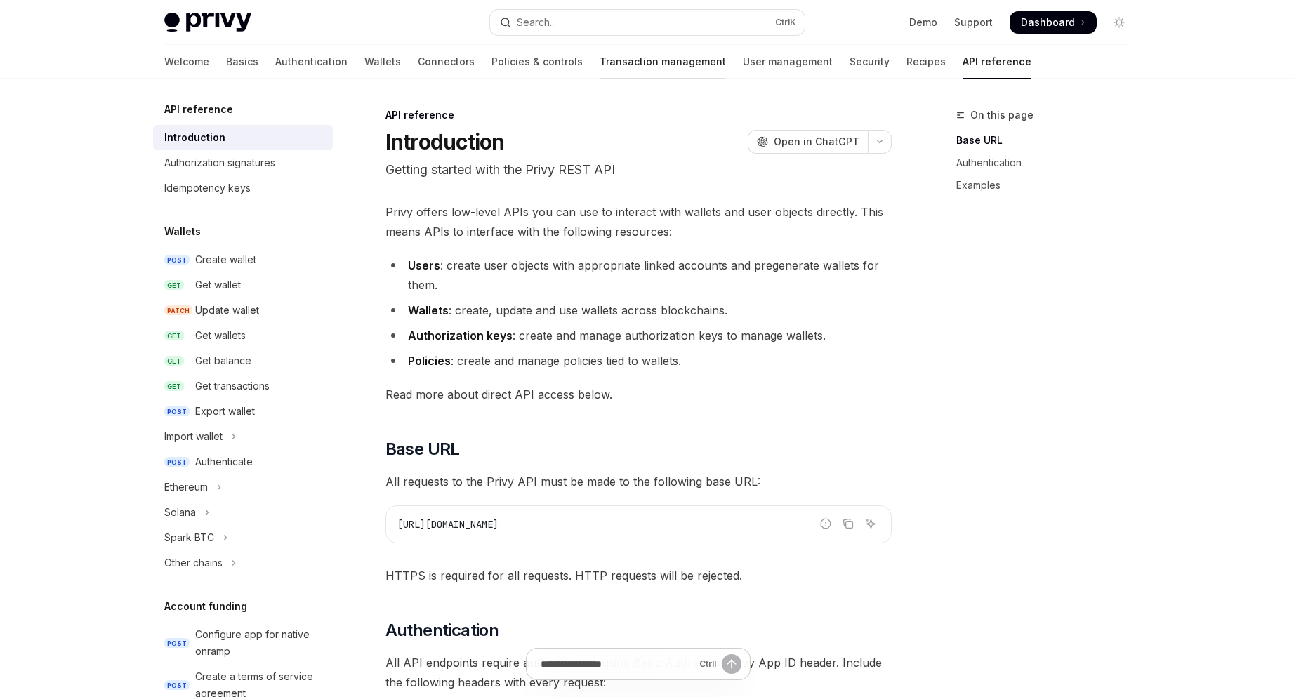
click at [601, 71] on link "Transaction management" at bounding box center [663, 62] width 126 height 34
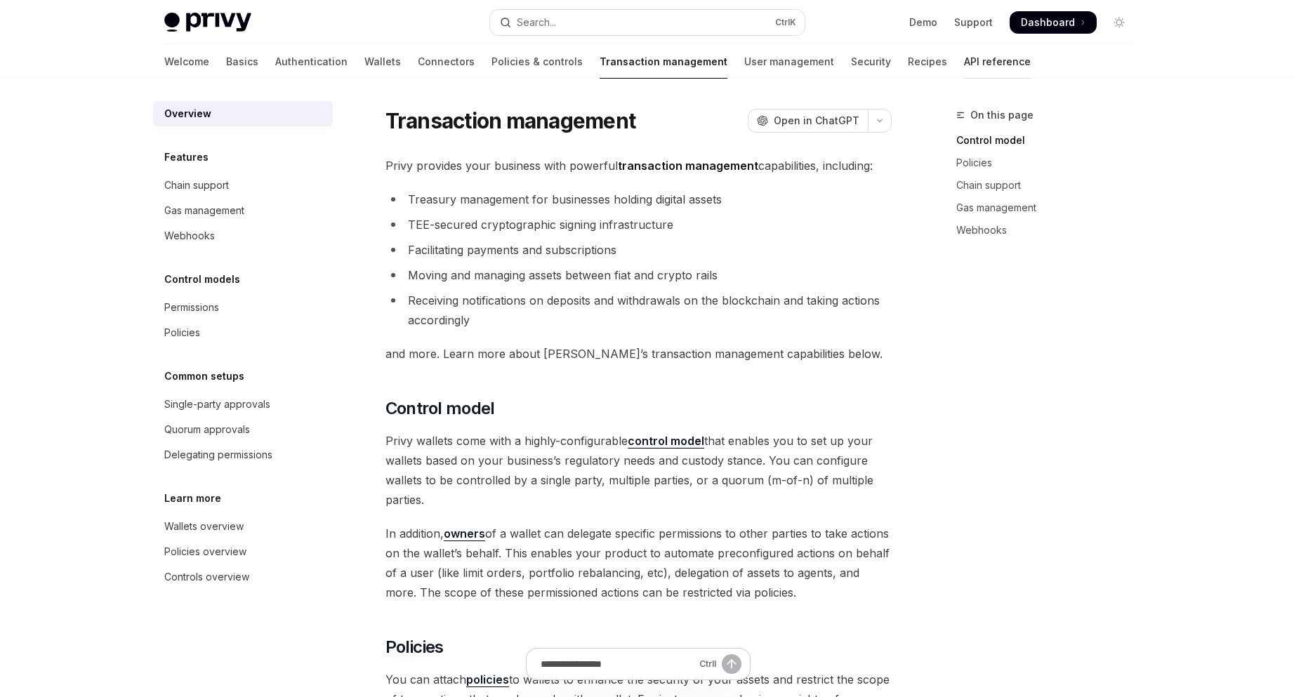
click at [964, 74] on link "API reference" at bounding box center [997, 62] width 67 height 34
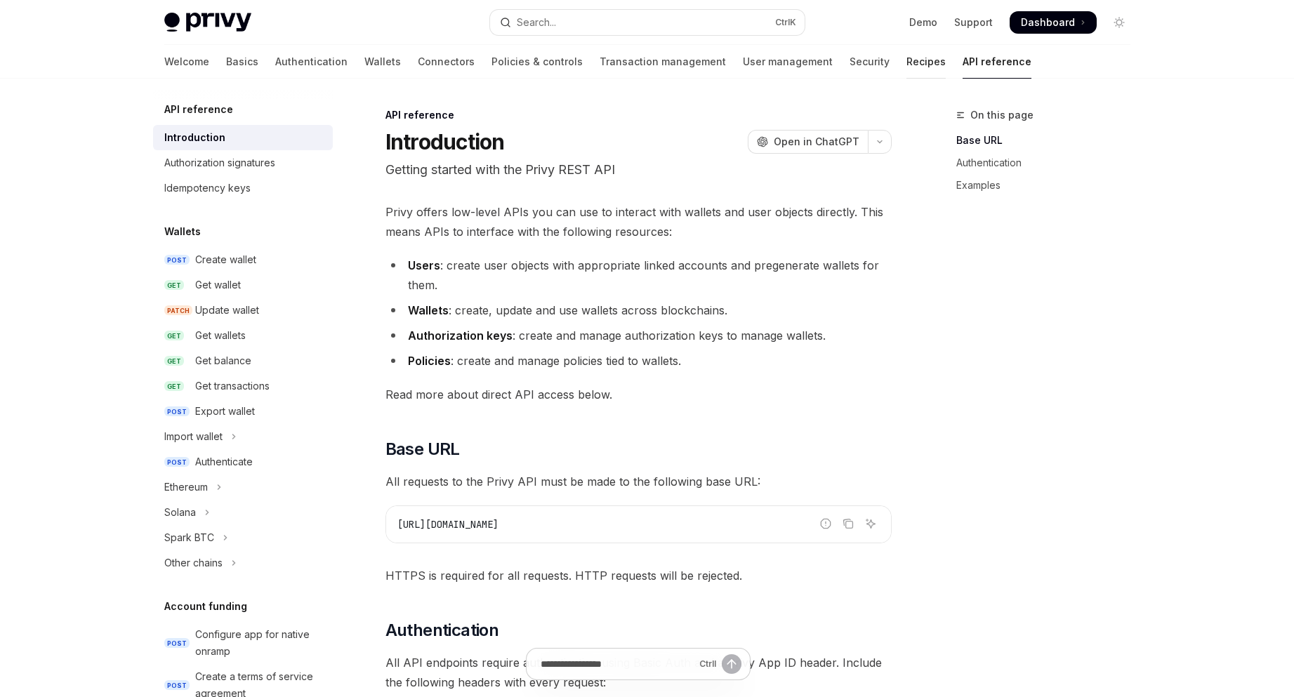
click at [907, 59] on link "Recipes" at bounding box center [926, 62] width 39 height 34
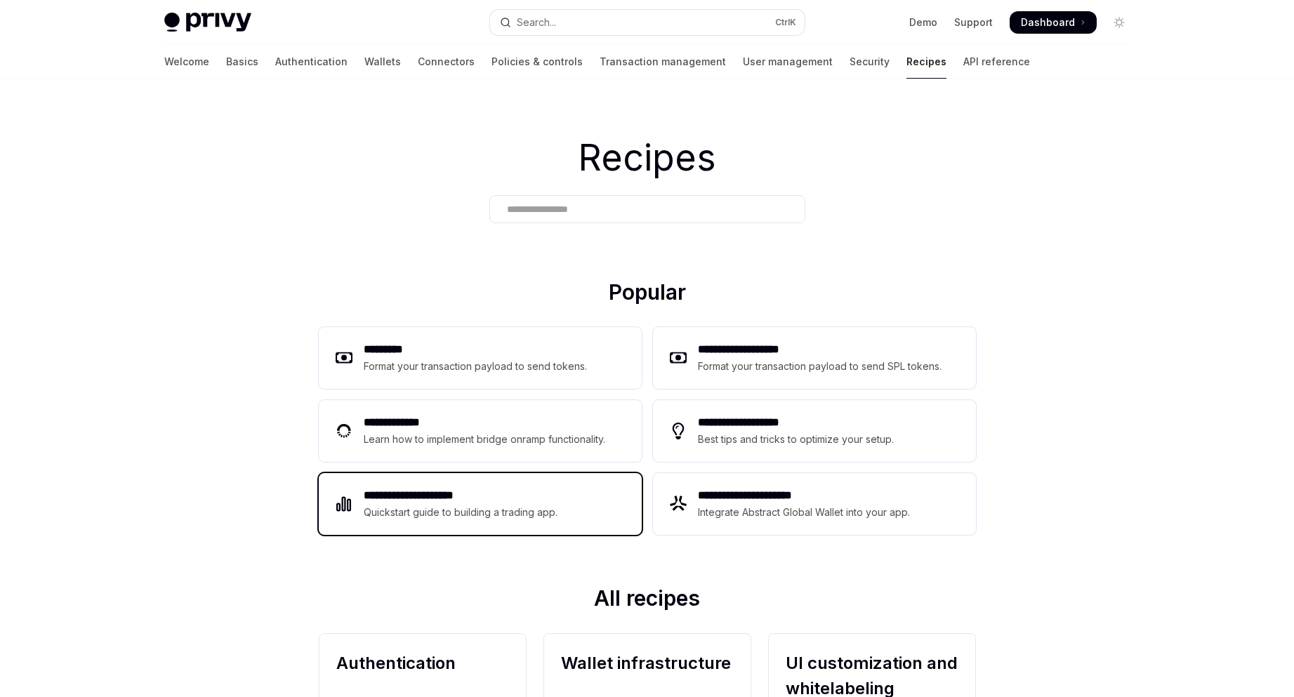
click at [541, 523] on div "**********" at bounding box center [480, 504] width 323 height 62
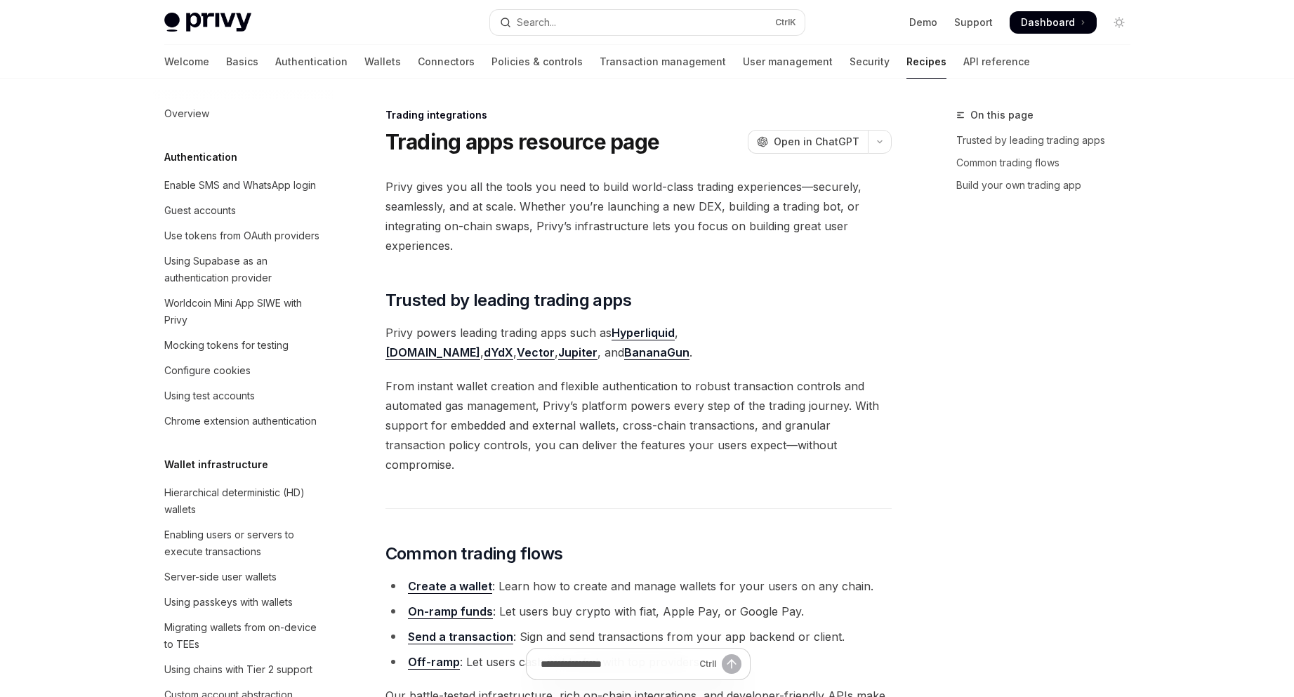
scroll to position [1306, 0]
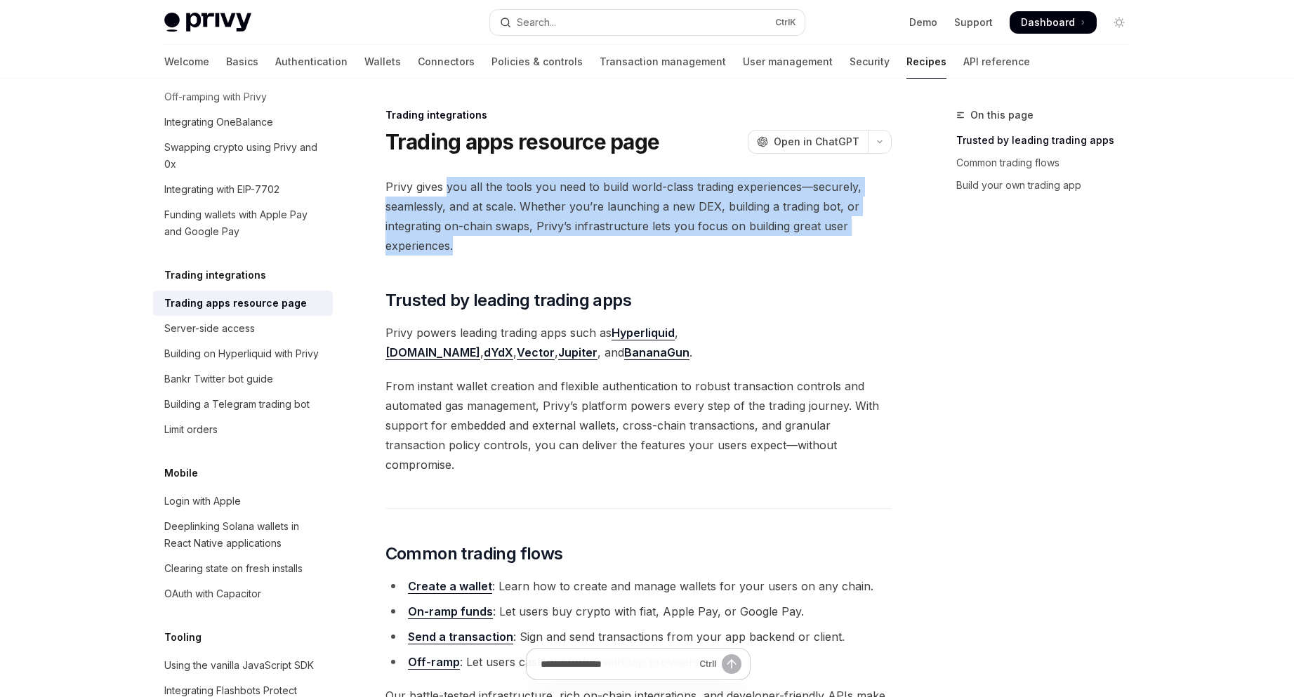
drag, startPoint x: 447, startPoint y: 188, endPoint x: 649, endPoint y: 251, distance: 211.2
click at [649, 251] on span "Privy gives you all the tools you need to build world-class trading experiences…" at bounding box center [639, 216] width 506 height 79
click at [651, 252] on span "Privy gives you all the tools you need to build world-class trading experiences…" at bounding box center [639, 216] width 506 height 79
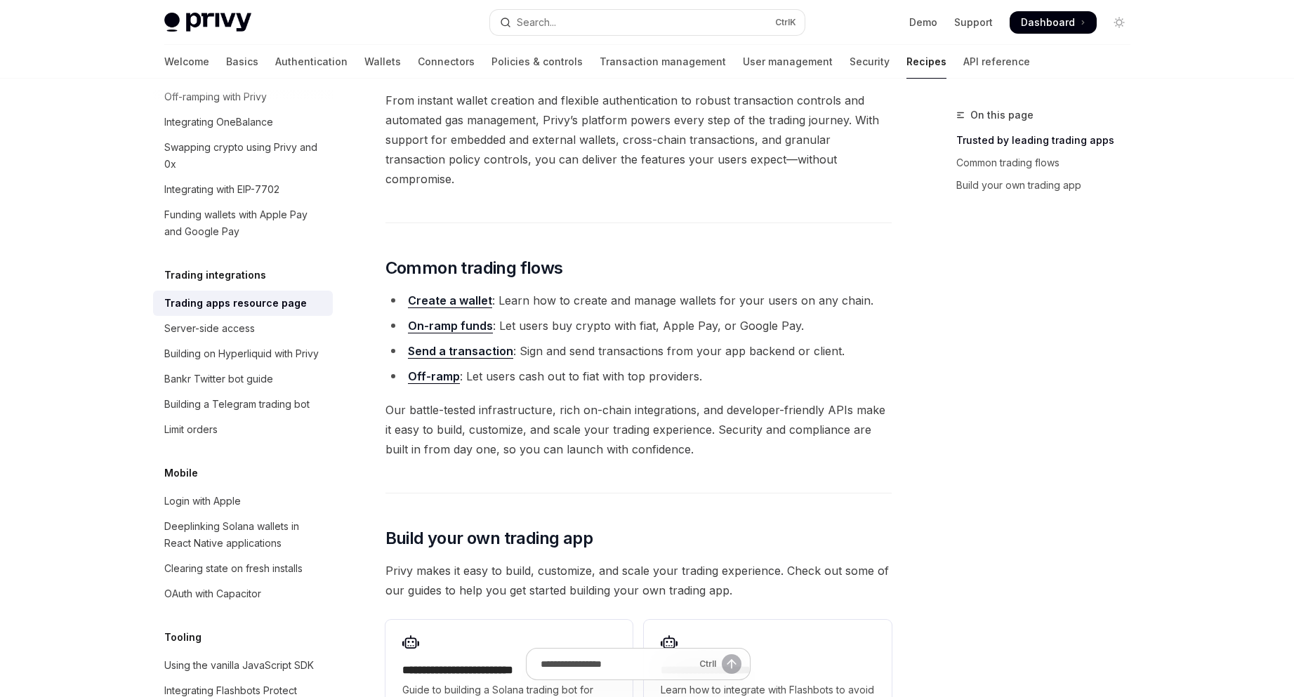
scroll to position [281, 0]
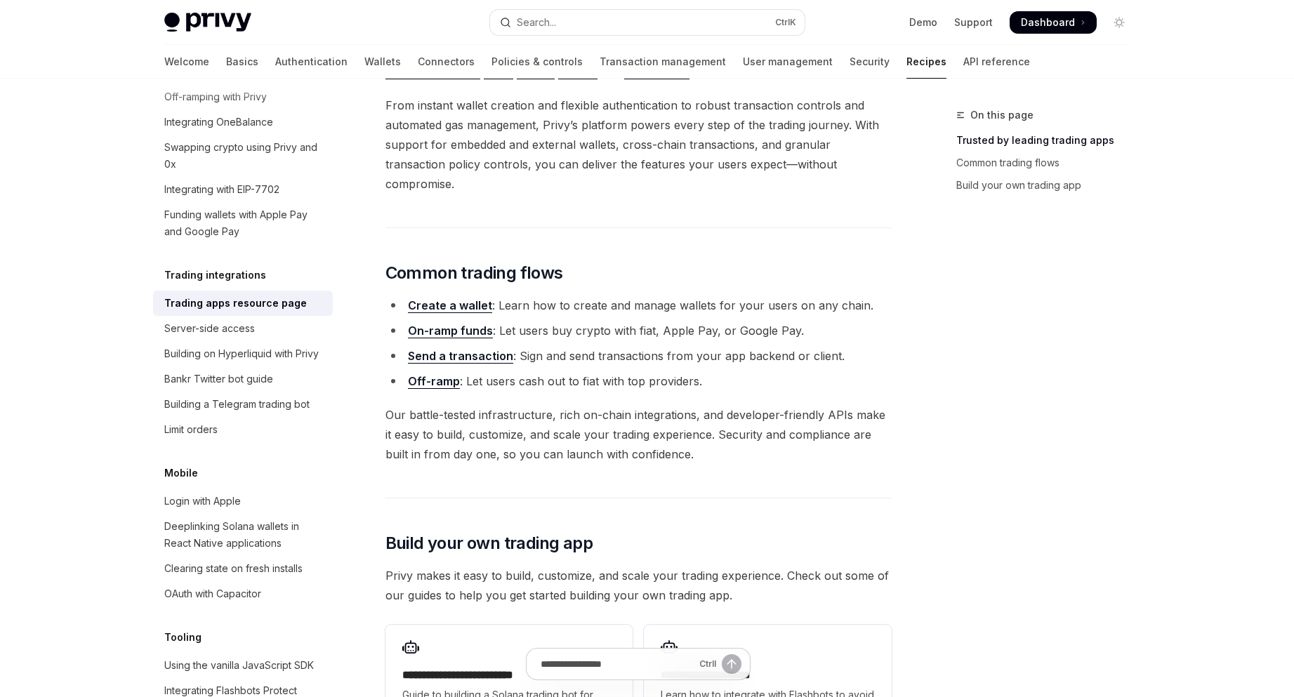
click at [440, 298] on link "Create a wallet" at bounding box center [450, 305] width 84 height 15
click at [490, 349] on link "Send a transaction" at bounding box center [460, 356] width 105 height 15
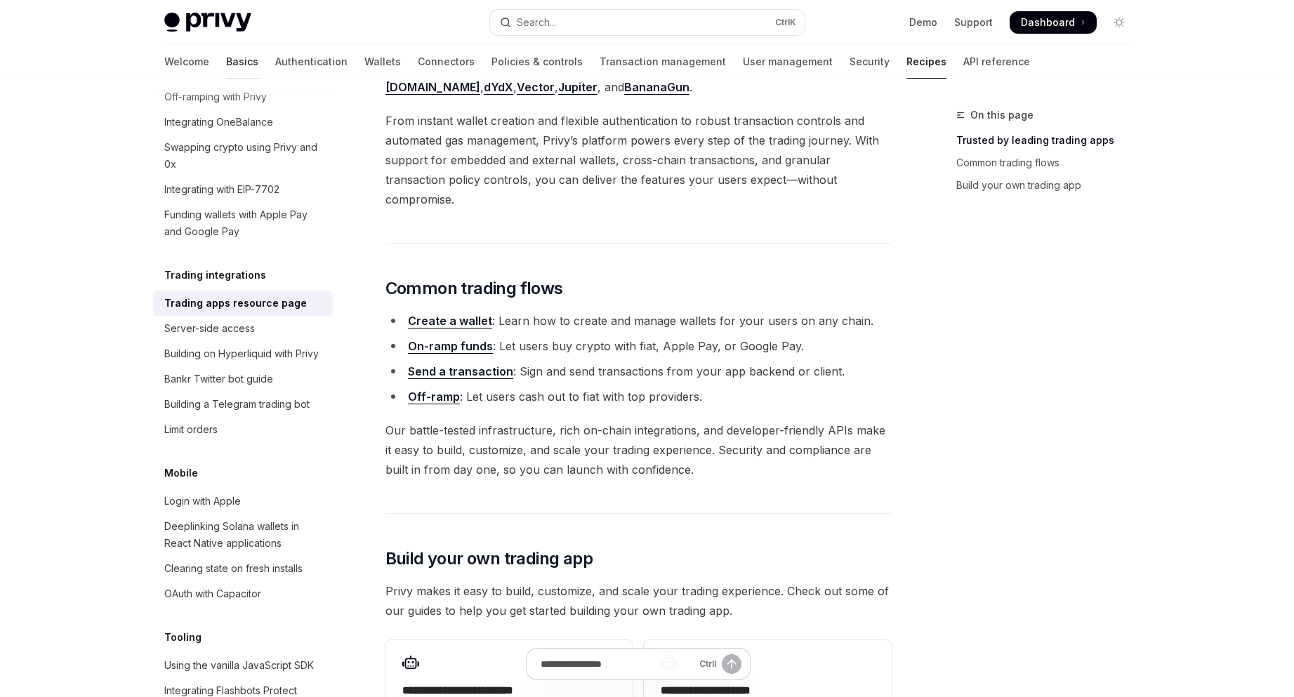
scroll to position [281, 0]
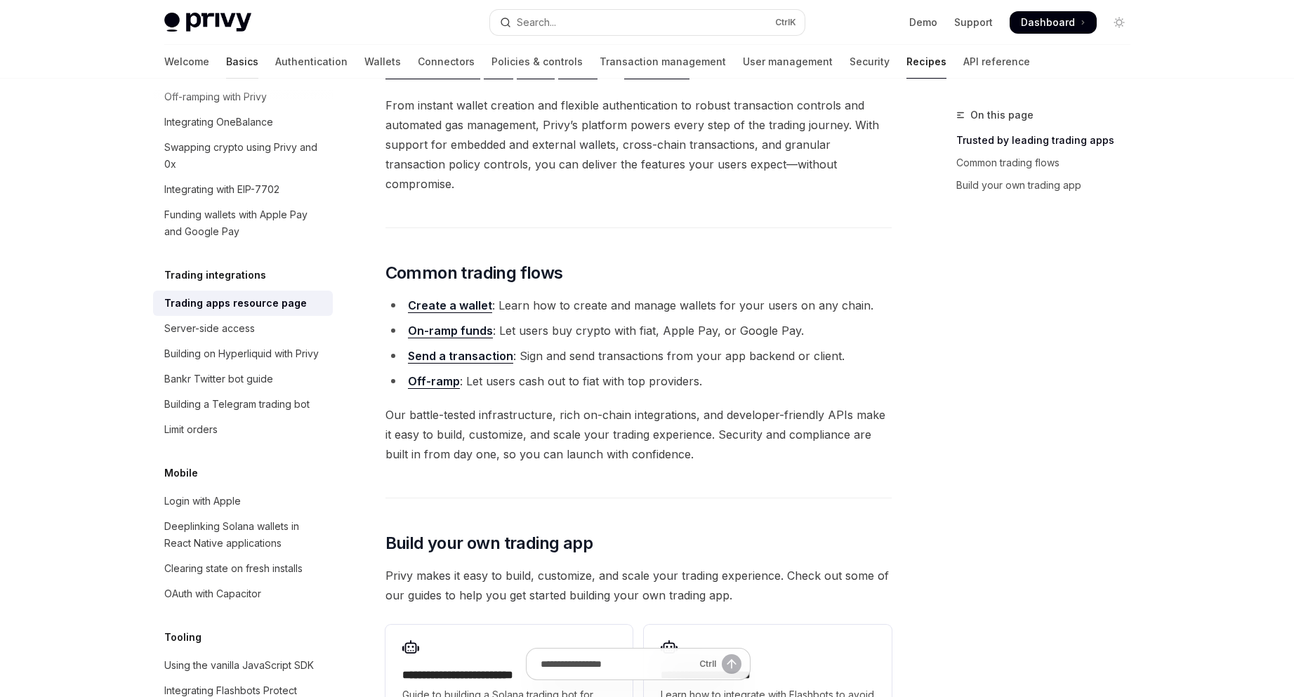
click at [226, 57] on link "Basics" at bounding box center [242, 62] width 32 height 34
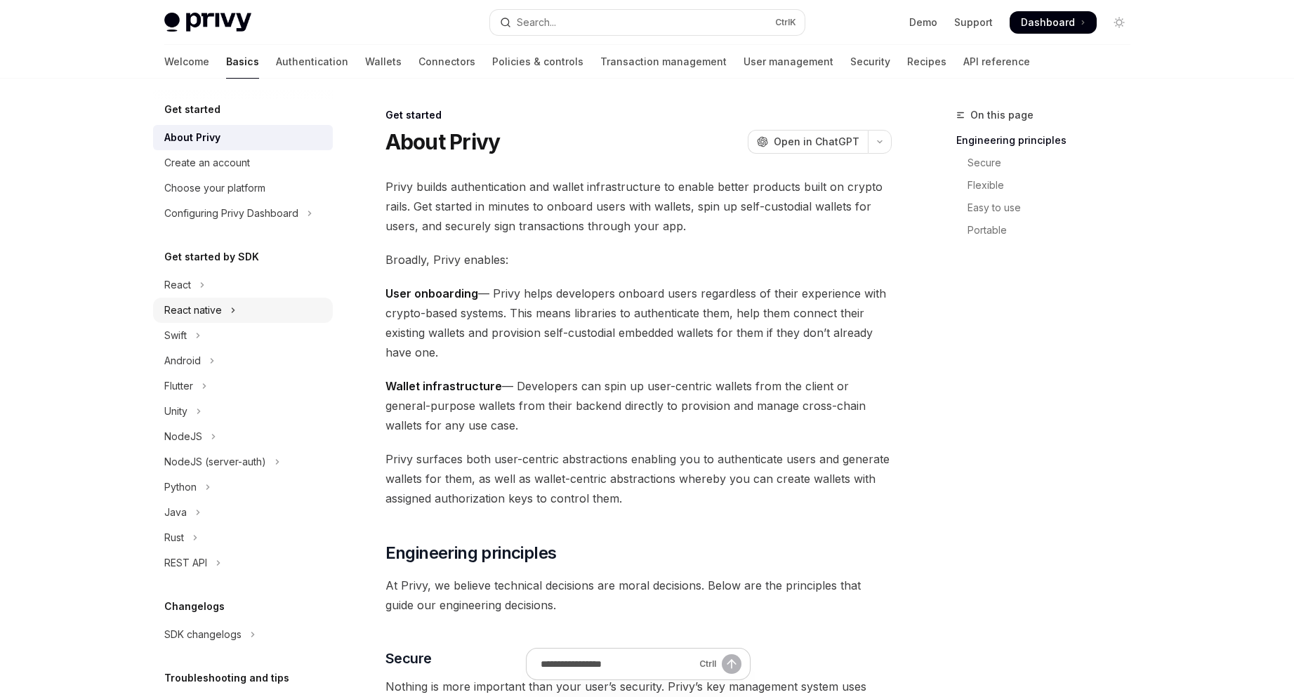
click at [206, 309] on div "React native" at bounding box center [193, 310] width 58 height 17
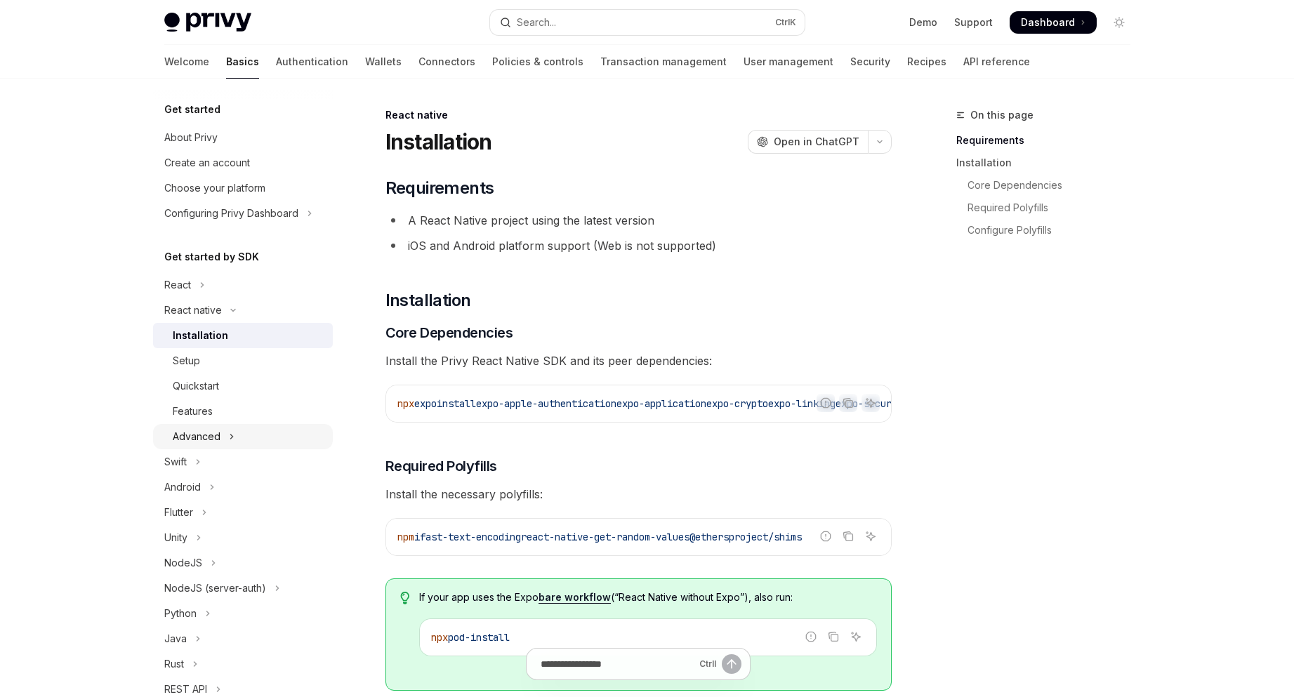
click at [255, 432] on button "Advanced" at bounding box center [243, 436] width 180 height 25
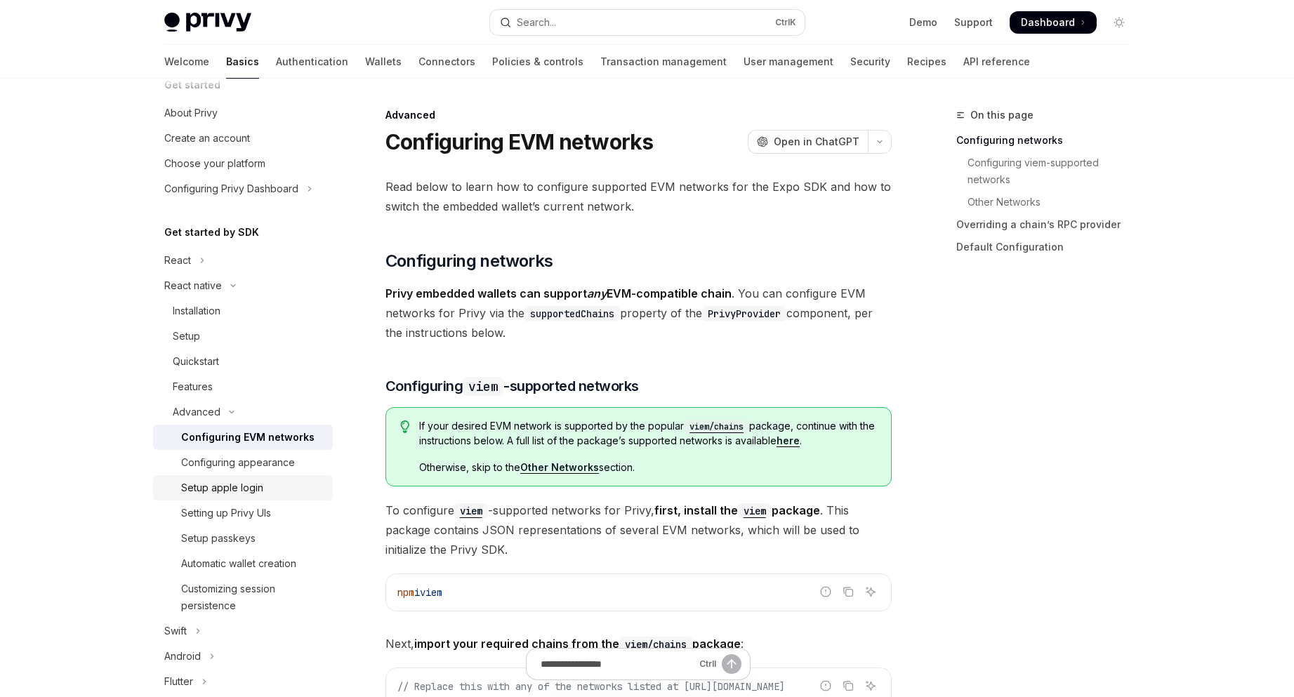
scroll to position [47, 0]
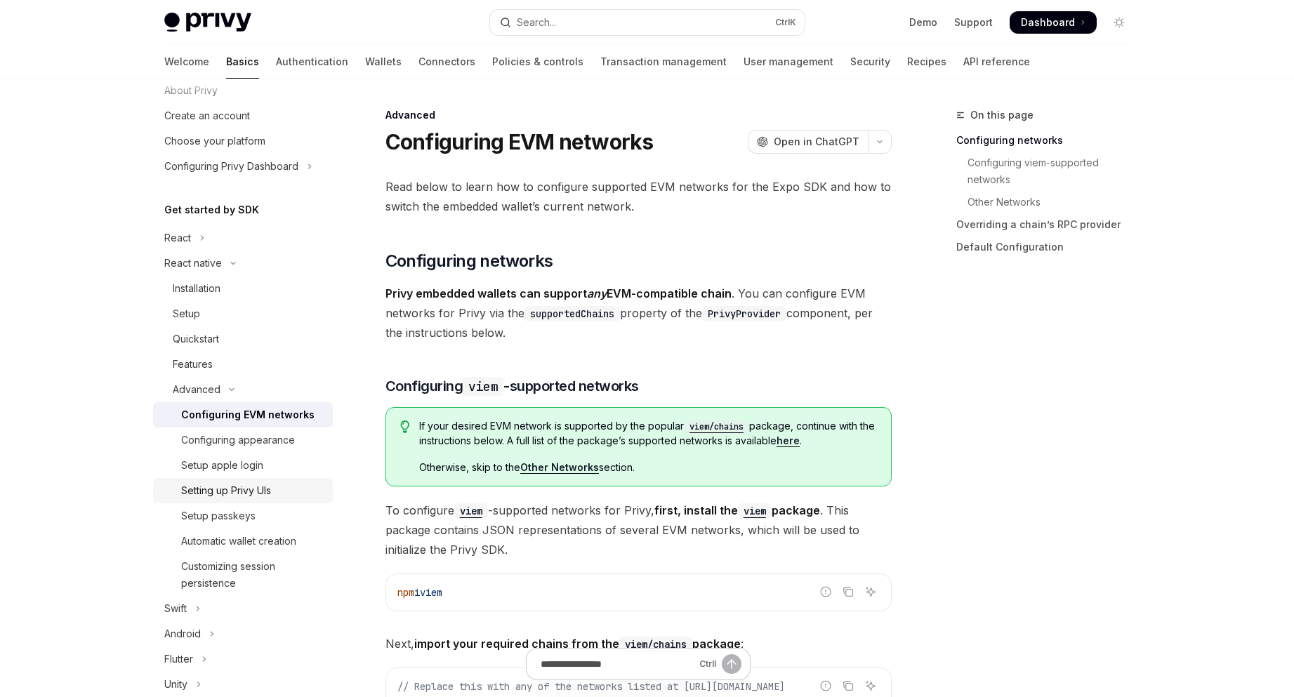
click at [261, 495] on div "Setting up Privy UIs" at bounding box center [226, 491] width 90 height 17
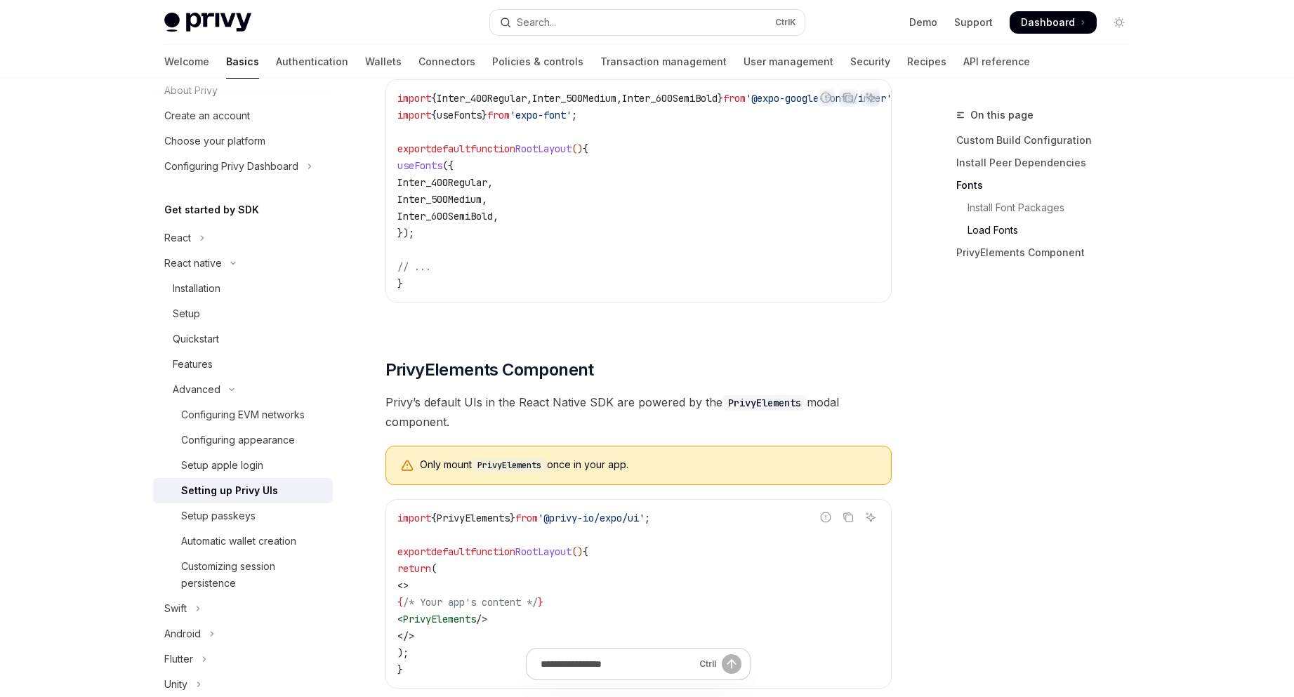
scroll to position [140, 0]
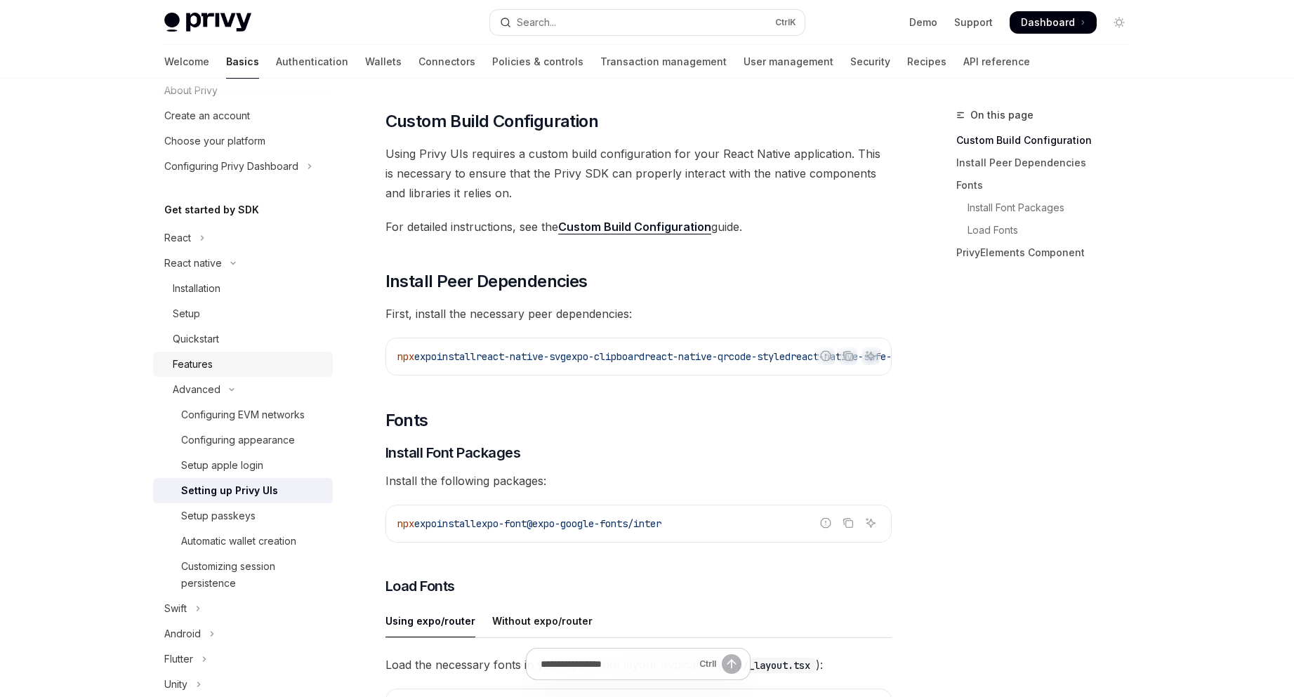
click at [258, 362] on div "Features" at bounding box center [249, 364] width 152 height 17
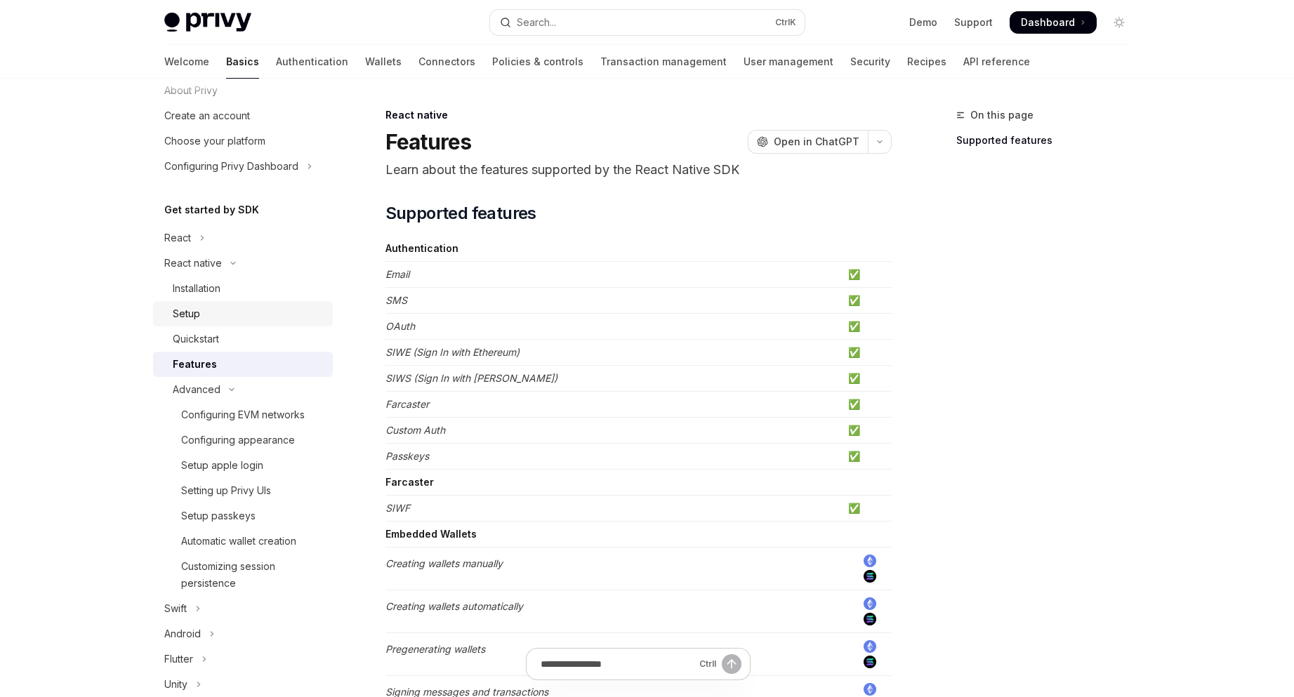
click at [251, 318] on div "Setup" at bounding box center [249, 314] width 152 height 17
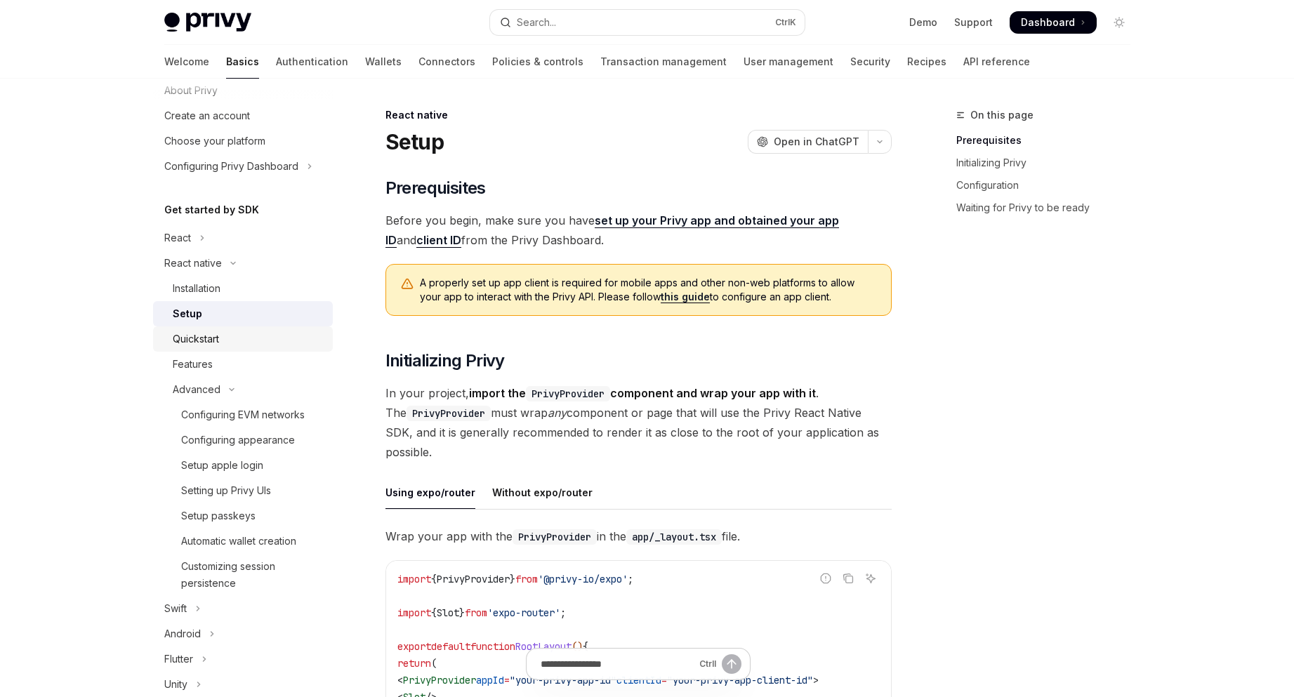
click at [246, 336] on div "Quickstart" at bounding box center [249, 339] width 152 height 17
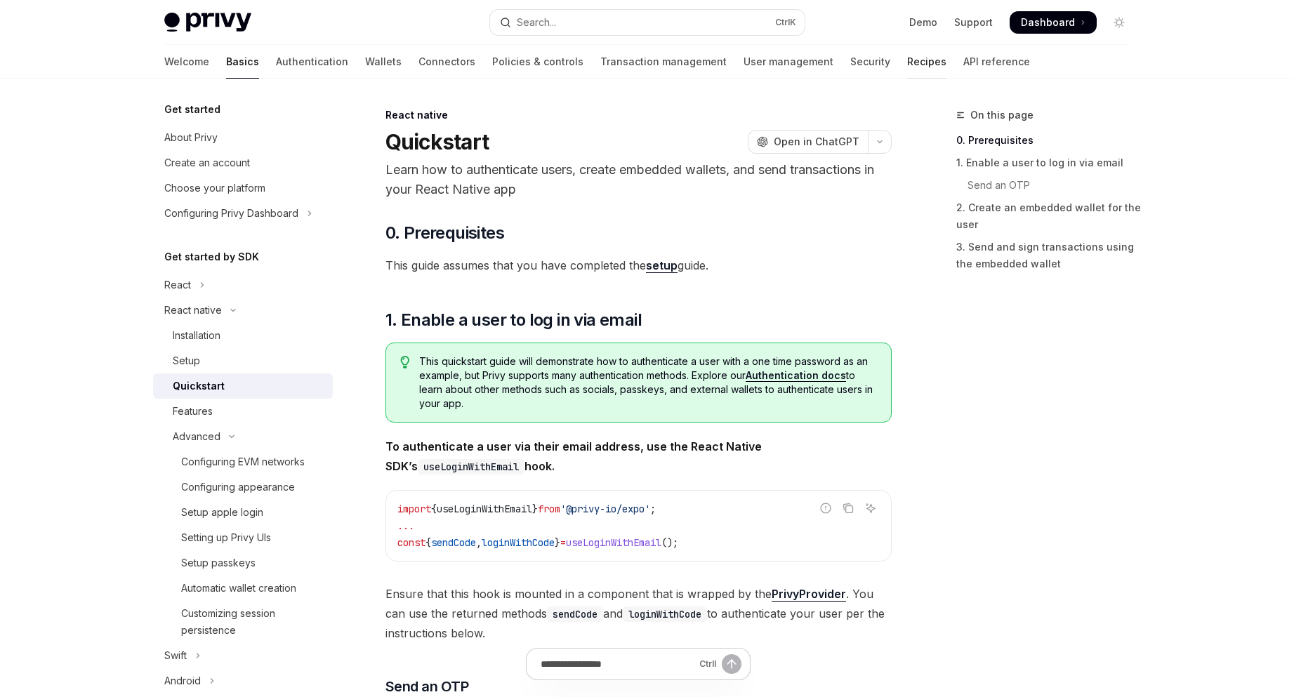
click at [907, 65] on link "Recipes" at bounding box center [926, 62] width 39 height 34
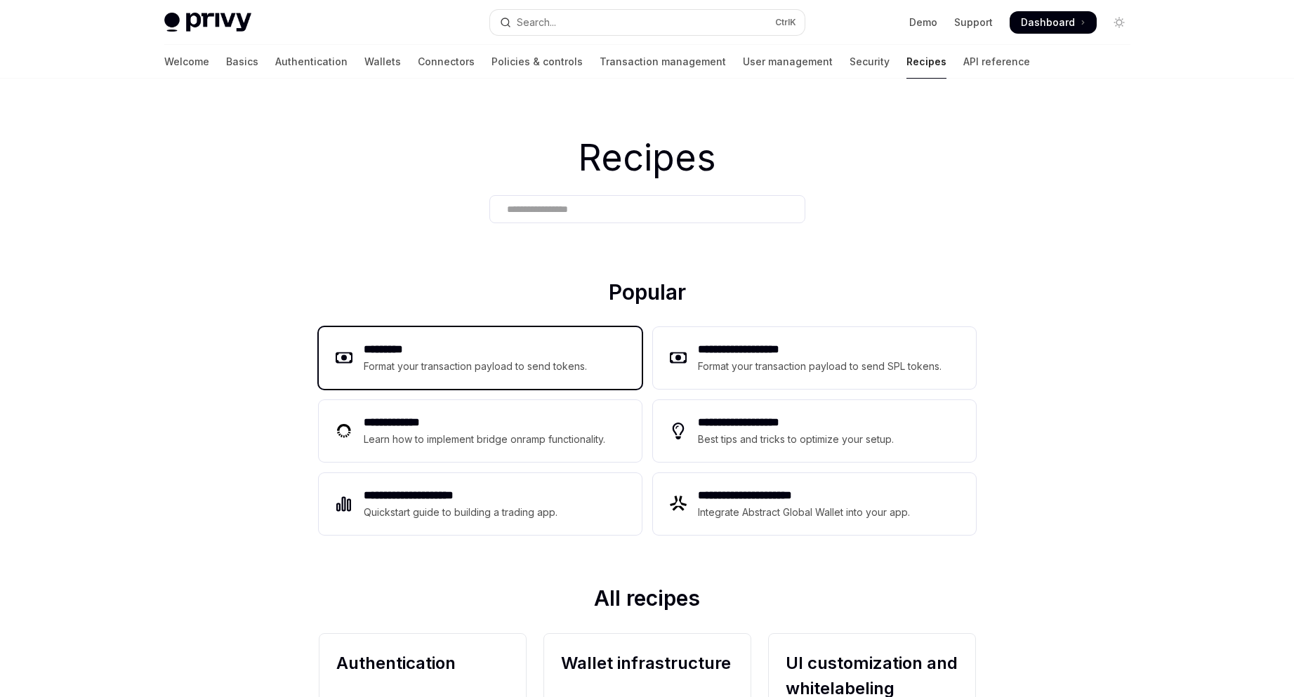
click at [617, 373] on div "********* Format your transaction payload to send tokens." at bounding box center [480, 358] width 323 height 62
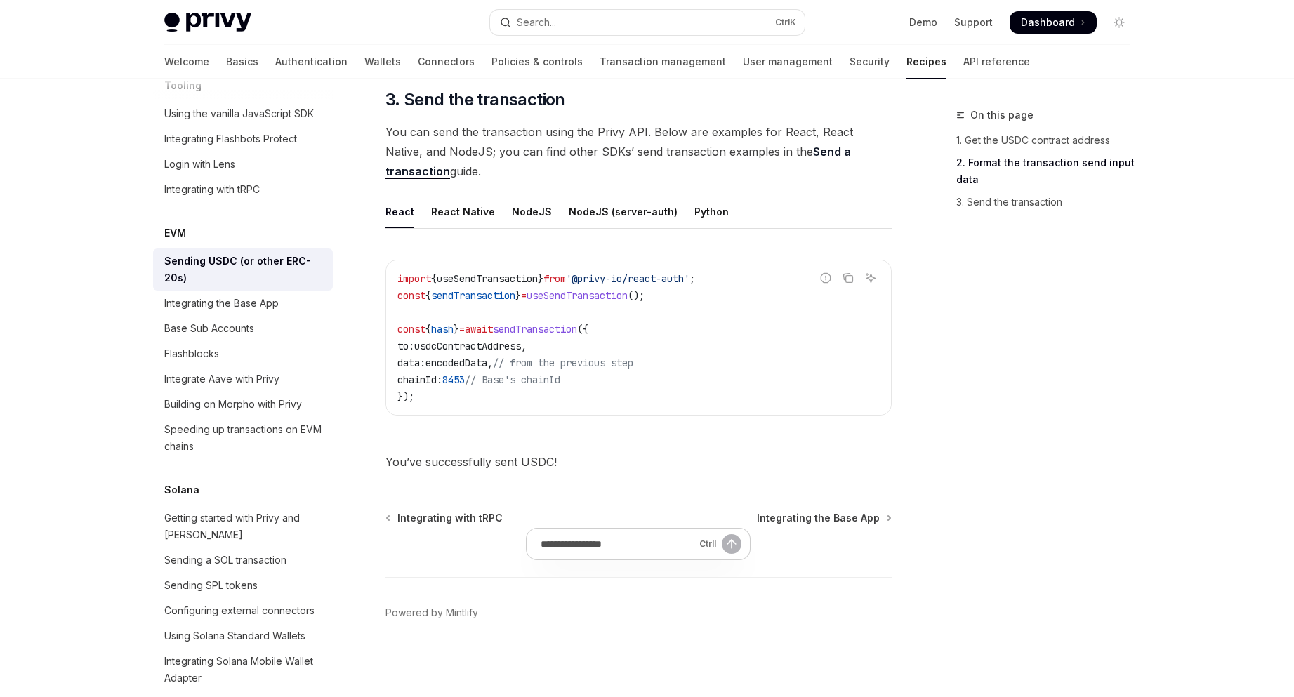
scroll to position [1062, 0]
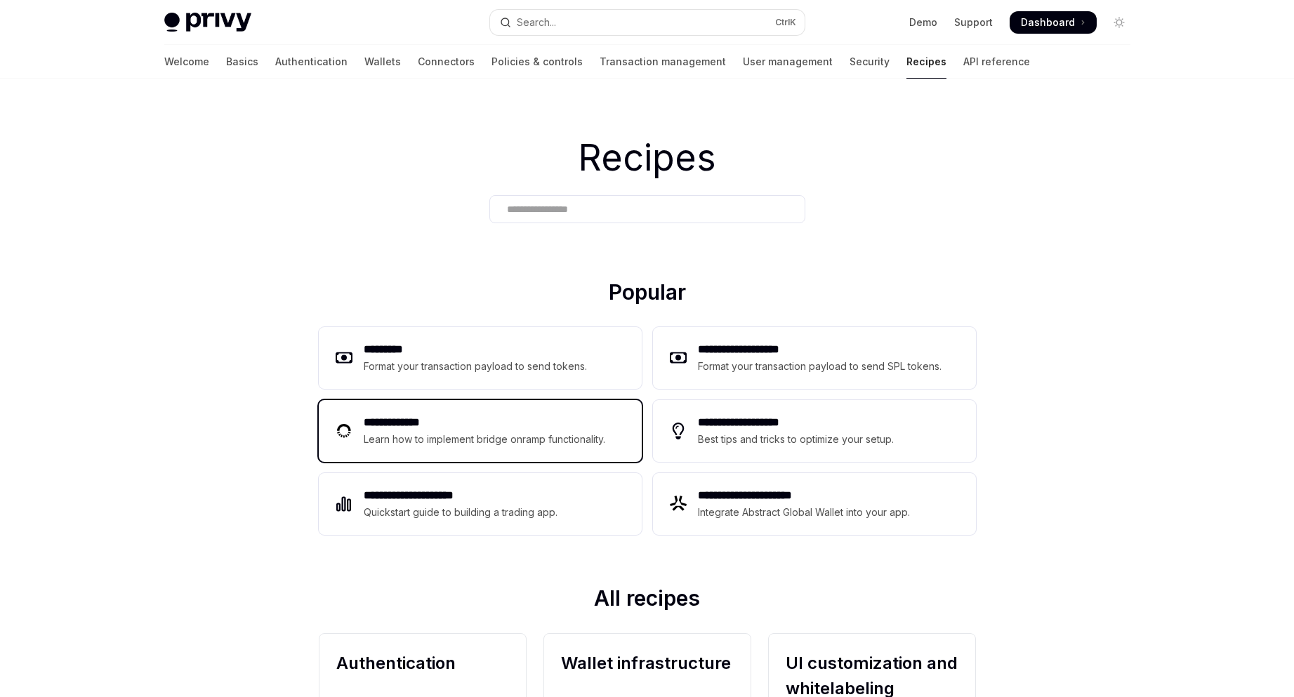
click at [569, 454] on div "**********" at bounding box center [480, 431] width 323 height 62
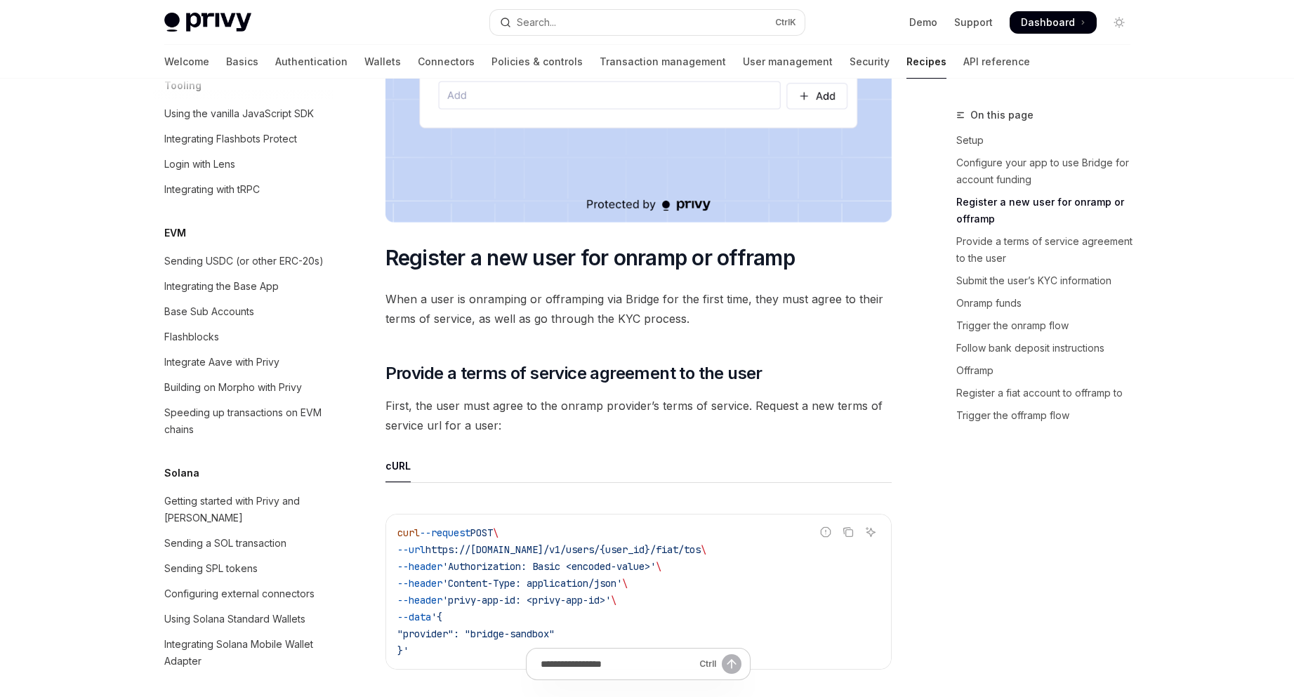
scroll to position [983, 0]
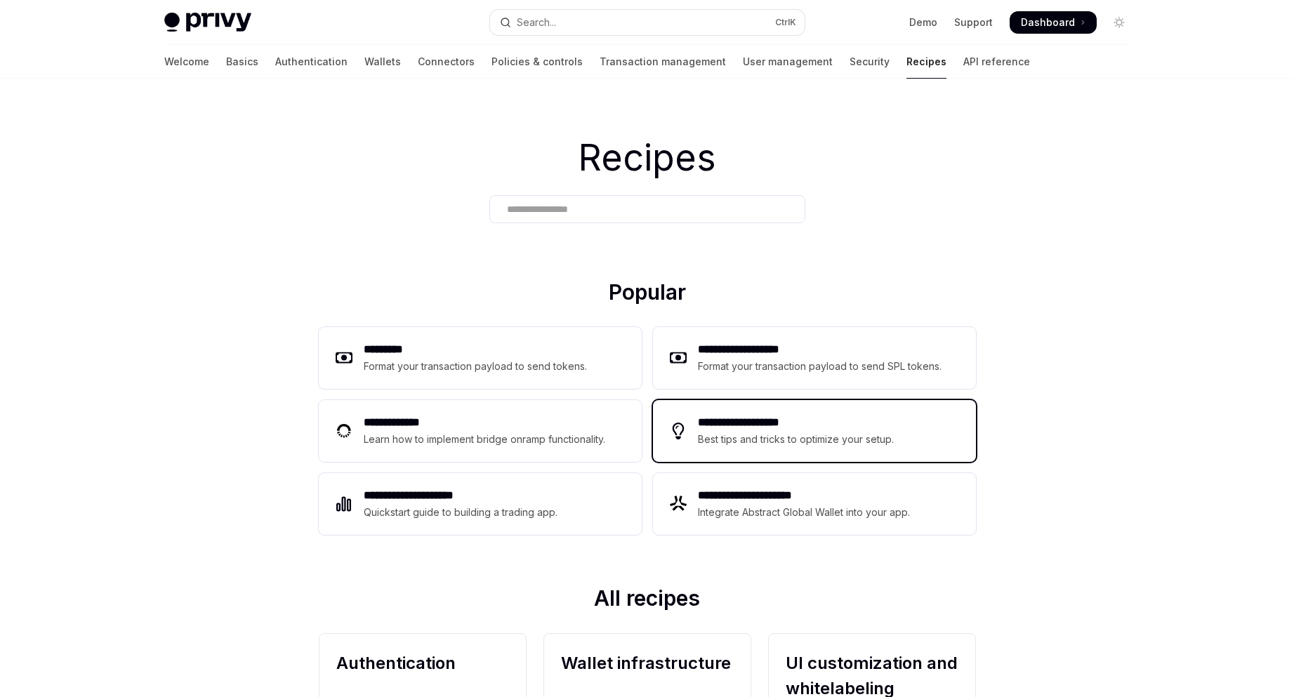
click at [816, 457] on div "**********" at bounding box center [814, 431] width 323 height 62
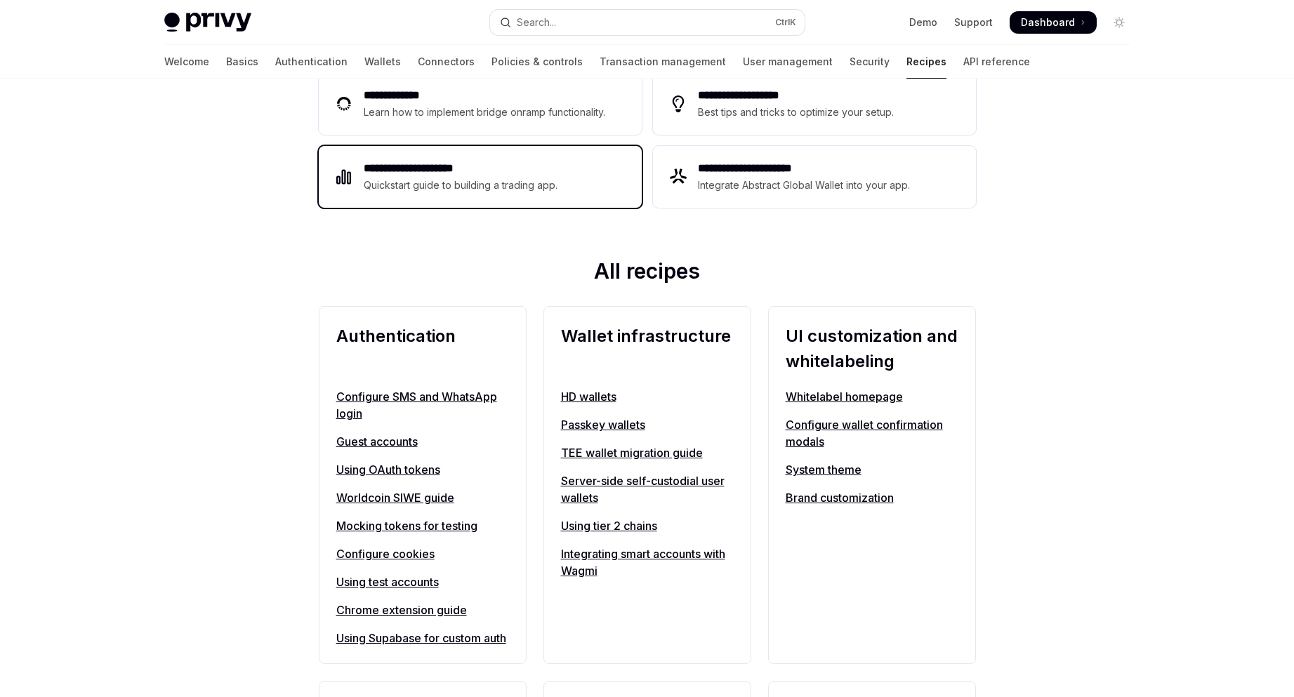
scroll to position [328, 0]
click at [493, 191] on div "Quickstart guide to building a trading app." at bounding box center [461, 184] width 195 height 17
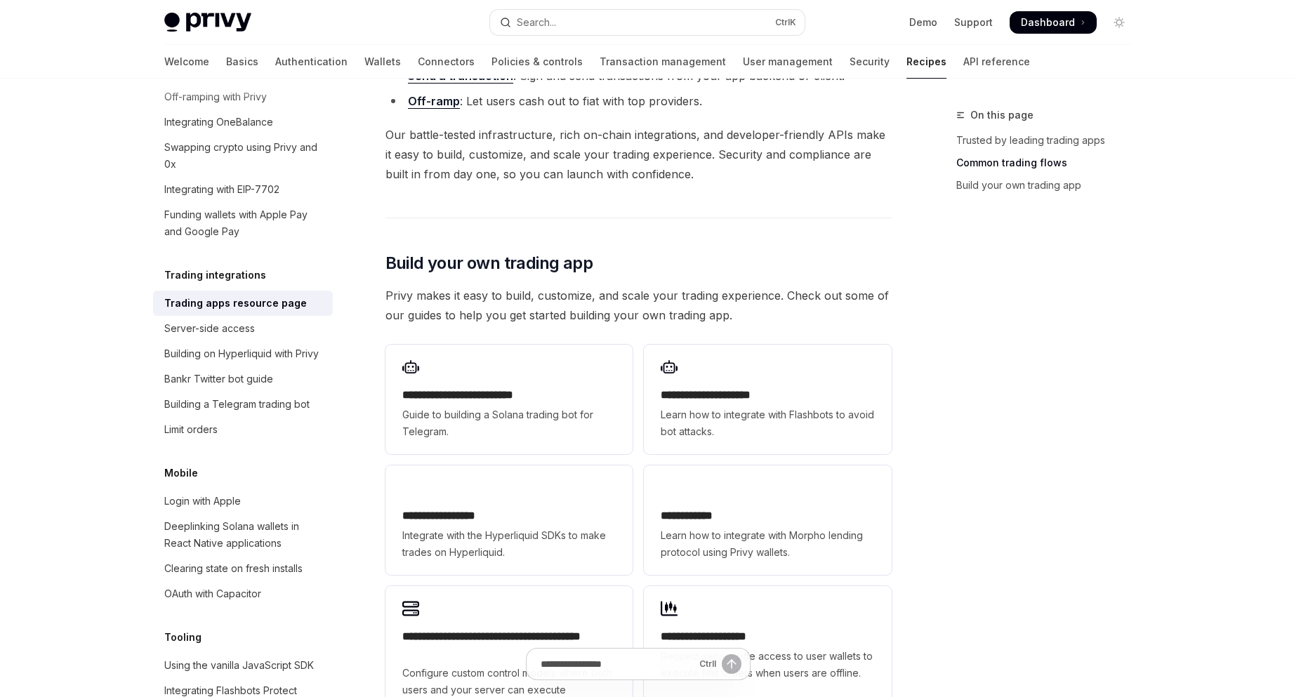
scroll to position [562, 0]
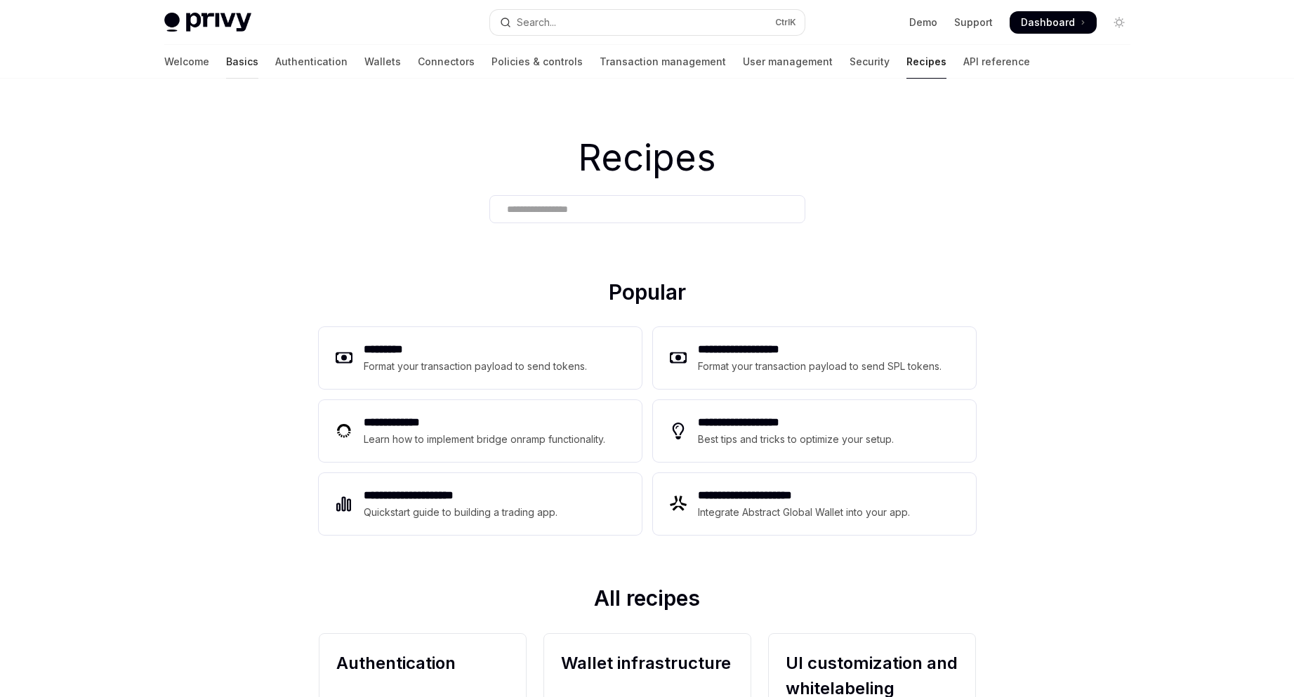
click at [226, 63] on link "Basics" at bounding box center [242, 62] width 32 height 34
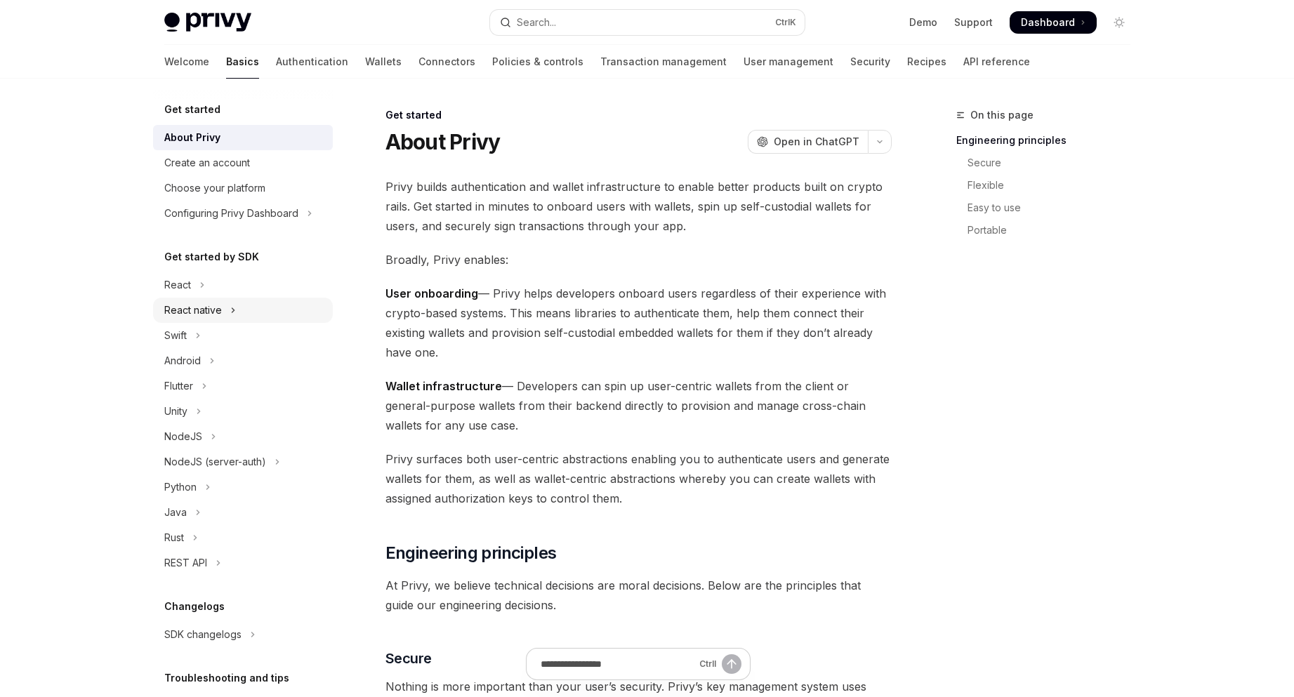
click at [216, 310] on div "React native" at bounding box center [193, 310] width 58 height 17
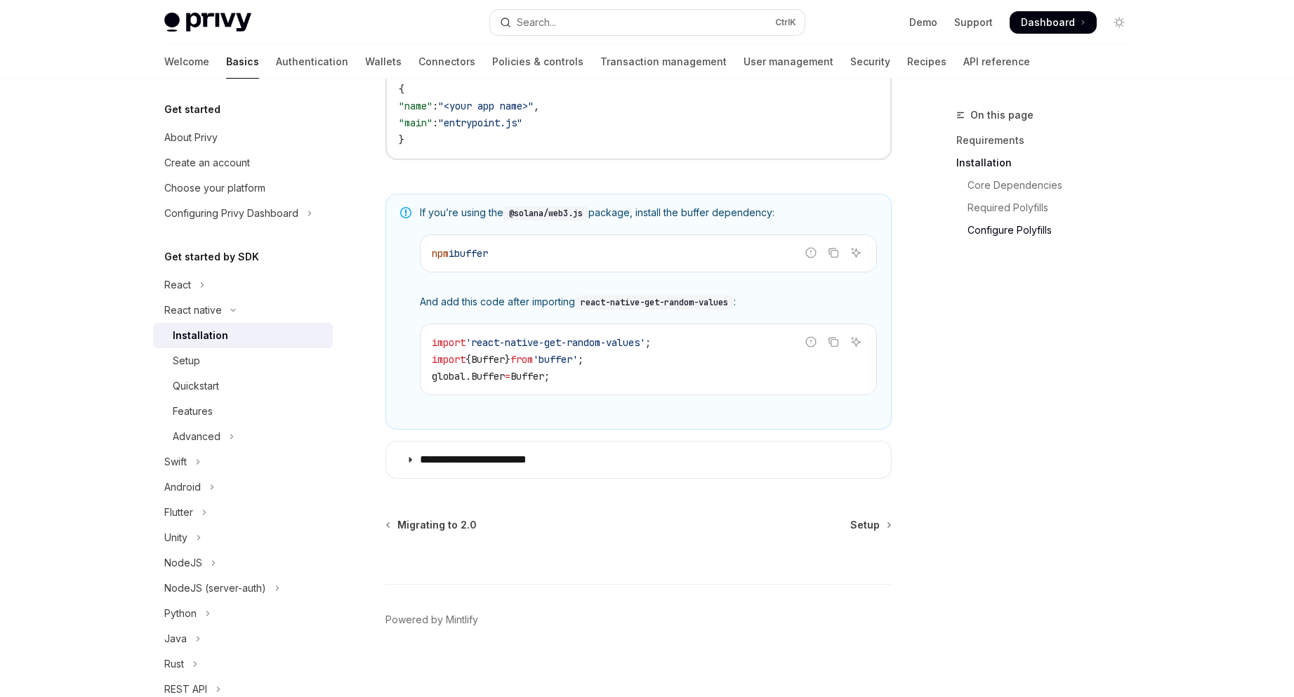
scroll to position [978, 0]
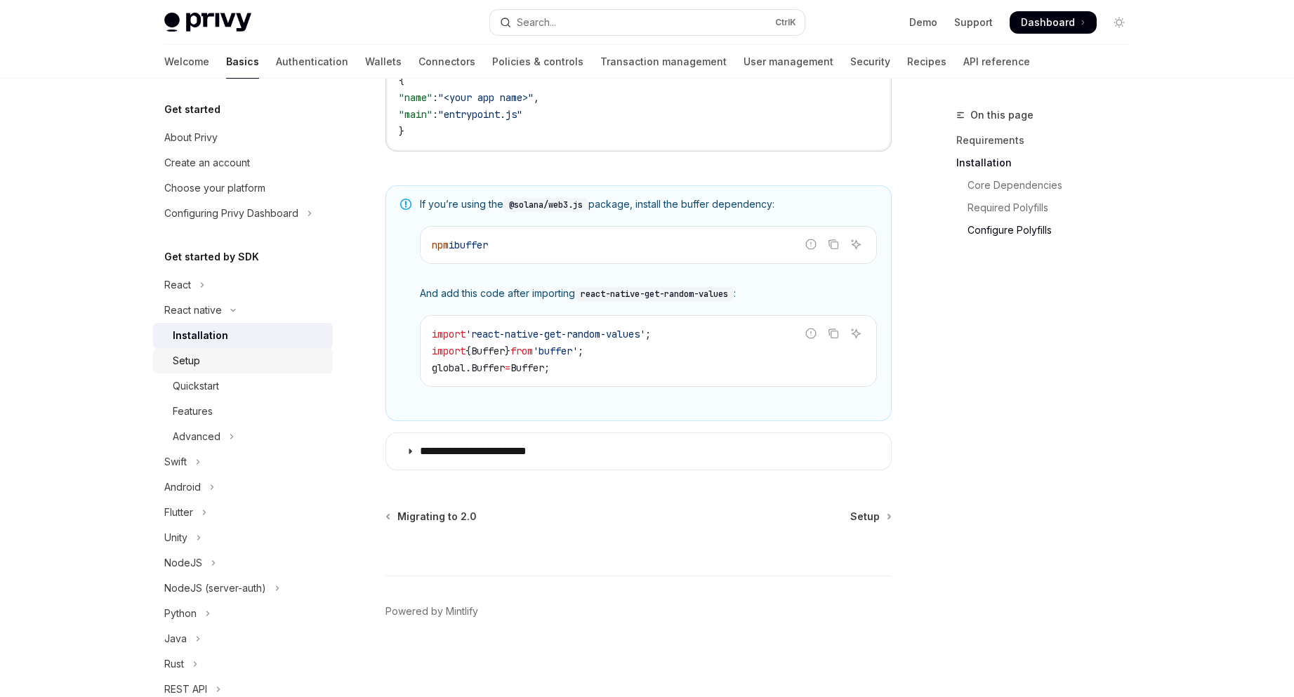
click at [220, 360] on div "Setup" at bounding box center [249, 361] width 152 height 17
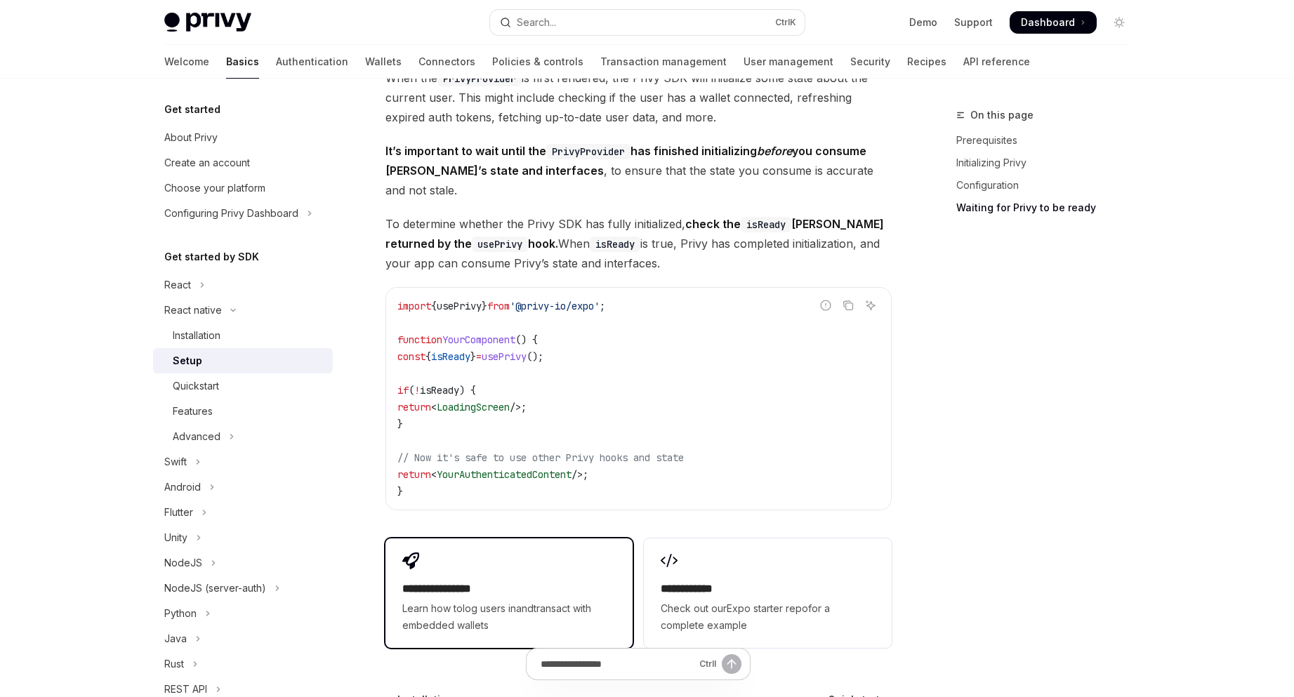
scroll to position [1246, 0]
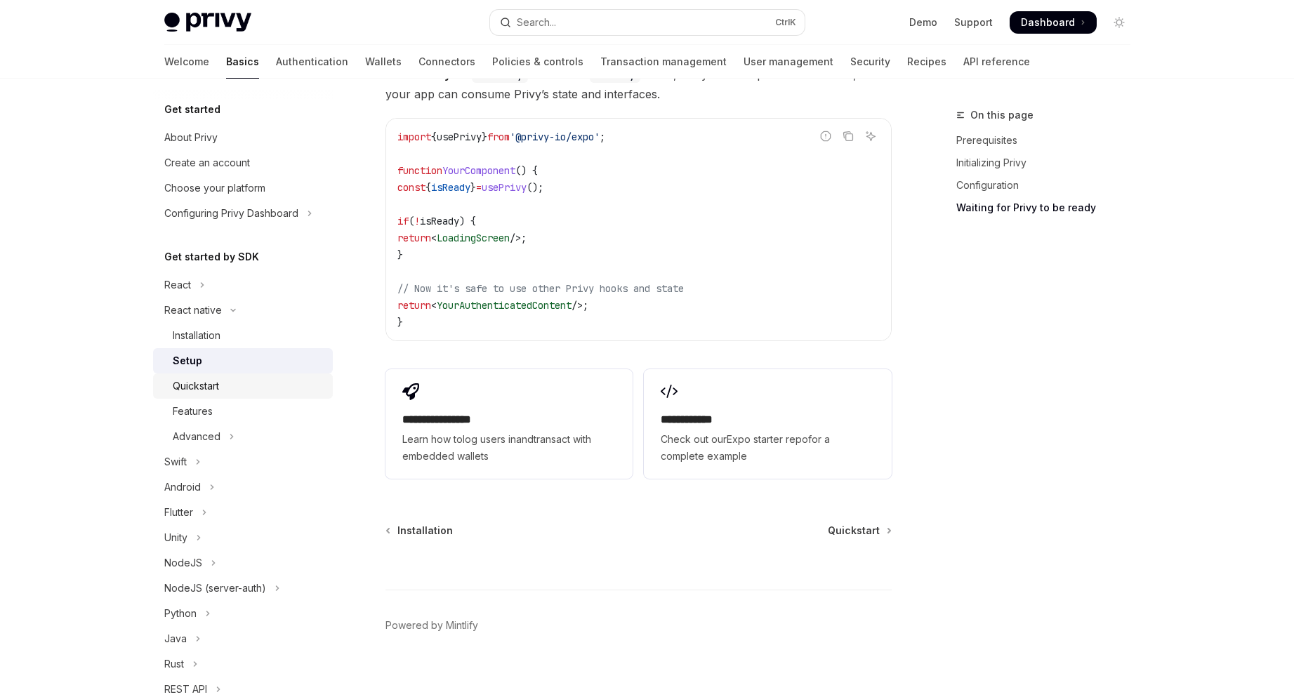
click at [185, 386] on div "Quickstart" at bounding box center [196, 386] width 46 height 17
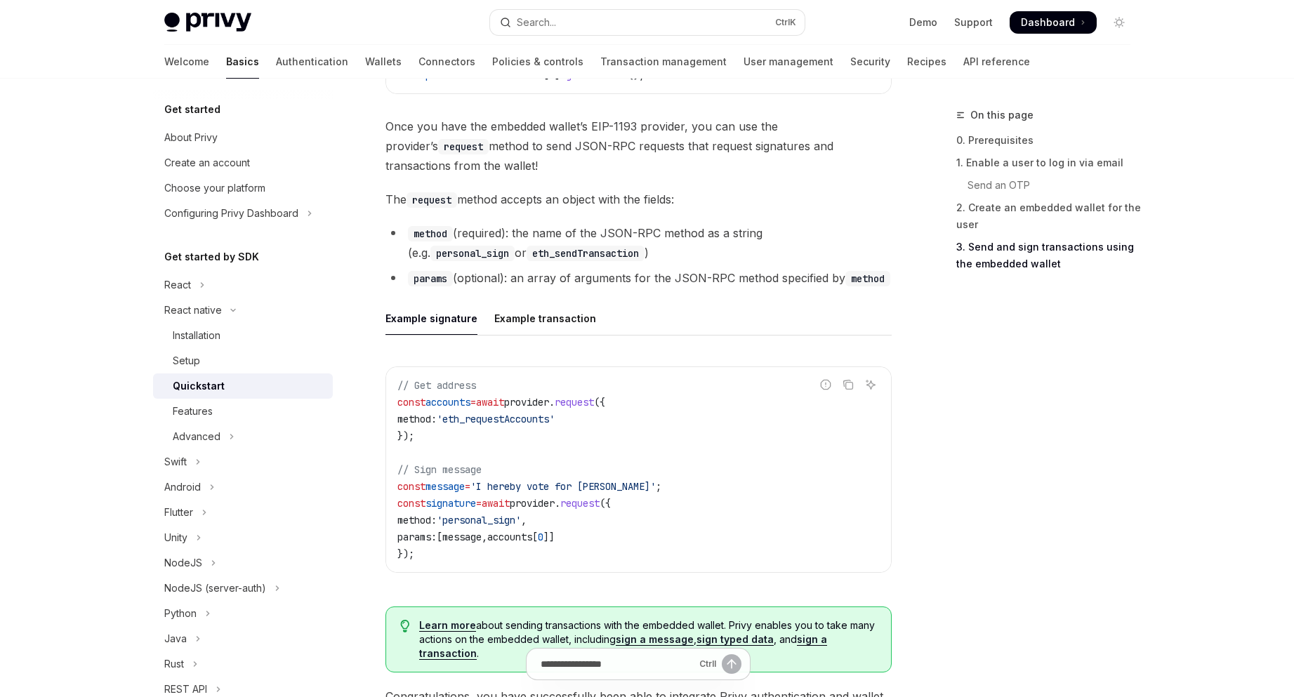
scroll to position [1826, 0]
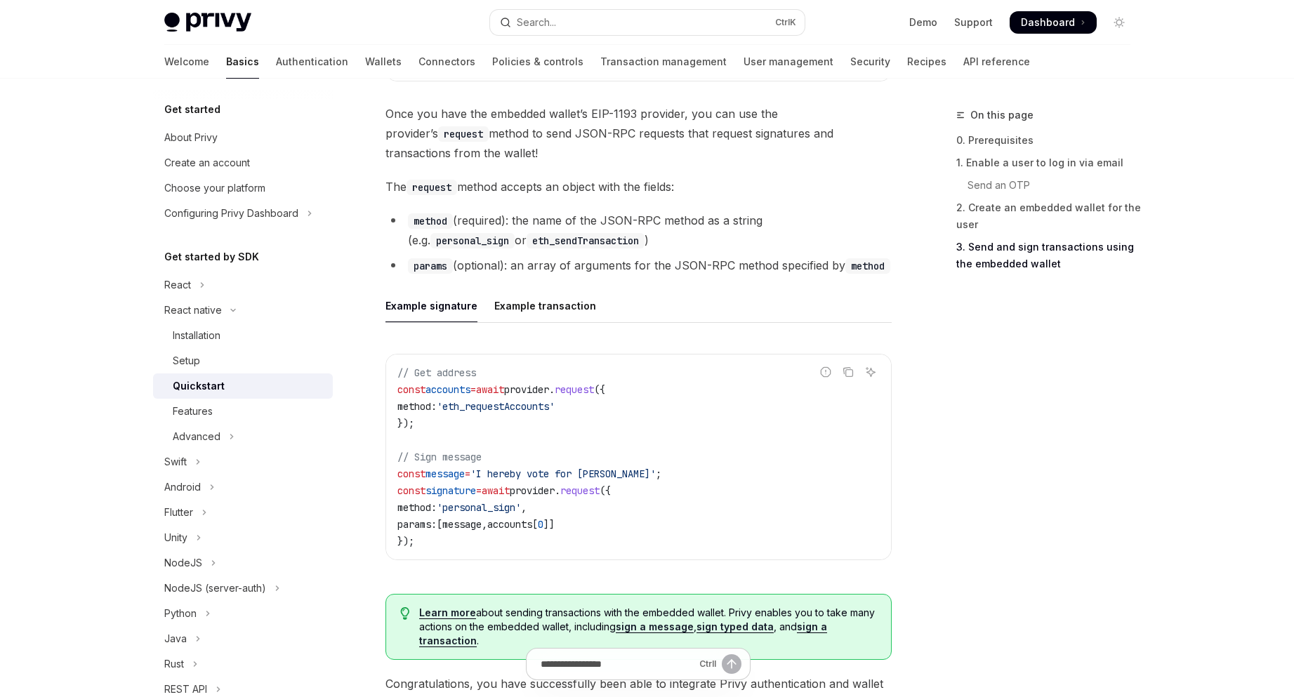
click at [1000, 445] on div "On this page 0. Prerequisites 1. Enable a user to log in via email Send an OTP …" at bounding box center [1035, 402] width 214 height 591
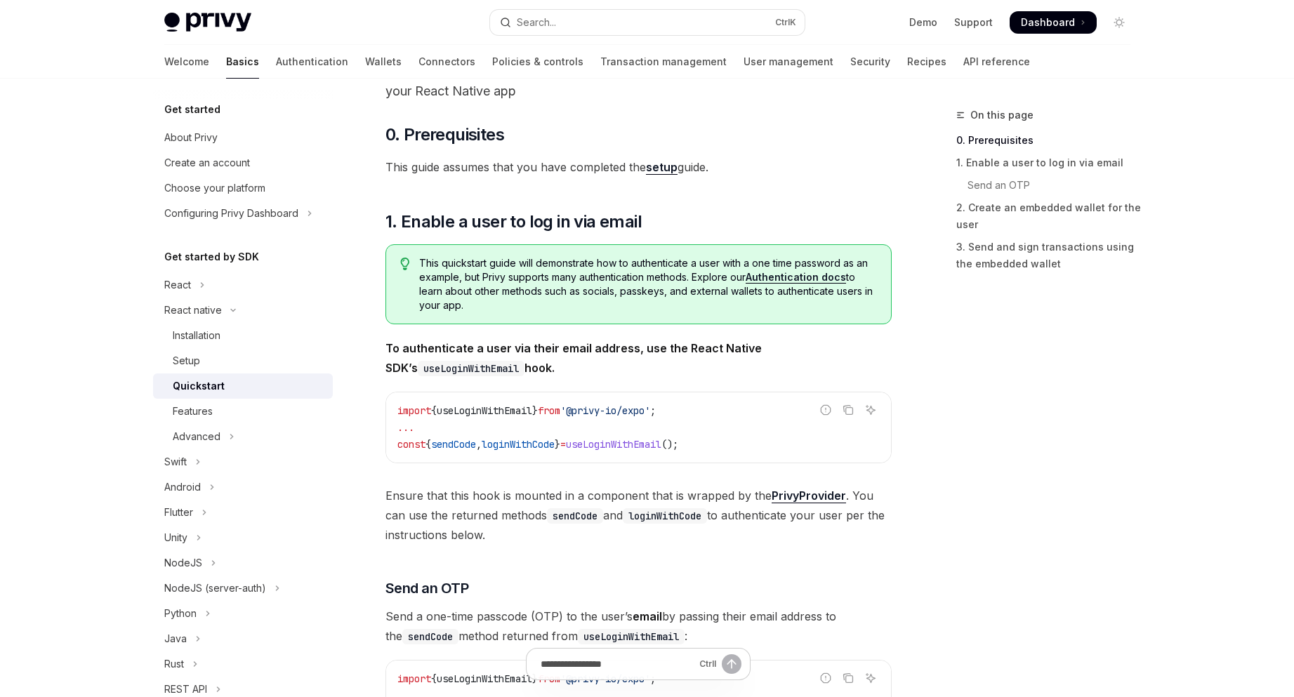
scroll to position [1851, 0]
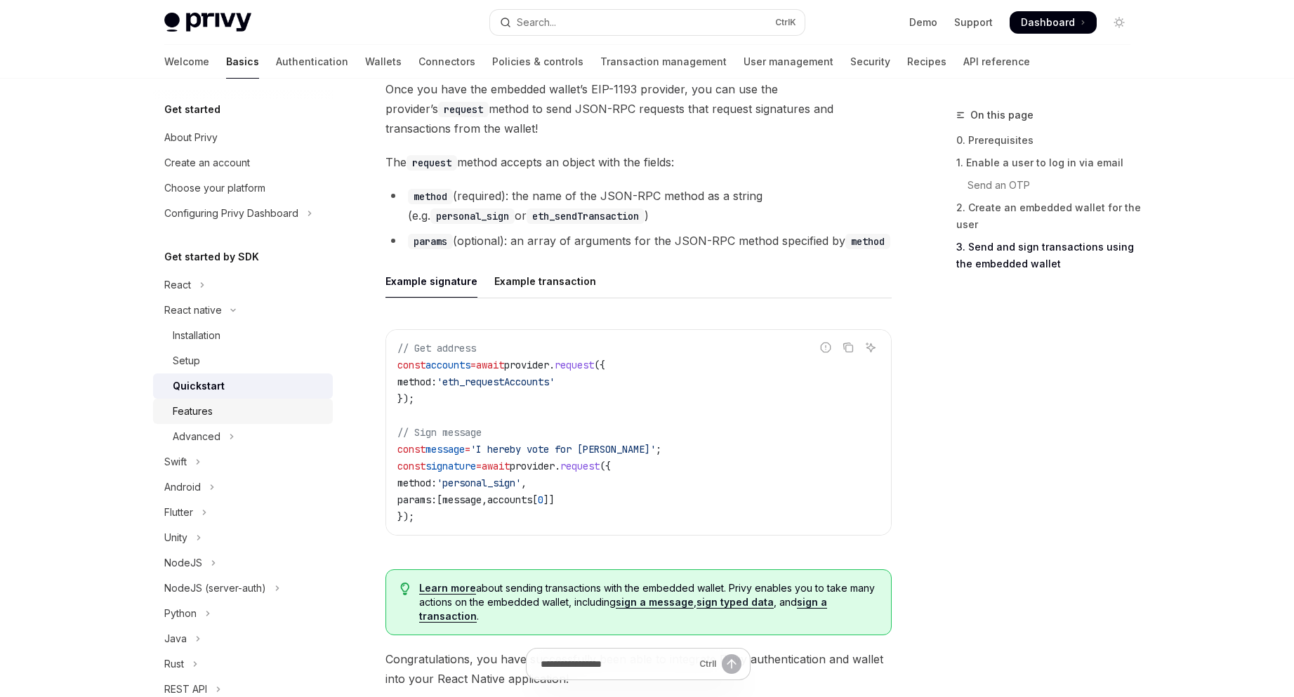
click at [249, 416] on div "Features" at bounding box center [249, 411] width 152 height 17
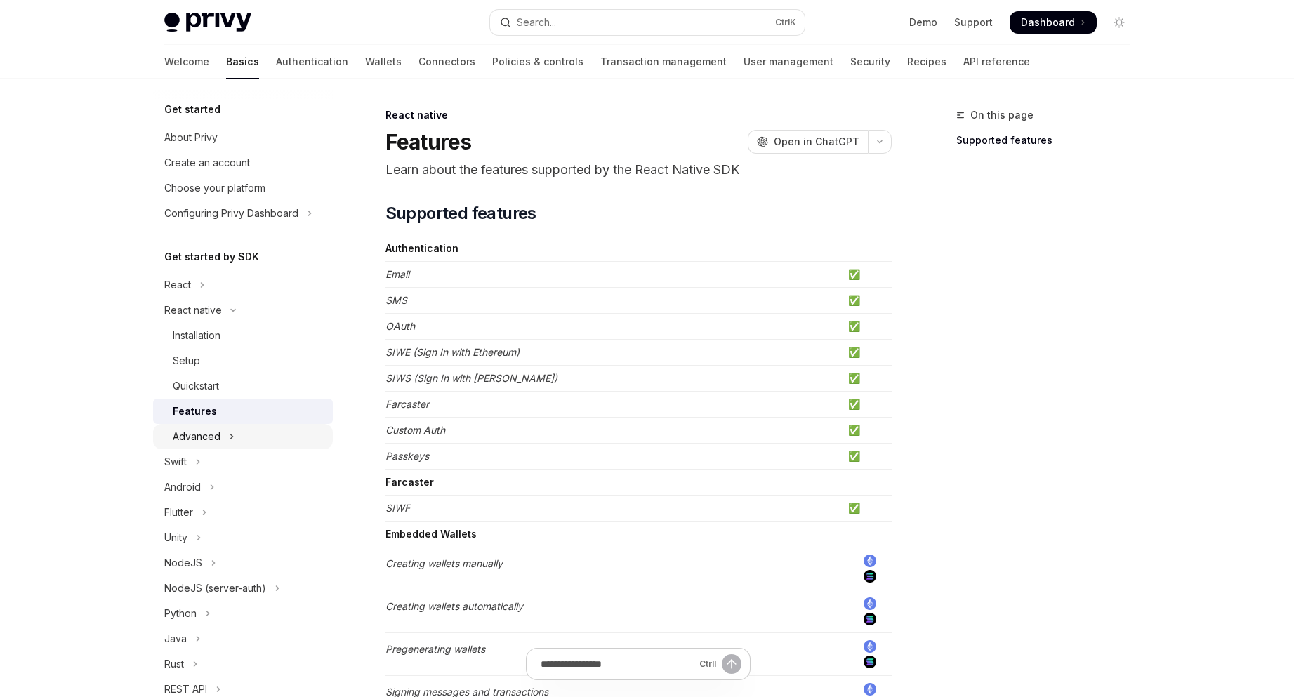
click at [247, 435] on button "Advanced" at bounding box center [243, 436] width 180 height 25
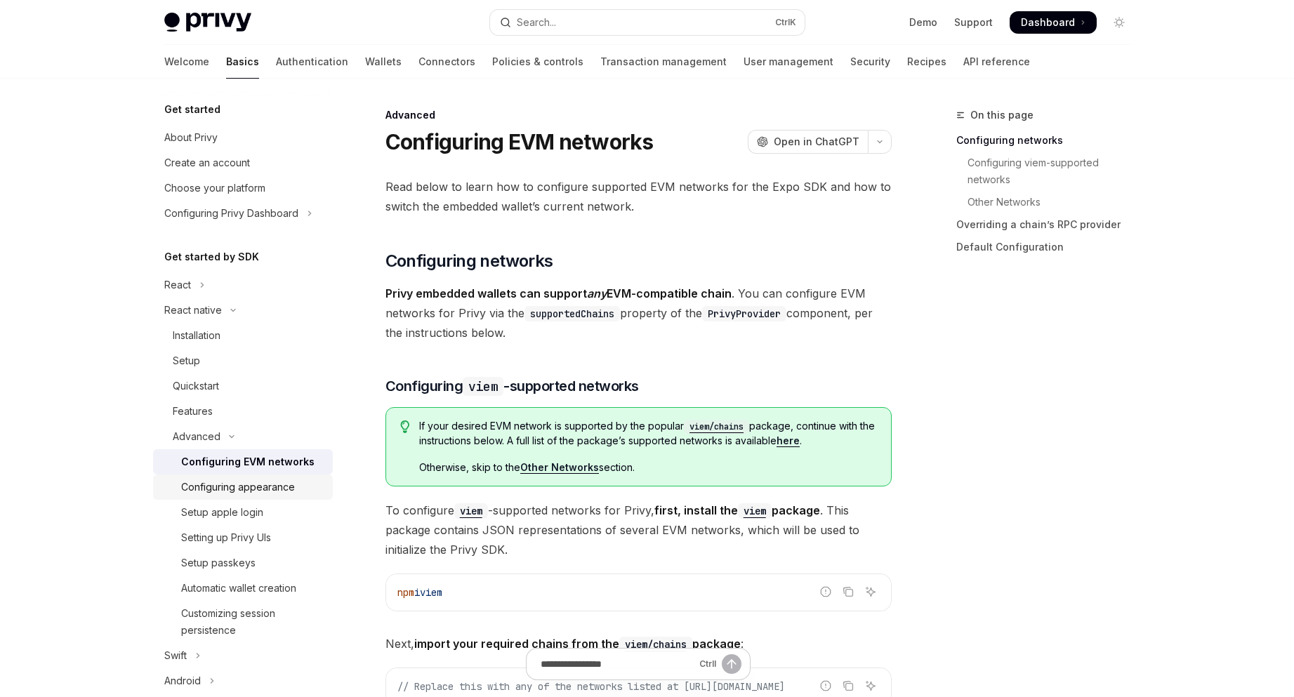
click at [308, 481] on div "Configuring appearance" at bounding box center [252, 487] width 143 height 17
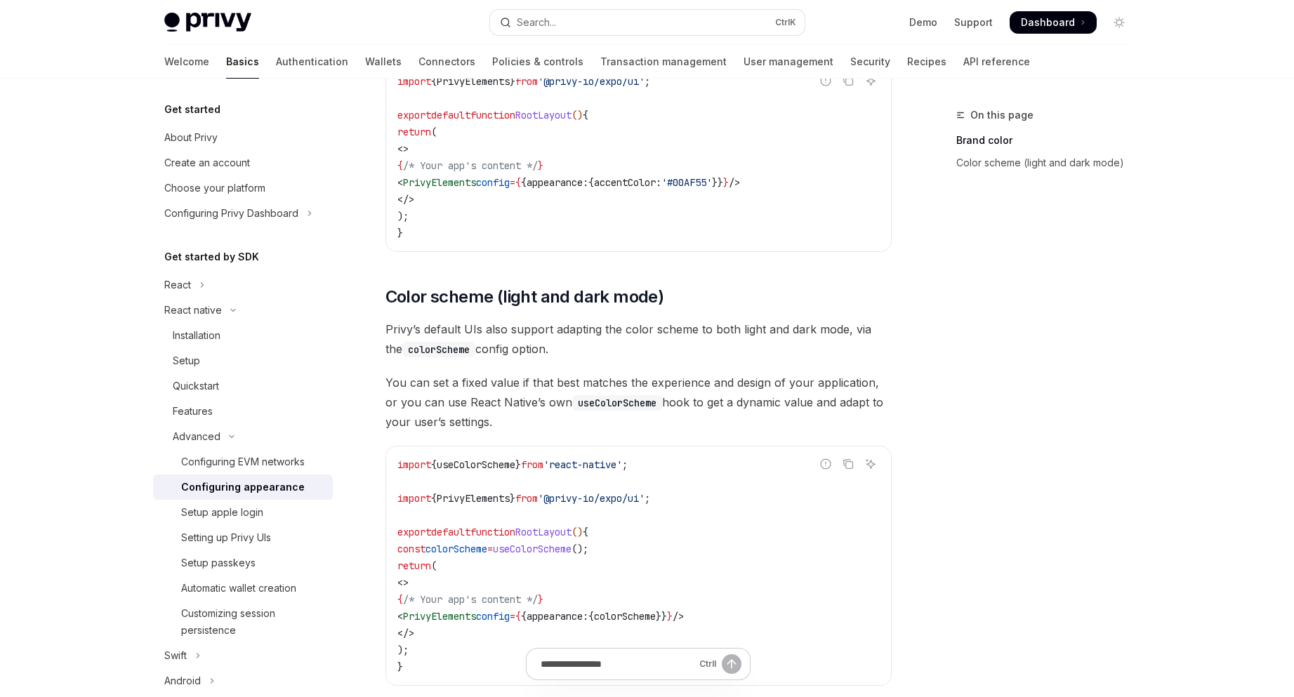
scroll to position [544, 0]
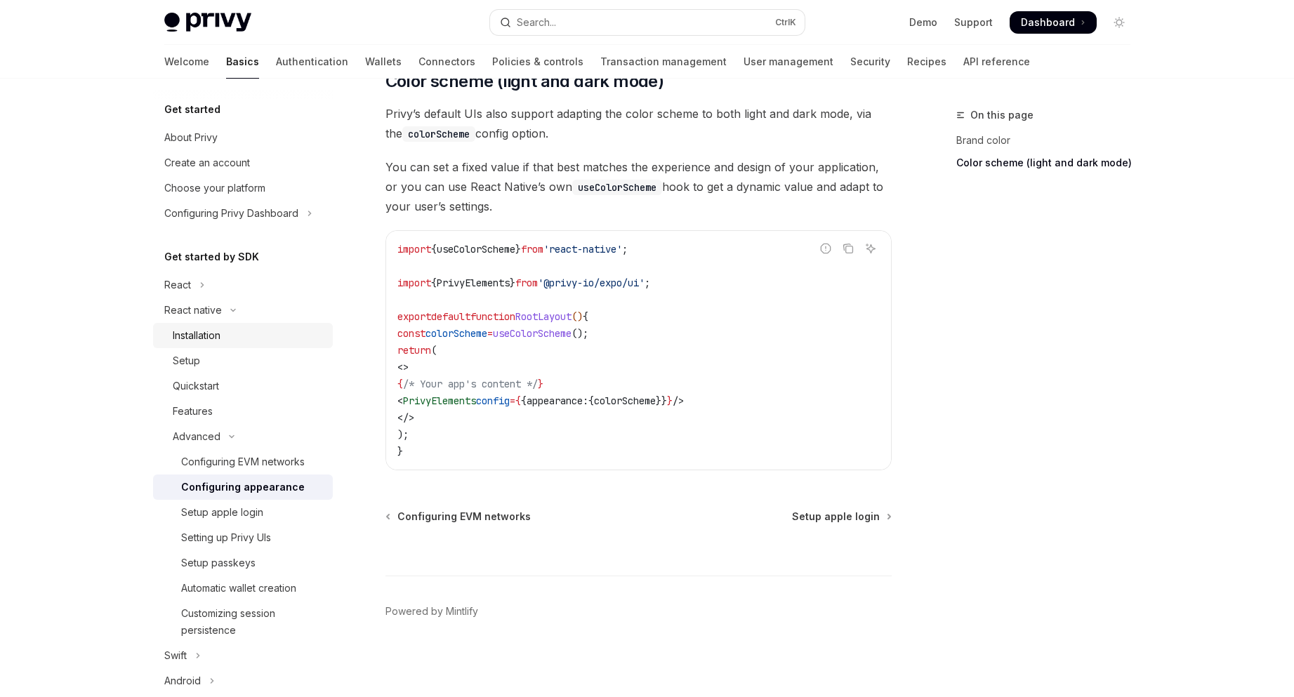
click at [256, 323] on link "Installation" at bounding box center [243, 335] width 180 height 25
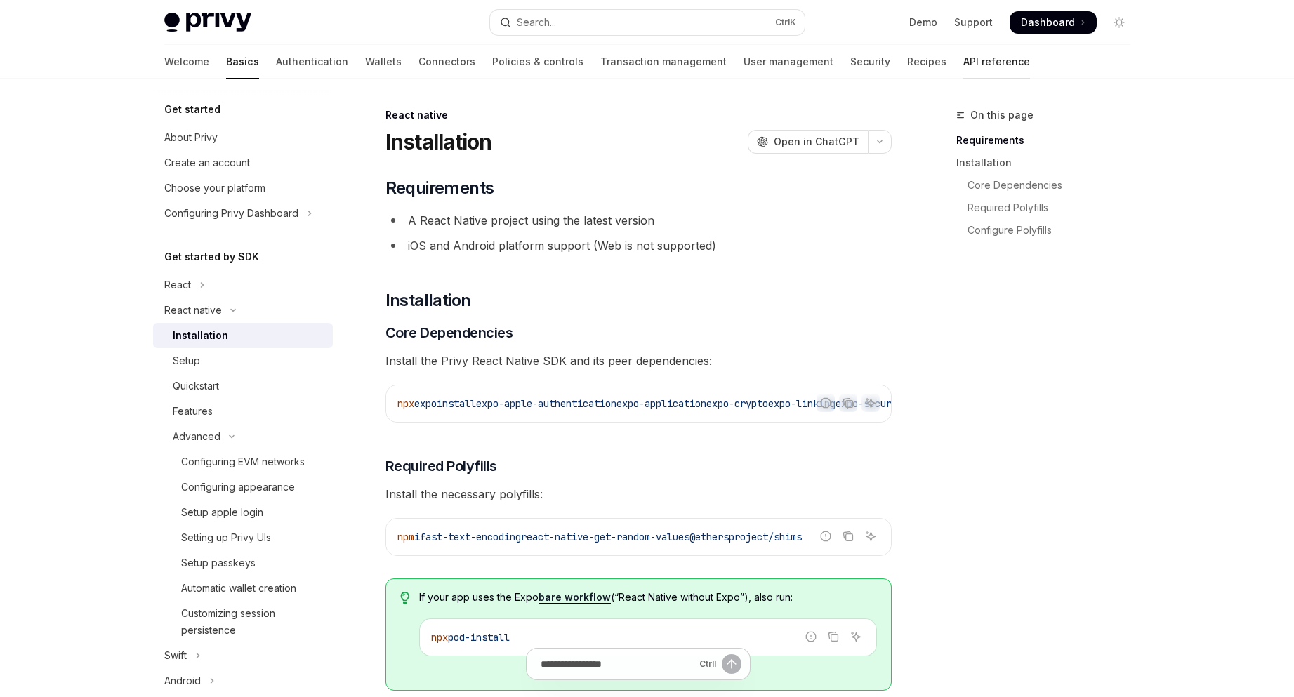
click at [964, 65] on link "API reference" at bounding box center [997, 62] width 67 height 34
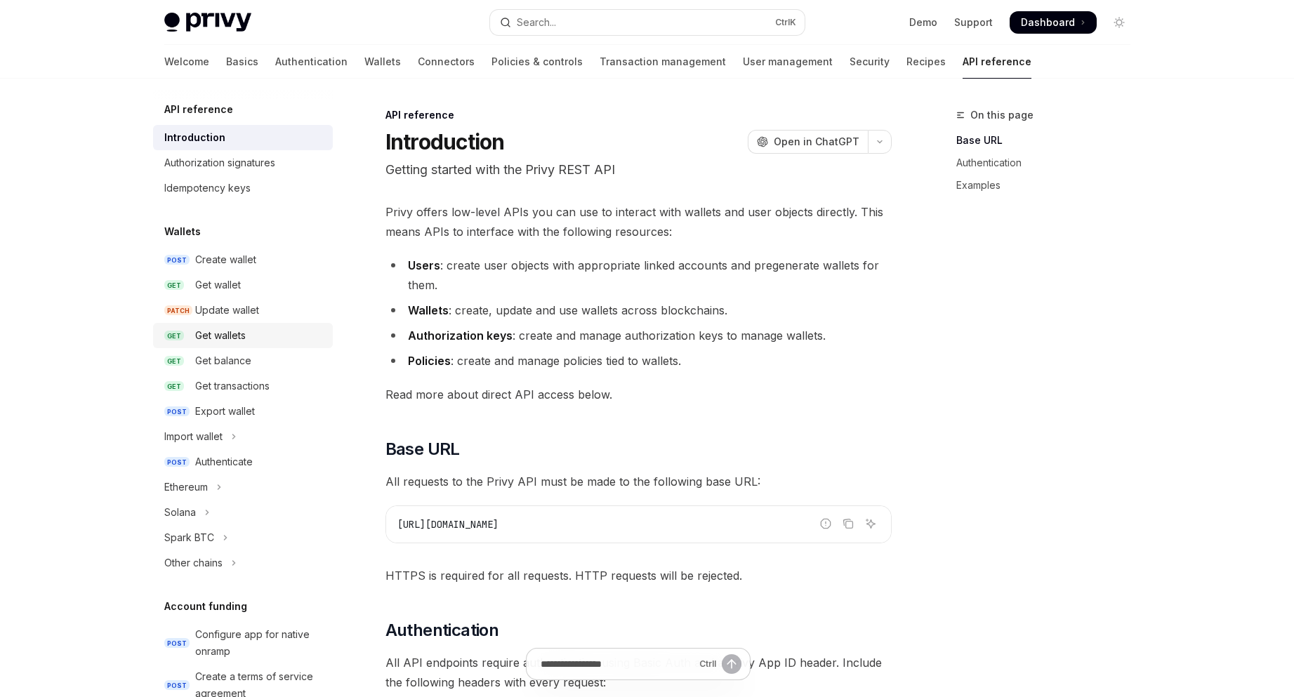
click at [238, 329] on div "Get wallets" at bounding box center [220, 335] width 51 height 17
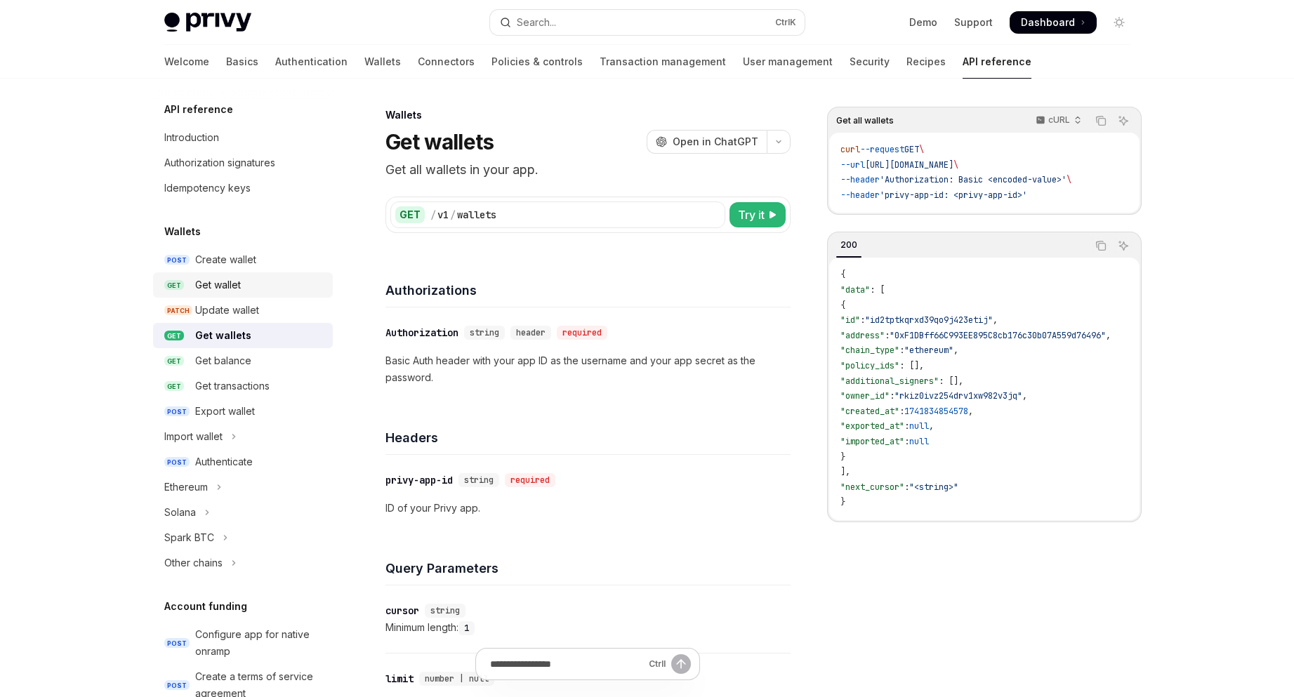
click at [248, 292] on div "Get wallet" at bounding box center [259, 285] width 129 height 17
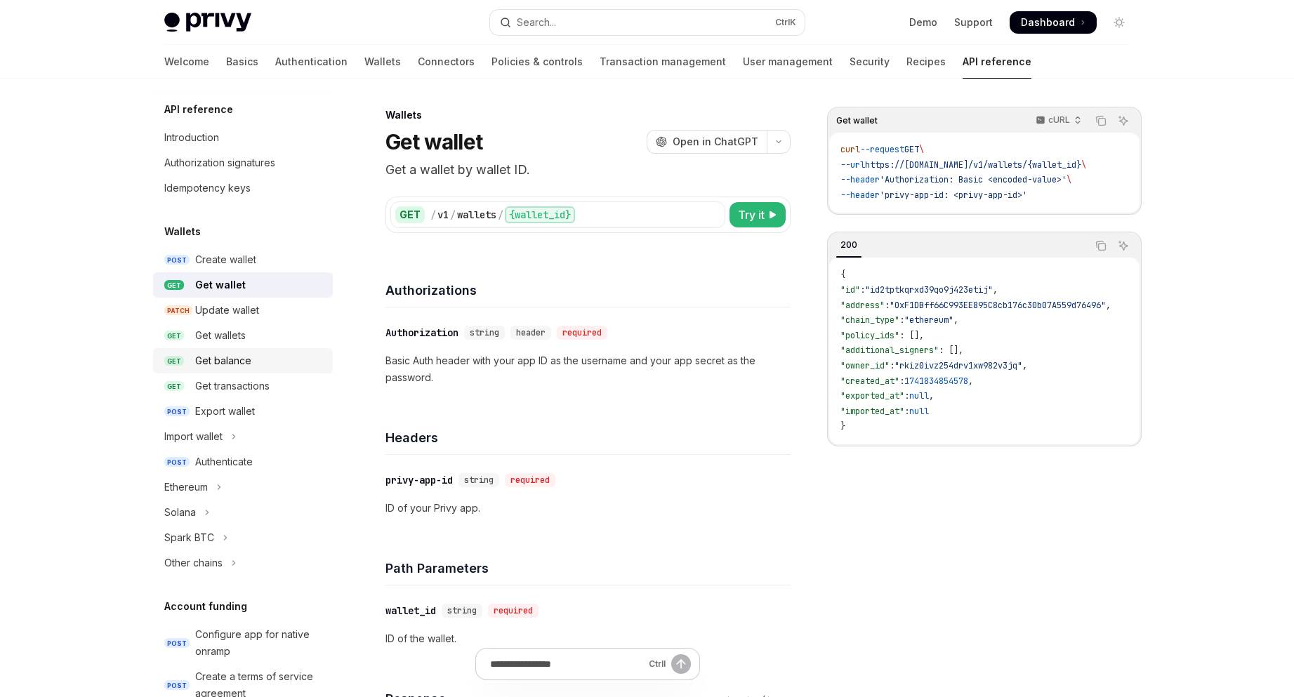
click at [256, 365] on div "Get balance" at bounding box center [259, 361] width 129 height 17
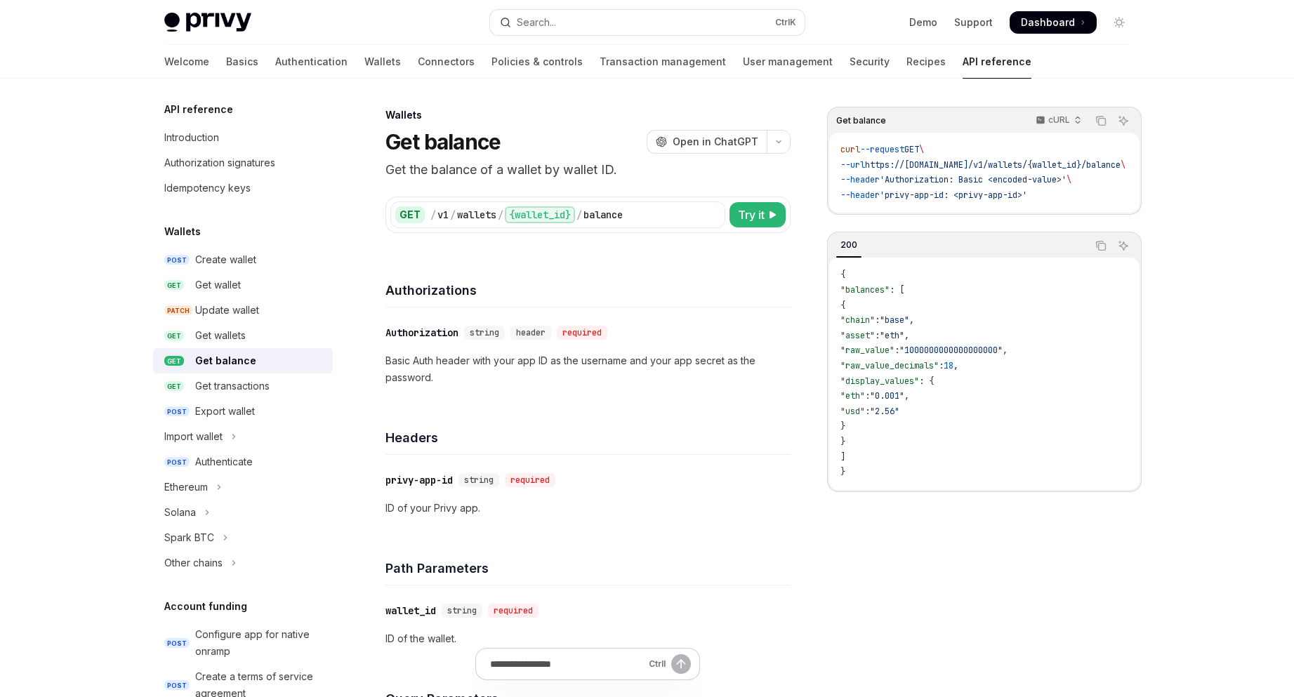
click at [708, 273] on div "Authorizations" at bounding box center [588, 282] width 405 height 52
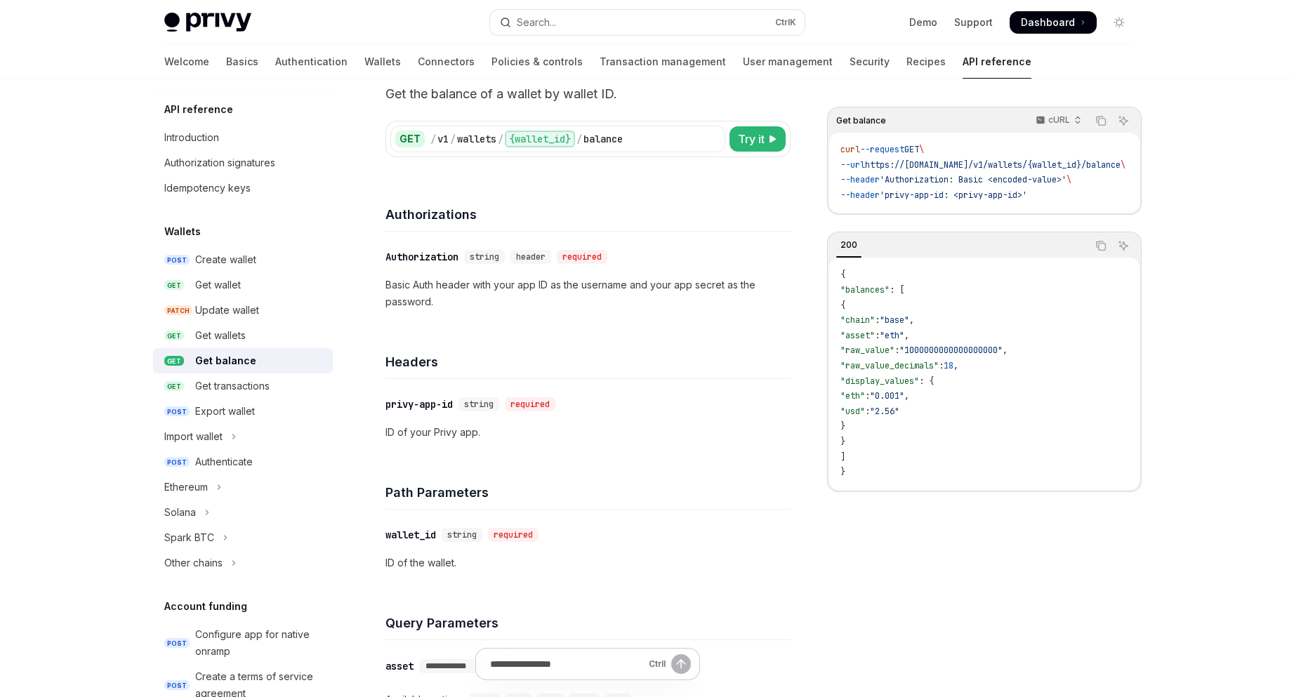
scroll to position [328, 0]
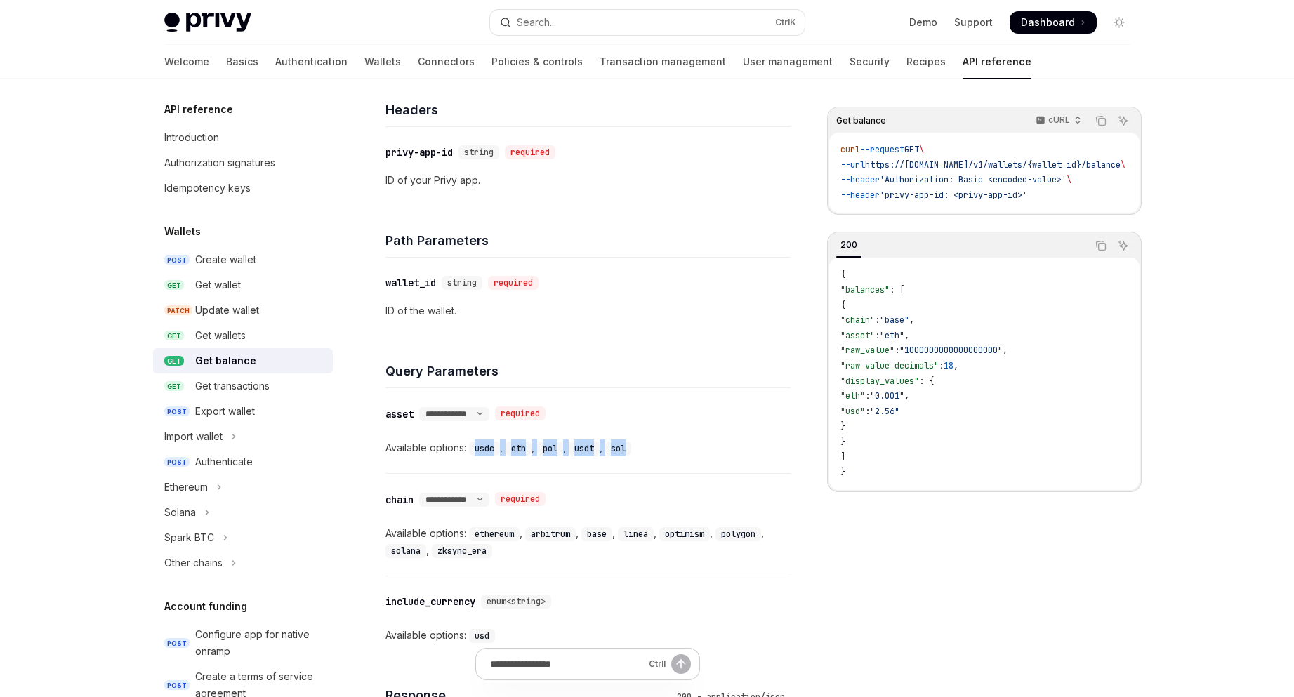
drag, startPoint x: 475, startPoint y: 451, endPoint x: 636, endPoint y: 448, distance: 160.2
click at [636, 448] on div "Available options: usdc , eth , pol , usdt , sol" at bounding box center [588, 448] width 405 height 17
click at [634, 448] on div "sol" at bounding box center [619, 448] width 29 height 17
click at [236, 381] on div "Get transactions" at bounding box center [232, 386] width 74 height 17
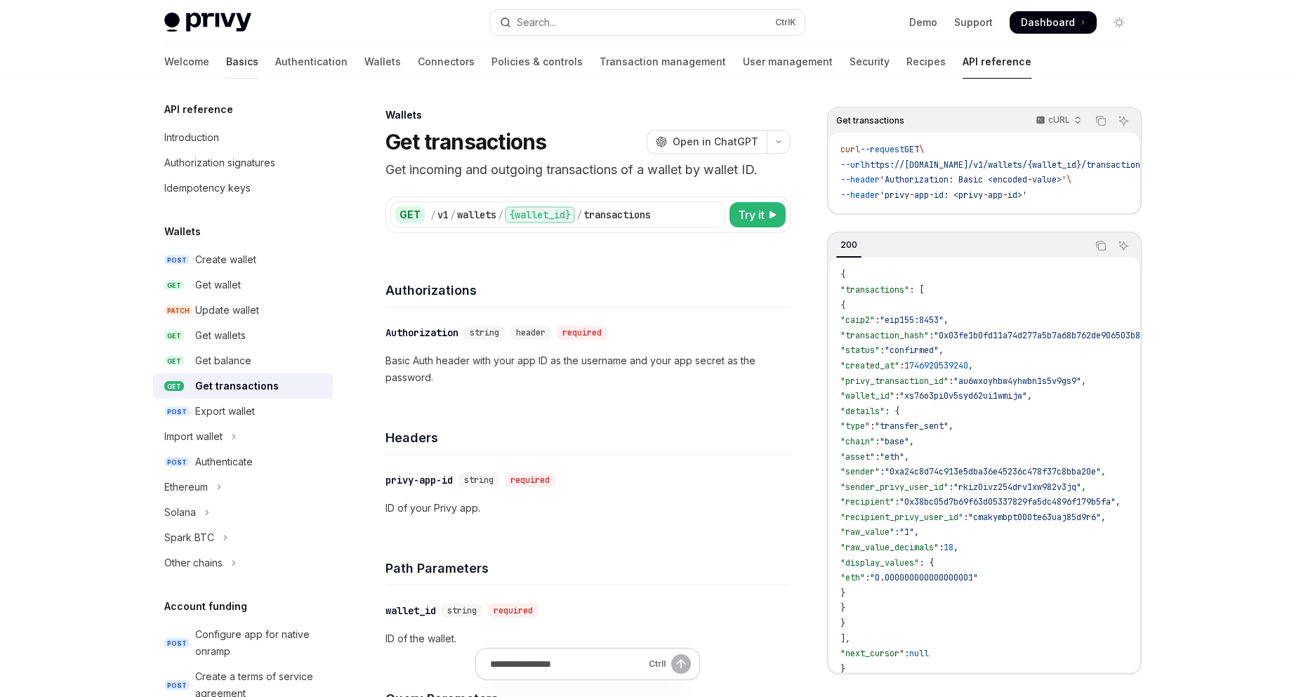
click at [226, 66] on link "Basics" at bounding box center [242, 62] width 32 height 34
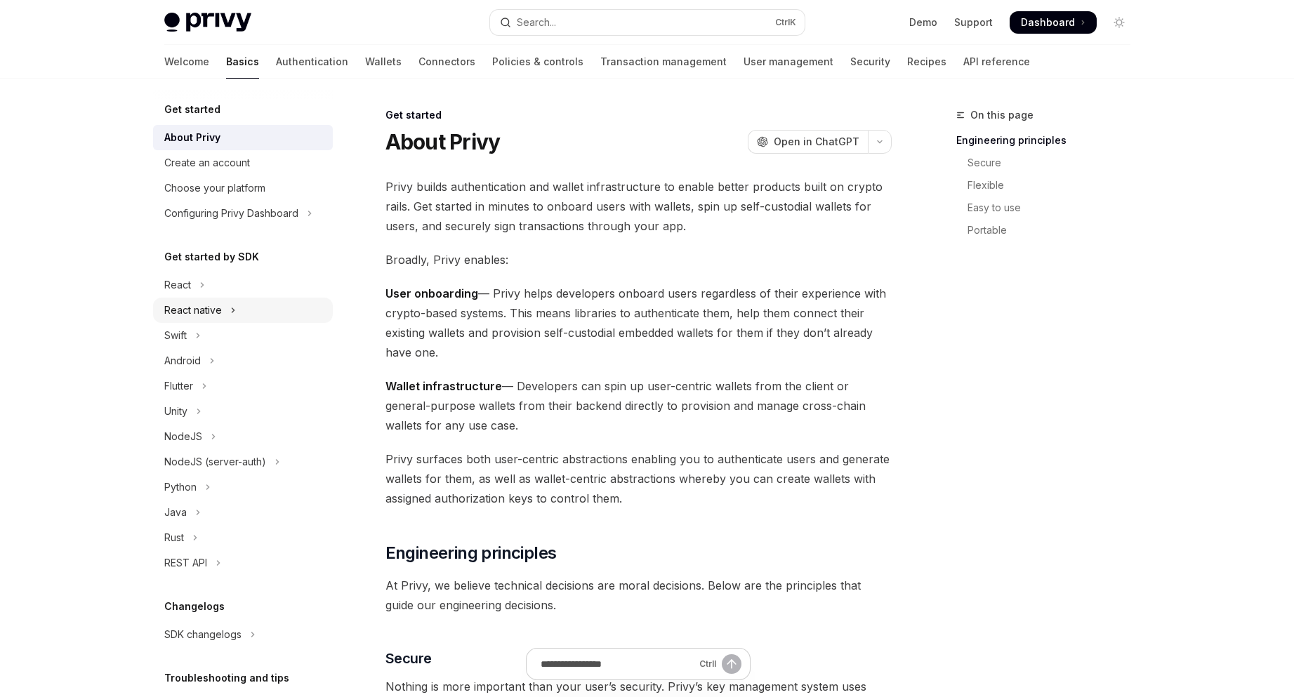
click at [245, 311] on button "React native" at bounding box center [243, 310] width 180 height 25
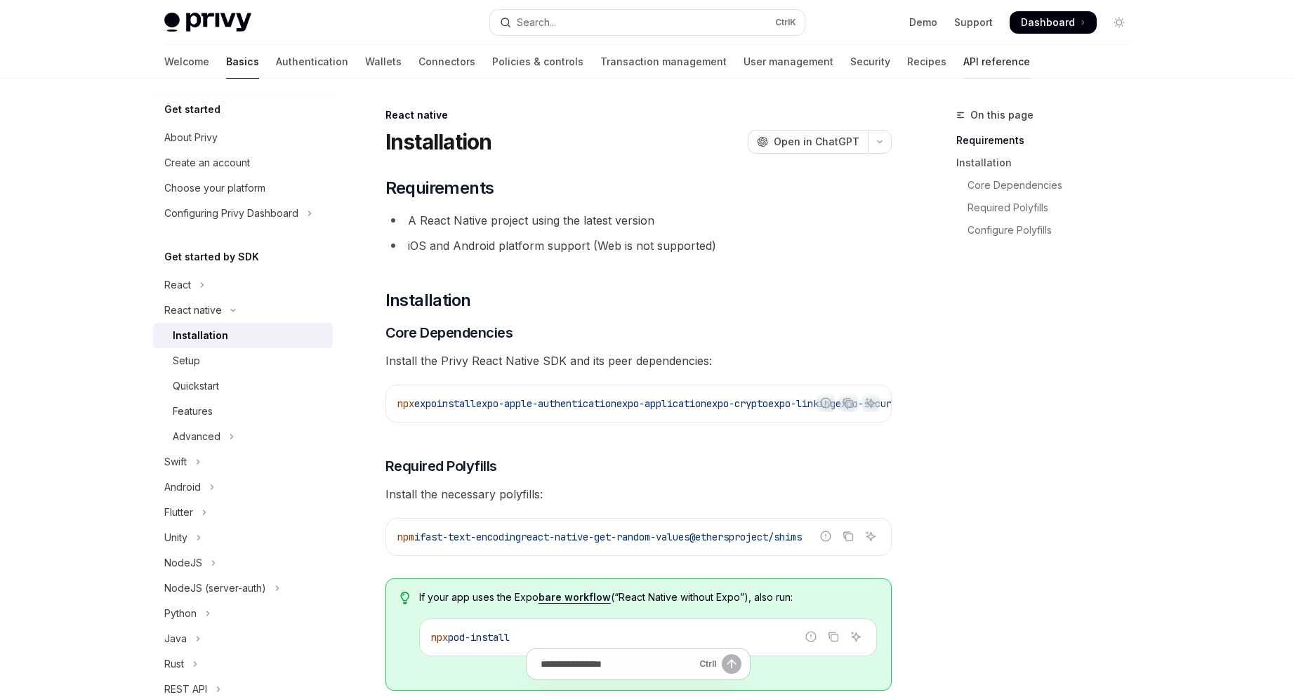
click at [964, 69] on link "API reference" at bounding box center [997, 62] width 67 height 34
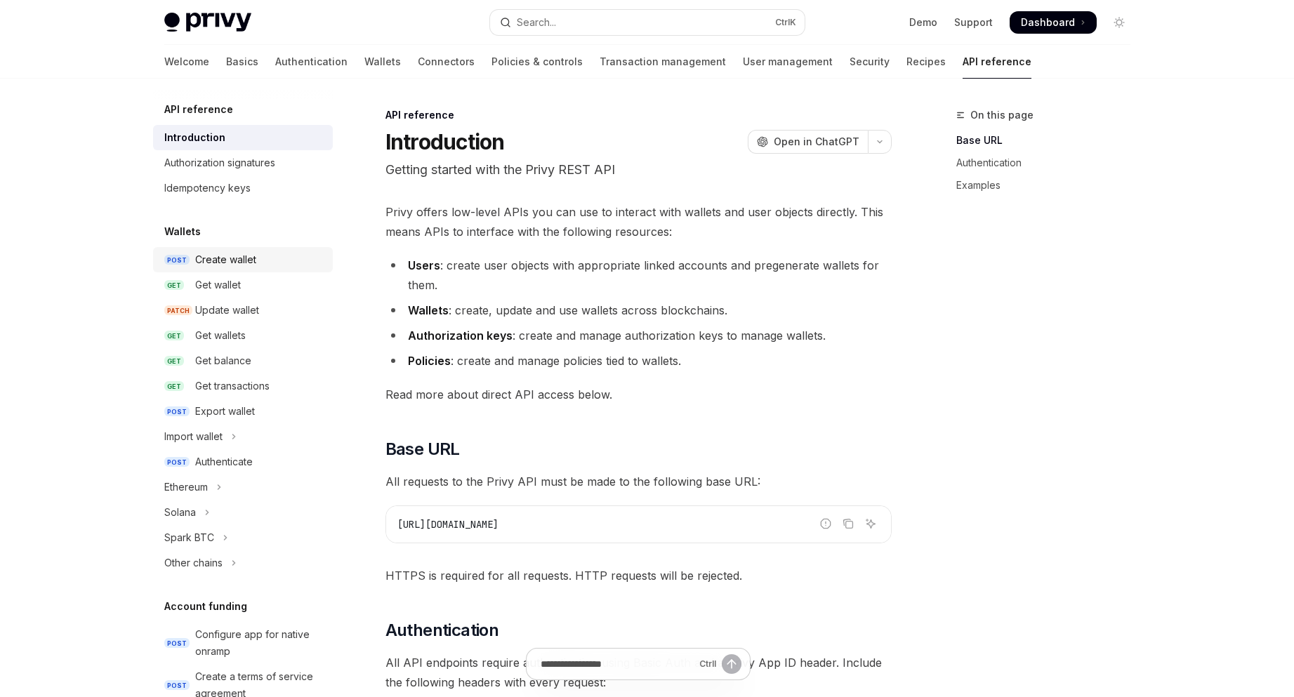
click at [248, 254] on div "Create wallet" at bounding box center [225, 259] width 61 height 17
type textarea "*"
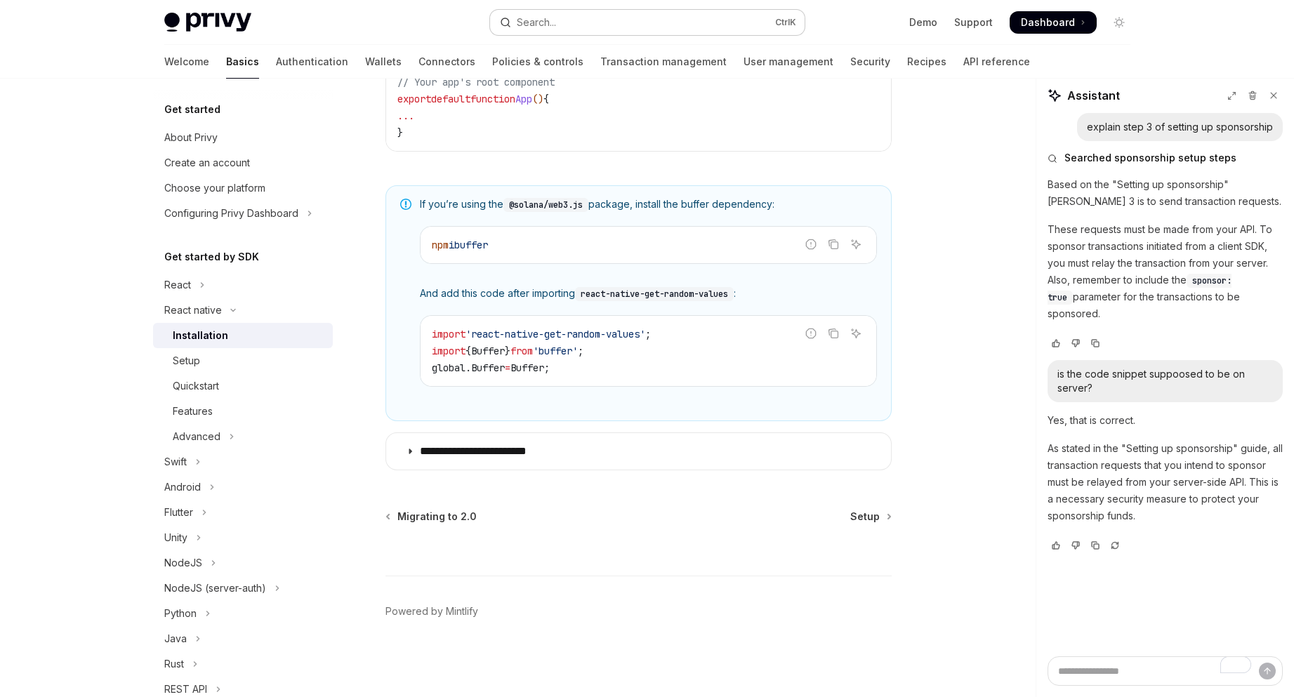
click at [596, 25] on button "Search... Ctrl K" at bounding box center [647, 22] width 315 height 25
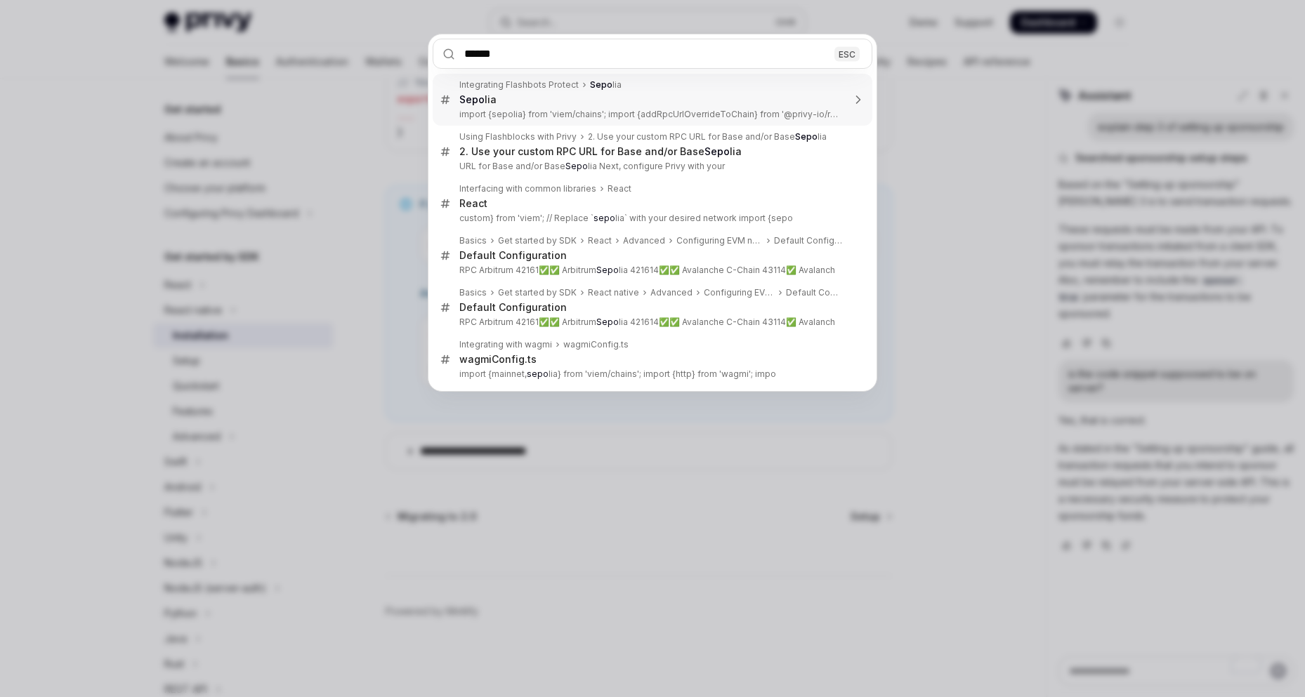
type input "*******"
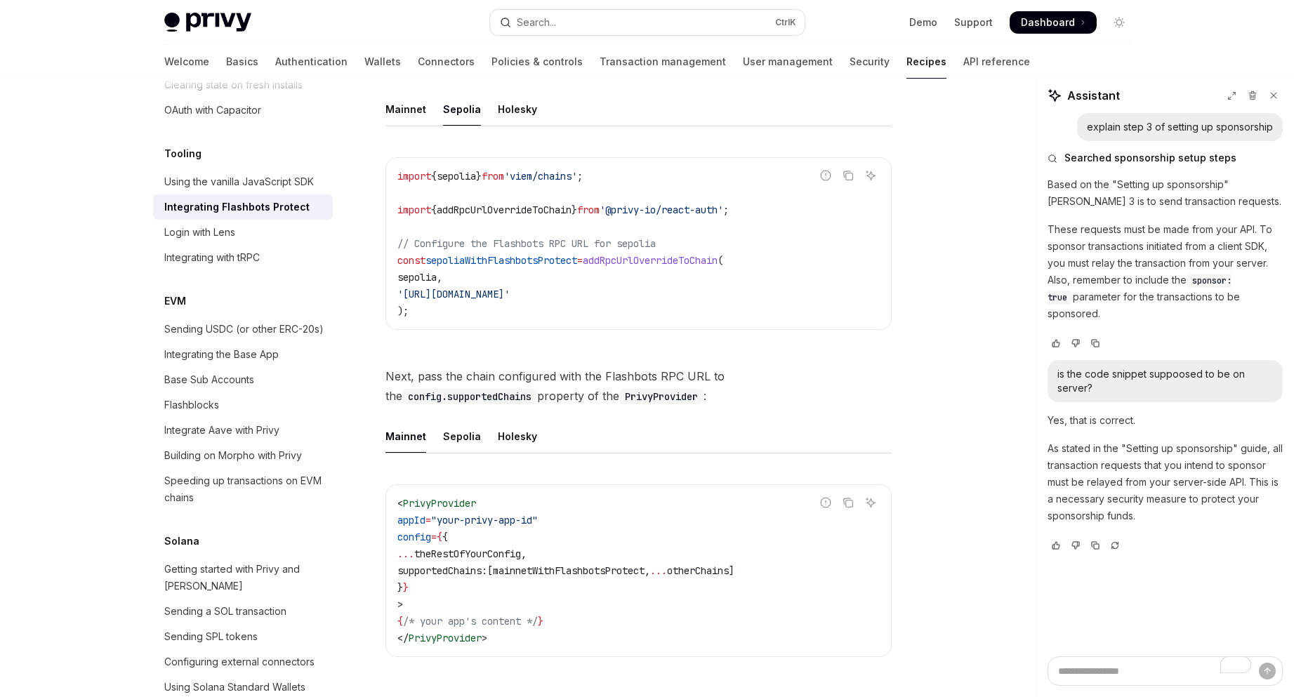
scroll to position [1642, 0]
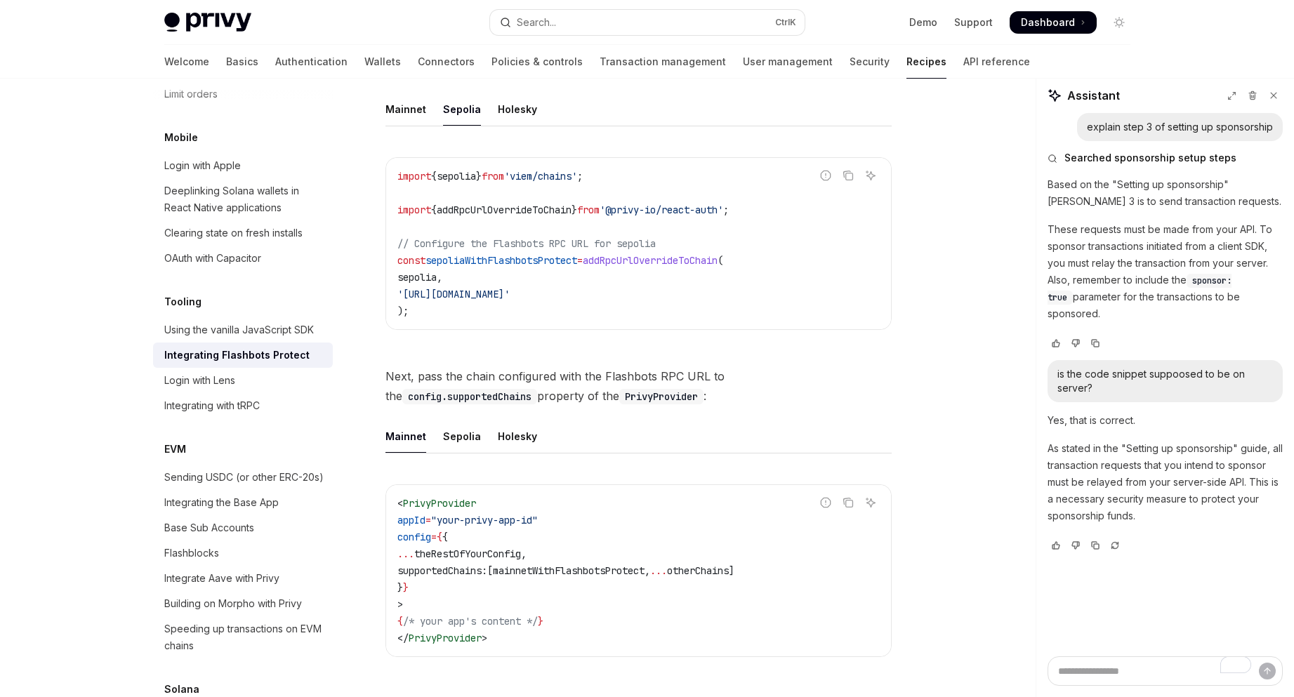
drag, startPoint x: 415, startPoint y: 296, endPoint x: 616, endPoint y: 294, distance: 200.9
click at [510, 294] on span "'[URL][DOMAIN_NAME]'" at bounding box center [454, 294] width 112 height 13
copy span "[URL][DOMAIN_NAME]"
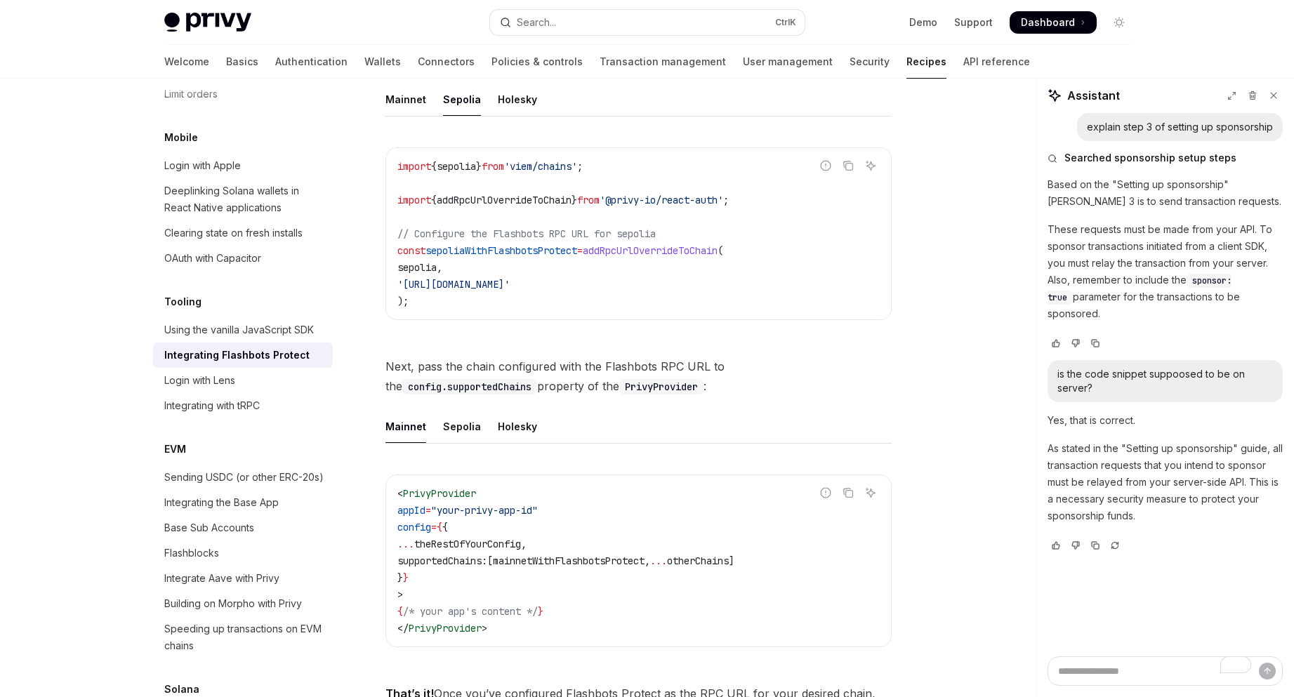
scroll to position [230, 0]
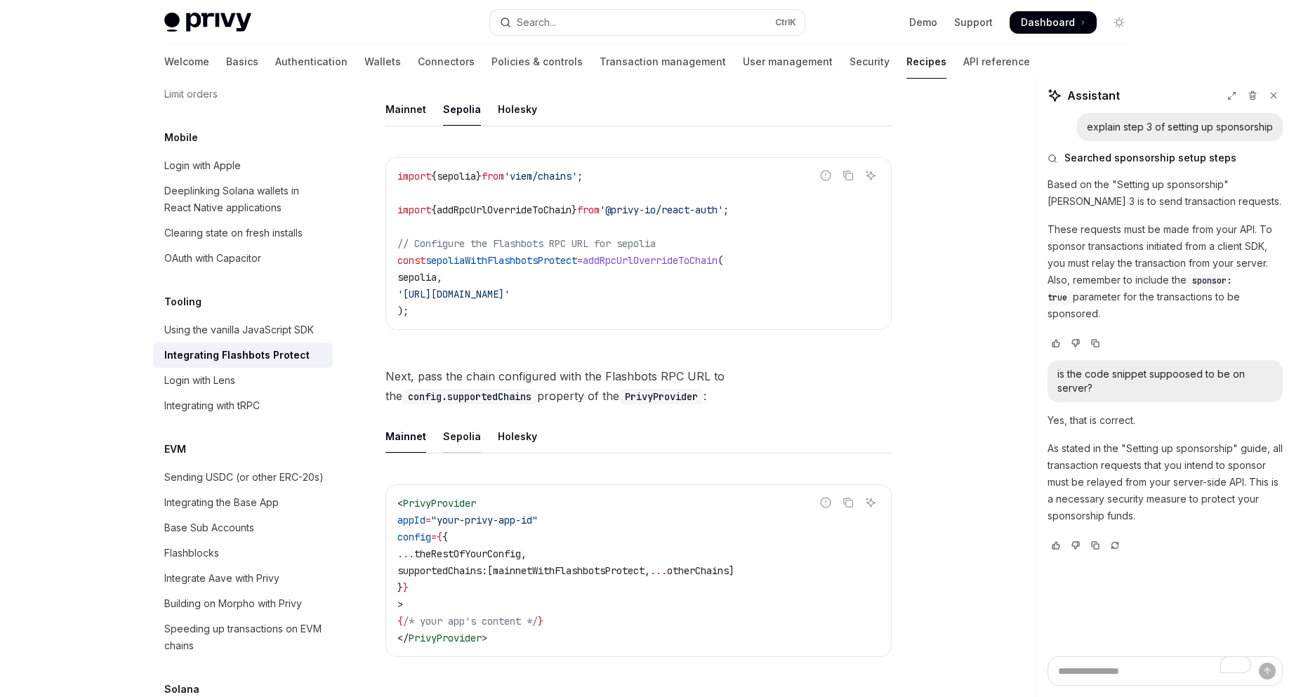
click at [446, 433] on div "Sepolia" at bounding box center [462, 436] width 38 height 33
click at [386, 438] on div "Mainnet" at bounding box center [406, 436] width 41 height 33
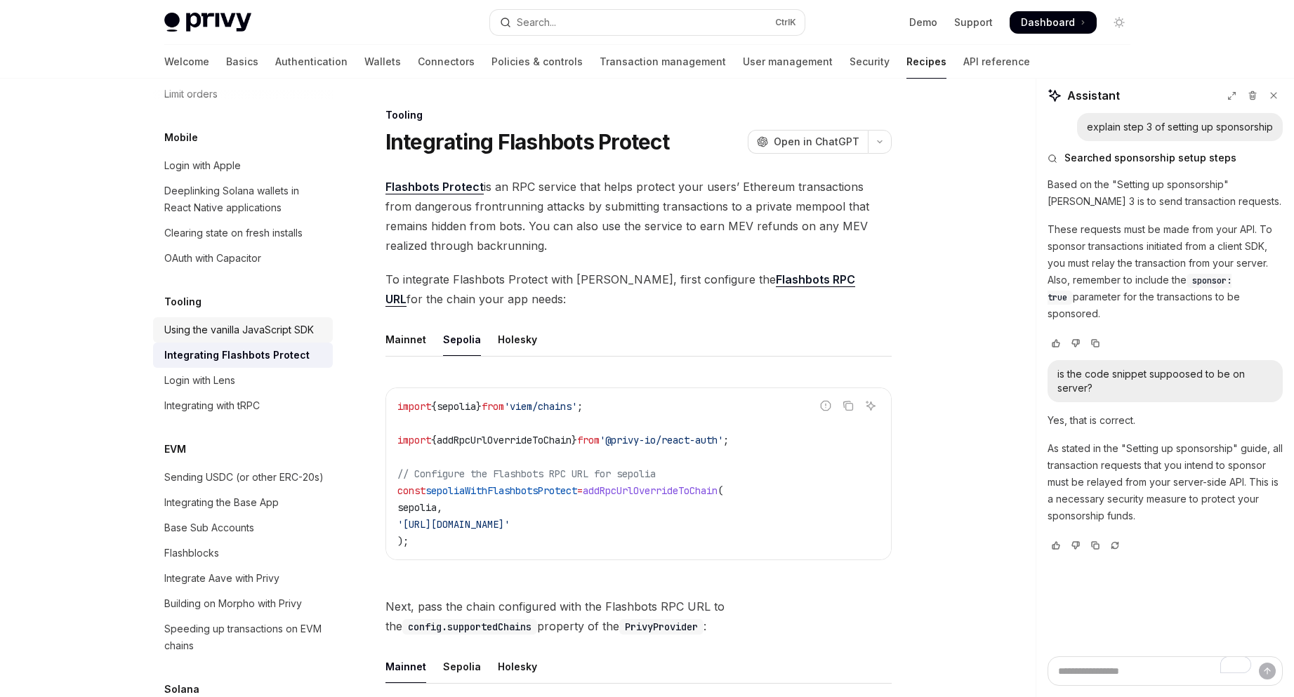
click at [286, 339] on div "Using the vanilla JavaScript SDK" at bounding box center [239, 330] width 150 height 17
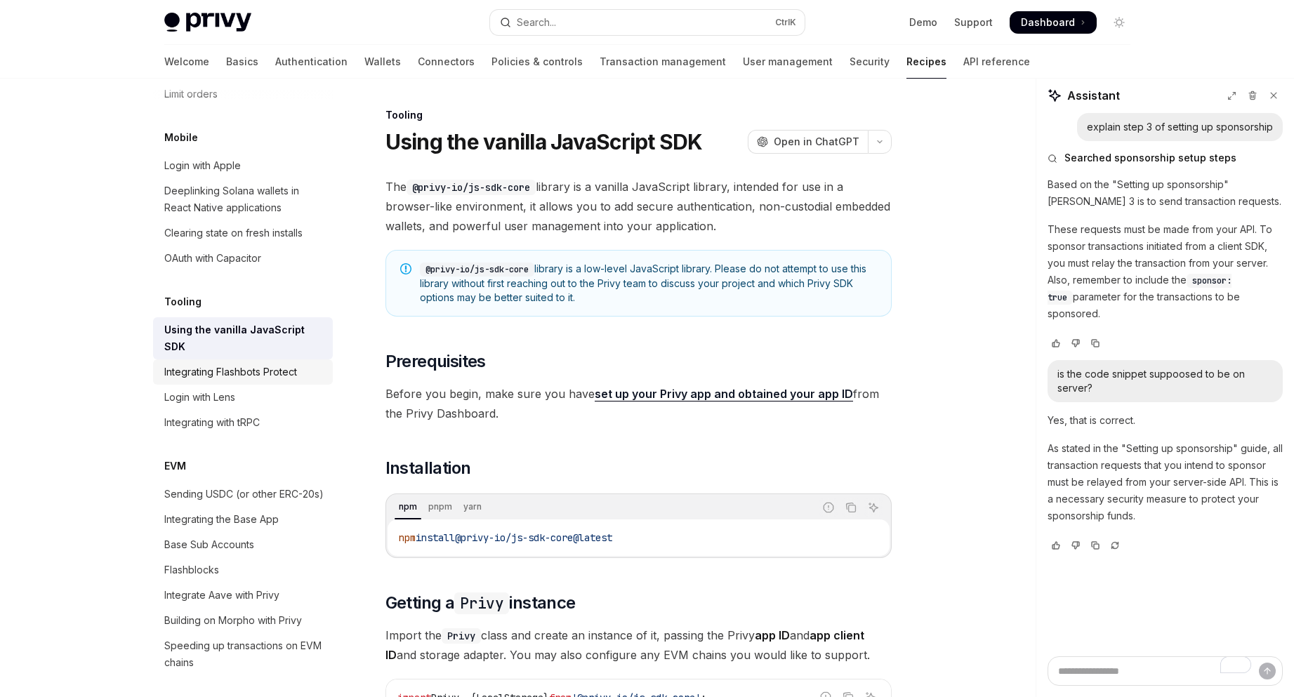
click at [301, 381] on div "Integrating Flashbots Protect" at bounding box center [244, 372] width 160 height 17
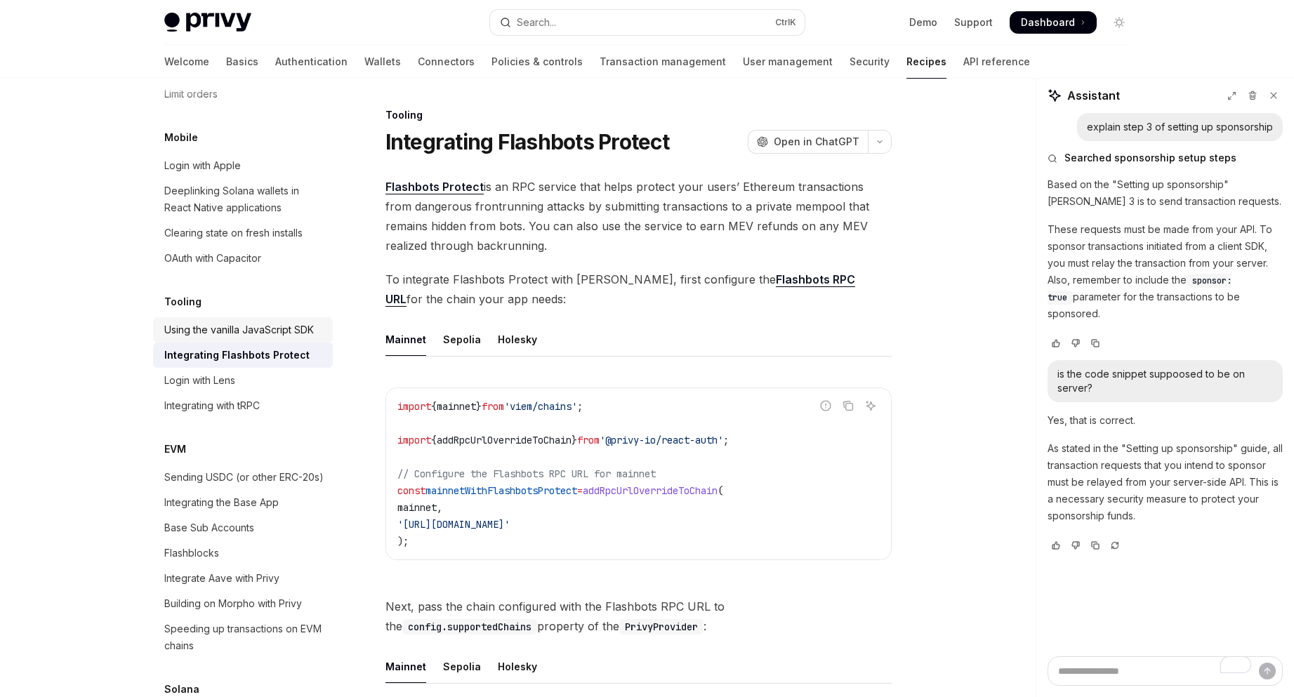
click at [302, 339] on div "Using the vanilla JavaScript SDK" at bounding box center [239, 330] width 150 height 17
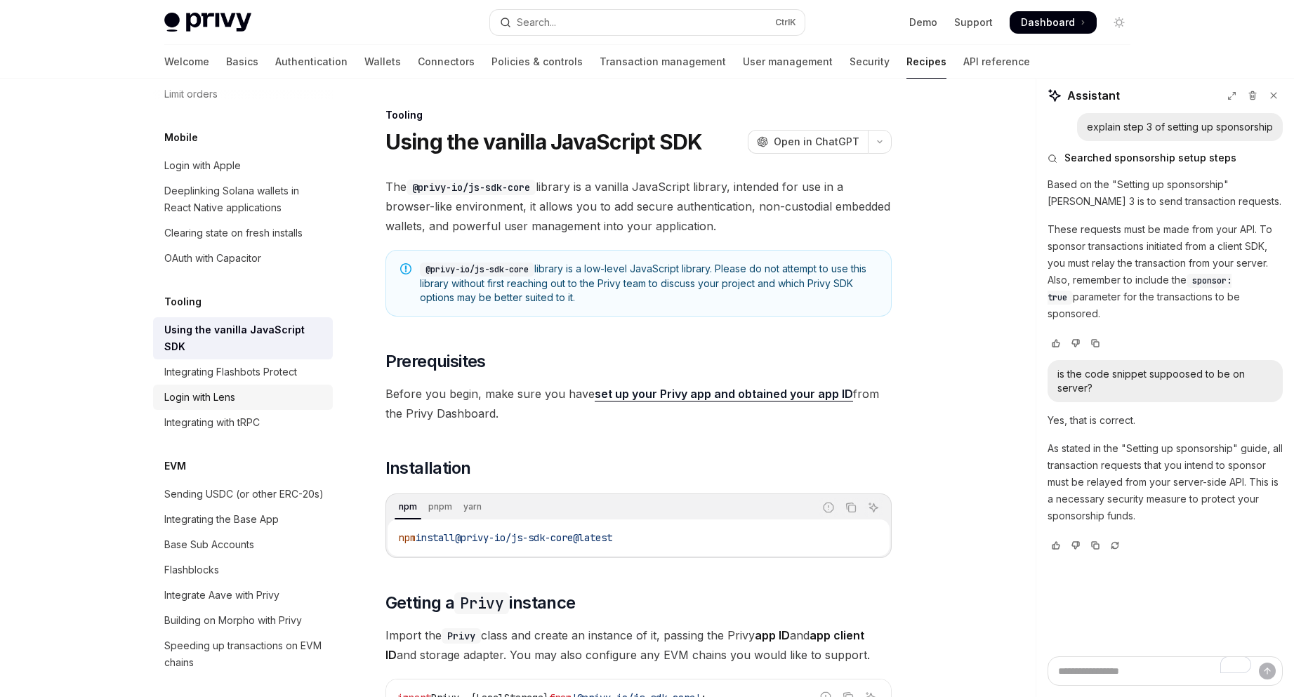
click at [314, 410] on link "Login with Lens" at bounding box center [243, 397] width 180 height 25
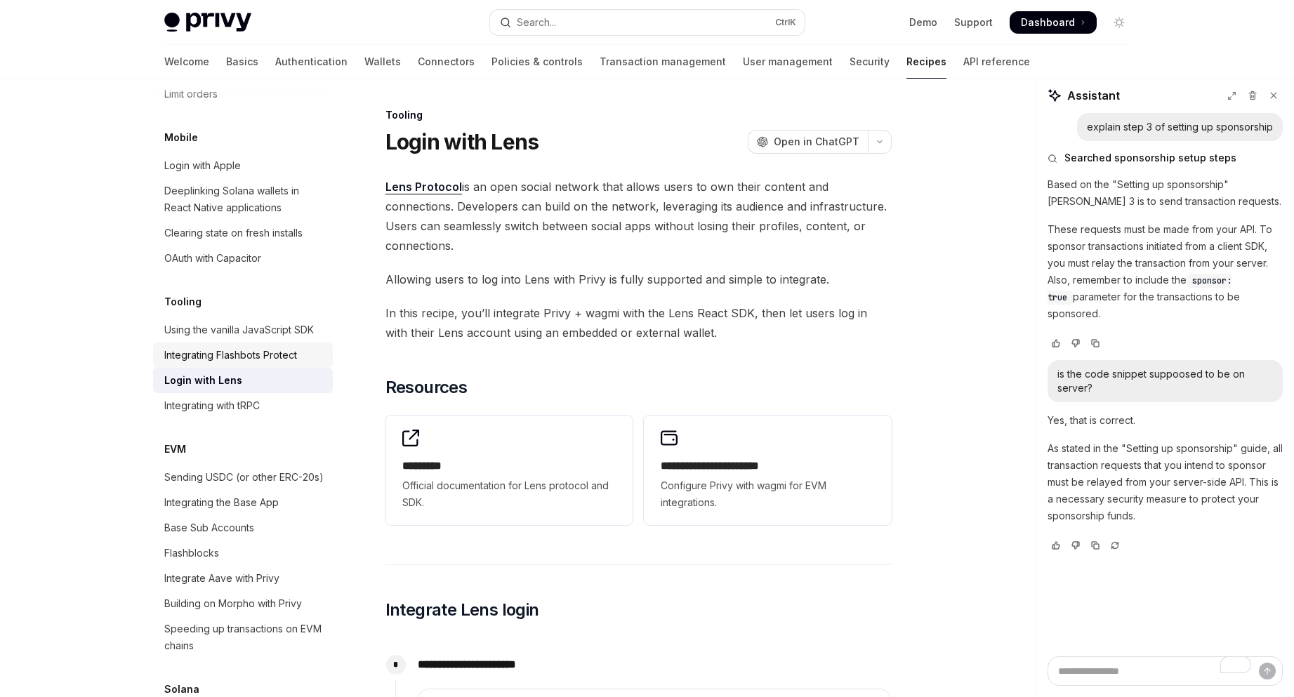
click at [316, 368] on link "Integrating Flashbots Protect" at bounding box center [243, 355] width 180 height 25
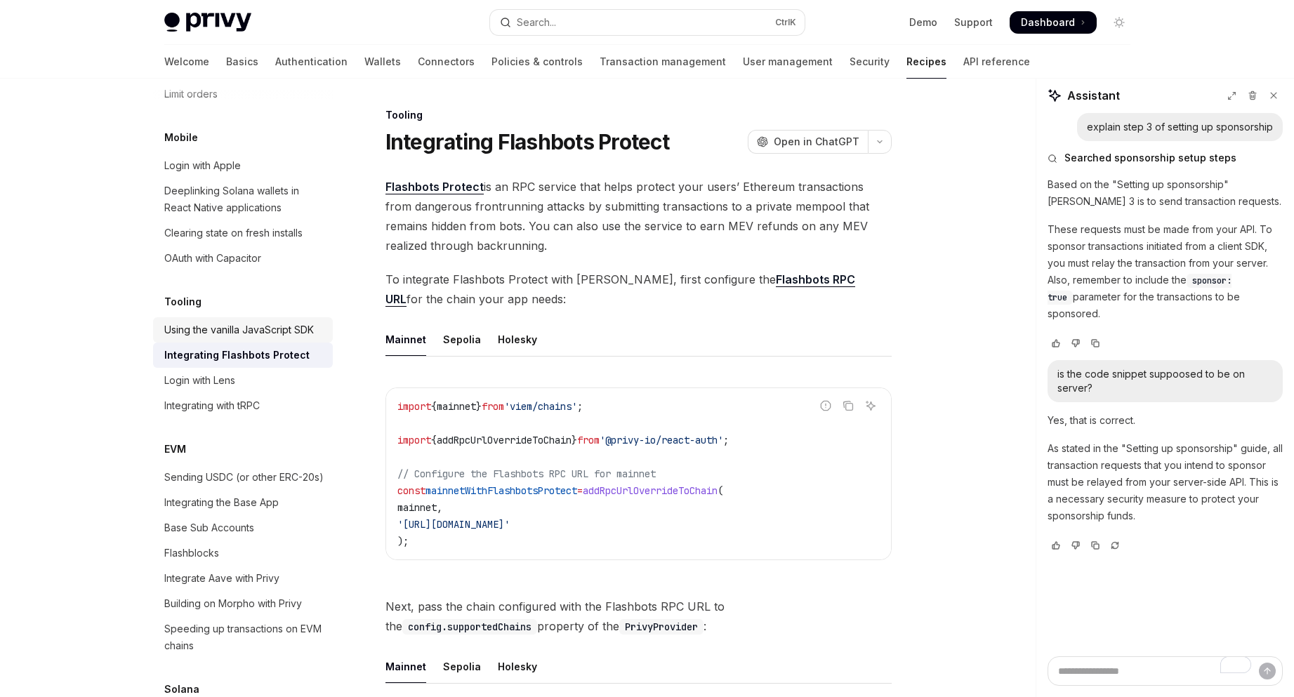
drag, startPoint x: 296, startPoint y: 526, endPoint x: 303, endPoint y: 425, distance: 101.4
click at [296, 414] on div "Integrating with tRPC" at bounding box center [244, 406] width 160 height 17
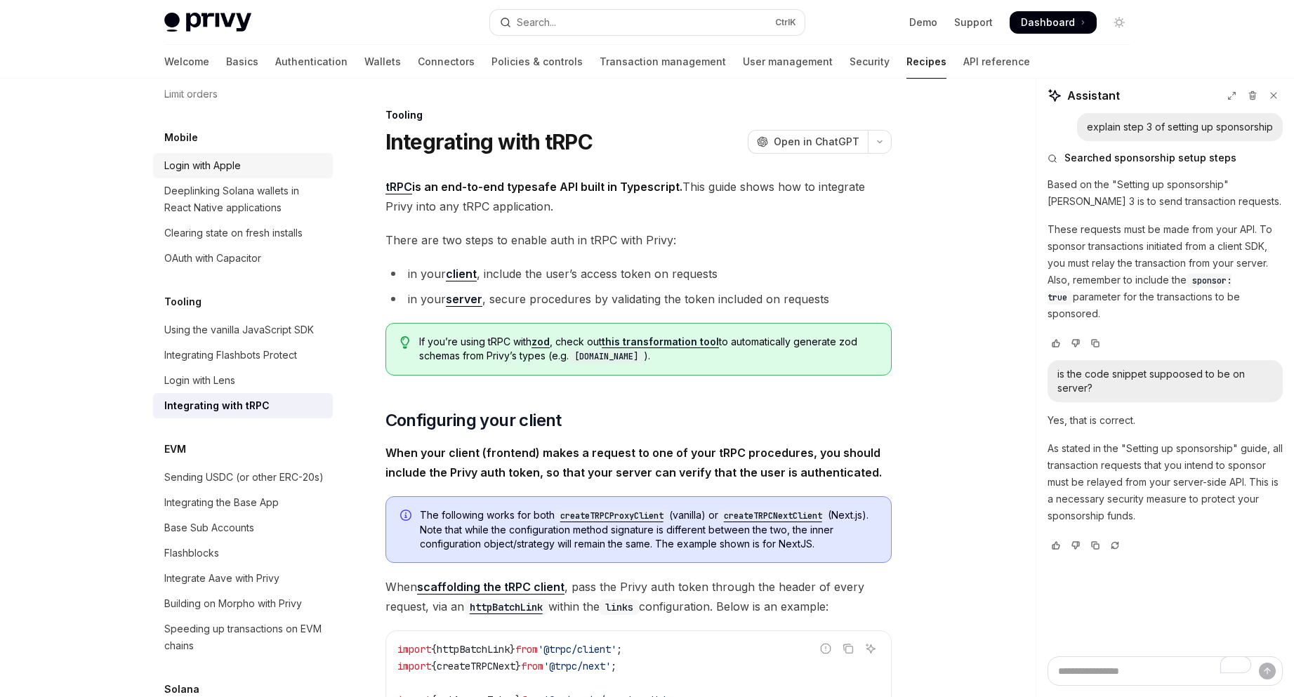
click at [280, 174] on div "Login with Apple" at bounding box center [244, 165] width 160 height 17
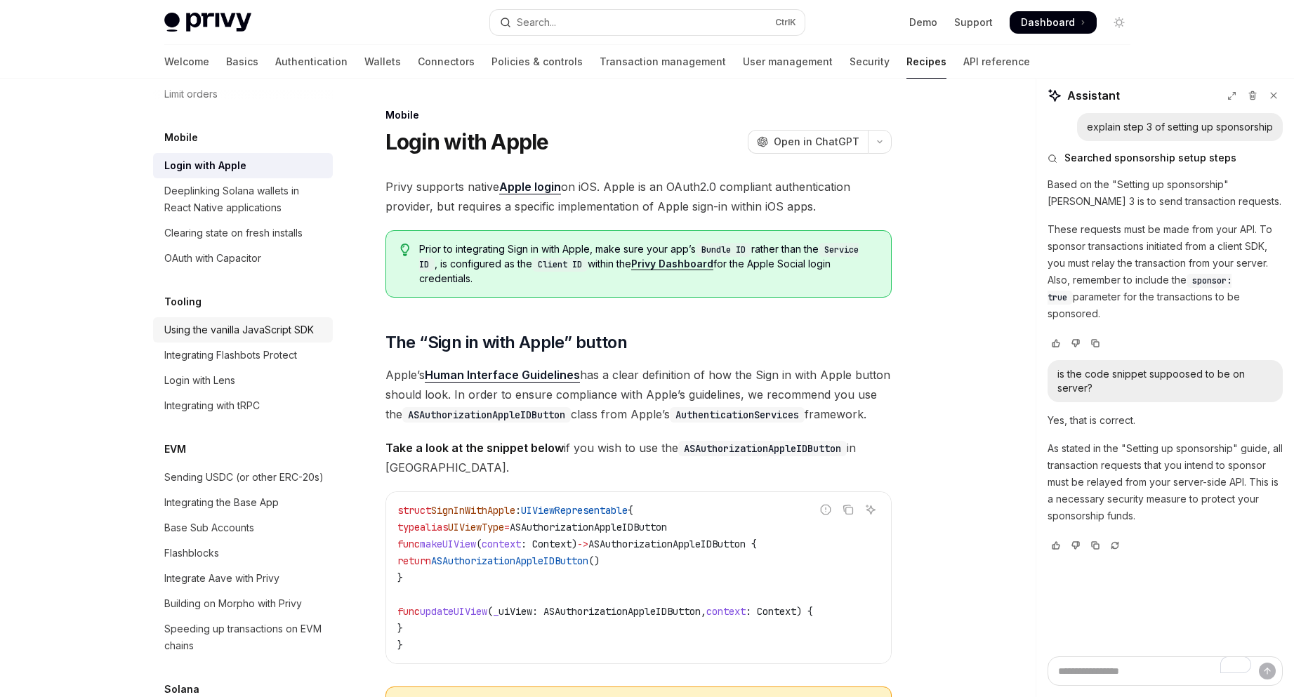
click at [277, 339] on div "Using the vanilla JavaScript SDK" at bounding box center [239, 330] width 150 height 17
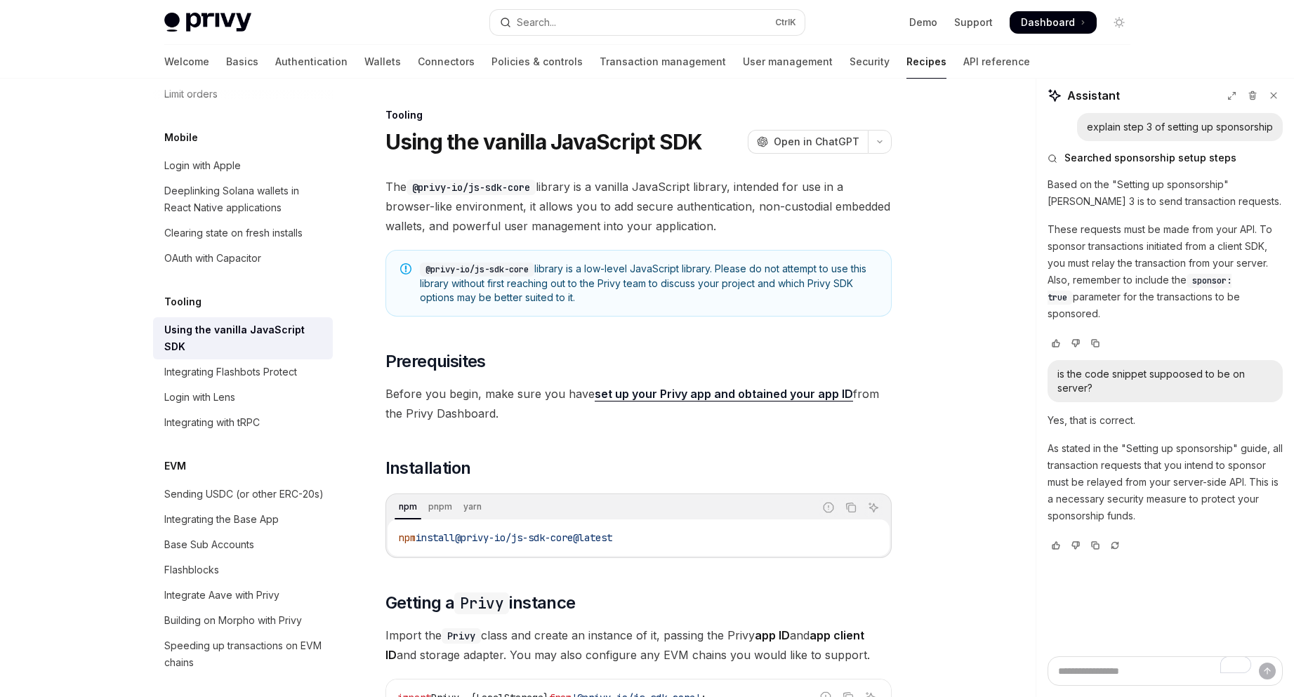
type textarea "*"
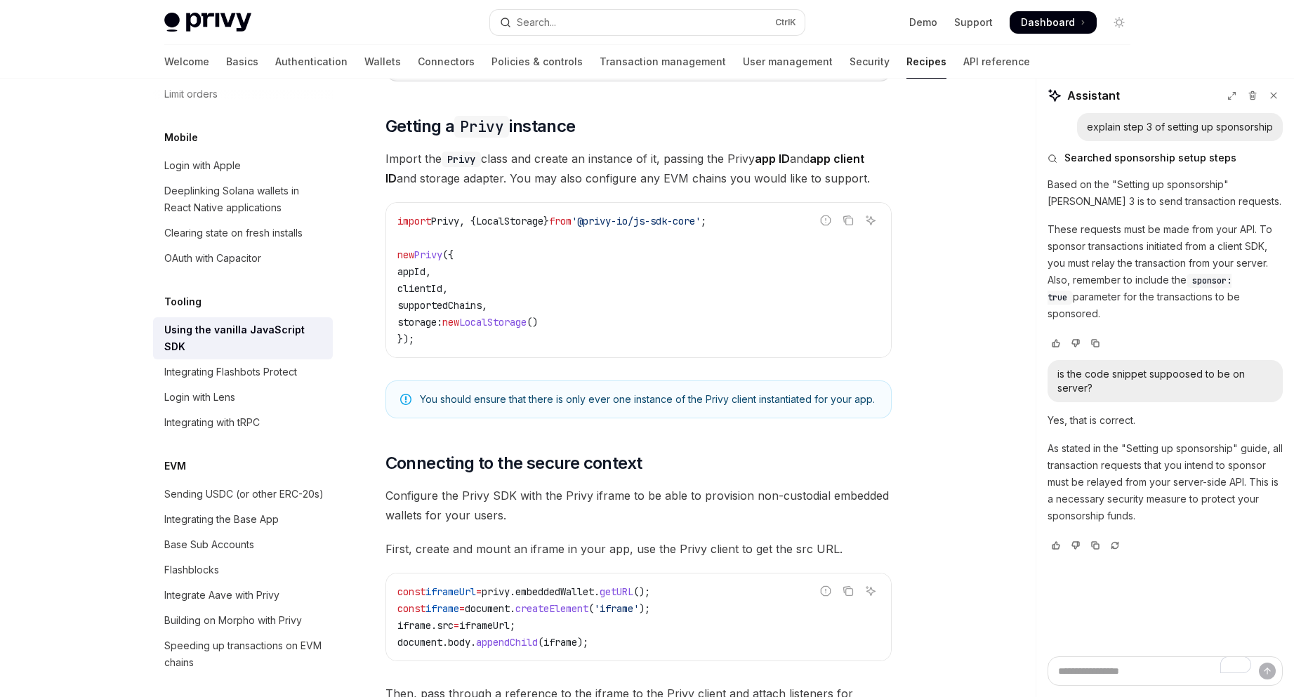
scroll to position [655, 0]
